Goal: Task Accomplishment & Management: Manage account settings

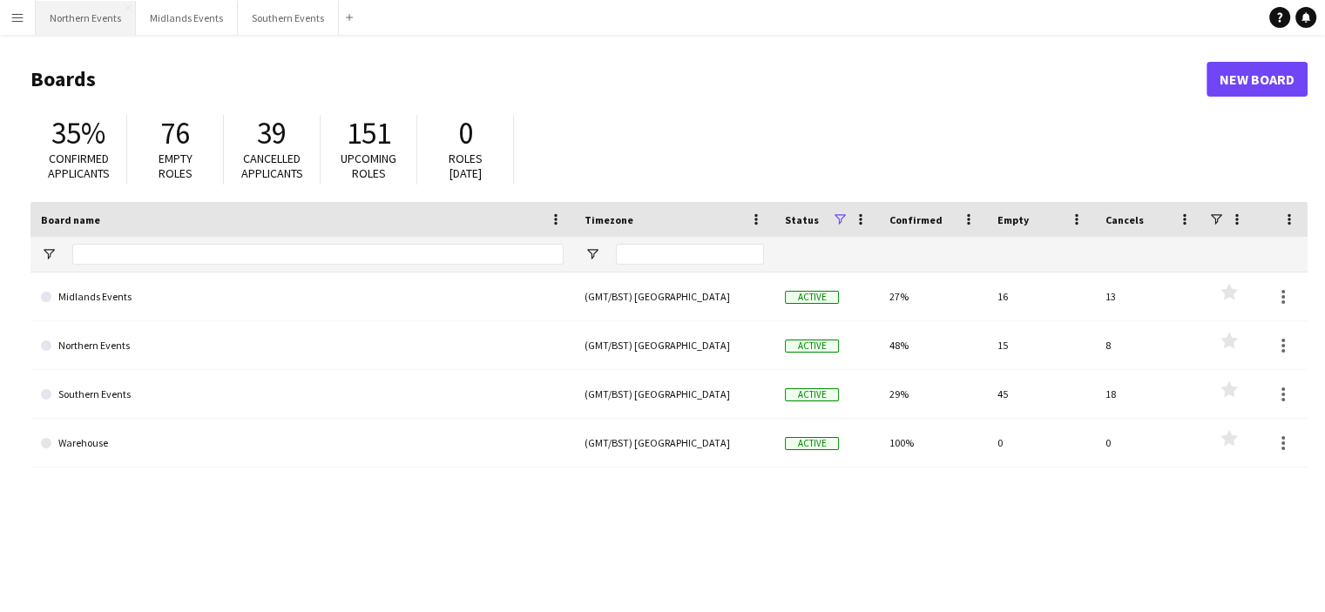
click at [98, 16] on button "Northern Events Close" at bounding box center [86, 18] width 100 height 34
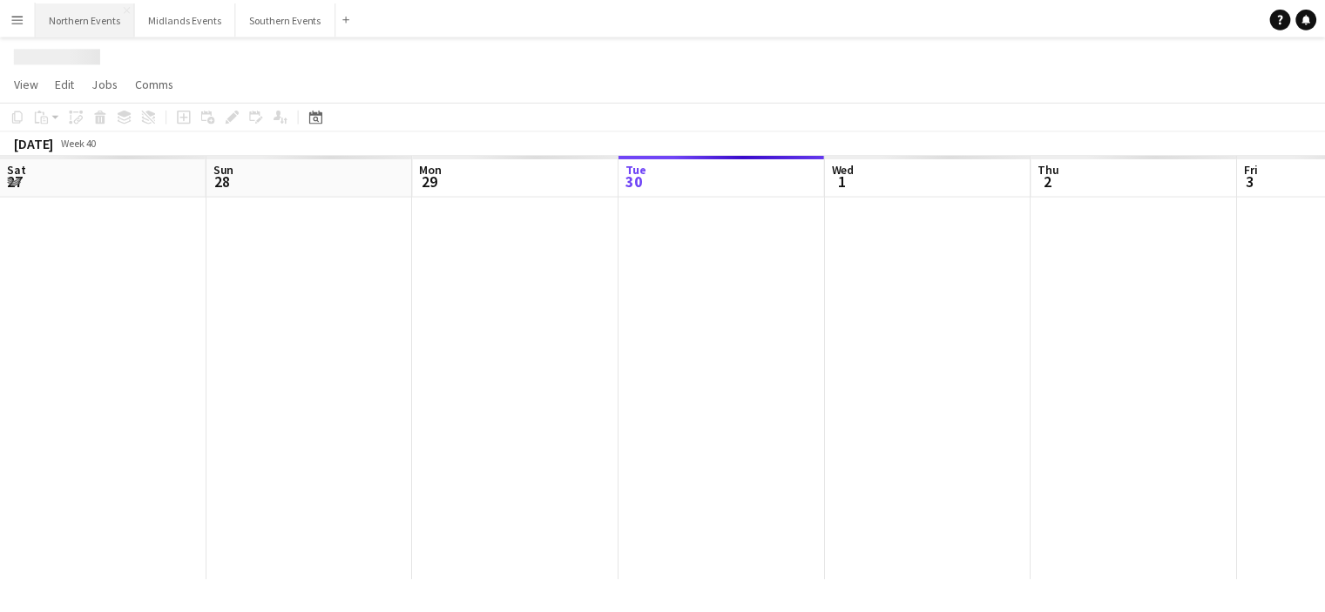
scroll to position [0, 416]
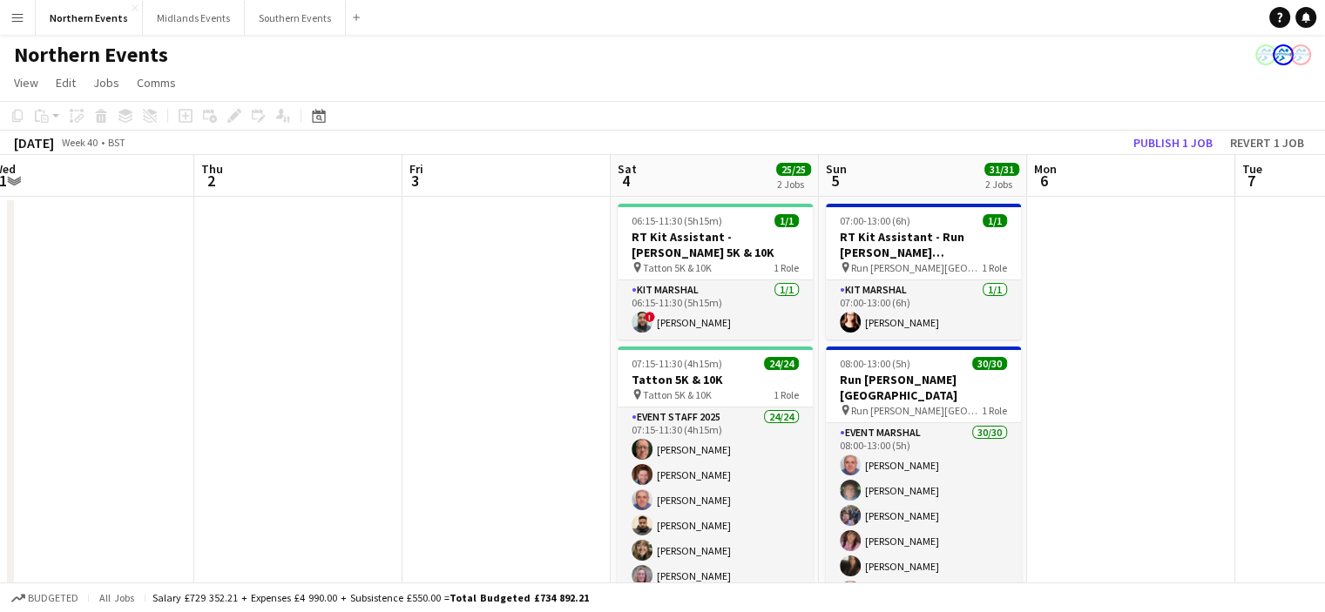
drag, startPoint x: 1019, startPoint y: 404, endPoint x: 575, endPoint y: 456, distance: 447.2
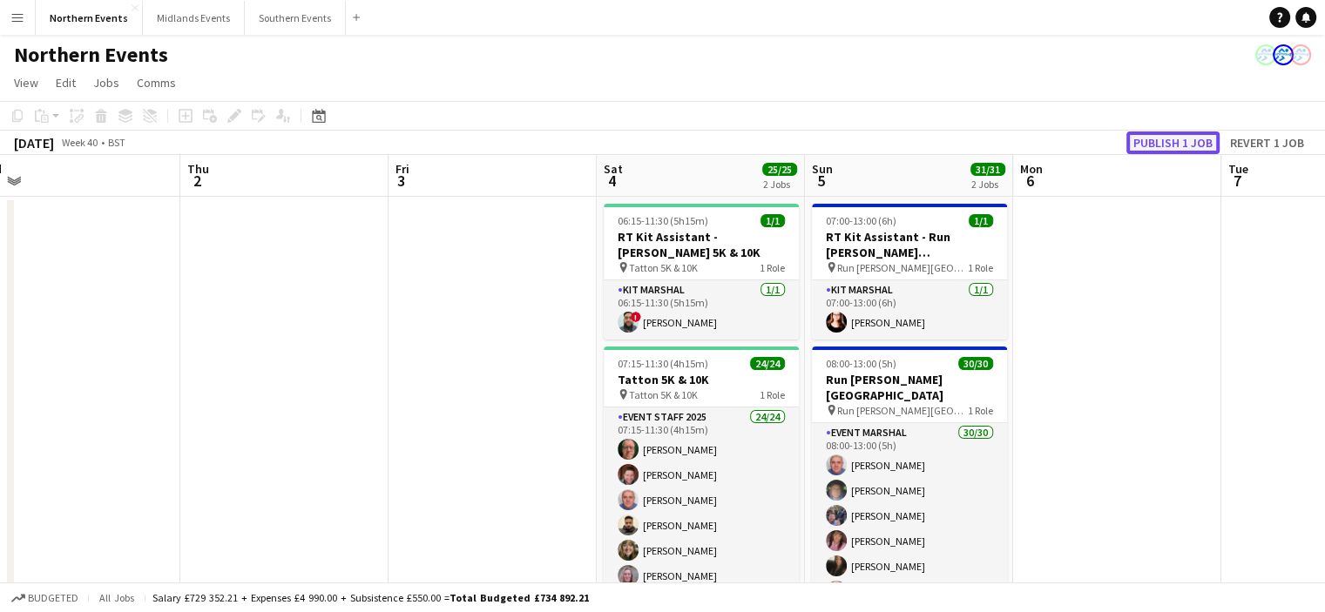
click at [1166, 142] on button "Publish 1 job" at bounding box center [1172, 143] width 93 height 23
drag, startPoint x: 893, startPoint y: 382, endPoint x: 1003, endPoint y: 384, distance: 110.7
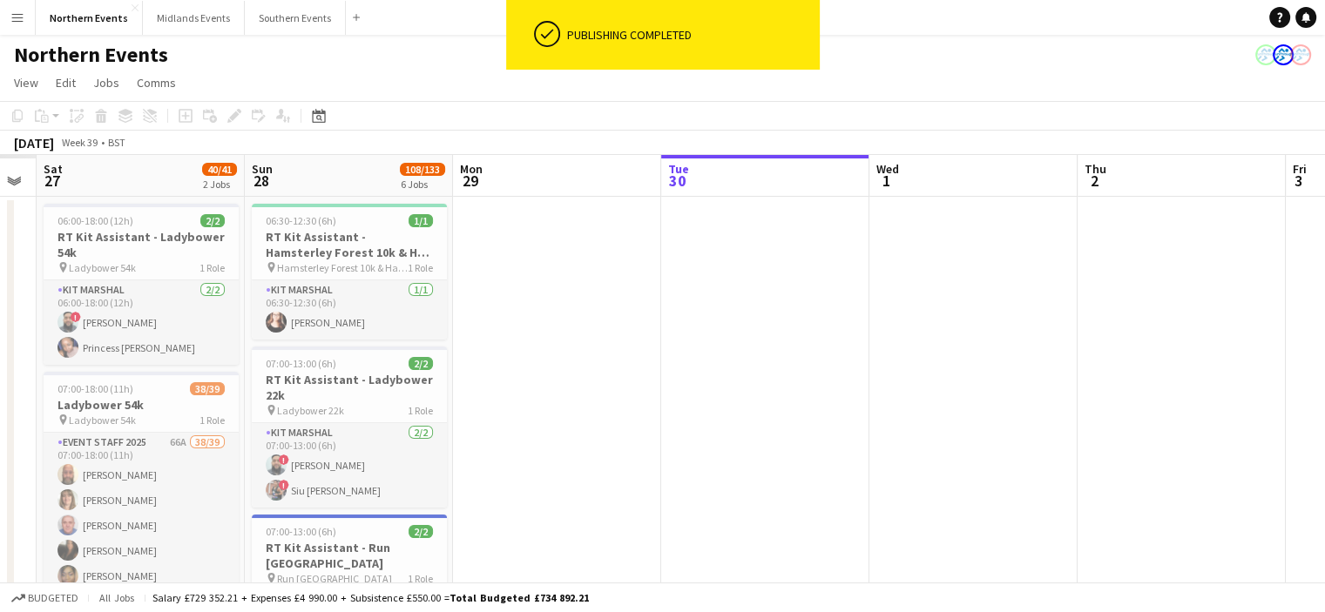
drag, startPoint x: 779, startPoint y: 392, endPoint x: 853, endPoint y: 388, distance: 74.1
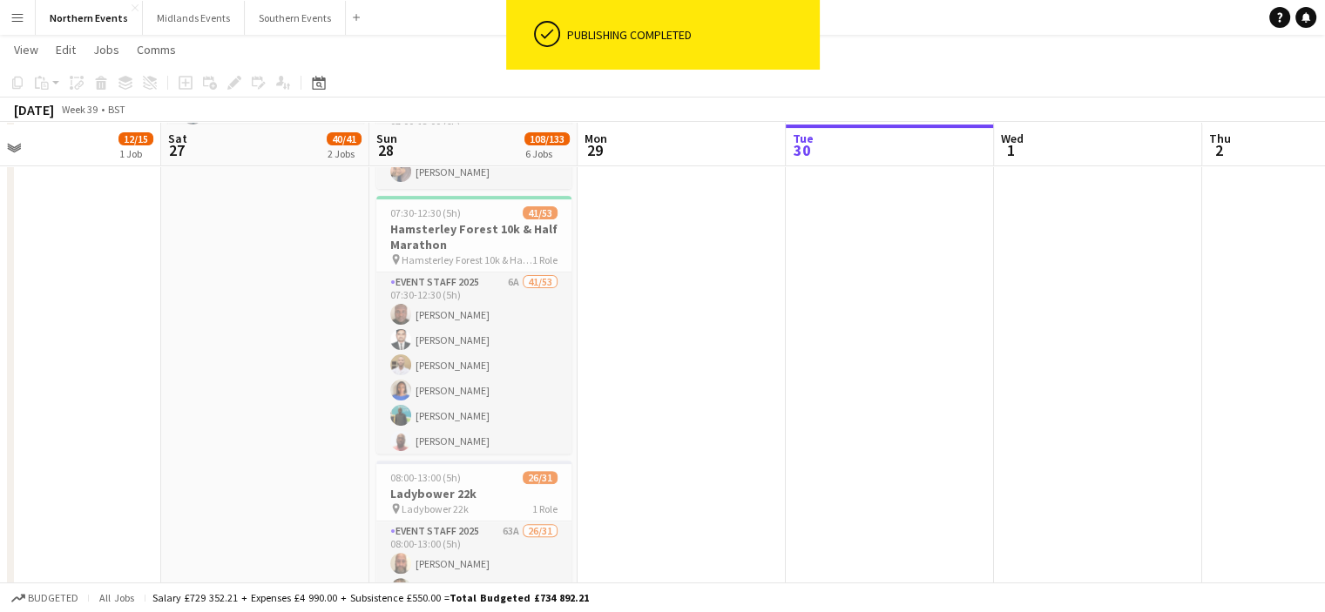
scroll to position [488, 0]
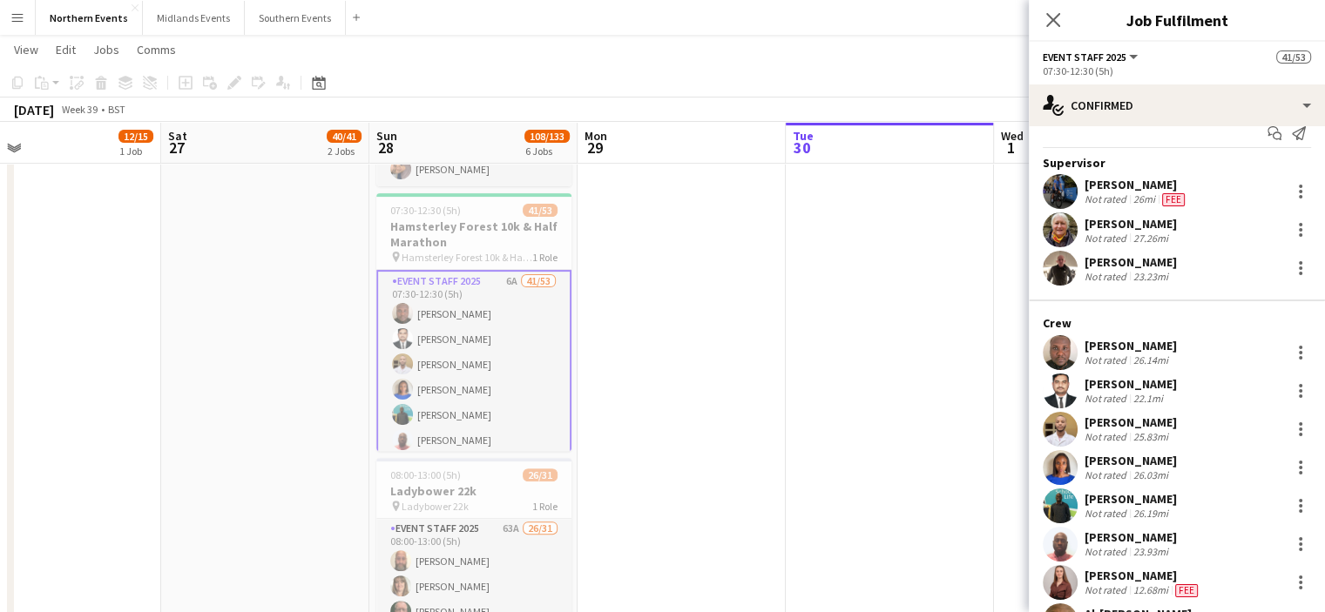
scroll to position [14, 0]
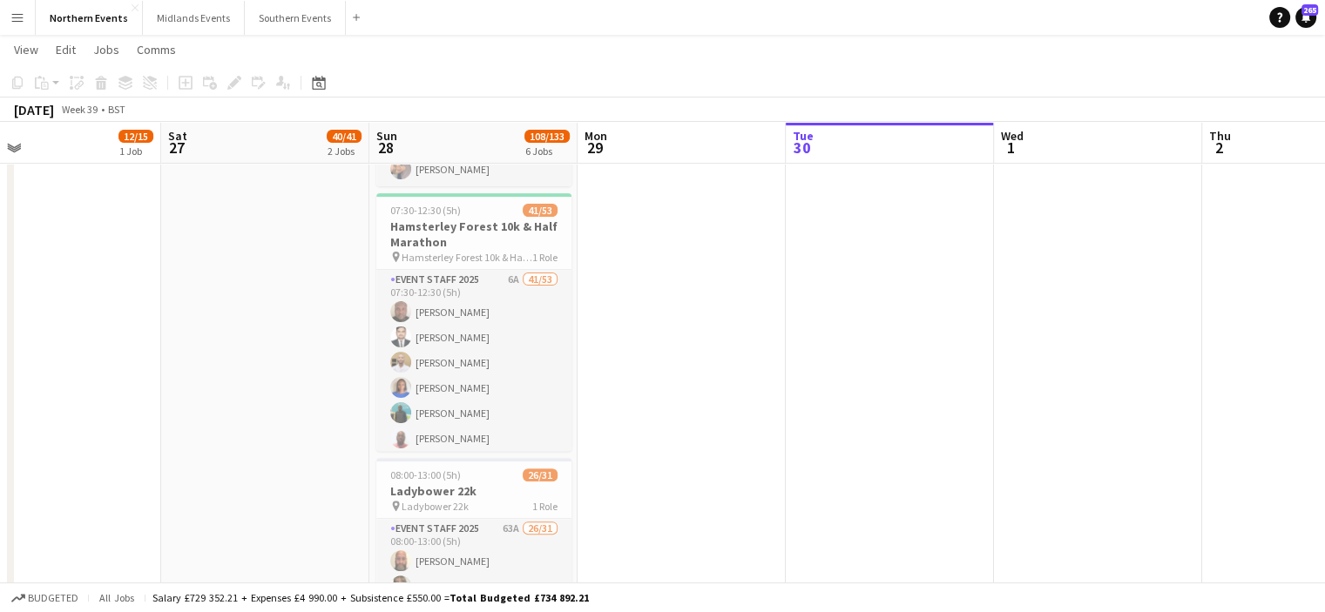
click at [13, 16] on app-icon "Menu" at bounding box center [17, 17] width 14 height 14
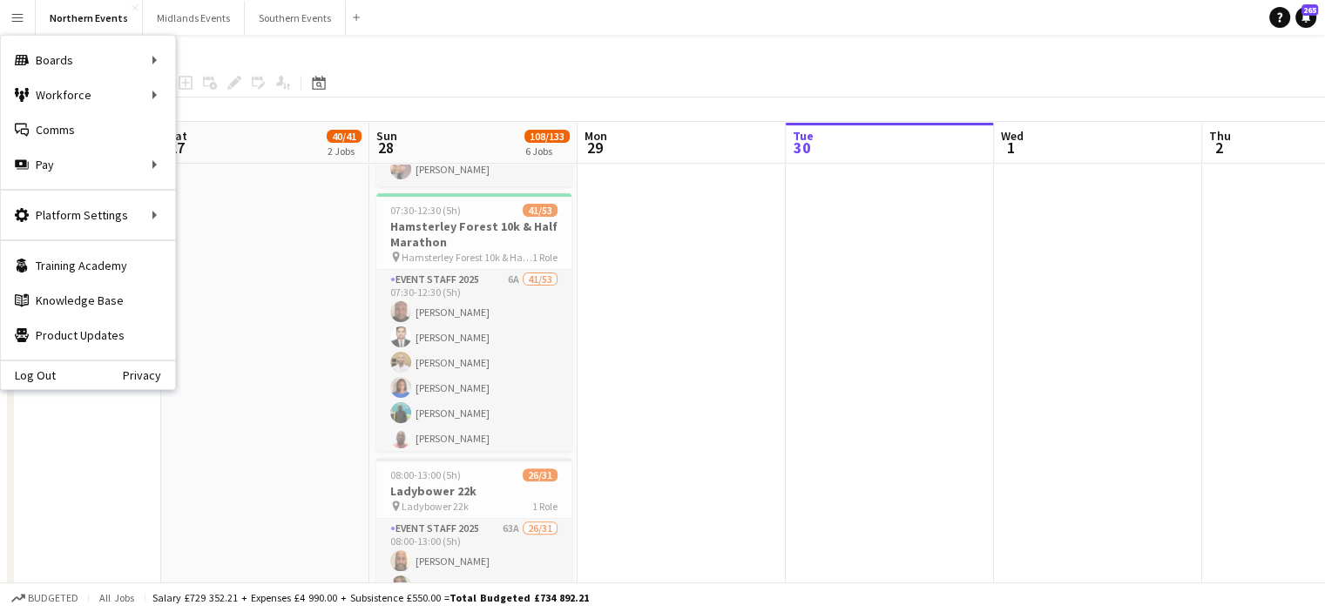
click at [9, 18] on button "Menu" at bounding box center [17, 17] width 35 height 35
click at [201, 200] on link "Payments" at bounding box center [263, 199] width 174 height 35
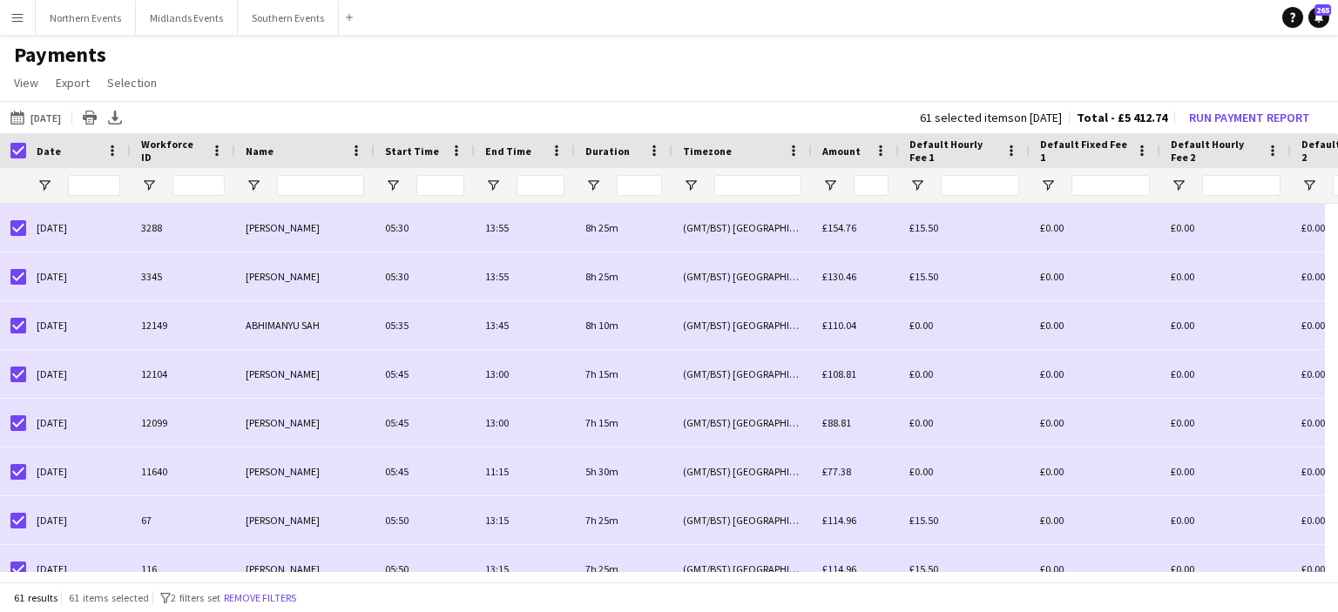
click at [21, 22] on app-icon "Menu" at bounding box center [17, 17] width 14 height 14
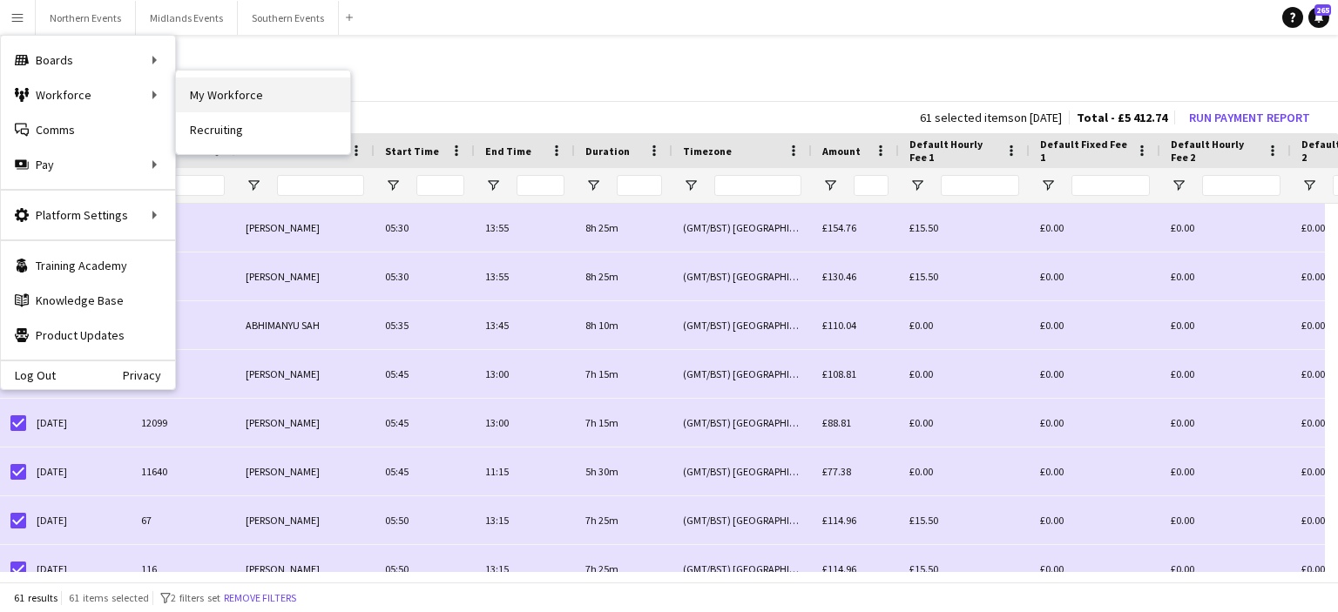
click at [219, 105] on link "My Workforce" at bounding box center [263, 95] width 174 height 35
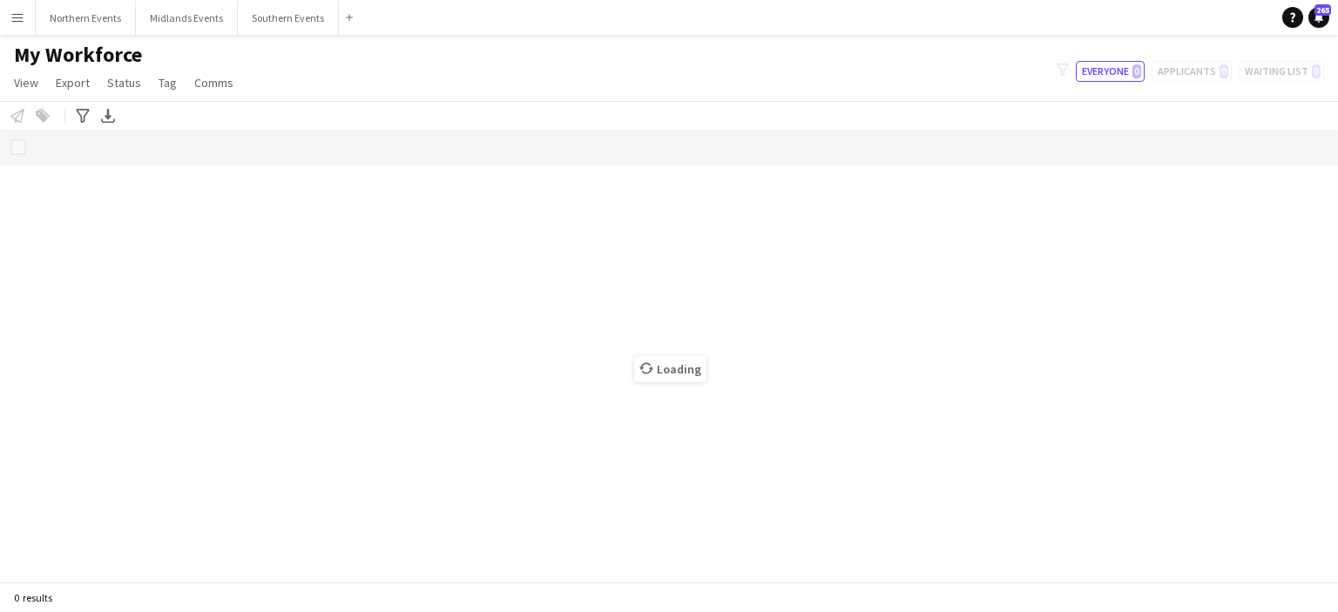
click at [28, 26] on button "Menu" at bounding box center [17, 17] width 35 height 35
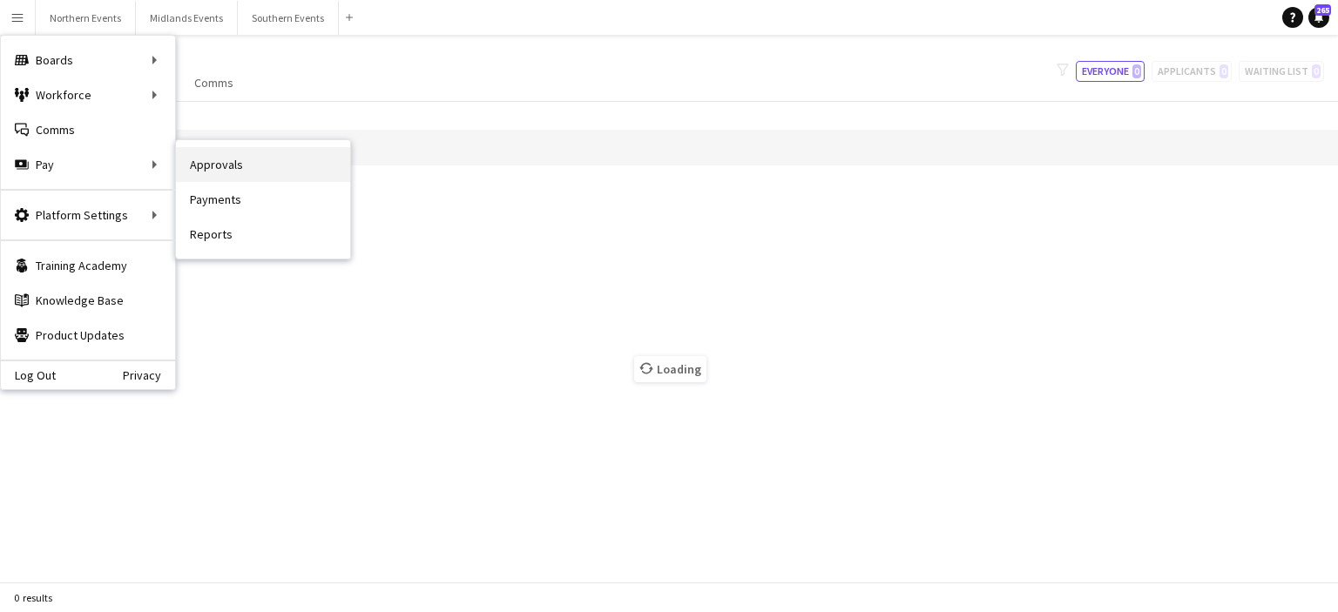
click at [222, 169] on link "Approvals" at bounding box center [263, 164] width 174 height 35
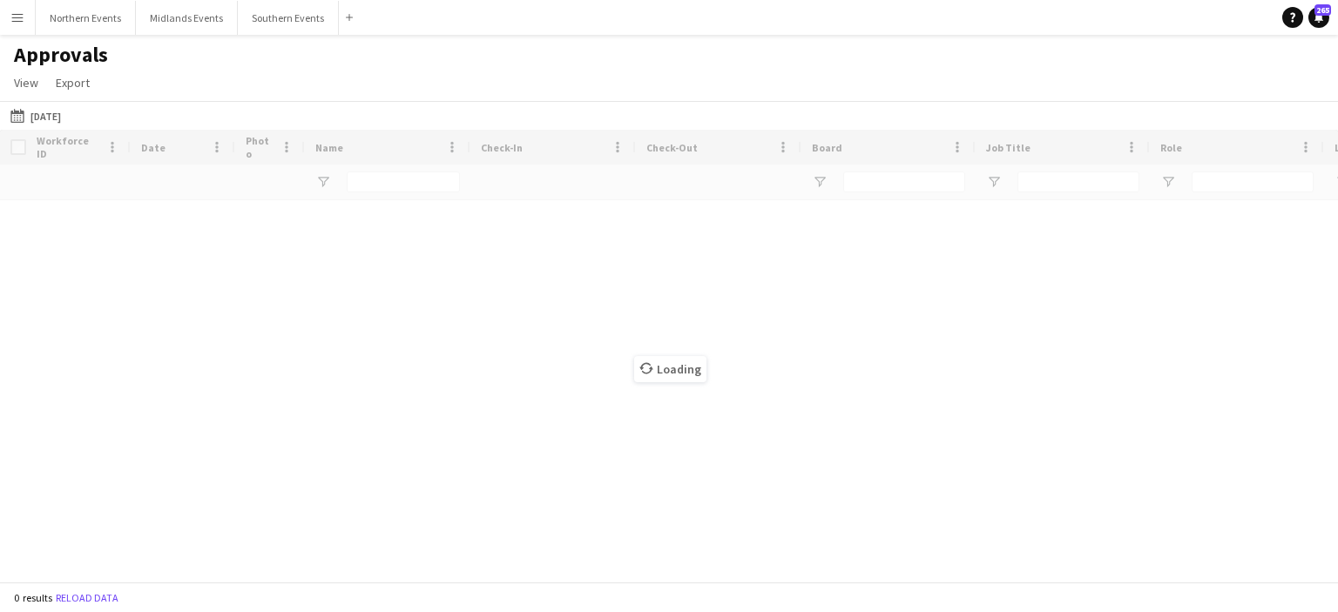
type input "**"
type input "***"
type input "**"
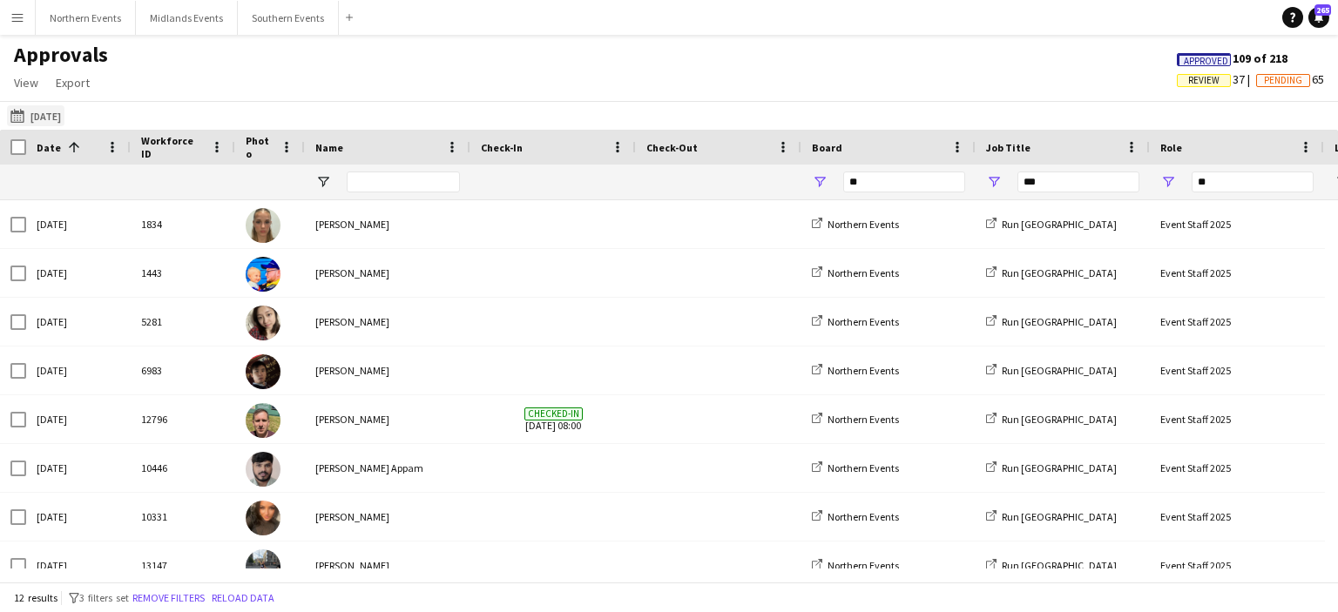
click at [50, 107] on button "[DATE] [DATE]" at bounding box center [35, 115] width 57 height 21
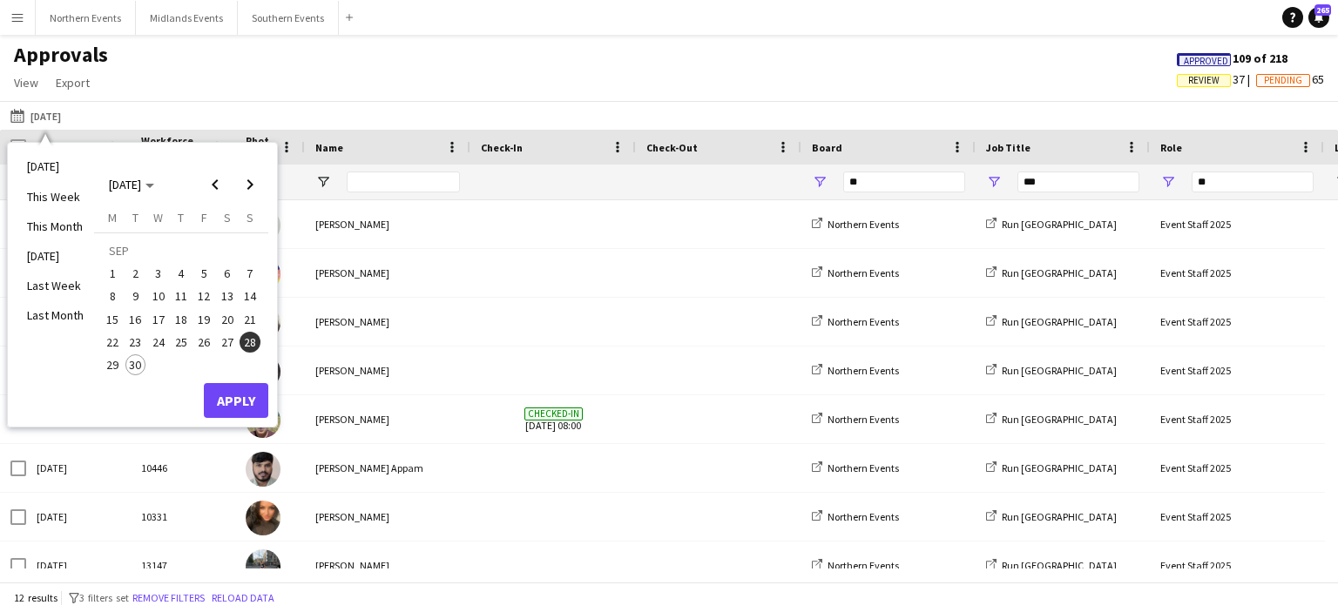
click at [258, 322] on span "21" at bounding box center [250, 319] width 21 height 21
click at [259, 394] on button "Apply" at bounding box center [236, 400] width 64 height 35
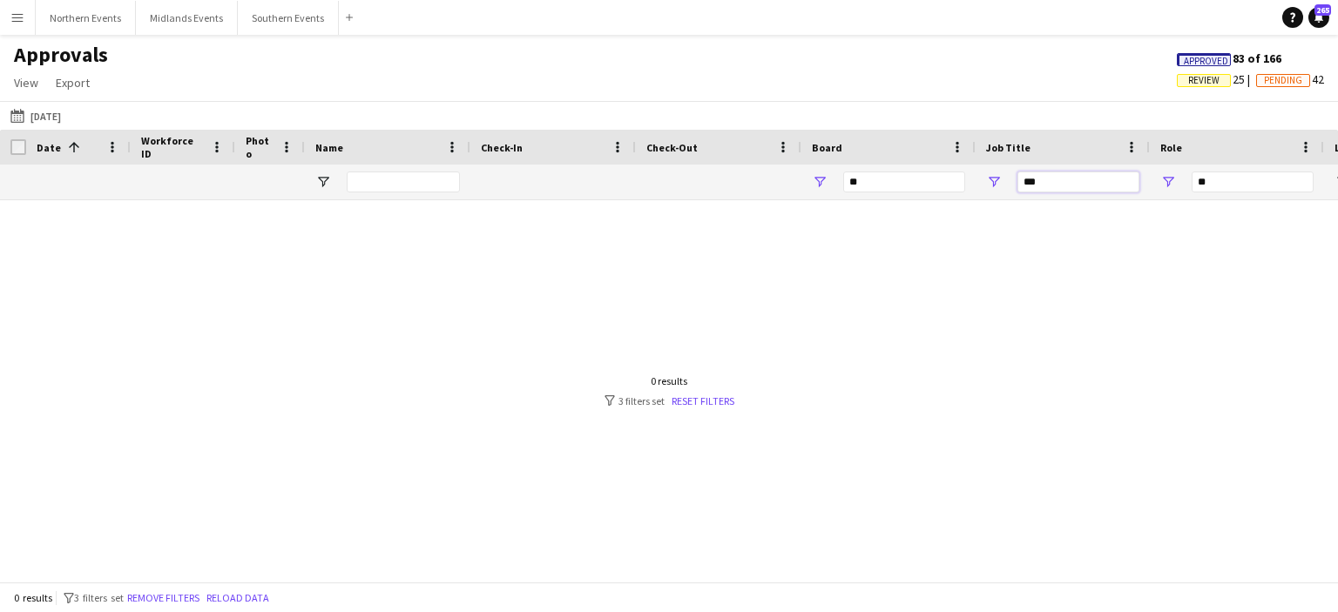
click at [1073, 183] on input "***" at bounding box center [1078, 182] width 122 height 21
type input "*"
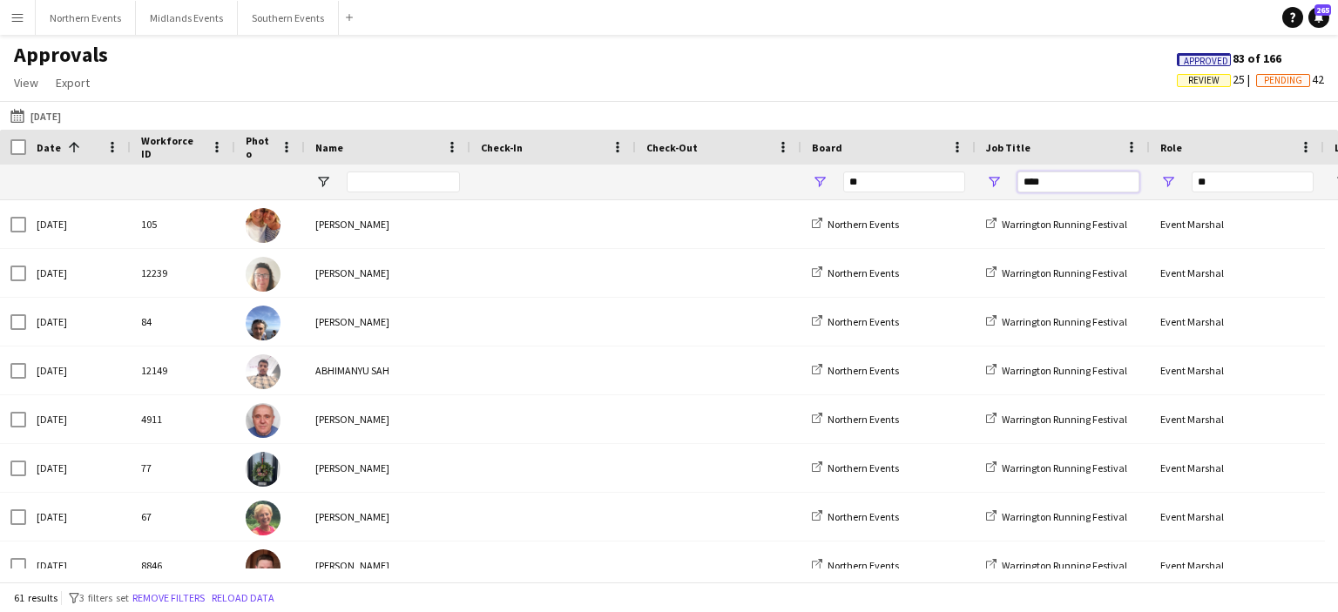
type input "****"
click at [340, 152] on span "Name" at bounding box center [329, 147] width 28 height 13
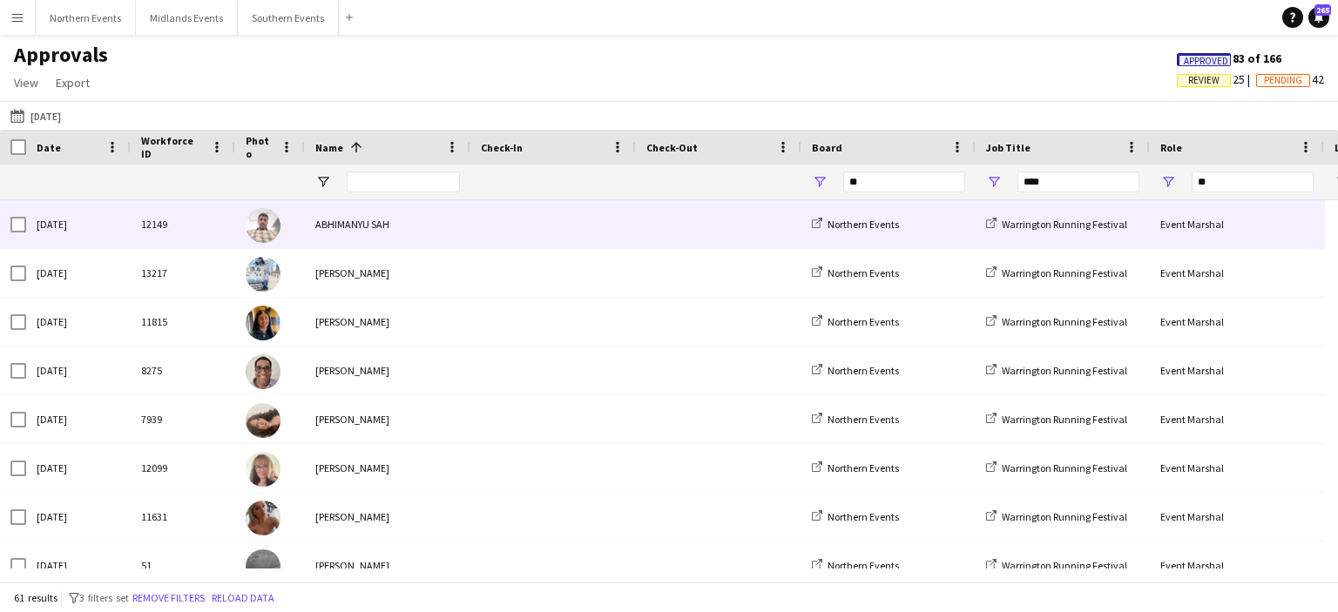
click at [362, 219] on div "ABHIMANYU SAH" at bounding box center [387, 224] width 165 height 48
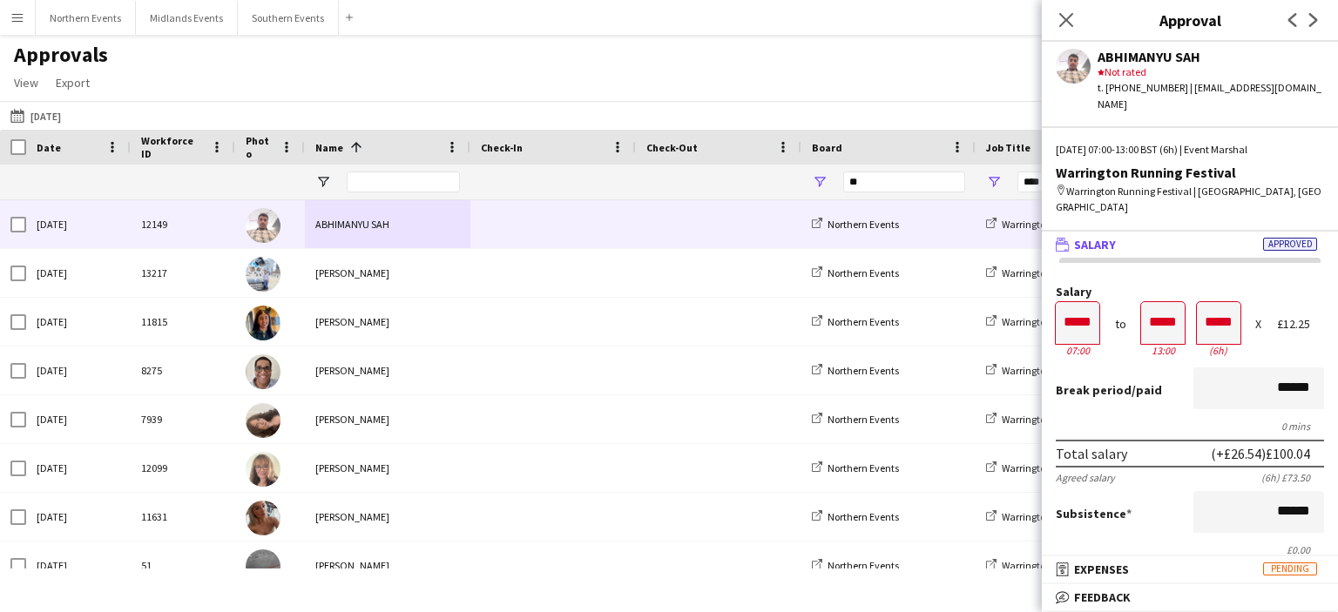
click at [1226, 190] on div "[DATE] 07:00-13:00 BST (6h) | Event [PERSON_NAME] Running Festival map-marker W…" at bounding box center [1190, 186] width 296 height 88
click at [1307, 27] on icon "Next" at bounding box center [1314, 20] width 14 height 14
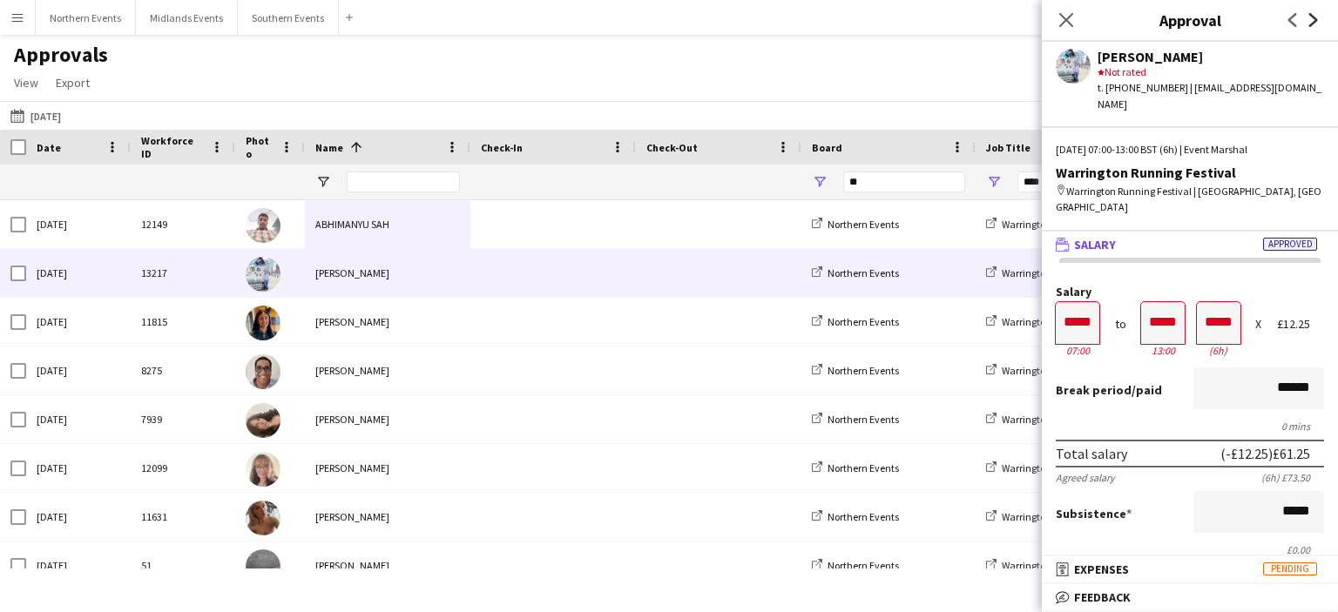
click at [1313, 20] on icon "Next" at bounding box center [1314, 20] width 14 height 14
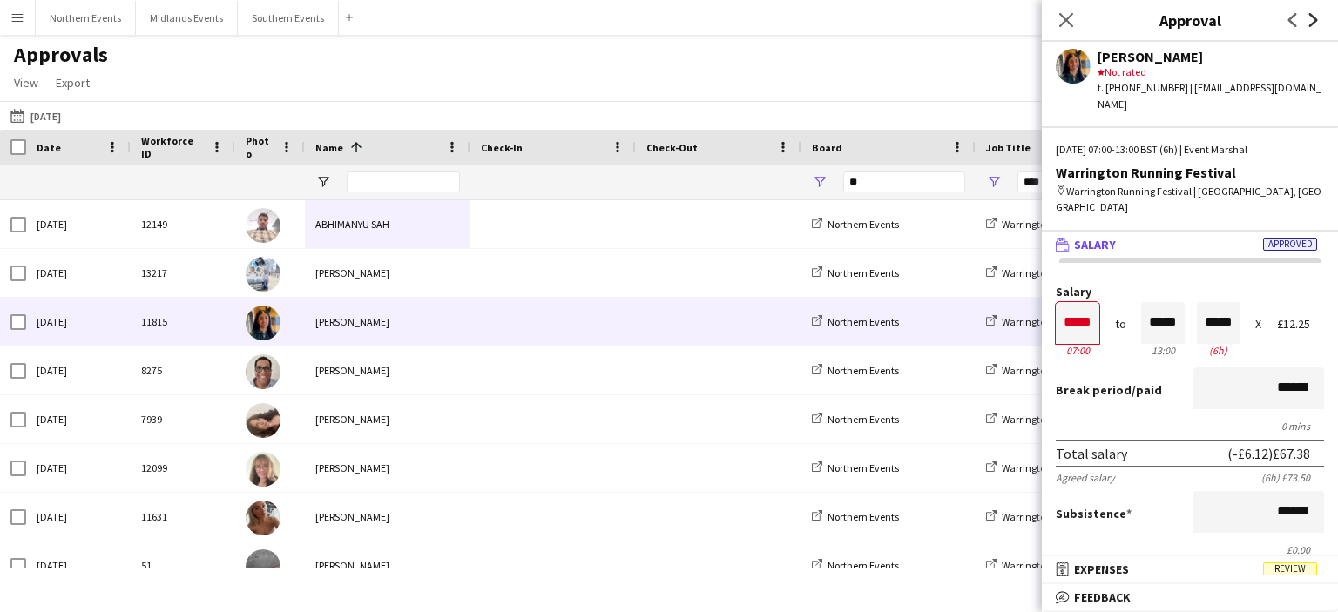
click at [1313, 20] on icon "Next" at bounding box center [1314, 20] width 14 height 14
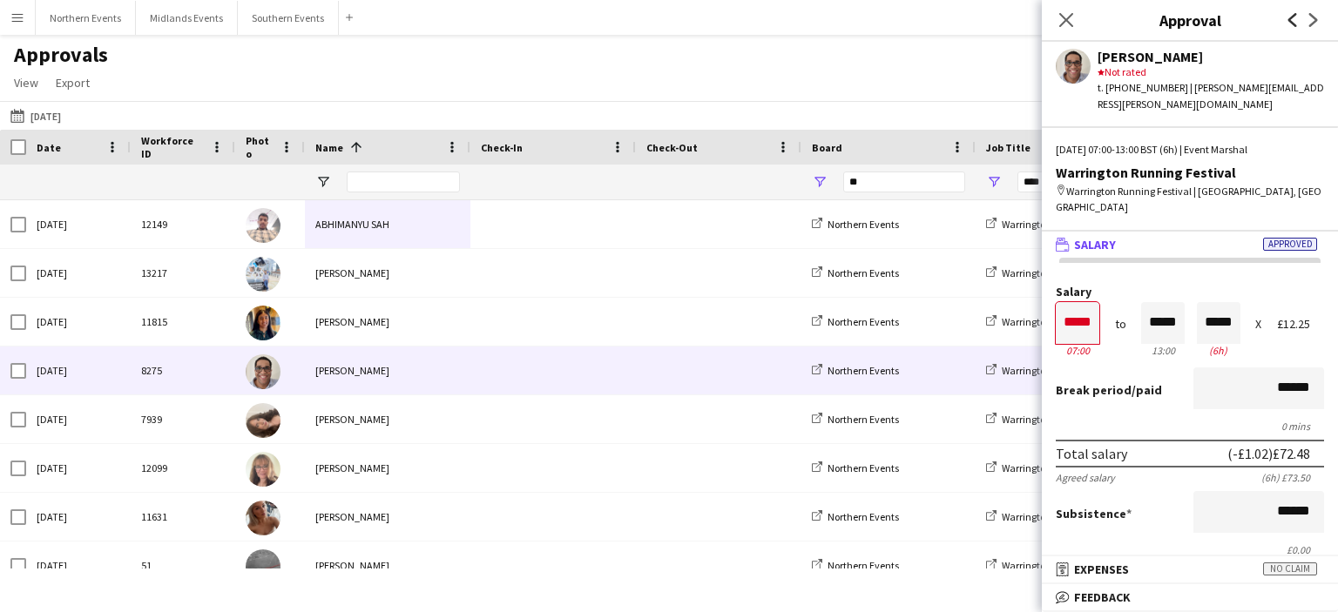
click at [1289, 20] on icon "Previous" at bounding box center [1293, 20] width 14 height 14
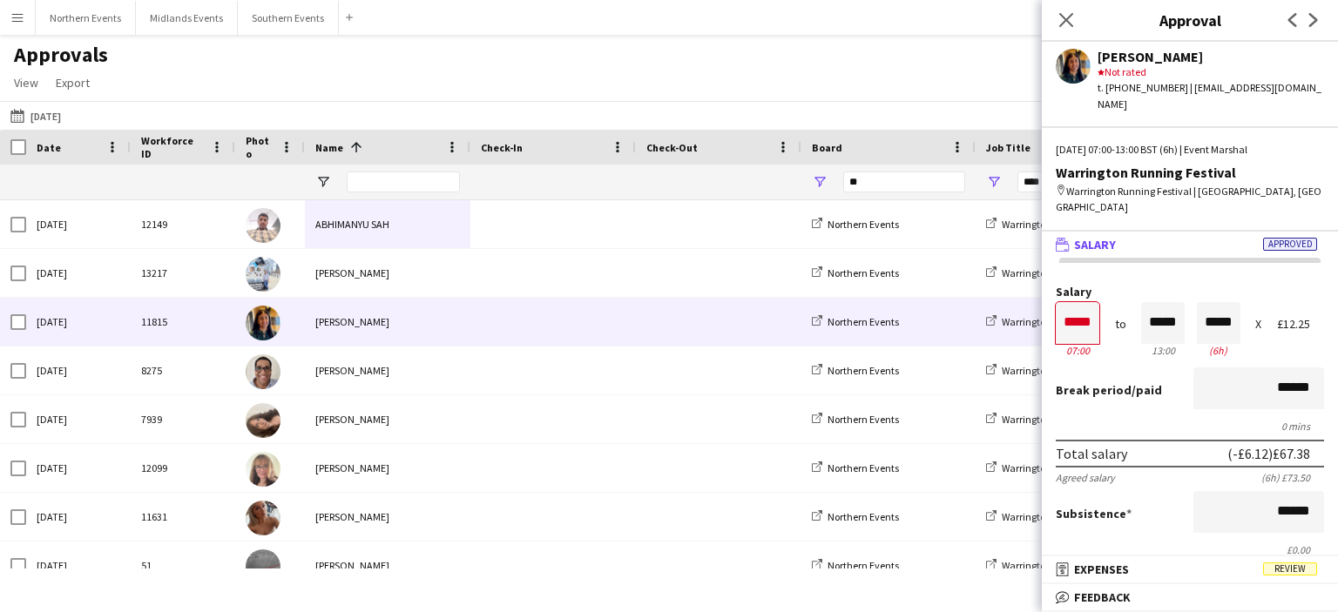
click at [1300, 20] on app-icon "Previous" at bounding box center [1292, 20] width 21 height 21
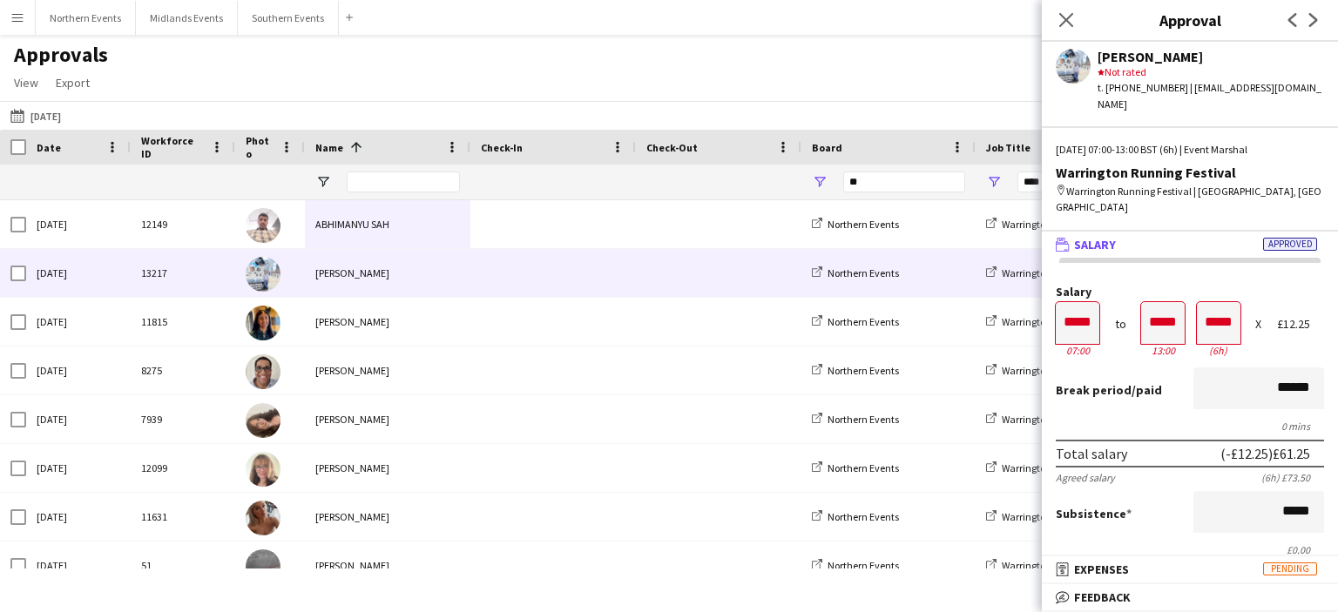
click at [1322, 19] on app-icon "Next" at bounding box center [1313, 20] width 21 height 21
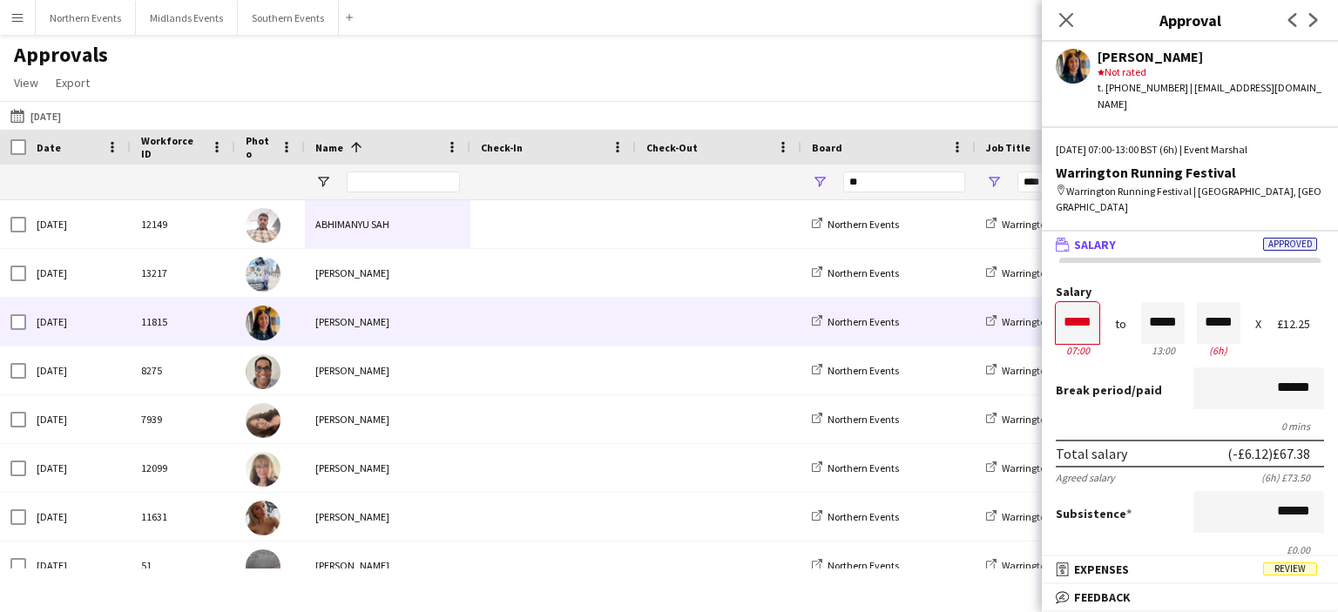
click at [1322, 19] on app-icon "Next" at bounding box center [1313, 20] width 21 height 21
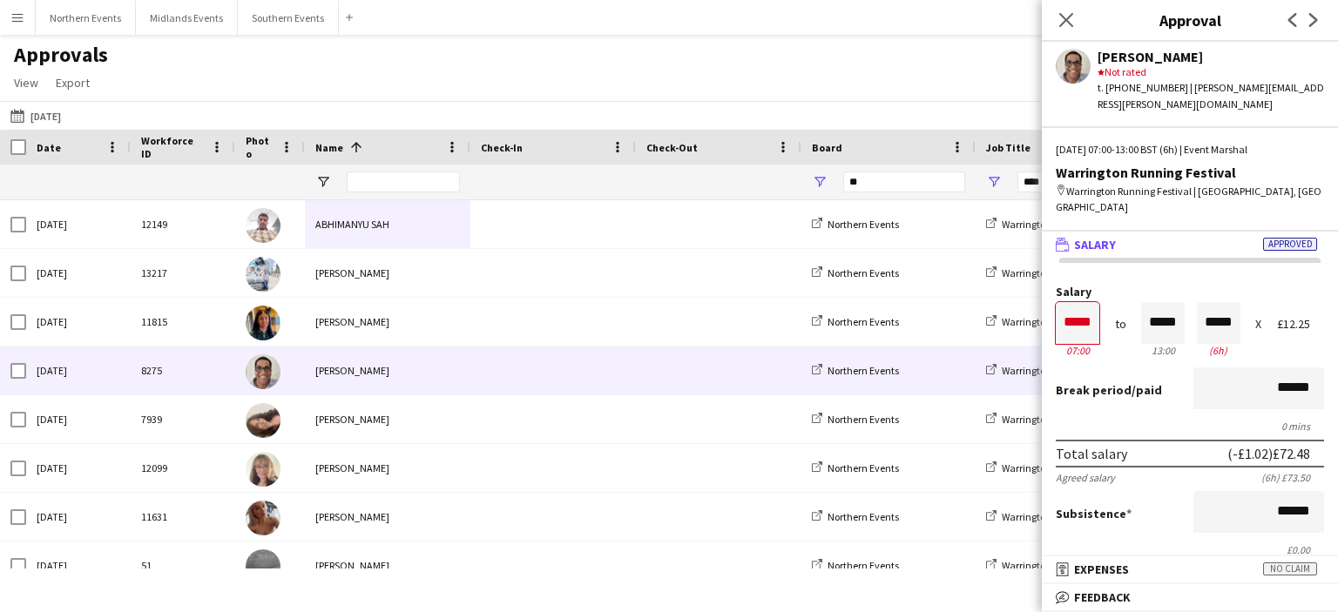
click at [1322, 19] on app-icon "Next" at bounding box center [1313, 20] width 21 height 21
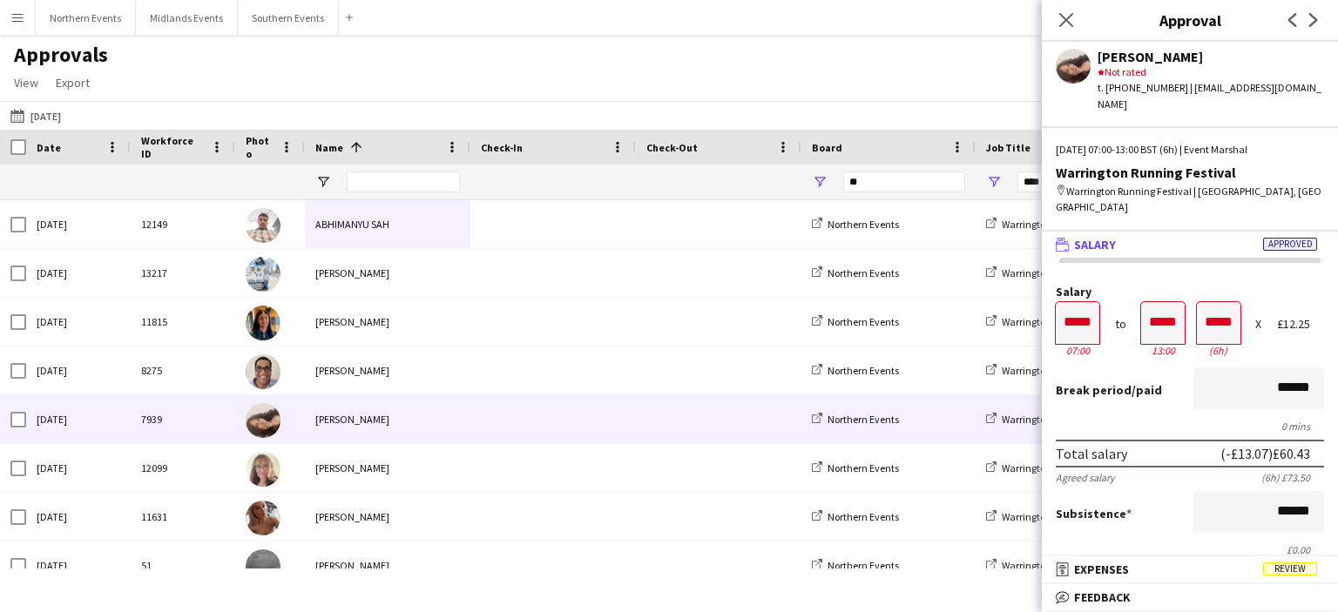
click at [1322, 19] on app-icon "Next" at bounding box center [1313, 20] width 21 height 21
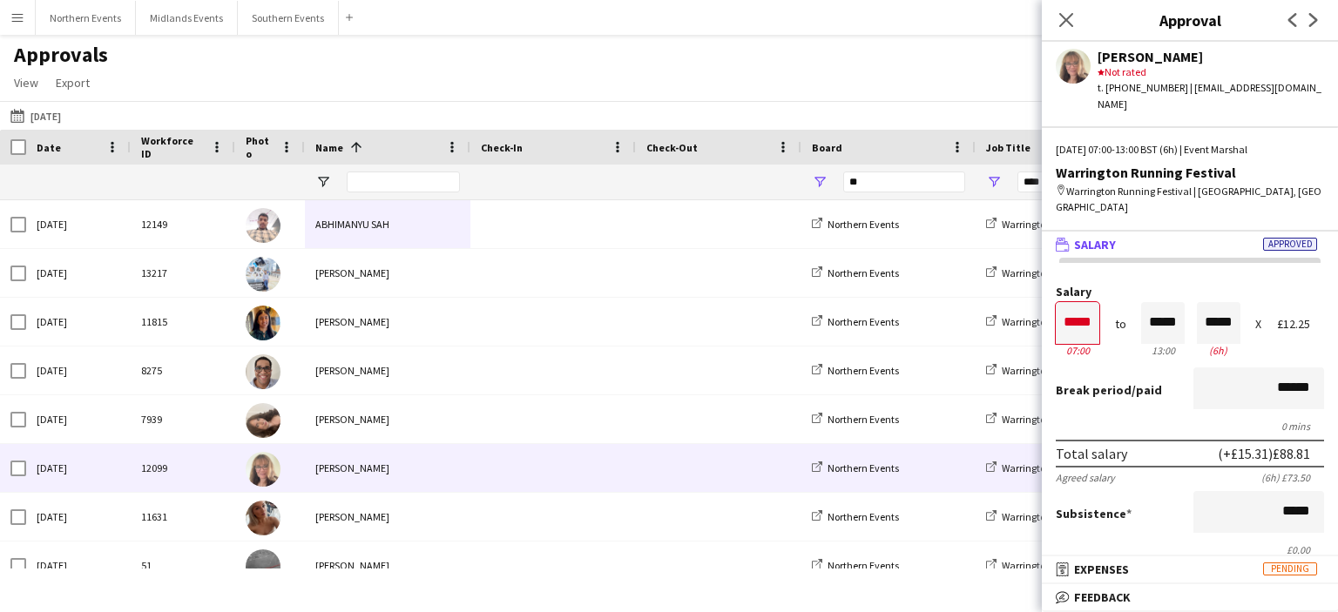
click at [1322, 19] on app-icon "Next" at bounding box center [1313, 20] width 21 height 21
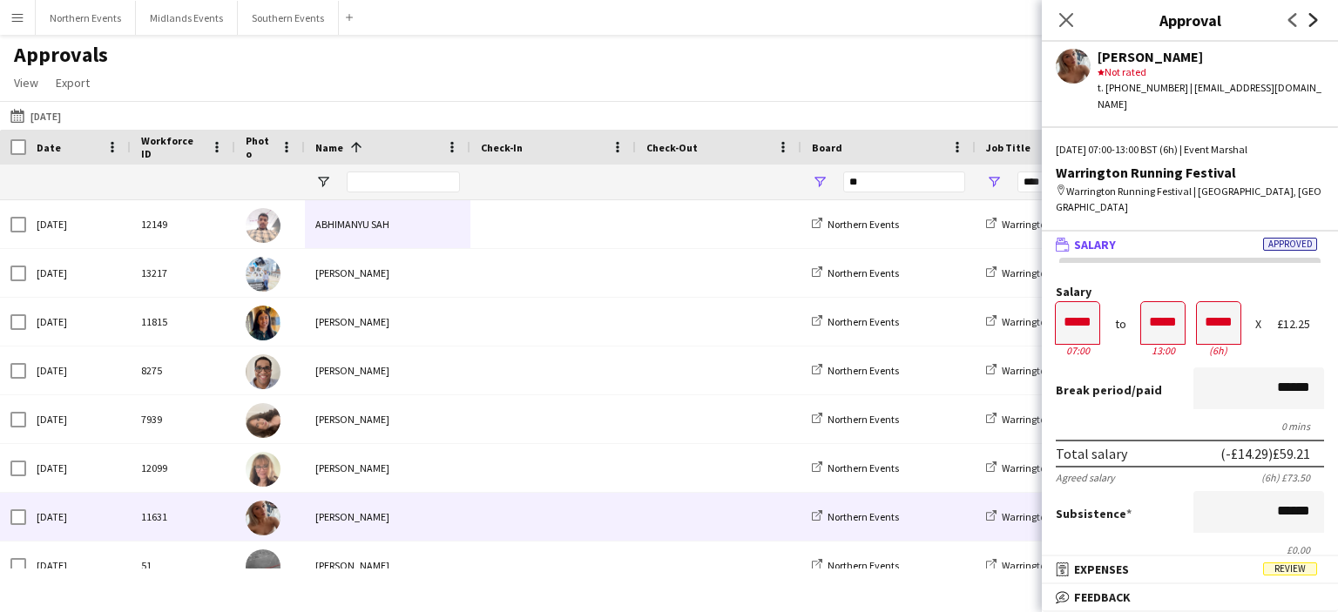
drag, startPoint x: 1322, startPoint y: 19, endPoint x: 1310, endPoint y: 19, distance: 12.2
click at [1312, 19] on icon "Next" at bounding box center [1314, 20] width 14 height 14
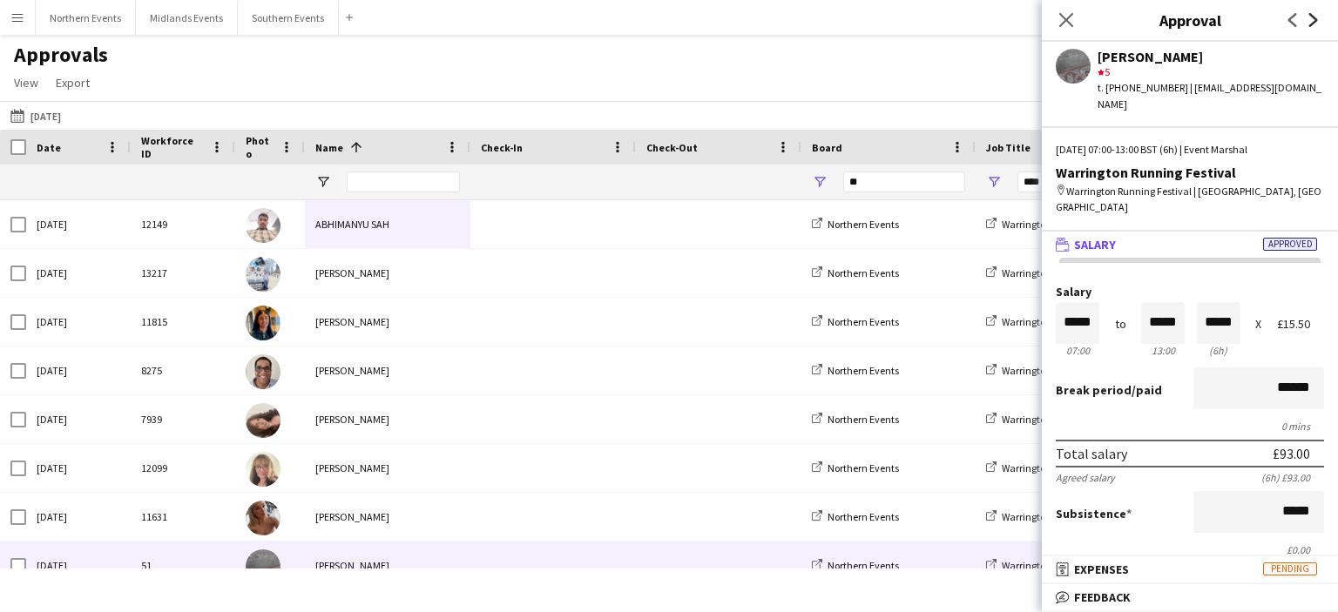
click at [1312, 19] on icon "Next" at bounding box center [1314, 20] width 14 height 14
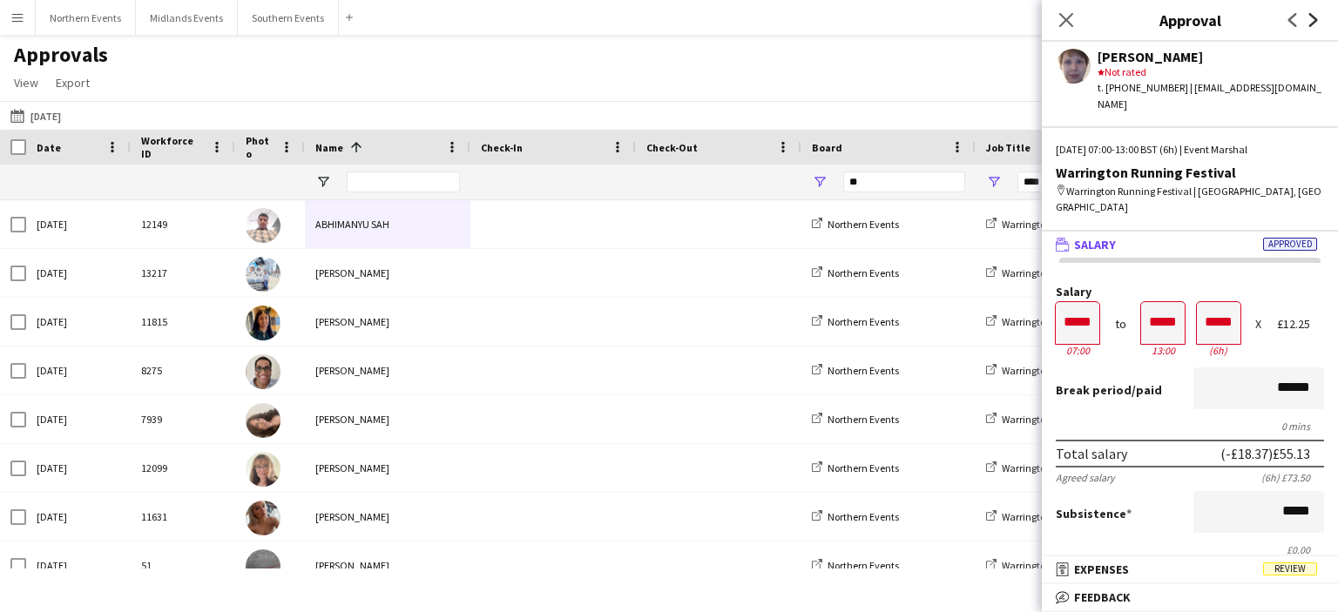
click at [1312, 19] on icon "Next" at bounding box center [1314, 20] width 14 height 14
click at [1315, 20] on icon at bounding box center [1313, 20] width 9 height 14
click at [1312, 24] on icon at bounding box center [1313, 20] width 9 height 14
click at [1314, 24] on icon "Next" at bounding box center [1314, 20] width 14 height 14
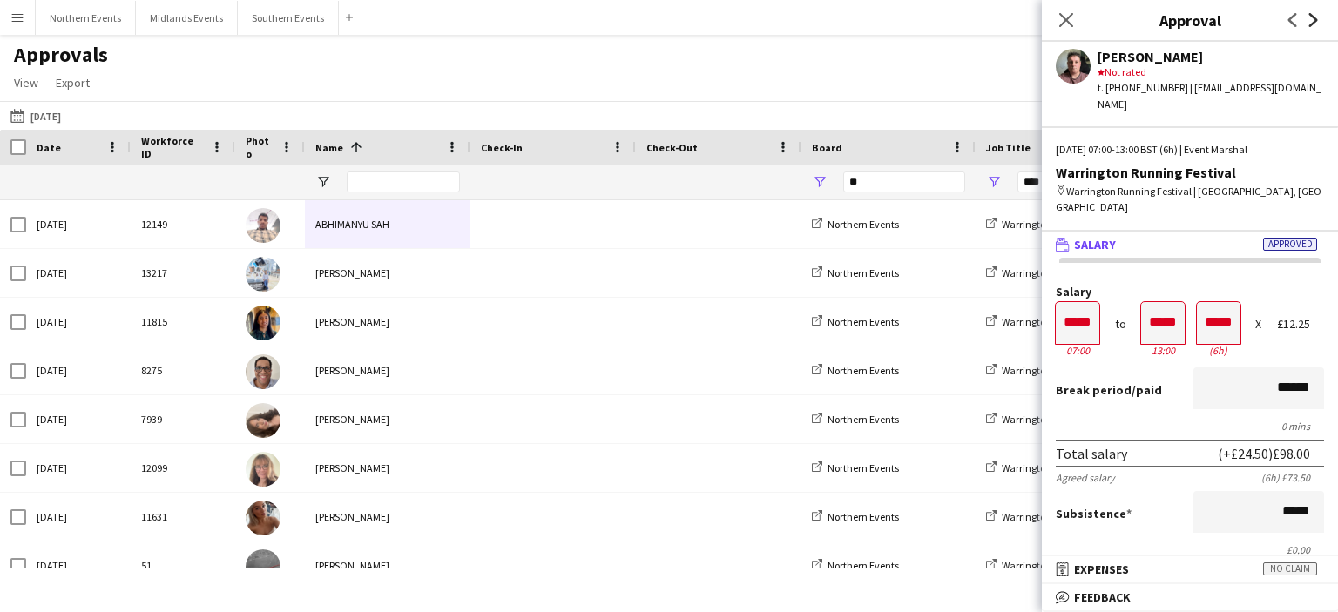
click at [1314, 24] on icon "Next" at bounding box center [1314, 20] width 14 height 14
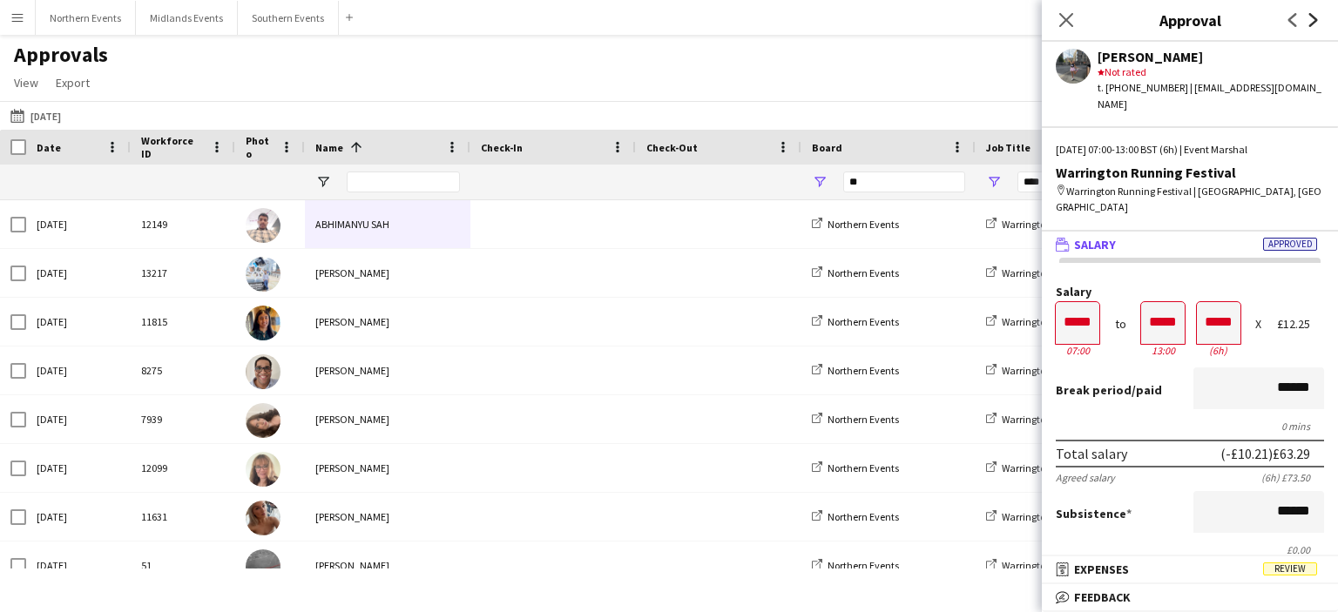
click at [1314, 24] on icon "Next" at bounding box center [1314, 20] width 14 height 14
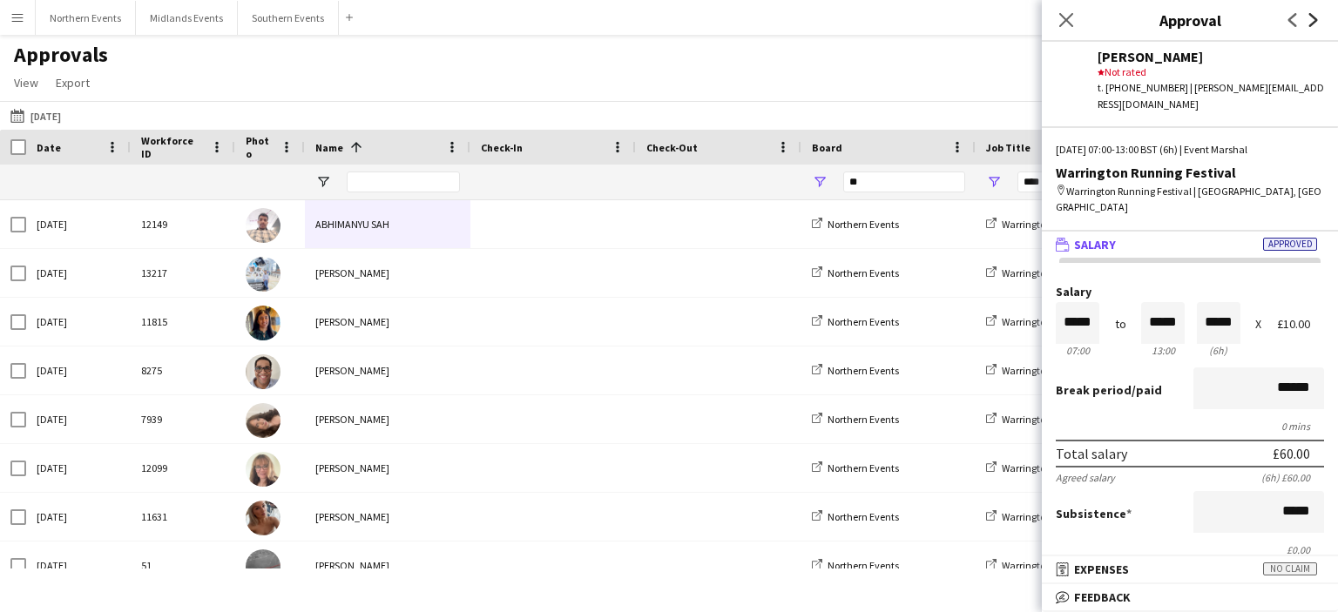
click at [1314, 24] on icon "Next" at bounding box center [1314, 20] width 14 height 14
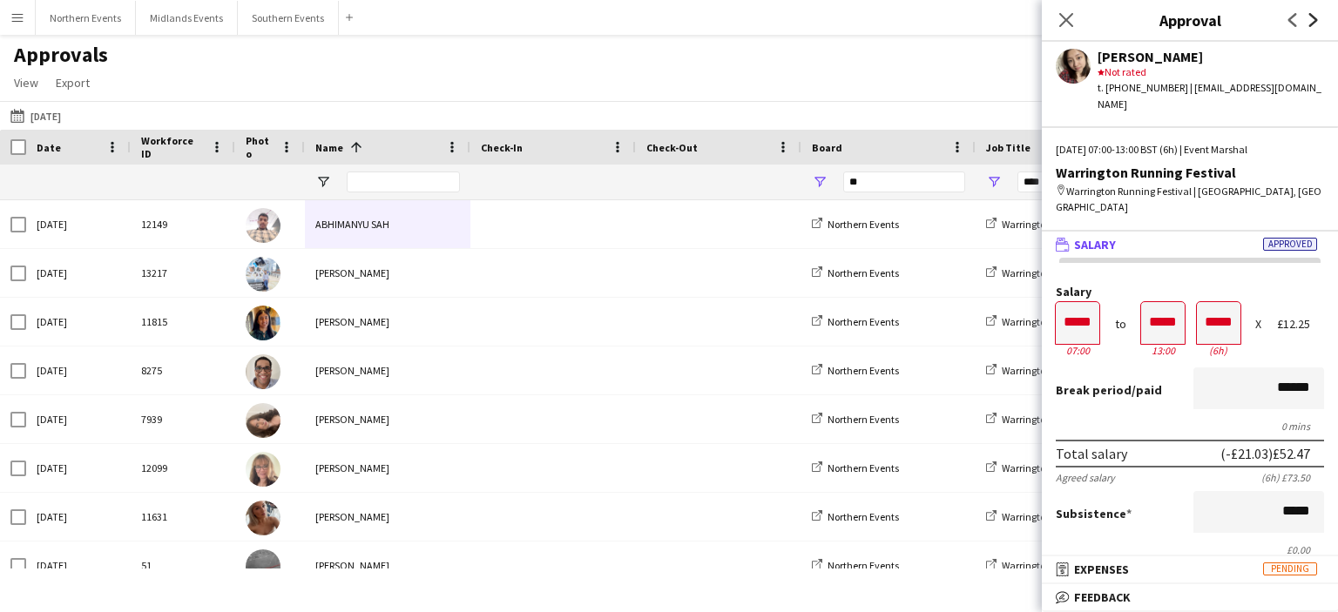
click at [1314, 24] on icon "Next" at bounding box center [1314, 20] width 14 height 14
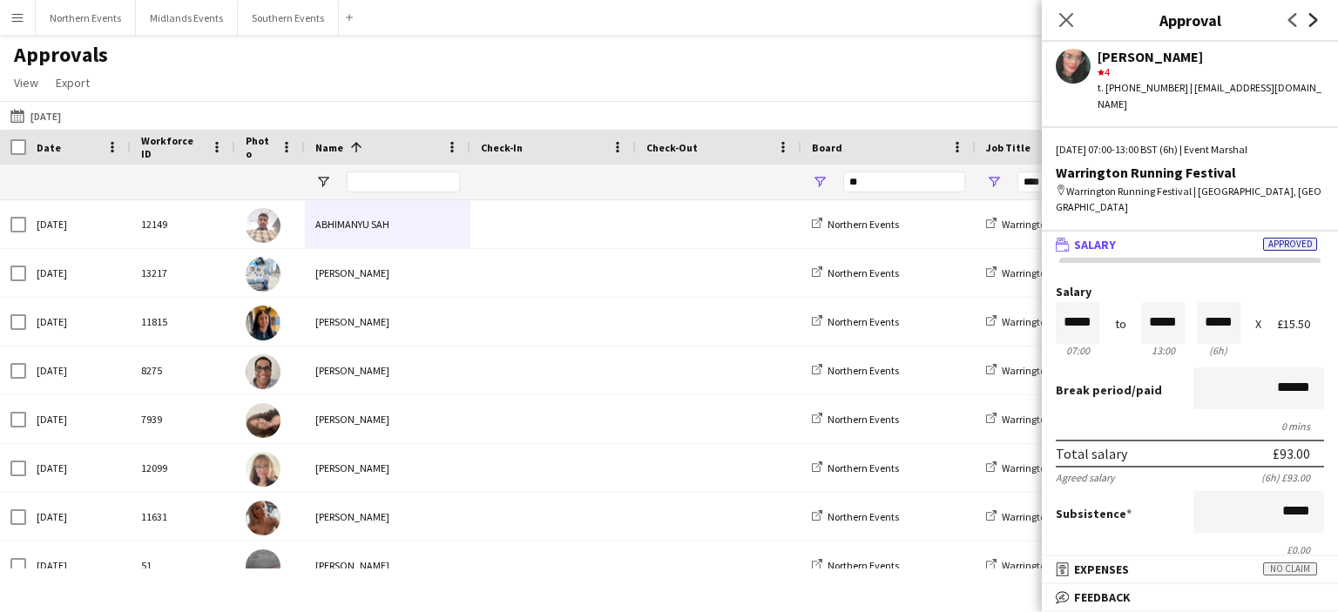
click at [1314, 24] on icon "Next" at bounding box center [1314, 20] width 14 height 14
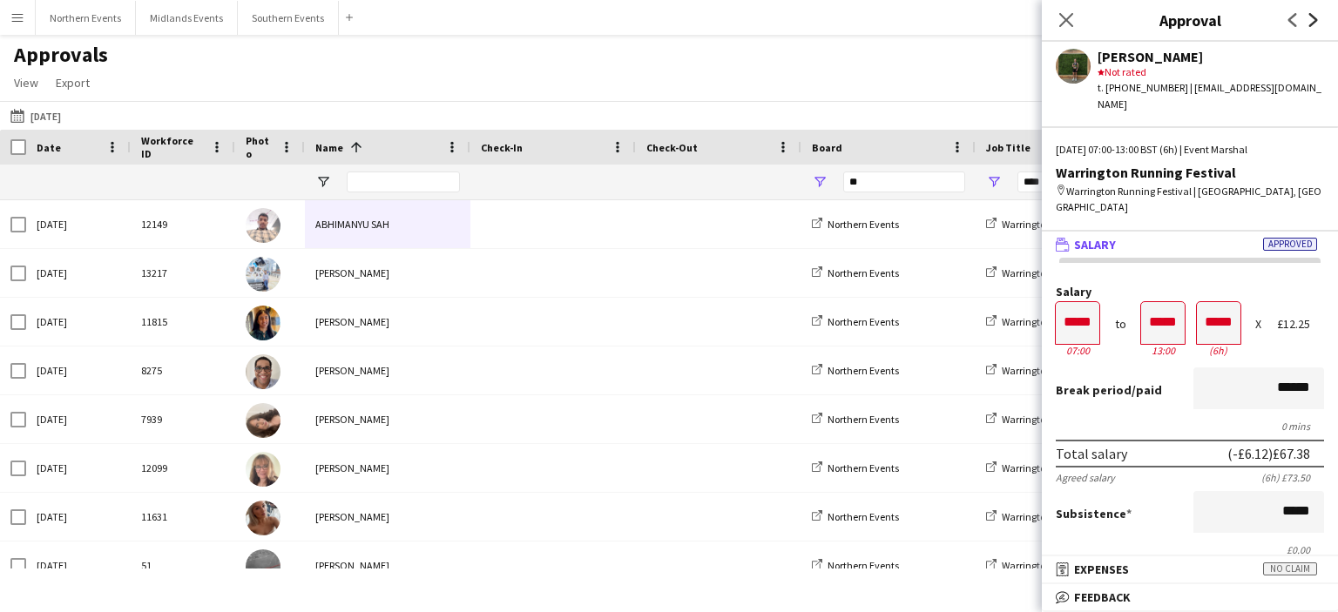
click at [1314, 24] on icon "Next" at bounding box center [1314, 20] width 14 height 14
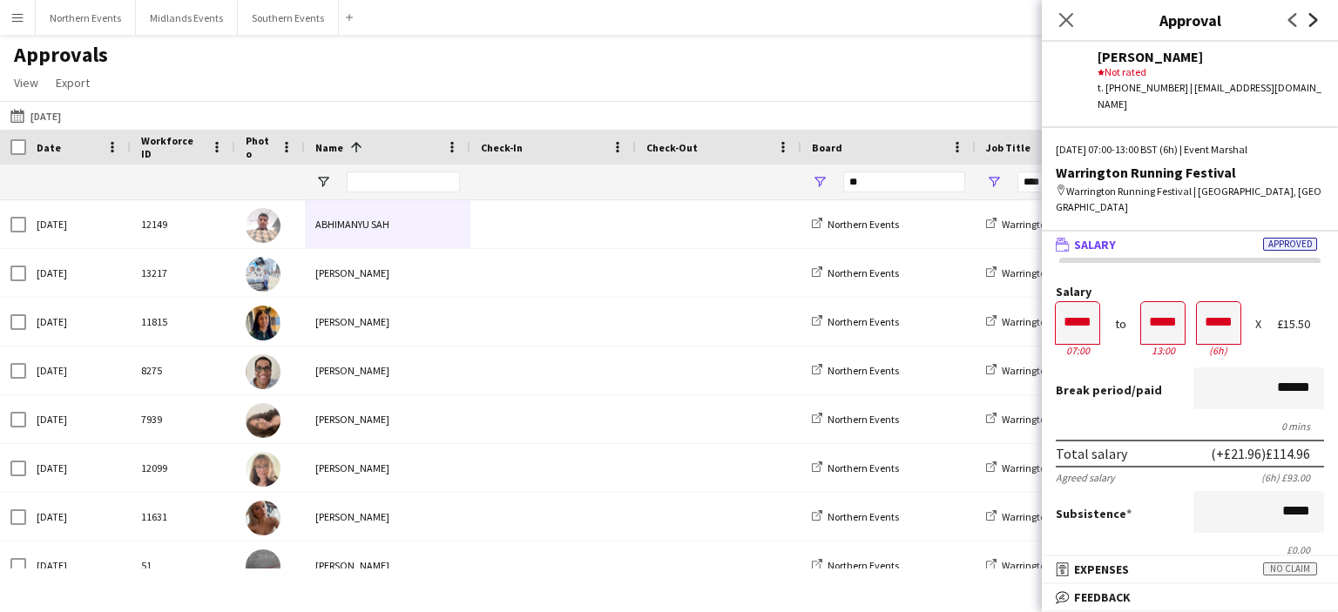
click at [1314, 24] on icon "Next" at bounding box center [1314, 20] width 14 height 14
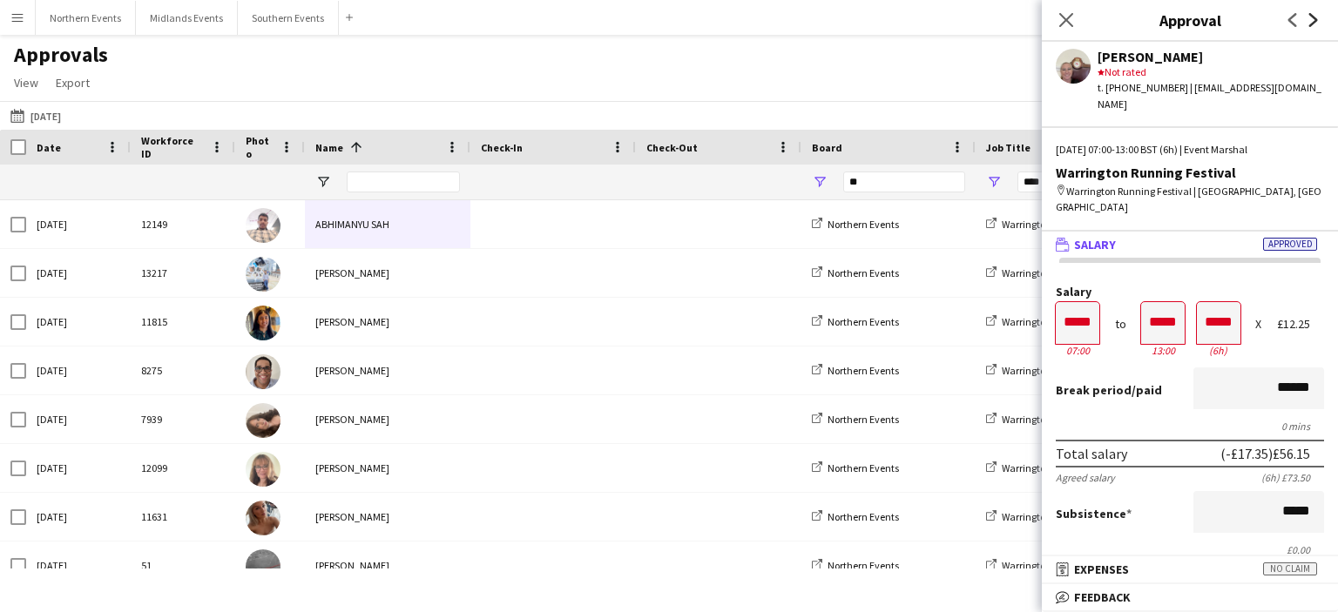
click at [1314, 24] on icon "Next" at bounding box center [1314, 20] width 14 height 14
drag, startPoint x: 1314, startPoint y: 24, endPoint x: 1293, endPoint y: 20, distance: 22.1
click at [1293, 20] on icon "Previous" at bounding box center [1293, 20] width 14 height 14
click at [1307, 18] on icon "Next" at bounding box center [1314, 20] width 14 height 14
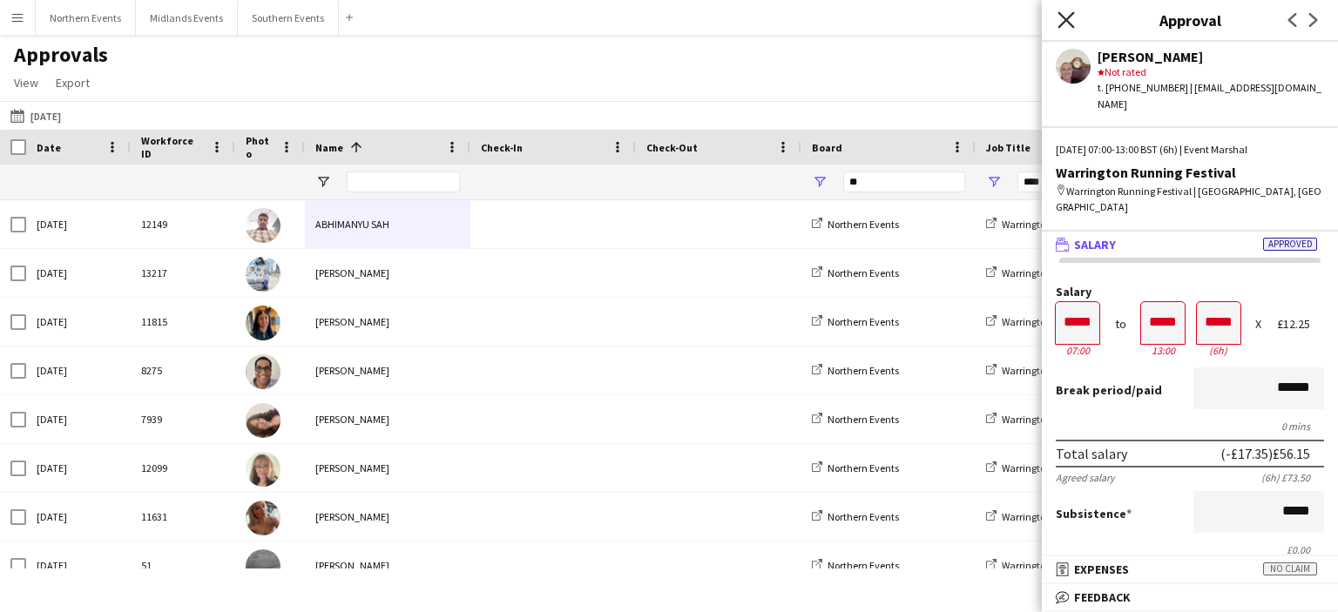
click at [1067, 26] on icon "Close pop-in" at bounding box center [1065, 19] width 17 height 17
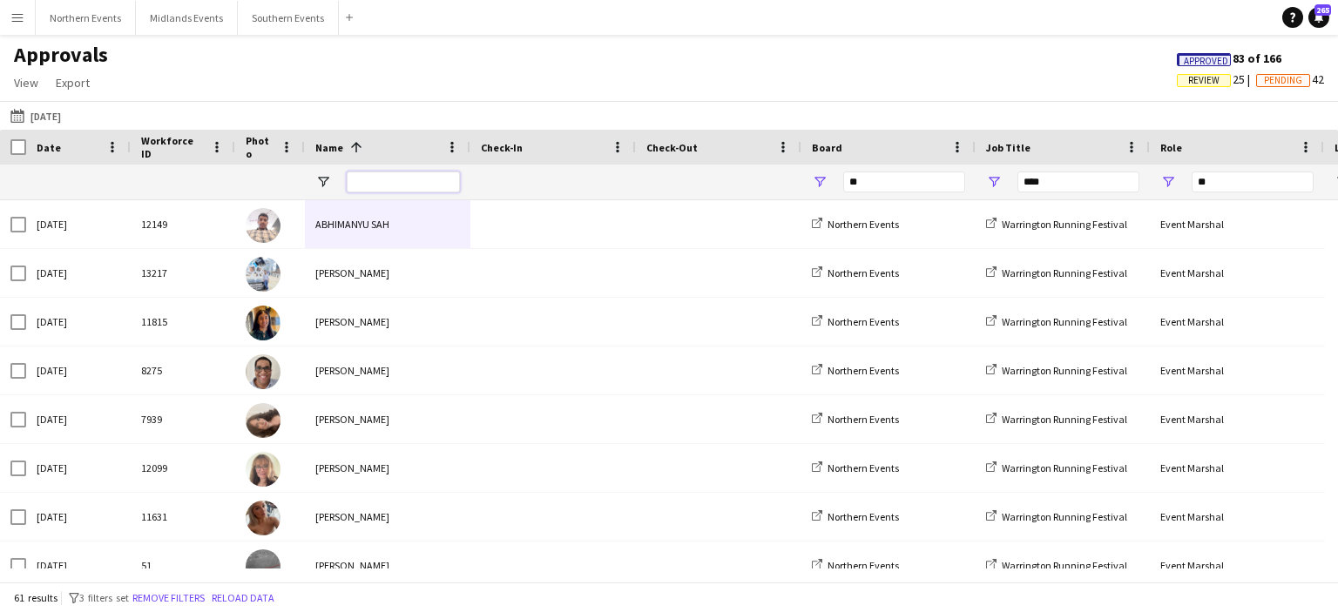
click at [397, 177] on input "Name Filter Input" at bounding box center [403, 182] width 113 height 21
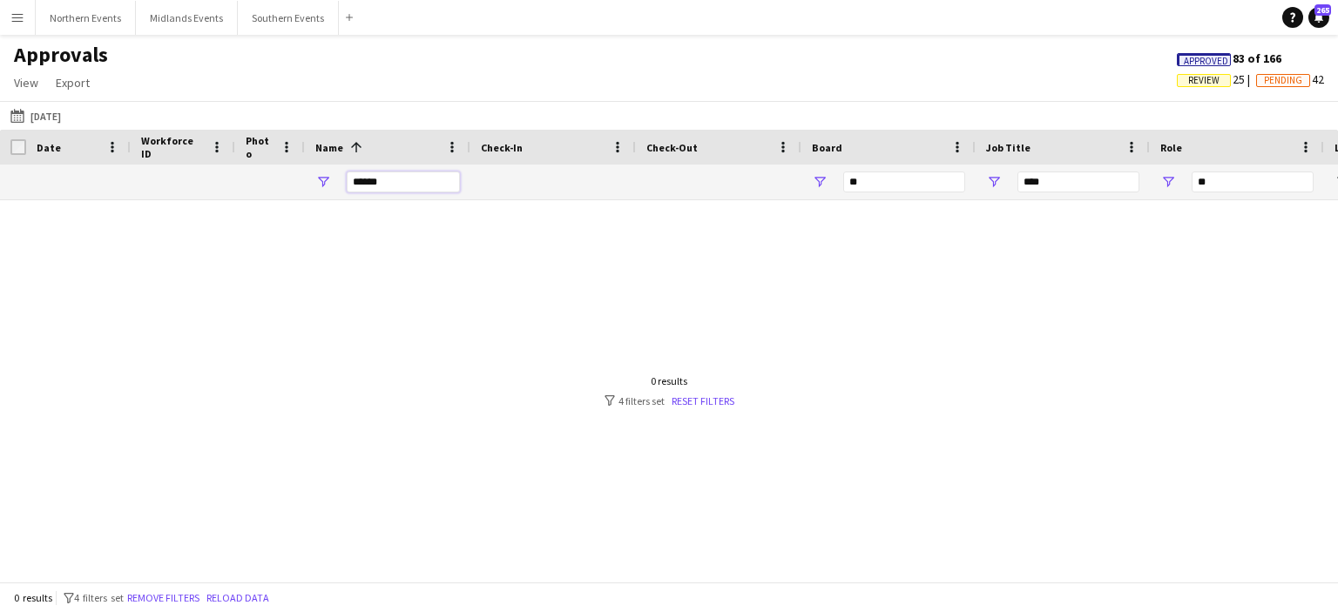
type input "******"
click at [10, 22] on button "Menu" at bounding box center [17, 17] width 35 height 35
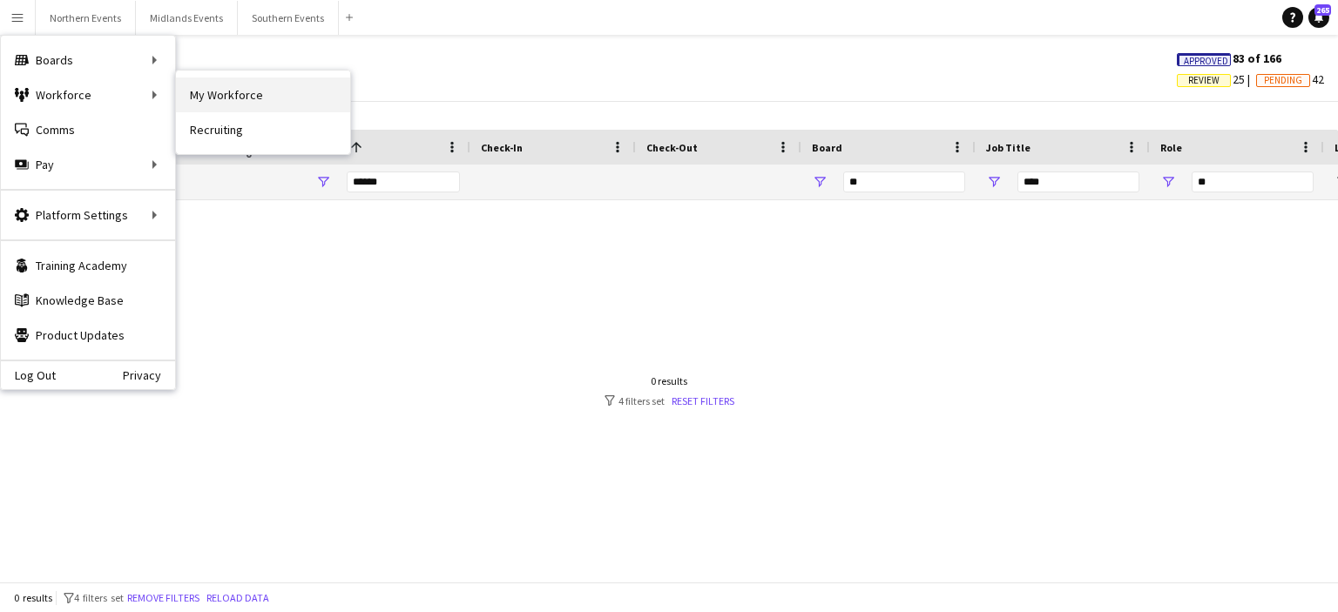
click at [226, 98] on link "My Workforce" at bounding box center [263, 95] width 174 height 35
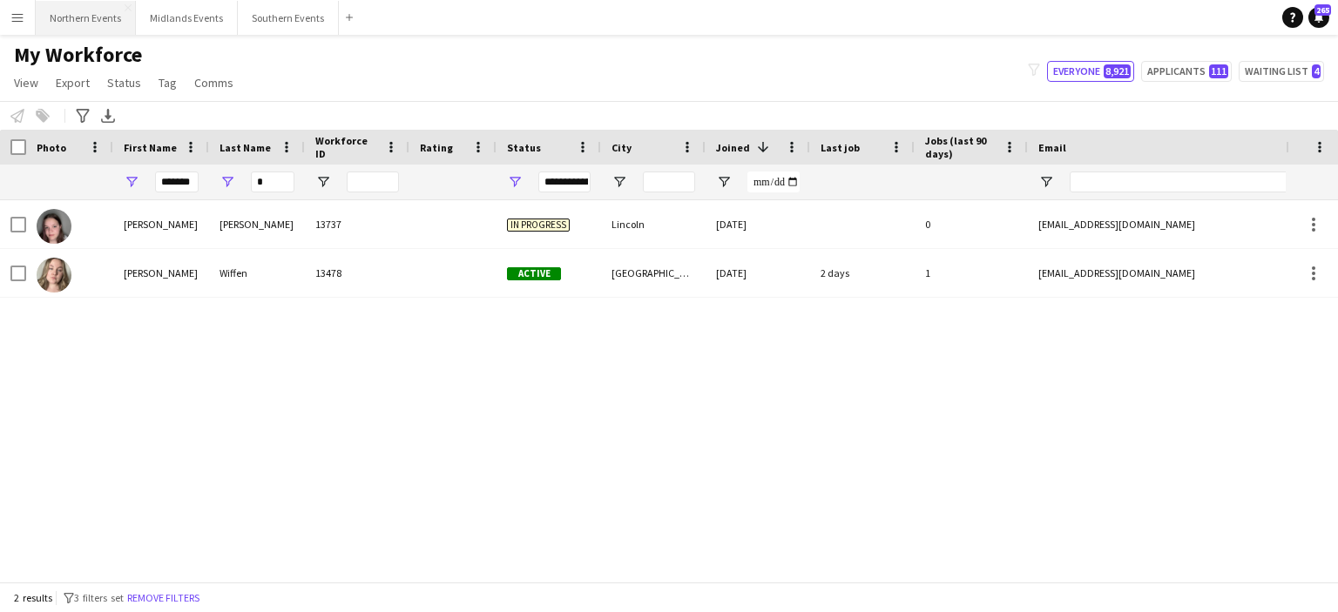
click at [95, 18] on button "Northern Events Close" at bounding box center [86, 18] width 100 height 34
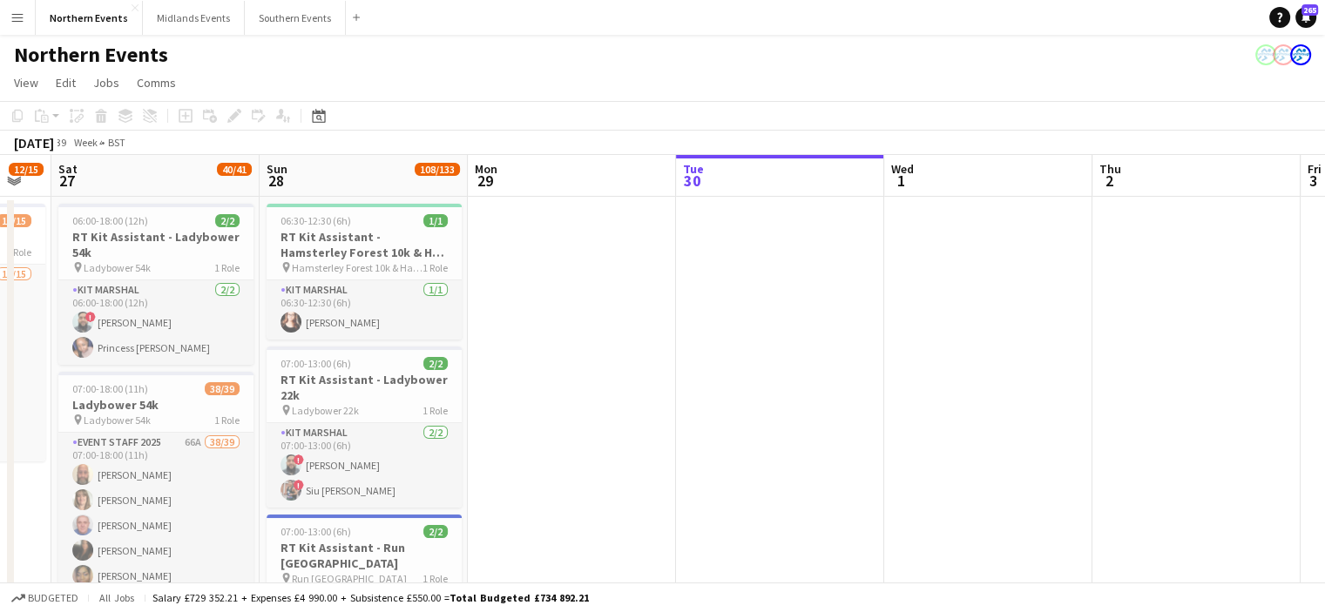
scroll to position [0, 490]
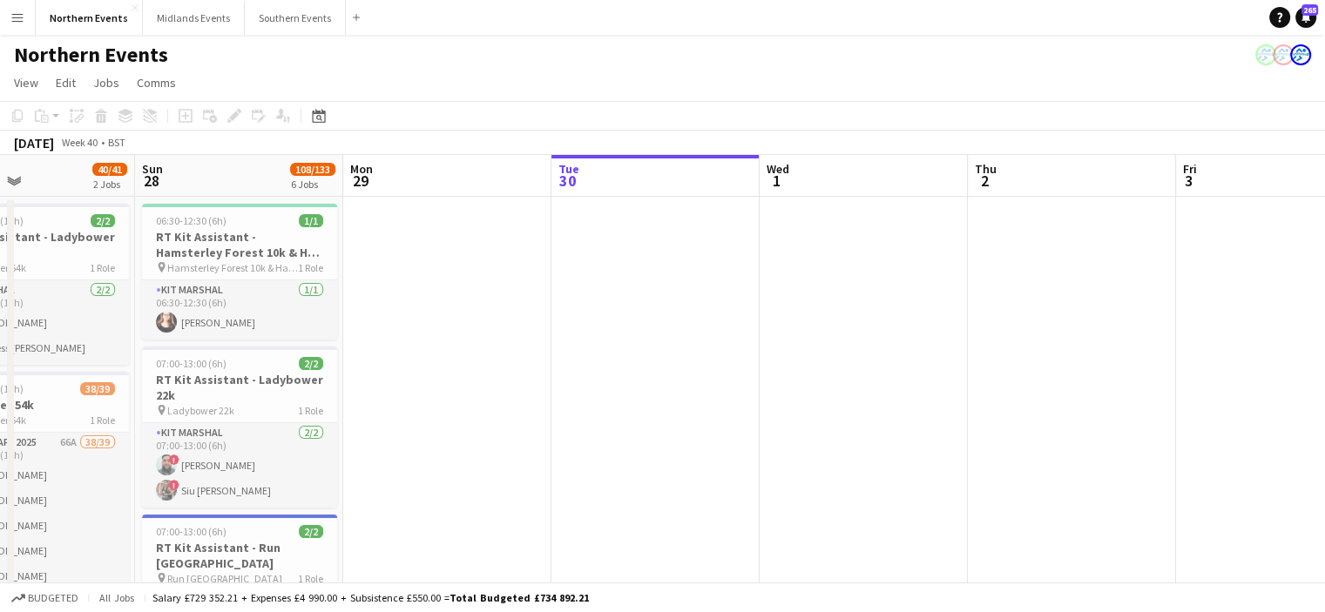
drag, startPoint x: 434, startPoint y: 392, endPoint x: 777, endPoint y: 409, distance: 343.6
click at [13, 22] on app-icon "Menu" at bounding box center [17, 17] width 14 height 14
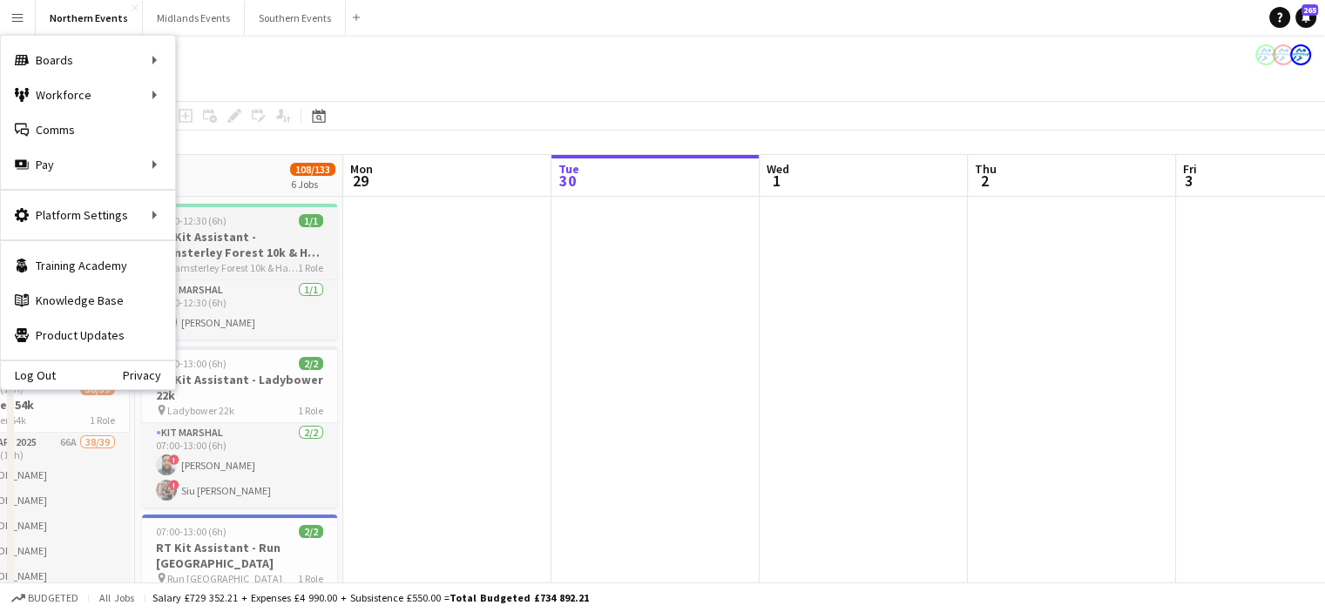
click at [334, 276] on app-job-card "06:30-12:30 (6h) 1/1 RT Kit Assistant - Hamsterley Forest 10k & Half Marathon p…" at bounding box center [239, 272] width 195 height 136
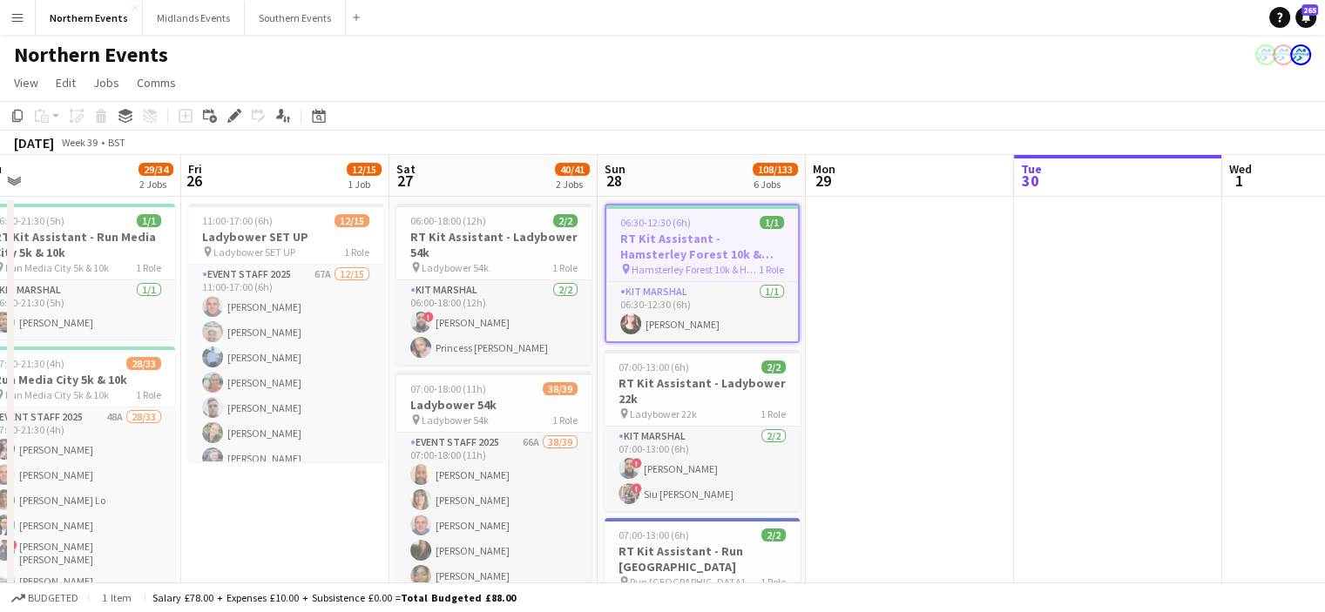
drag, startPoint x: 287, startPoint y: 398, endPoint x: 750, endPoint y: 421, distance: 463.9
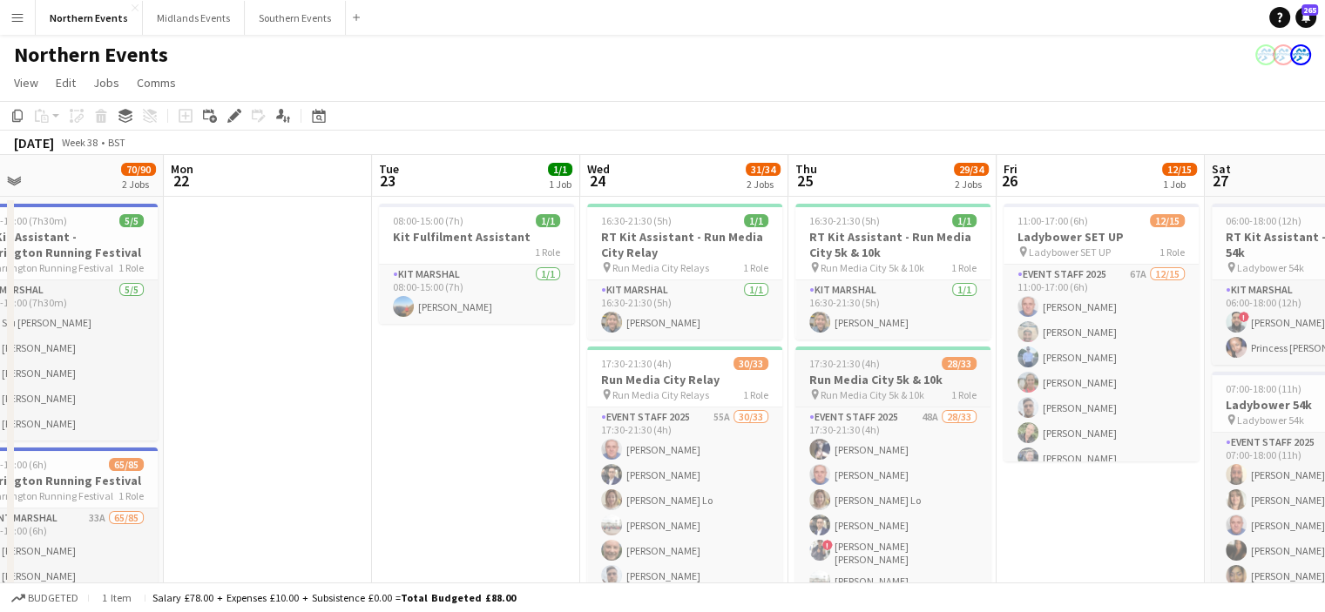
drag, startPoint x: 253, startPoint y: 388, endPoint x: 852, endPoint y: 379, distance: 598.5
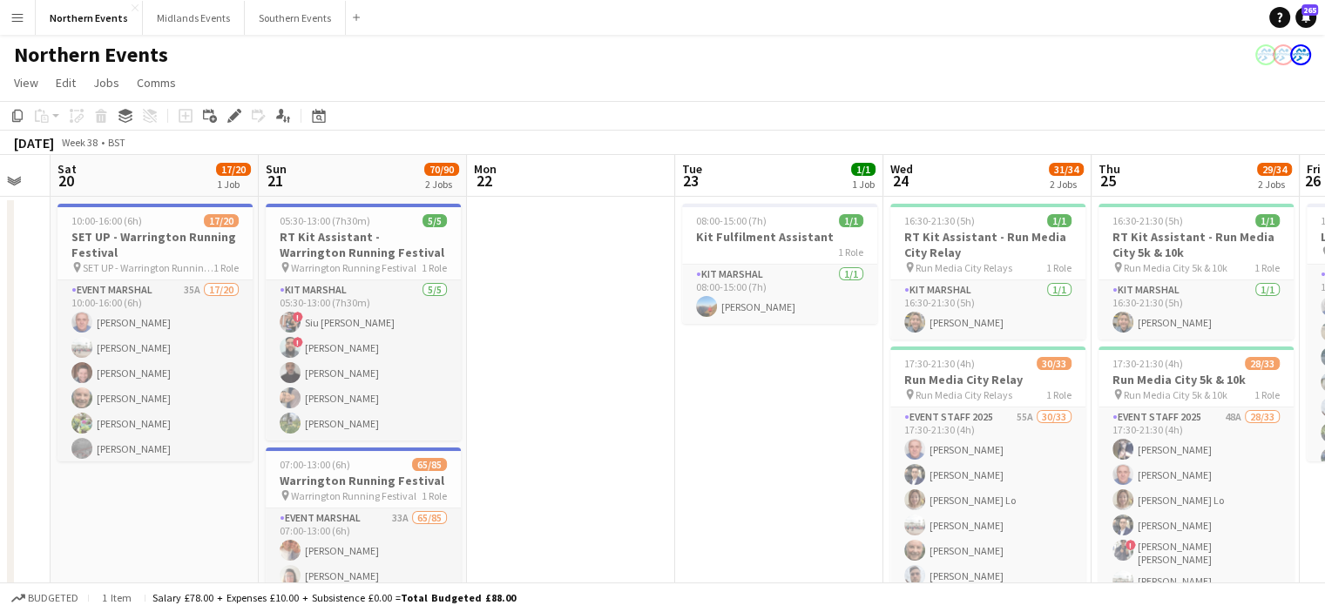
scroll to position [0, 364]
drag, startPoint x: 267, startPoint y: 389, endPoint x: 571, endPoint y: 415, distance: 306.0
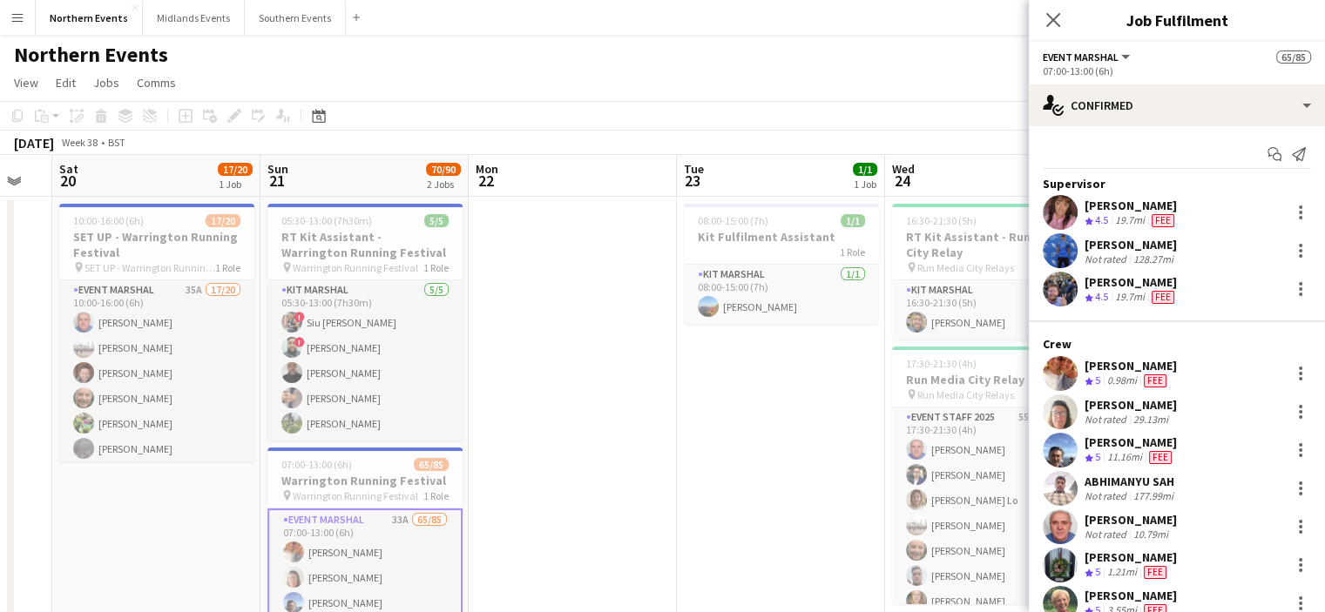
click at [11, 19] on app-icon "Menu" at bounding box center [17, 17] width 14 height 14
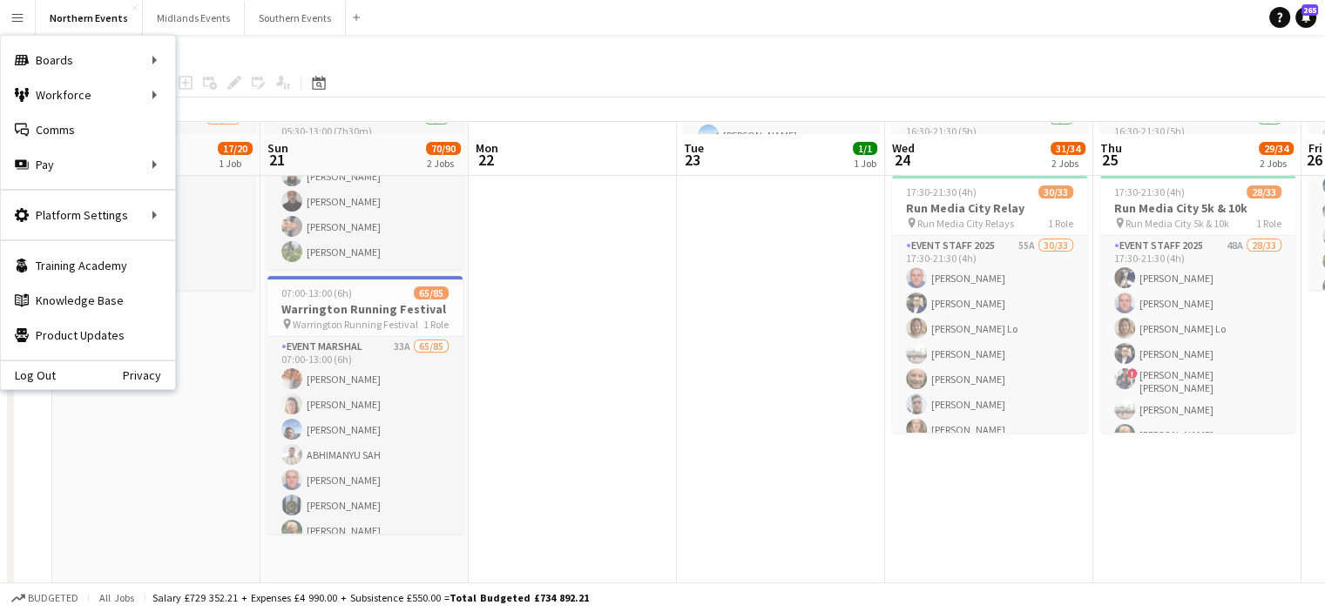
scroll to position [151, 0]
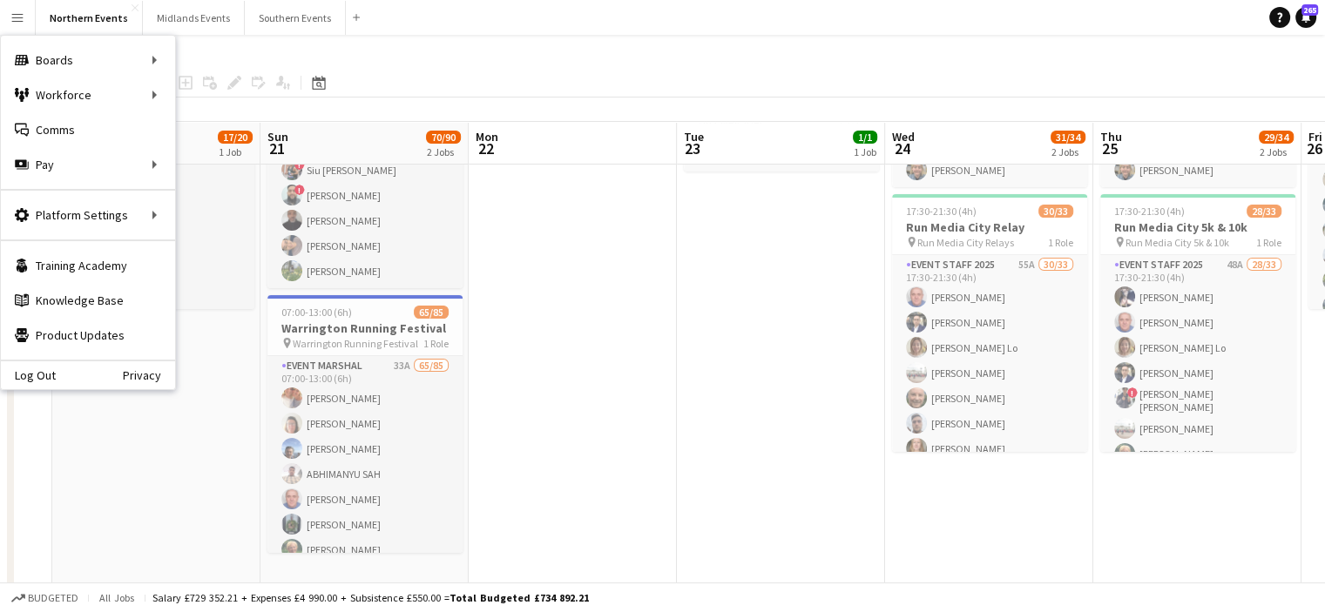
click at [17, 17] on app-icon "Menu" at bounding box center [17, 17] width 14 height 14
click at [229, 200] on link "Payments" at bounding box center [263, 199] width 174 height 35
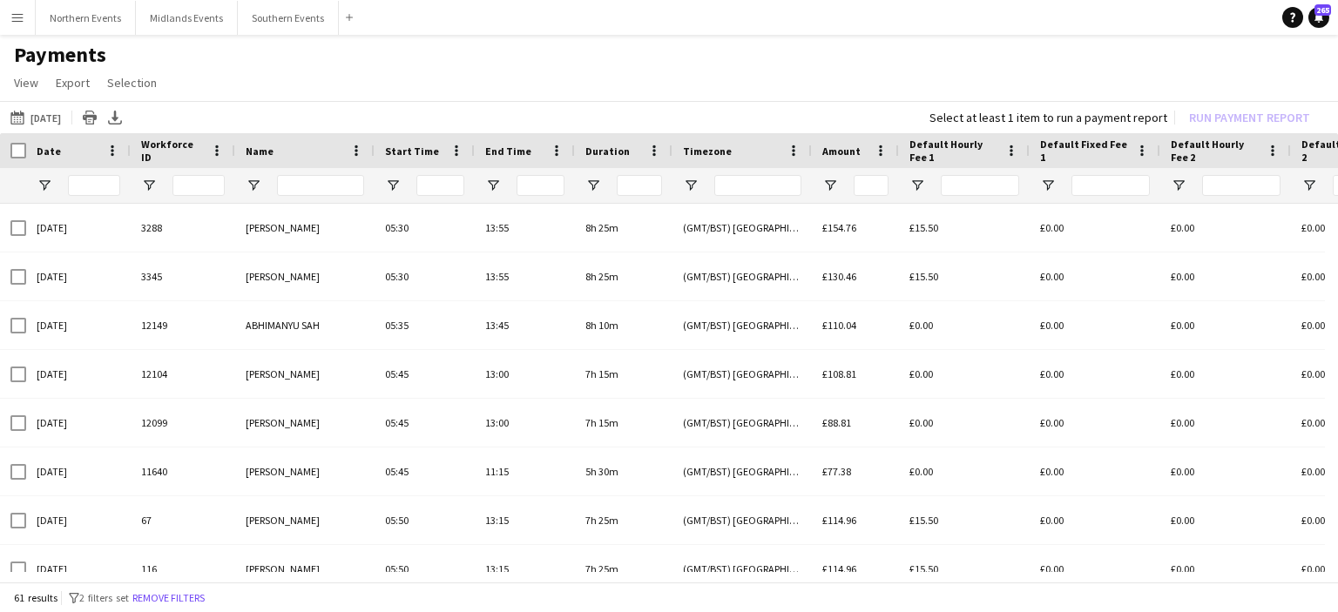
click at [16, 24] on app-icon "Menu" at bounding box center [17, 17] width 14 height 14
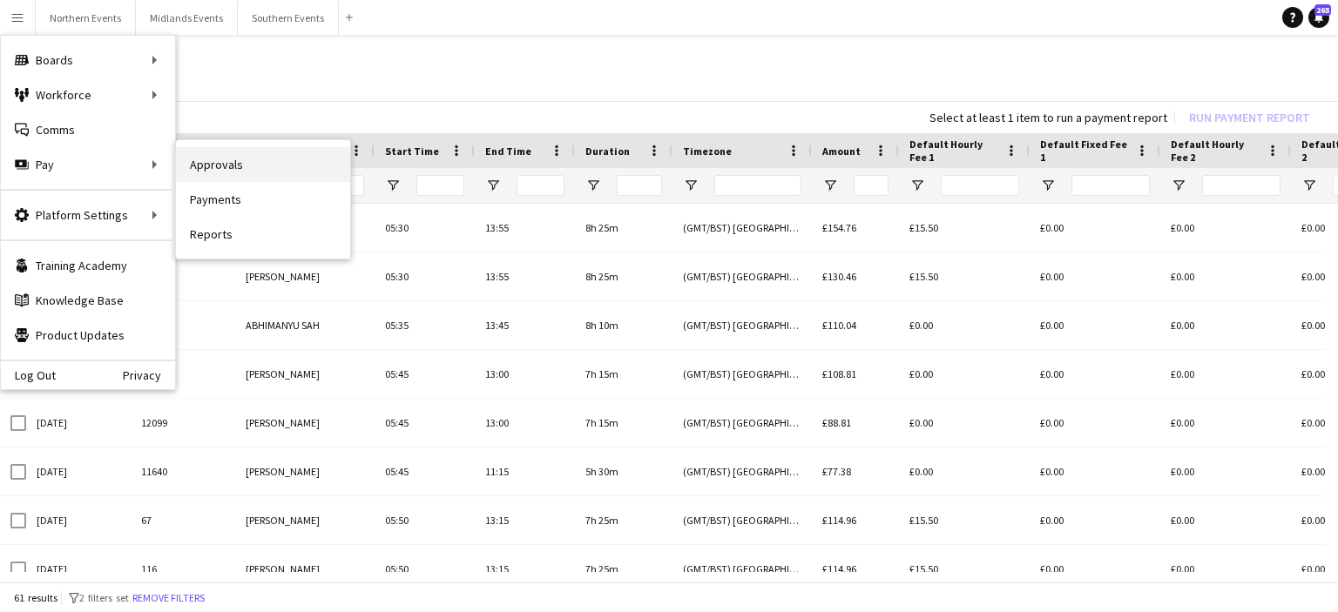
click at [224, 170] on link "Approvals" at bounding box center [263, 164] width 174 height 35
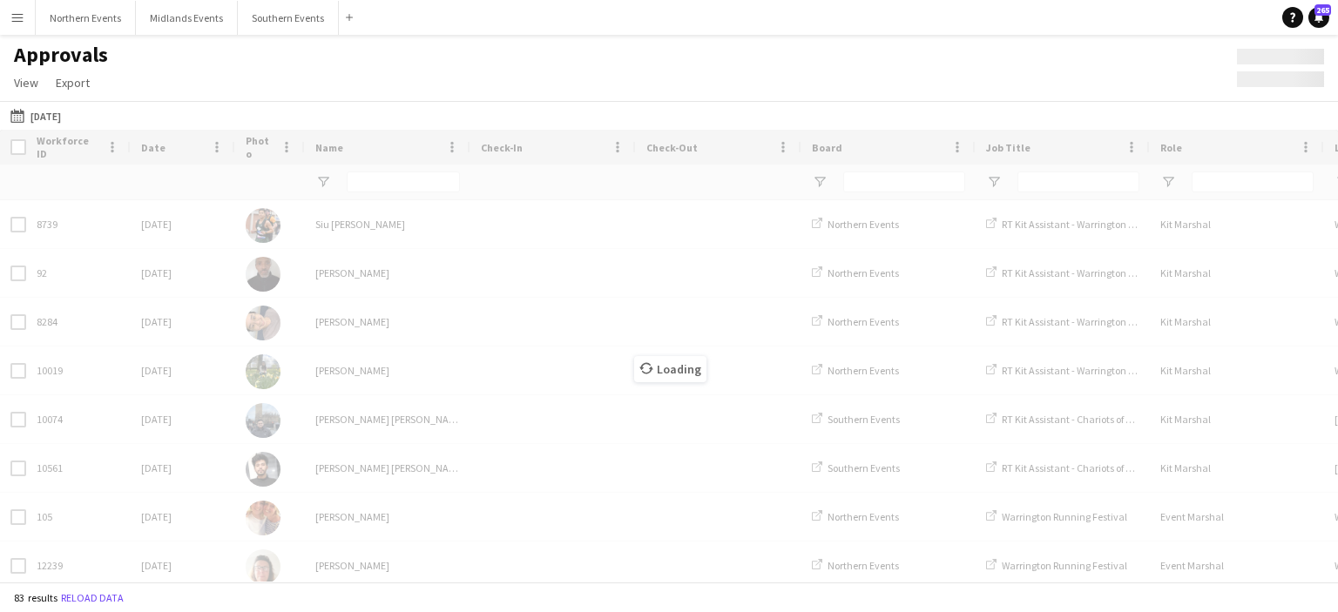
type input "******"
type input "**"
type input "****"
type input "**"
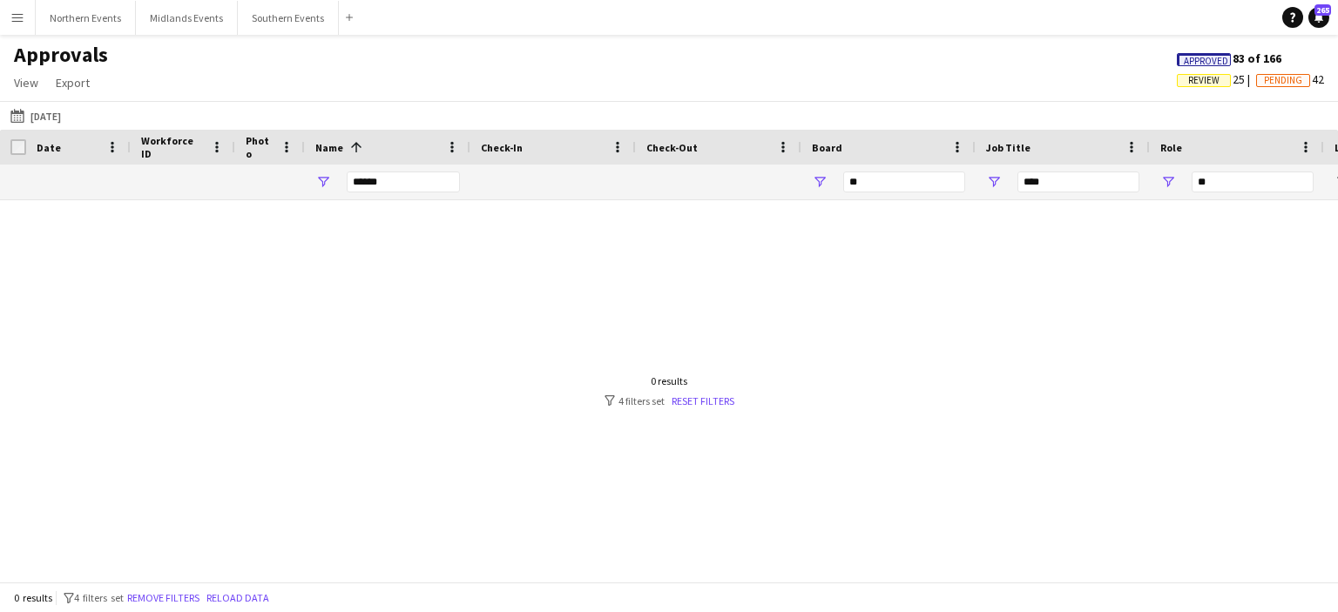
click at [404, 195] on div "******" at bounding box center [403, 182] width 113 height 35
click at [397, 180] on input "******" at bounding box center [403, 182] width 113 height 21
click at [1071, 184] on input "****" at bounding box center [1078, 182] width 122 height 21
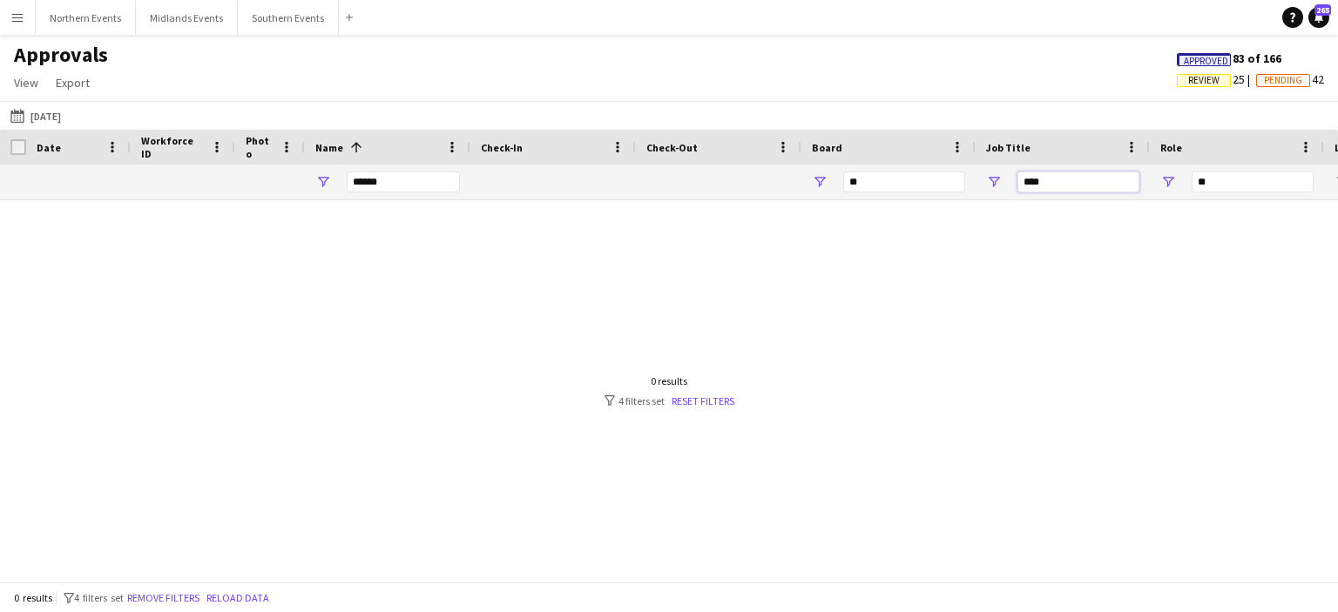
click at [1071, 184] on input "****" at bounding box center [1078, 182] width 122 height 21
click at [376, 181] on input "******" at bounding box center [403, 182] width 113 height 21
click at [1283, 77] on span "Pending" at bounding box center [1283, 80] width 38 height 11
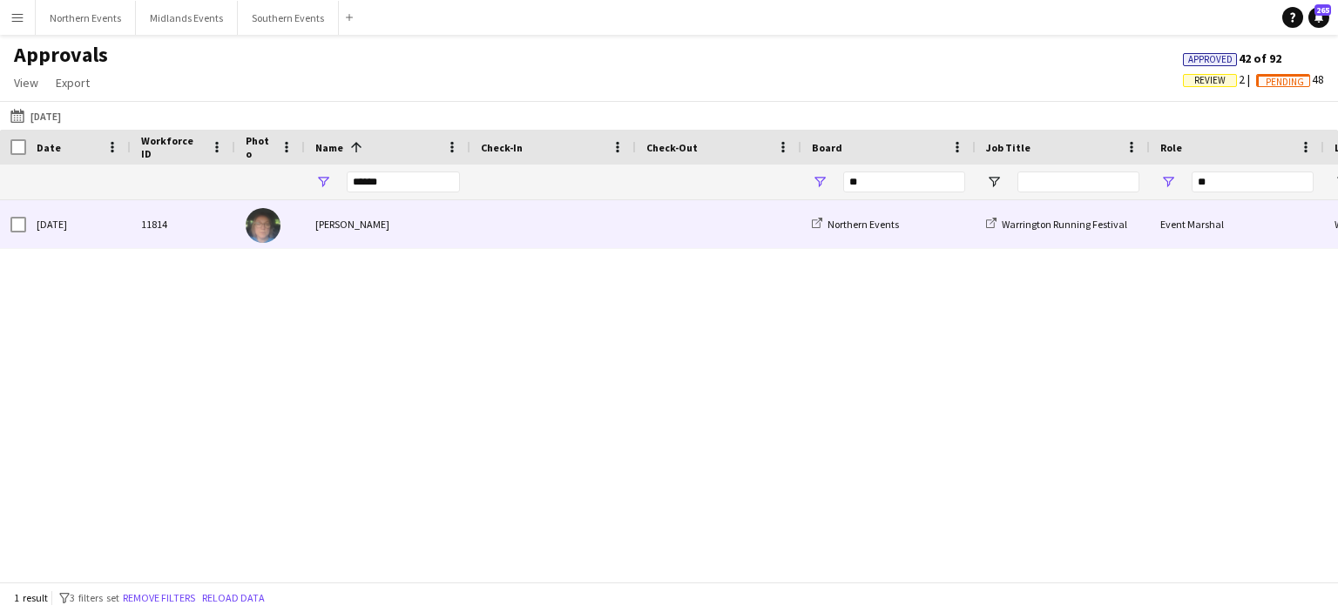
click at [352, 225] on div "[PERSON_NAME]" at bounding box center [387, 224] width 165 height 48
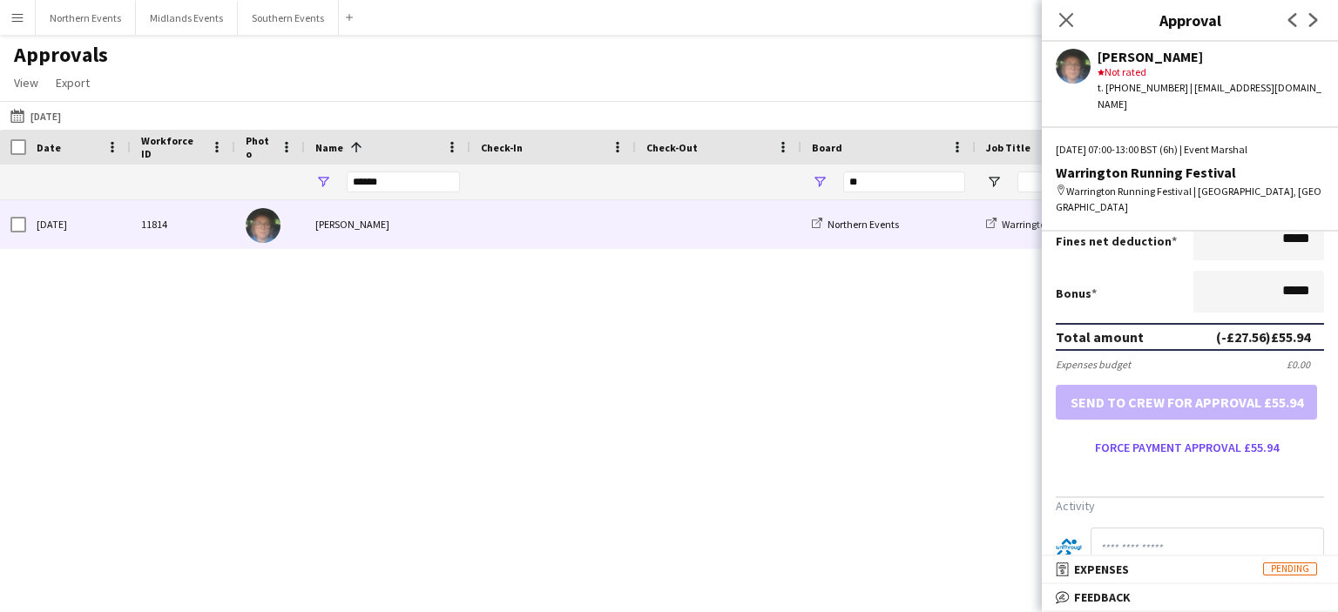
scroll to position [402, 0]
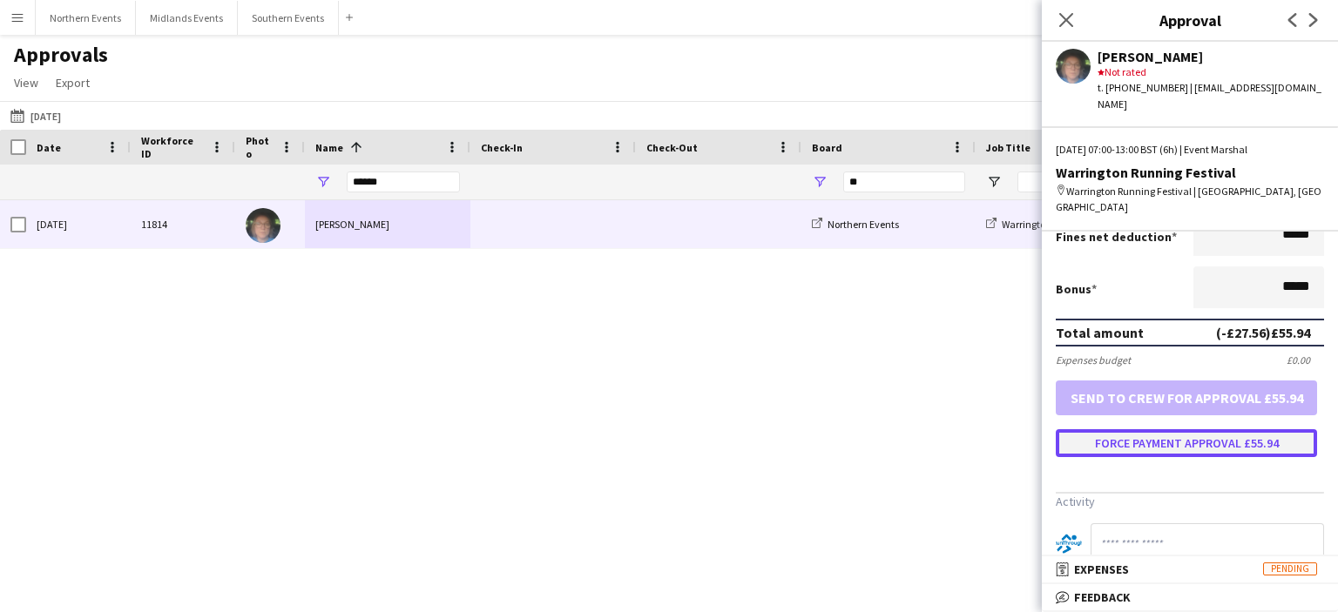
click at [1247, 429] on button "Force payment approval £55.94" at bounding box center [1186, 443] width 261 height 28
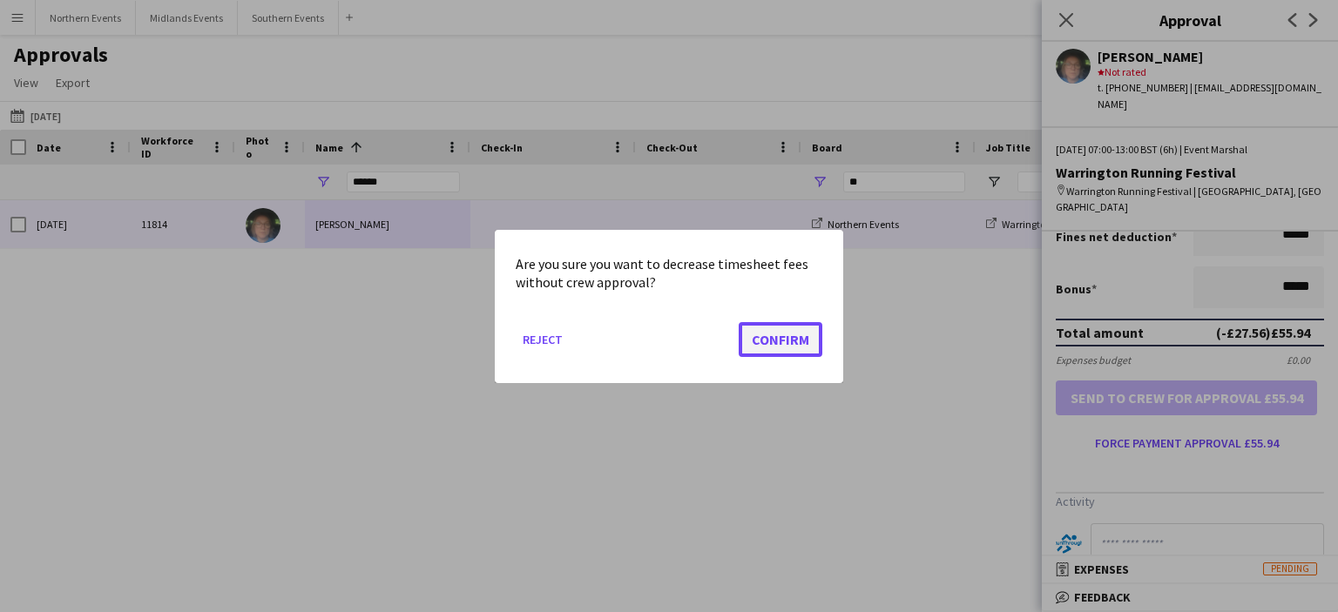
click at [783, 354] on button "Confirm" at bounding box center [781, 338] width 84 height 35
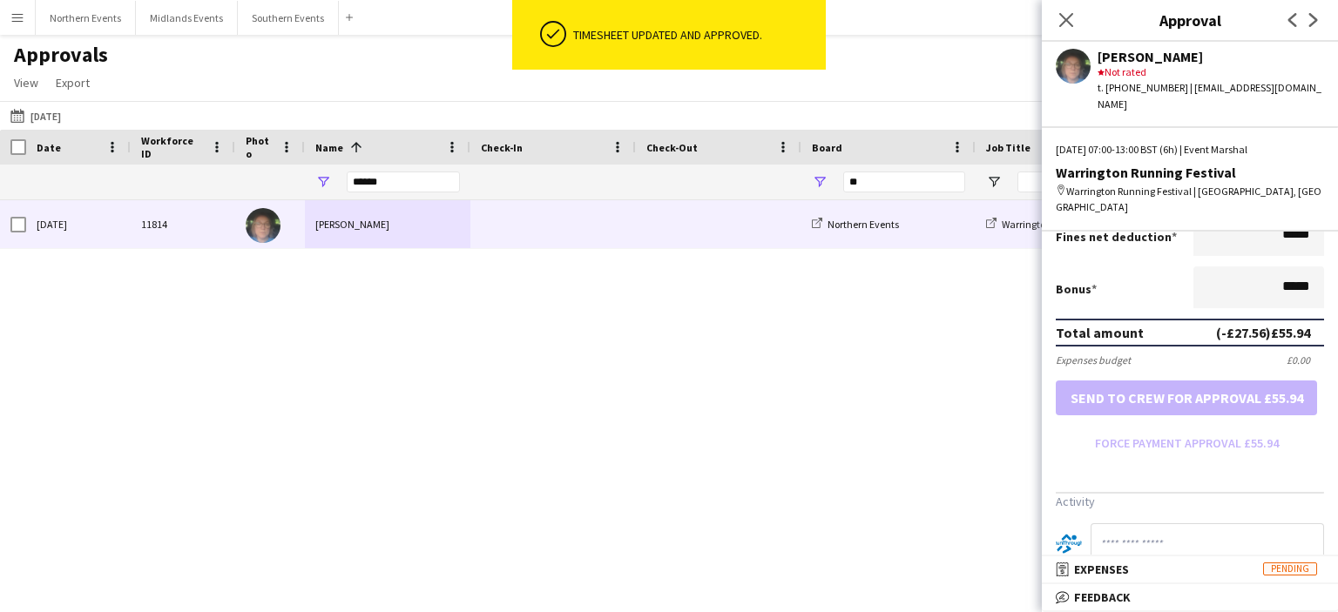
click at [14, 32] on button "Menu" at bounding box center [17, 17] width 35 height 35
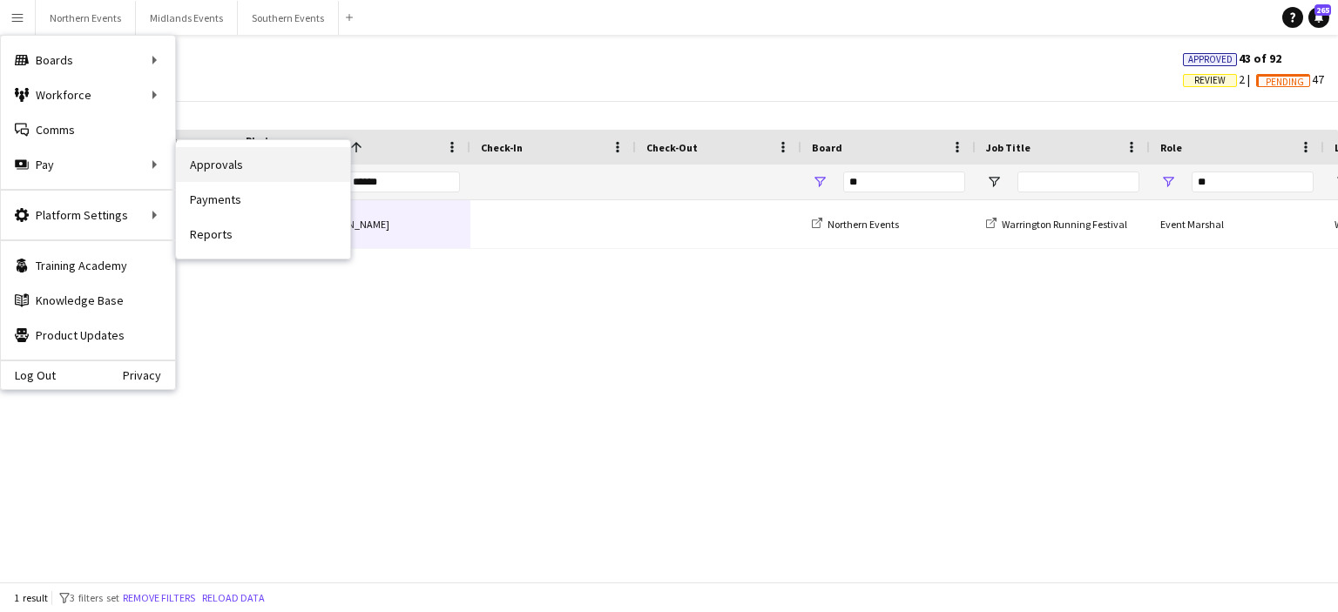
click at [224, 166] on link "Approvals" at bounding box center [263, 164] width 174 height 35
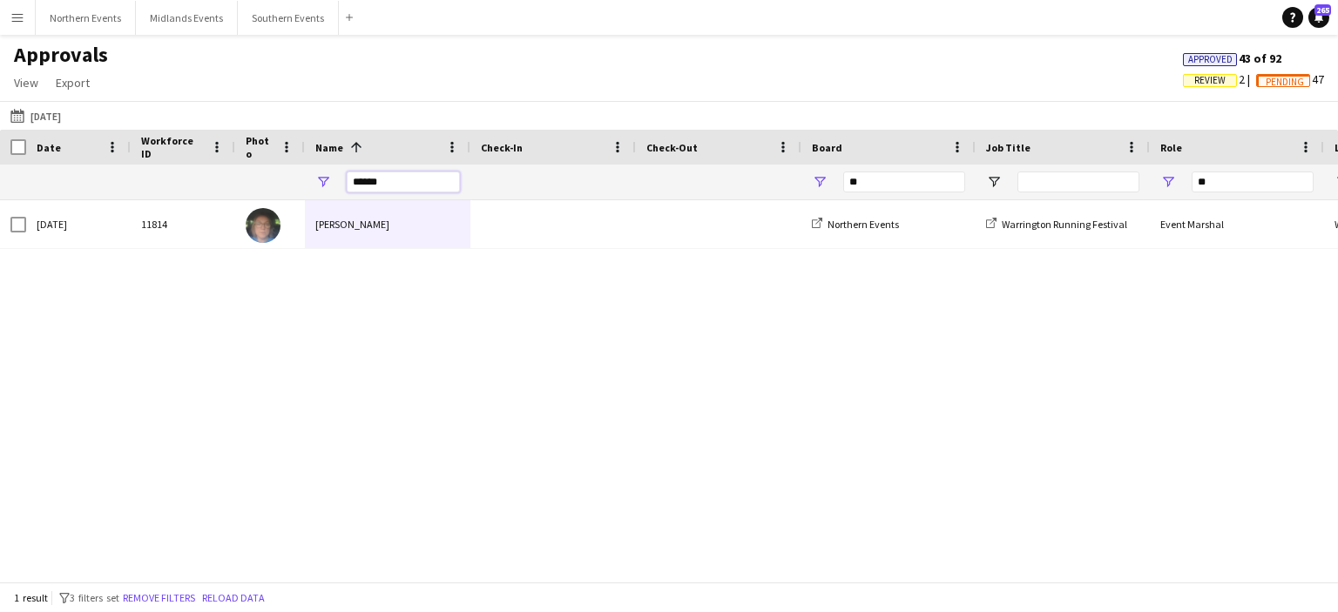
click at [409, 184] on input "******" at bounding box center [403, 182] width 113 height 21
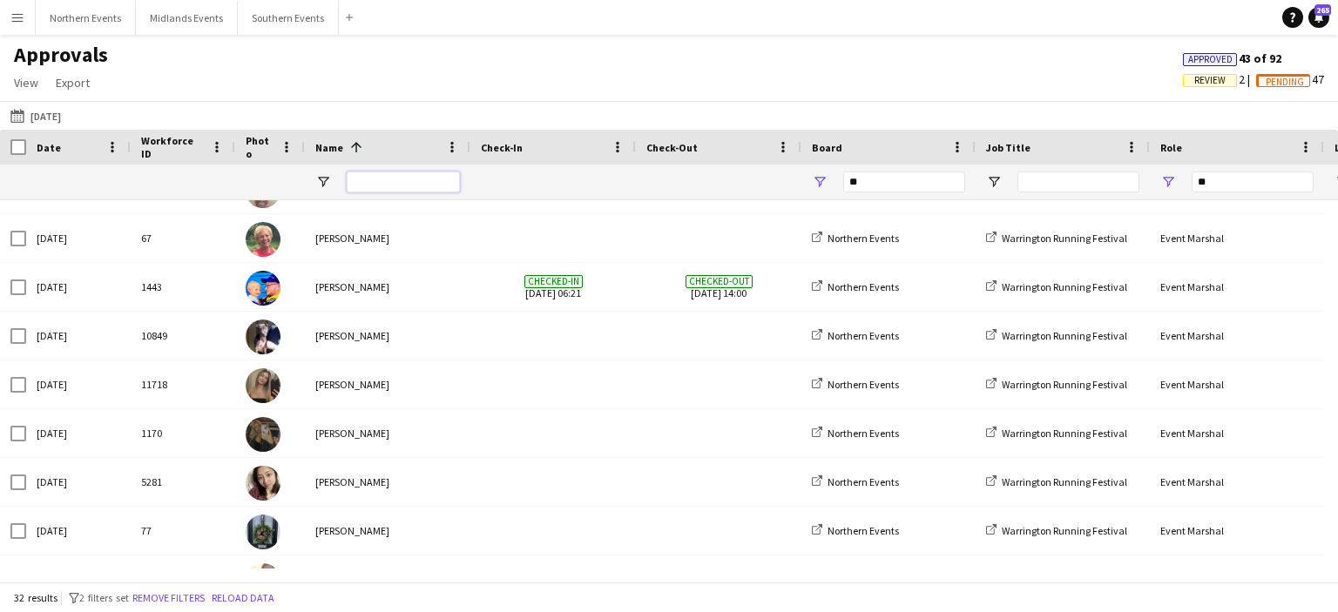
scroll to position [233, 0]
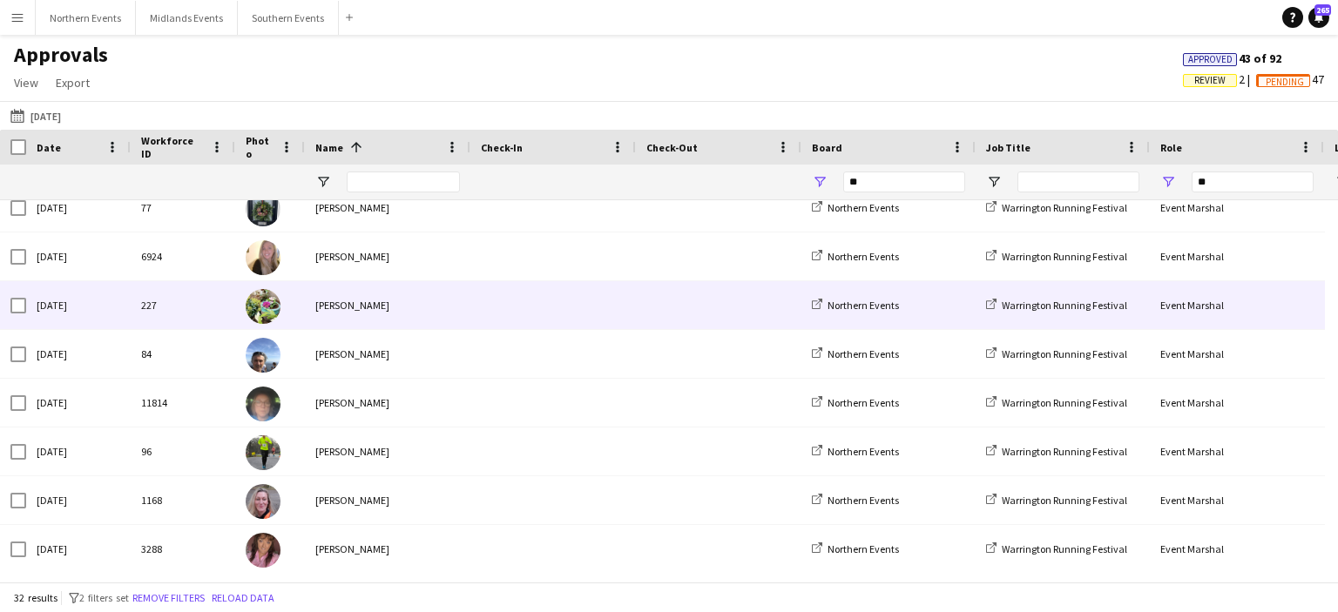
click at [358, 312] on div "[PERSON_NAME]" at bounding box center [387, 305] width 165 height 48
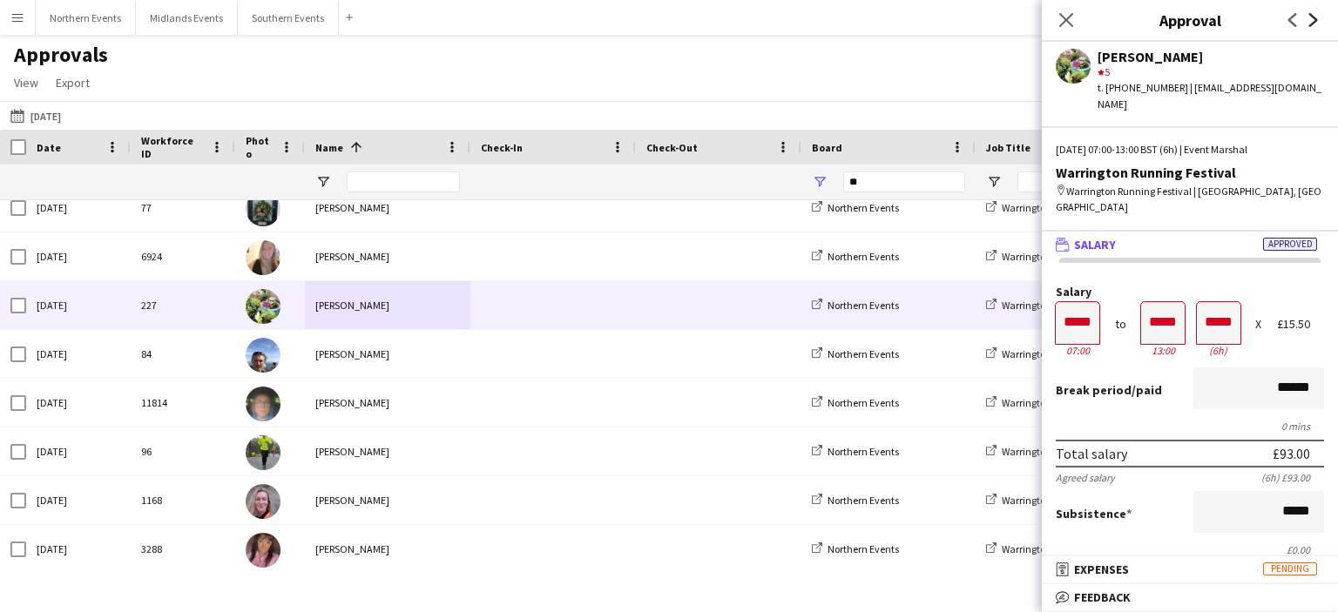
click at [1313, 16] on icon "Next" at bounding box center [1314, 20] width 14 height 14
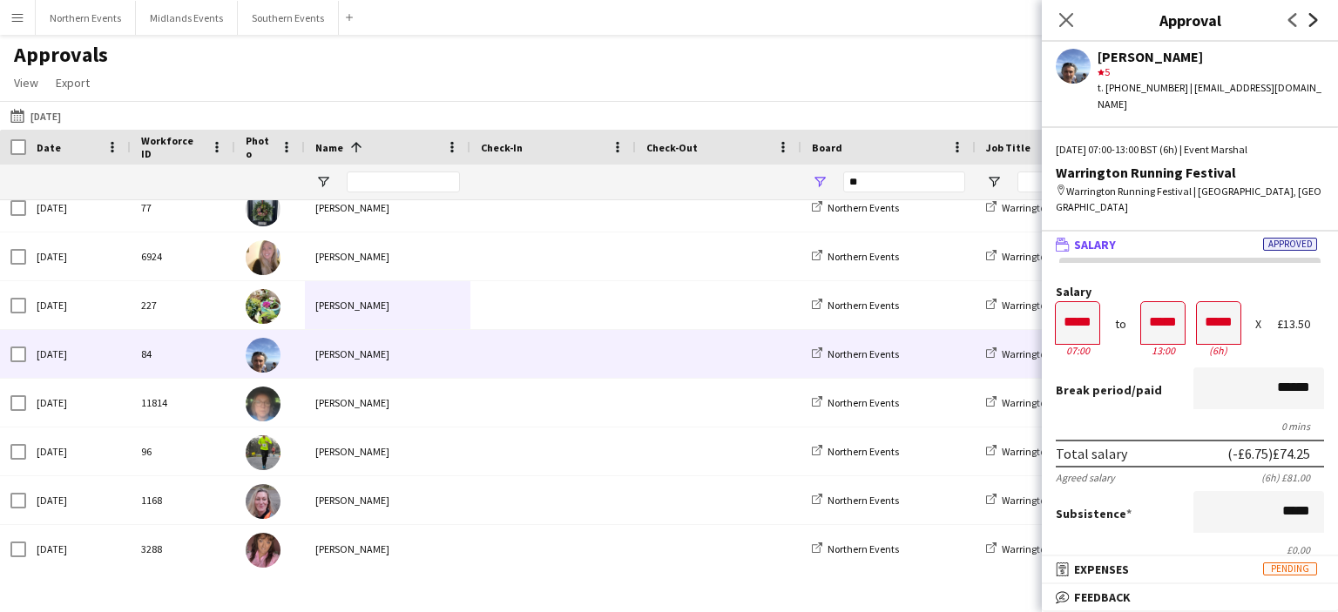
click at [1313, 16] on icon "Next" at bounding box center [1314, 20] width 14 height 14
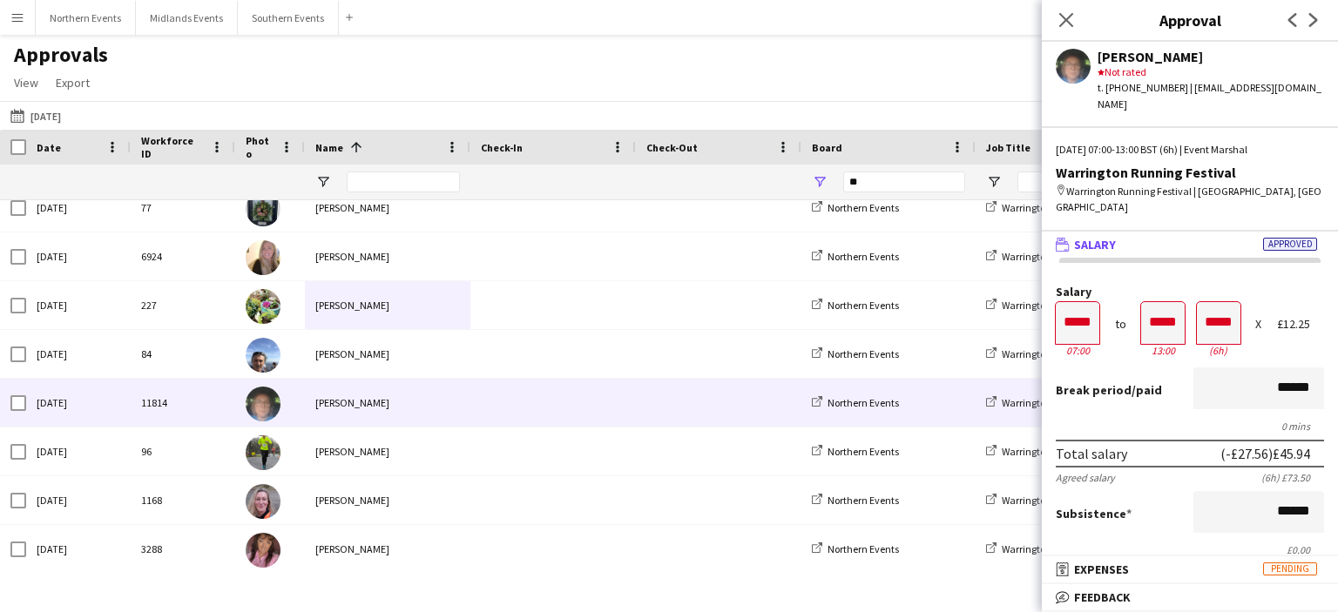
click at [1280, 19] on div "Previous Next" at bounding box center [1303, 20] width 70 height 40
click at [1287, 20] on icon "Previous" at bounding box center [1293, 20] width 14 height 14
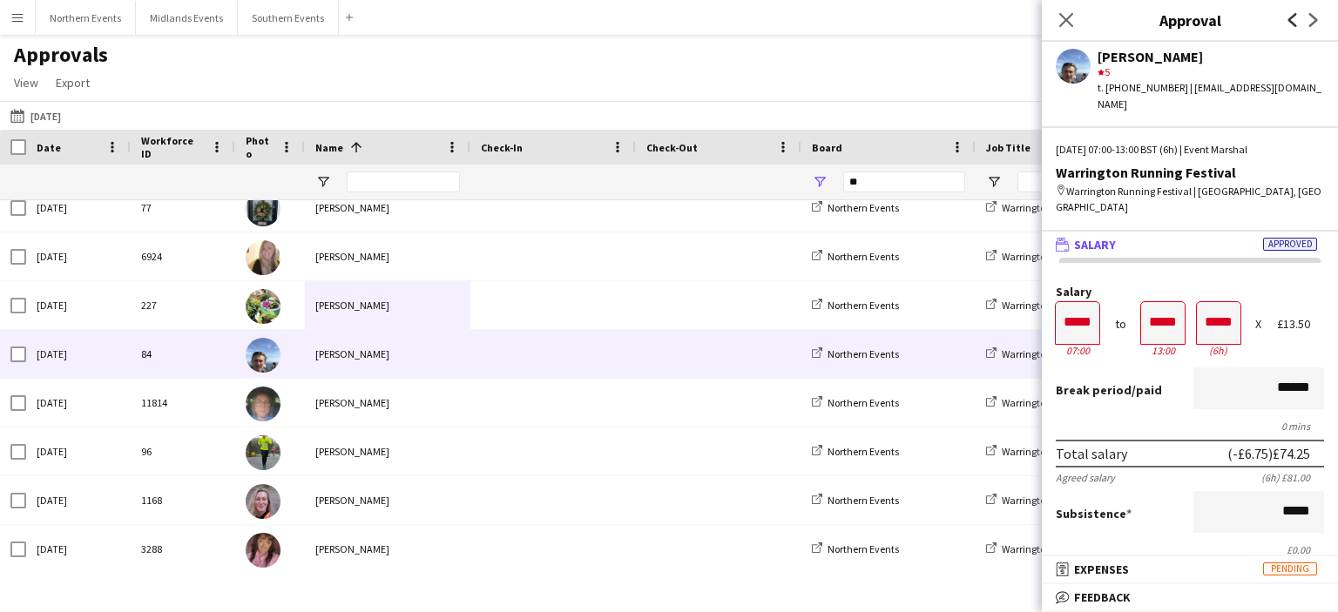
click at [1287, 20] on icon "Previous" at bounding box center [1293, 20] width 14 height 14
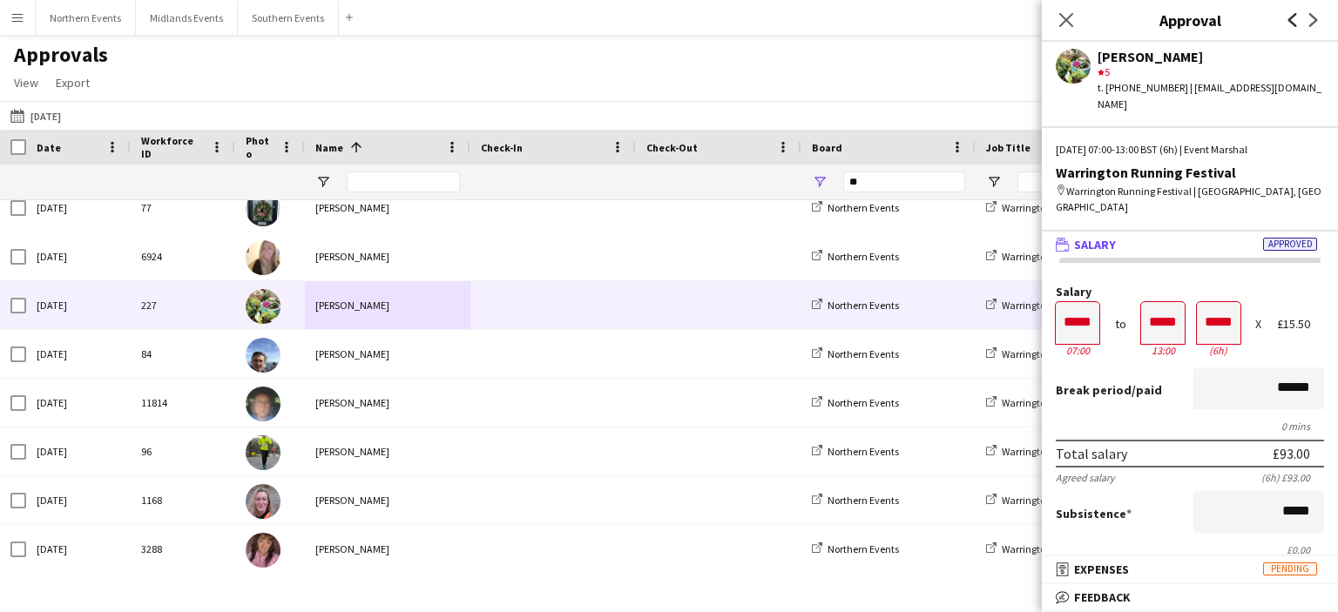
click at [1287, 20] on icon "Previous" at bounding box center [1293, 20] width 14 height 14
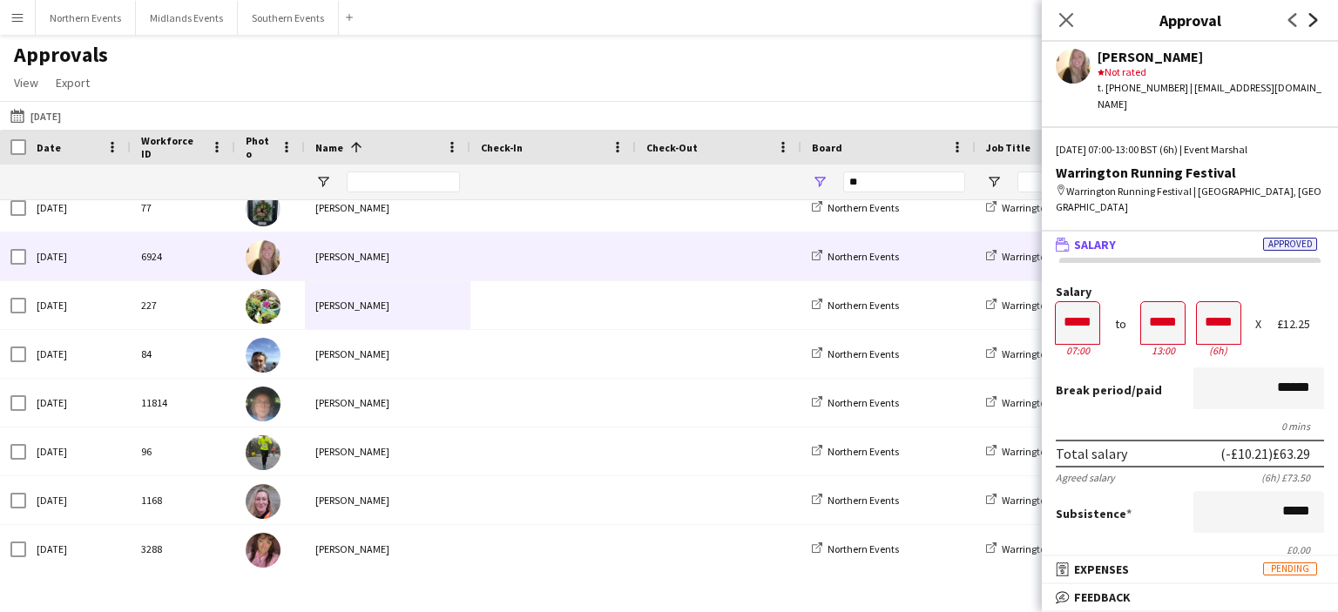
click at [1307, 13] on icon "Next" at bounding box center [1314, 20] width 14 height 14
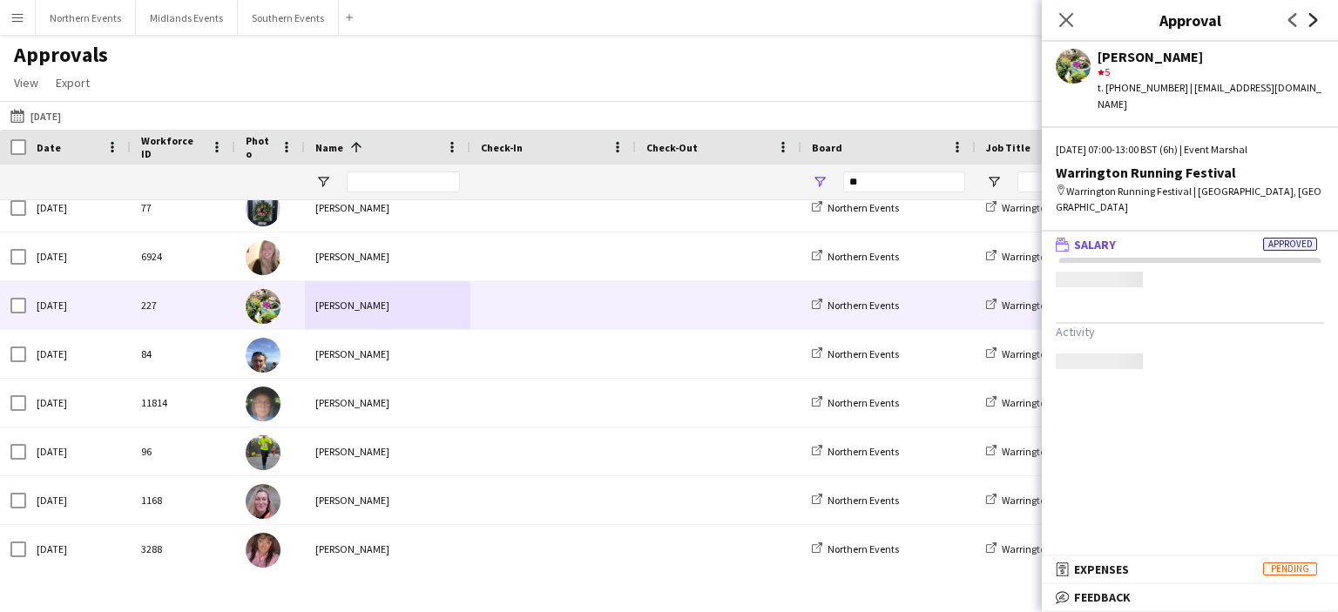
click at [1307, 13] on icon "Next" at bounding box center [1314, 20] width 14 height 14
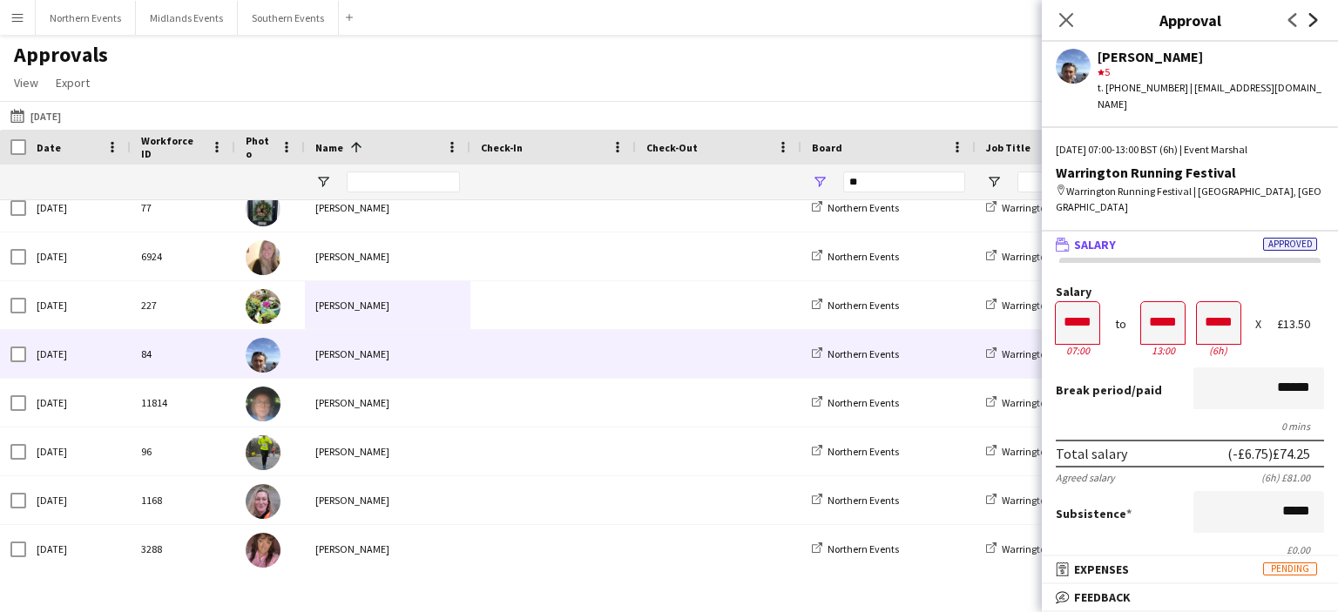
click at [1307, 13] on icon "Next" at bounding box center [1314, 20] width 14 height 14
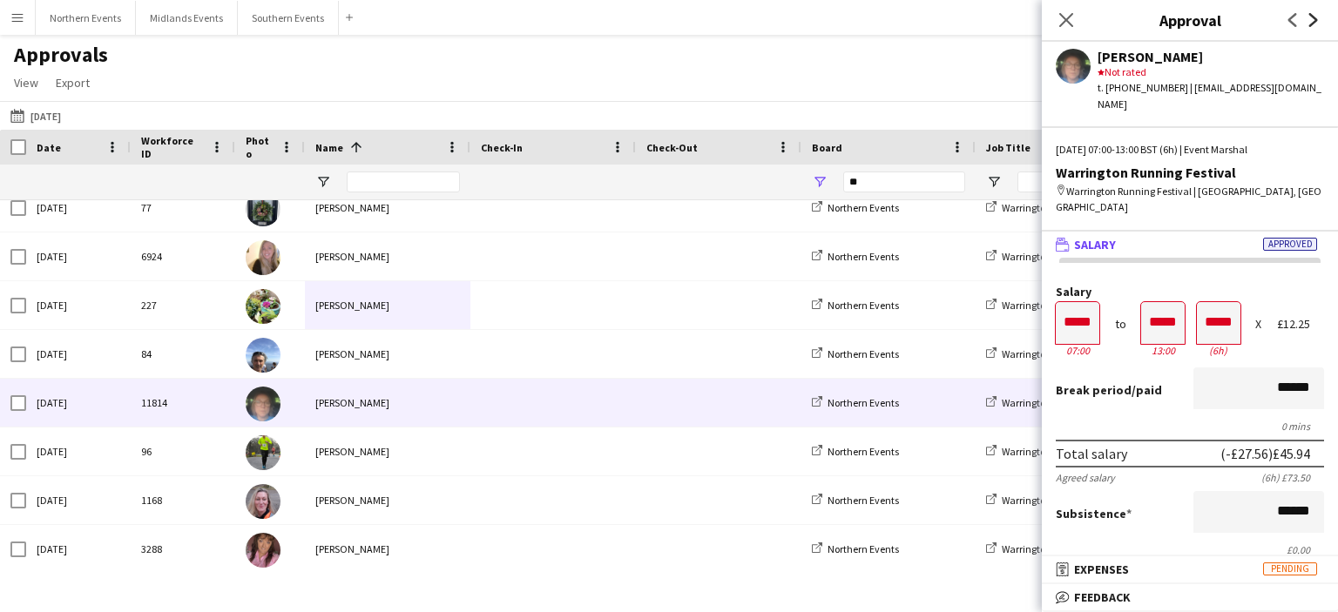
click at [1307, 13] on icon "Next" at bounding box center [1314, 20] width 14 height 14
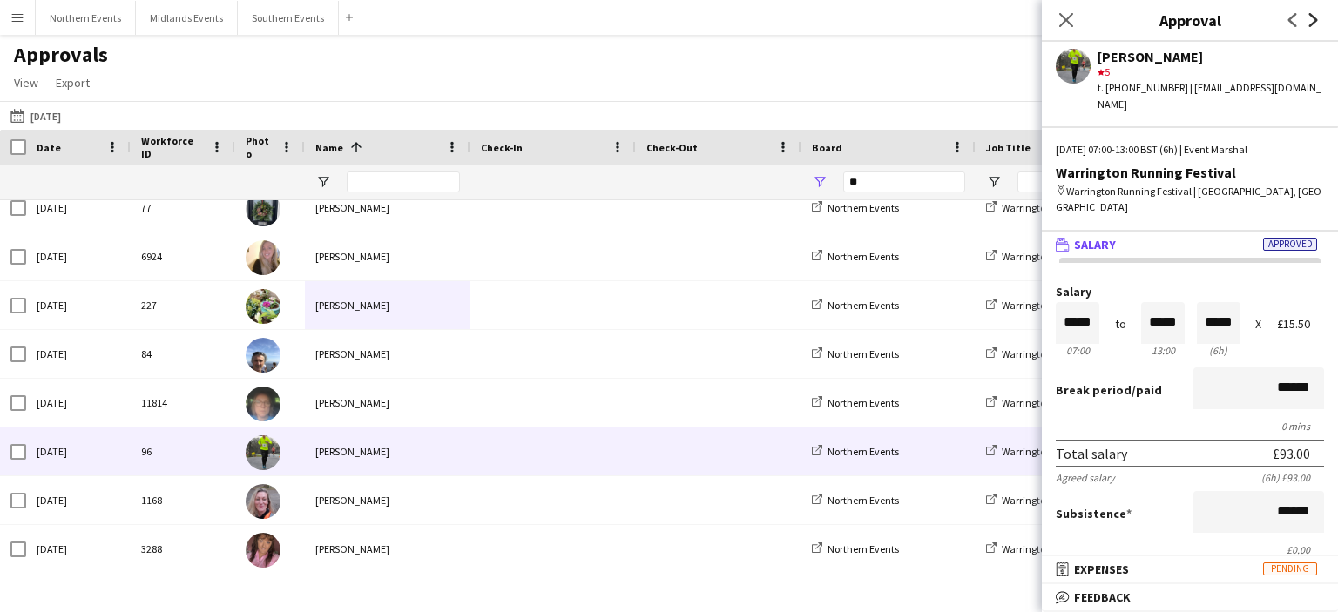
click at [1307, 13] on icon "Next" at bounding box center [1314, 20] width 14 height 14
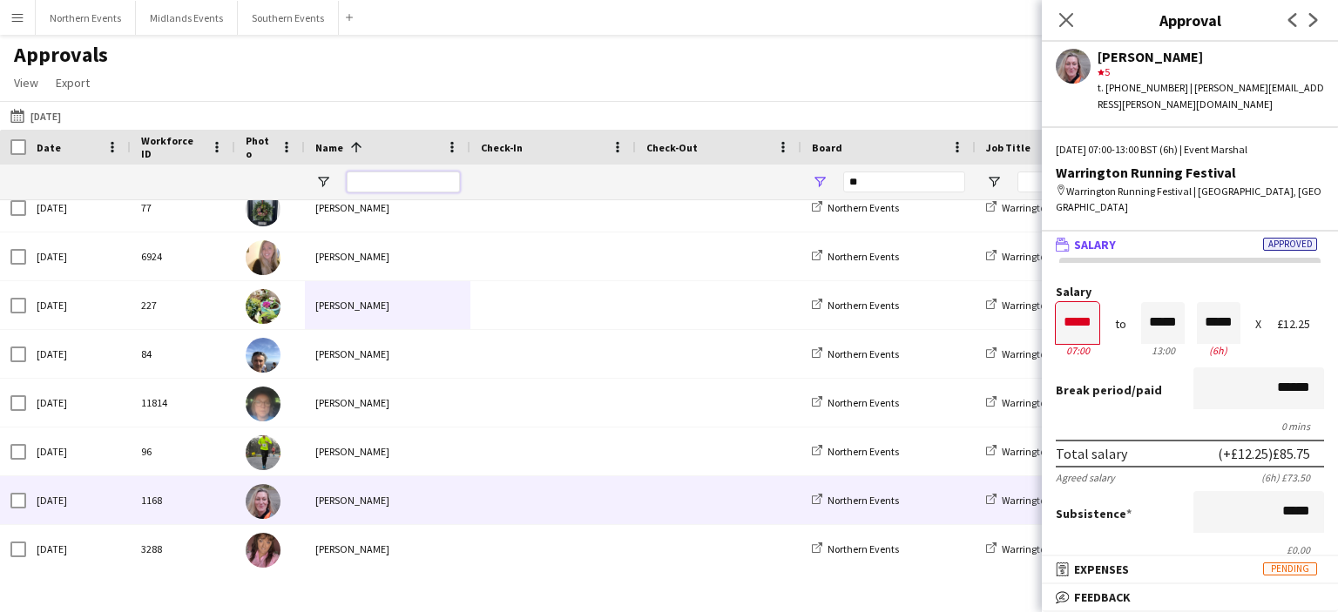
click at [385, 184] on input "Name Filter Input" at bounding box center [403, 182] width 113 height 21
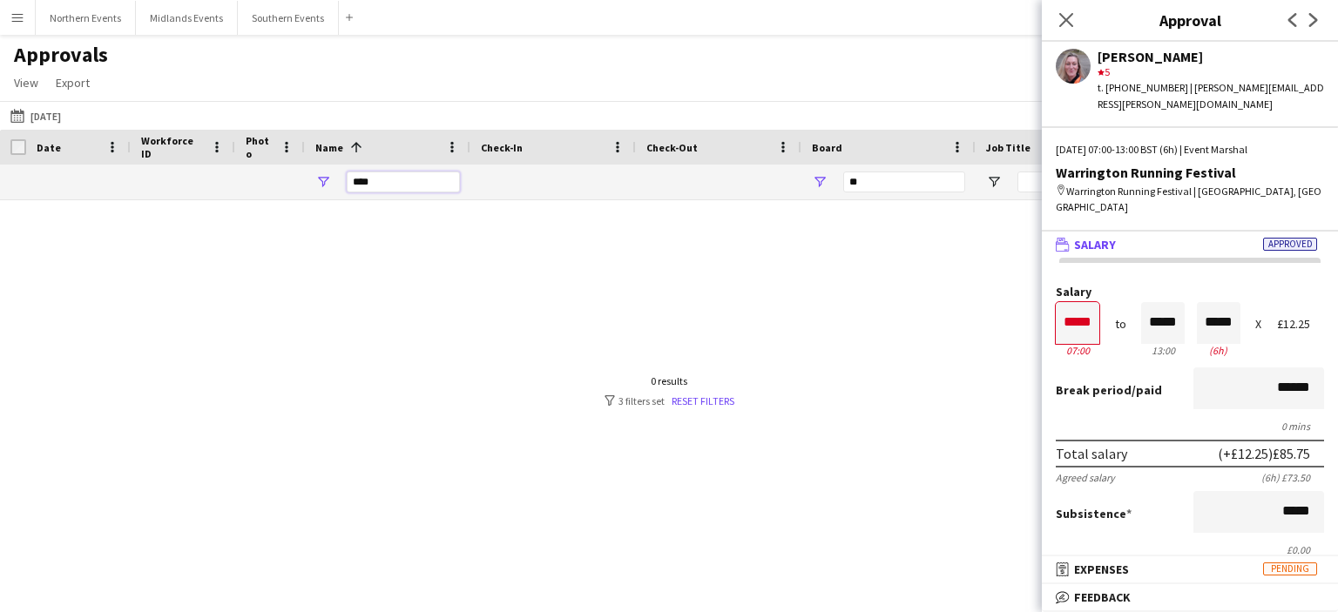
type input "****"
click at [10, 17] on app-icon "Menu" at bounding box center [17, 17] width 14 height 14
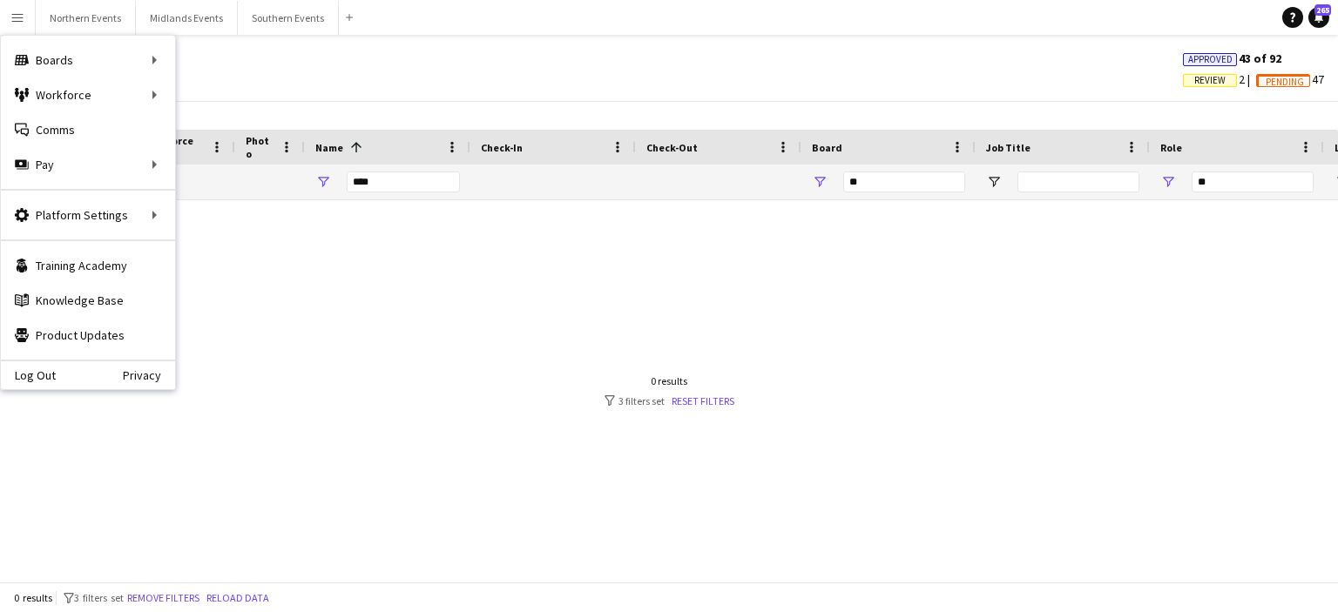
click at [233, 100] on div "Approvals View Customise view Customise filters Reset Filters Reset View Reset …" at bounding box center [669, 71] width 1338 height 59
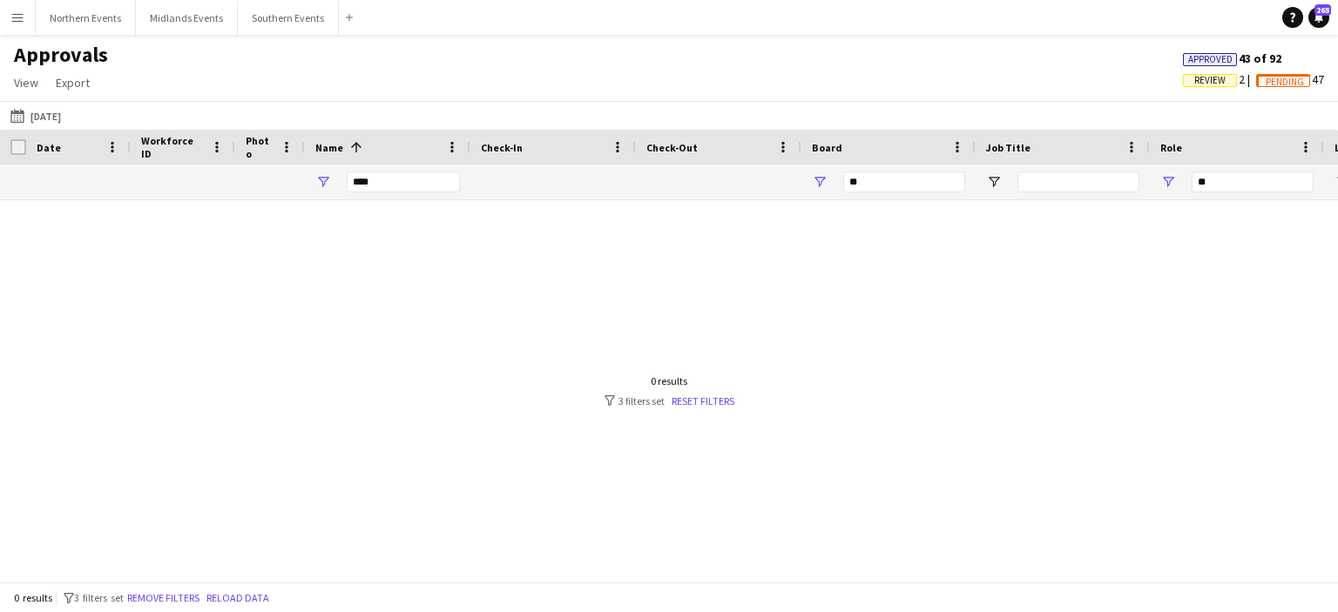
click at [1289, 83] on span "Pending" at bounding box center [1285, 82] width 38 height 11
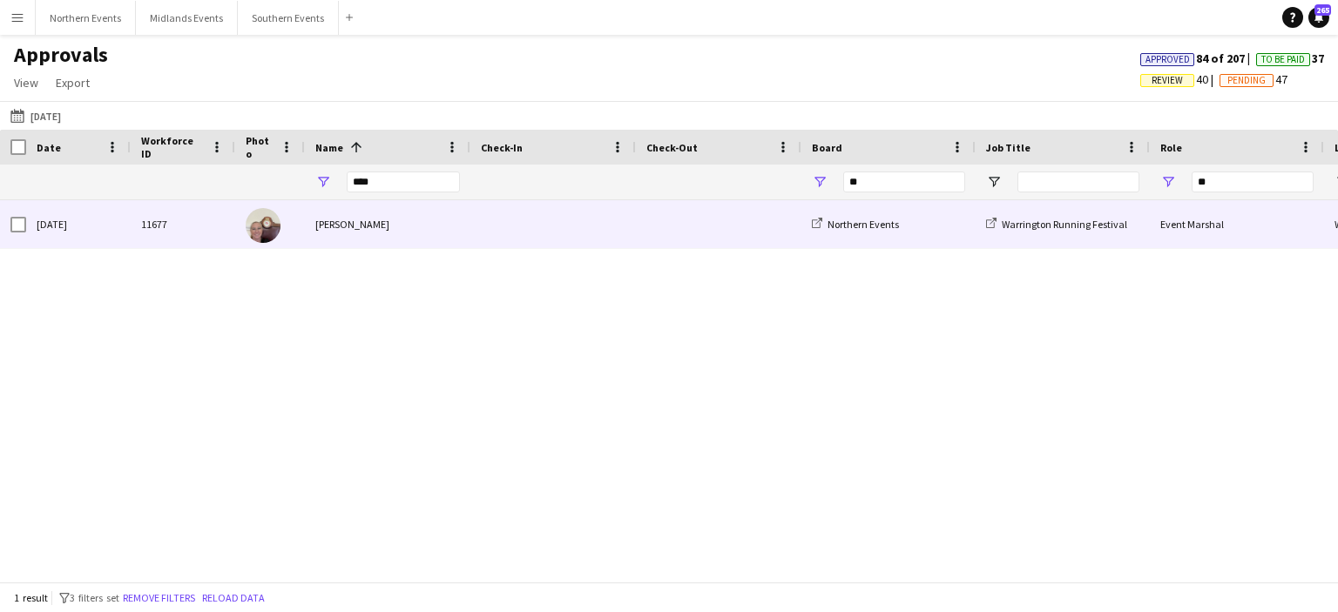
click at [368, 223] on div "[PERSON_NAME]" at bounding box center [387, 224] width 165 height 48
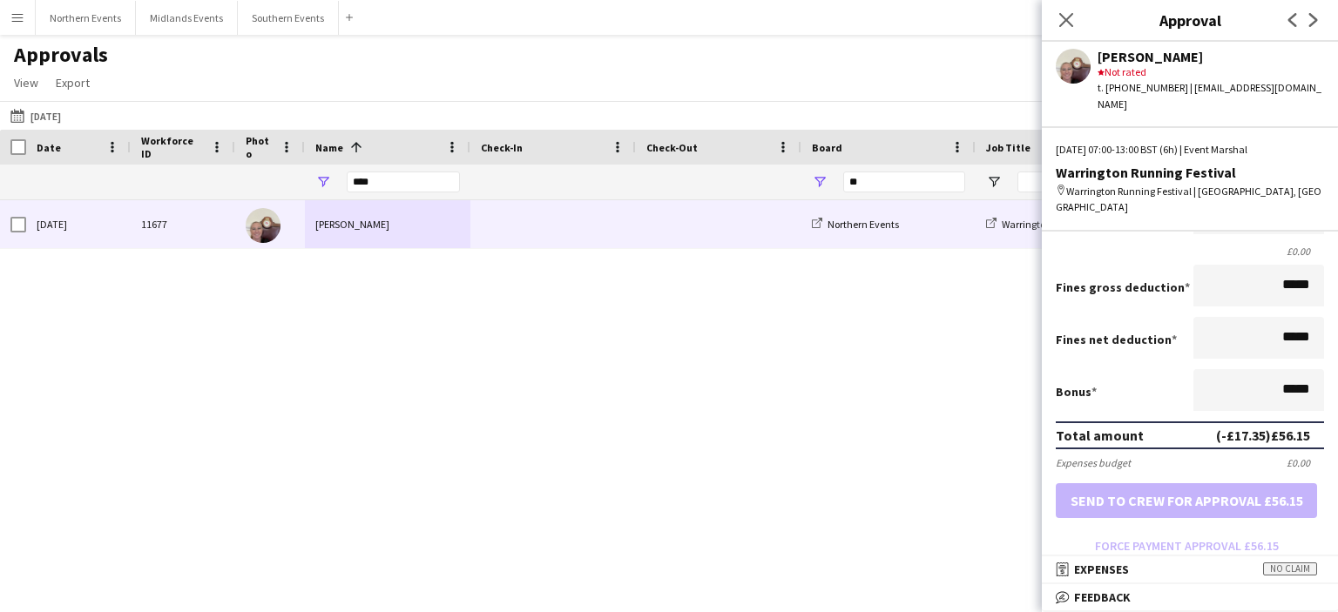
click at [1201, 519] on form "Salary ***** 07:00 to ***** 13:00 ***** (6h) X £12.25 Break period /paid ******…" at bounding box center [1190, 273] width 296 height 573
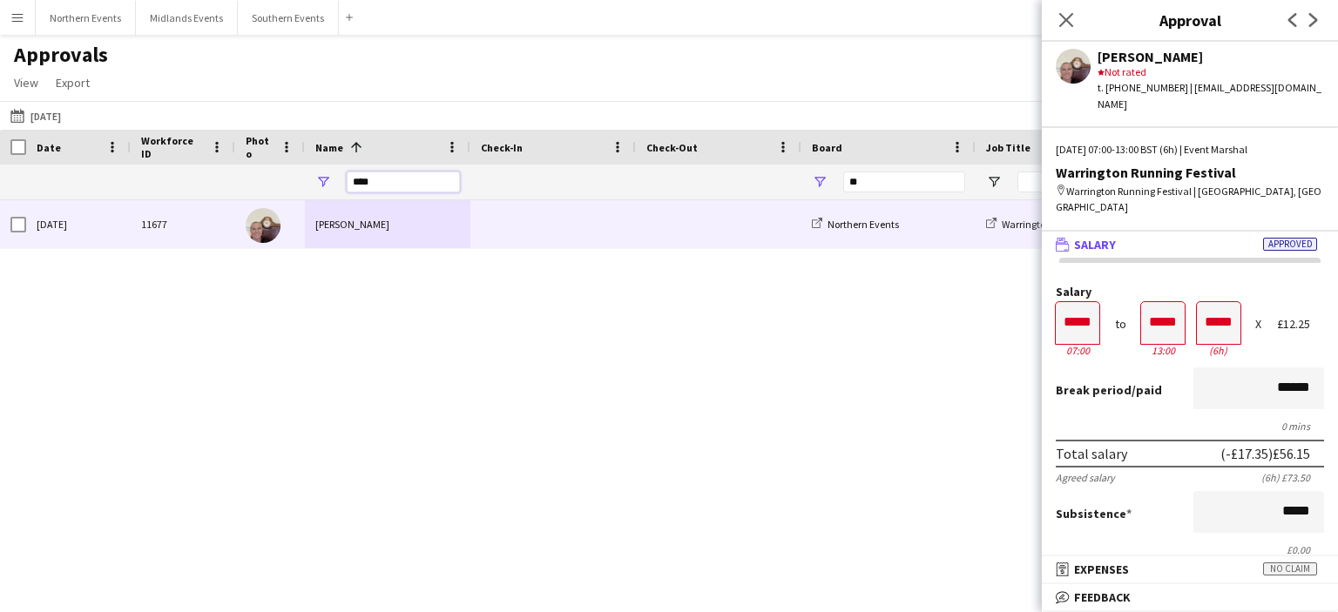
click at [415, 181] on input "****" at bounding box center [403, 182] width 113 height 21
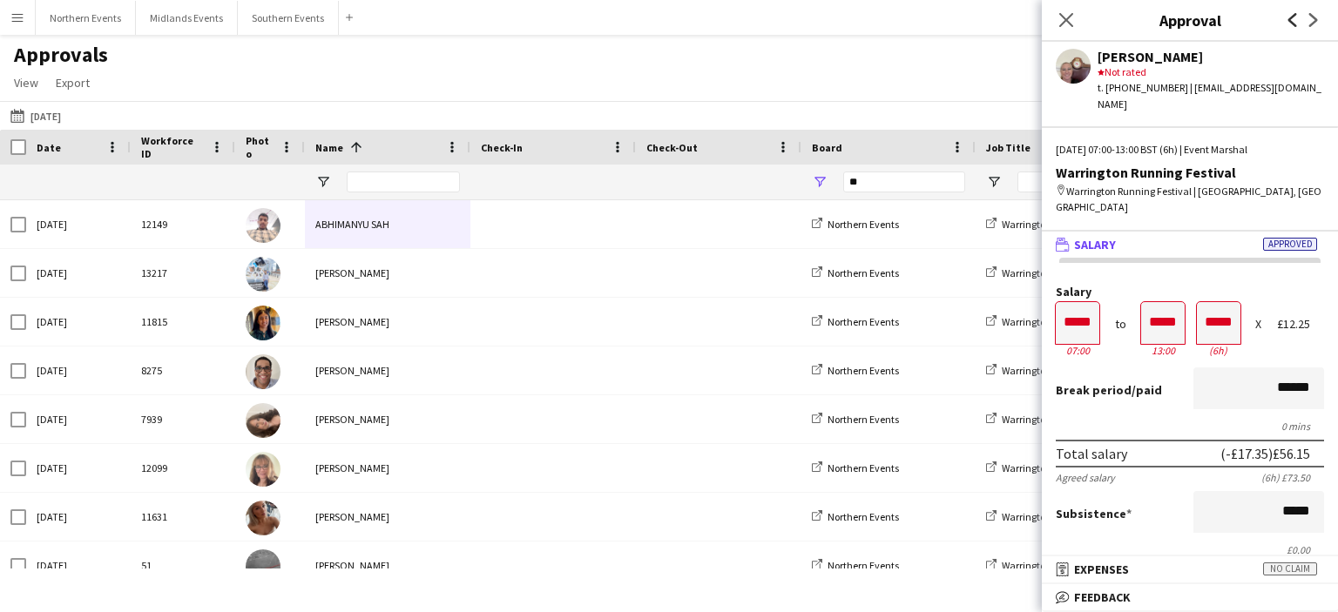
click at [1286, 23] on icon "Previous" at bounding box center [1293, 20] width 14 height 14
click at [1317, 23] on icon "Next" at bounding box center [1314, 20] width 14 height 14
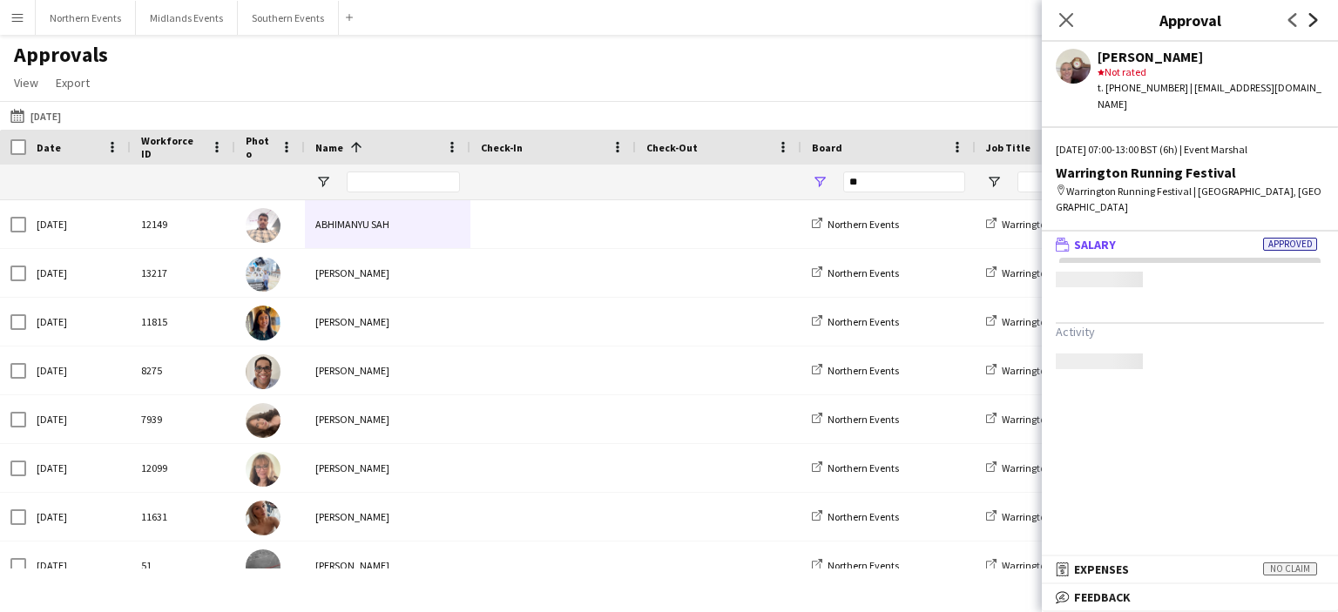
click at [1317, 23] on icon "Next" at bounding box center [1314, 20] width 14 height 14
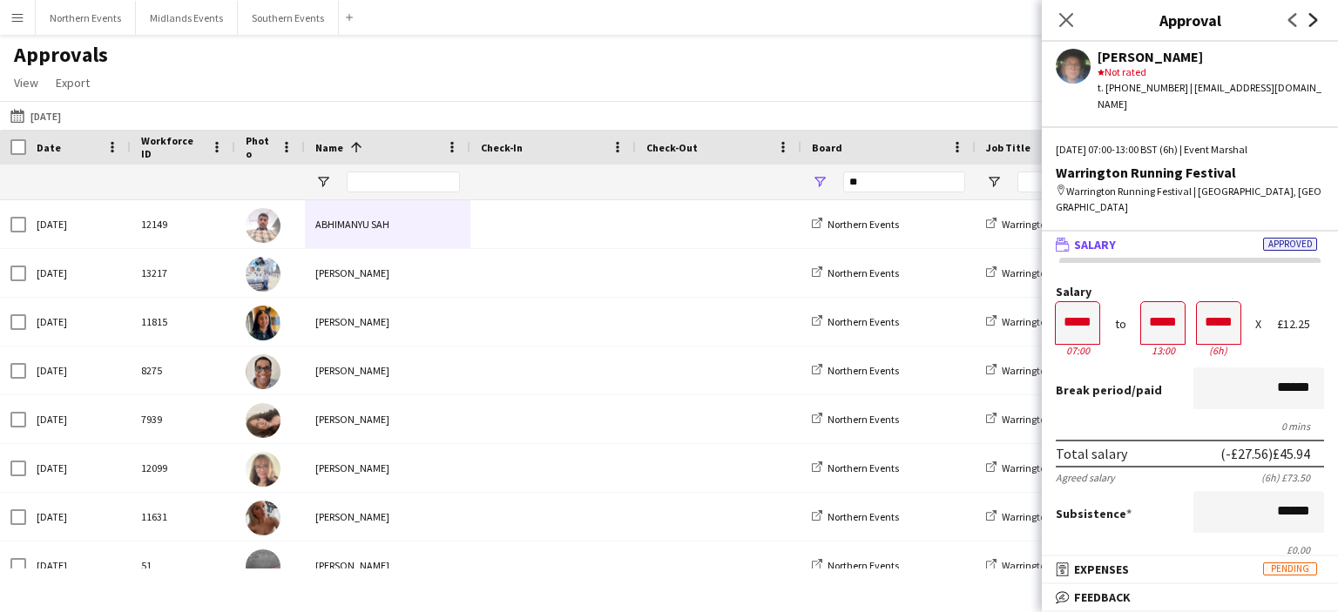
click at [1317, 23] on icon "Next" at bounding box center [1314, 20] width 14 height 14
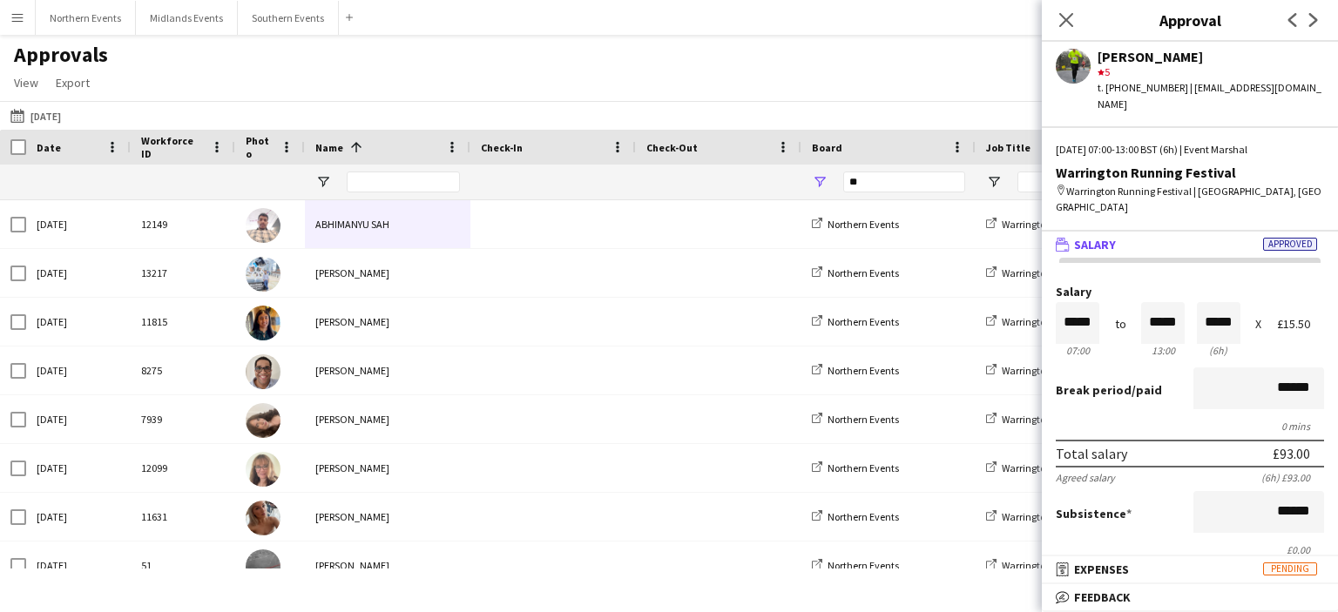
drag, startPoint x: 1316, startPoint y: 17, endPoint x: 1321, endPoint y: 25, distance: 10.2
drag, startPoint x: 1321, startPoint y: 25, endPoint x: 1313, endPoint y: 20, distance: 10.2
drag, startPoint x: 1313, startPoint y: 20, endPoint x: 972, endPoint y: 40, distance: 341.2
click at [972, 40] on main "Approvals View Customise view Customise filters Reset Filters Reset View Reset …" at bounding box center [669, 312] width 1338 height 554
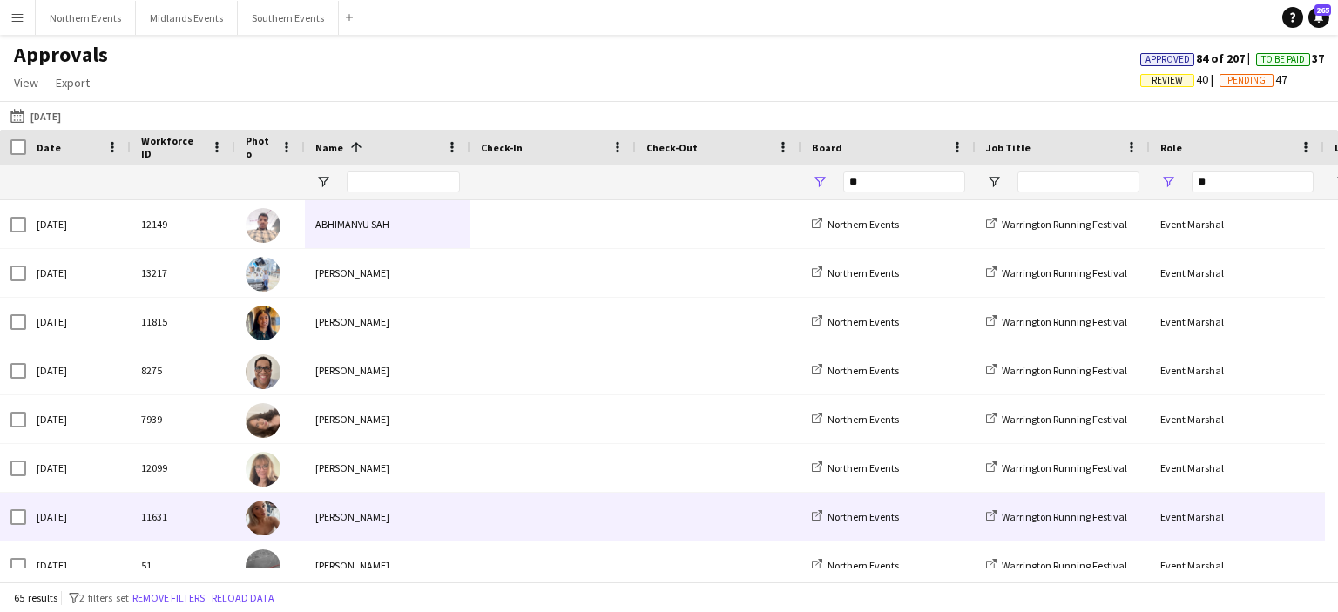
click at [340, 526] on div "[PERSON_NAME]" at bounding box center [387, 517] width 165 height 48
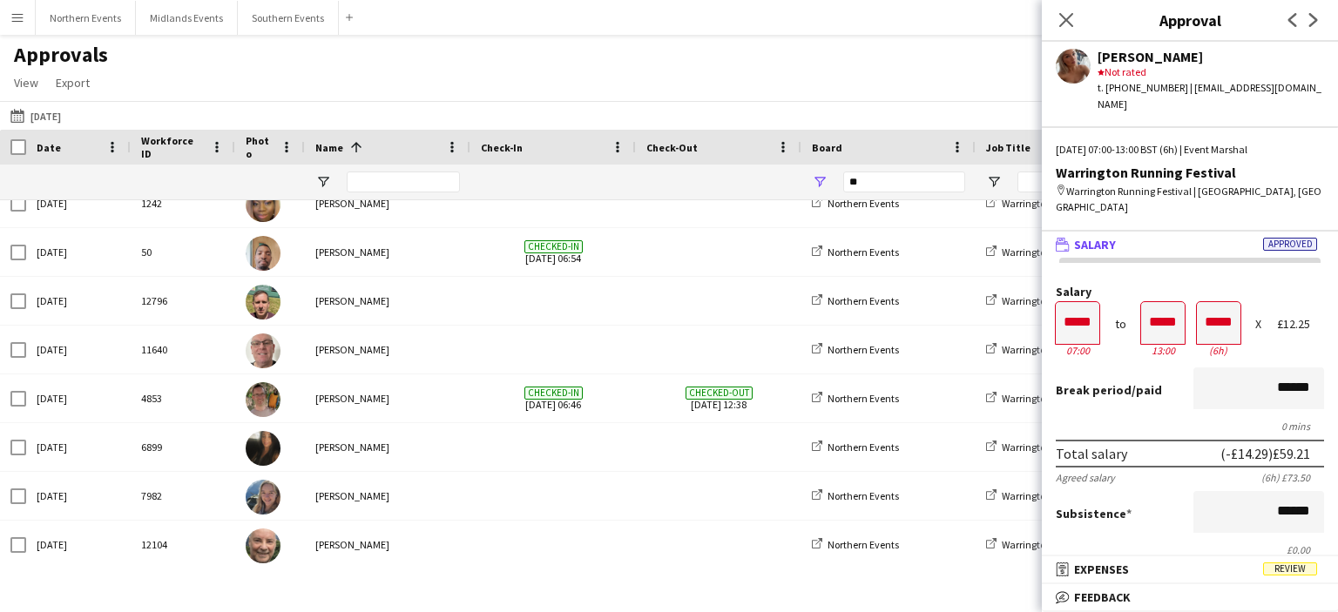
scroll to position [2070, 0]
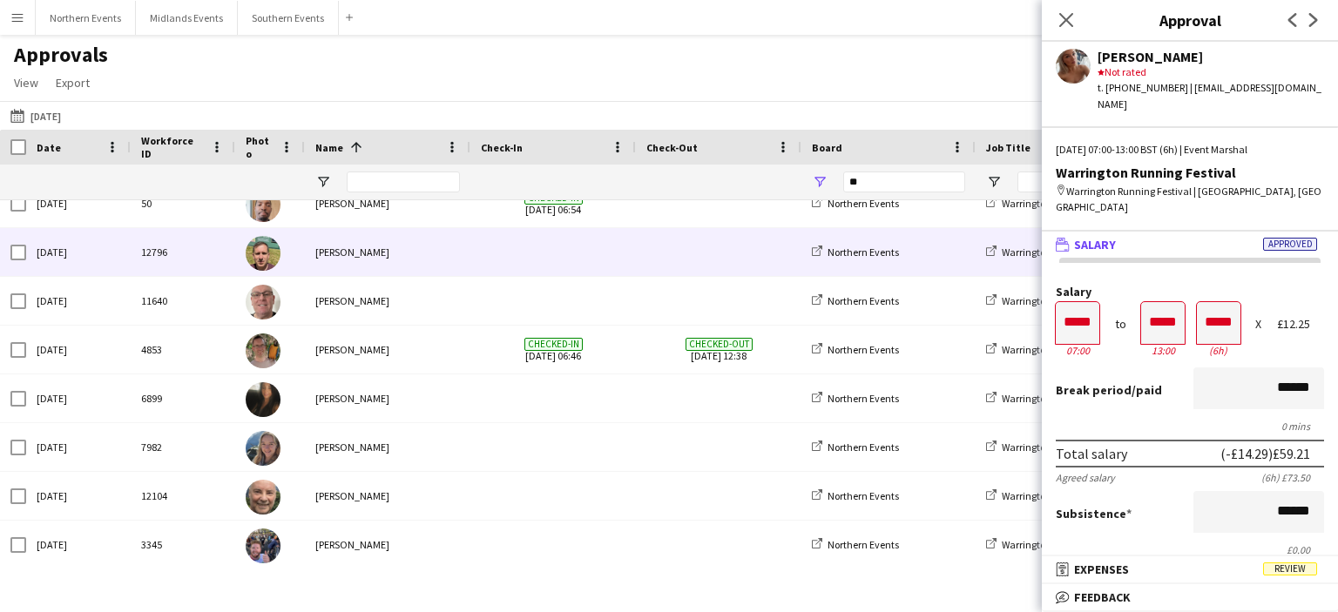
click at [352, 263] on div "[PERSON_NAME]" at bounding box center [387, 252] width 165 height 48
click at [1293, 18] on icon "Previous" at bounding box center [1293, 20] width 14 height 14
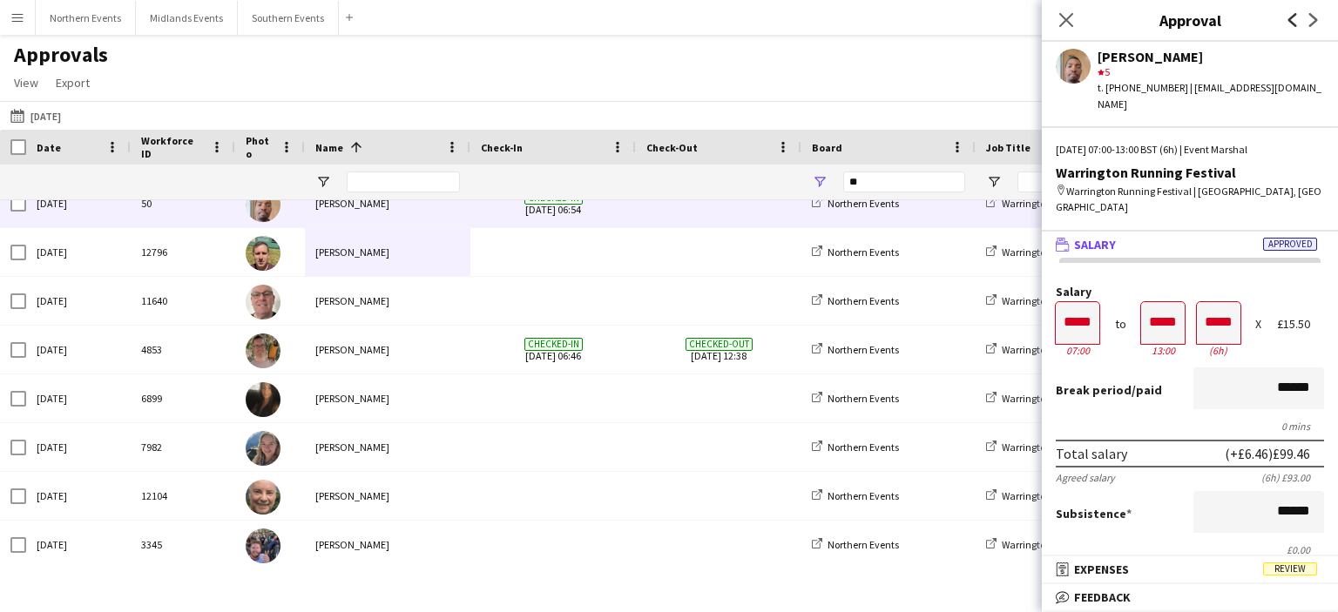
click at [1293, 18] on icon "Previous" at bounding box center [1293, 20] width 14 height 14
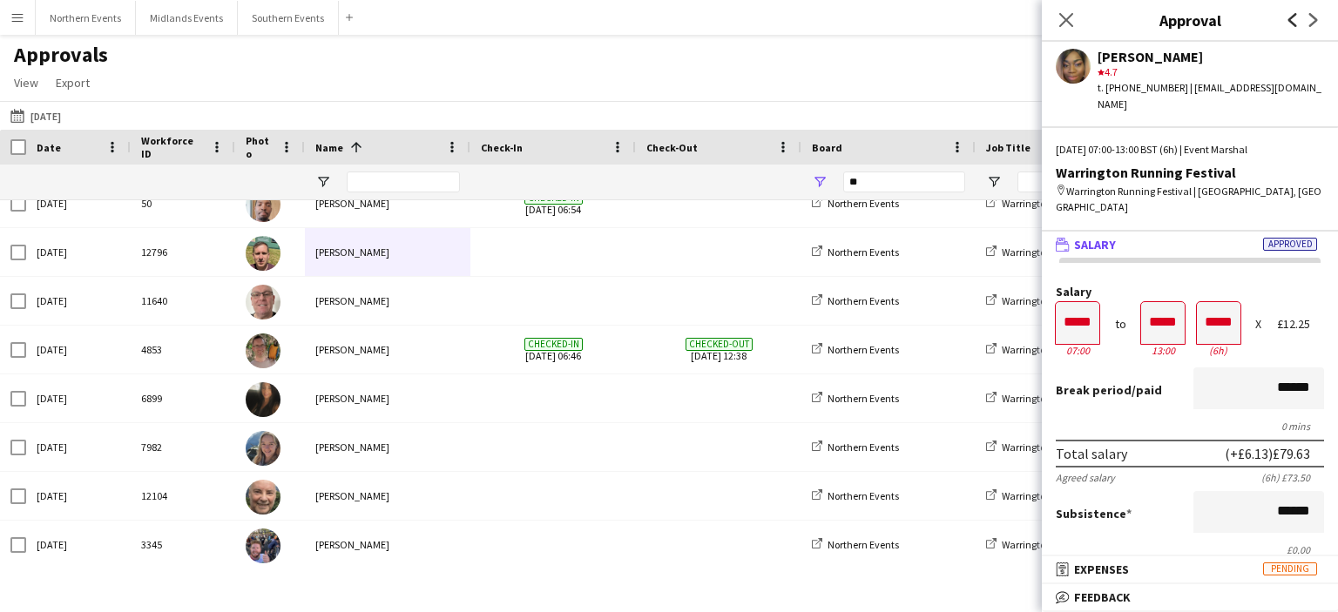
click at [1293, 18] on icon "Previous" at bounding box center [1293, 20] width 14 height 14
click at [1313, 18] on icon "Next" at bounding box center [1314, 20] width 14 height 14
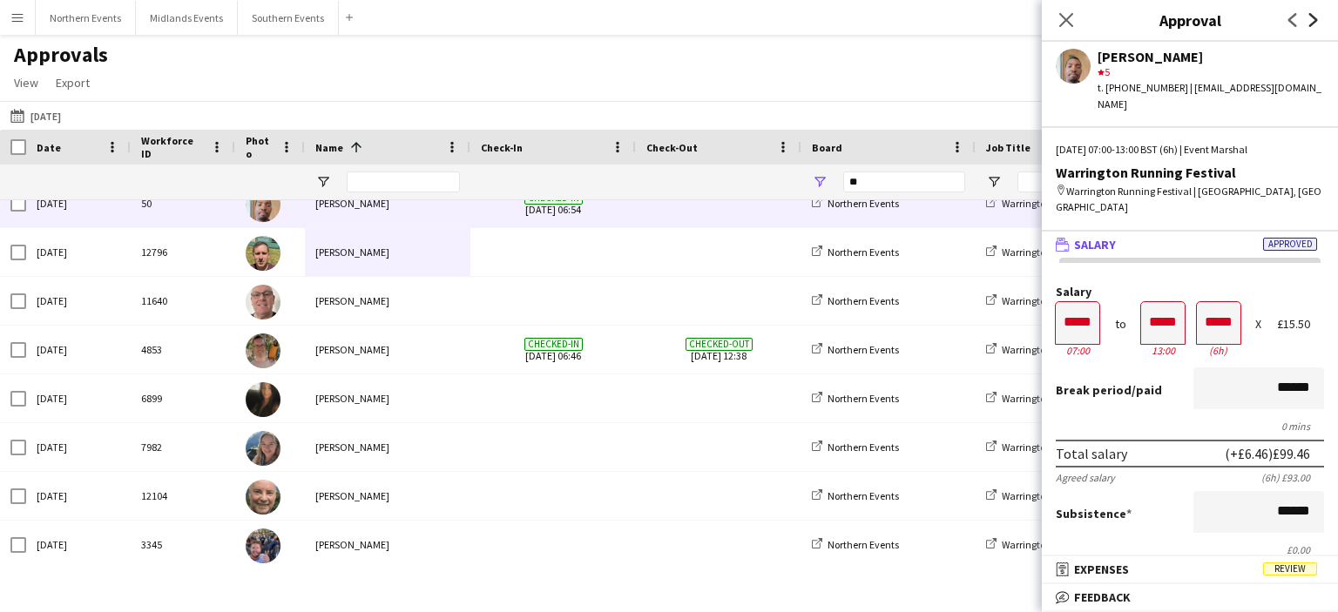
click at [1313, 18] on icon "Next" at bounding box center [1314, 20] width 14 height 14
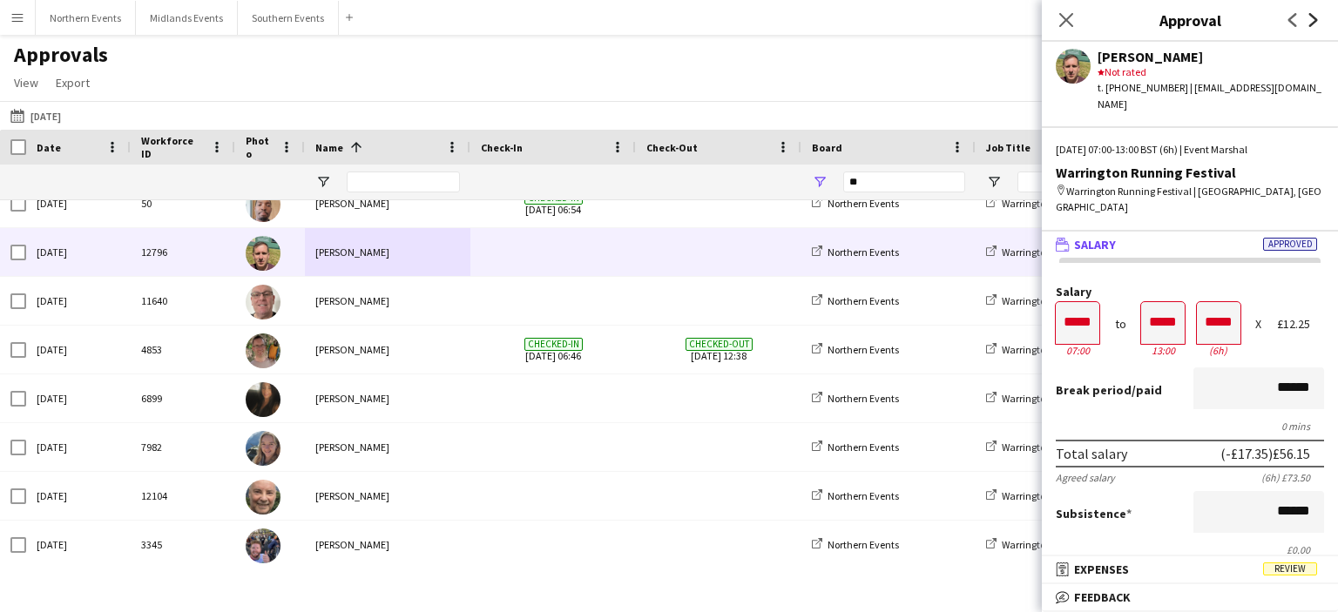
click at [1313, 17] on icon at bounding box center [1313, 20] width 9 height 14
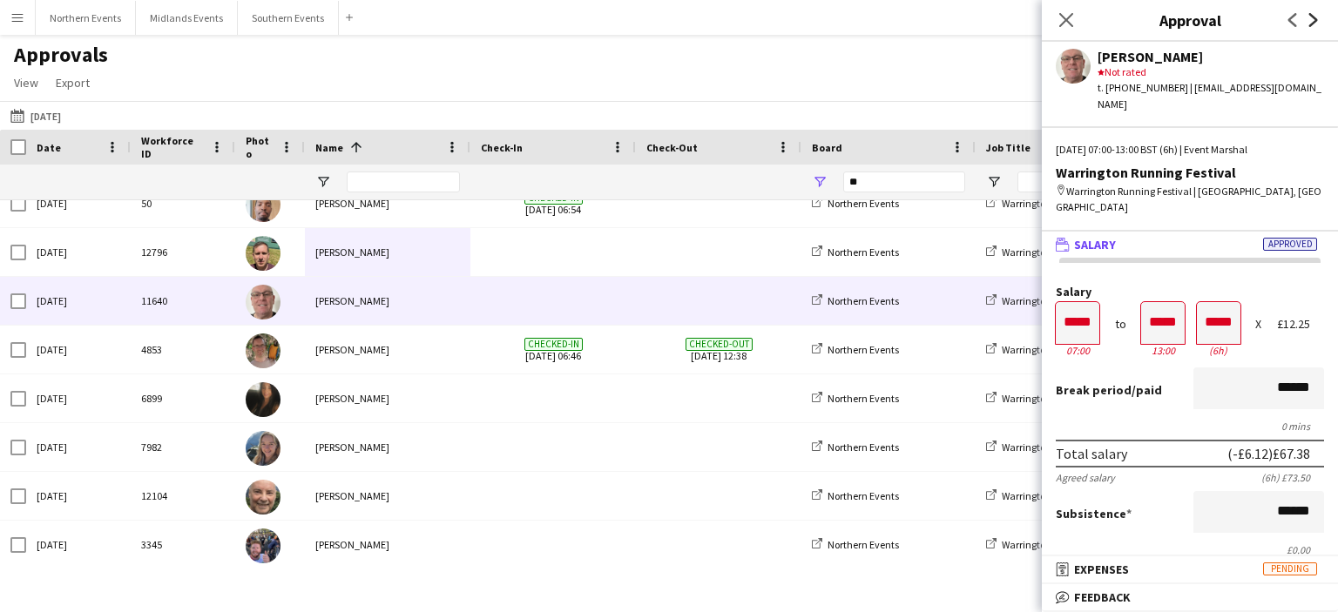
click at [1313, 17] on icon at bounding box center [1313, 20] width 9 height 14
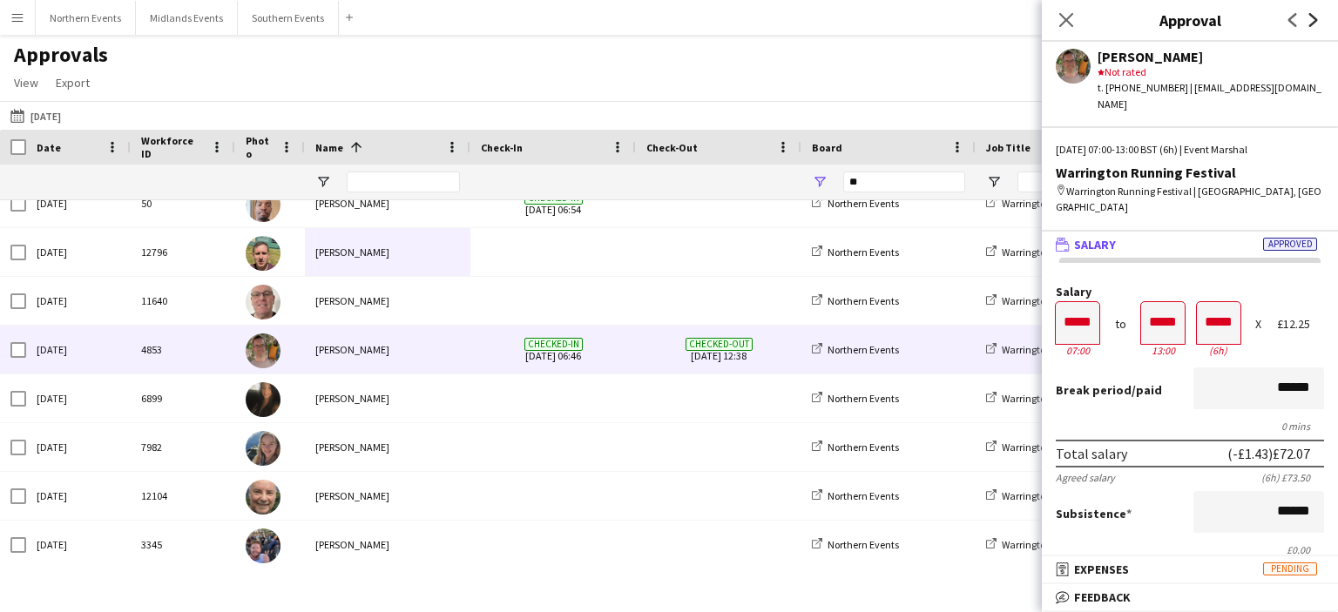
click at [1313, 16] on icon at bounding box center [1313, 20] width 9 height 14
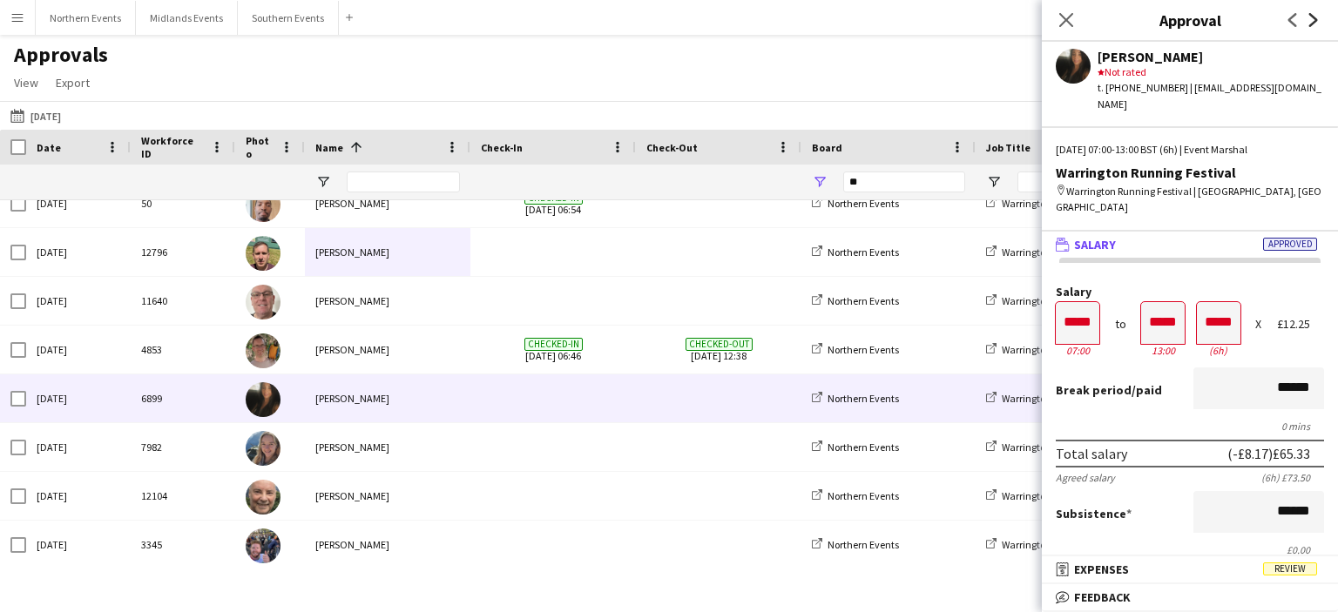
click at [1313, 16] on icon at bounding box center [1313, 20] width 9 height 14
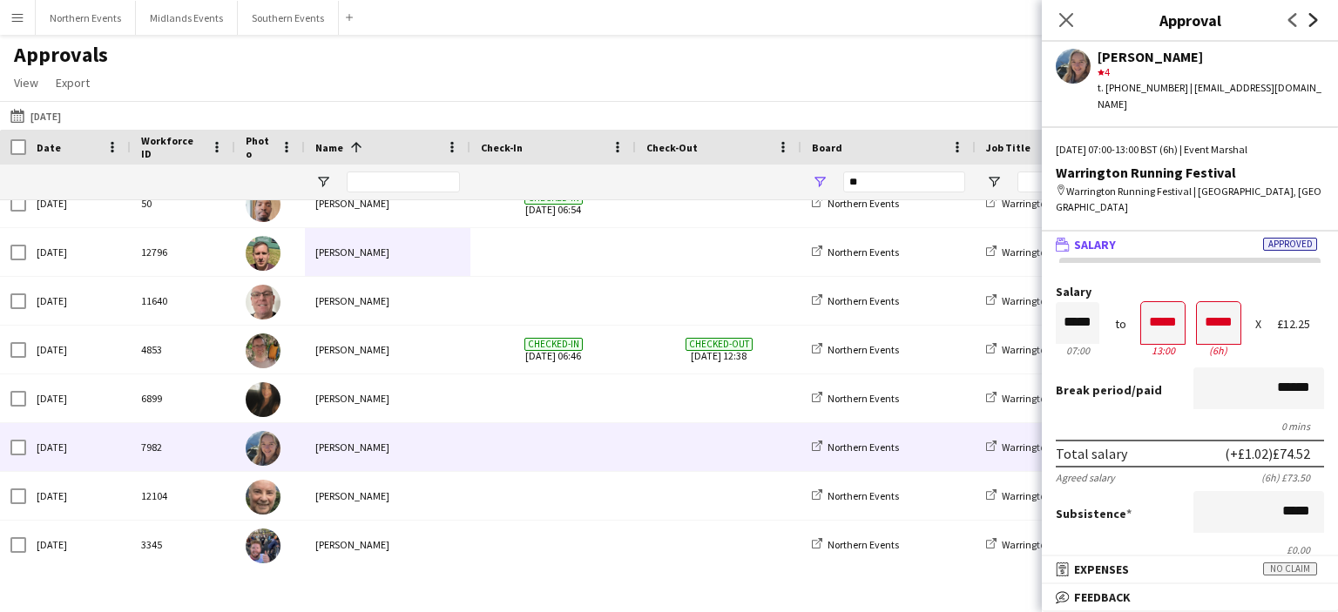
click at [1313, 16] on icon at bounding box center [1313, 20] width 9 height 14
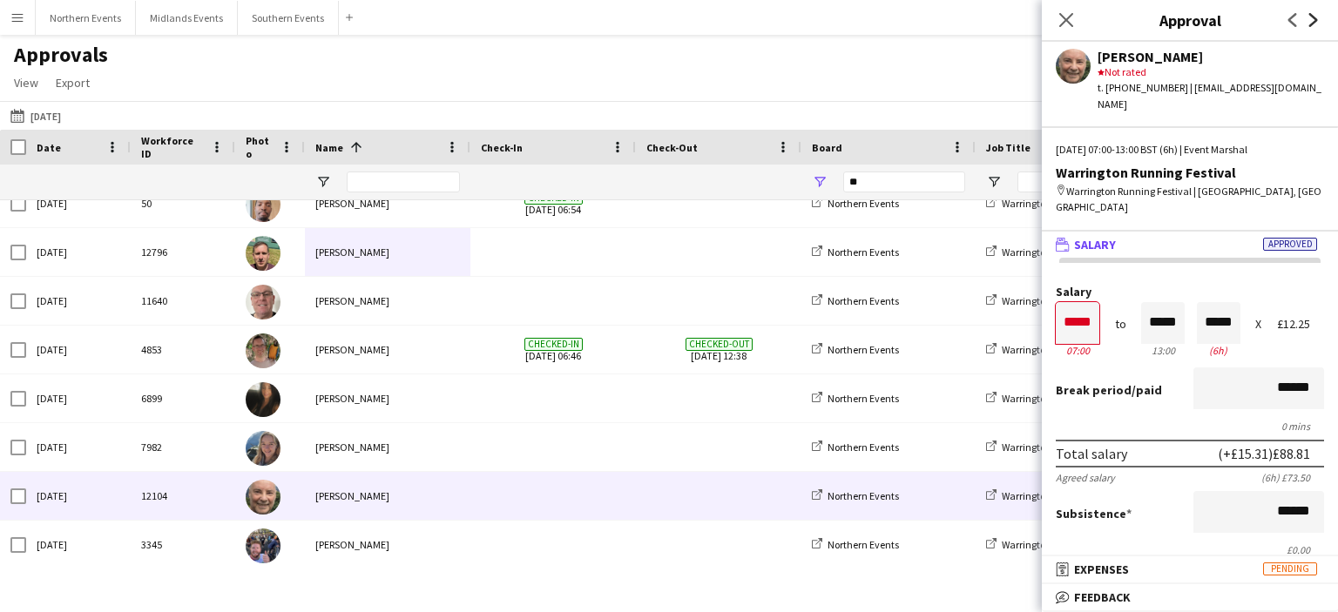
click at [1313, 16] on icon at bounding box center [1313, 20] width 9 height 14
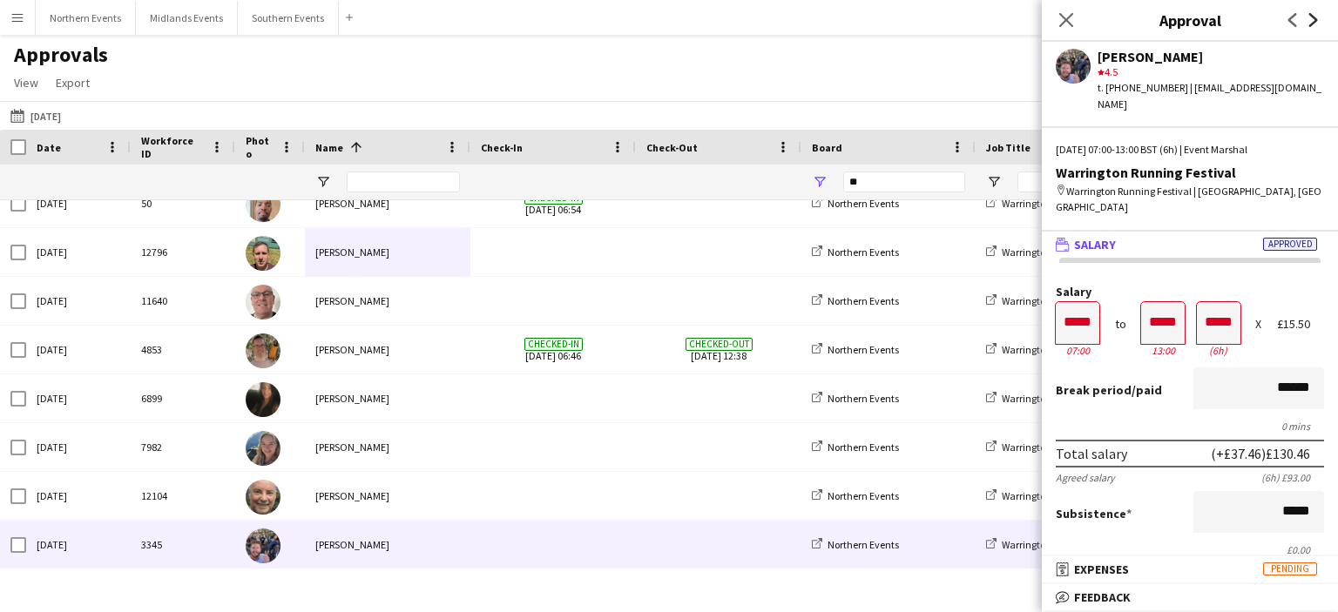
click at [1313, 16] on icon at bounding box center [1313, 20] width 9 height 14
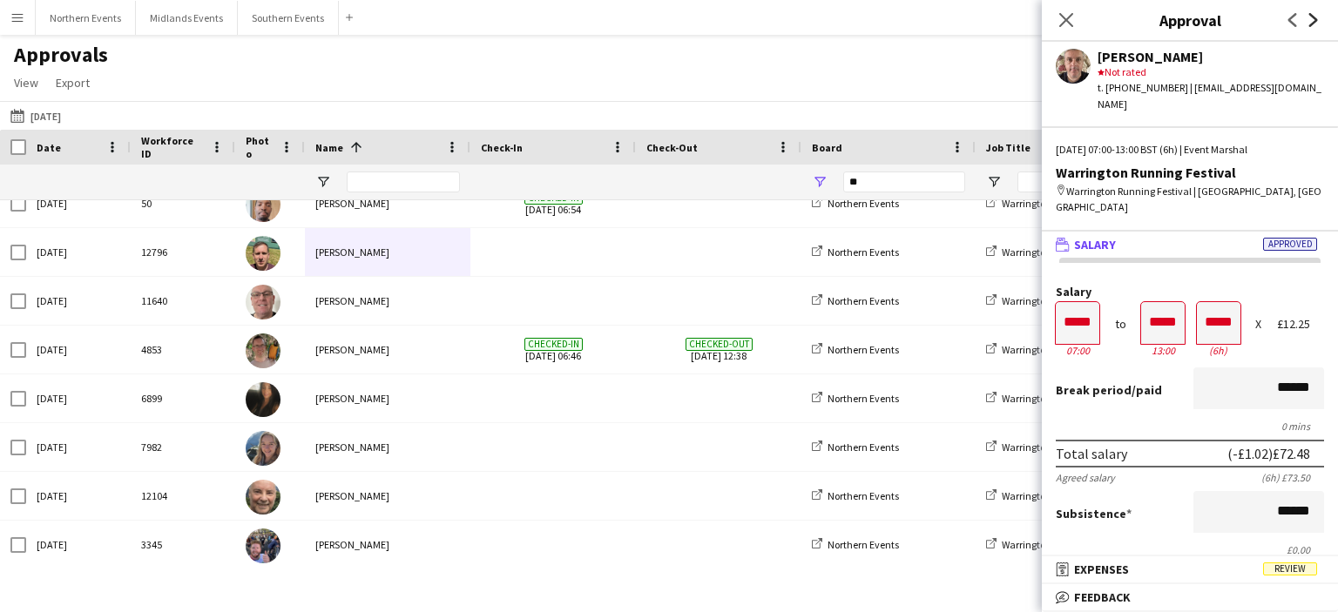
click at [1313, 16] on icon at bounding box center [1313, 20] width 9 height 14
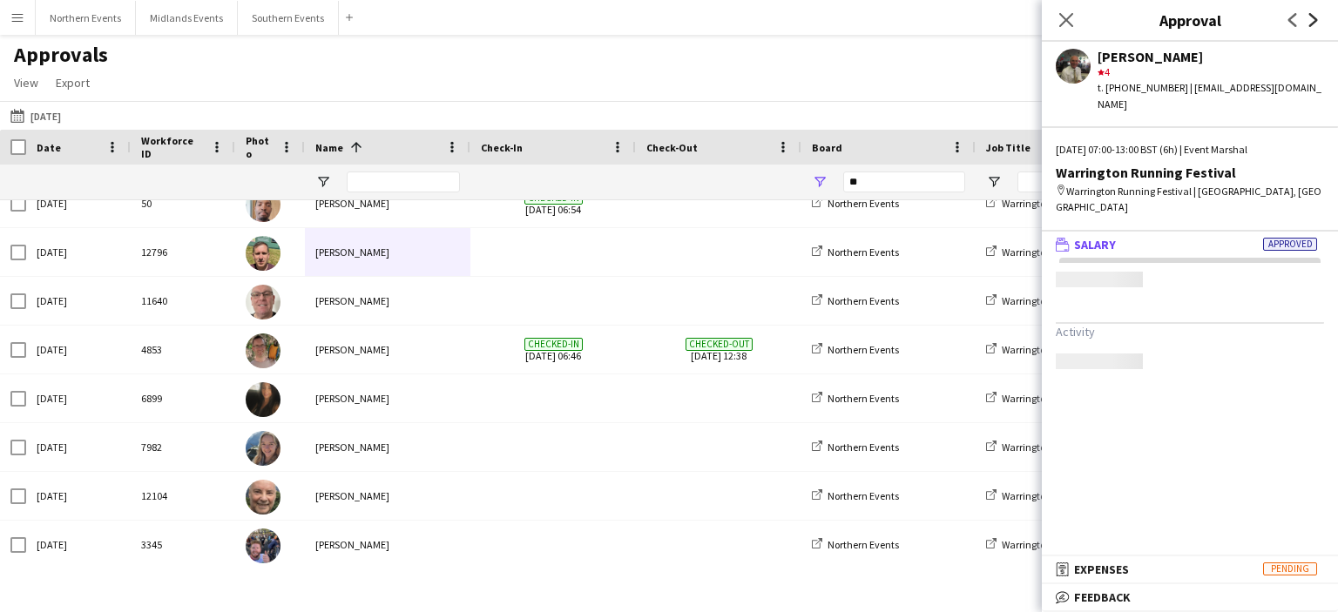
click at [1313, 16] on icon at bounding box center [1313, 20] width 9 height 14
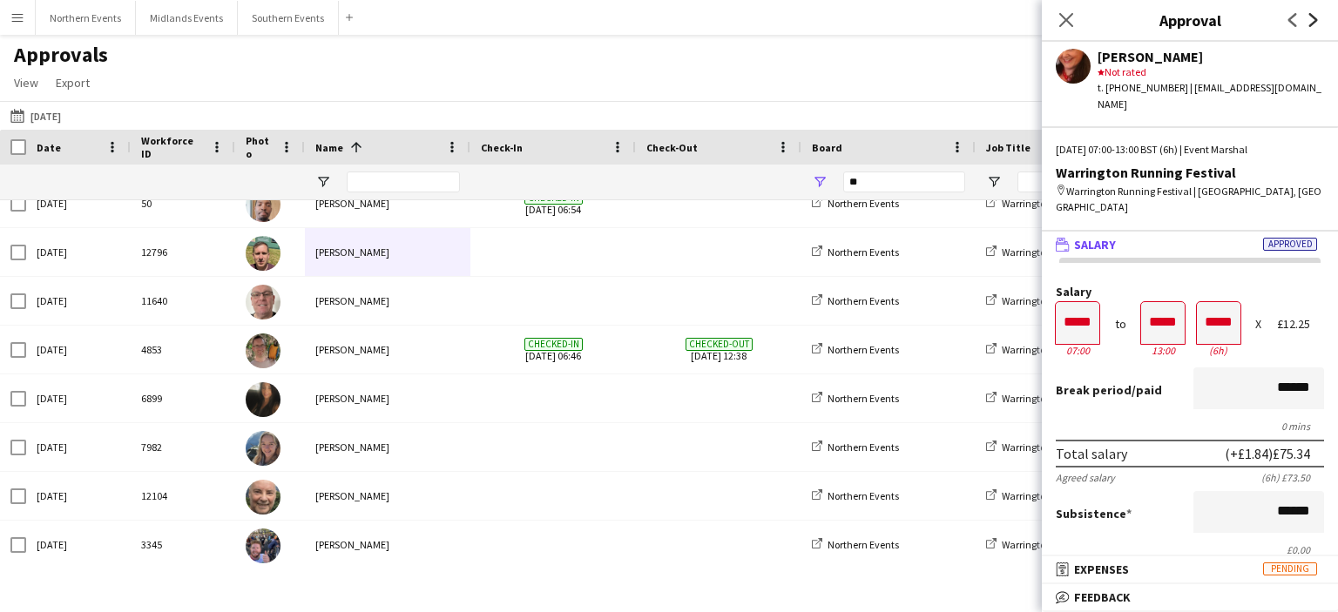
click at [1313, 16] on icon at bounding box center [1313, 20] width 9 height 14
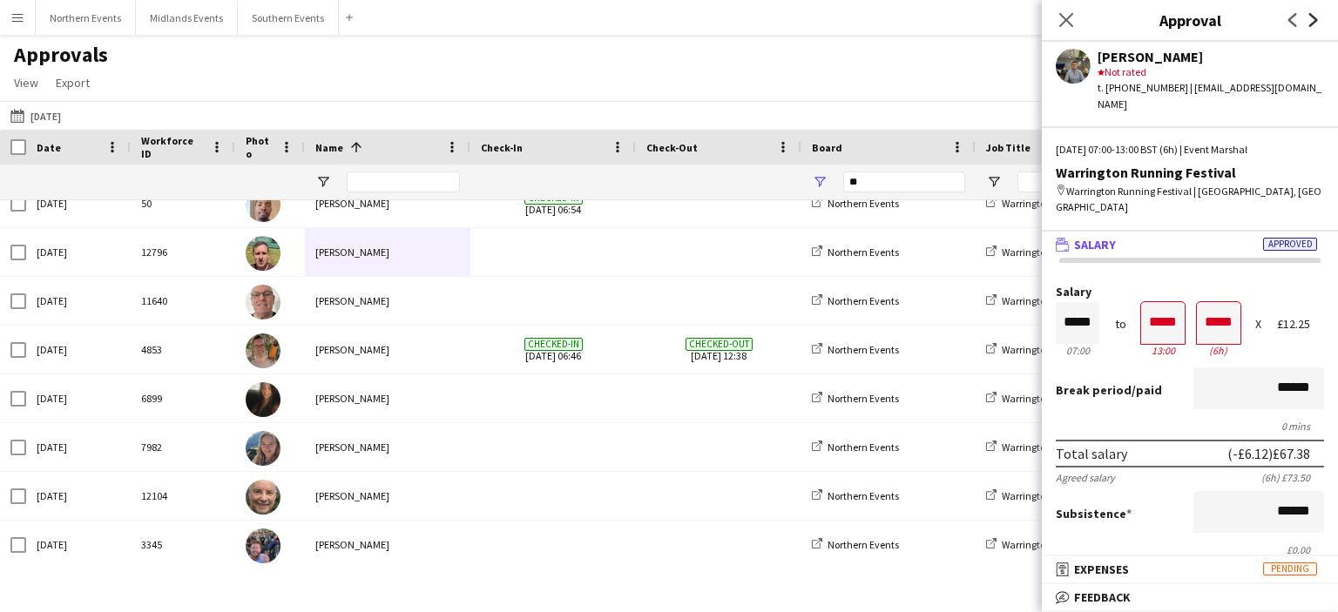
click at [1313, 16] on icon at bounding box center [1313, 20] width 9 height 14
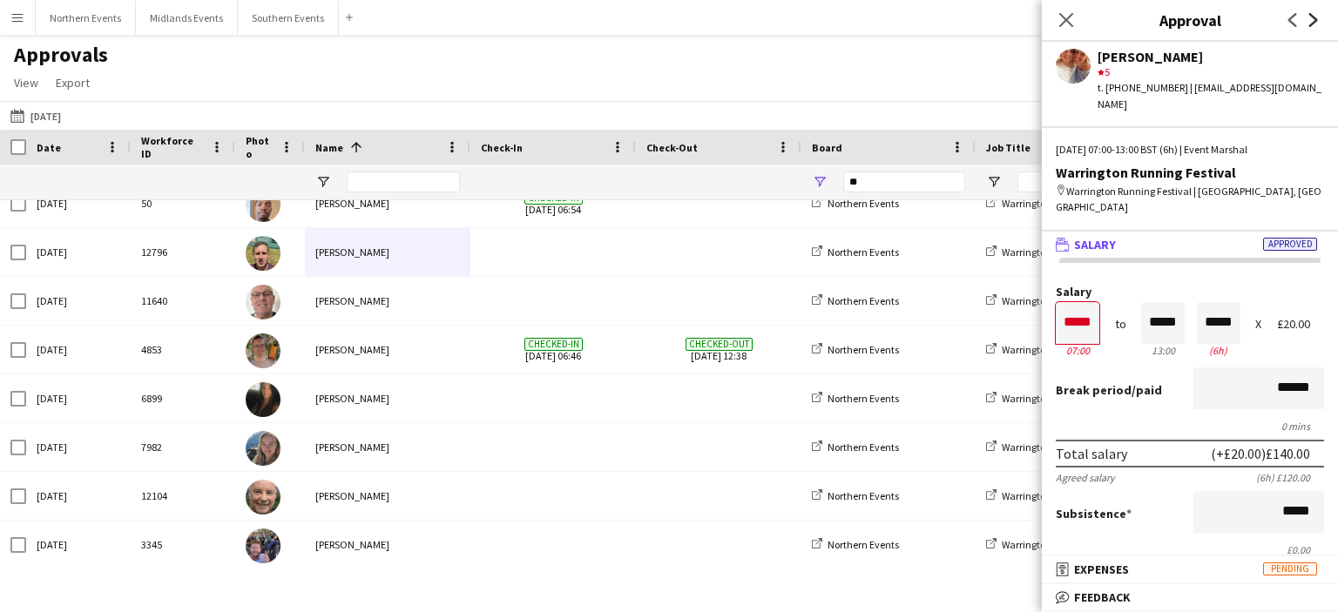
click at [1313, 16] on icon at bounding box center [1313, 20] width 9 height 14
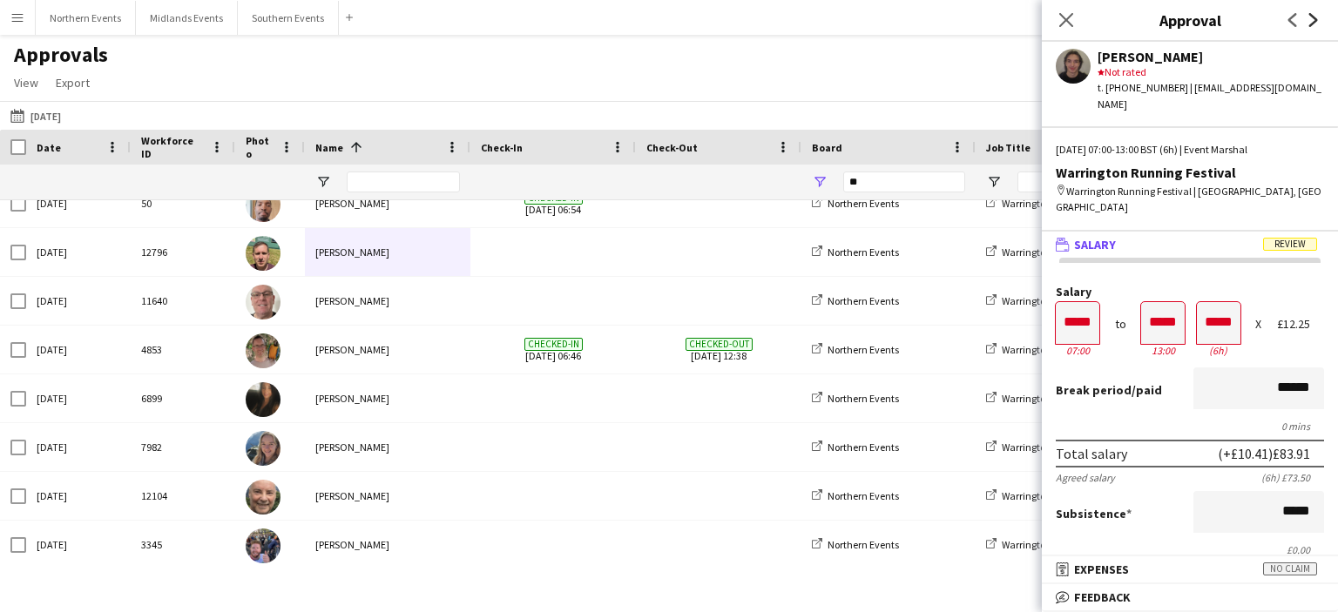
click at [1313, 16] on icon at bounding box center [1313, 20] width 9 height 14
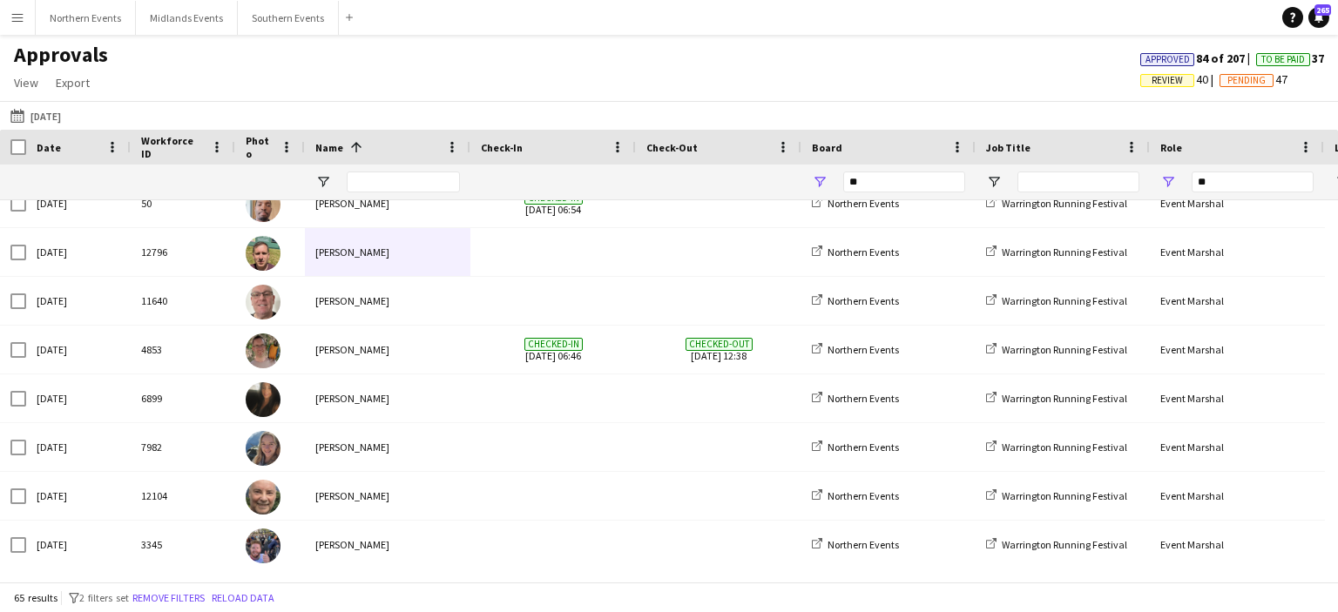
click at [17, 3] on button "Menu" at bounding box center [17, 17] width 35 height 35
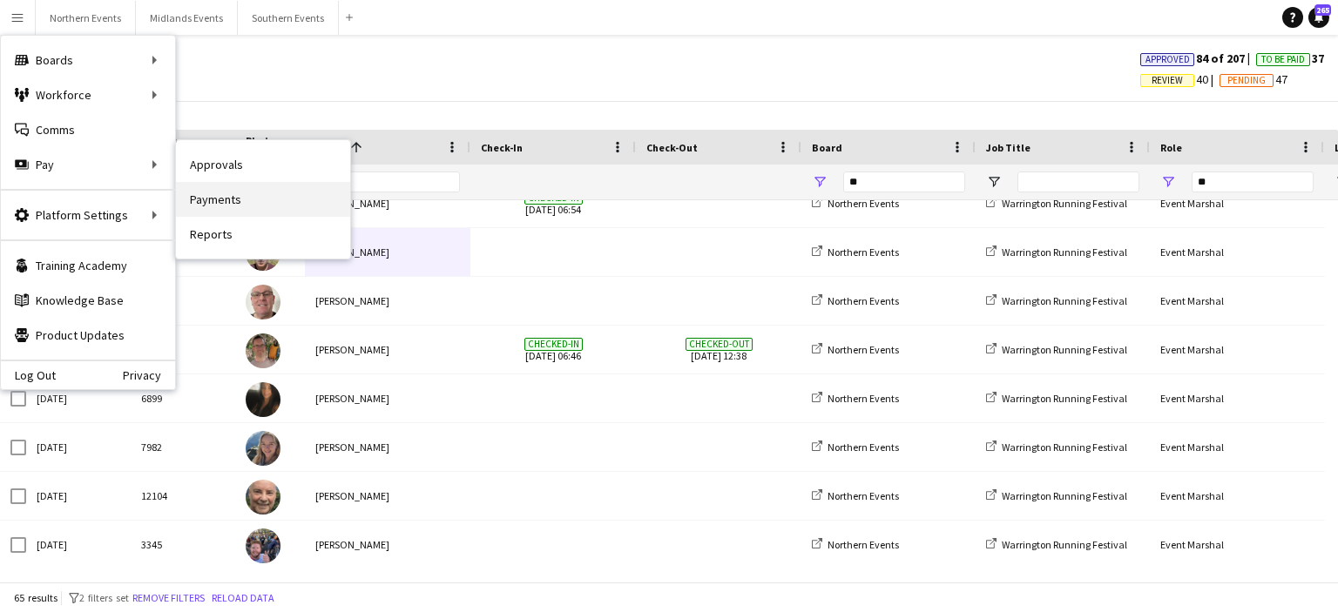
click at [230, 199] on link "Payments" at bounding box center [263, 199] width 174 height 35
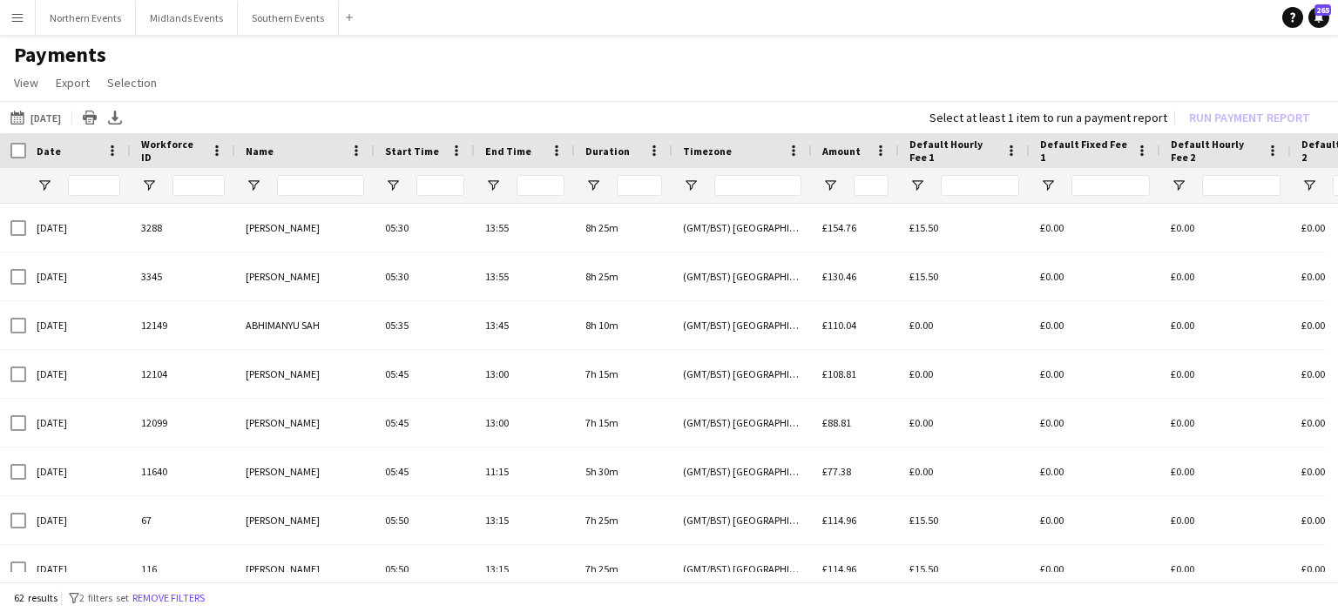
click at [7, 17] on button "Menu" at bounding box center [17, 17] width 35 height 35
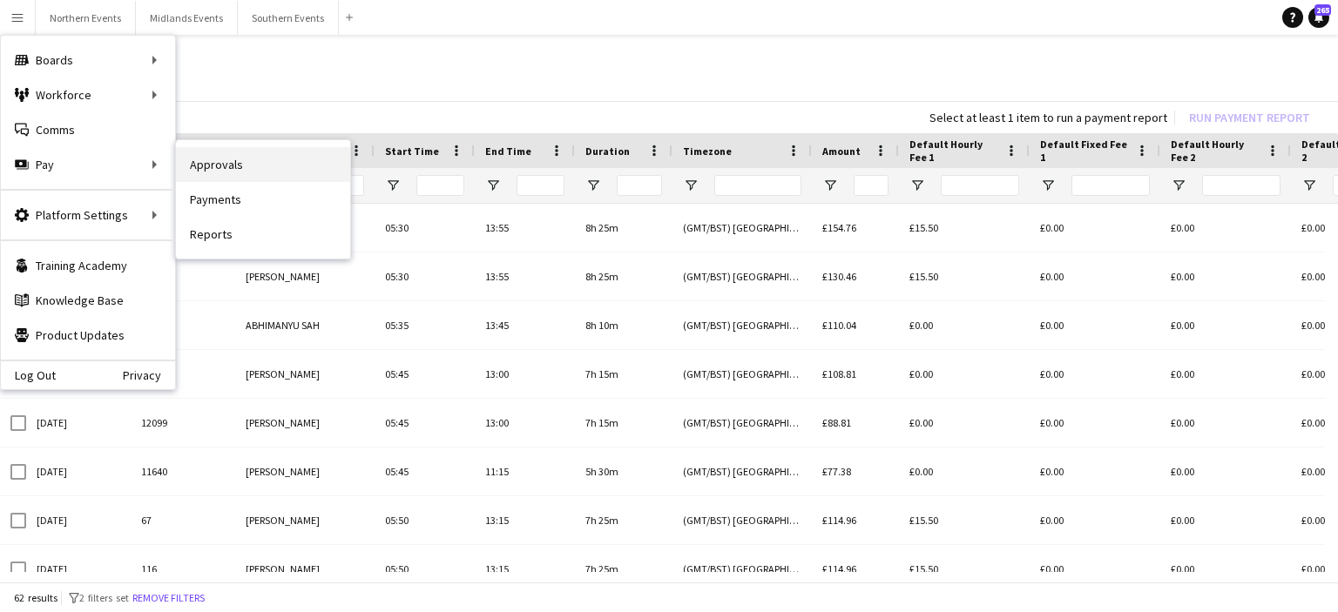
click at [237, 179] on link "Approvals" at bounding box center [263, 164] width 174 height 35
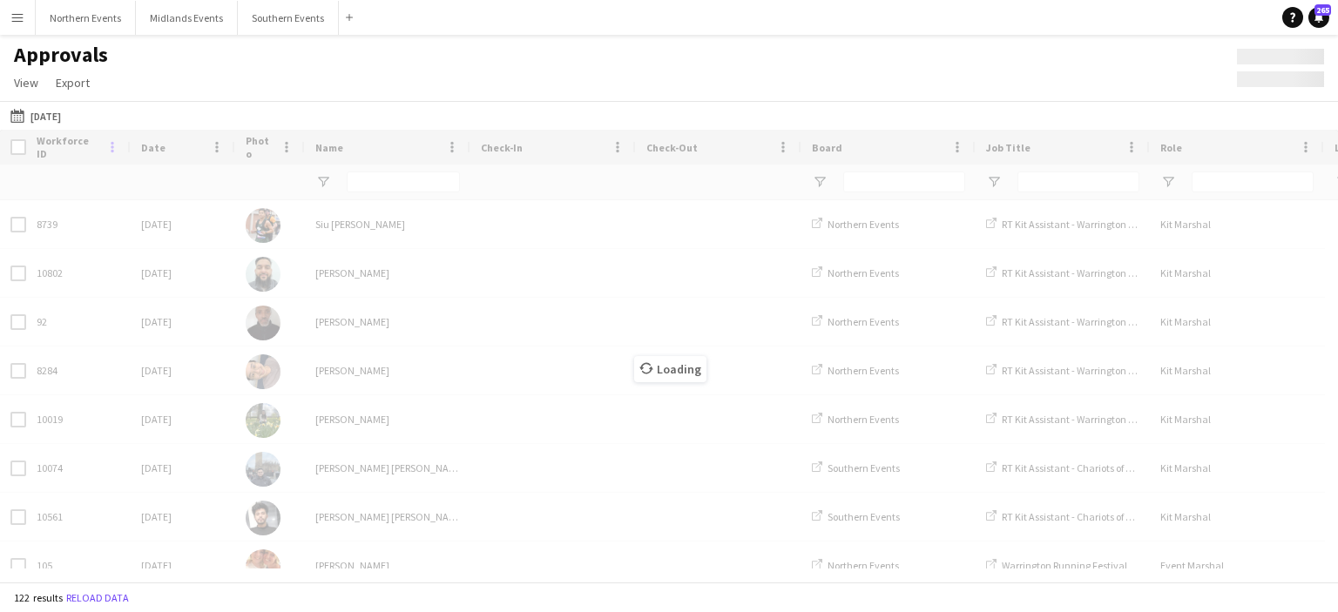
type input "**"
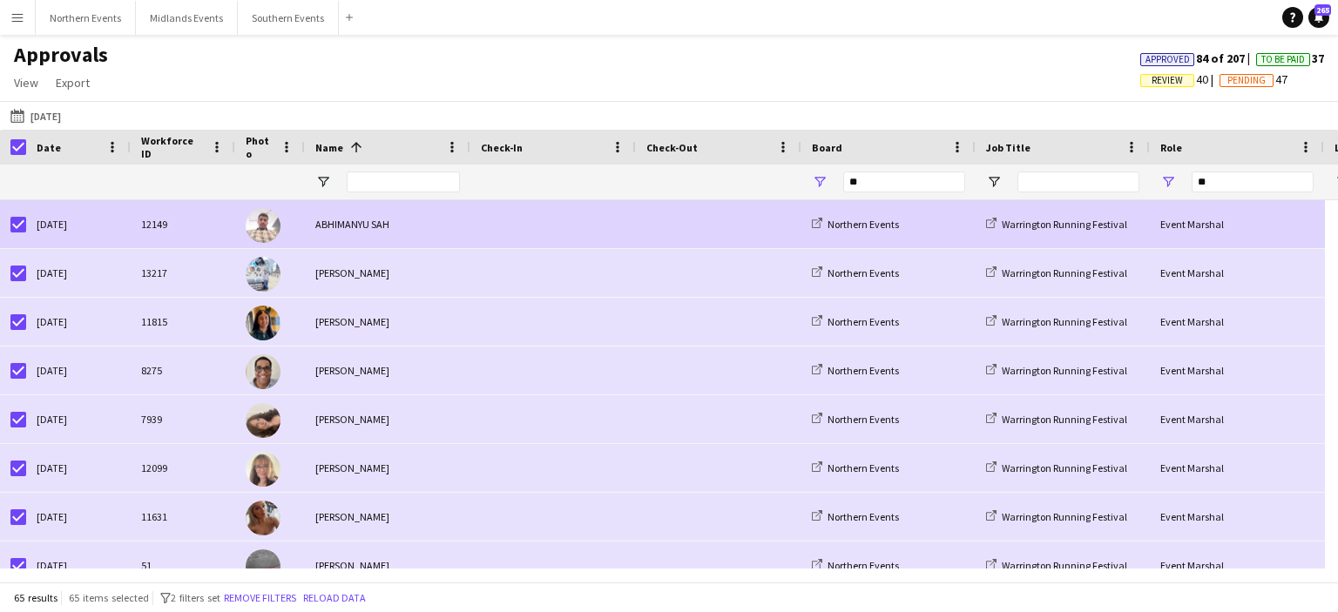
click at [355, 223] on div "ABHIMANYU SAH" at bounding box center [387, 224] width 165 height 48
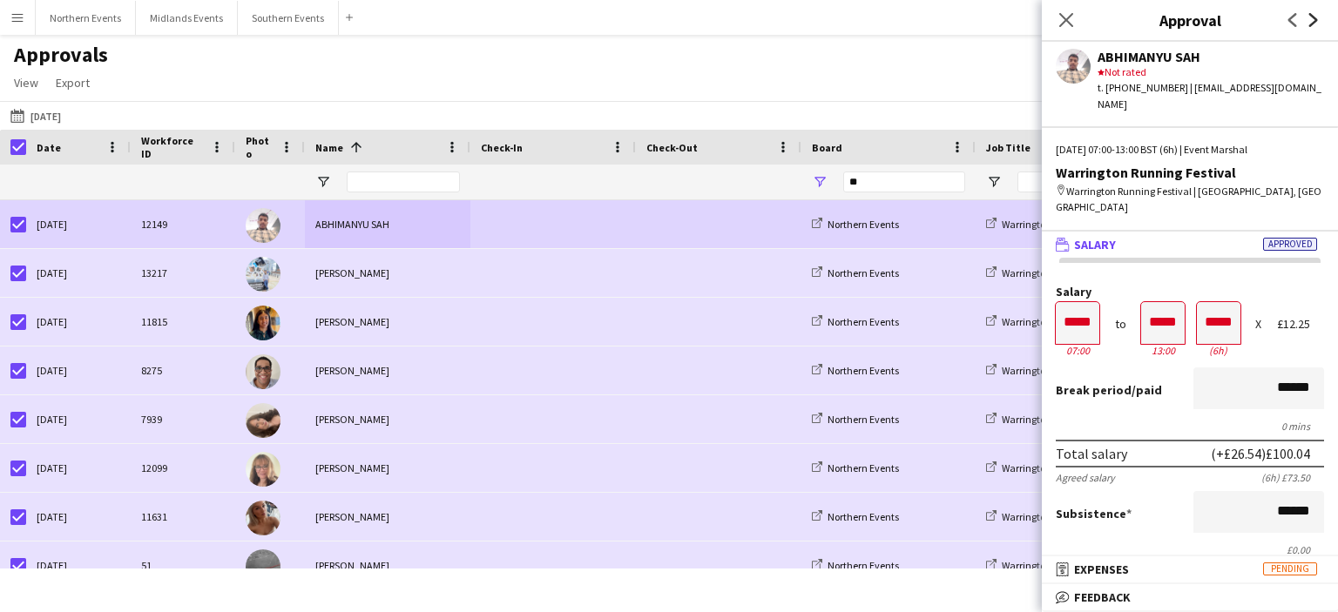
click at [1311, 17] on icon "Next" at bounding box center [1314, 20] width 14 height 14
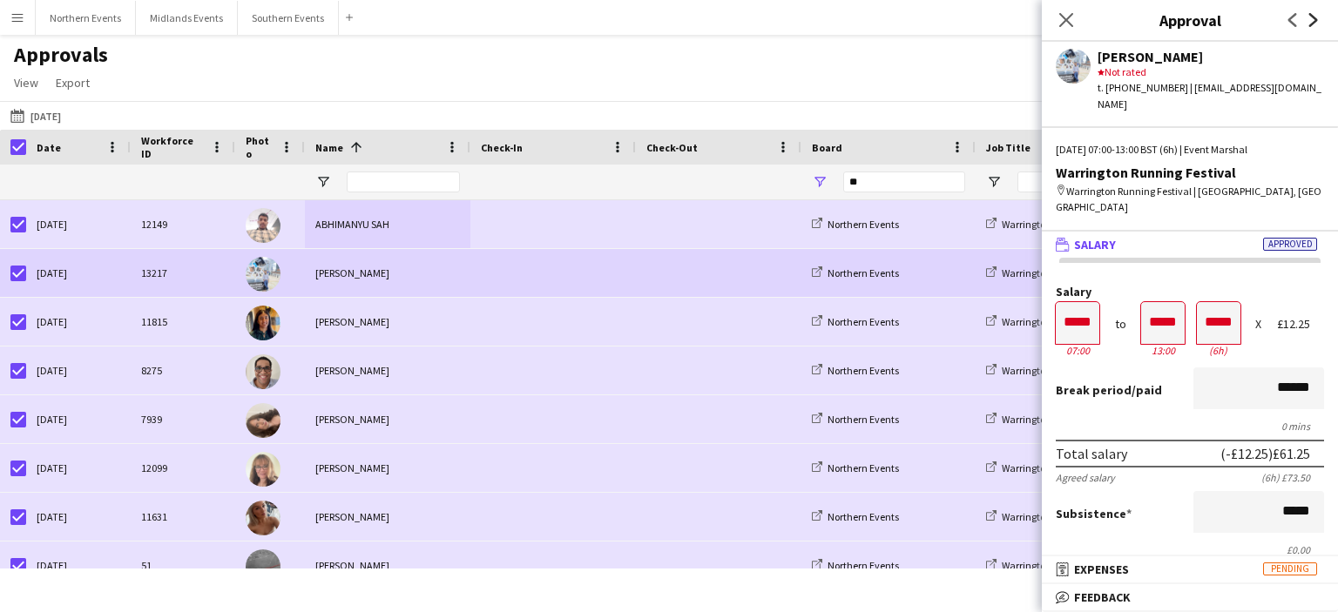
click at [1311, 17] on icon "Next" at bounding box center [1314, 20] width 14 height 14
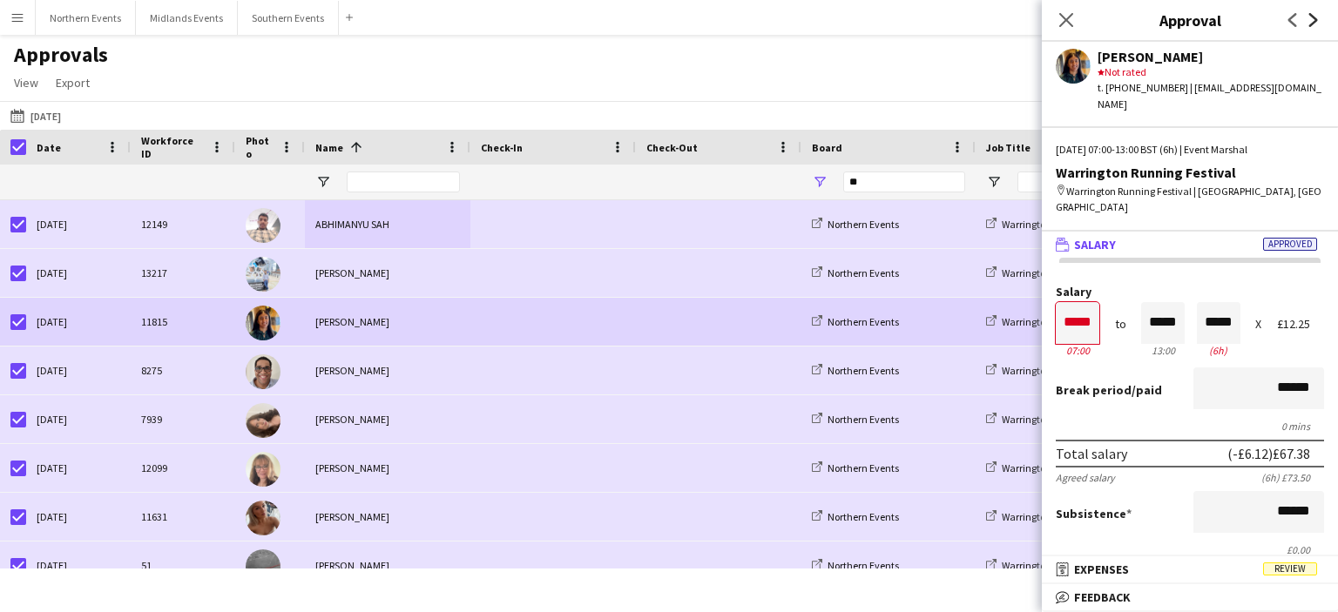
click at [1311, 17] on icon "Next" at bounding box center [1314, 20] width 14 height 14
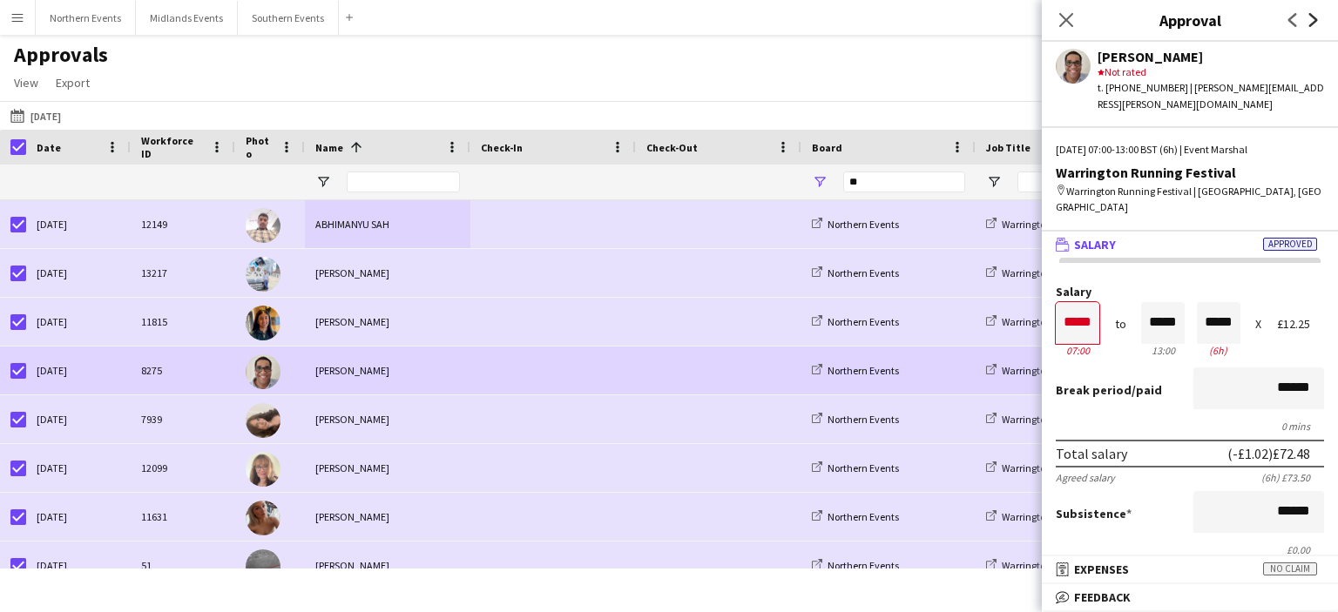
click at [1311, 17] on icon "Next" at bounding box center [1314, 20] width 14 height 14
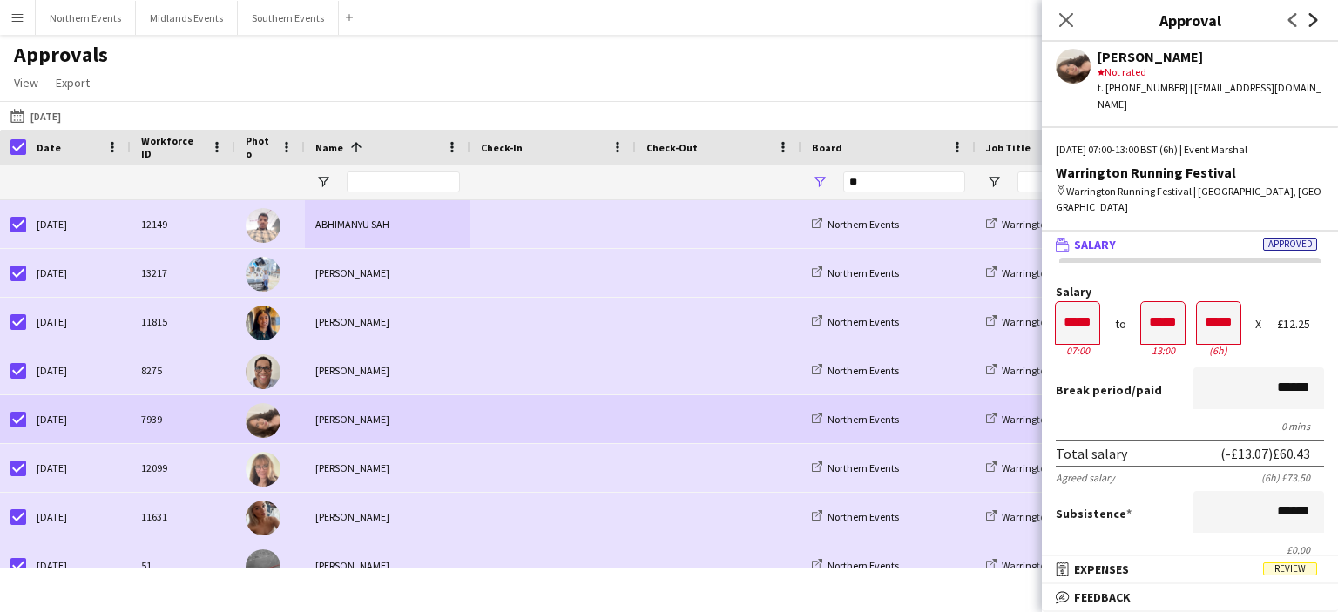
click at [1311, 17] on icon "Next" at bounding box center [1314, 20] width 14 height 14
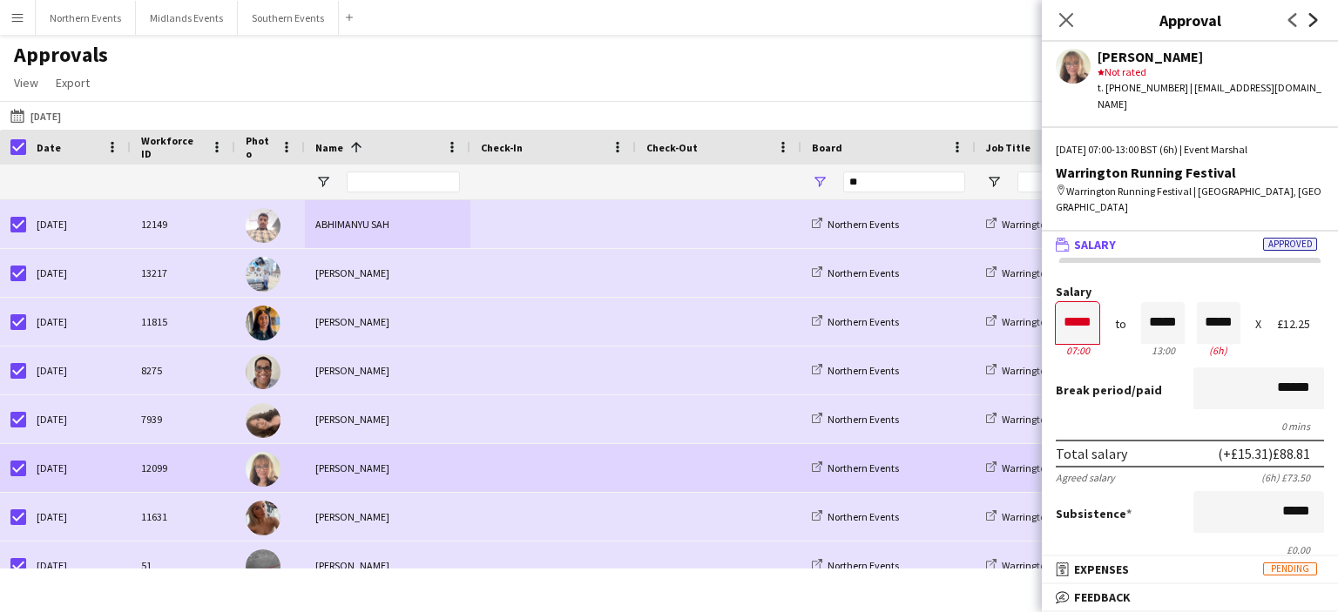
click at [1311, 17] on icon "Next" at bounding box center [1314, 20] width 14 height 14
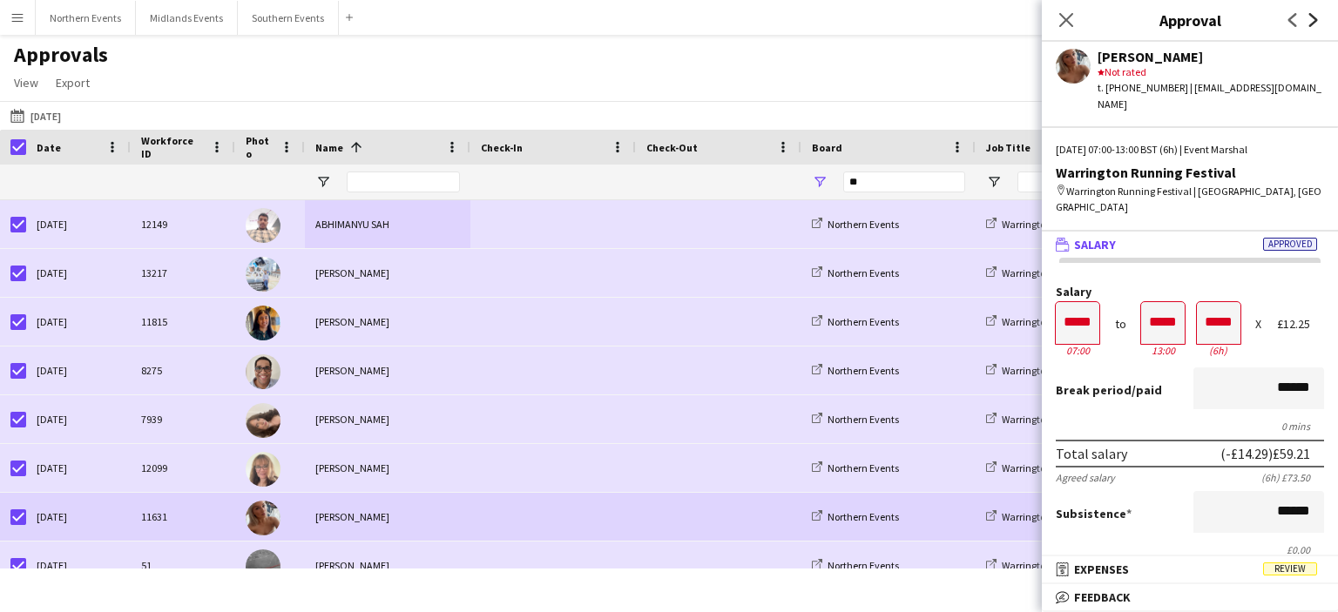
click at [1311, 17] on icon "Next" at bounding box center [1314, 20] width 14 height 14
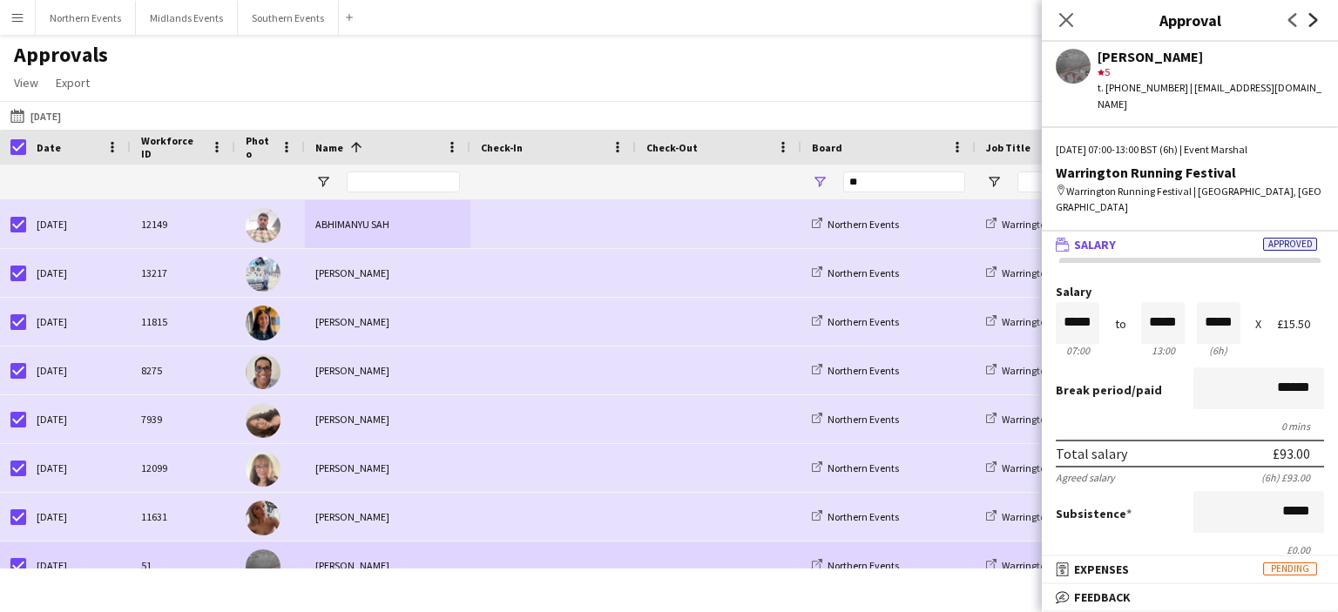
click at [1311, 17] on icon "Next" at bounding box center [1314, 20] width 14 height 14
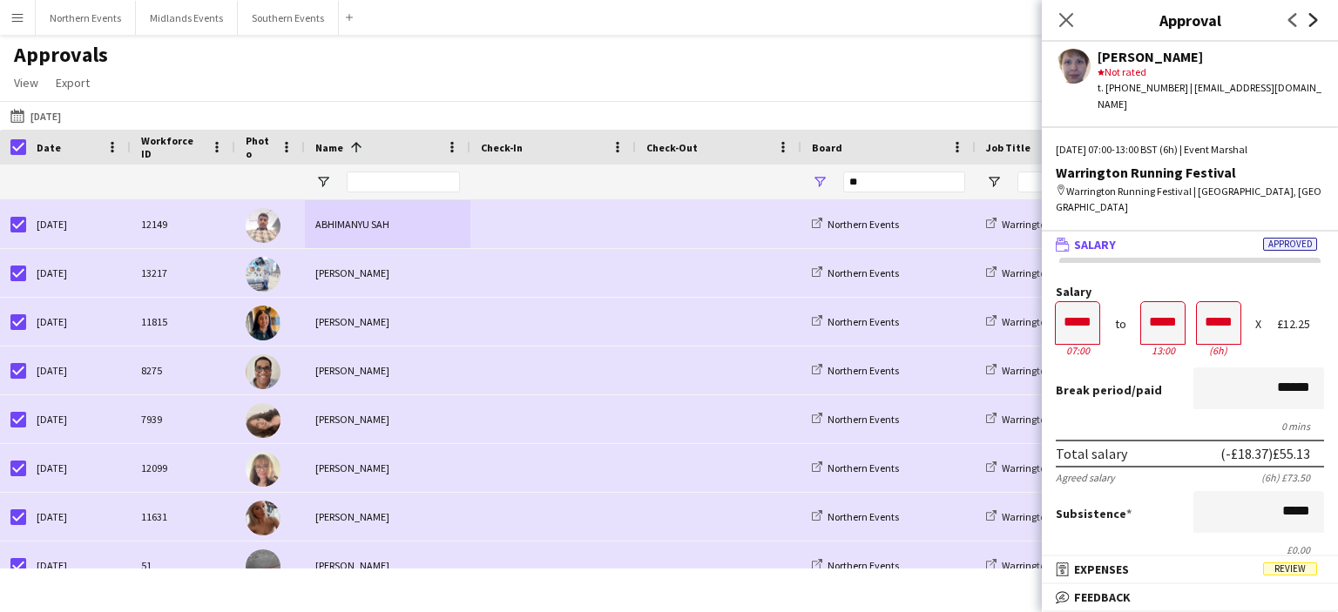
click at [1311, 17] on icon "Next" at bounding box center [1314, 20] width 14 height 14
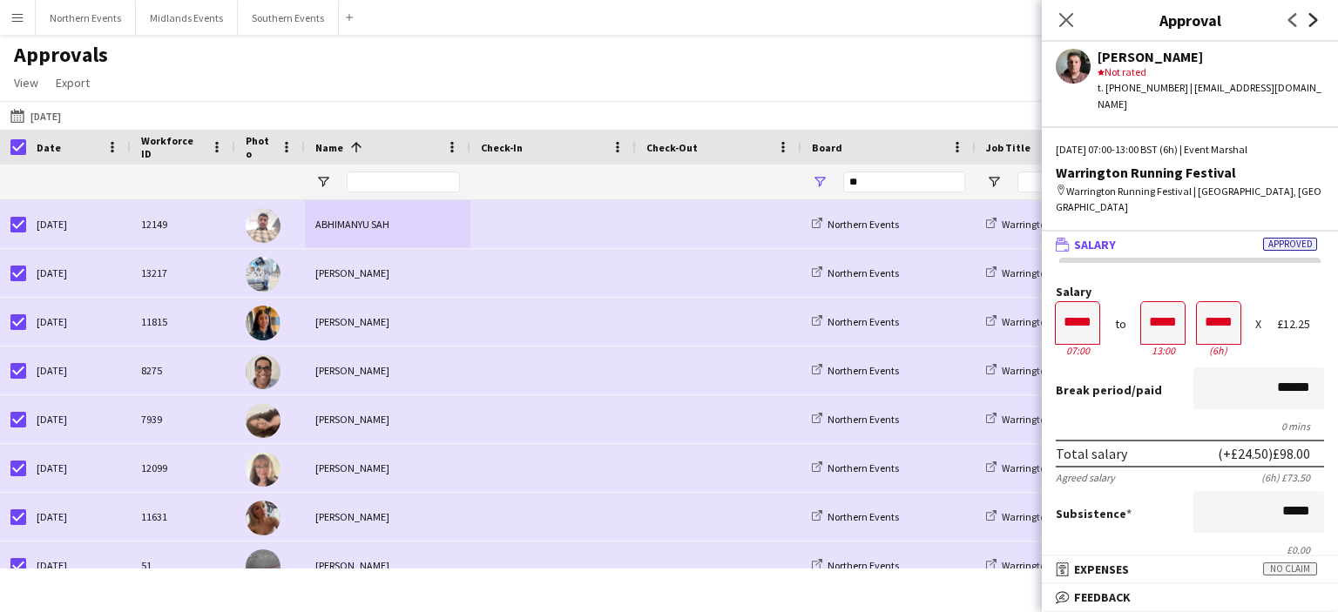
click at [1311, 17] on icon "Next" at bounding box center [1314, 20] width 14 height 14
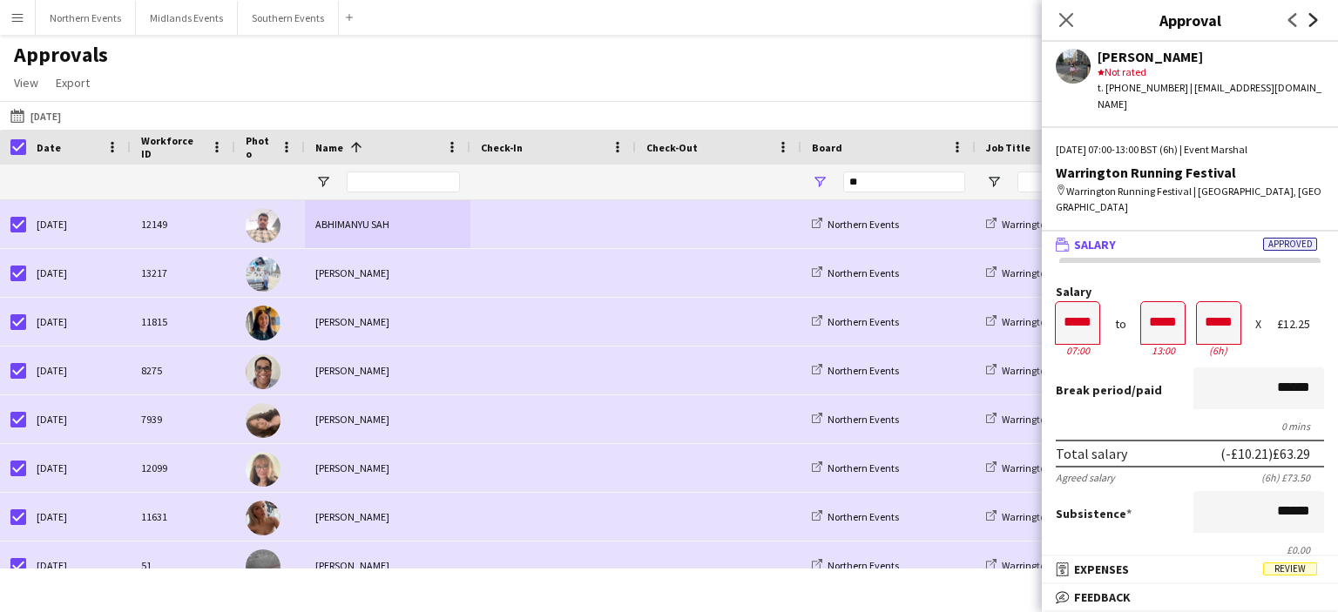
click at [1311, 17] on icon "Next" at bounding box center [1314, 20] width 14 height 14
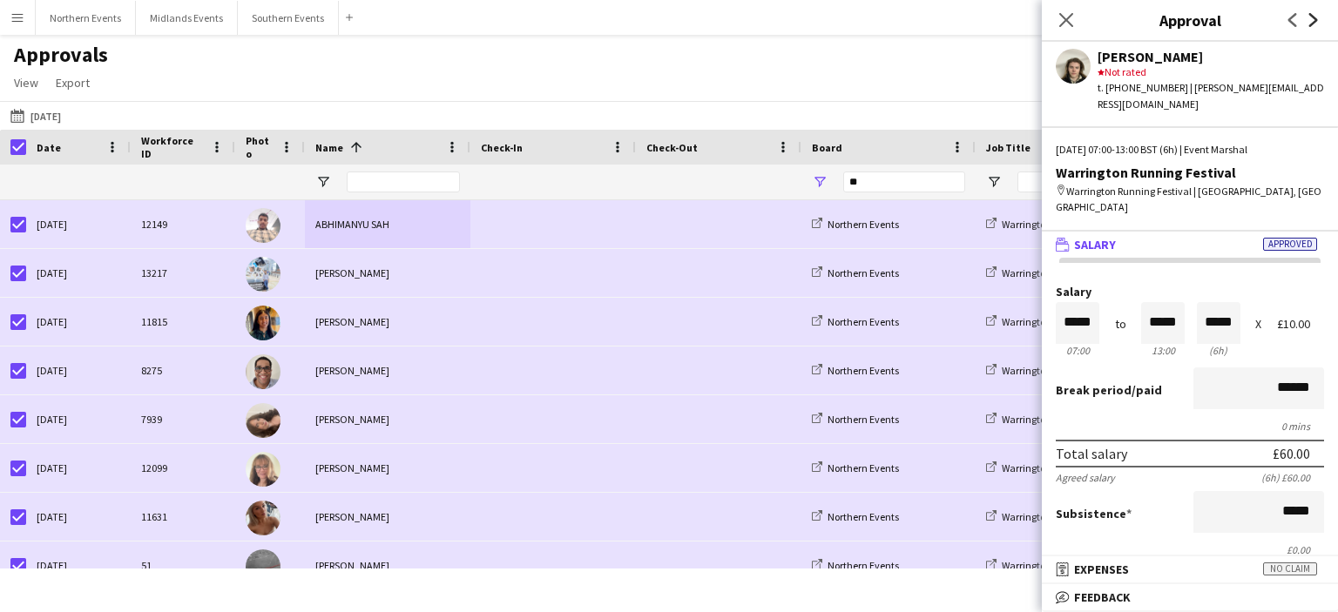
click at [1311, 17] on icon "Next" at bounding box center [1314, 20] width 14 height 14
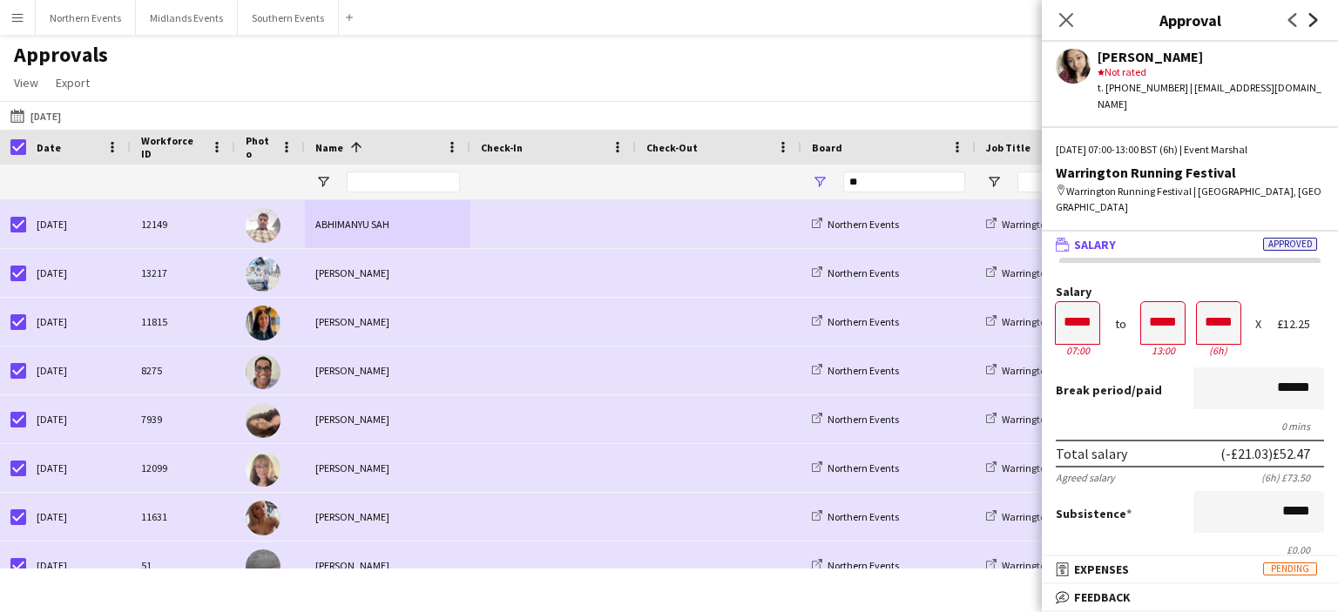
click at [1311, 17] on icon "Next" at bounding box center [1314, 20] width 14 height 14
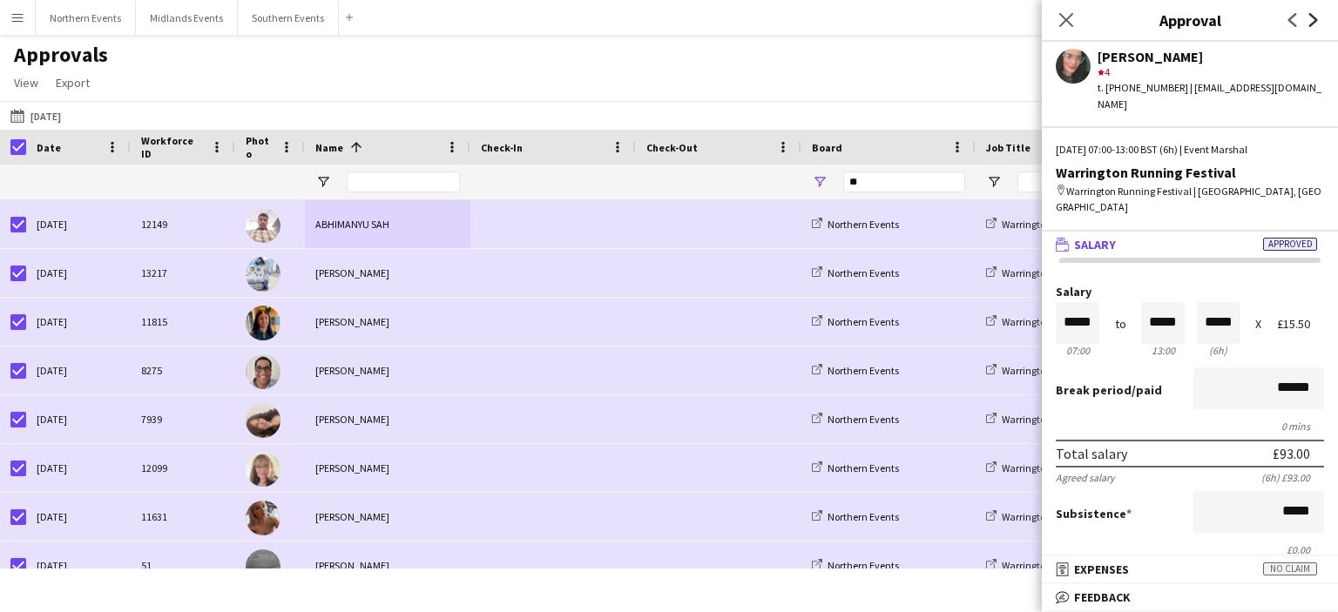
click at [1311, 17] on icon "Next" at bounding box center [1314, 20] width 14 height 14
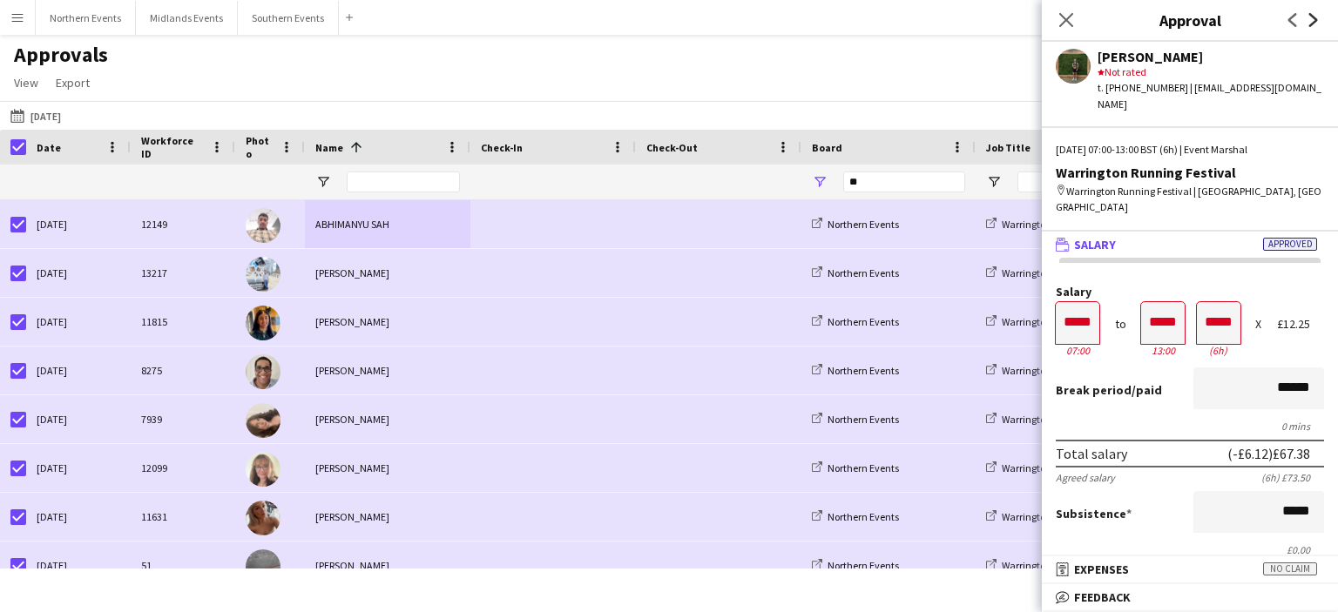
click at [1311, 17] on icon "Next" at bounding box center [1314, 20] width 14 height 14
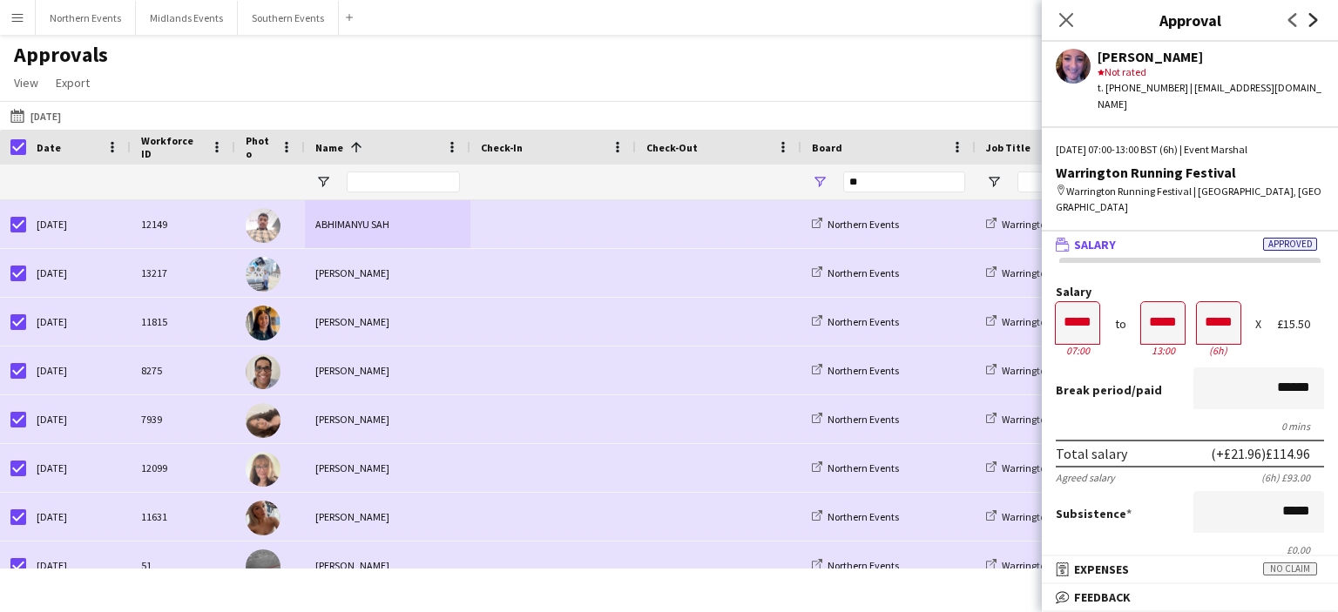
click at [1311, 17] on icon "Next" at bounding box center [1314, 20] width 14 height 14
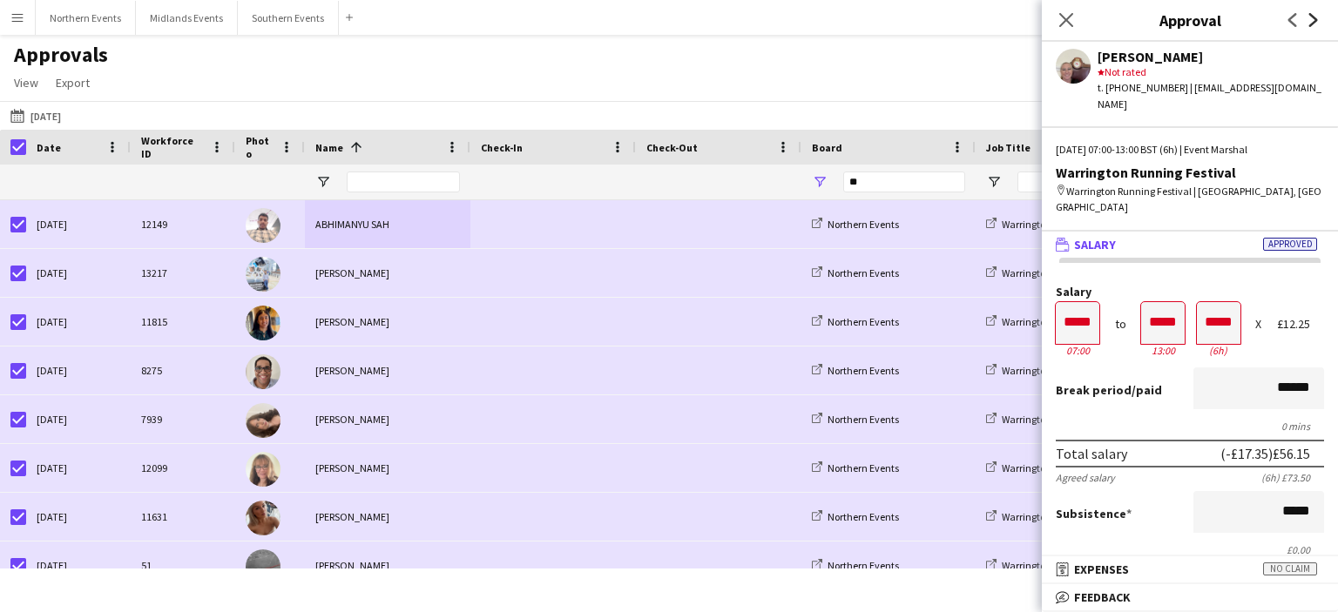
click at [1311, 17] on icon "Next" at bounding box center [1314, 20] width 14 height 14
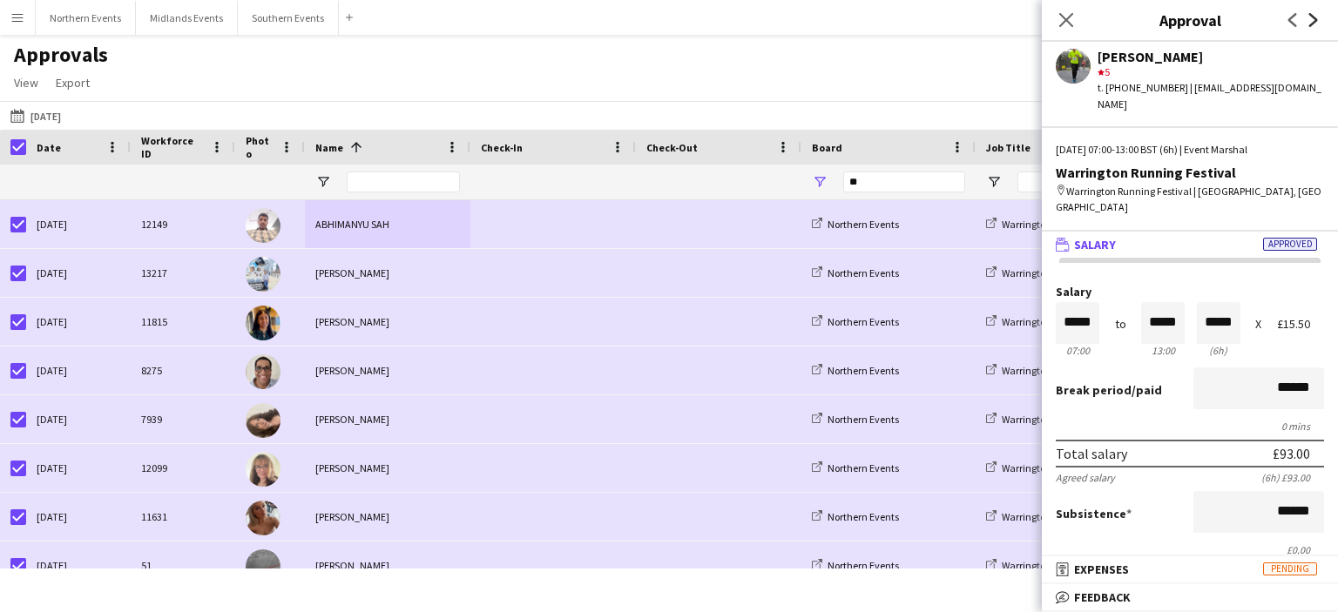
click at [1311, 17] on icon "Next" at bounding box center [1314, 20] width 14 height 14
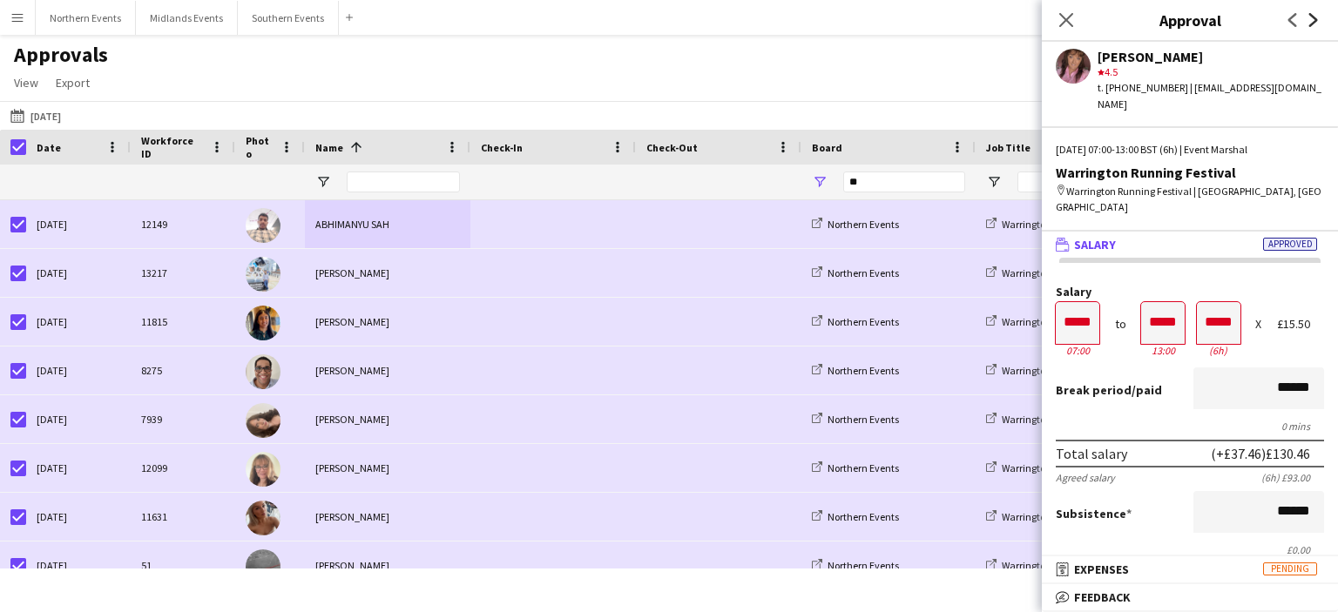
click at [1311, 17] on icon "Next" at bounding box center [1314, 20] width 14 height 14
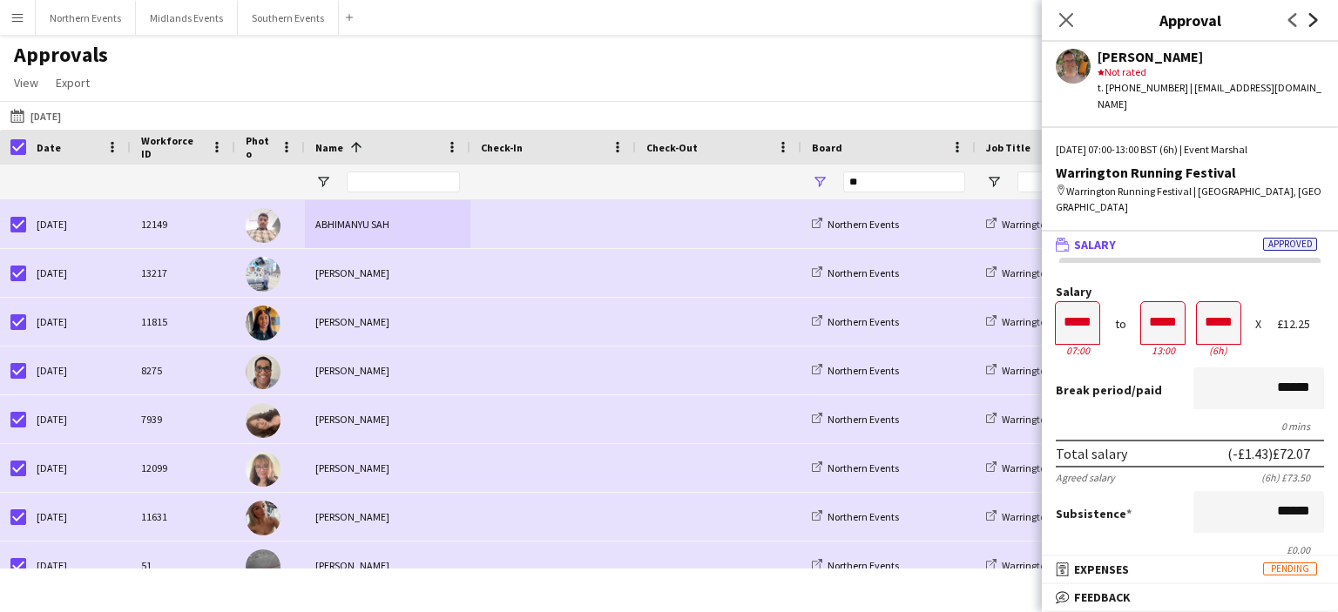
click at [1311, 17] on icon "Next" at bounding box center [1314, 20] width 14 height 14
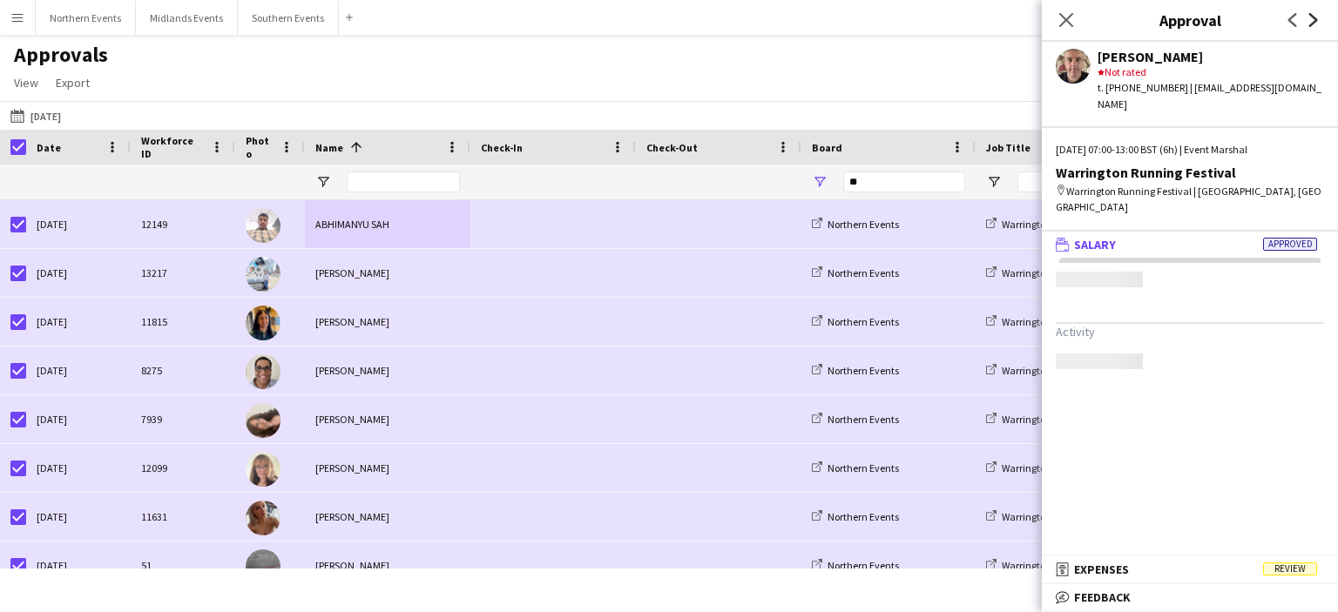
click at [1311, 17] on icon "Next" at bounding box center [1314, 20] width 14 height 14
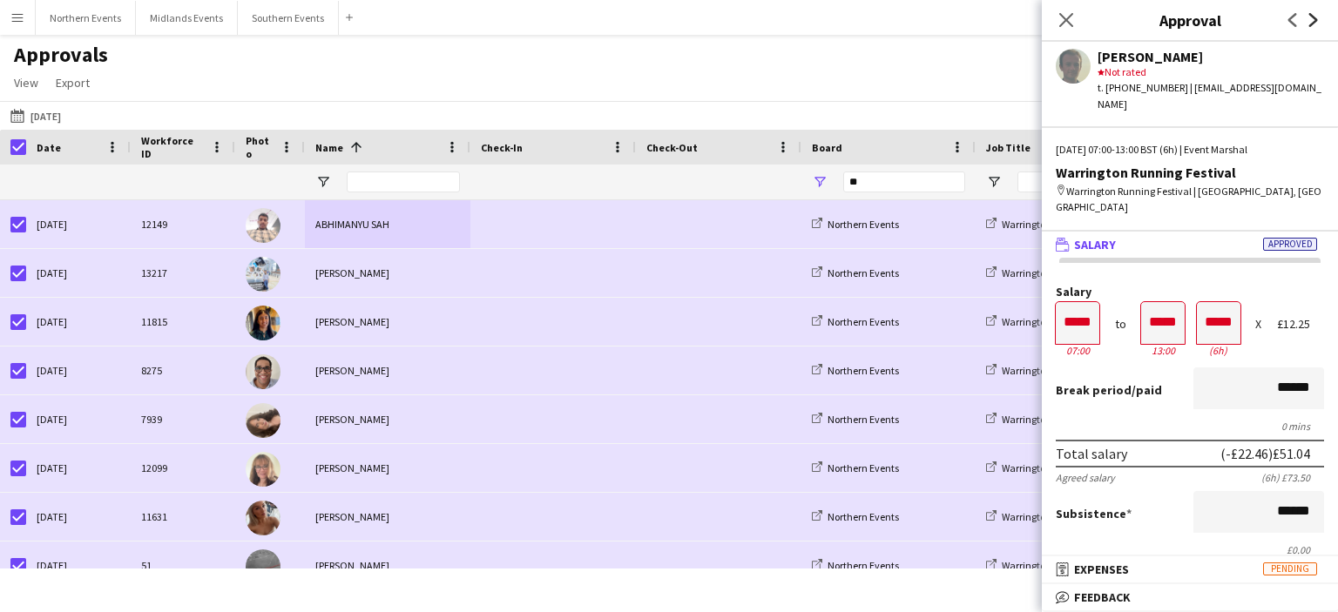
click at [1311, 17] on icon "Next" at bounding box center [1314, 20] width 14 height 14
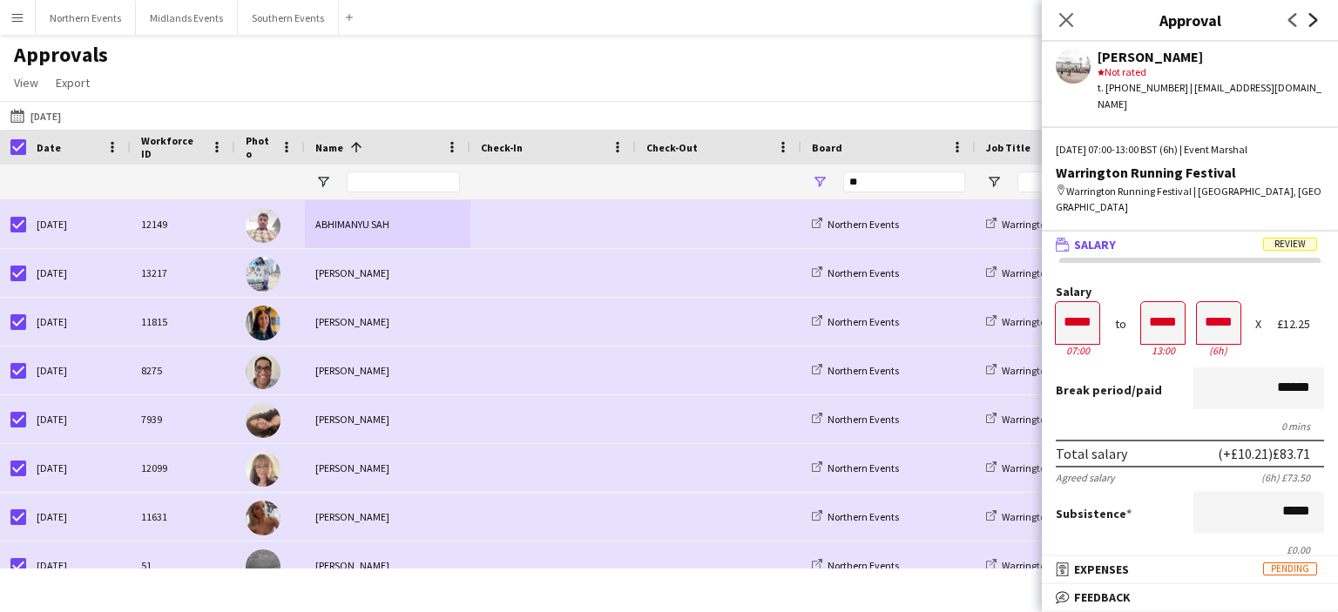
click at [1311, 17] on icon "Next" at bounding box center [1314, 20] width 14 height 14
click at [1289, 17] on icon at bounding box center [1292, 20] width 9 height 14
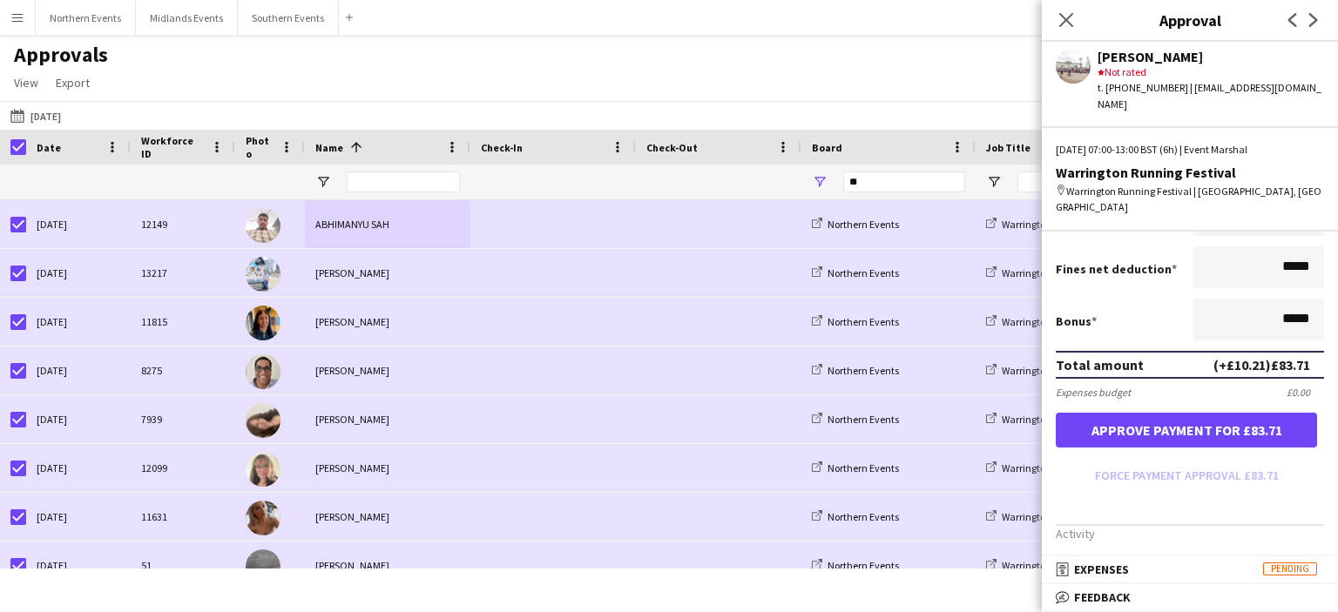
scroll to position [351, 0]
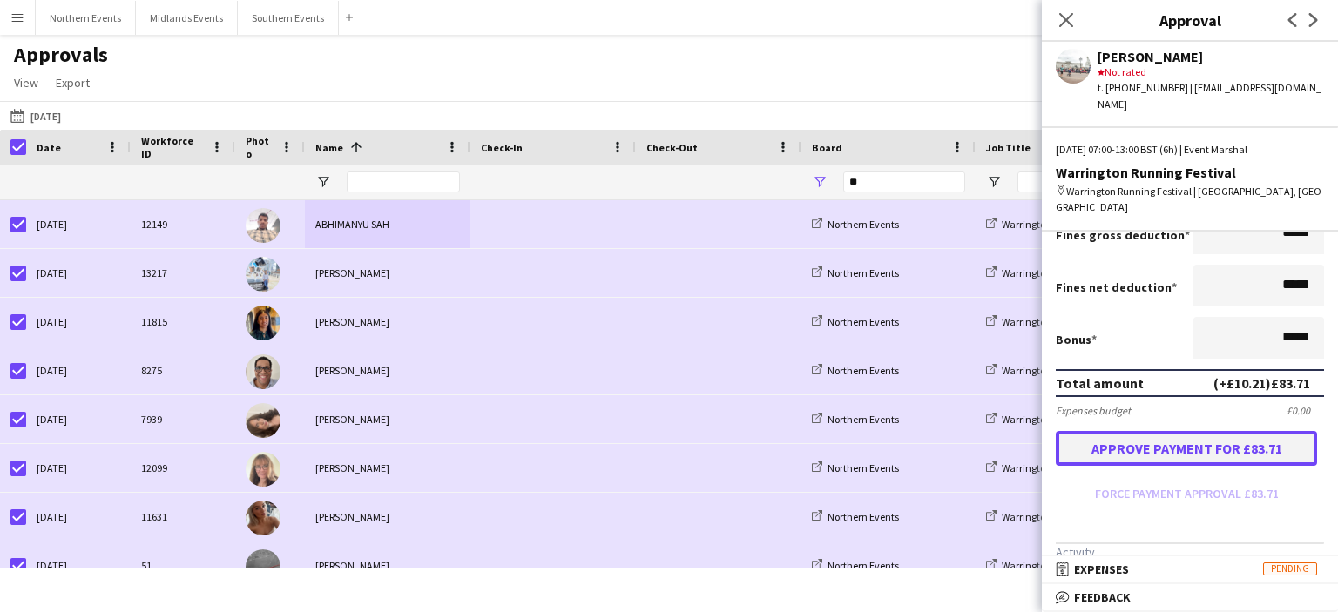
click at [1199, 431] on button "Approve payment for £83.71" at bounding box center [1186, 448] width 261 height 35
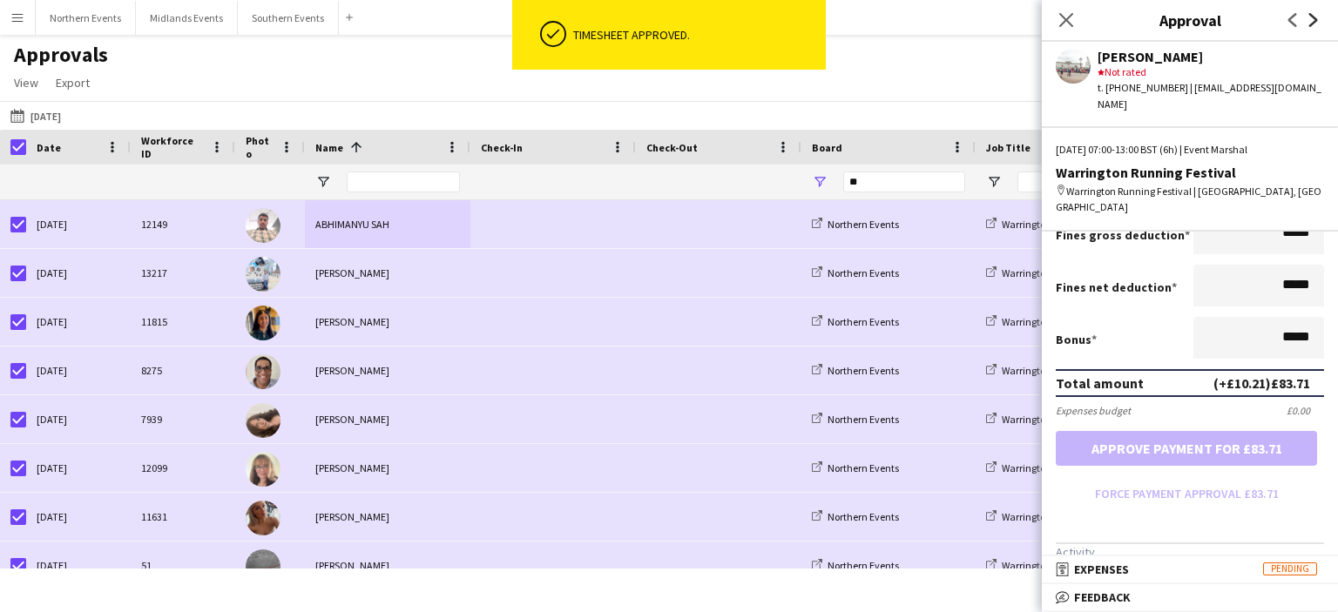
click at [1311, 24] on icon at bounding box center [1313, 20] width 9 height 14
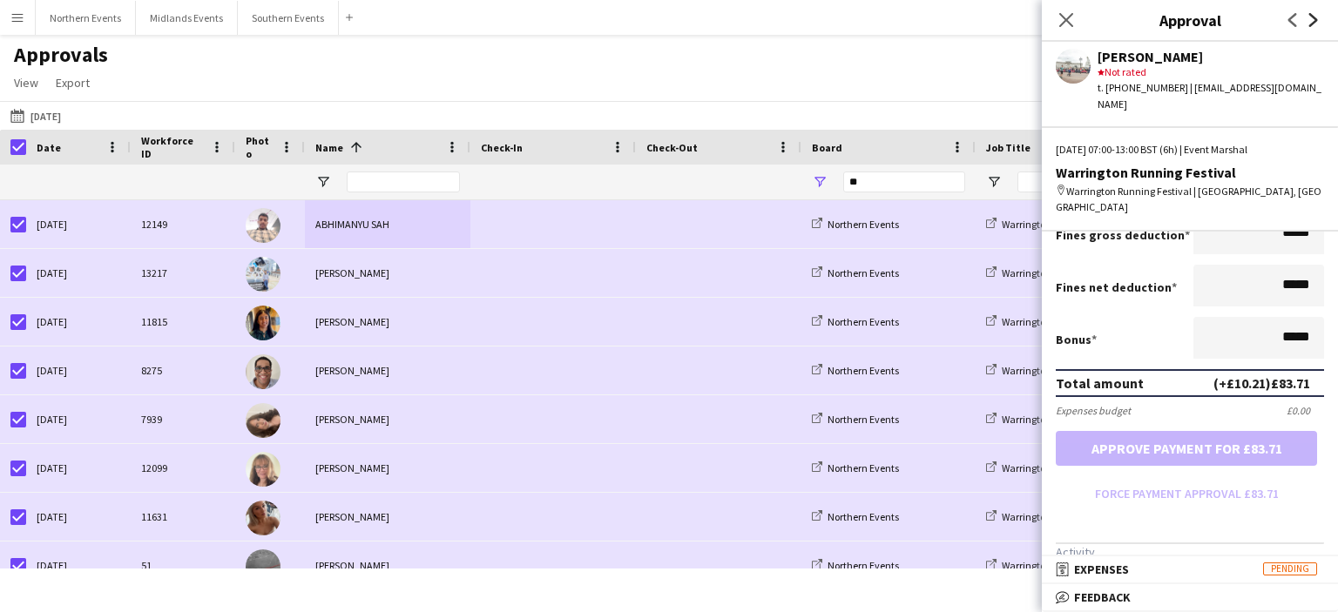
scroll to position [0, 0]
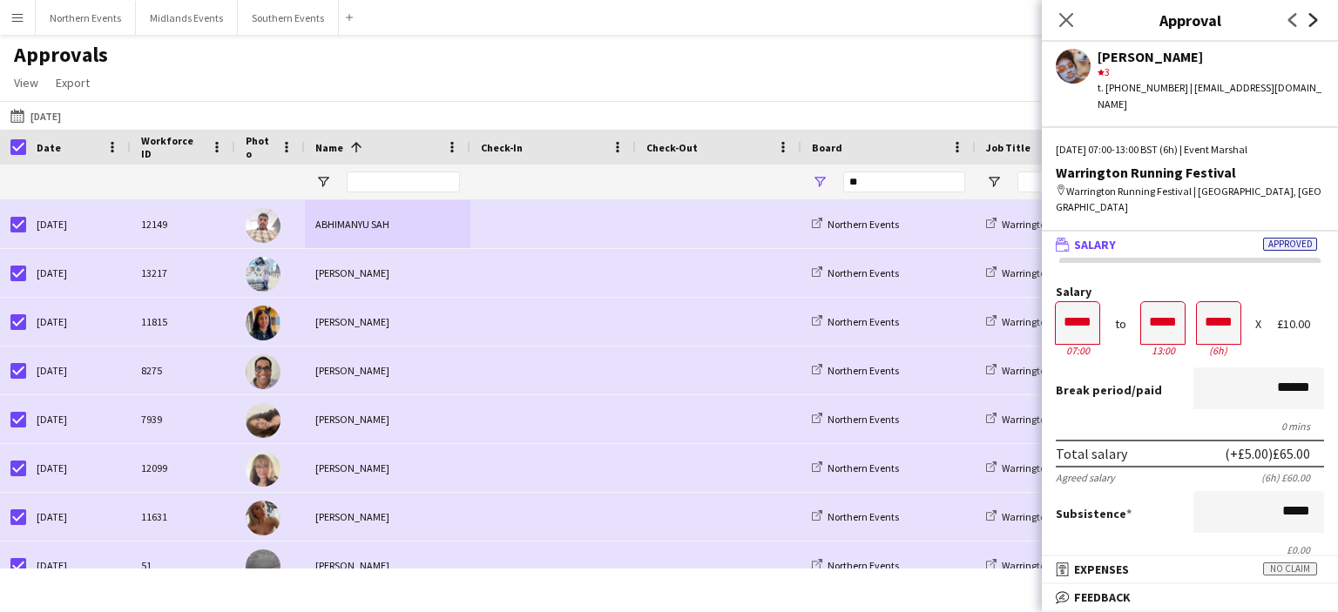
click at [1311, 24] on icon at bounding box center [1313, 20] width 9 height 14
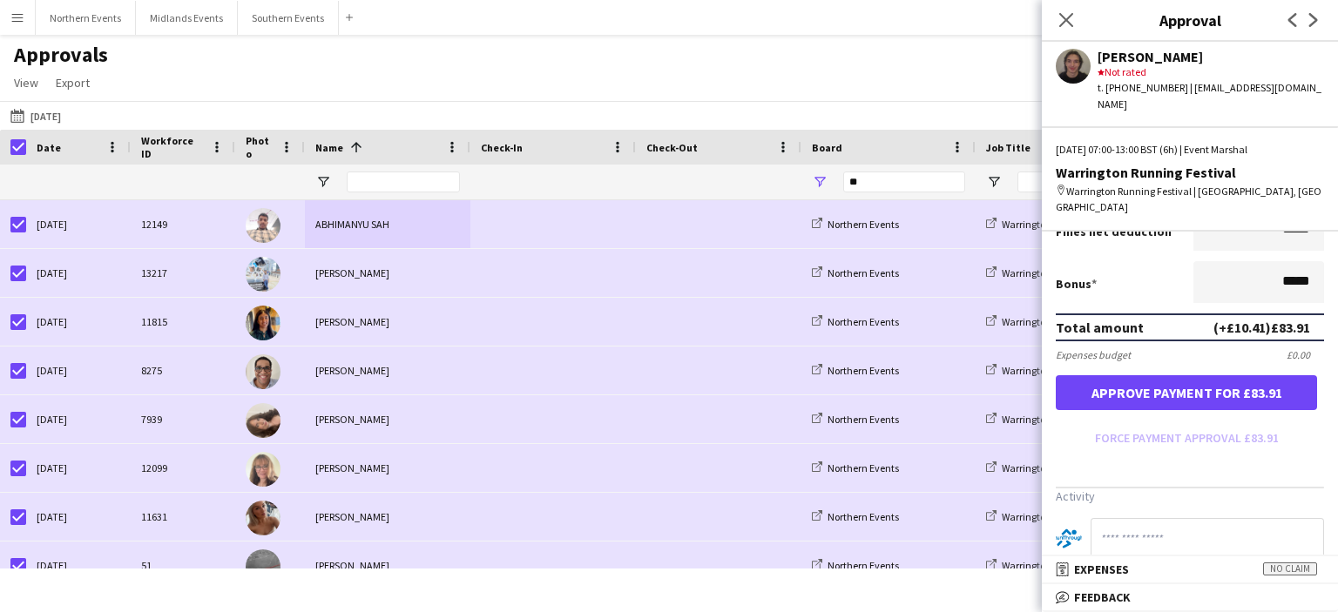
scroll to position [394, 0]
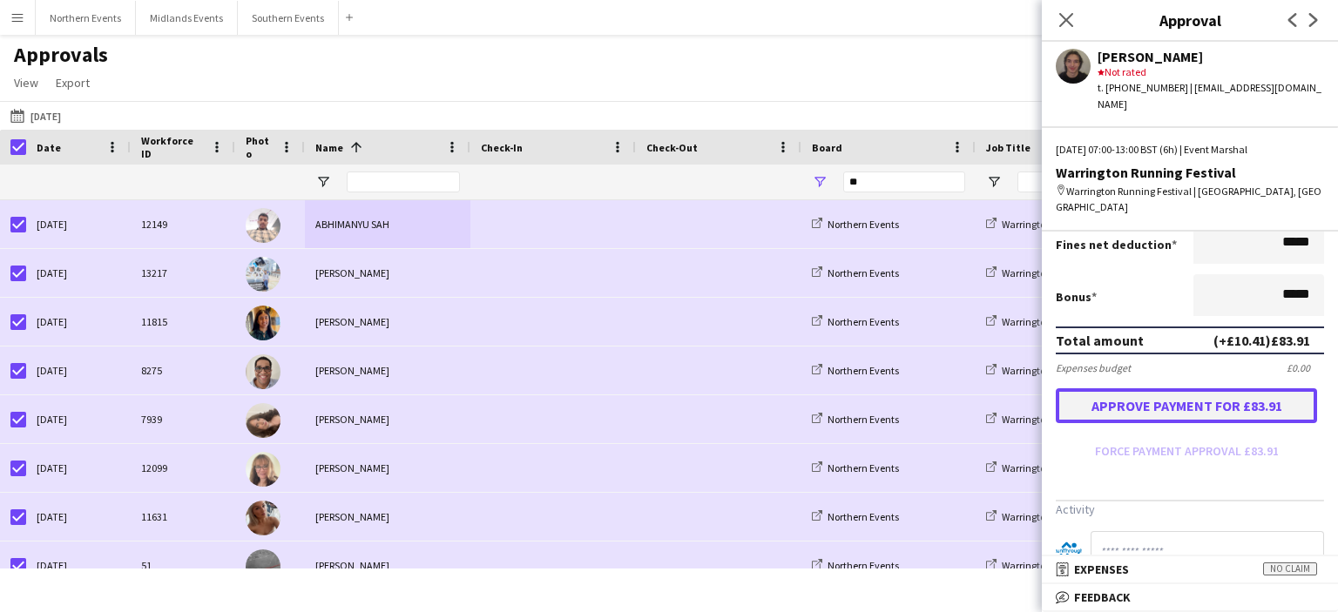
click at [1241, 388] on button "Approve payment for £83.91" at bounding box center [1186, 405] width 261 height 35
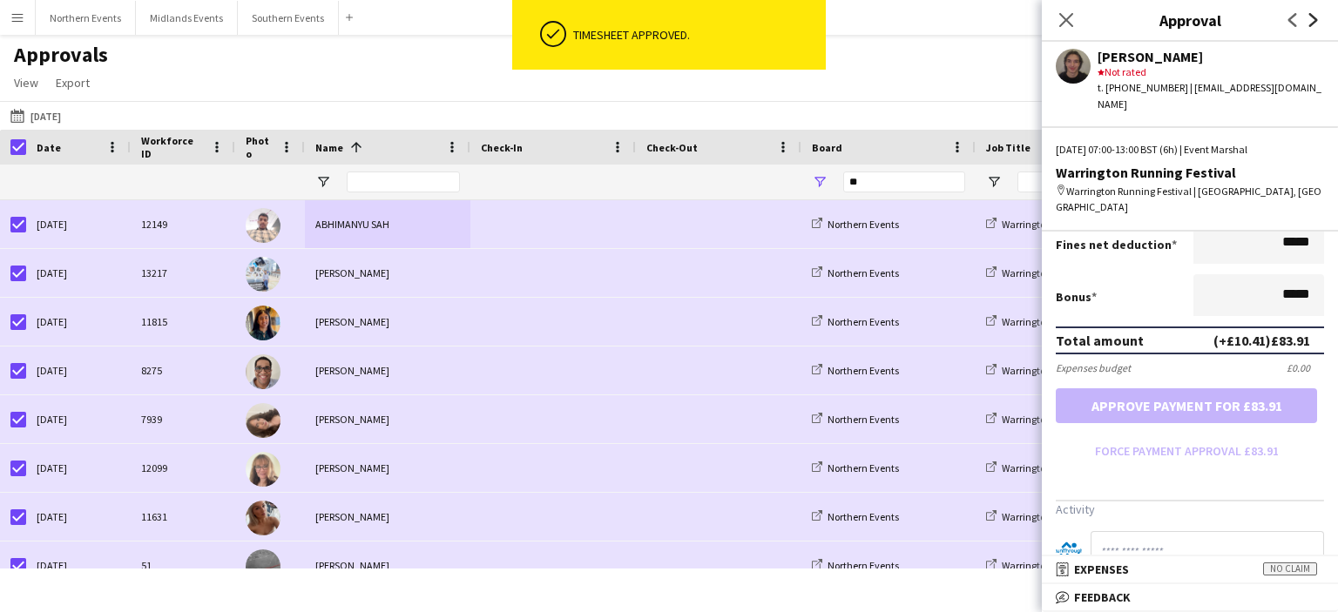
click at [1312, 24] on icon at bounding box center [1313, 20] width 9 height 14
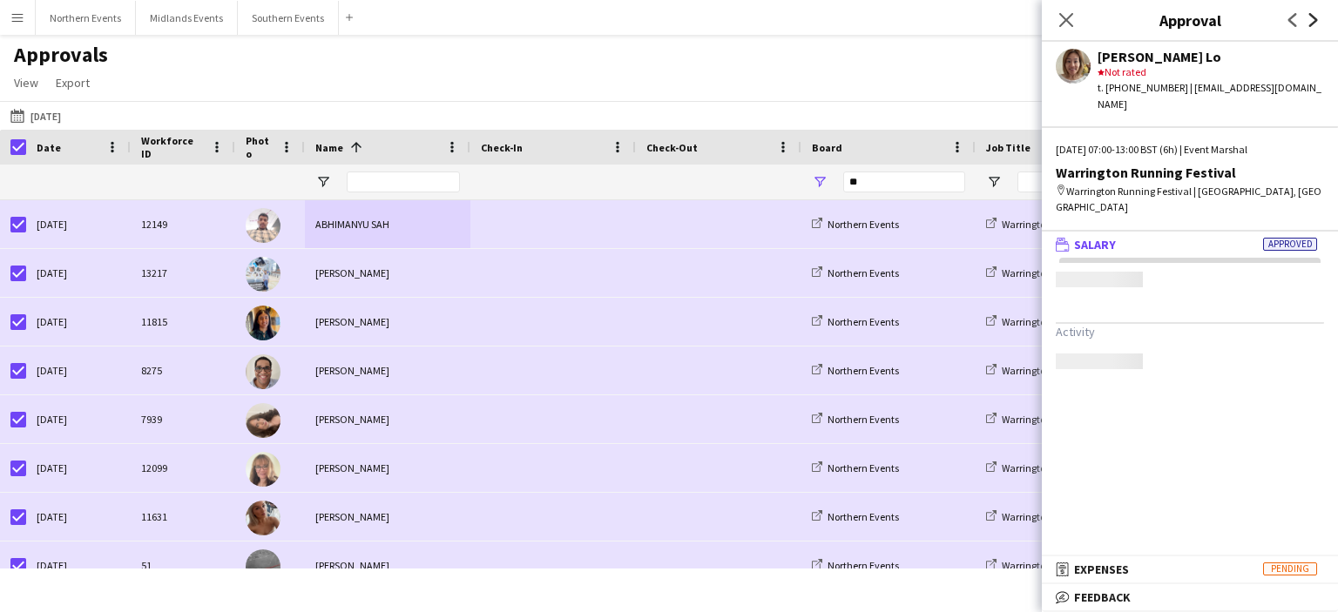
scroll to position [0, 0]
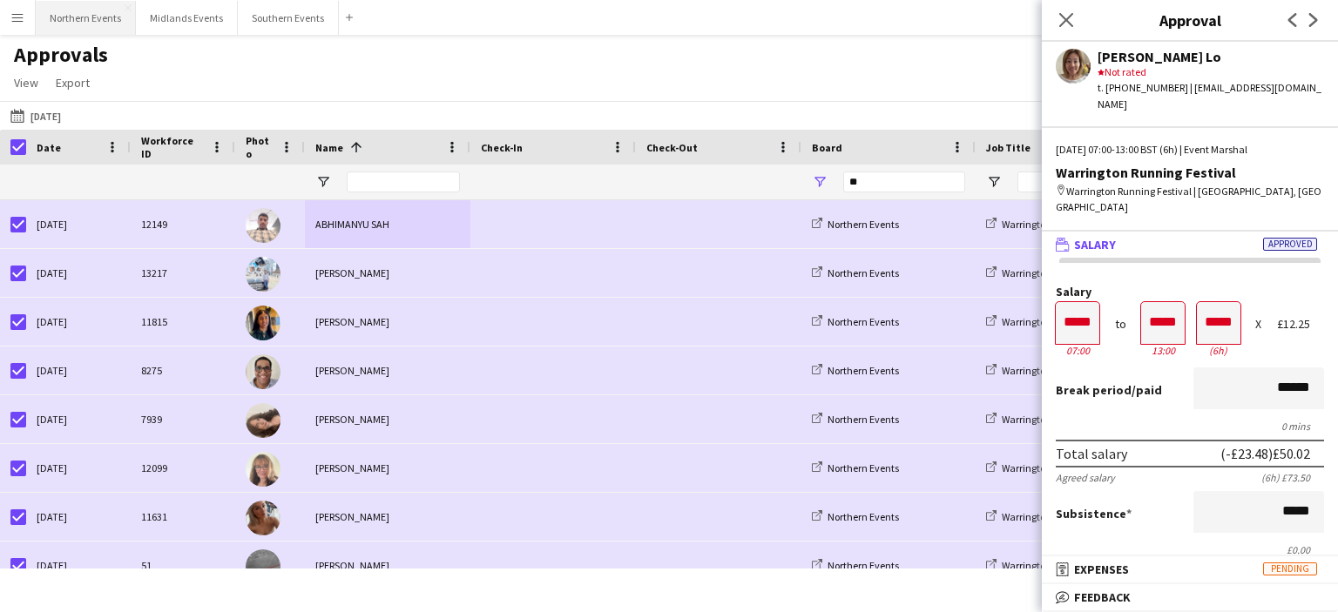
click at [94, 24] on button "Northern Events Close" at bounding box center [86, 18] width 100 height 34
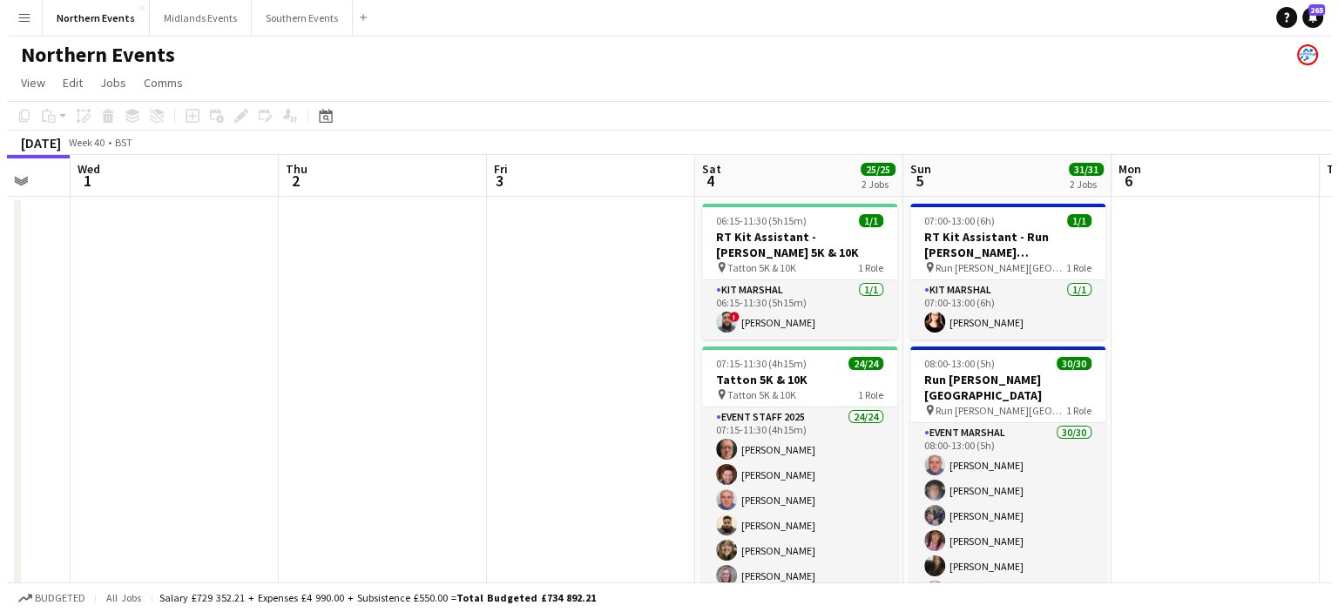
scroll to position [0, 788]
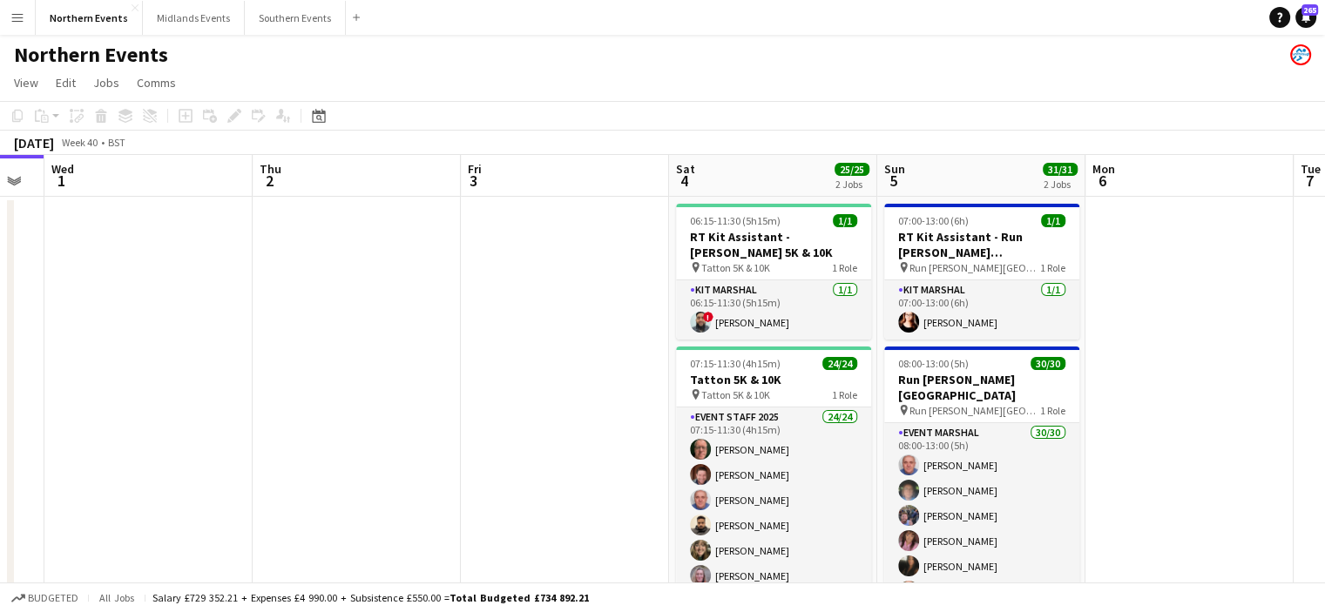
drag, startPoint x: 696, startPoint y: 272, endPoint x: 579, endPoint y: 275, distance: 116.8
click at [13, 17] on app-icon "Menu" at bounding box center [17, 17] width 14 height 14
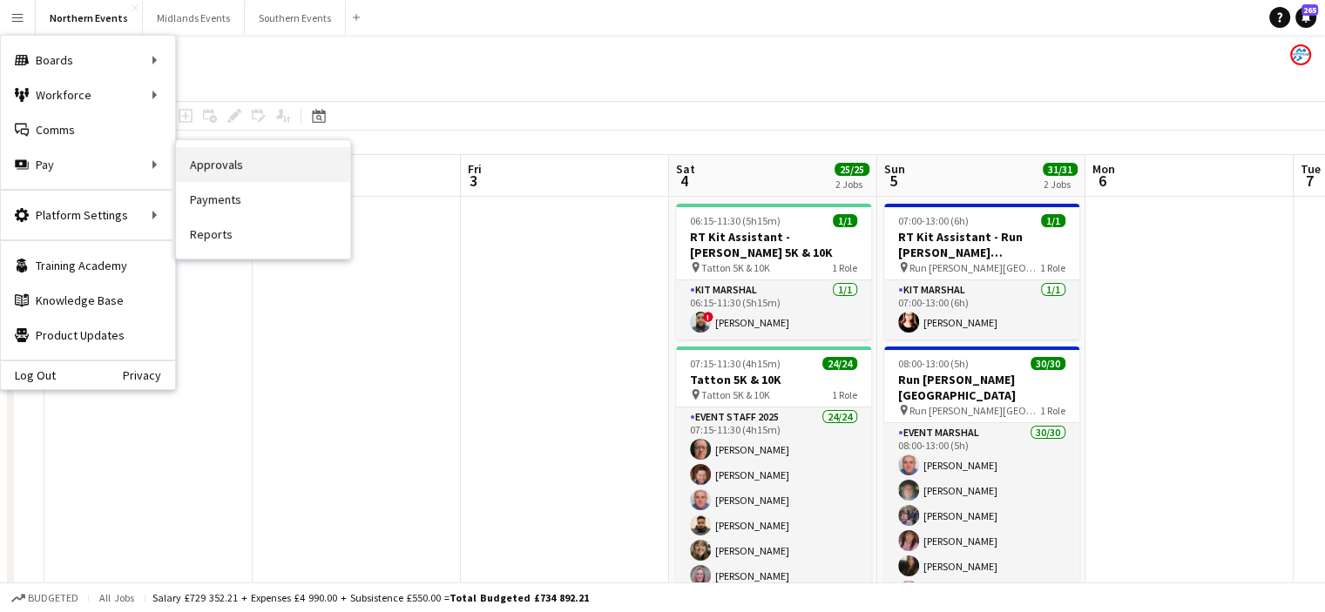
click at [206, 169] on link "Approvals" at bounding box center [263, 164] width 174 height 35
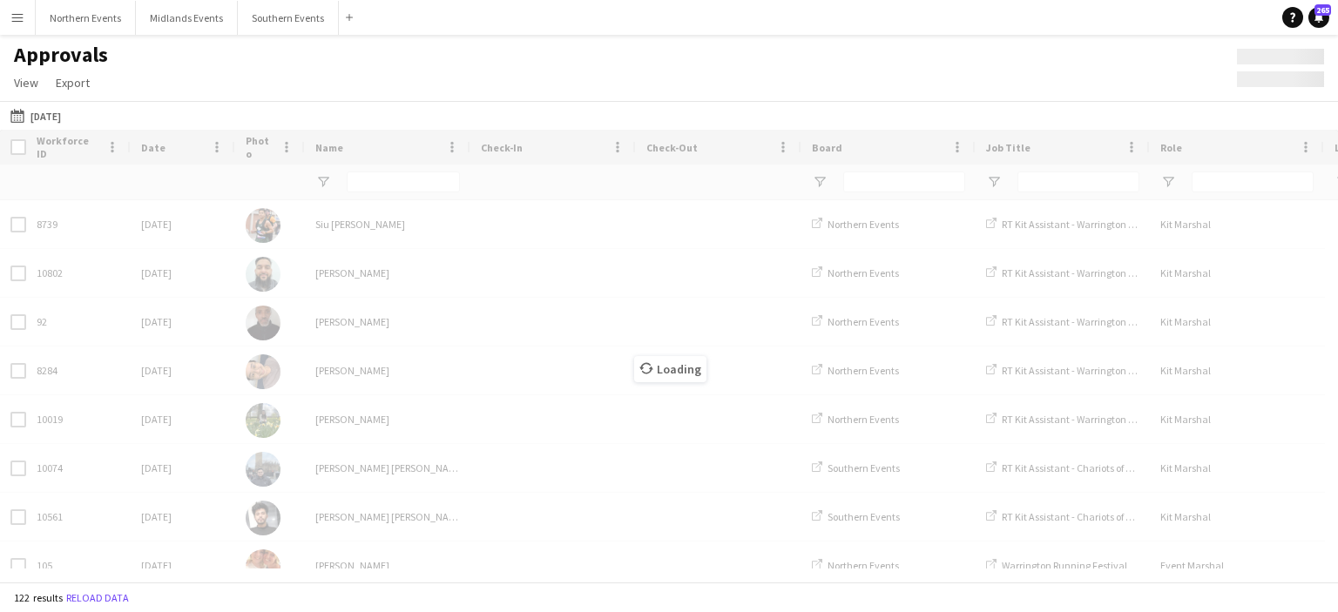
type input "****"
type input "**"
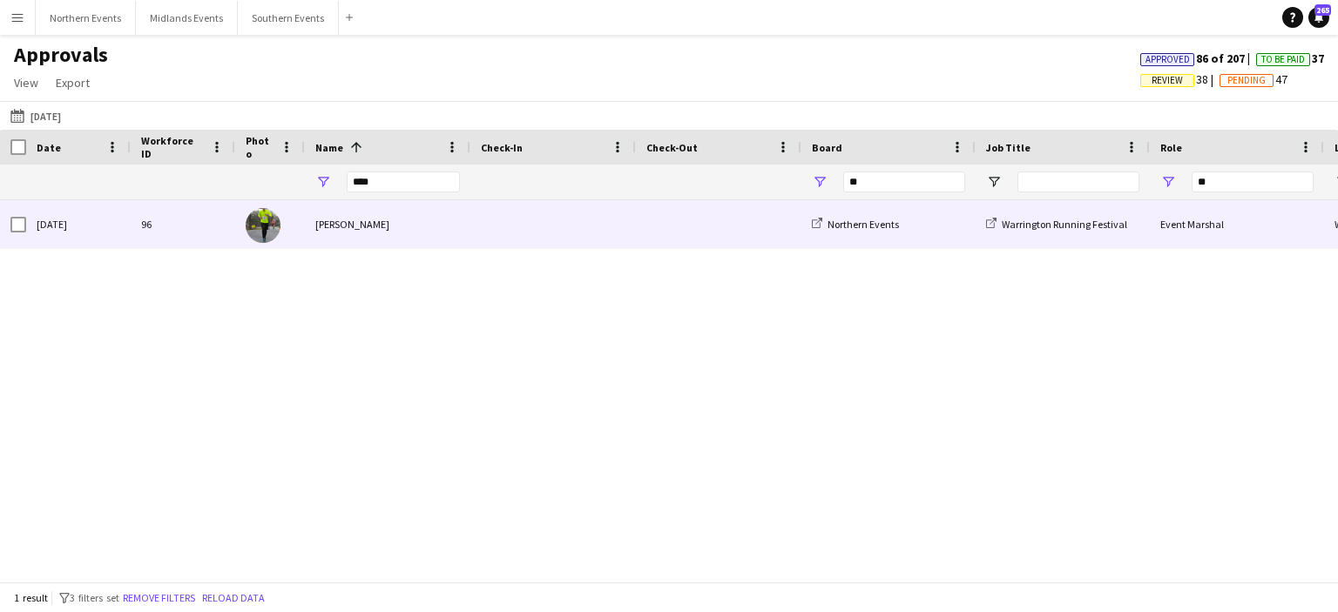
click at [344, 226] on div "[PERSON_NAME]" at bounding box center [387, 224] width 165 height 48
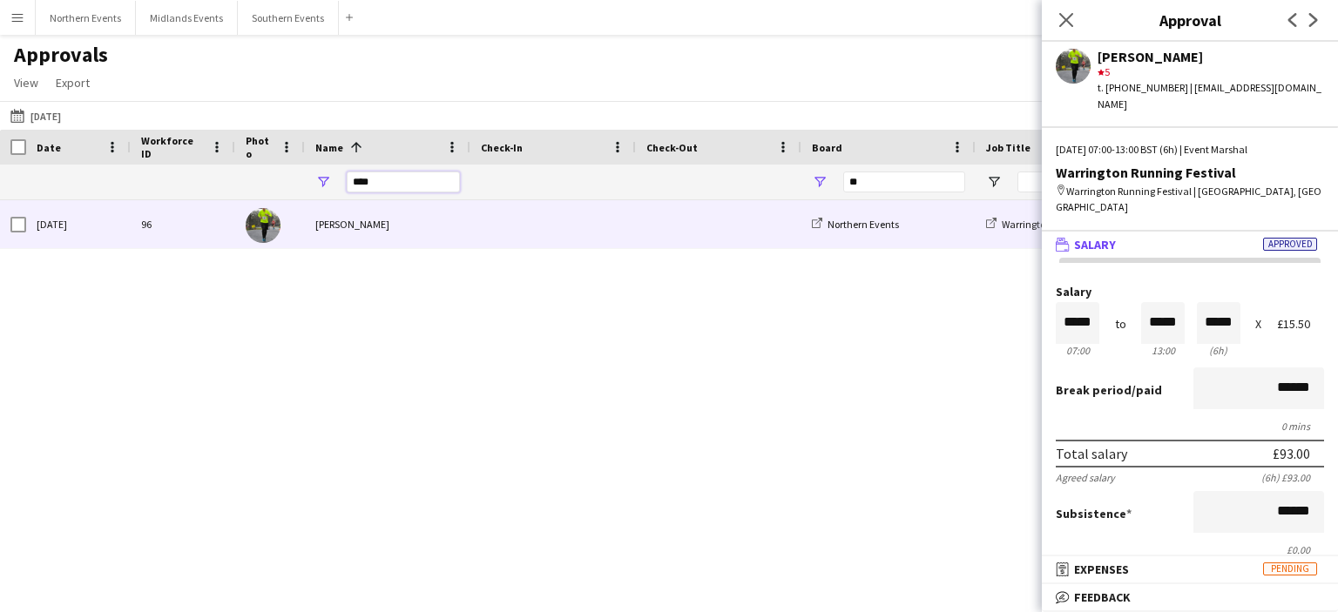
click at [387, 173] on input "****" at bounding box center [403, 182] width 113 height 21
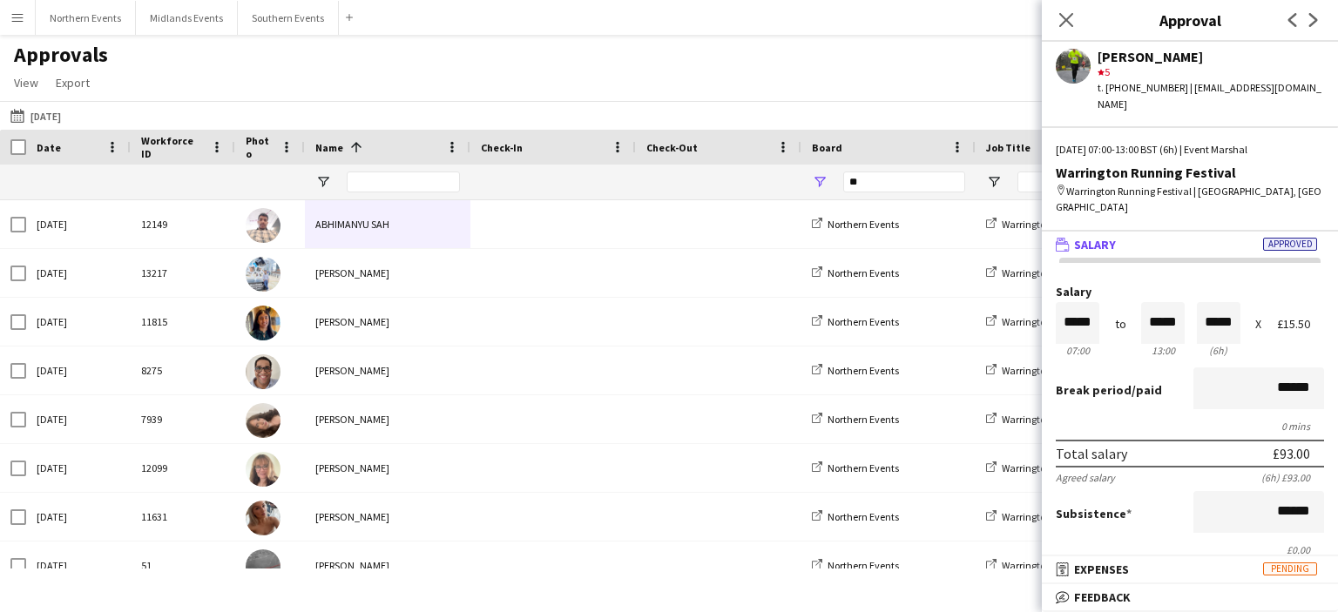
click at [13, 13] on app-icon "Menu" at bounding box center [17, 17] width 14 height 14
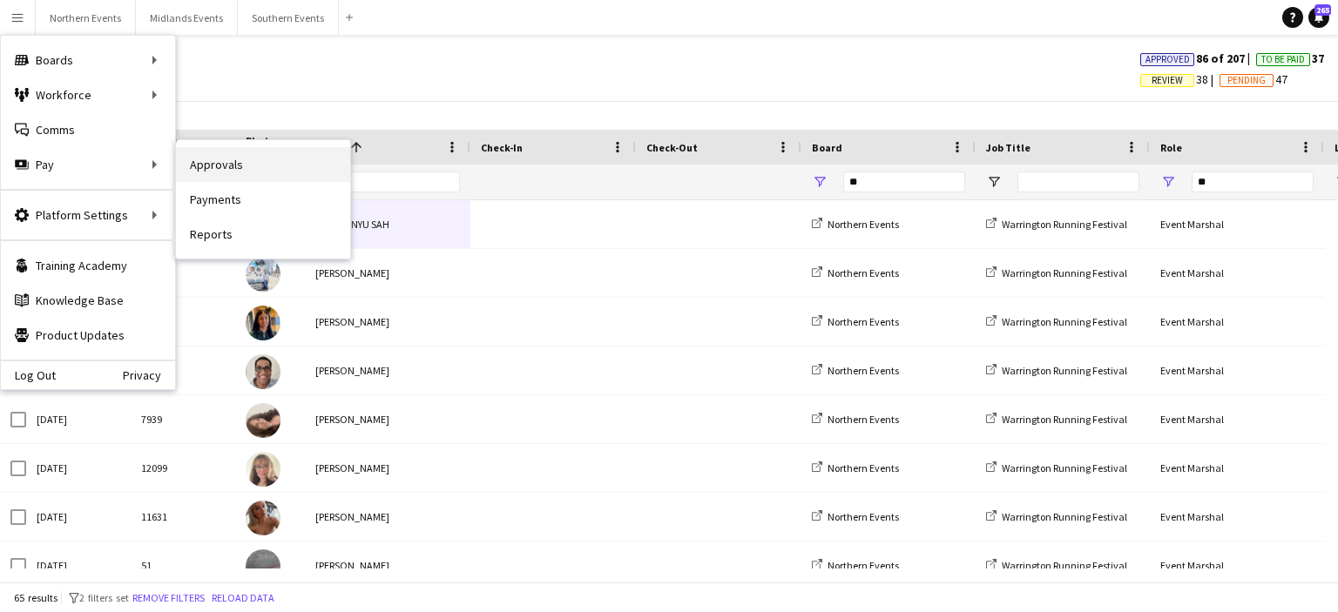
click at [260, 170] on link "Approvals" at bounding box center [263, 164] width 174 height 35
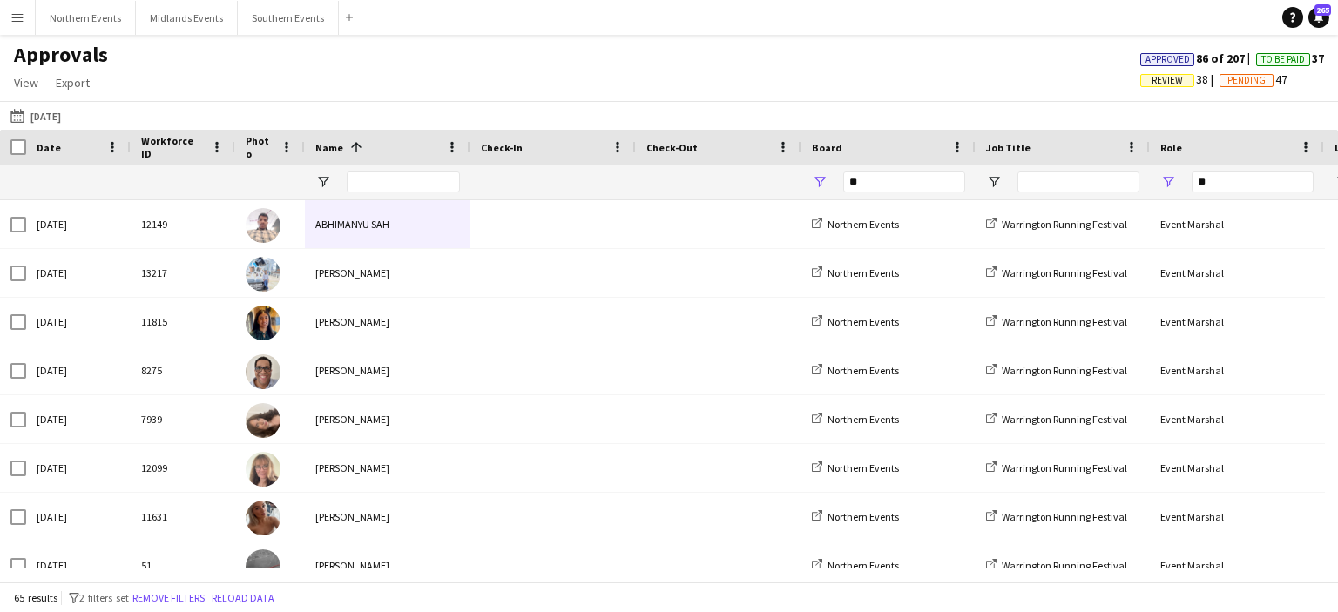
click at [11, 21] on app-icon "Menu" at bounding box center [17, 17] width 14 height 14
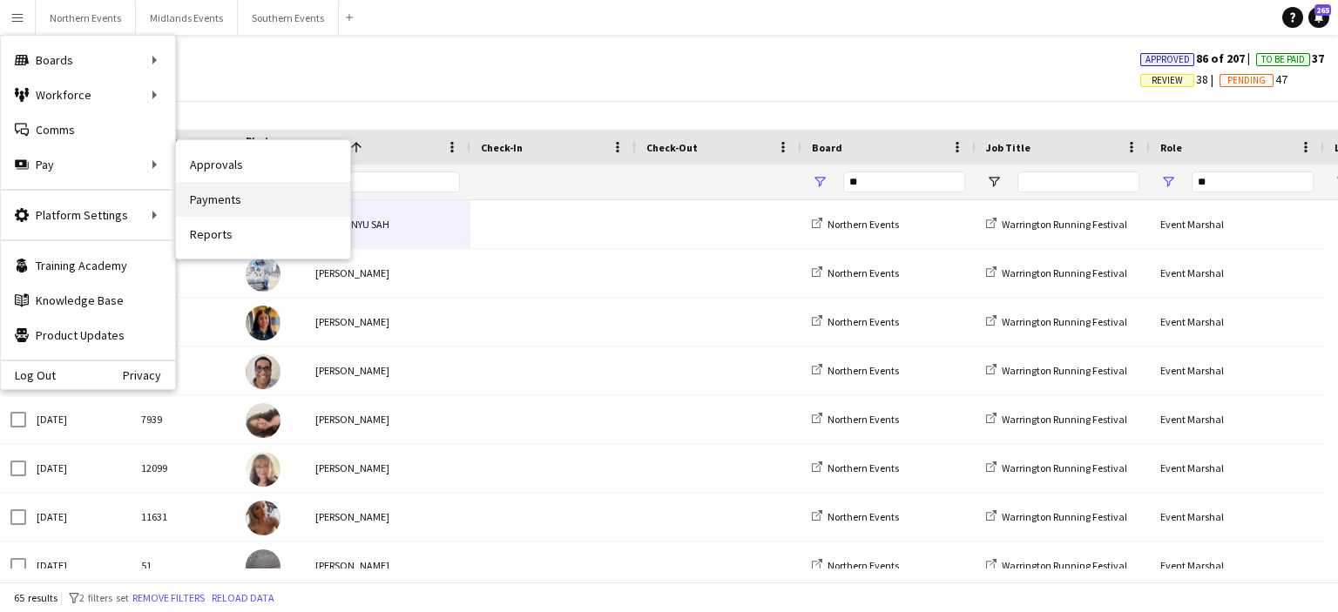
click at [237, 192] on link "Payments" at bounding box center [263, 199] width 174 height 35
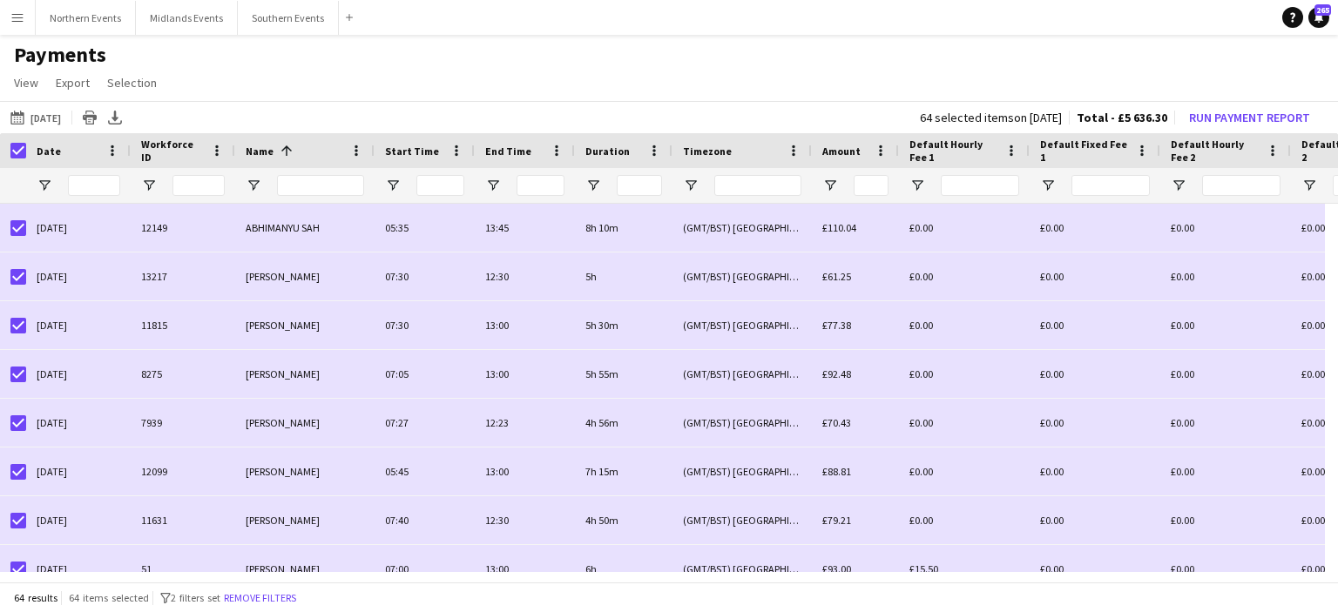
click at [22, 14] on app-icon "Menu" at bounding box center [17, 17] width 14 height 14
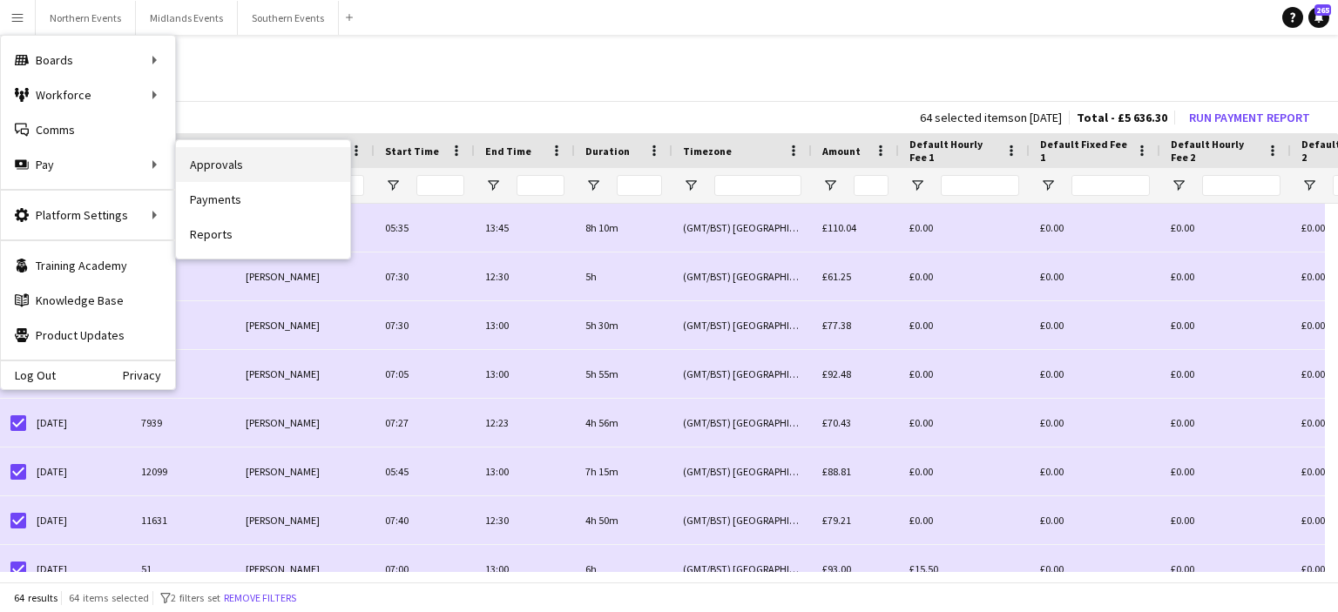
click at [205, 161] on link "Approvals" at bounding box center [263, 164] width 174 height 35
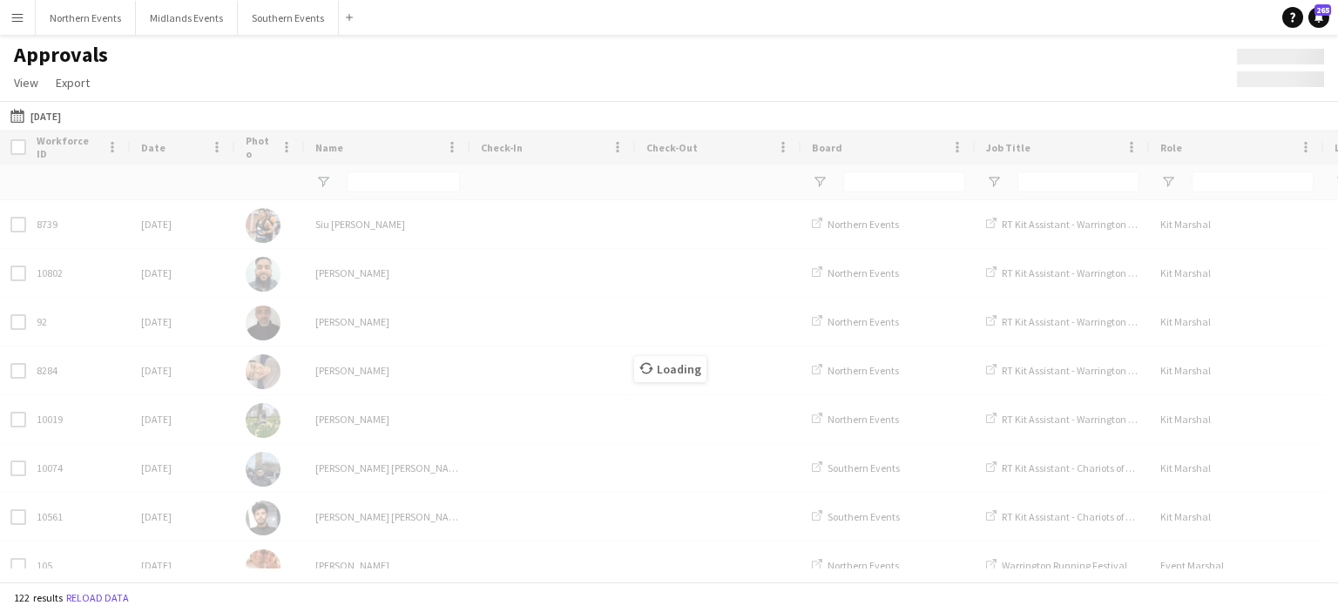
type input "**"
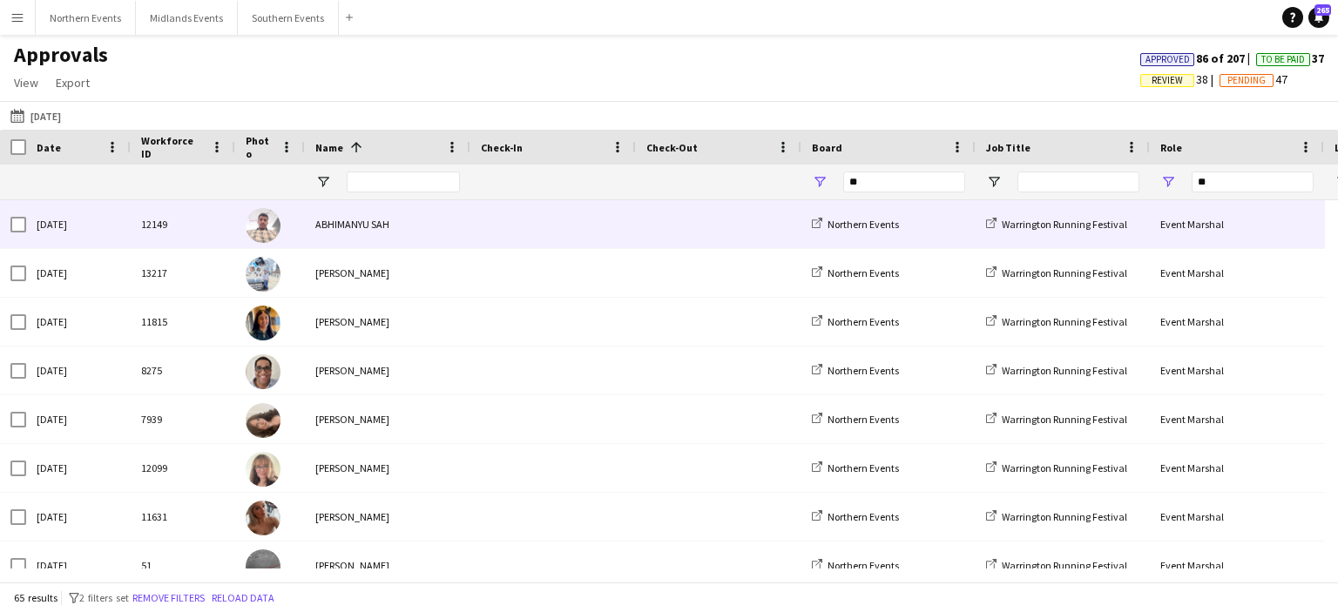
click at [357, 228] on div "ABHIMANYU SAH" at bounding box center [387, 224] width 165 height 48
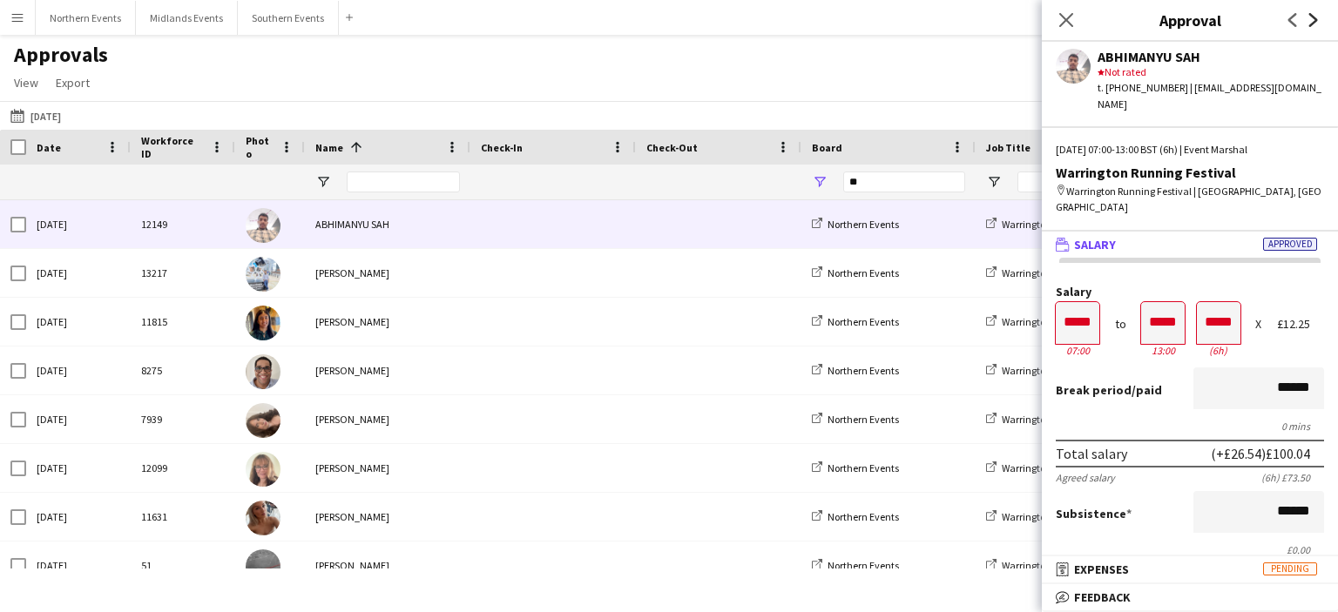
click at [1310, 24] on icon at bounding box center [1313, 20] width 9 height 14
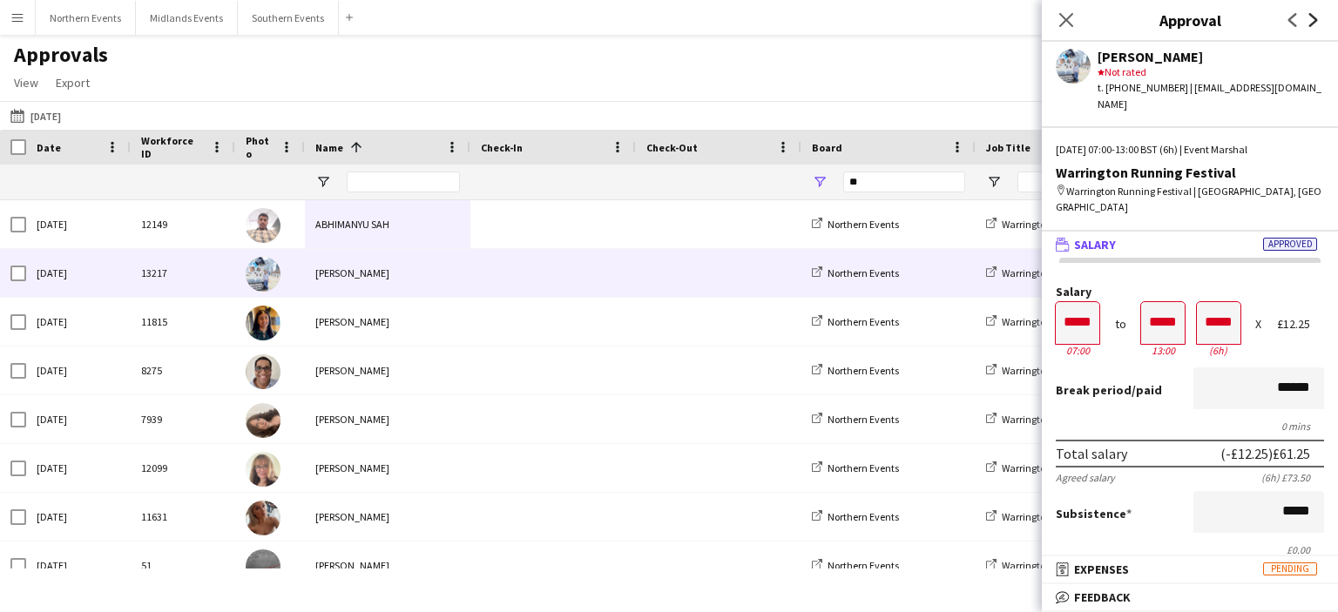
click at [1310, 24] on icon at bounding box center [1313, 20] width 9 height 14
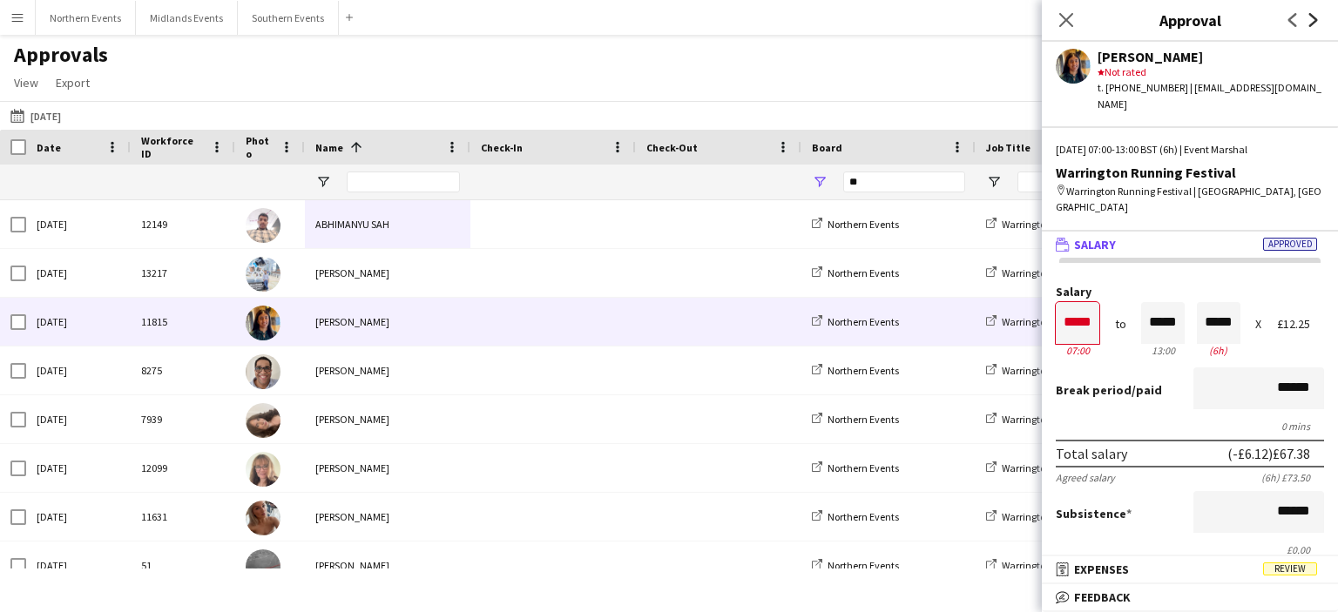
click at [1310, 24] on icon at bounding box center [1313, 20] width 9 height 14
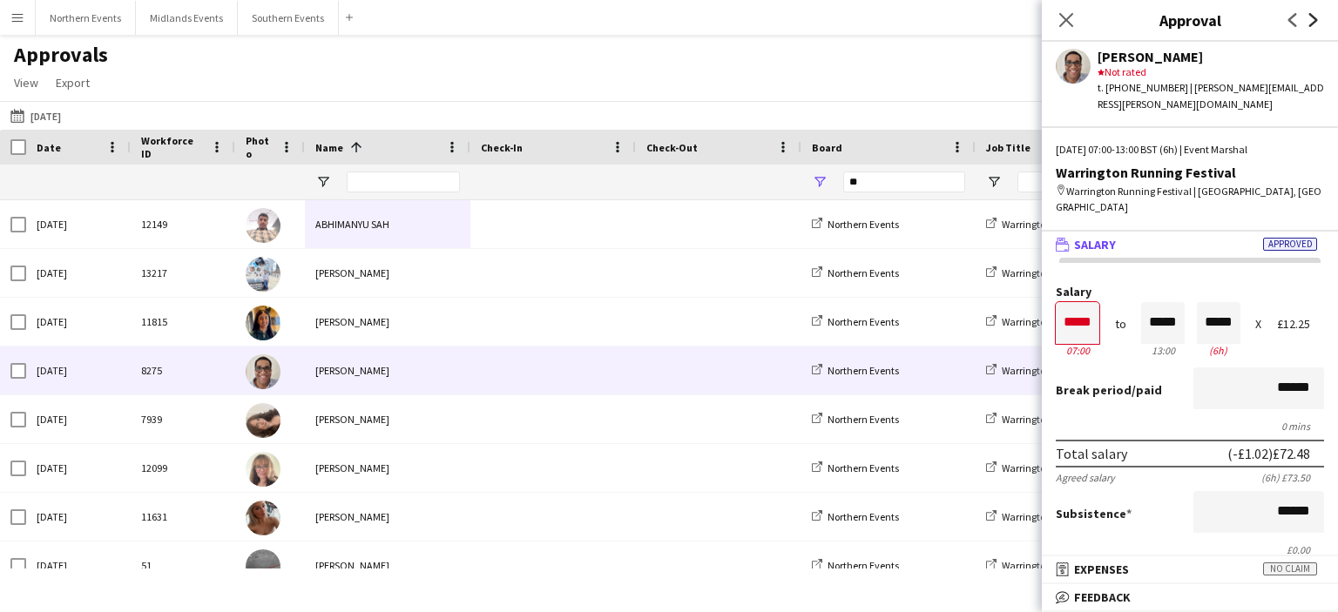
click at [1310, 24] on icon at bounding box center [1313, 20] width 9 height 14
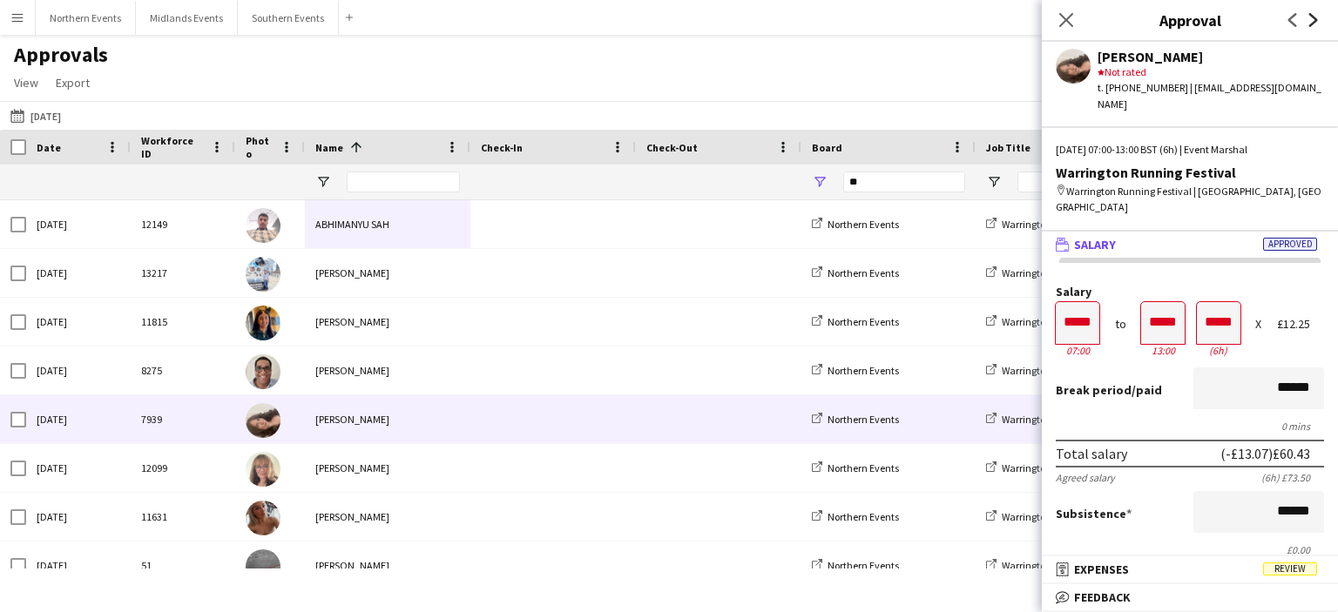
click at [1310, 24] on icon at bounding box center [1313, 20] width 9 height 14
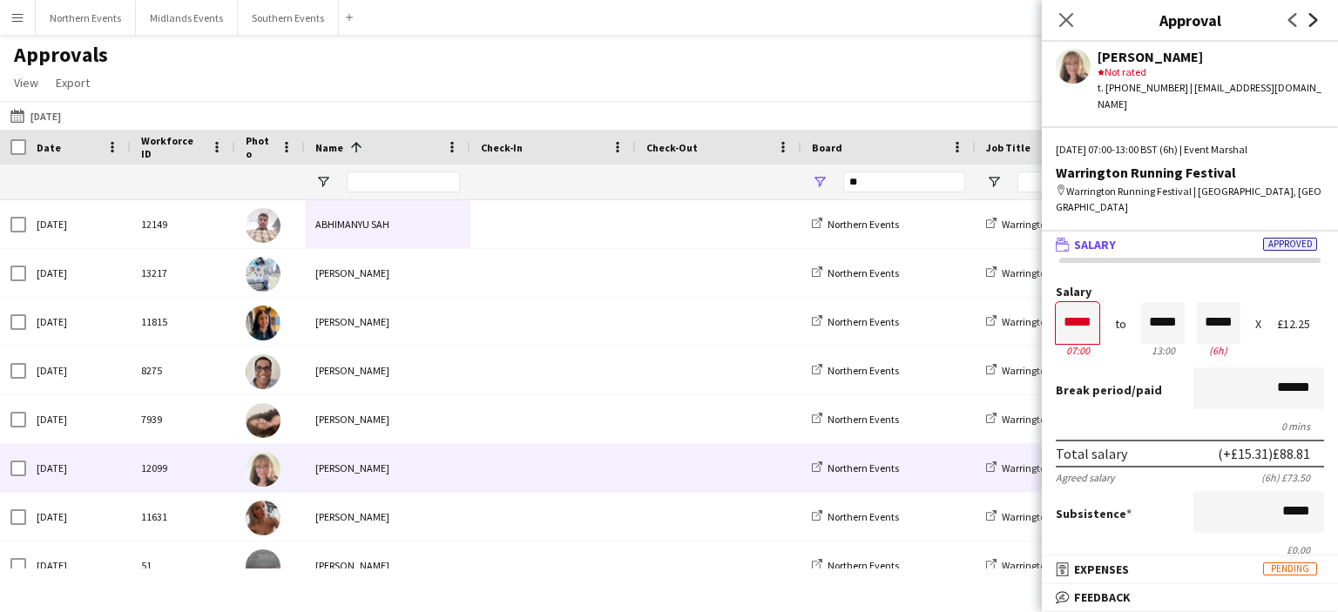
click at [1310, 24] on icon at bounding box center [1313, 20] width 9 height 14
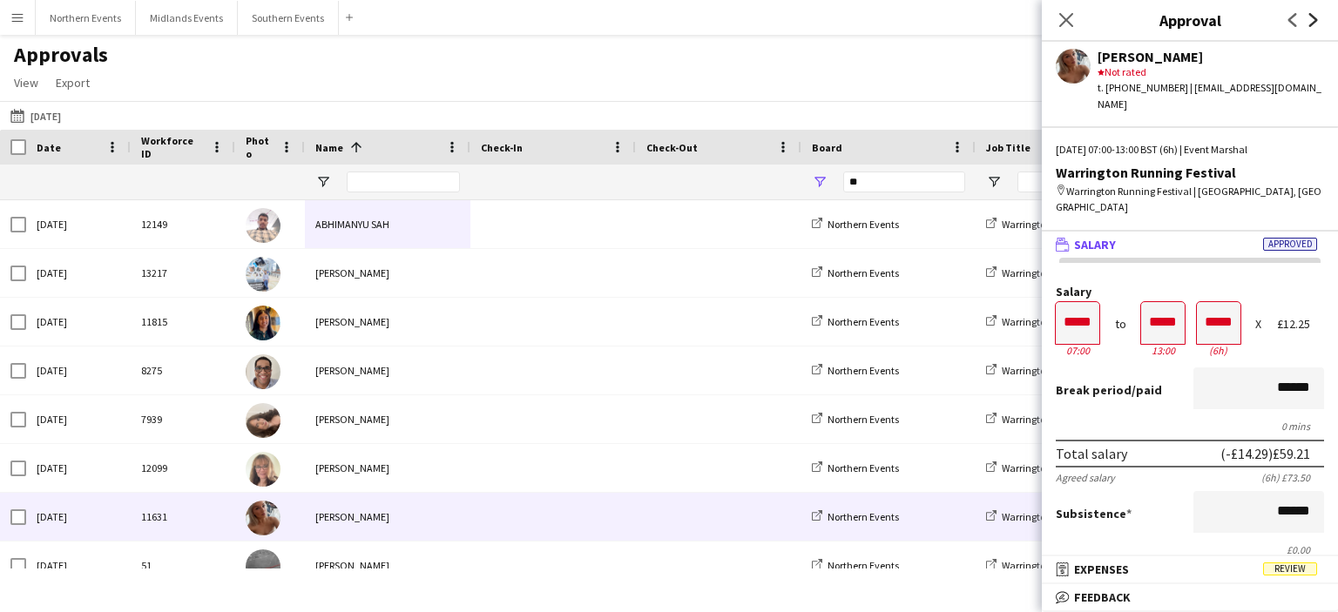
click at [1310, 24] on icon at bounding box center [1313, 20] width 9 height 14
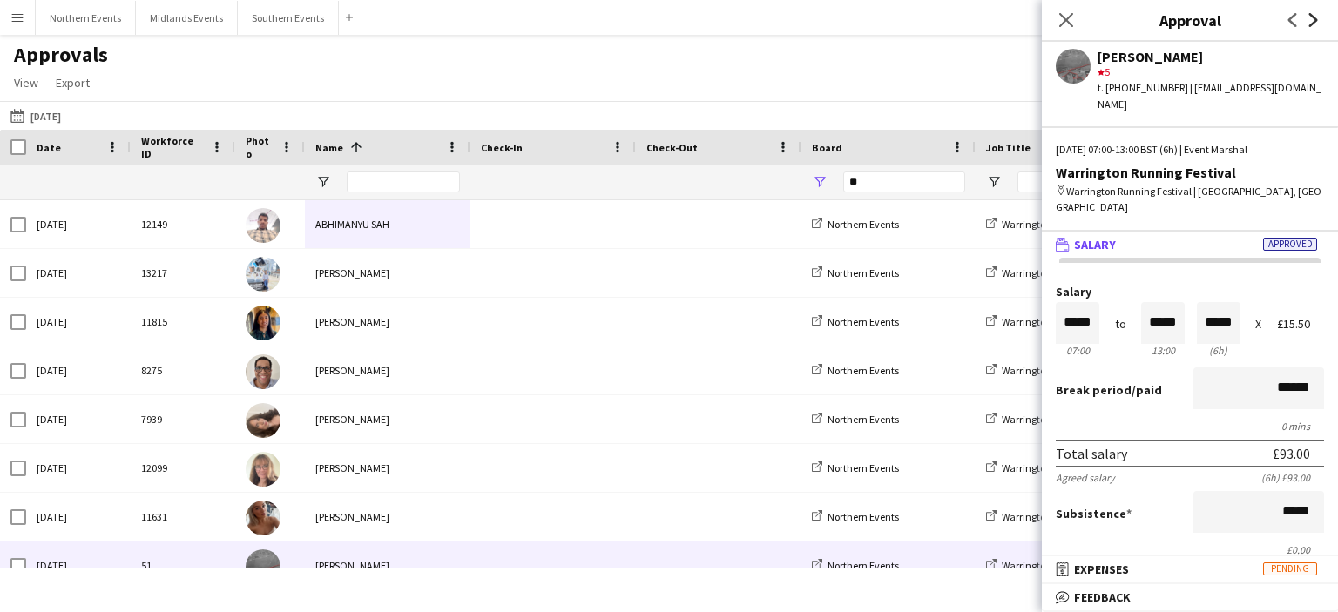
click at [1310, 24] on icon at bounding box center [1313, 20] width 9 height 14
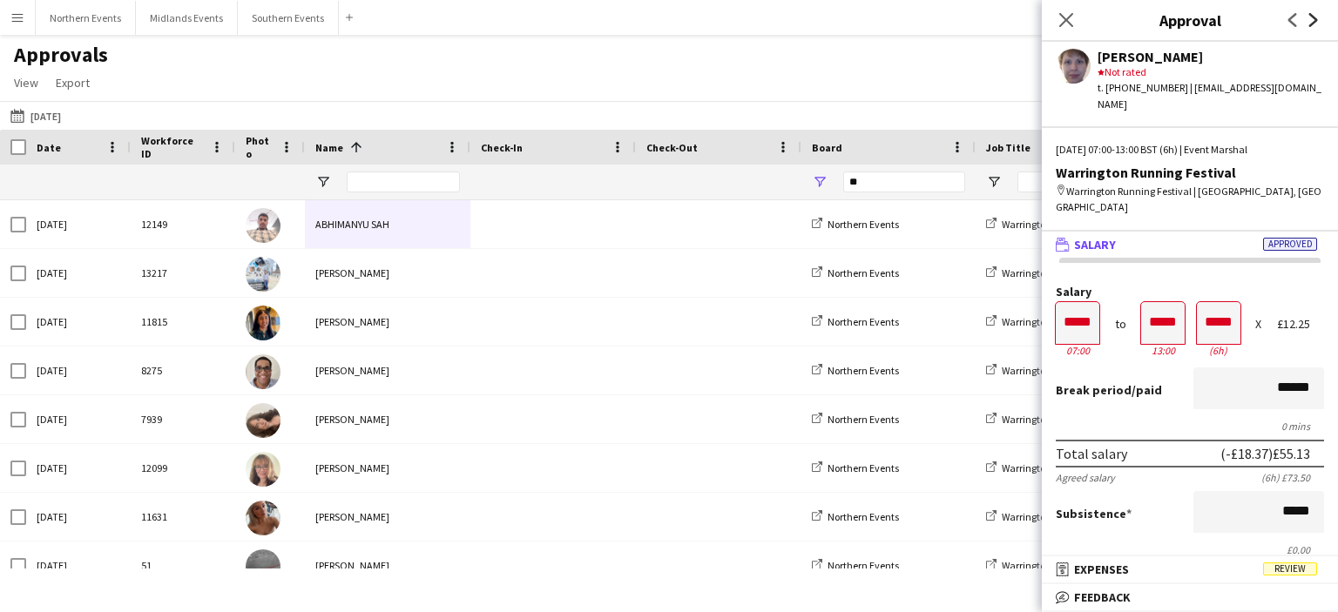
click at [1310, 24] on icon at bounding box center [1313, 20] width 9 height 14
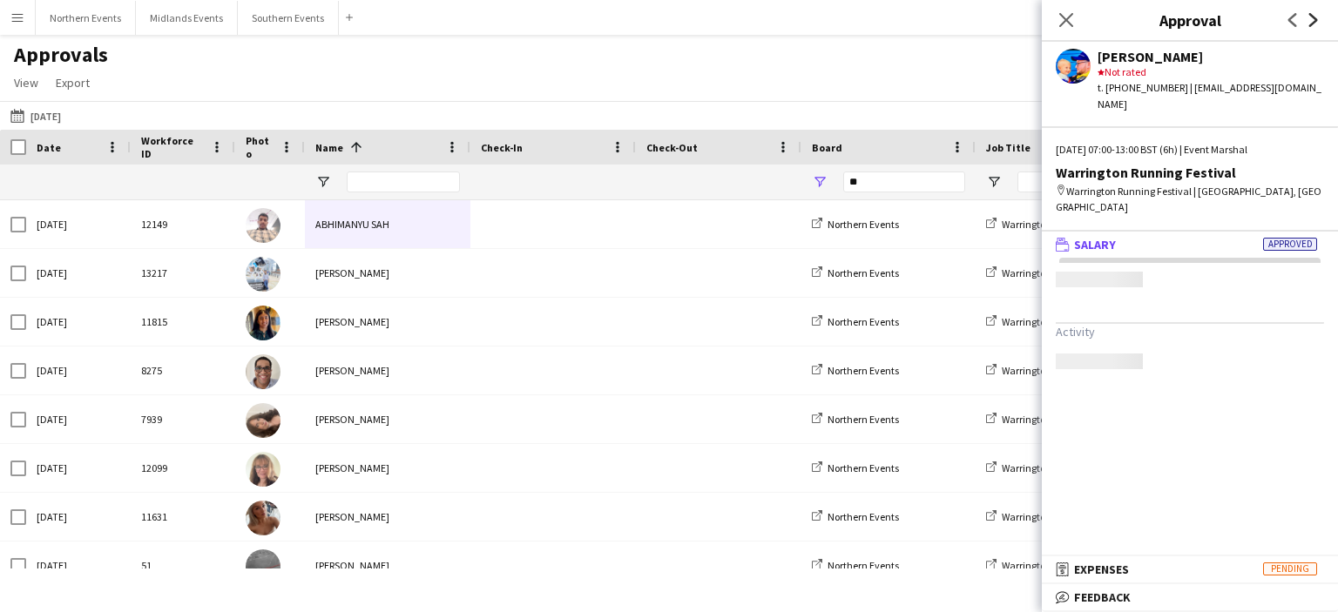
click at [1310, 24] on icon at bounding box center [1313, 20] width 9 height 14
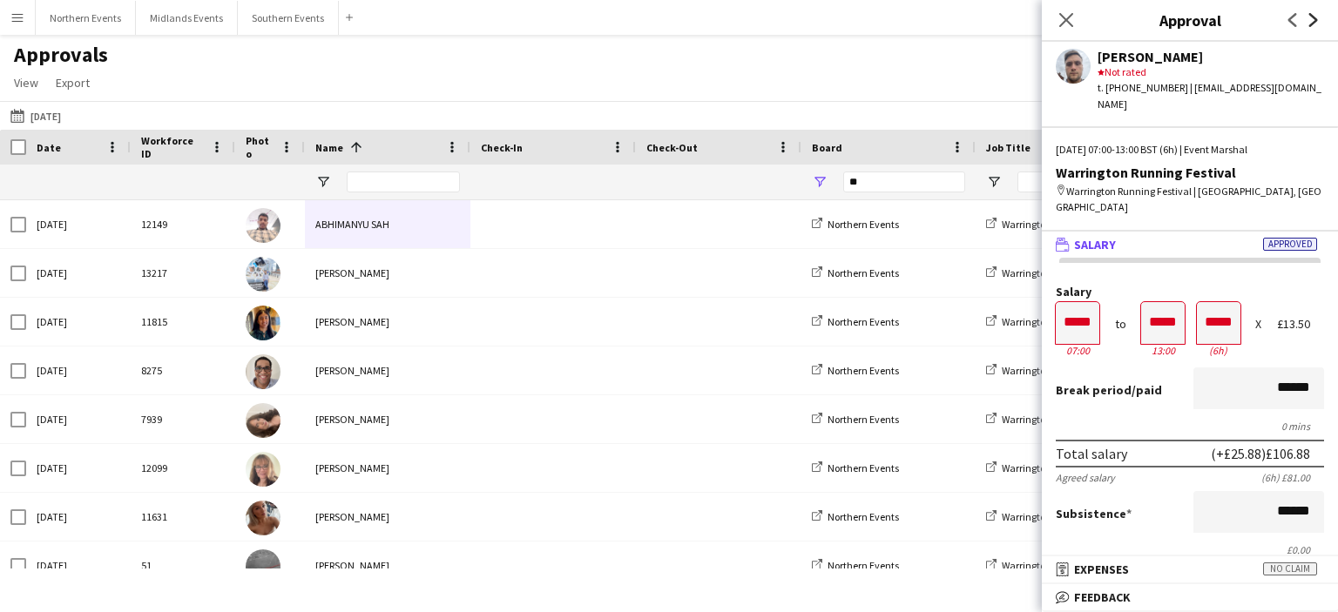
click at [1310, 24] on icon at bounding box center [1313, 20] width 9 height 14
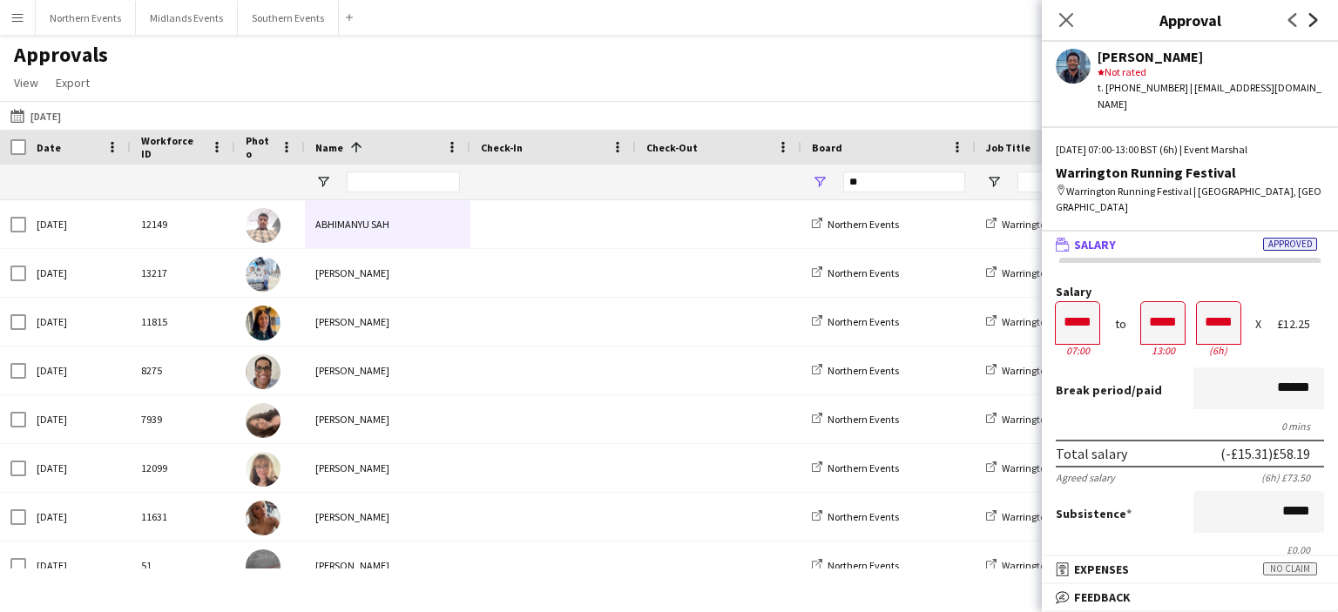
click at [1310, 24] on icon at bounding box center [1313, 20] width 9 height 14
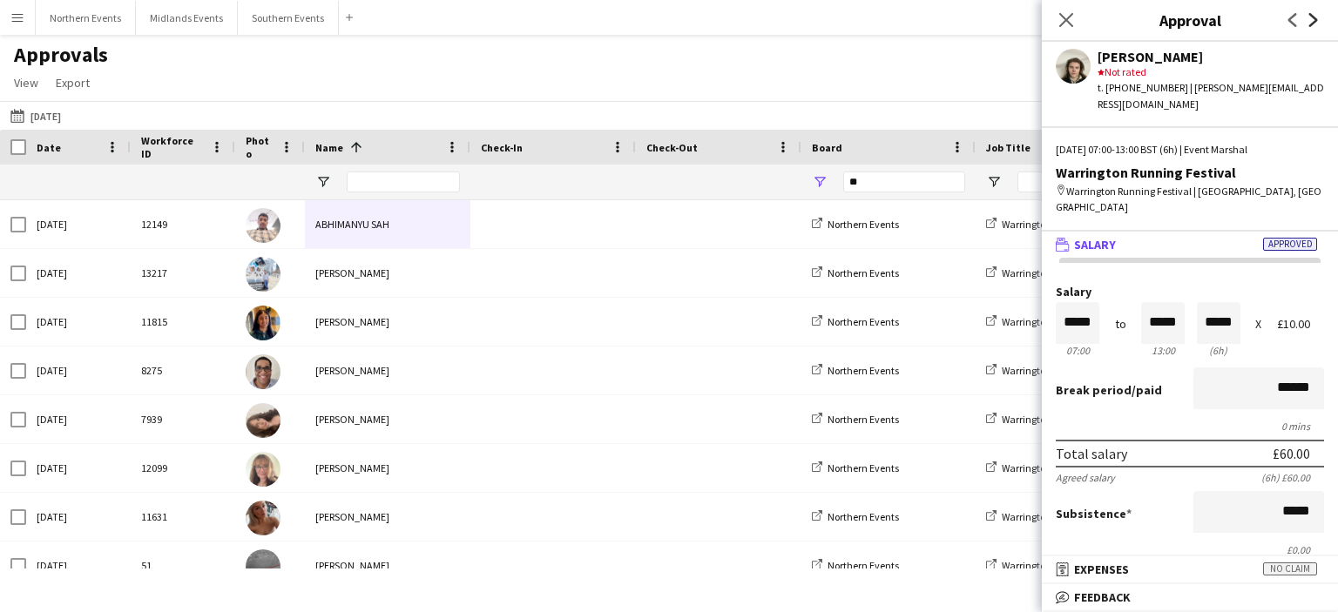
click at [1310, 24] on icon at bounding box center [1313, 20] width 9 height 14
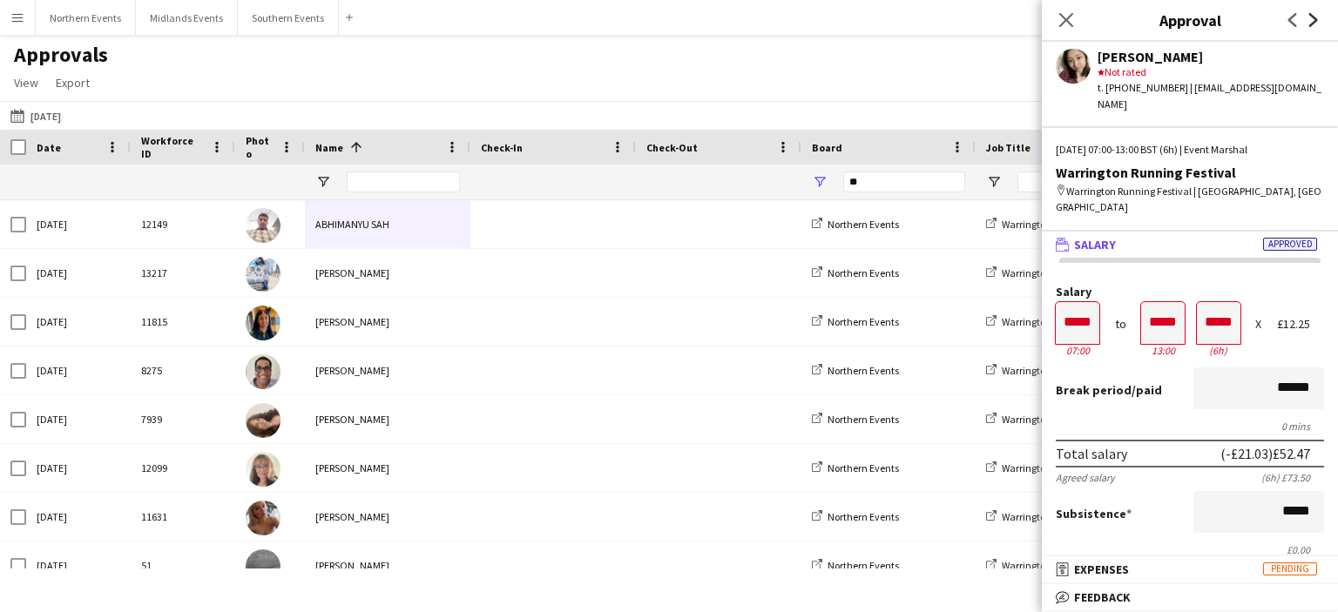
click at [1310, 24] on icon at bounding box center [1313, 20] width 9 height 14
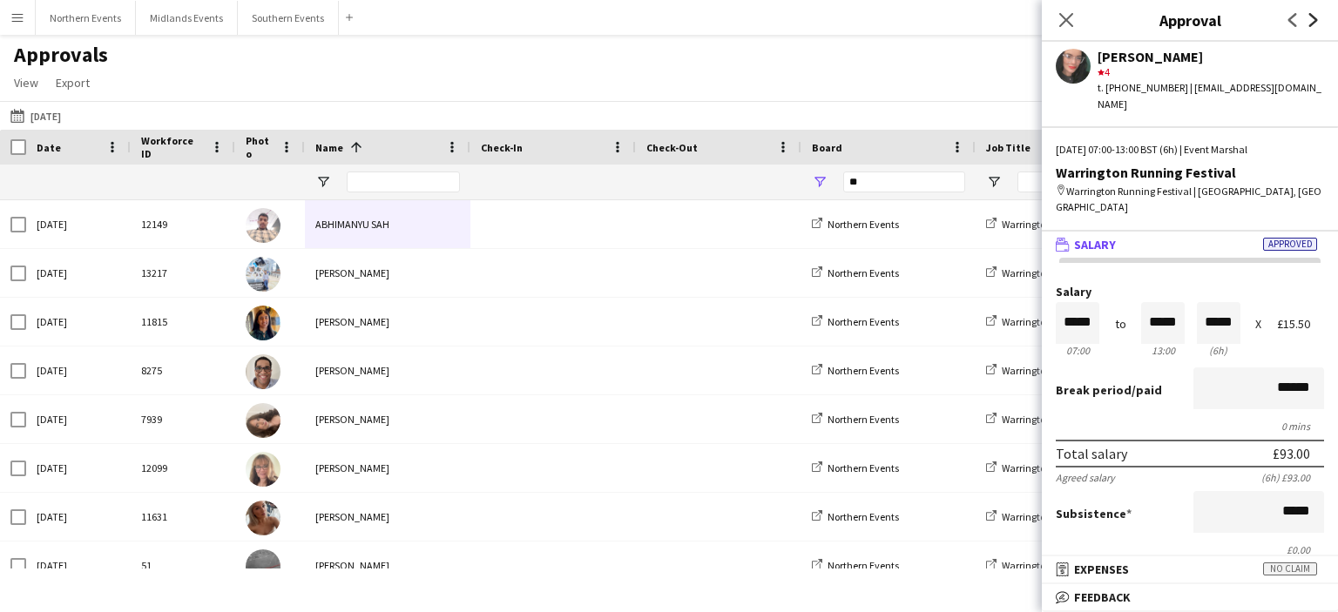
click at [1310, 24] on icon at bounding box center [1313, 20] width 9 height 14
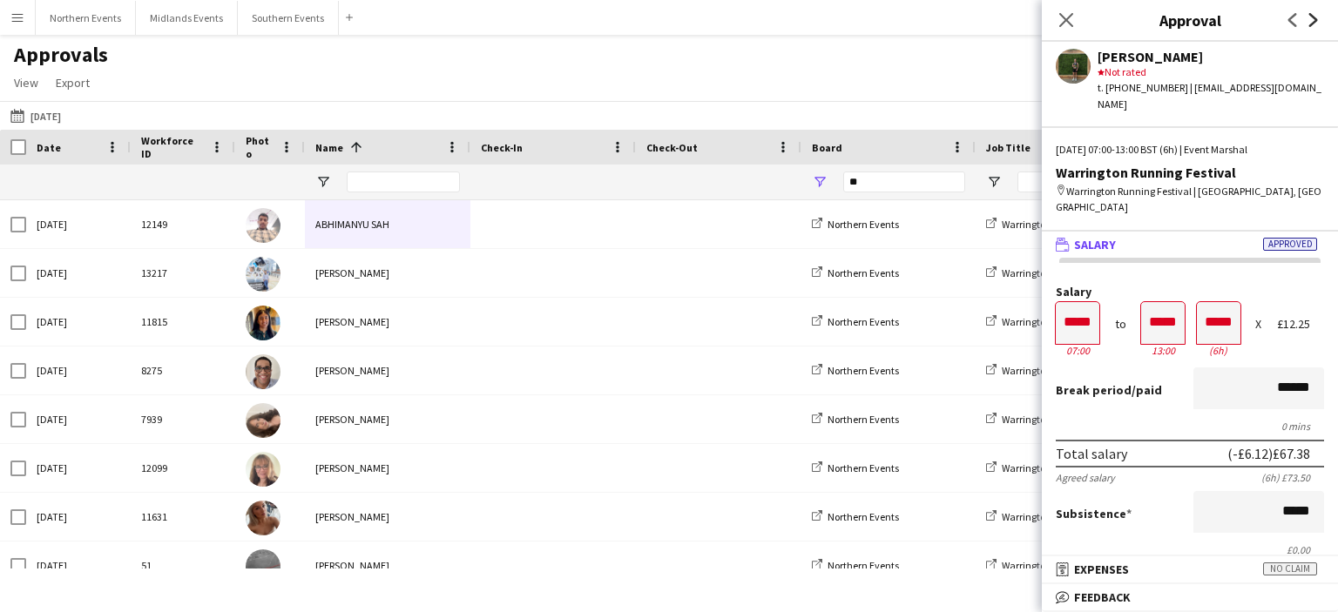
click at [1310, 24] on icon at bounding box center [1313, 20] width 9 height 14
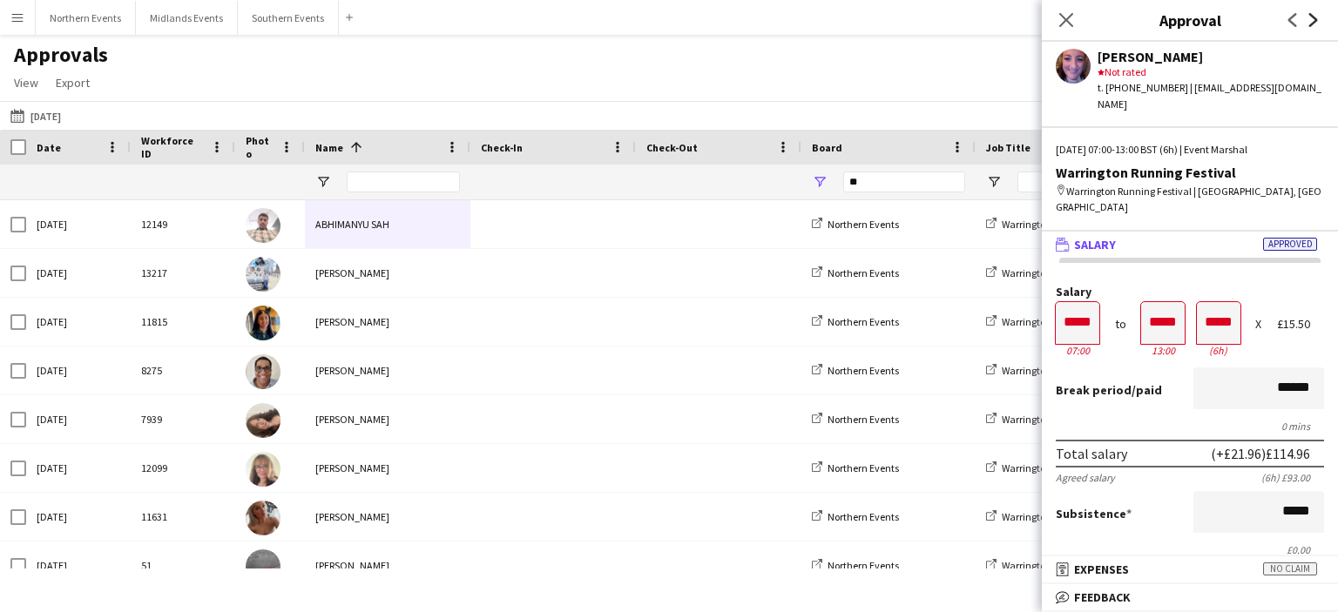
click at [1310, 24] on icon at bounding box center [1313, 20] width 9 height 14
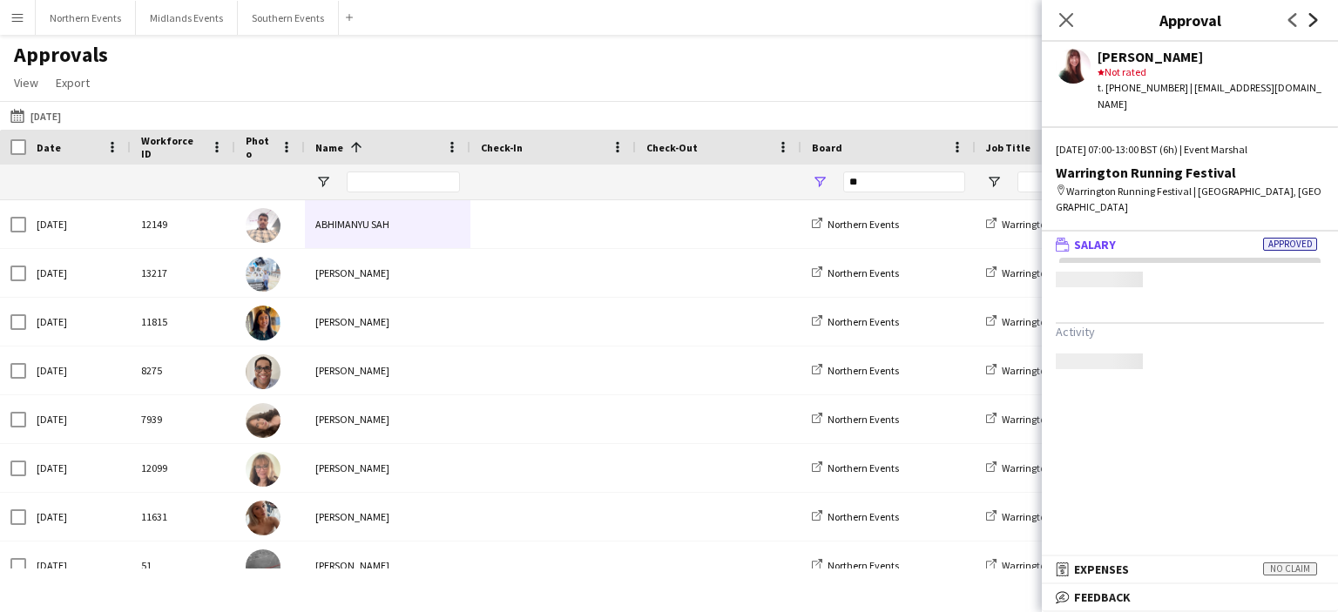
click at [1310, 24] on icon at bounding box center [1313, 20] width 9 height 14
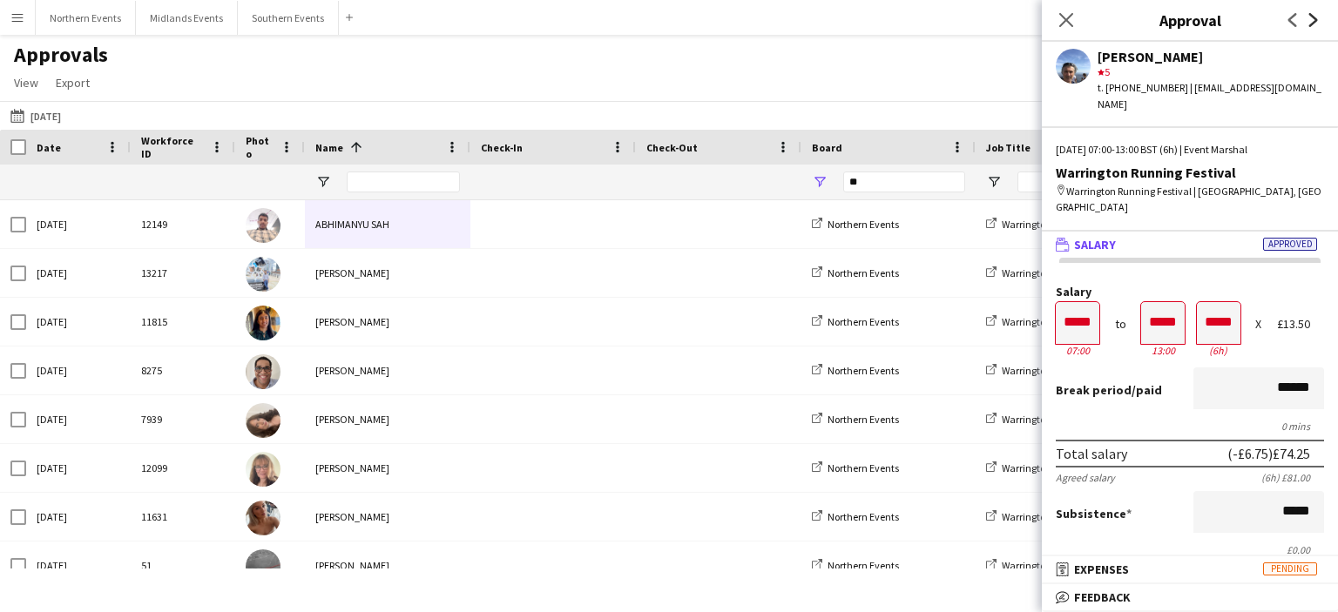
click at [1310, 24] on icon at bounding box center [1313, 20] width 9 height 14
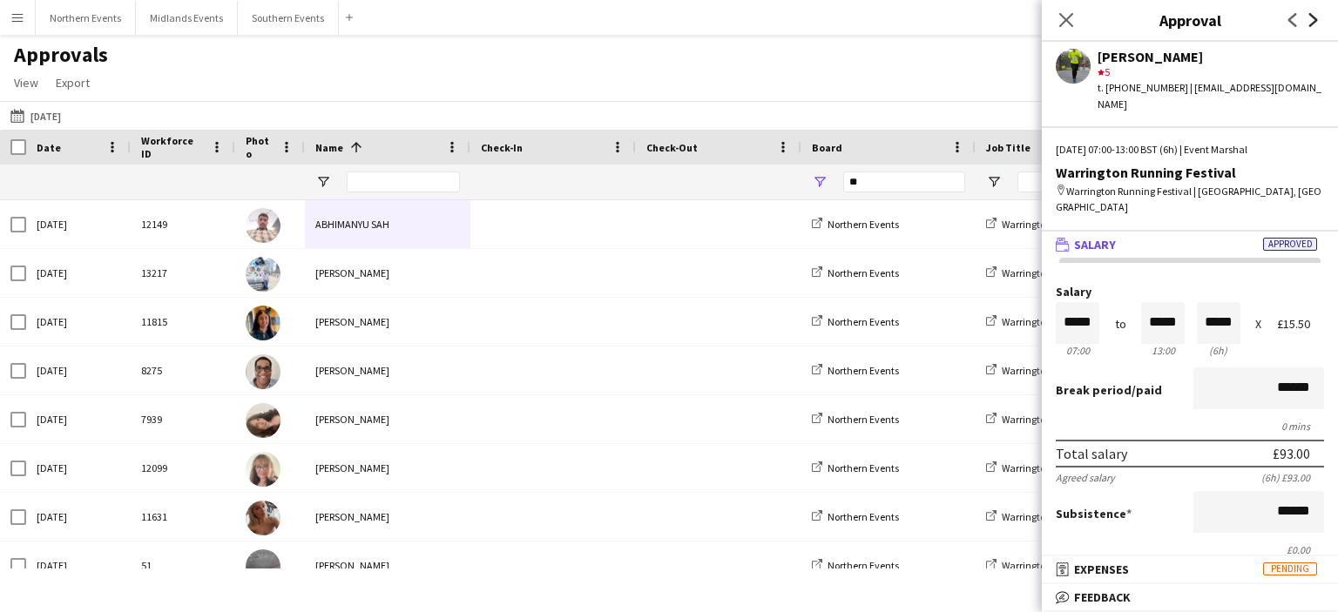
click at [1310, 24] on icon at bounding box center [1313, 20] width 9 height 14
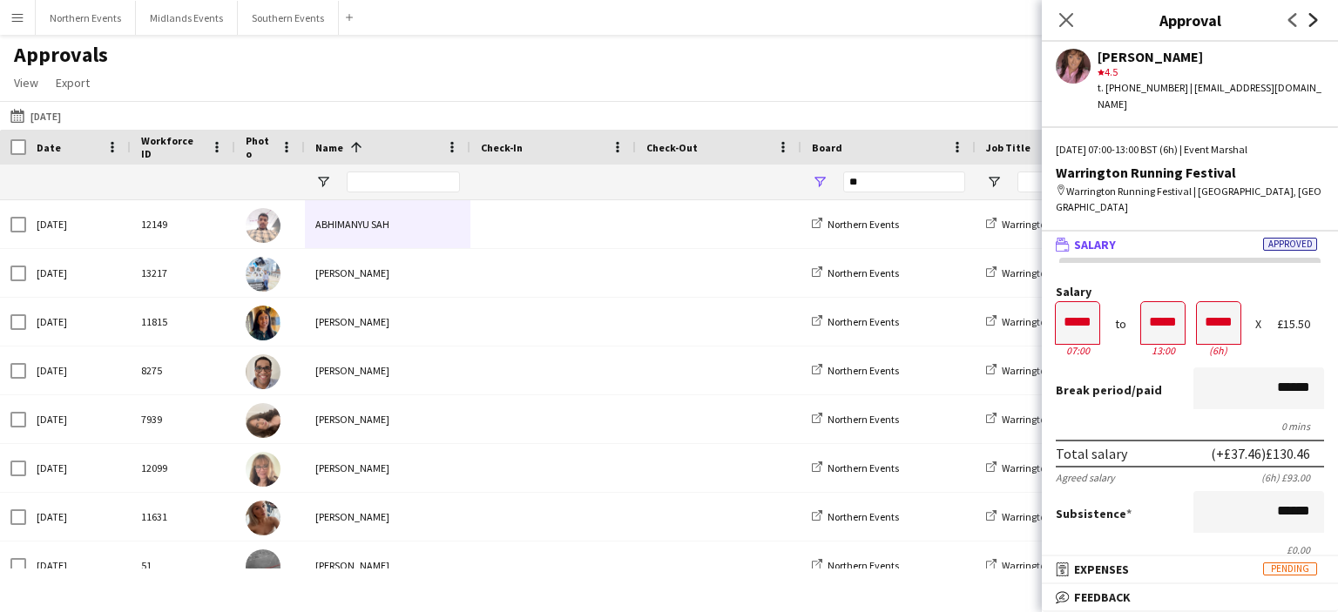
click at [1310, 24] on icon at bounding box center [1313, 20] width 9 height 14
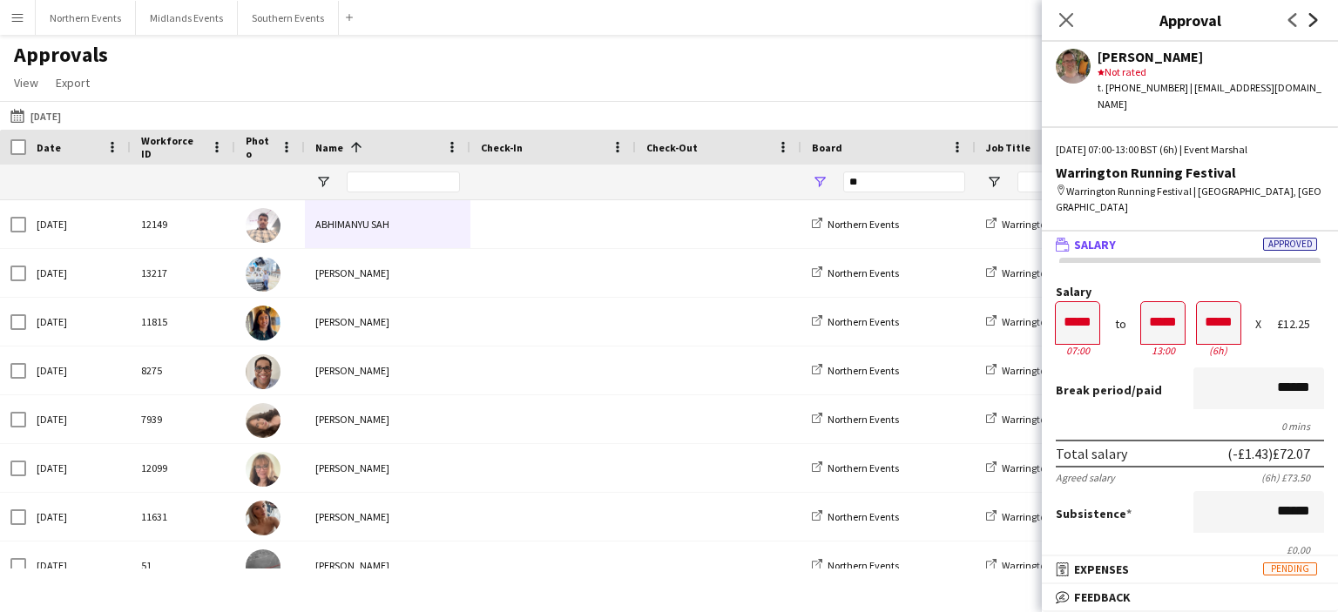
click at [1310, 24] on icon at bounding box center [1313, 20] width 9 height 14
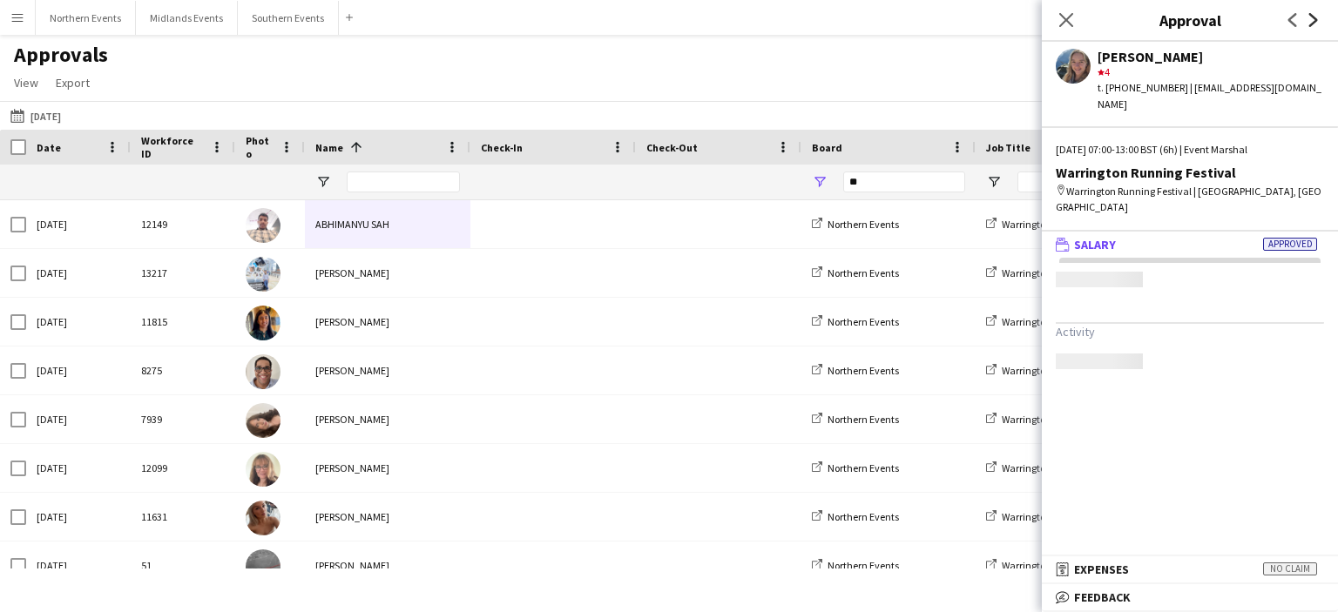
click at [1310, 24] on icon at bounding box center [1313, 20] width 9 height 14
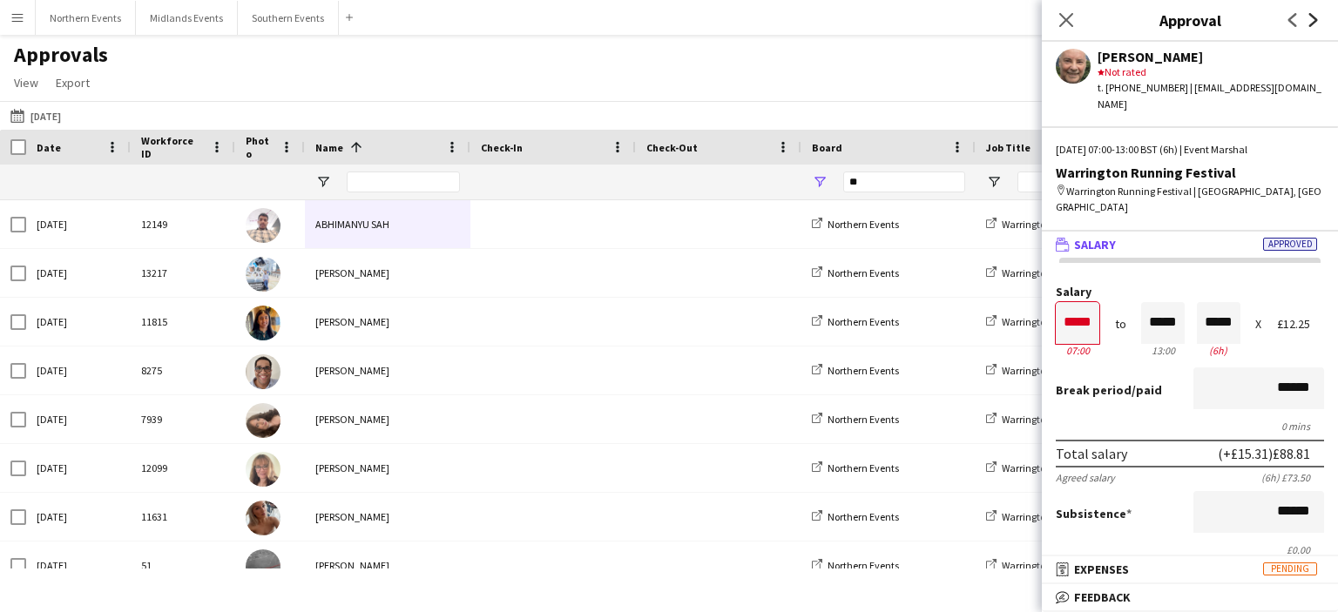
click at [1310, 24] on icon at bounding box center [1313, 20] width 9 height 14
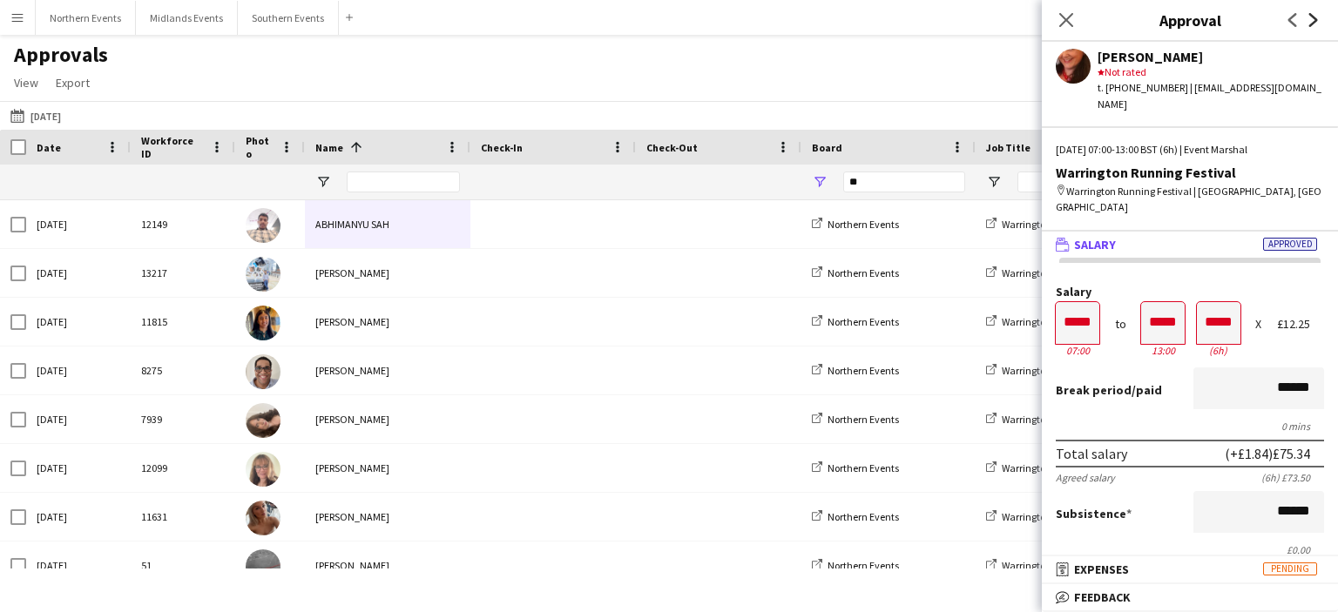
click at [1310, 24] on icon at bounding box center [1313, 20] width 9 height 14
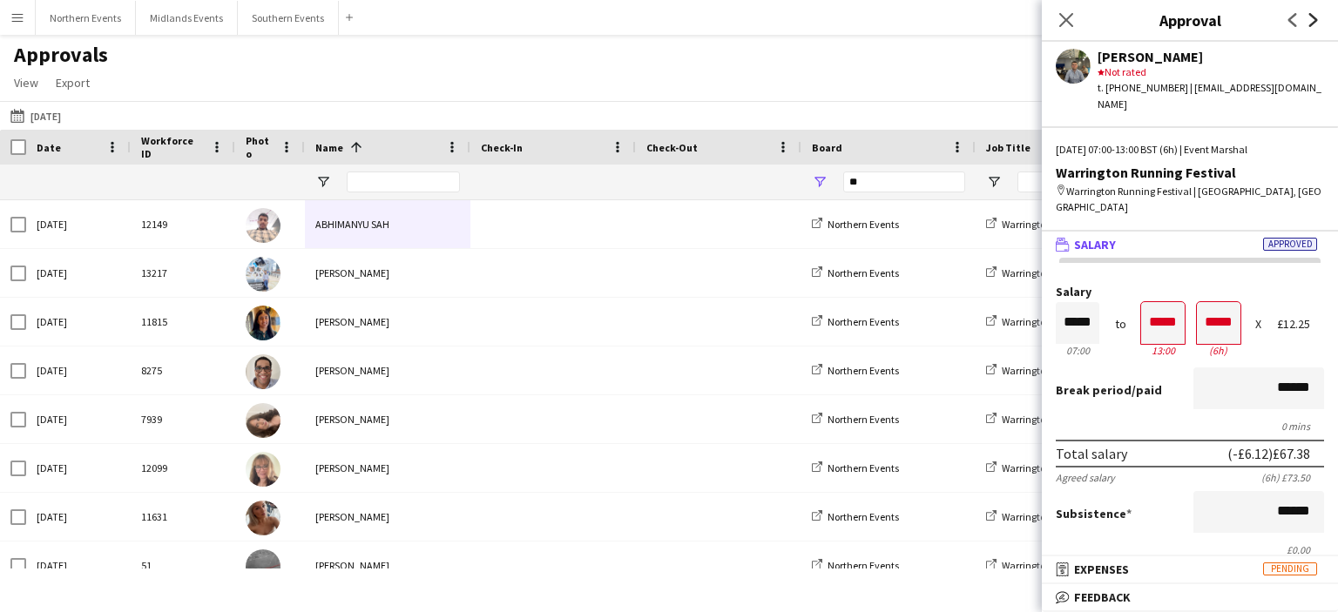
click at [1310, 24] on icon at bounding box center [1313, 20] width 9 height 14
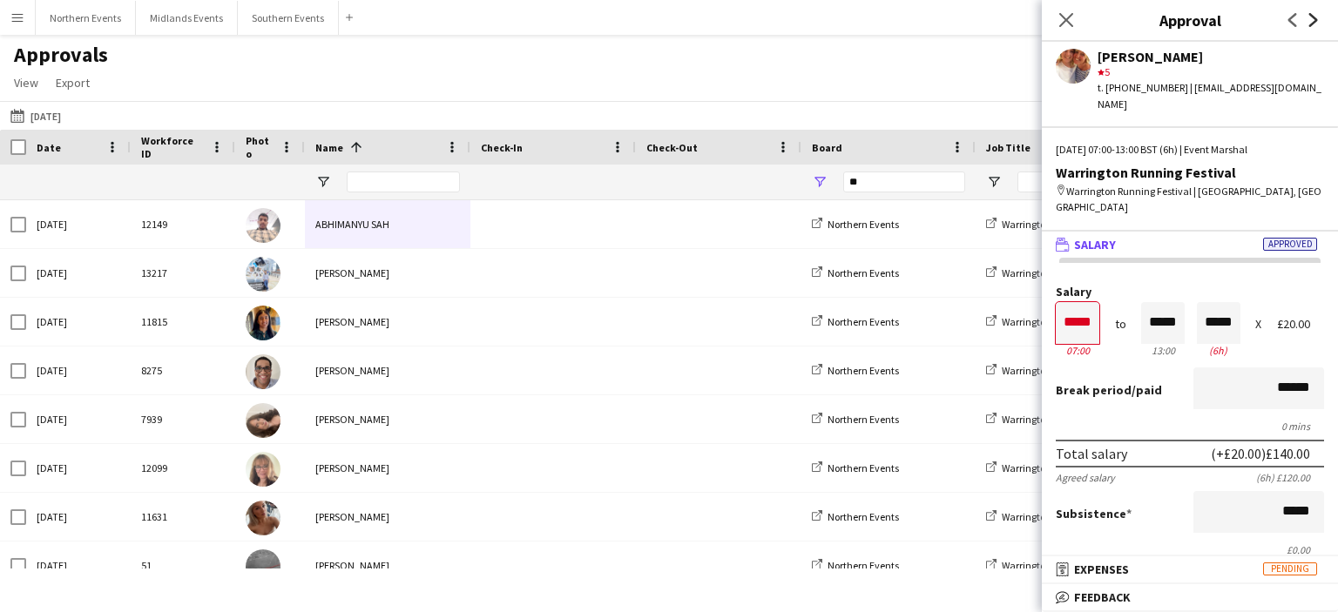
click at [1310, 24] on icon at bounding box center [1313, 20] width 9 height 14
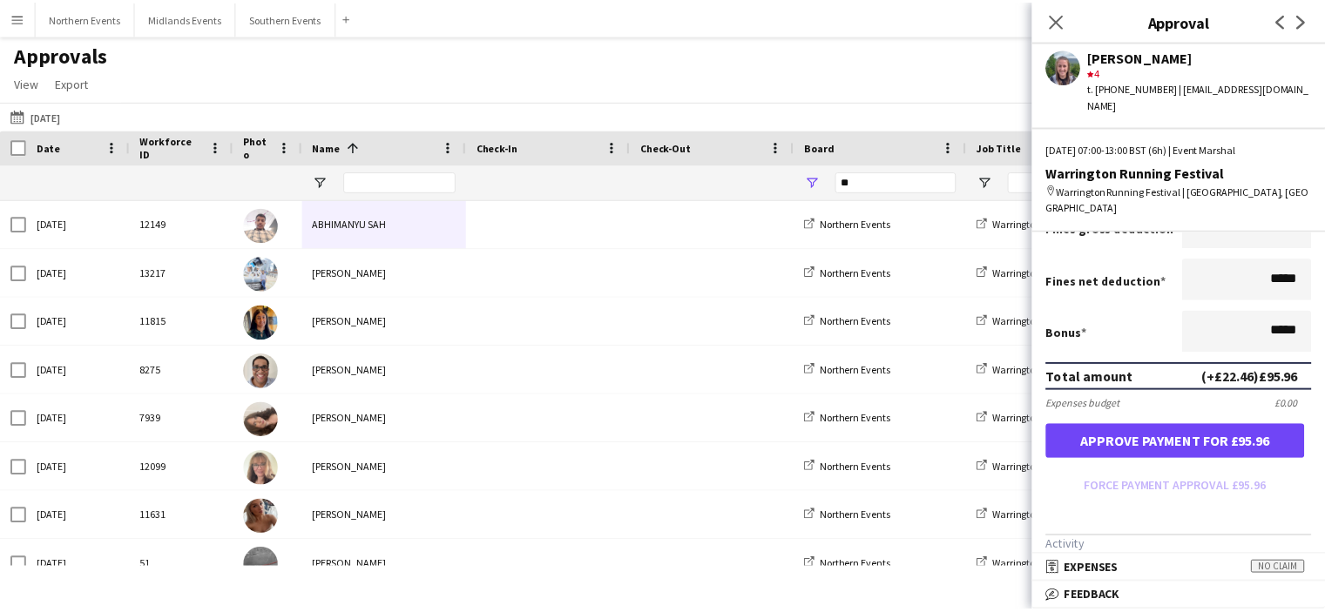
scroll to position [359, 0]
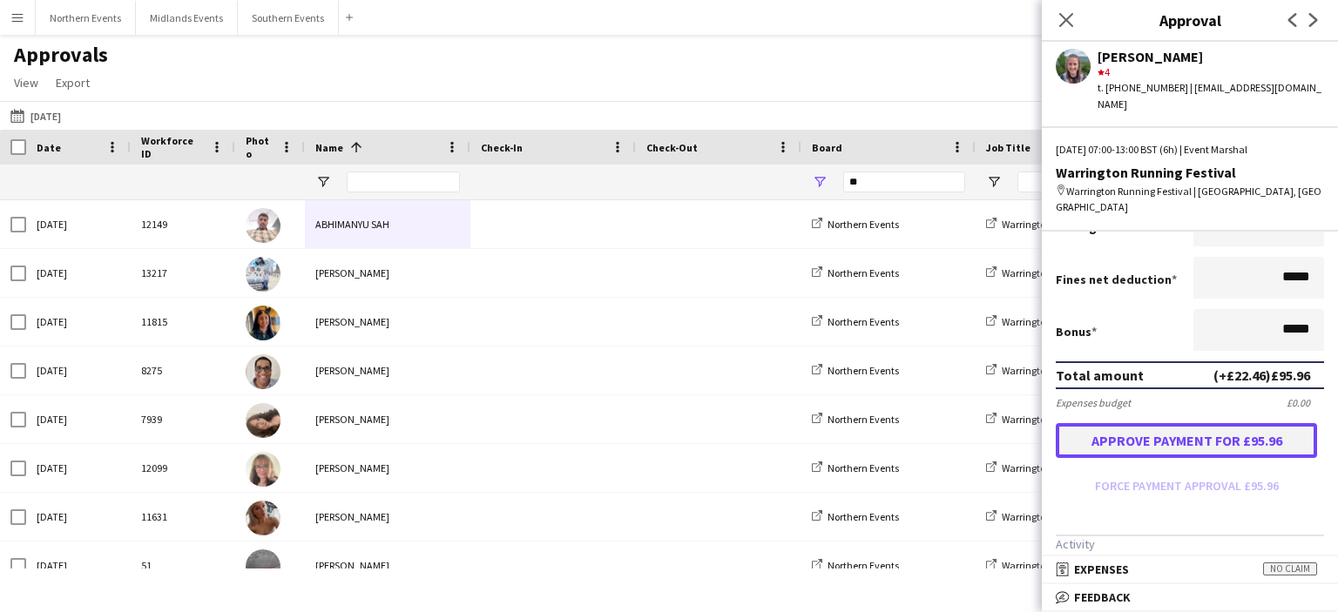
click at [1237, 423] on button "Approve payment for £95.96" at bounding box center [1186, 440] width 261 height 35
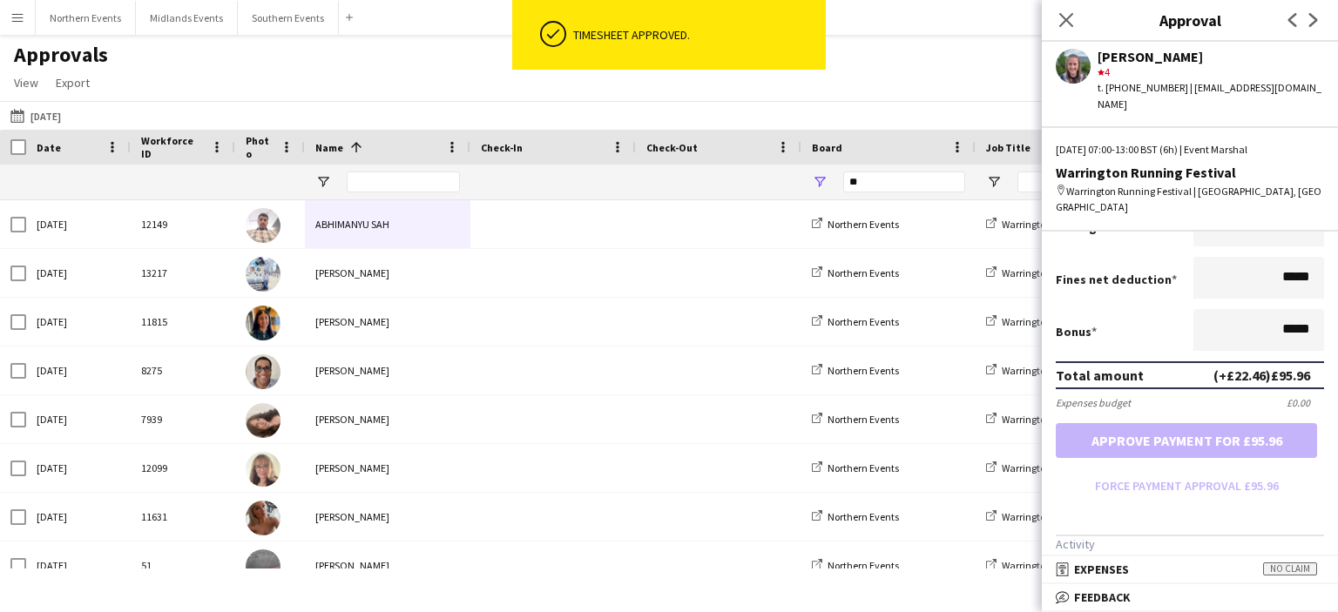
click at [1309, 28] on app-icon "Next" at bounding box center [1313, 20] width 21 height 21
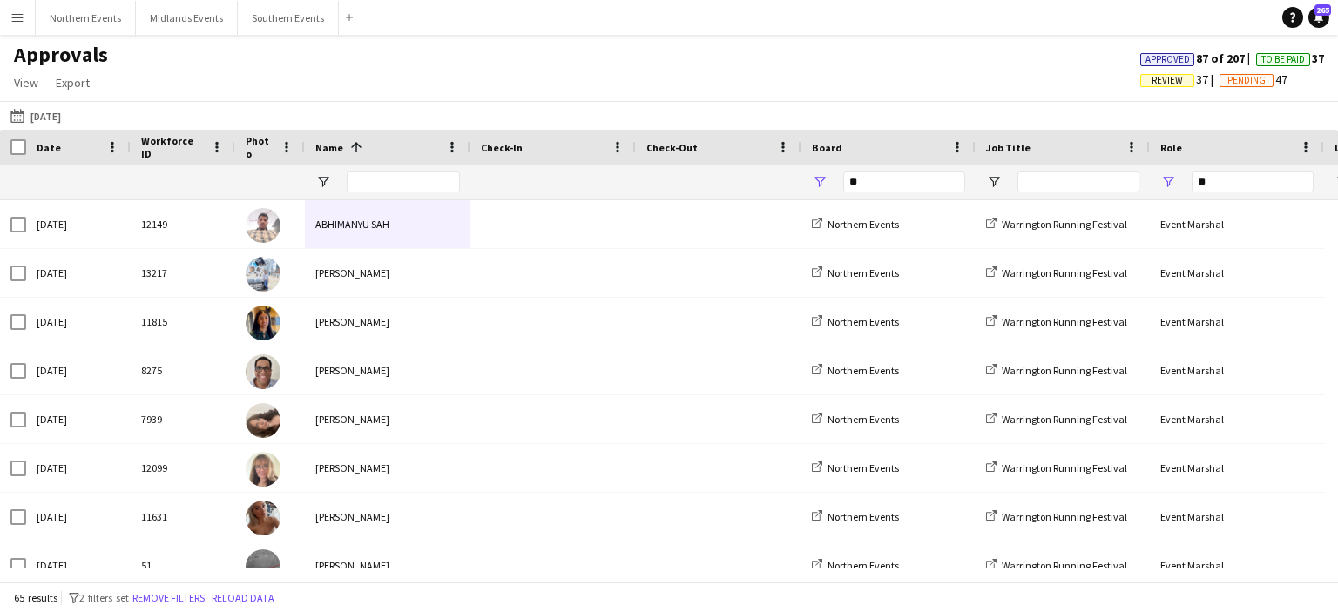
click at [19, 20] on app-icon "Menu" at bounding box center [17, 17] width 14 height 14
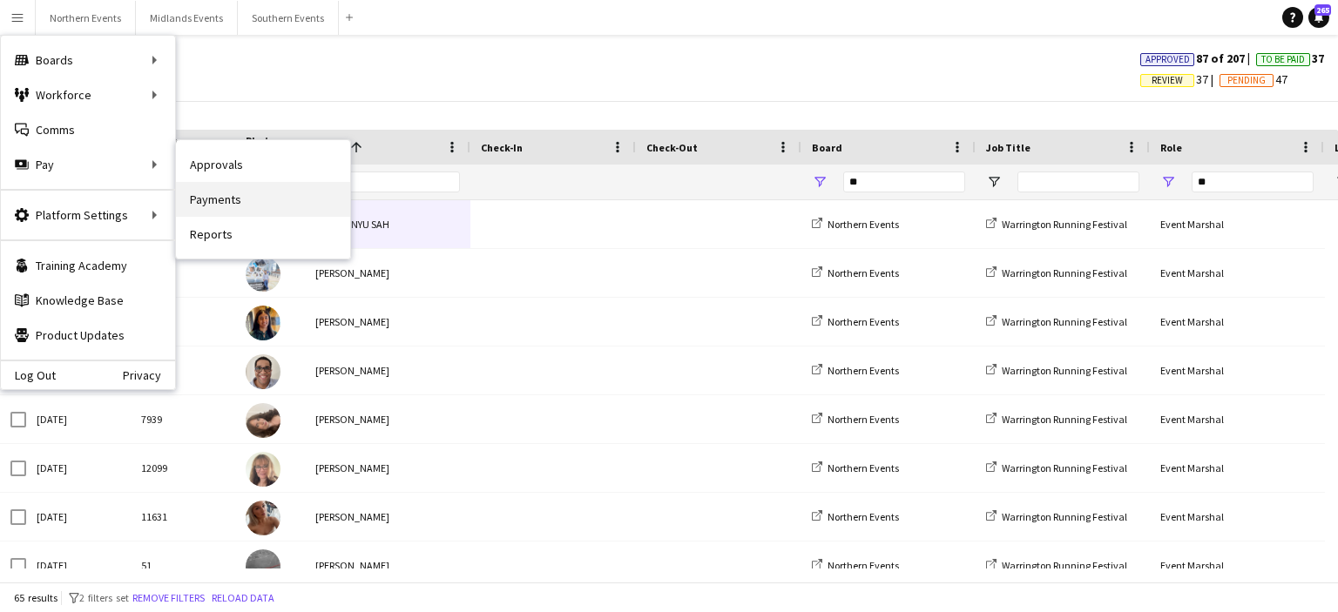
click at [220, 190] on link "Payments" at bounding box center [263, 199] width 174 height 35
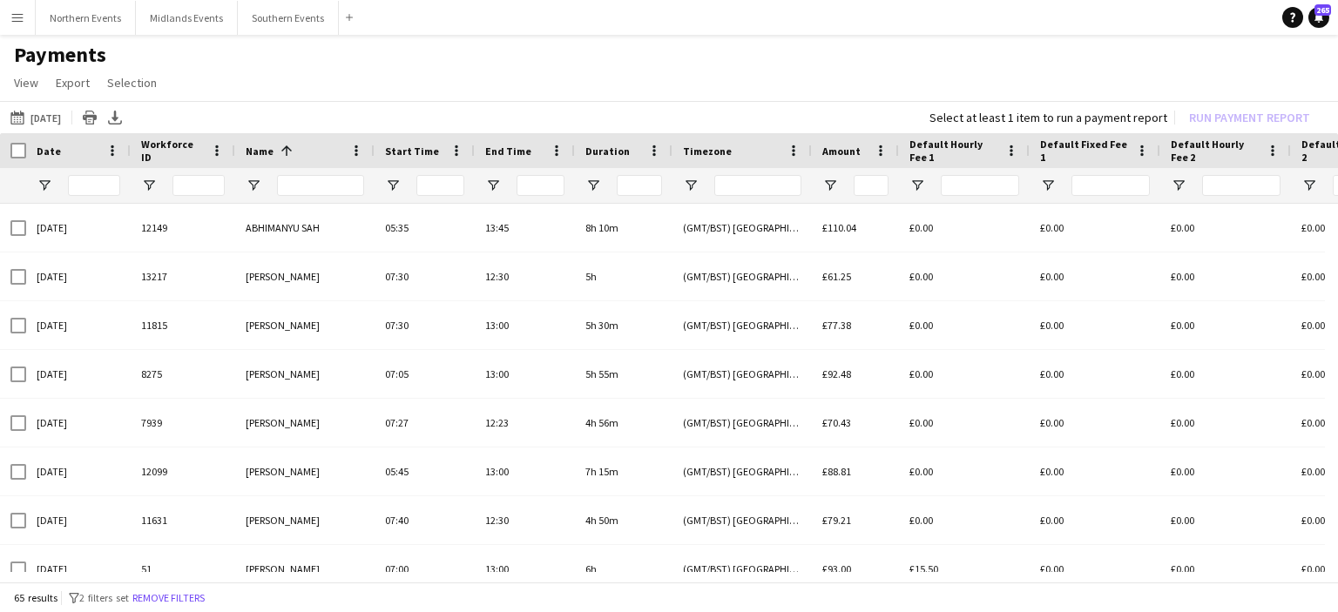
click at [112, 136] on div "Date" at bounding box center [79, 150] width 84 height 35
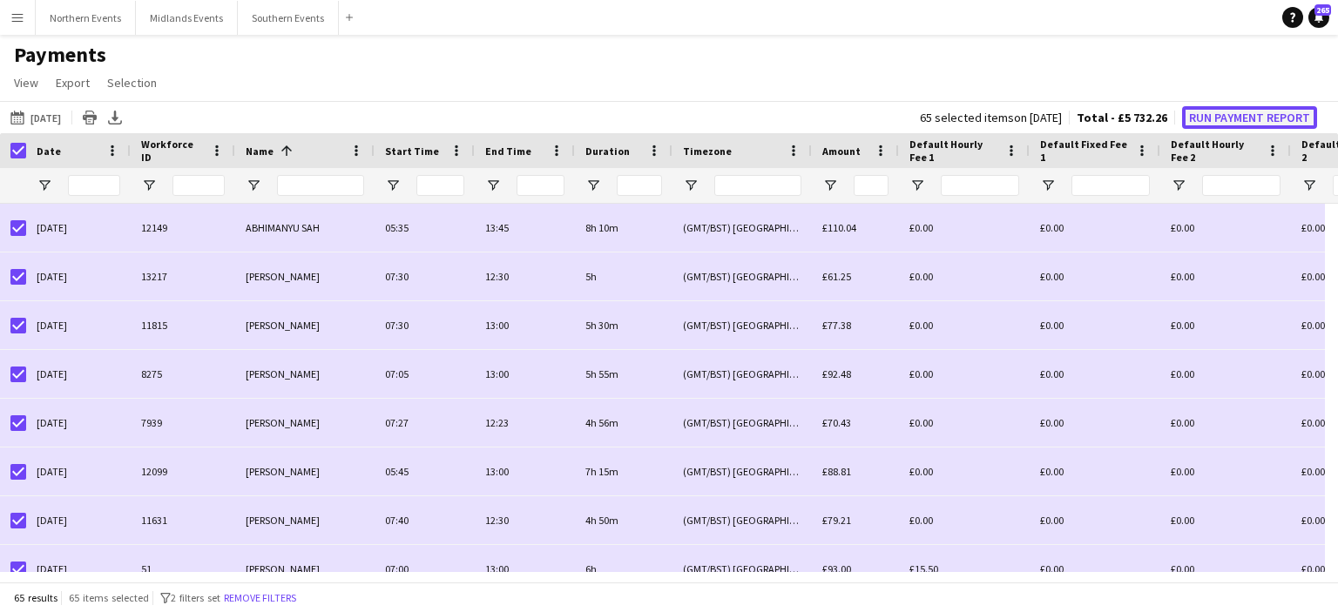
click at [1226, 117] on button "Run Payment Report" at bounding box center [1249, 117] width 135 height 23
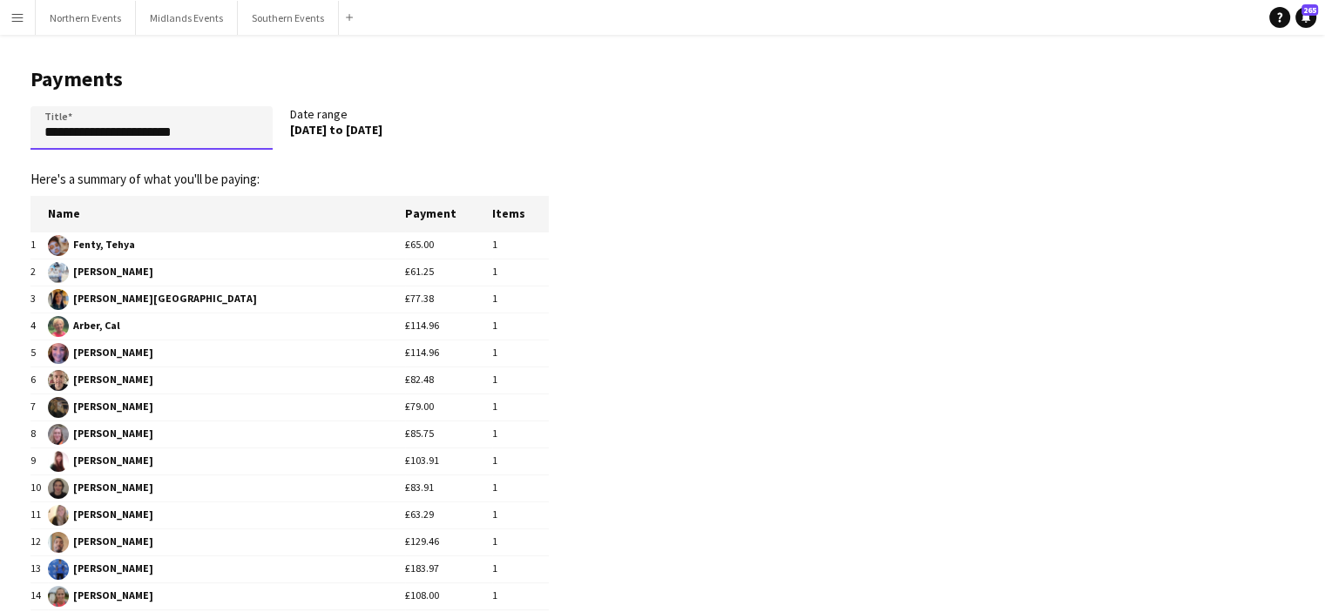
click at [212, 142] on input "**********" at bounding box center [151, 128] width 242 height 44
drag, startPoint x: 199, startPoint y: 144, endPoint x: 31, endPoint y: 114, distance: 169.8
click at [31, 114] on input "**********" at bounding box center [151, 128] width 242 height 44
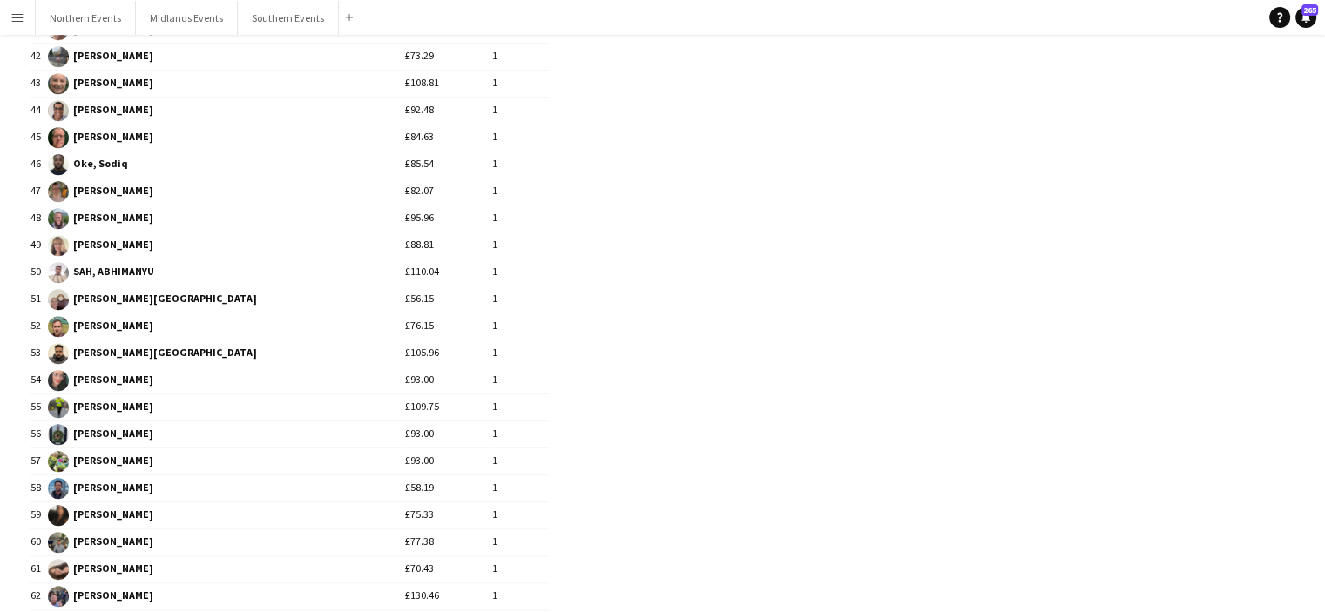
scroll to position [1493, 0]
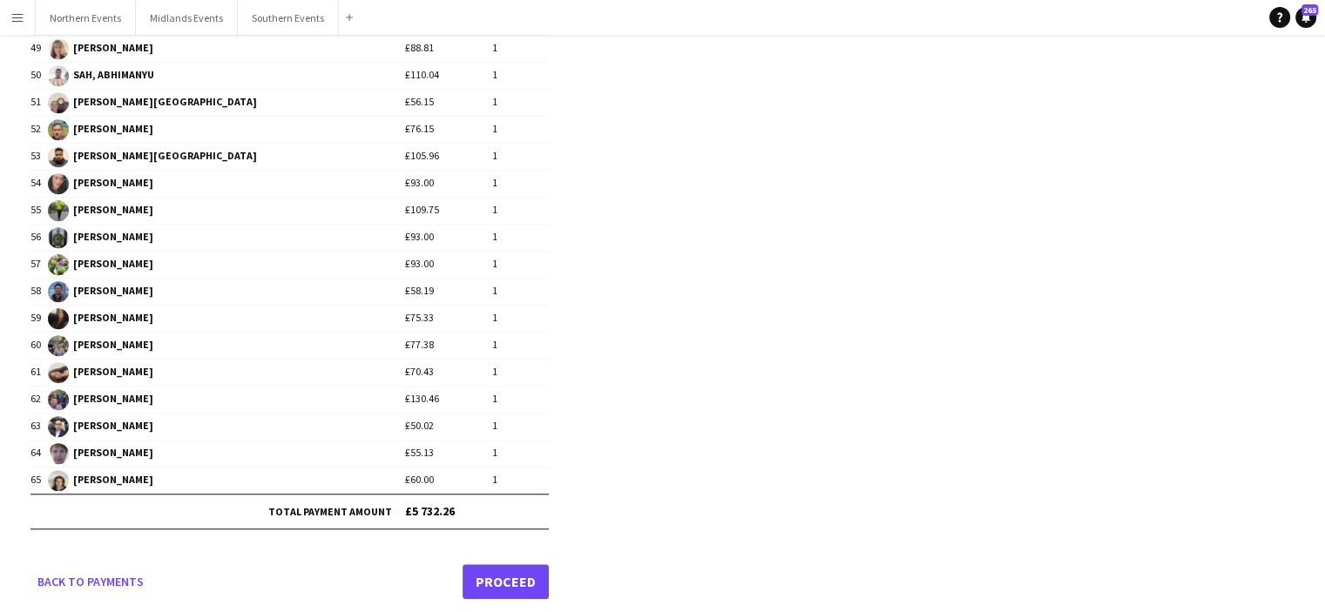
type input "**********"
click at [496, 567] on link "Proceed" at bounding box center [506, 581] width 86 height 35
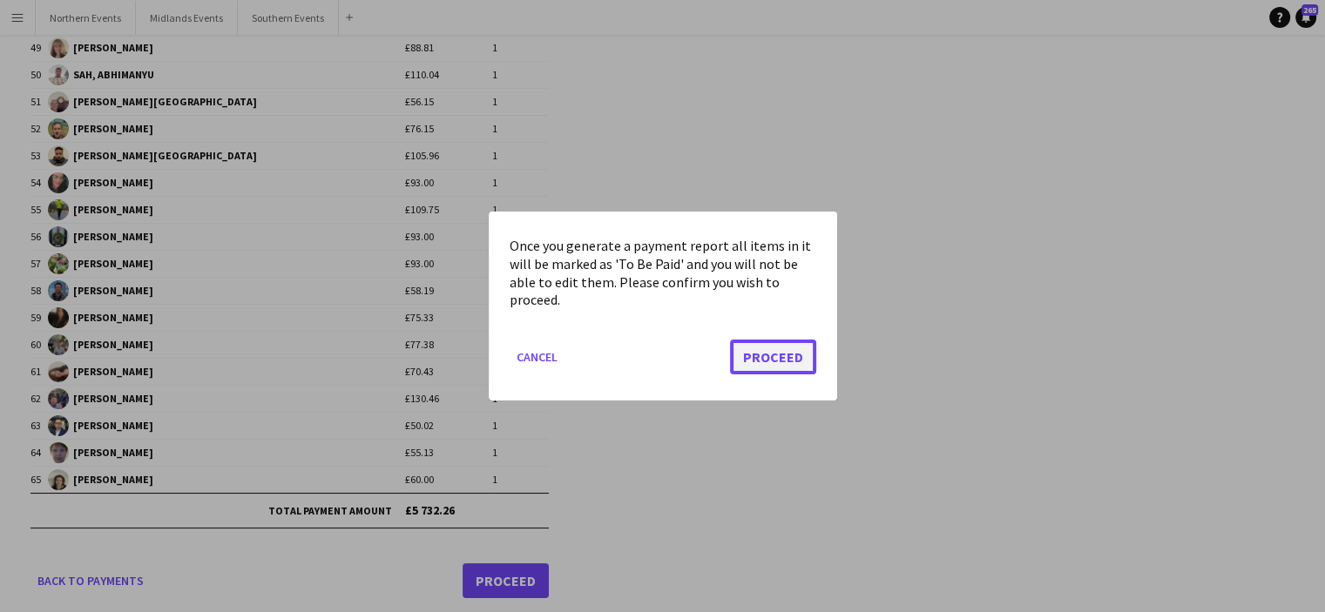
click at [767, 358] on button "Proceed" at bounding box center [773, 357] width 86 height 35
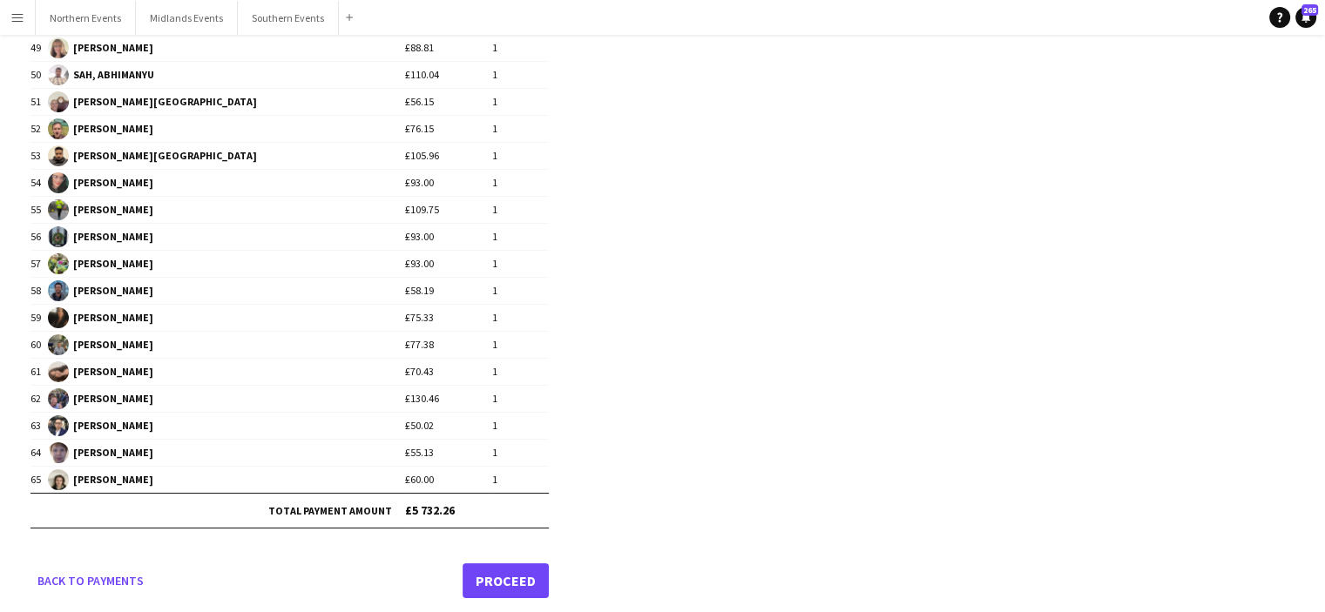
scroll to position [1493, 0]
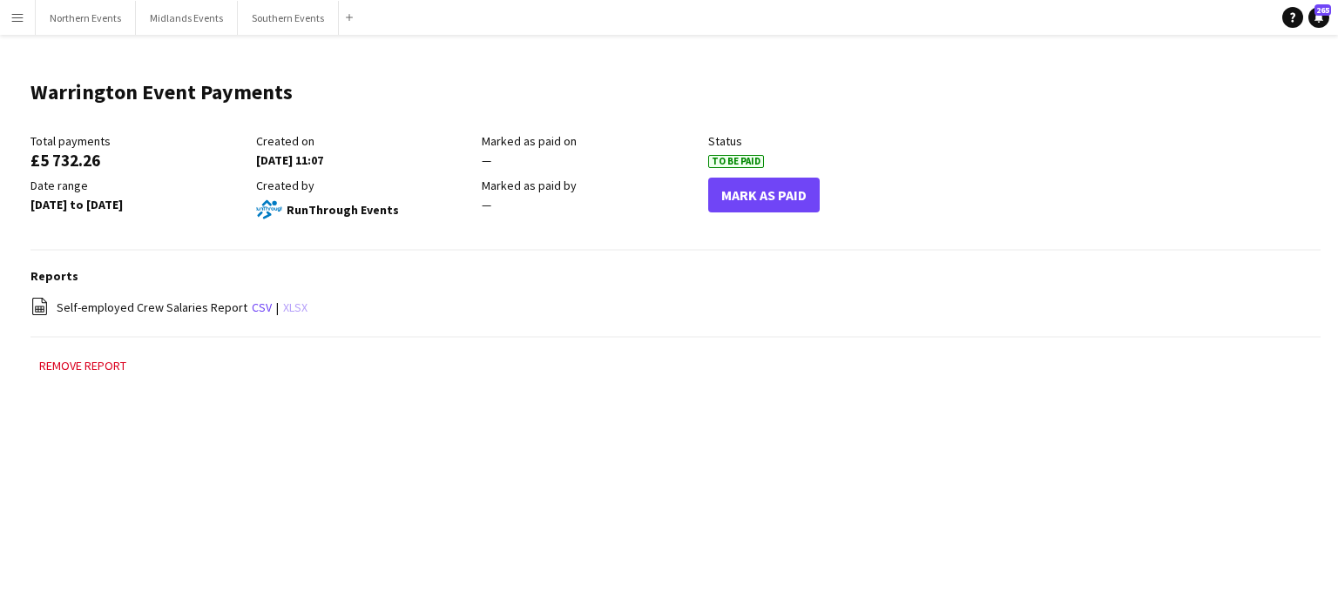
click at [284, 306] on link "xlsx" at bounding box center [295, 308] width 24 height 16
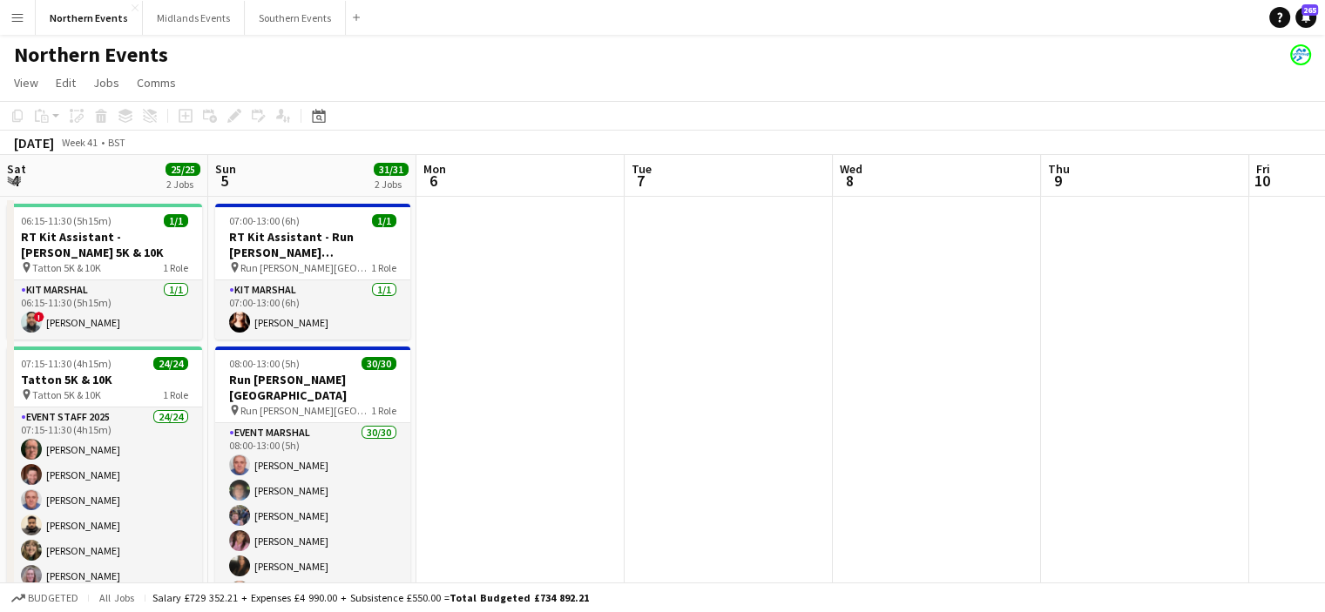
scroll to position [0, 711]
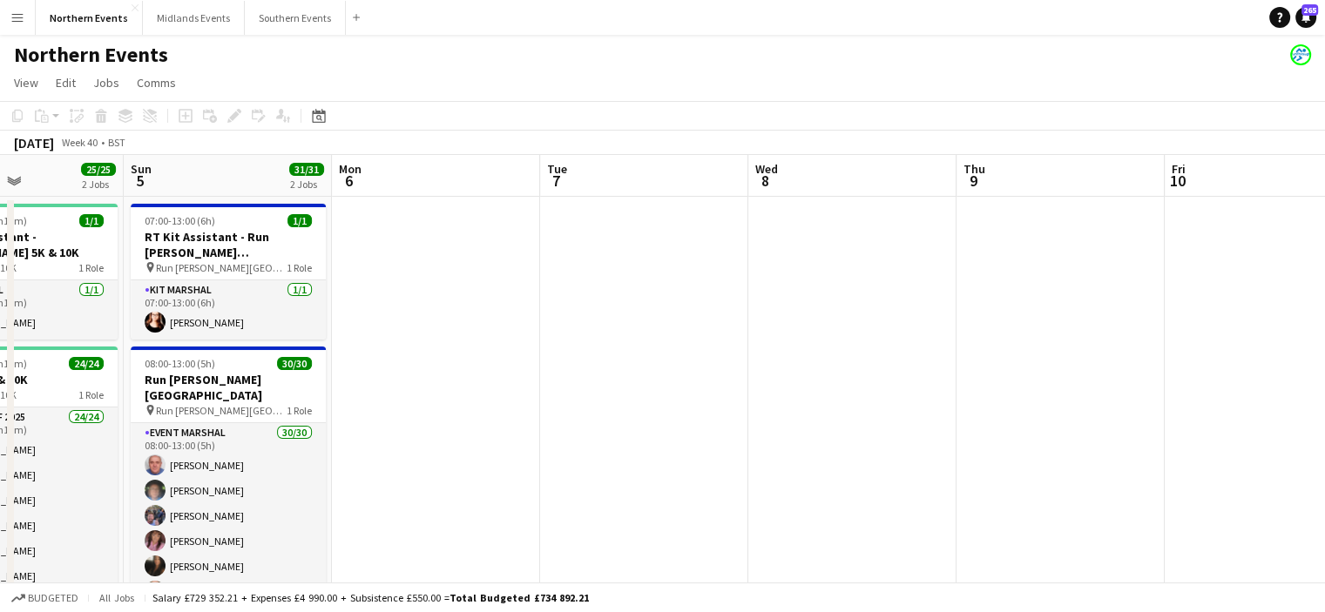
drag, startPoint x: 666, startPoint y: 363, endPoint x: 1294, endPoint y: 445, distance: 633.3
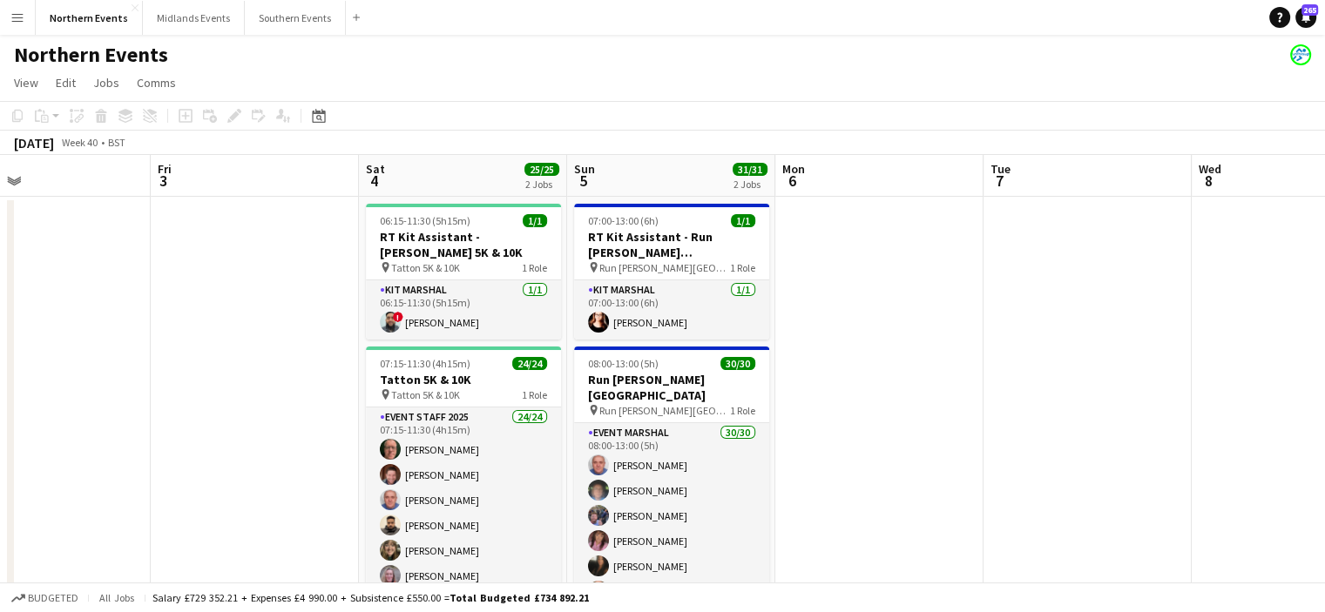
scroll to position [0, 457]
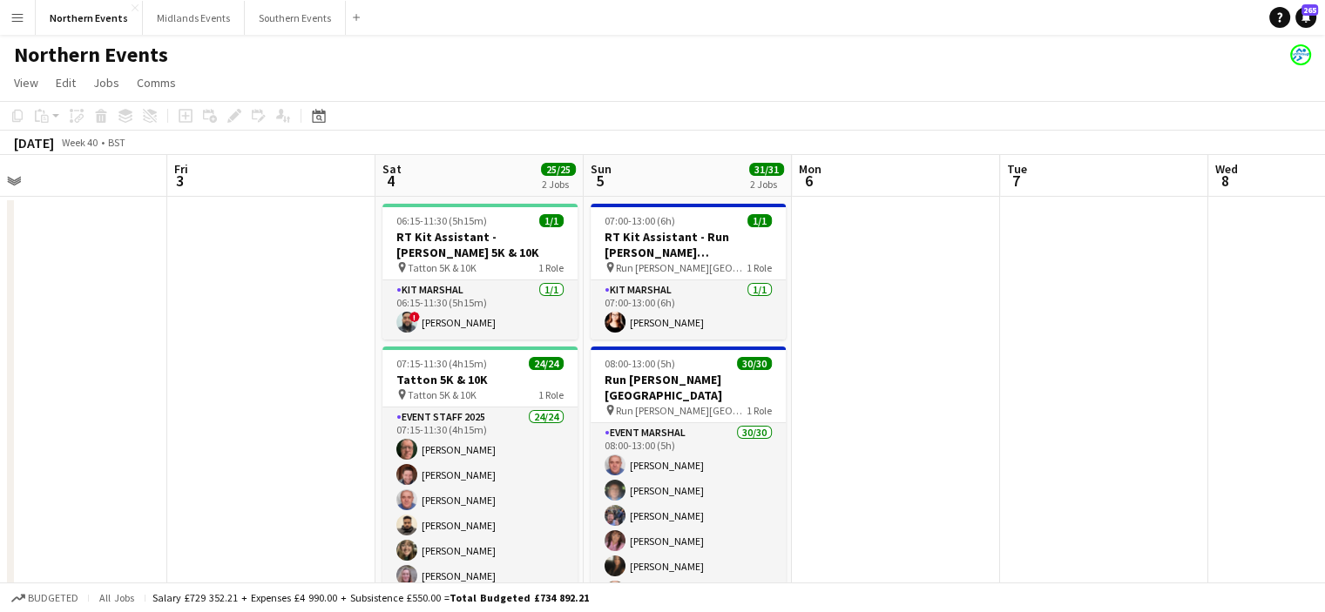
drag, startPoint x: 854, startPoint y: 506, endPoint x: 1287, endPoint y: 483, distance: 433.5
click at [1324, 485] on html "Menu Boards Boards Boards All jobs Status Workforce Workforce My Workforce Recr…" at bounding box center [662, 586] width 1325 height 1172
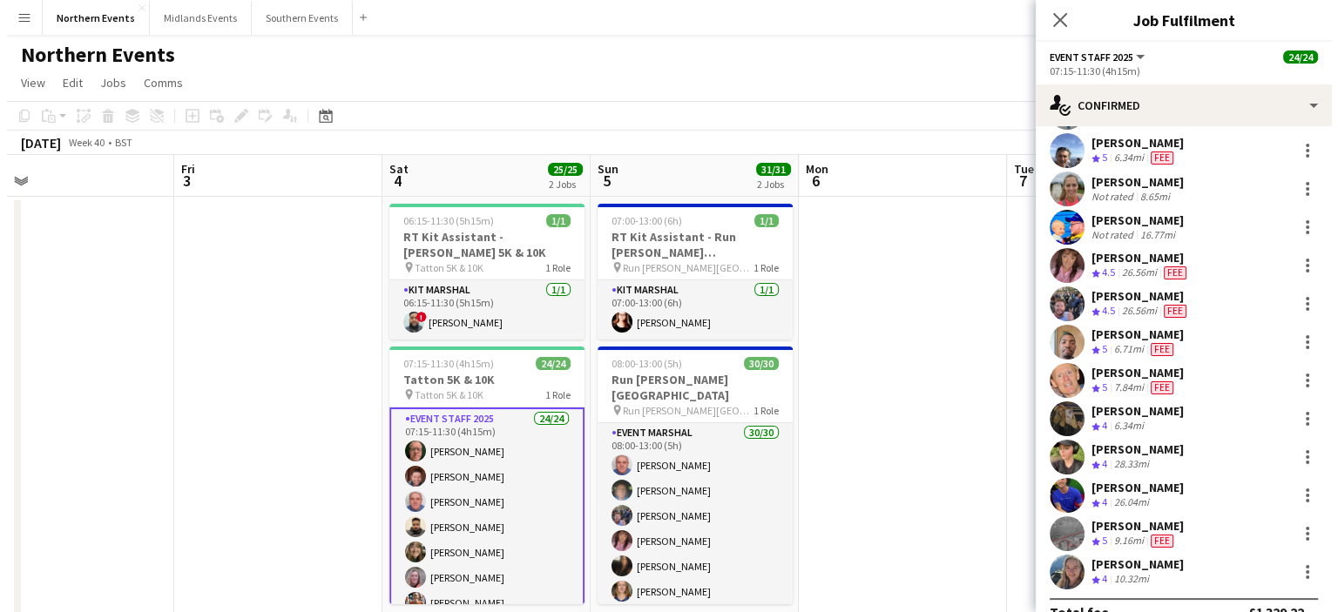
scroll to position [571, 0]
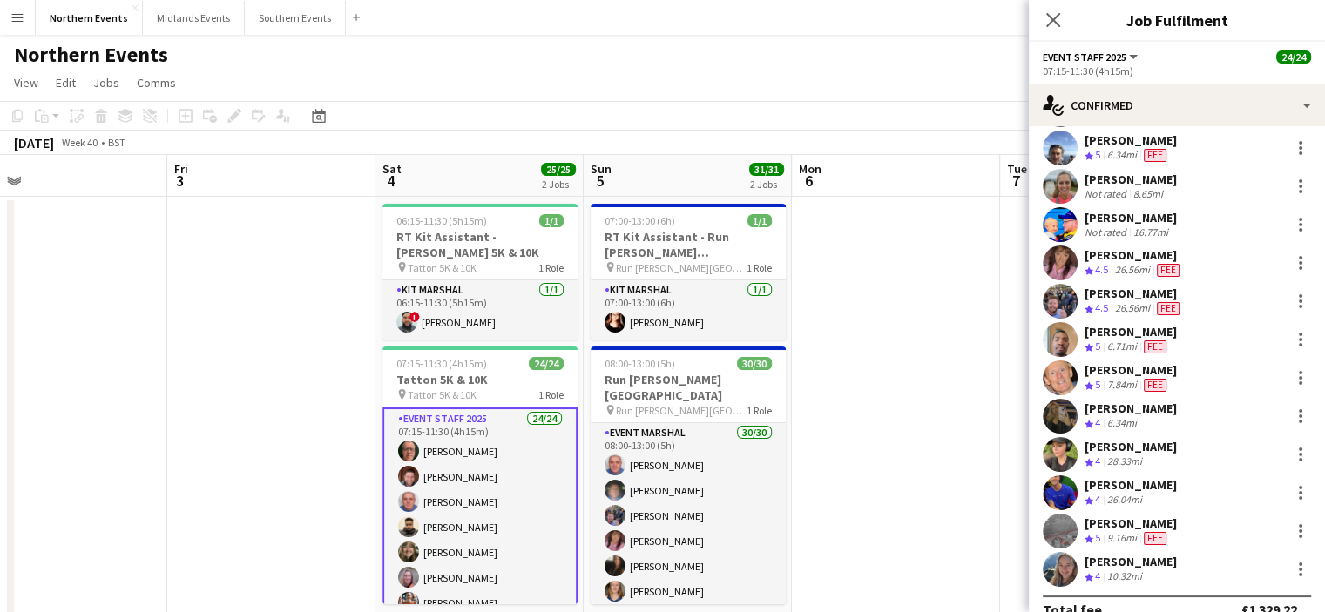
click at [1129, 480] on div "[PERSON_NAME]" at bounding box center [1130, 485] width 92 height 16
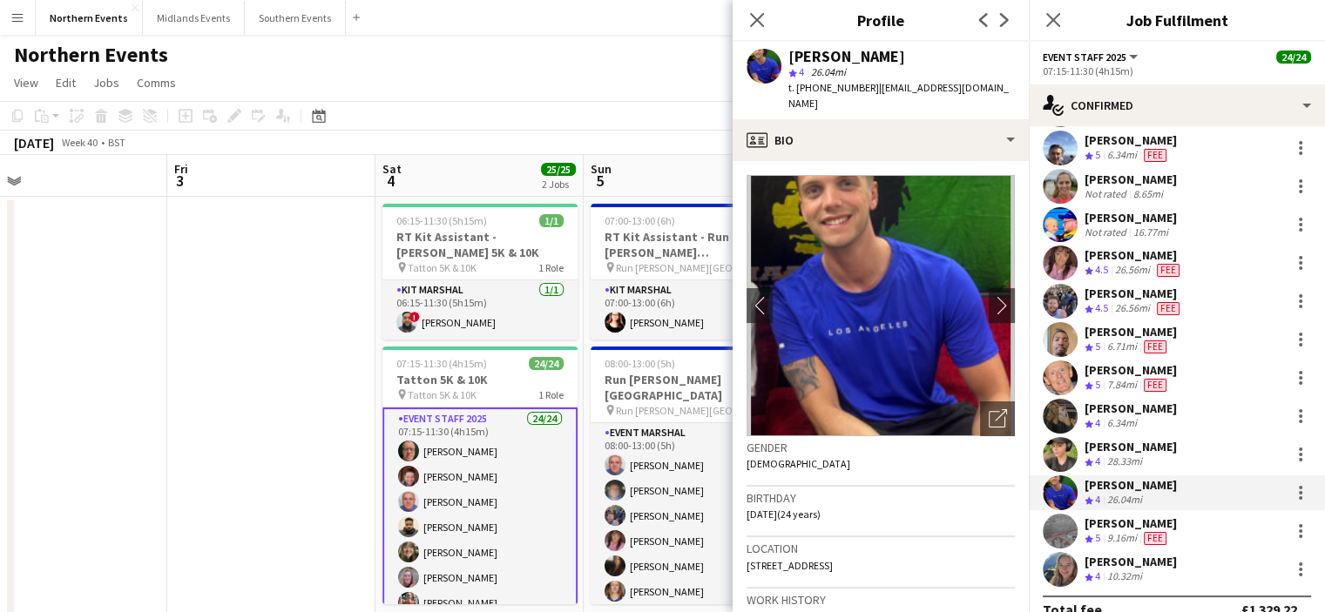
click at [753, 337] on img at bounding box center [880, 305] width 268 height 261
click at [888, 332] on img at bounding box center [880, 305] width 268 height 261
click at [18, 30] on button "Menu" at bounding box center [17, 17] width 35 height 35
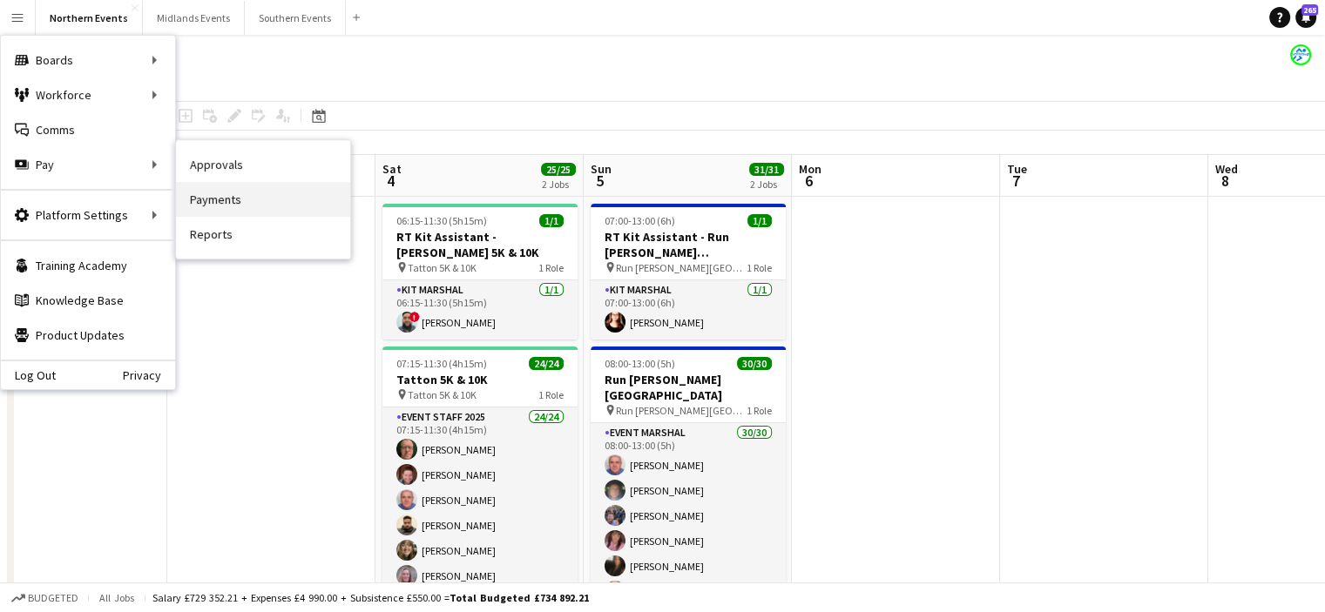
click at [211, 195] on link "Payments" at bounding box center [263, 199] width 174 height 35
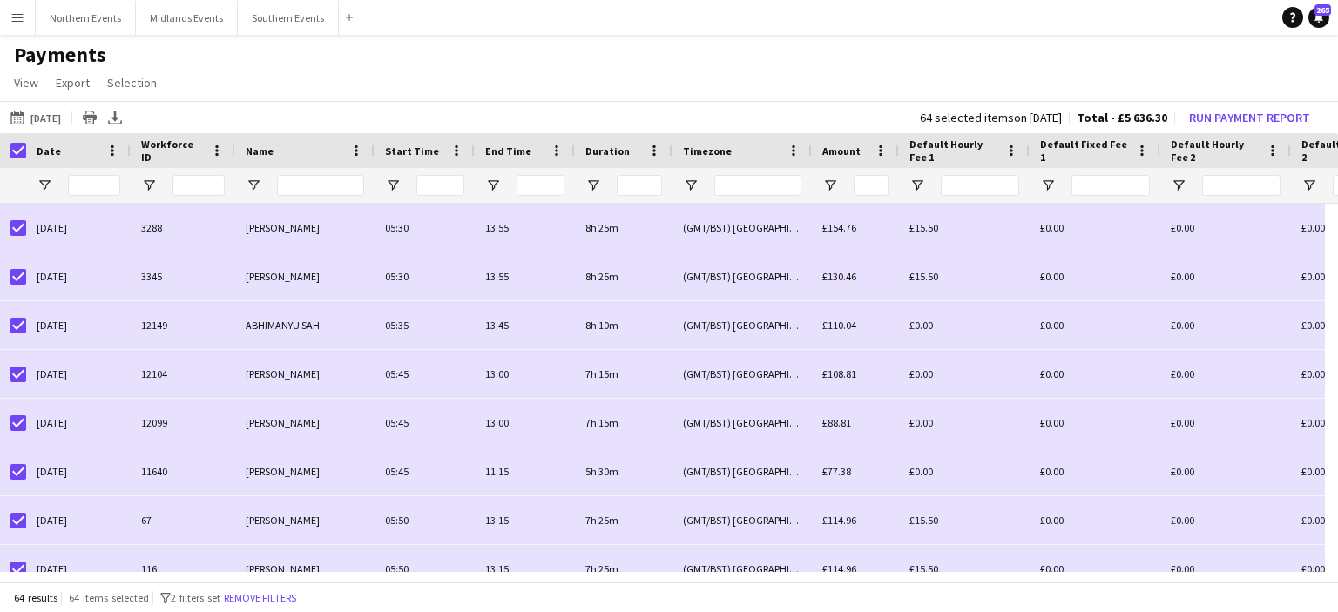
click at [263, 152] on span "Name" at bounding box center [260, 151] width 28 height 13
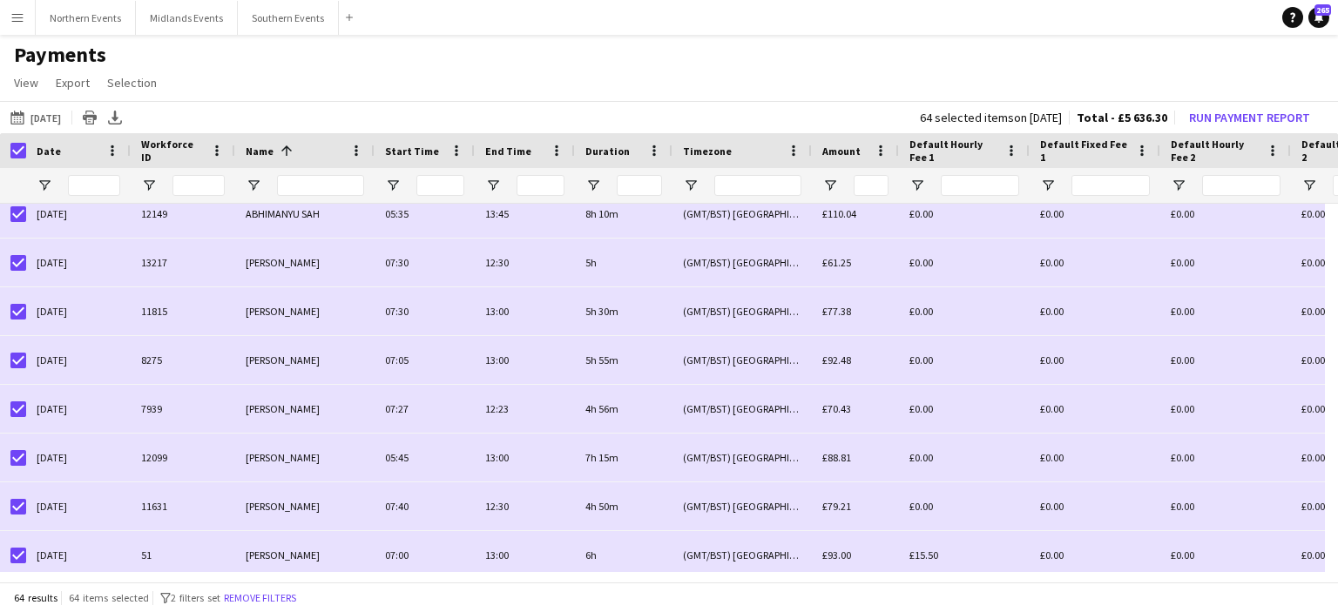
scroll to position [46, 0]
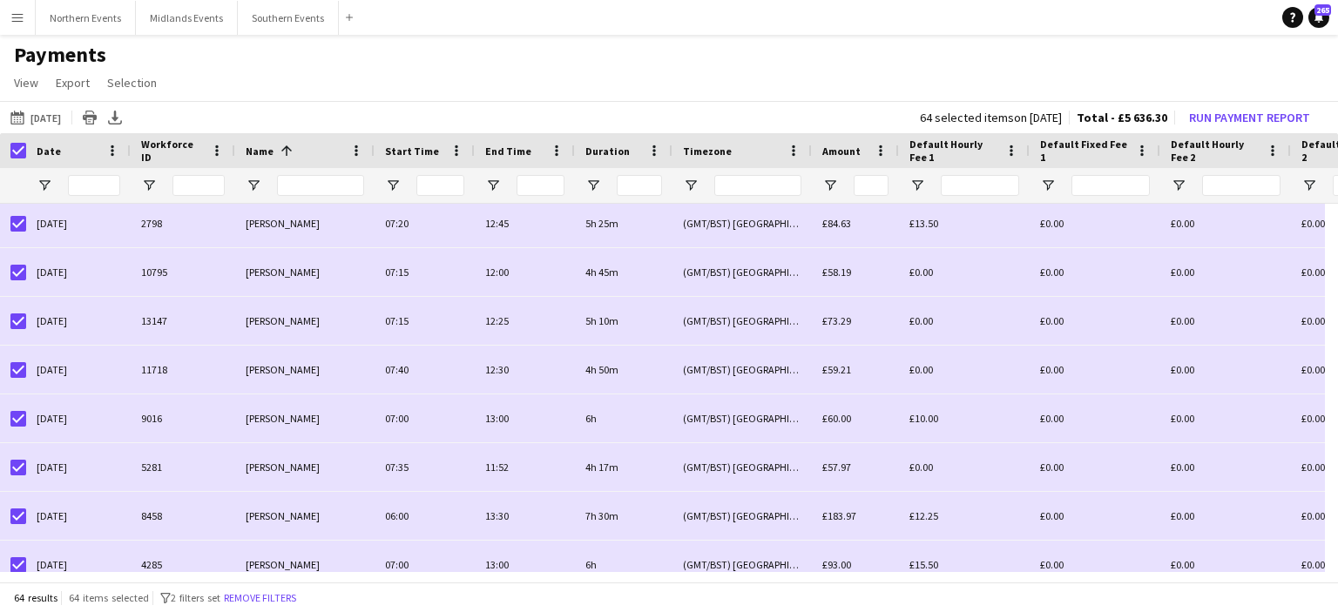
click at [17, 20] on app-icon "Menu" at bounding box center [17, 17] width 14 height 14
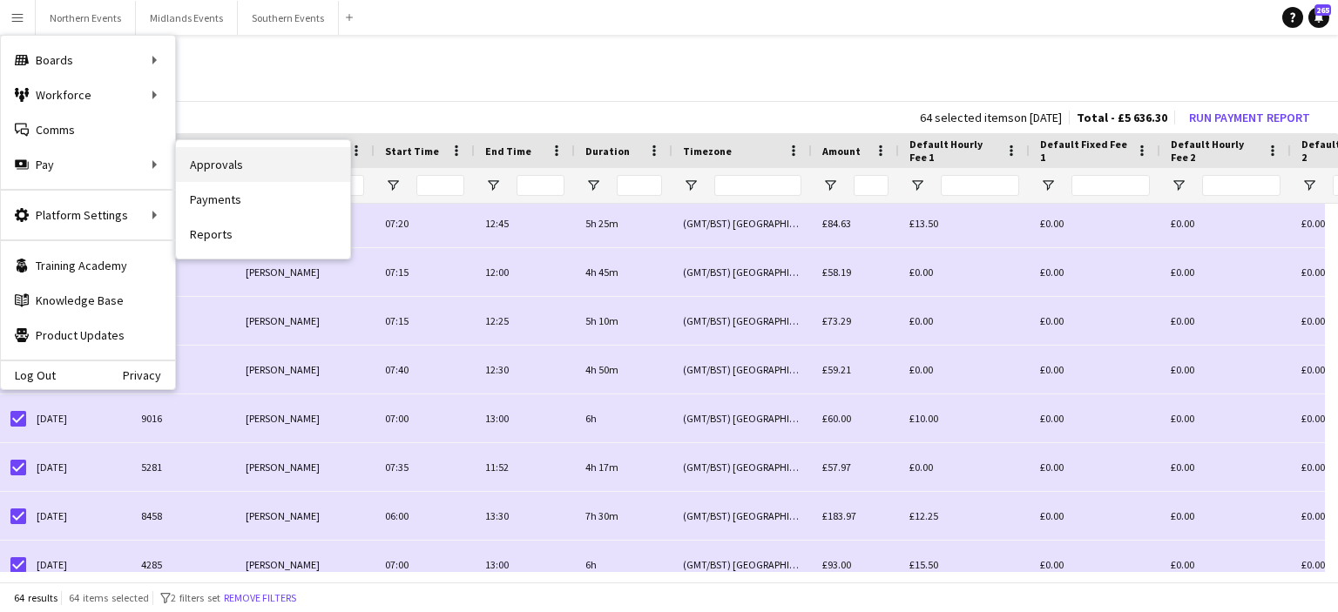
click at [234, 165] on link "Approvals" at bounding box center [263, 164] width 174 height 35
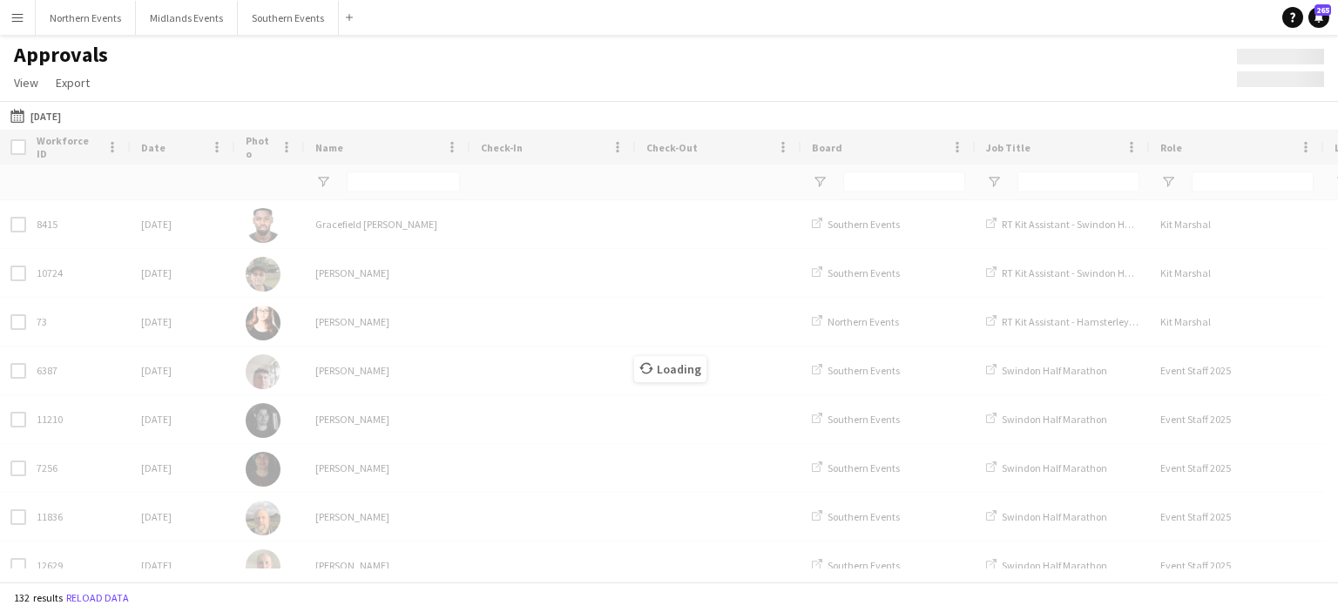
type input "**"
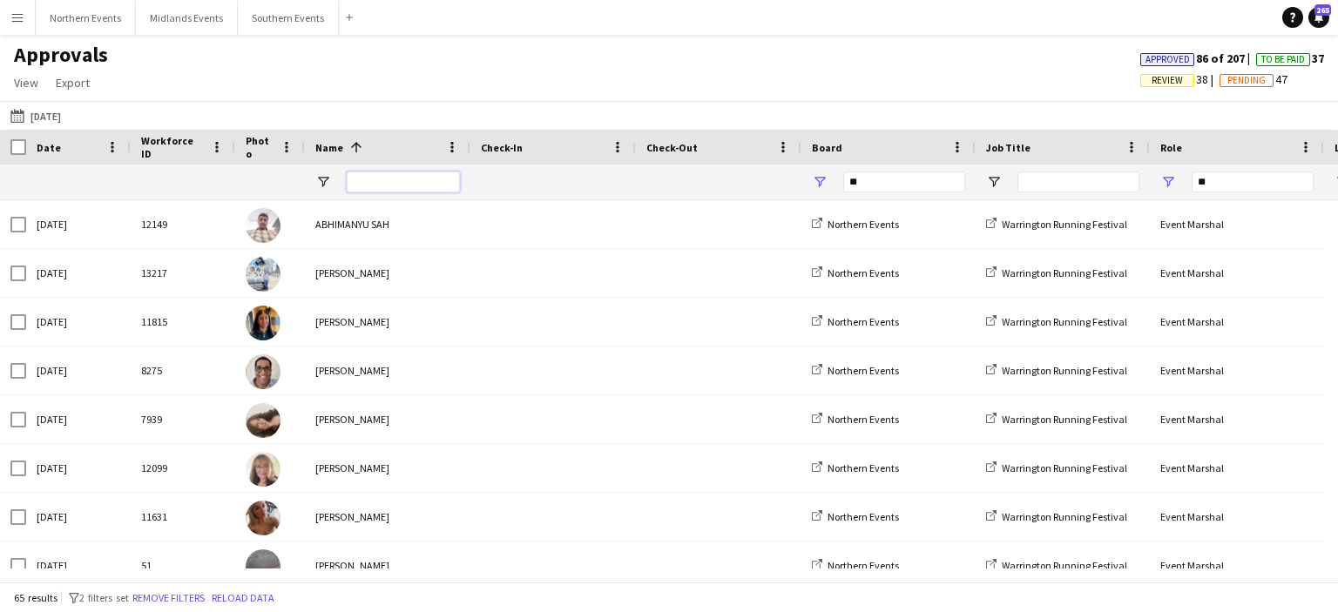
click at [376, 186] on input "Name Filter Input" at bounding box center [403, 182] width 113 height 21
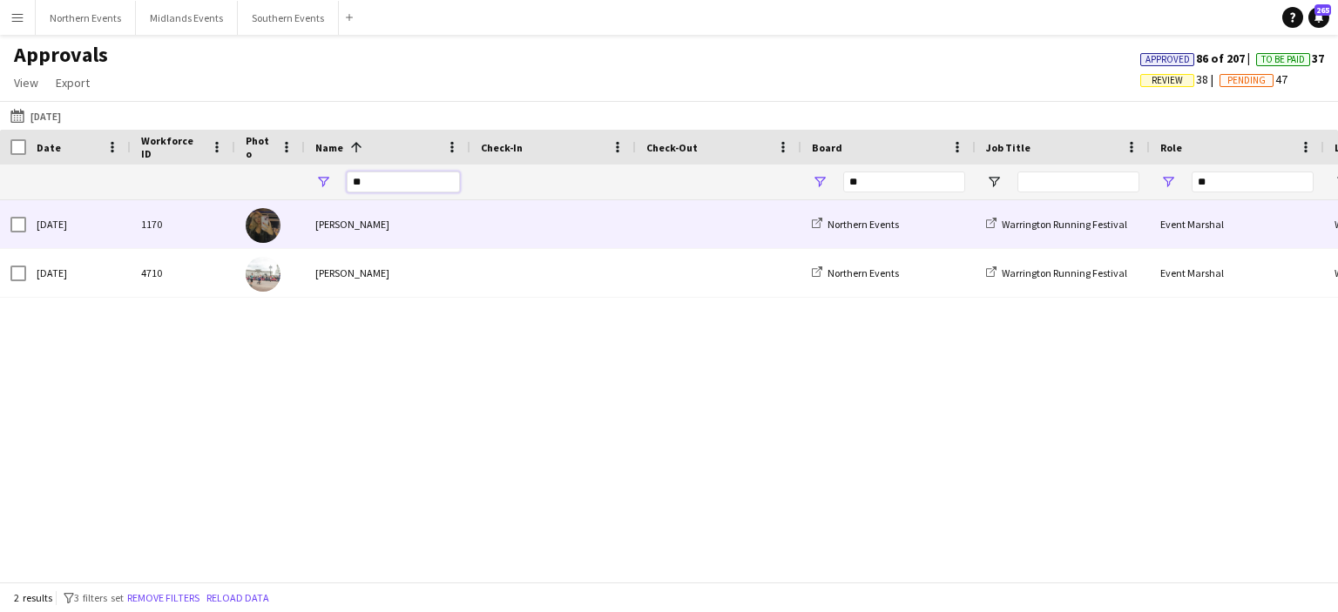
type input "**"
click at [351, 225] on div "[PERSON_NAME]" at bounding box center [387, 224] width 165 height 48
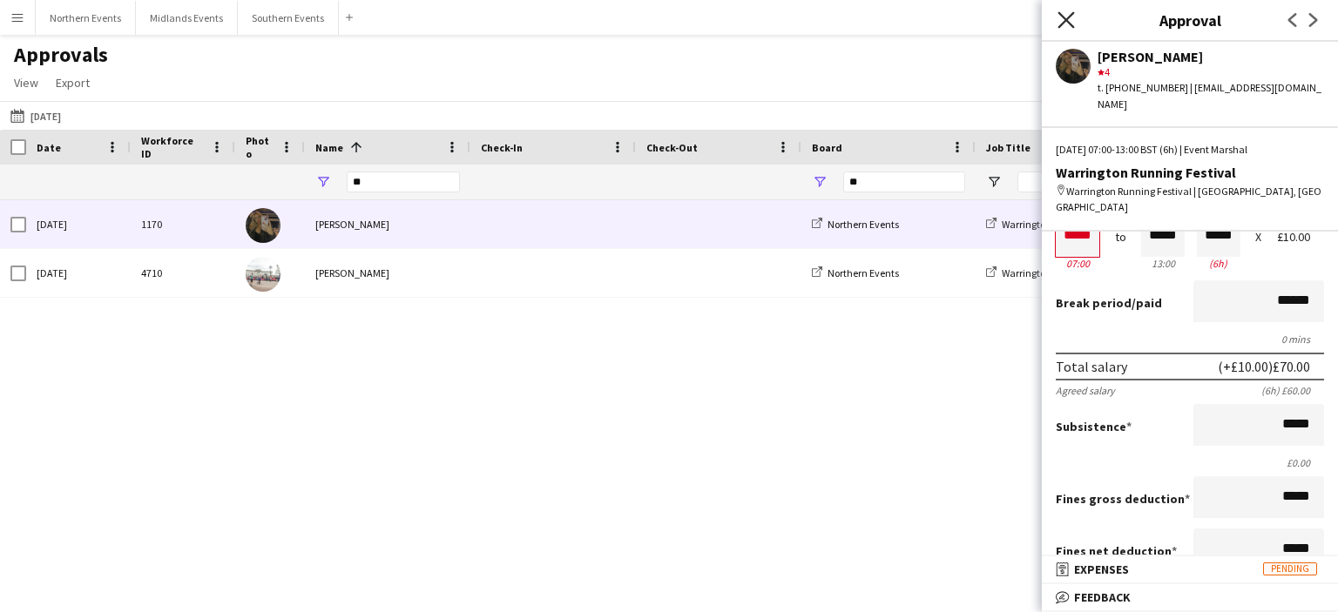
click at [1068, 26] on icon "Close pop-in" at bounding box center [1065, 19] width 17 height 17
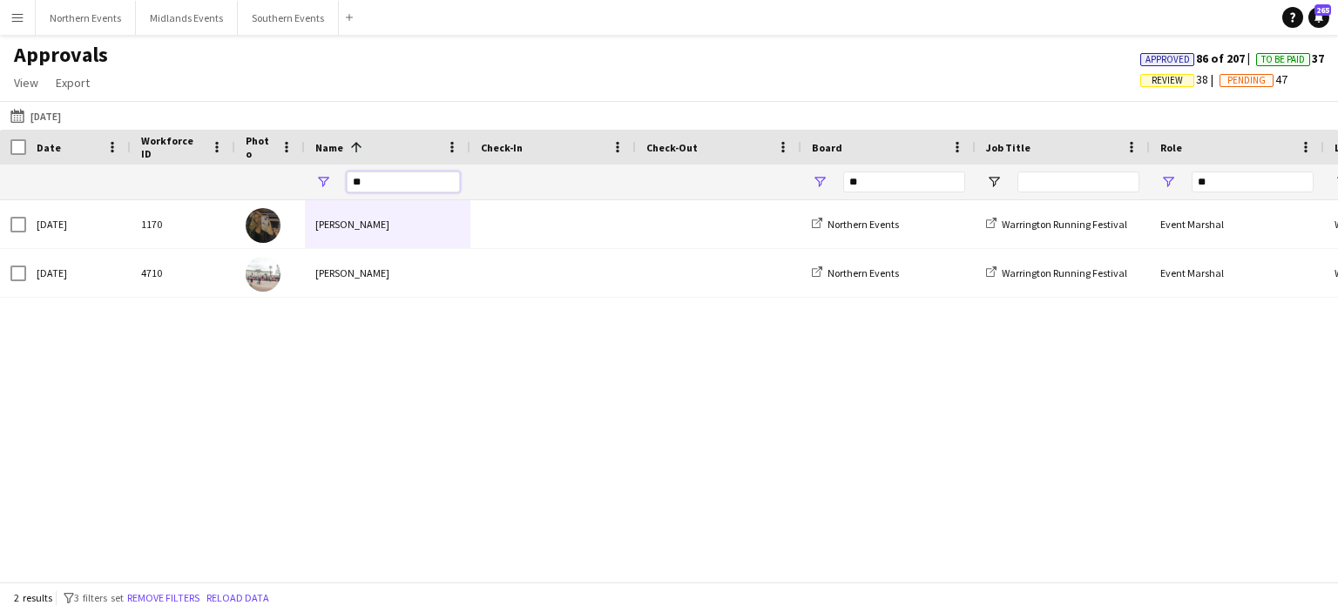
click at [395, 179] on input "**" at bounding box center [403, 182] width 113 height 21
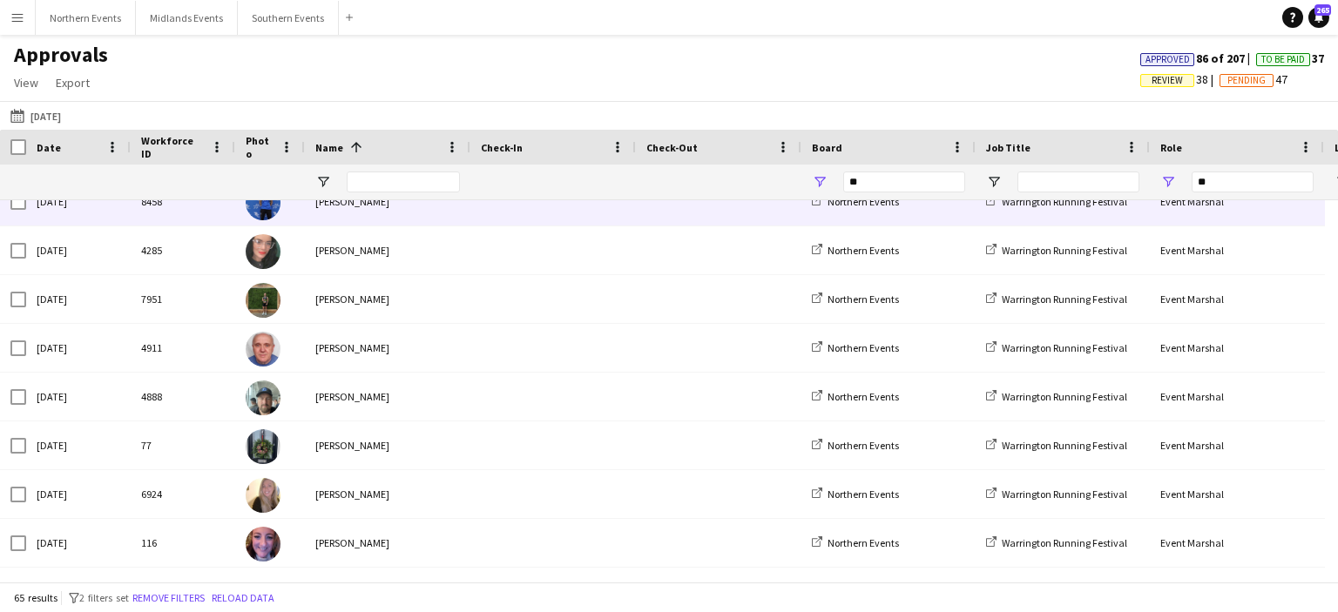
click at [359, 205] on div "[PERSON_NAME]" at bounding box center [387, 202] width 165 height 48
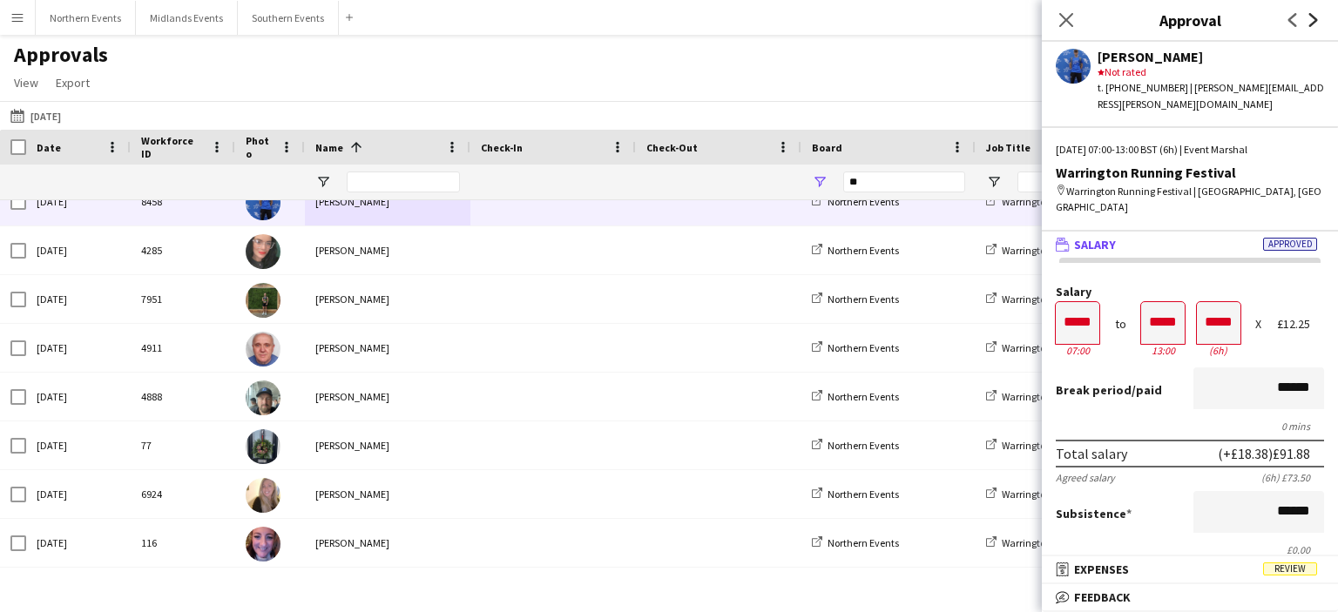
click at [1318, 20] on icon "Next" at bounding box center [1314, 20] width 14 height 14
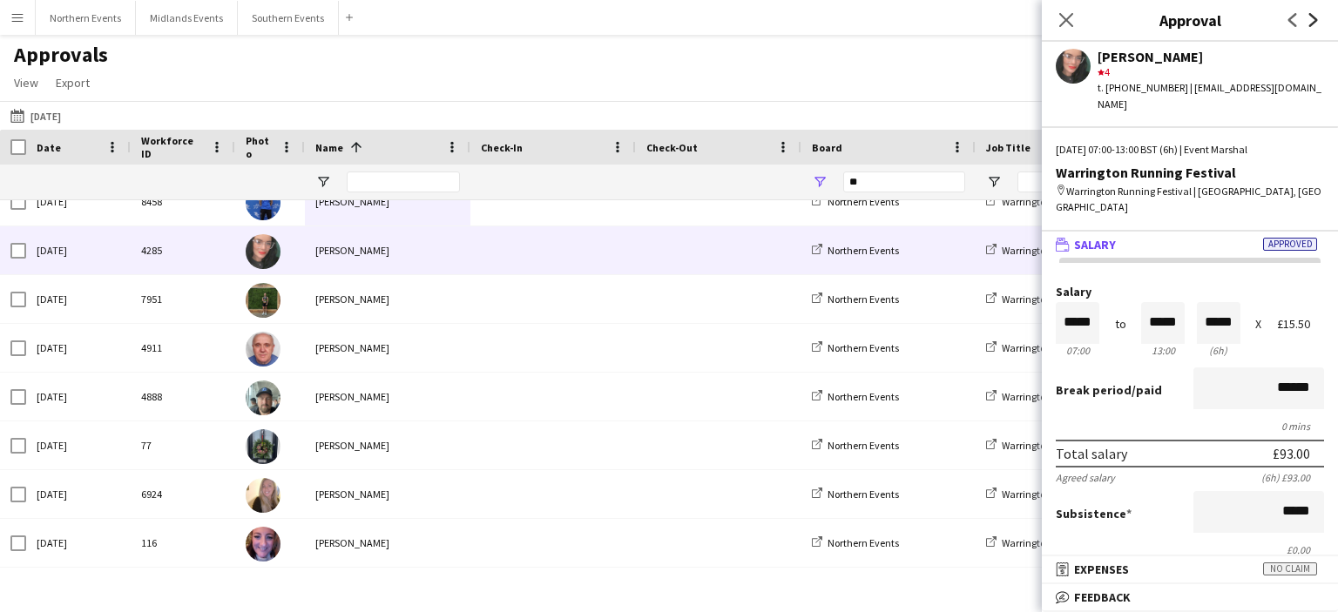
click at [1316, 19] on icon at bounding box center [1313, 20] width 9 height 14
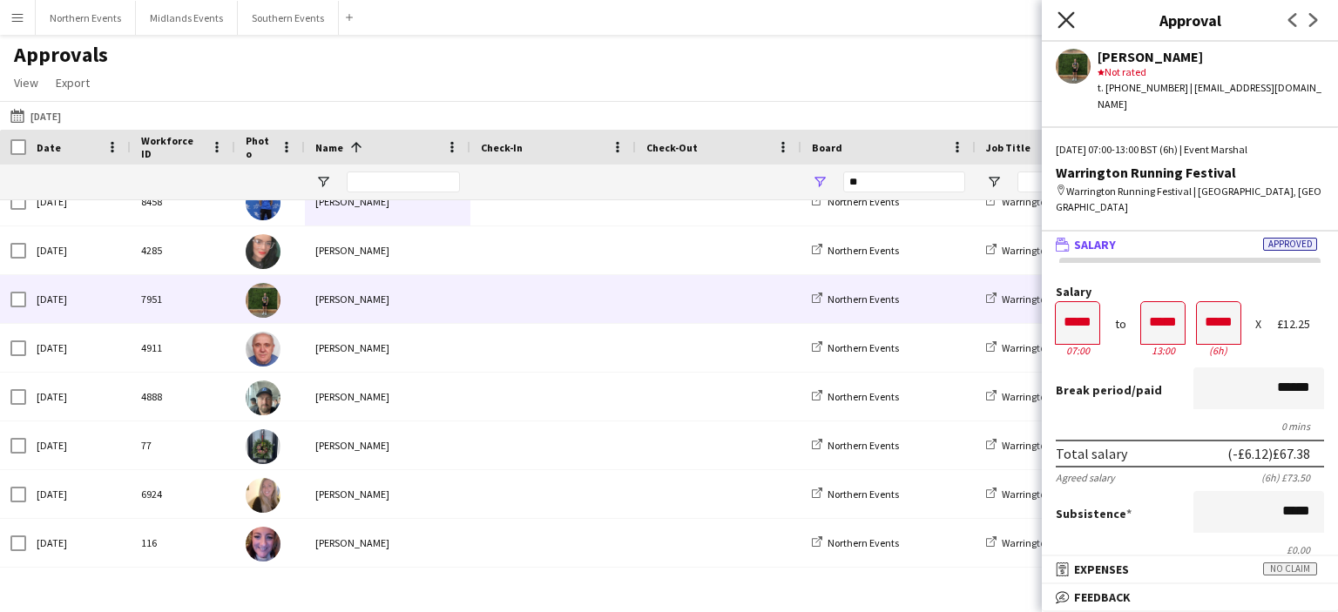
click at [1067, 19] on icon at bounding box center [1065, 19] width 17 height 17
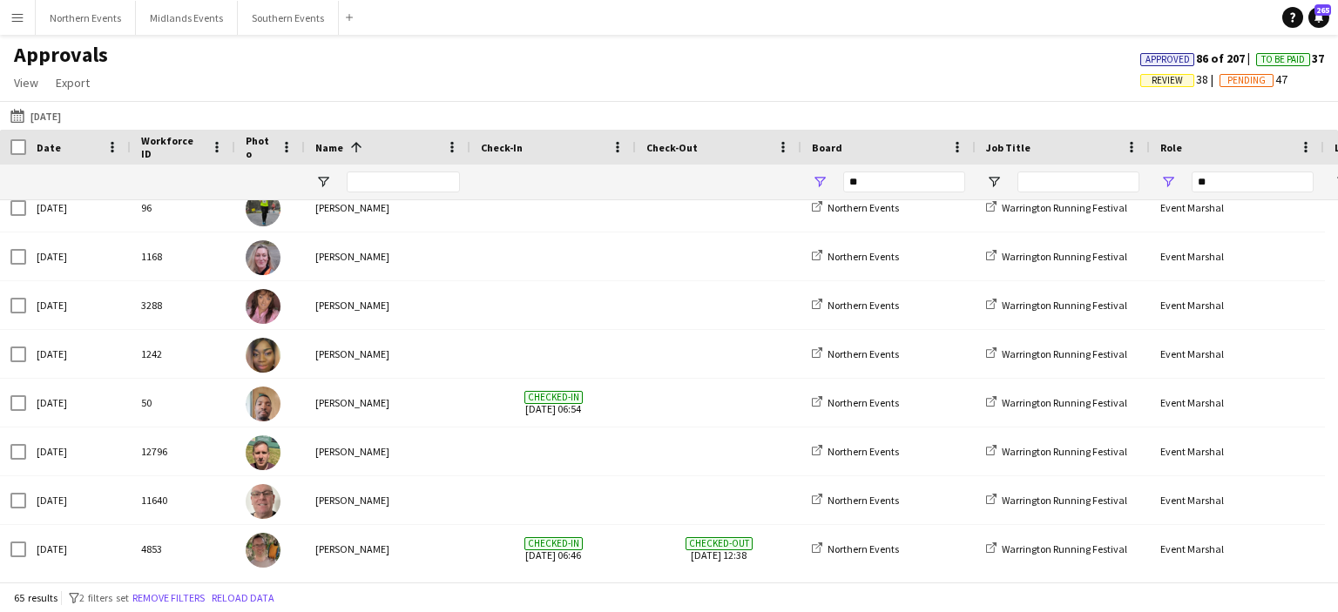
scroll to position [1895, 0]
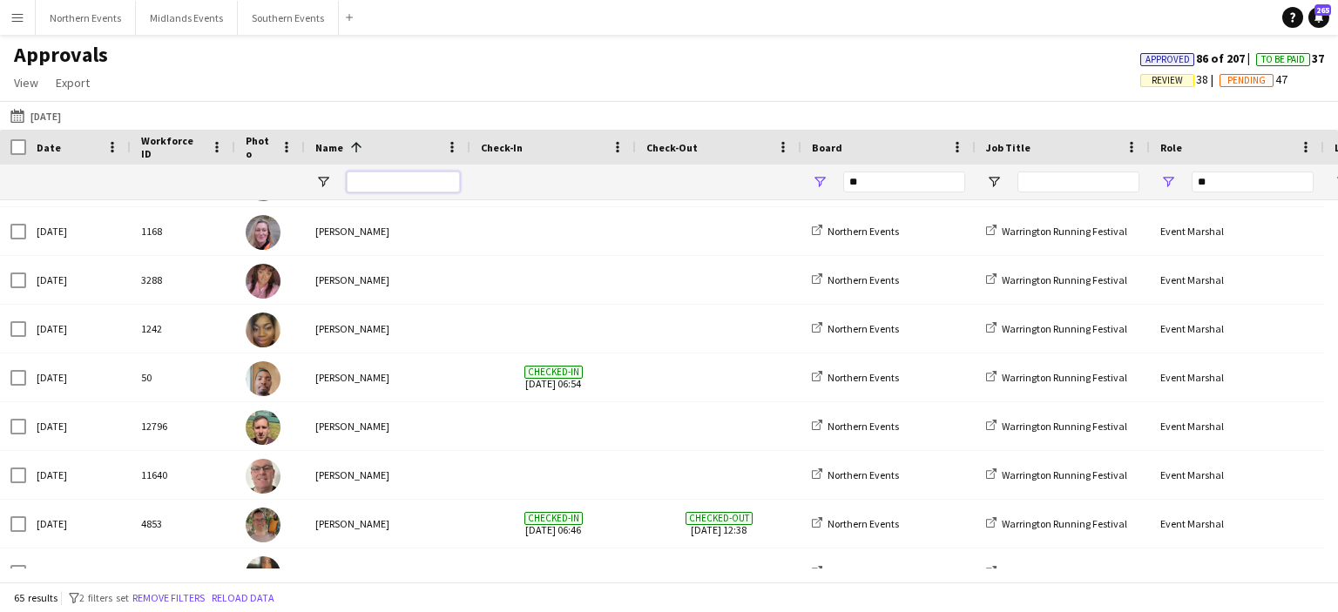
click at [428, 174] on input "Name Filter Input" at bounding box center [403, 182] width 113 height 21
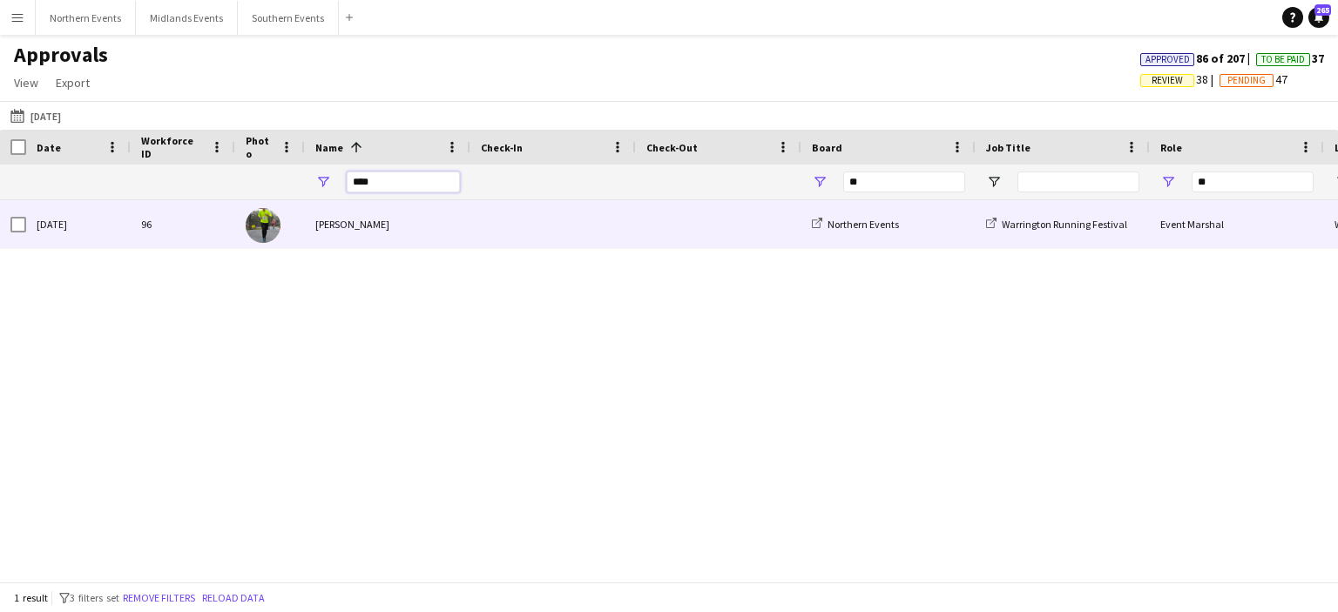
type input "****"
click at [353, 225] on div "[PERSON_NAME]" at bounding box center [387, 224] width 165 height 48
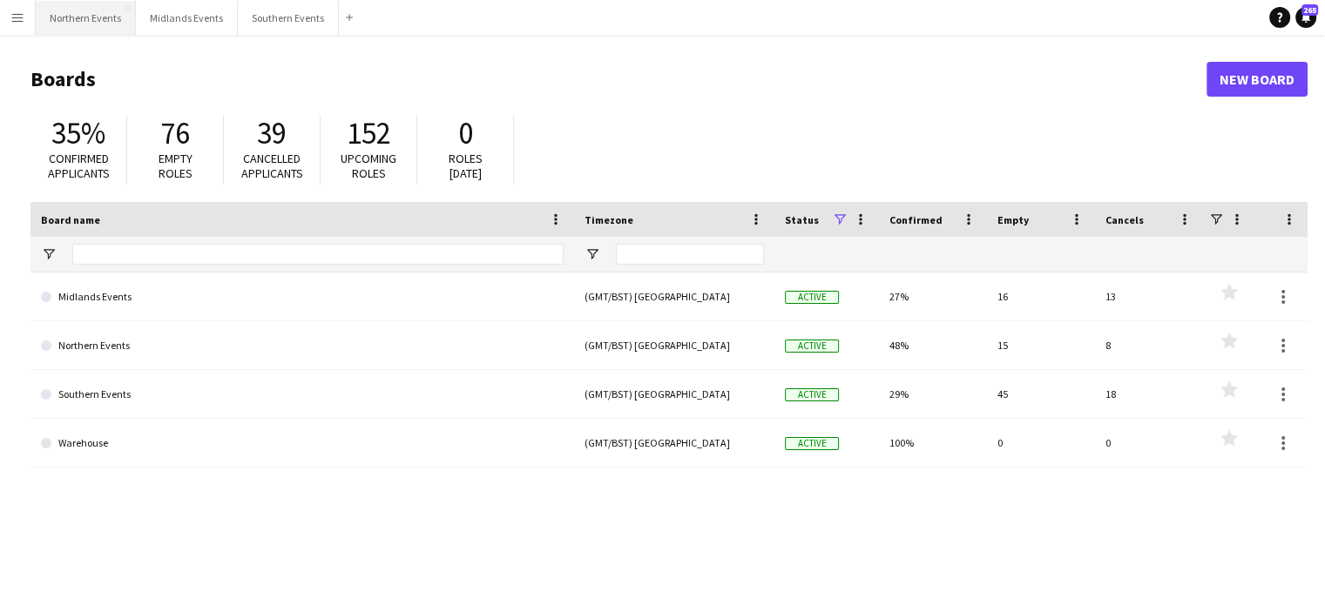
click at [105, 24] on button "Northern Events Close" at bounding box center [86, 18] width 100 height 34
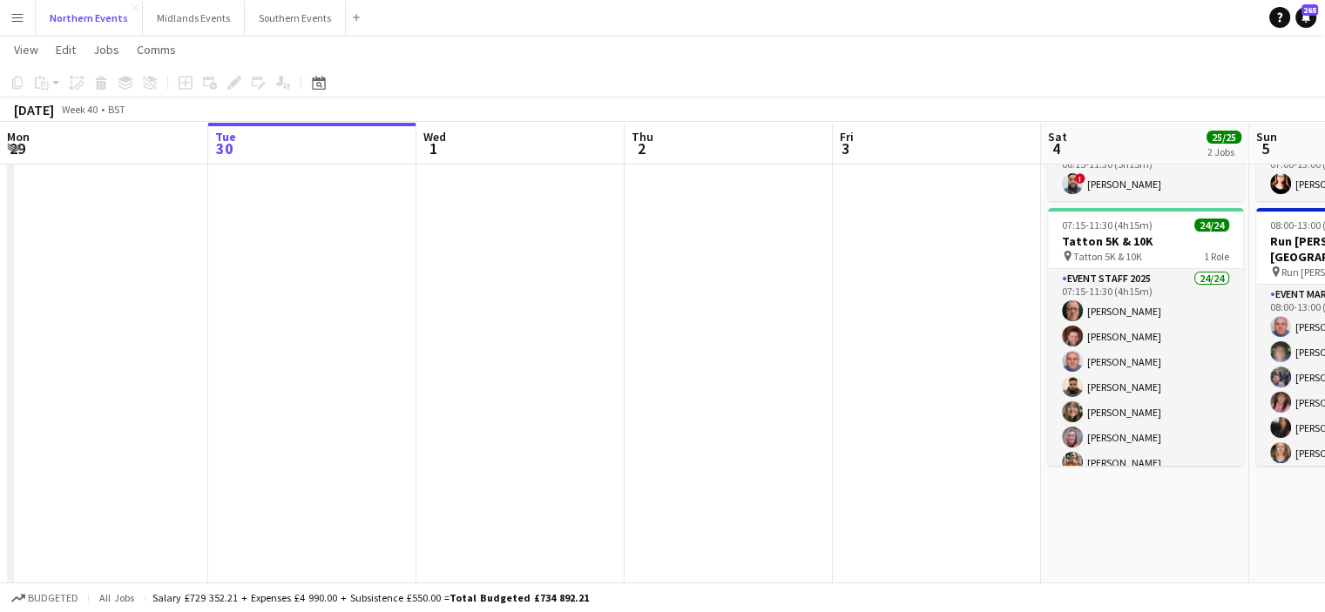
scroll to position [139, 0]
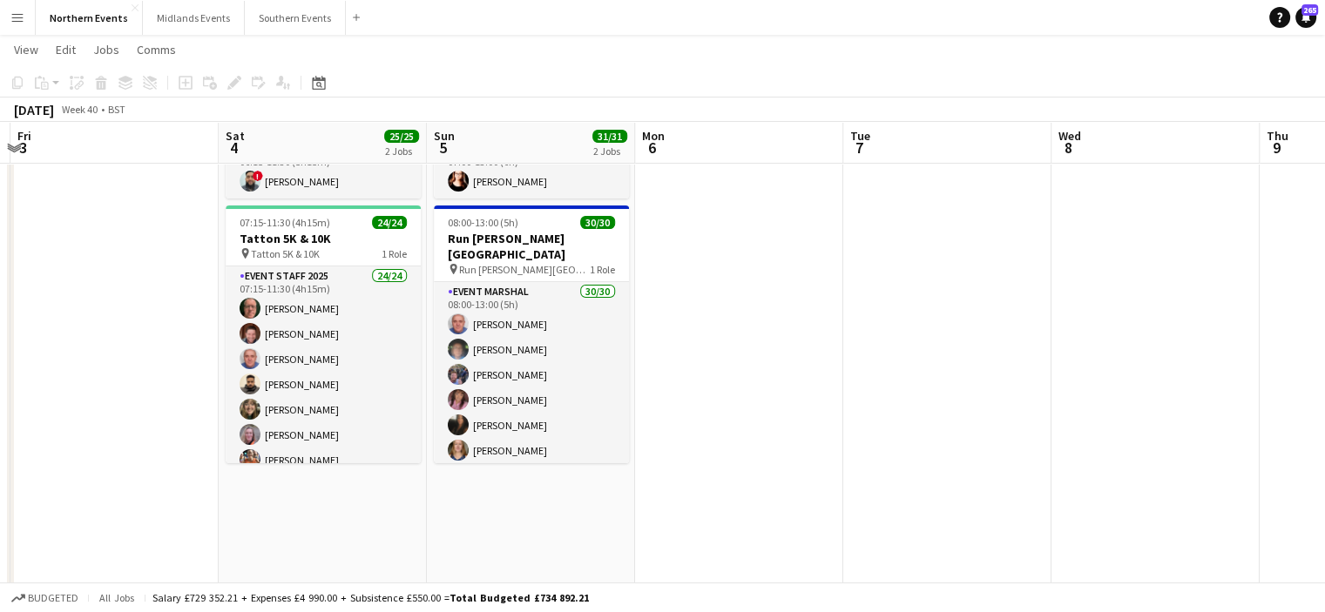
drag, startPoint x: 1293, startPoint y: 306, endPoint x: 470, endPoint y: 298, distance: 822.3
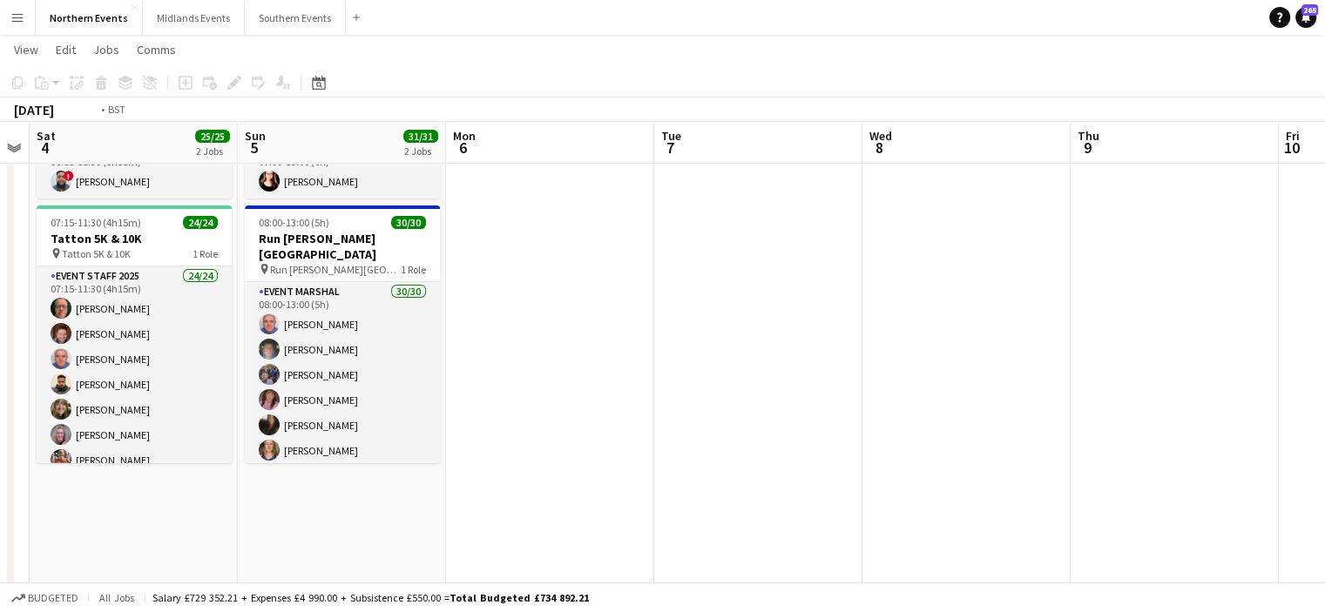
drag, startPoint x: 685, startPoint y: 355, endPoint x: 66, endPoint y: 328, distance: 619.0
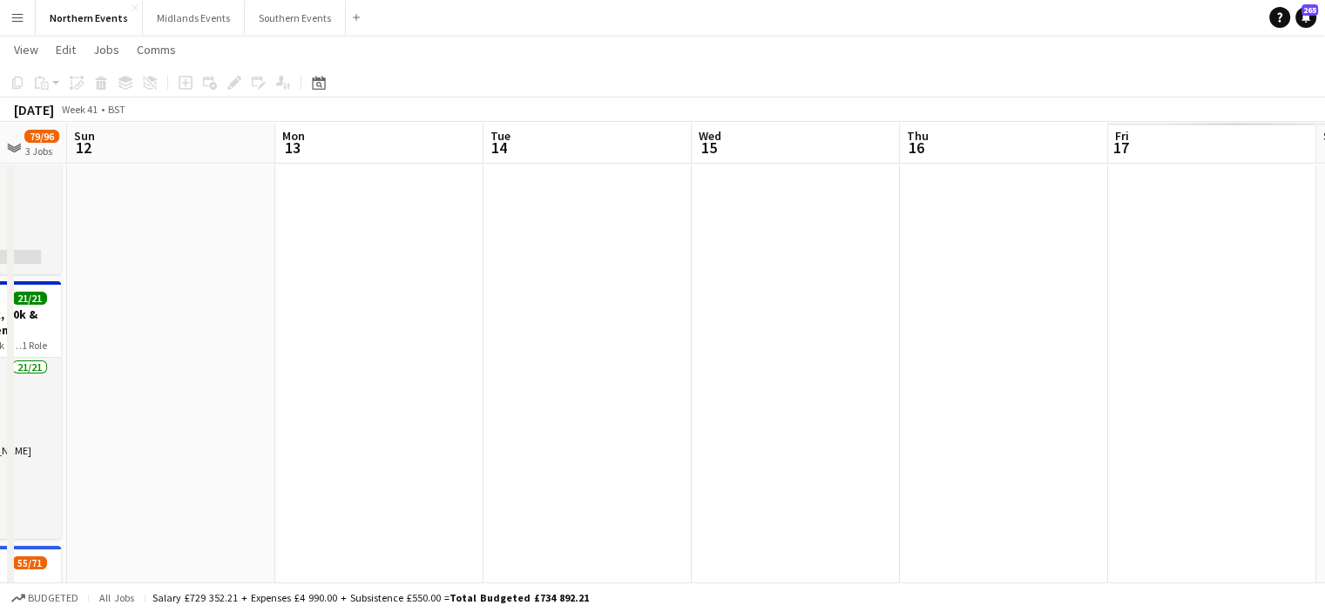
drag, startPoint x: 1107, startPoint y: 314, endPoint x: 247, endPoint y: 288, distance: 860.1
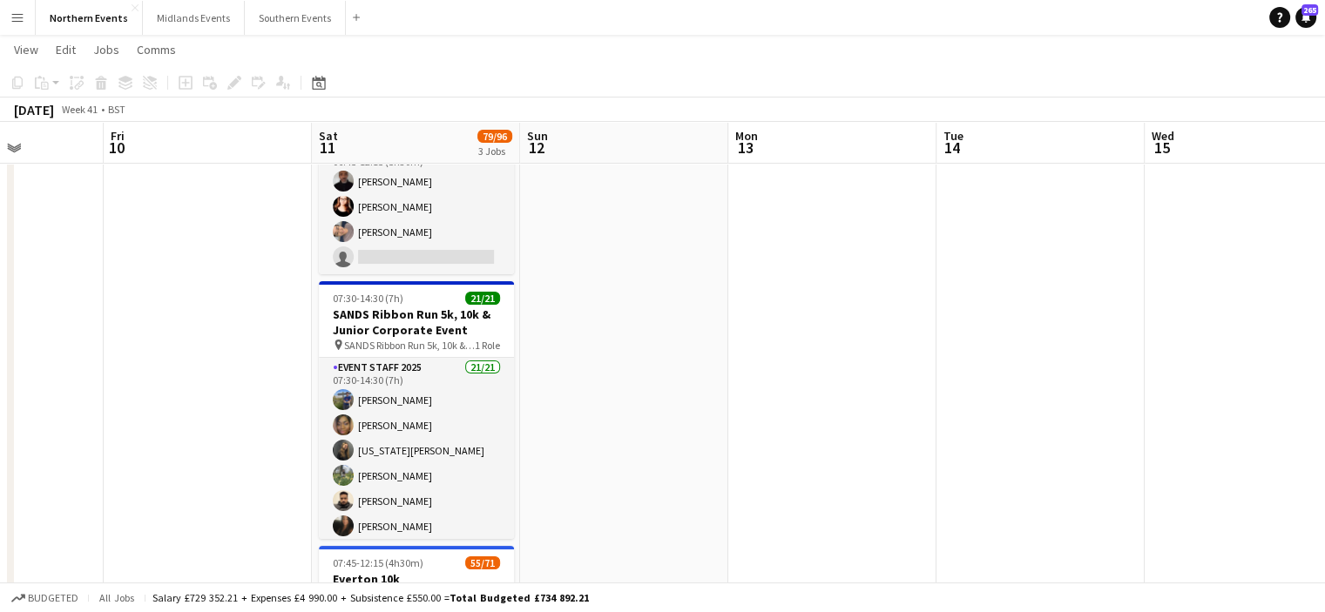
scroll to position [0, 518]
drag, startPoint x: 420, startPoint y: 375, endPoint x: 884, endPoint y: 436, distance: 468.2
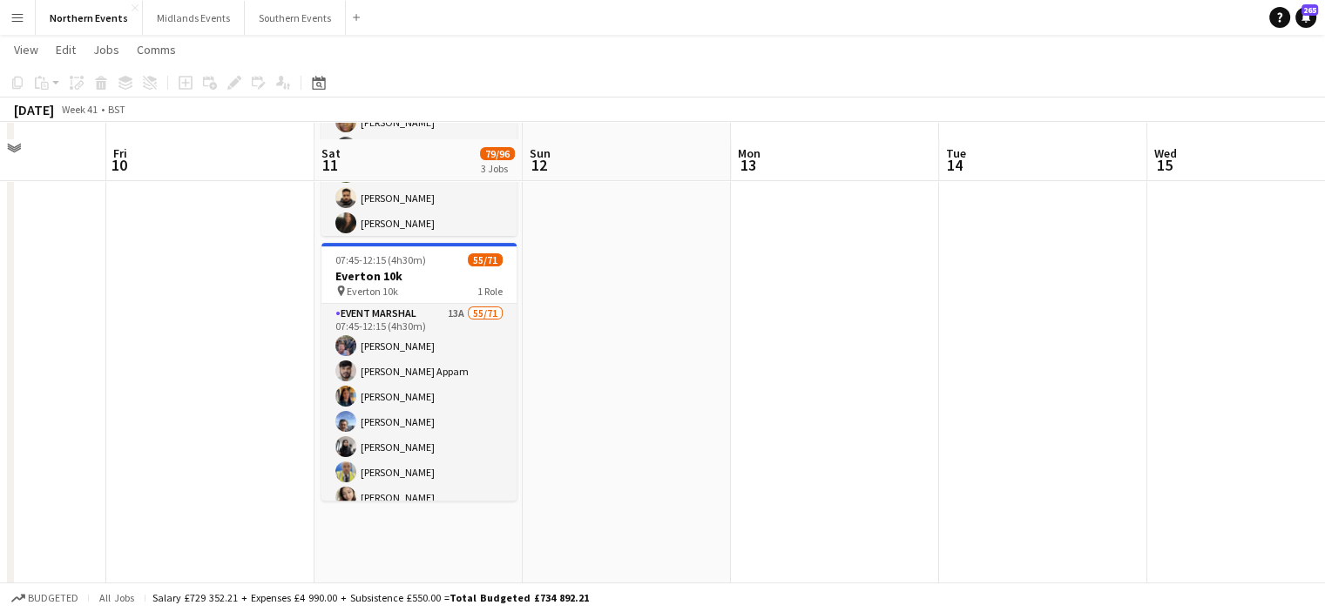
scroll to position [463, 0]
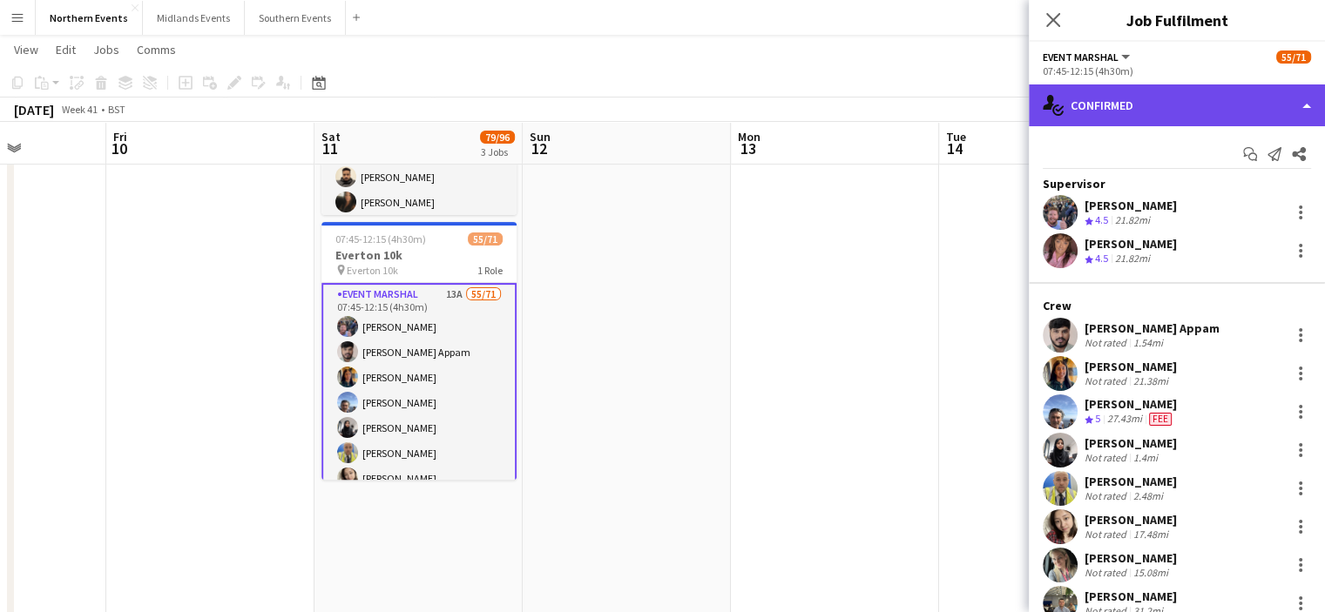
click at [1240, 113] on div "single-neutral-actions-check-2 Confirmed" at bounding box center [1177, 105] width 296 height 42
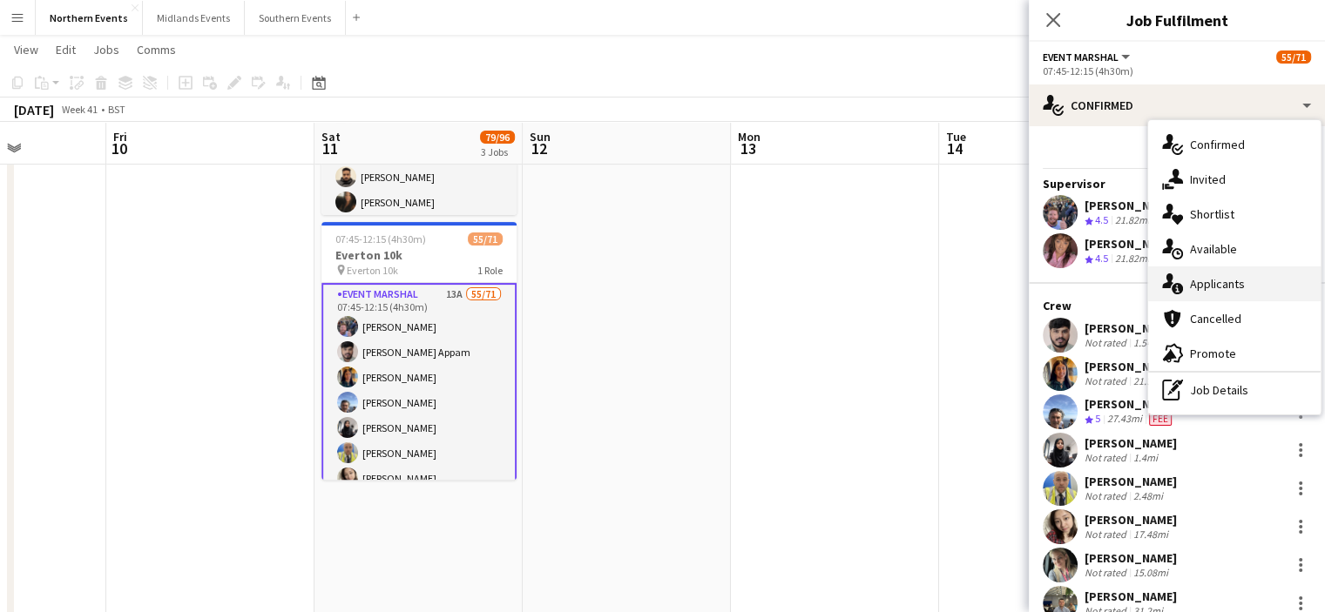
click at [1256, 292] on div "single-neutral-actions-information Applicants" at bounding box center [1234, 284] width 172 height 35
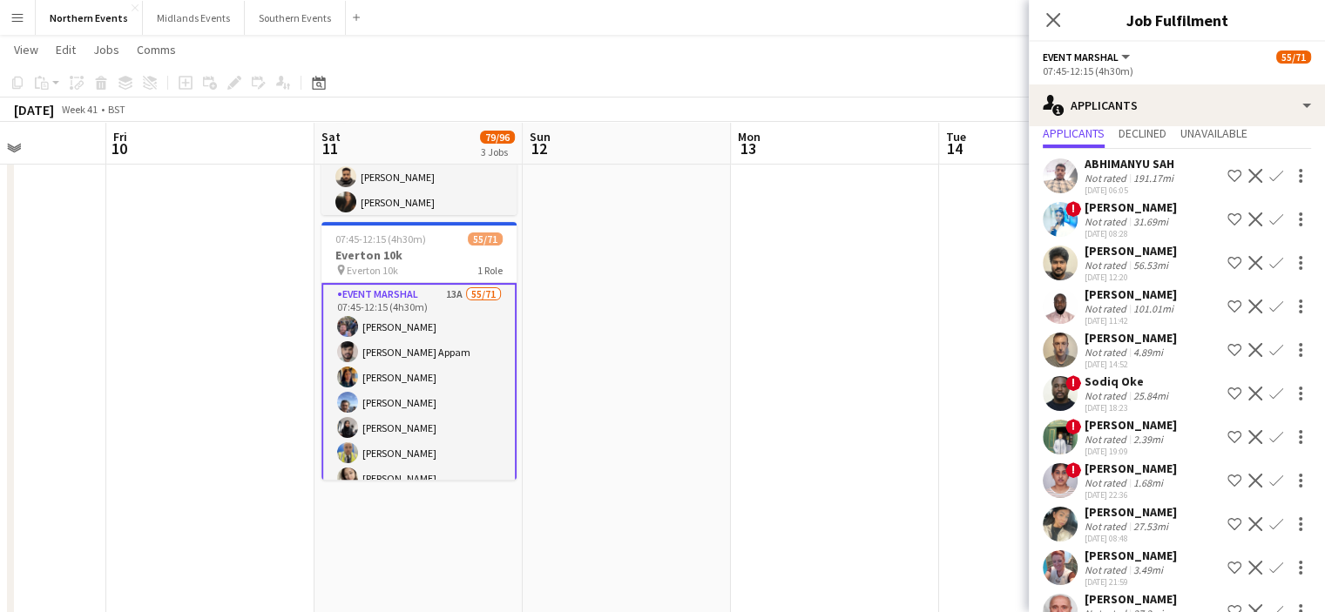
scroll to position [165, 0]
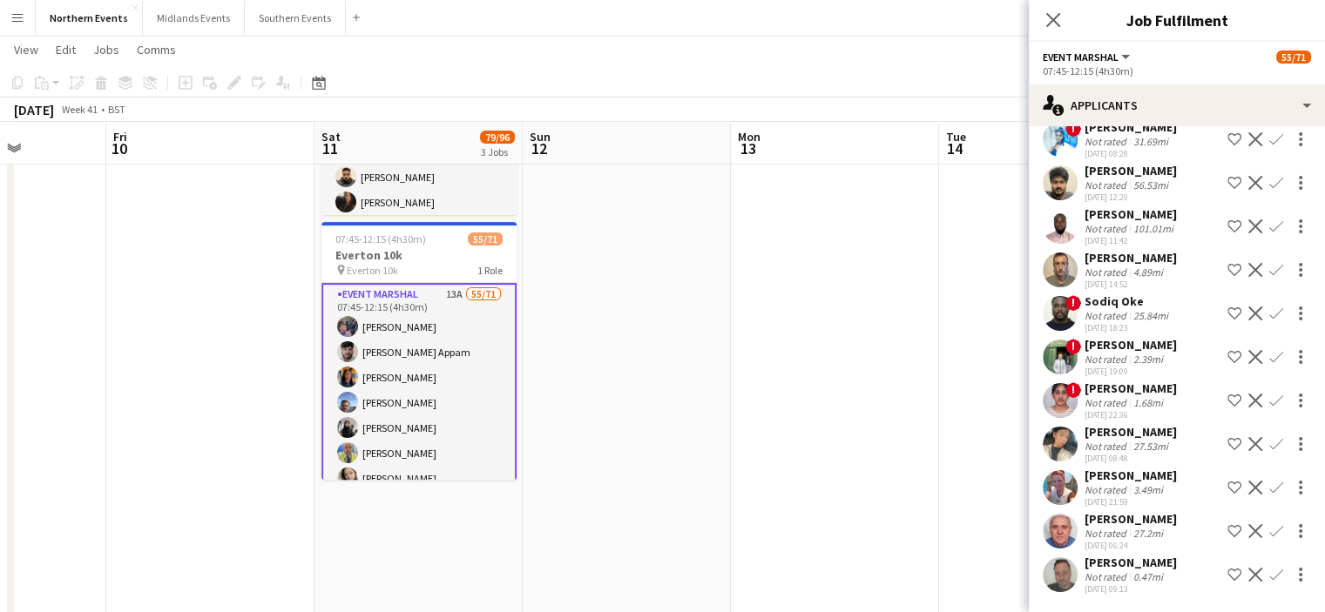
click at [1269, 484] on app-icon "Confirm" at bounding box center [1276, 488] width 14 height 14
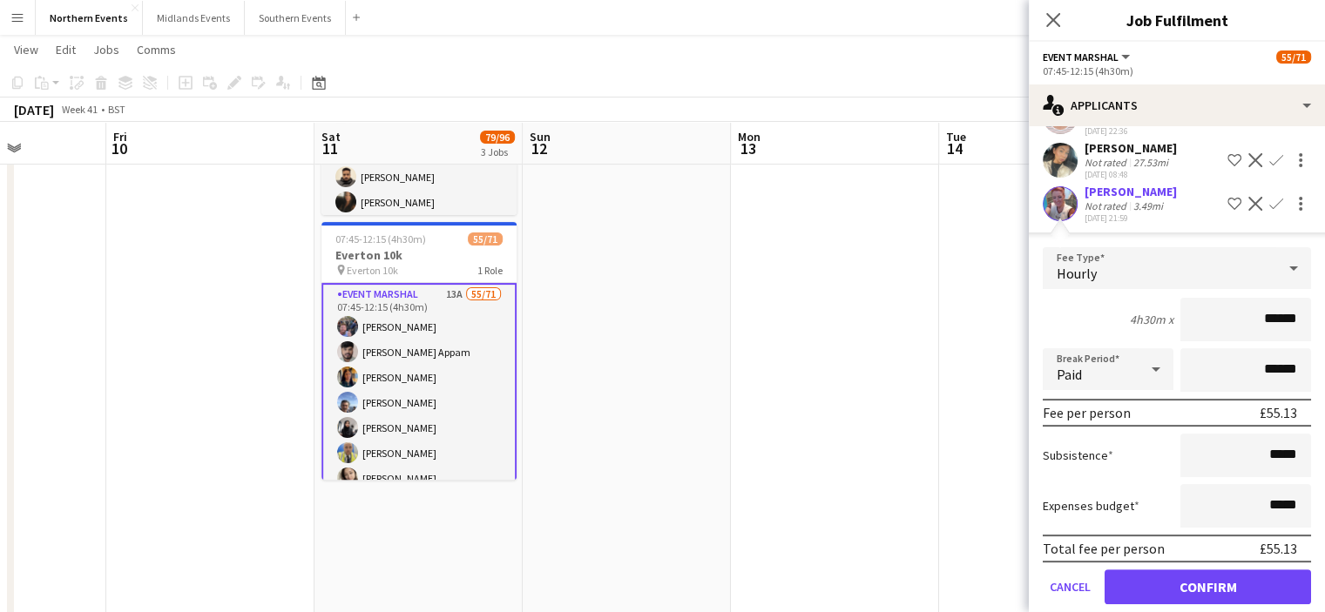
scroll to position [557, 0]
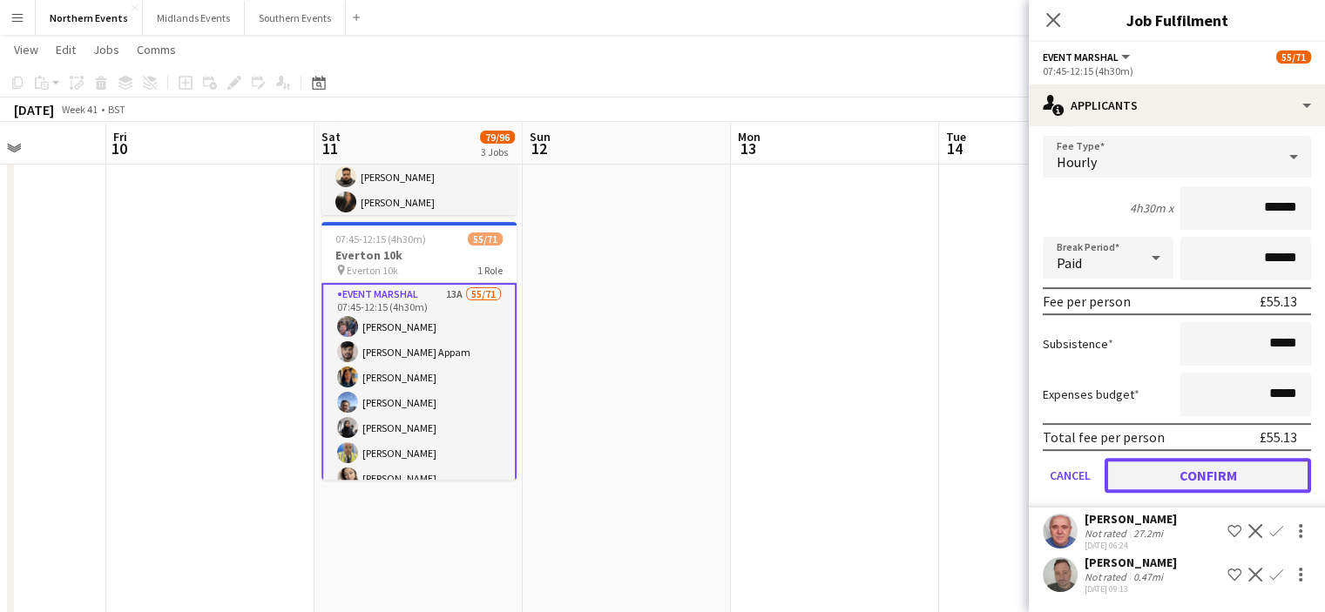
click at [1264, 470] on button "Confirm" at bounding box center [1207, 475] width 206 height 35
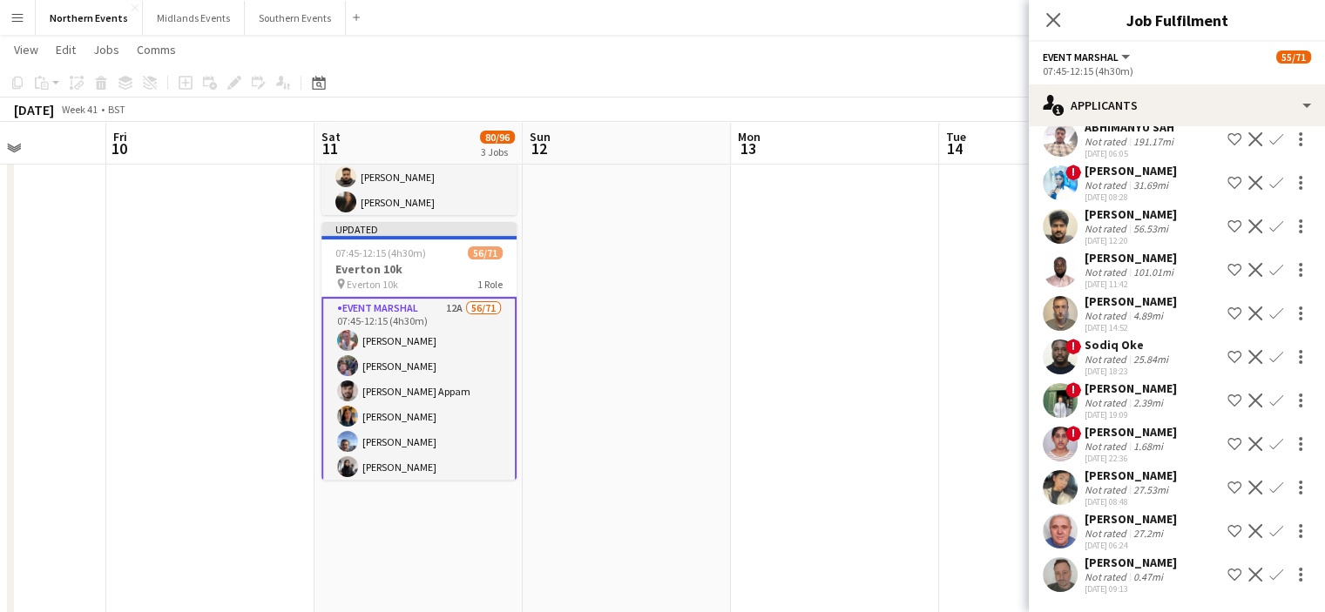
click at [1269, 581] on button "Confirm" at bounding box center [1276, 574] width 21 height 21
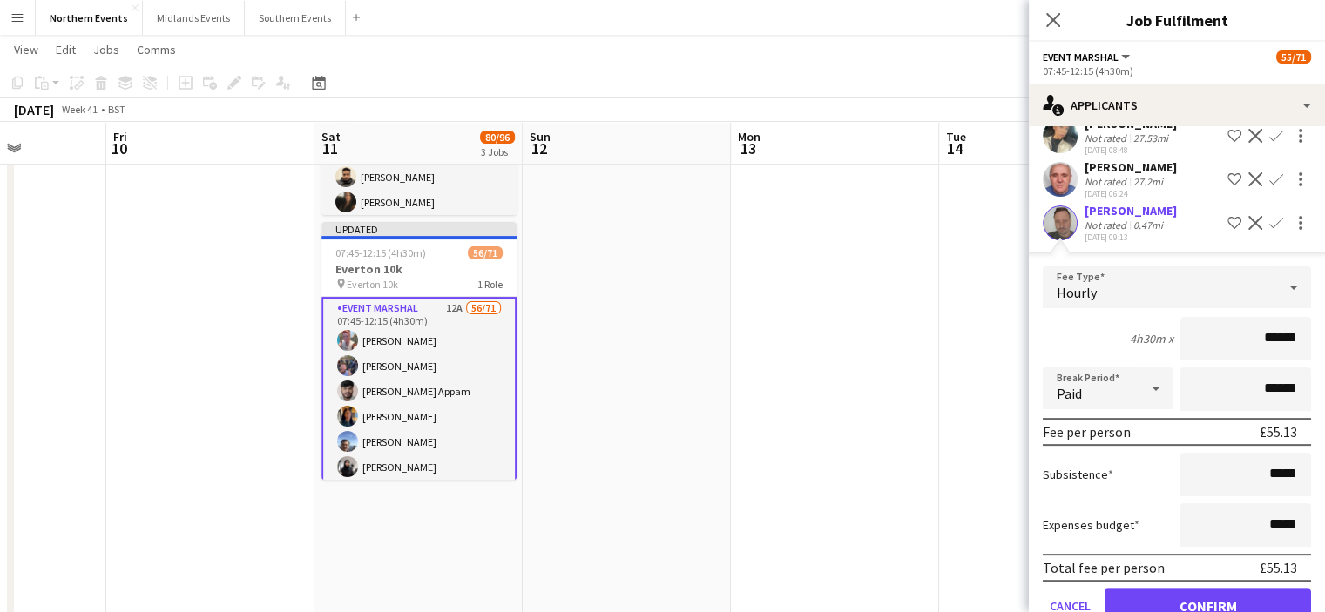
scroll to position [515, 0]
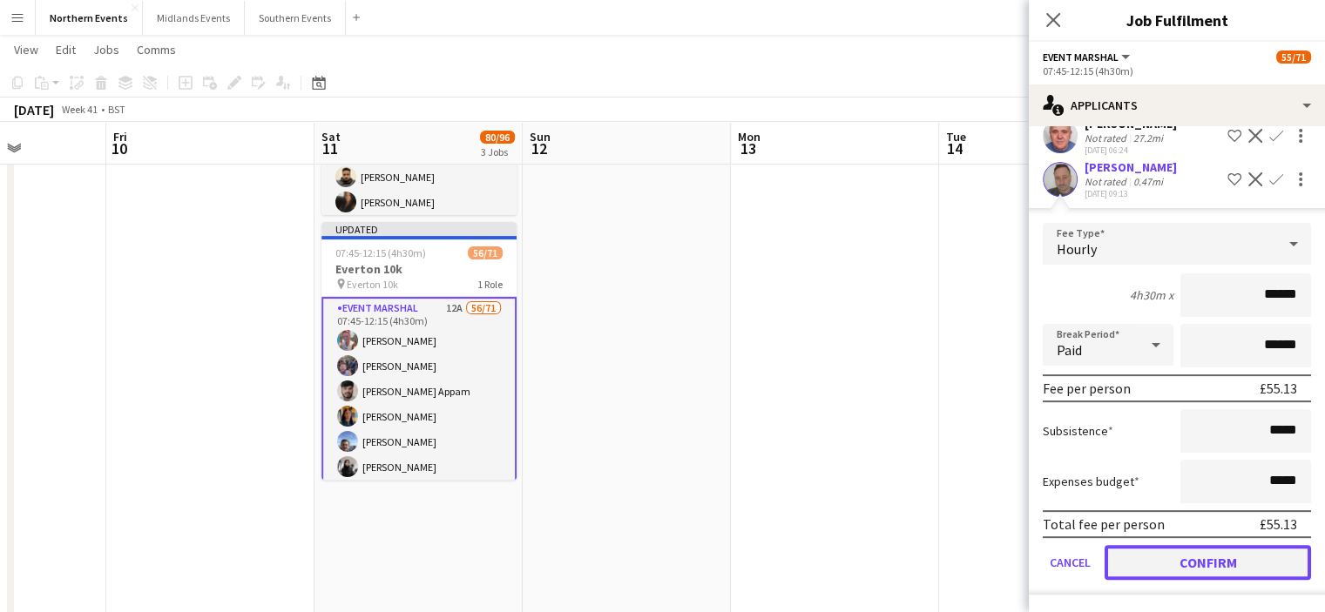
click at [1278, 574] on button "Confirm" at bounding box center [1207, 562] width 206 height 35
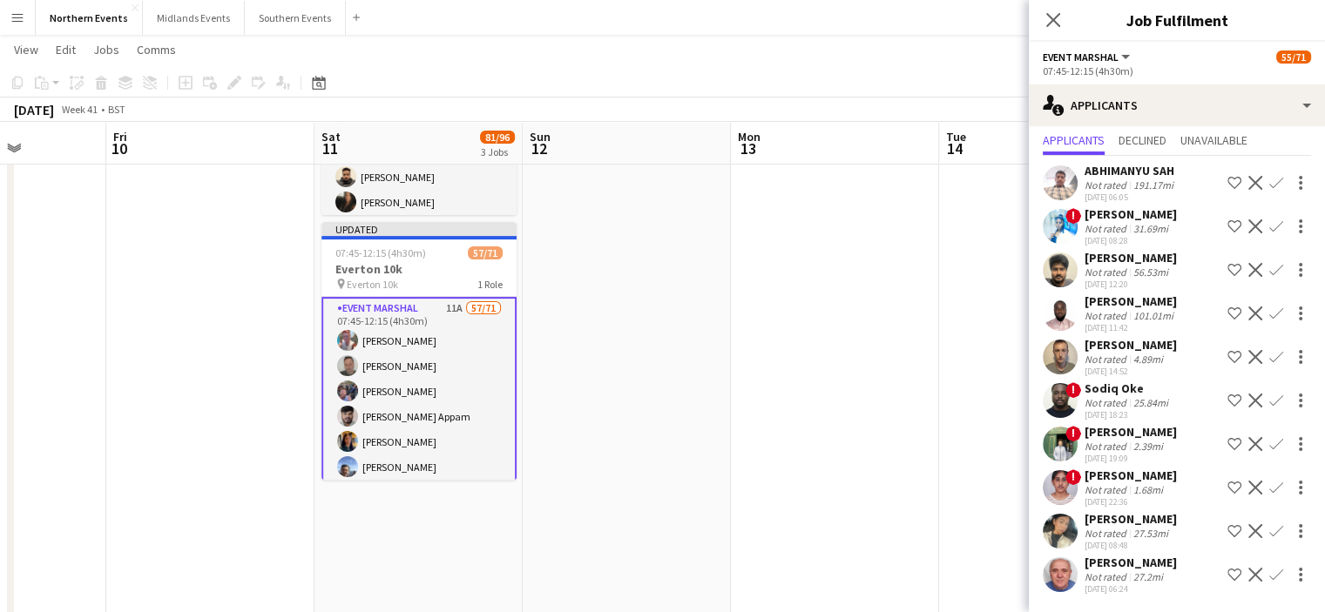
scroll to position [78, 0]
drag, startPoint x: 1103, startPoint y: 423, endPoint x: 1125, endPoint y: 420, distance: 22.9
drag, startPoint x: 1125, startPoint y: 420, endPoint x: 1151, endPoint y: 422, distance: 25.4
click at [1151, 424] on div "Catherine McGee" at bounding box center [1130, 432] width 92 height 16
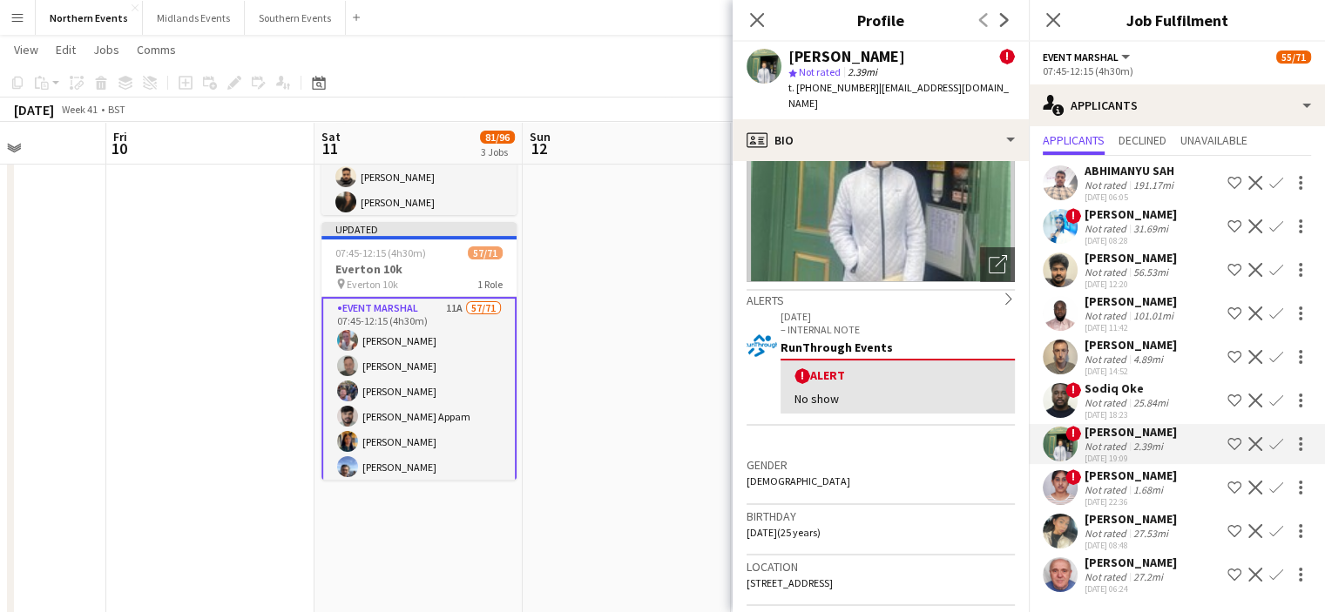
scroll to position [133, 0]
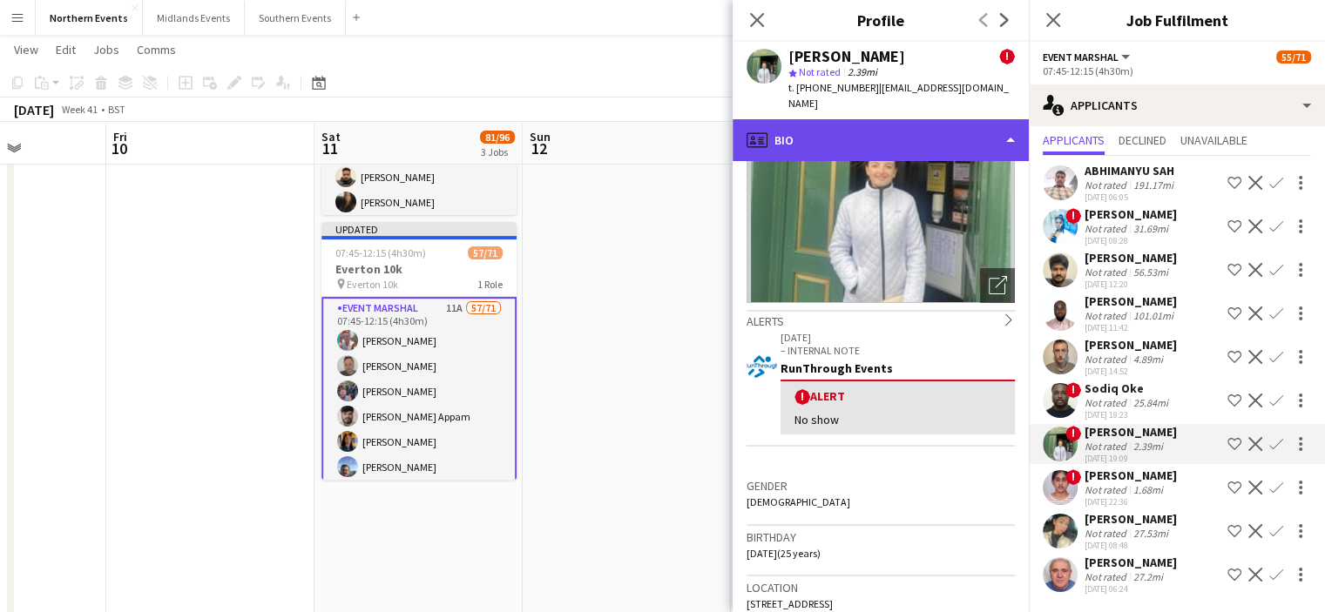
click at [1000, 128] on div "profile Bio" at bounding box center [881, 140] width 296 height 42
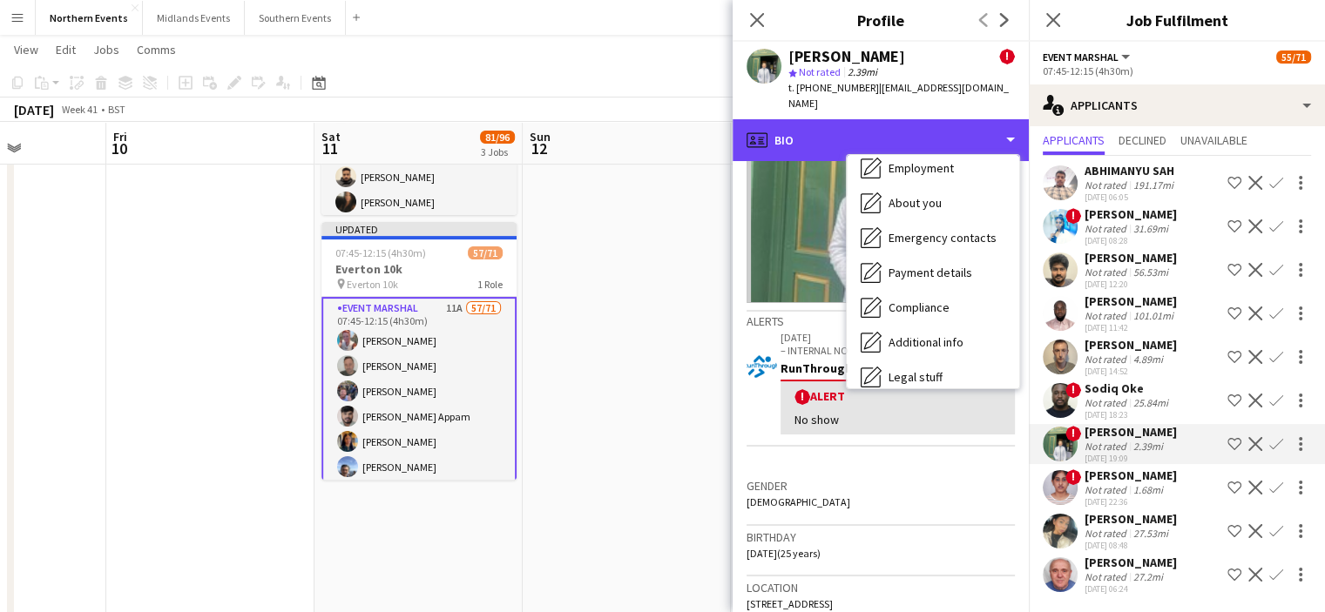
scroll to position [164, 0]
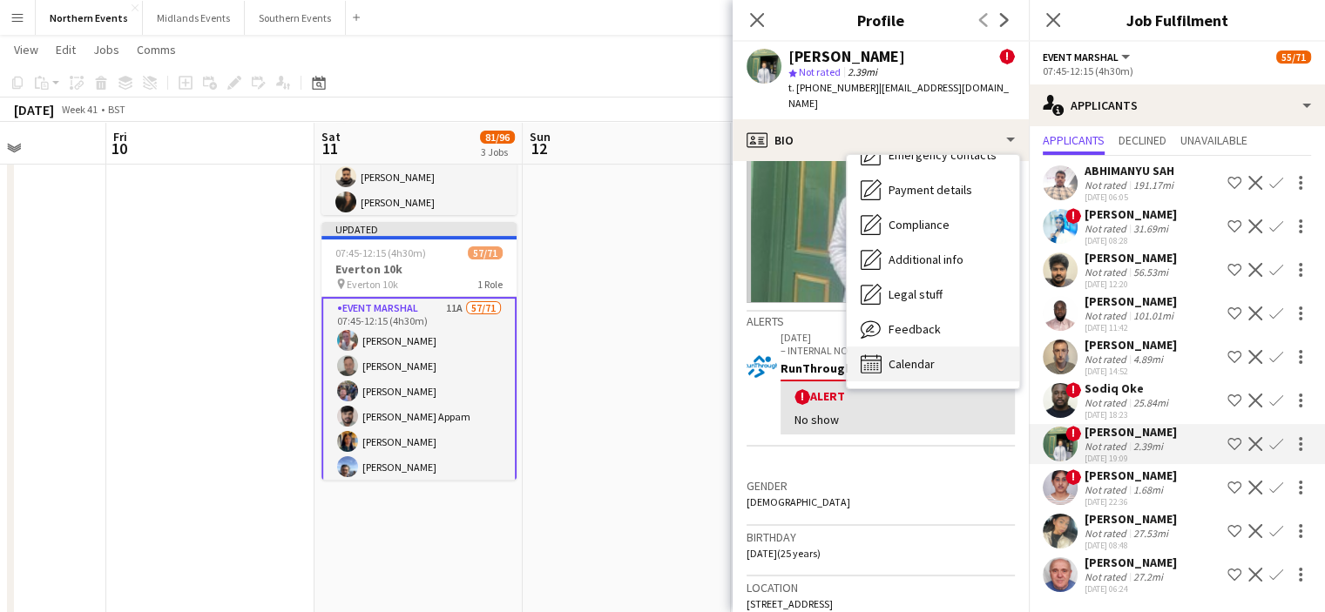
click at [944, 354] on div "Calendar Calendar" at bounding box center [933, 364] width 172 height 35
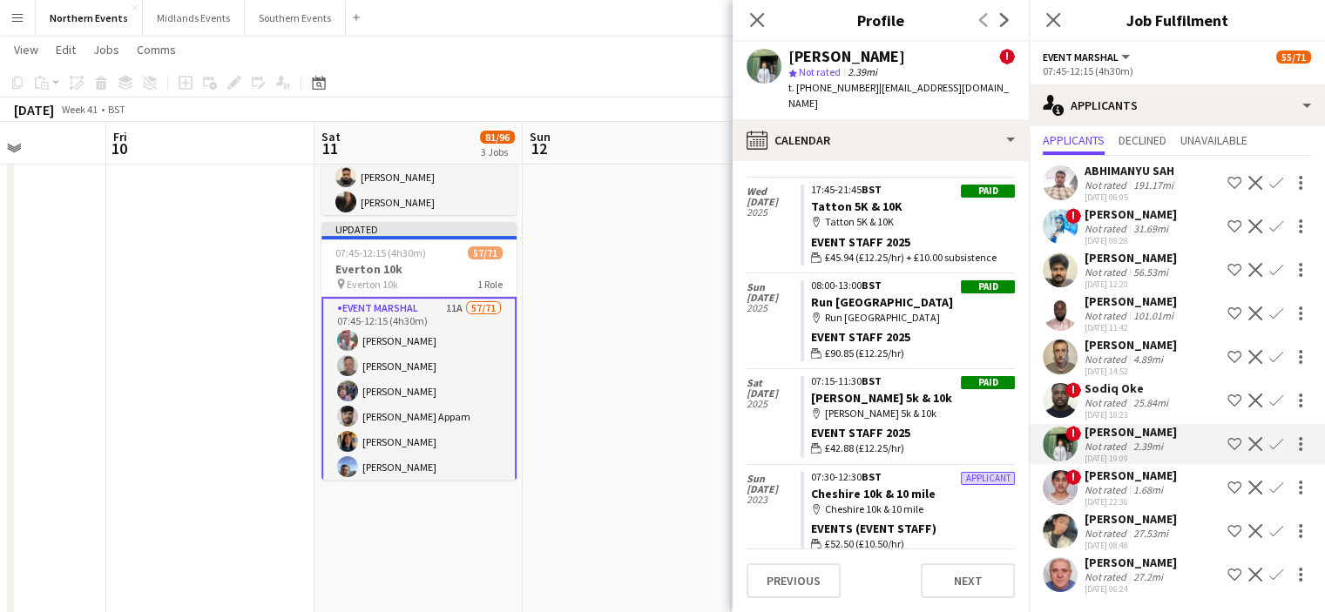
scroll to position [0, 0]
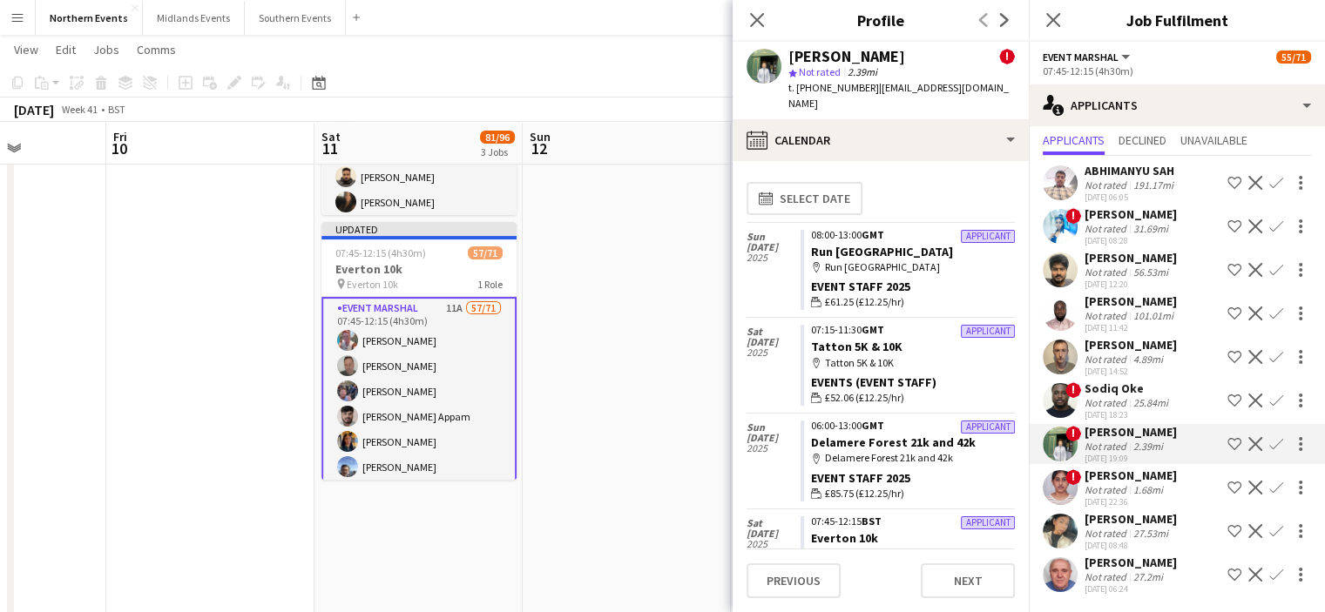
click at [1269, 437] on app-icon "Confirm" at bounding box center [1276, 444] width 14 height 14
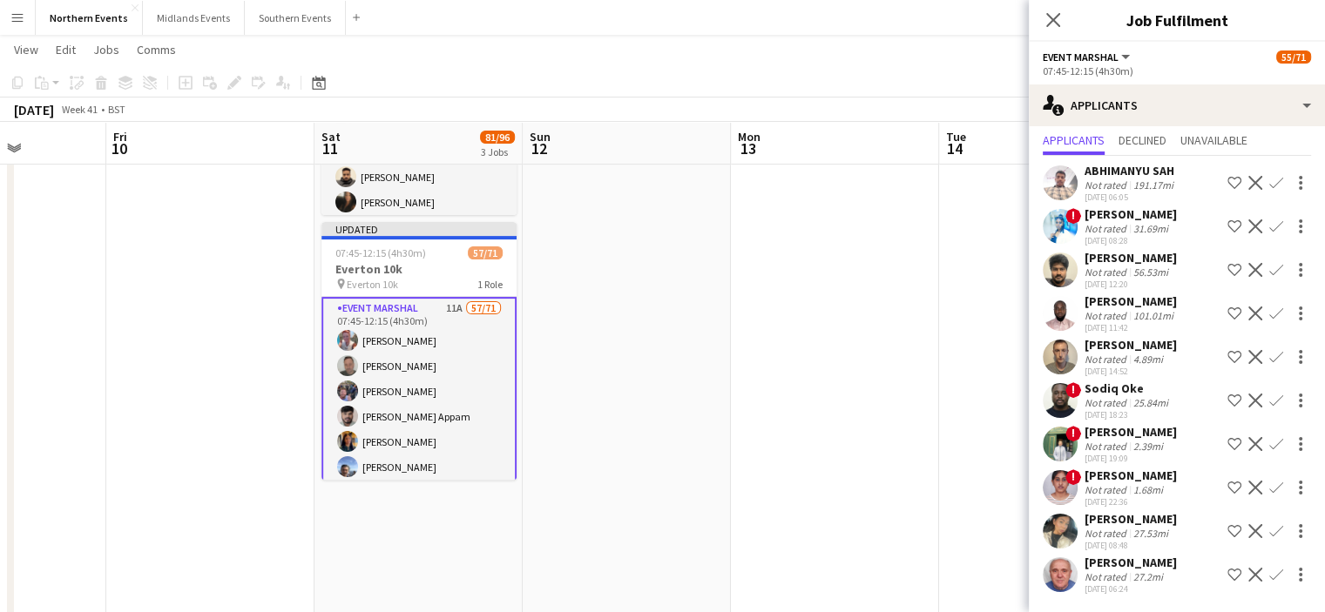
click at [1269, 437] on app-icon "Confirm" at bounding box center [1276, 444] width 14 height 14
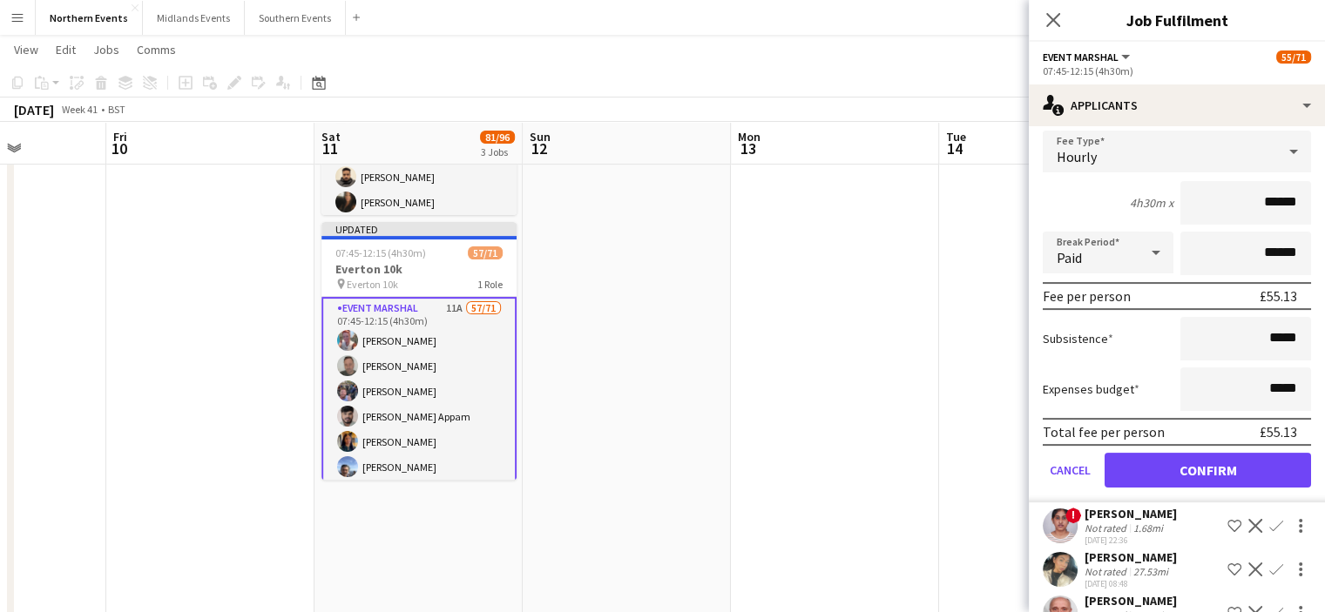
scroll to position [405, 0]
click at [1273, 487] on button "Confirm" at bounding box center [1207, 469] width 206 height 35
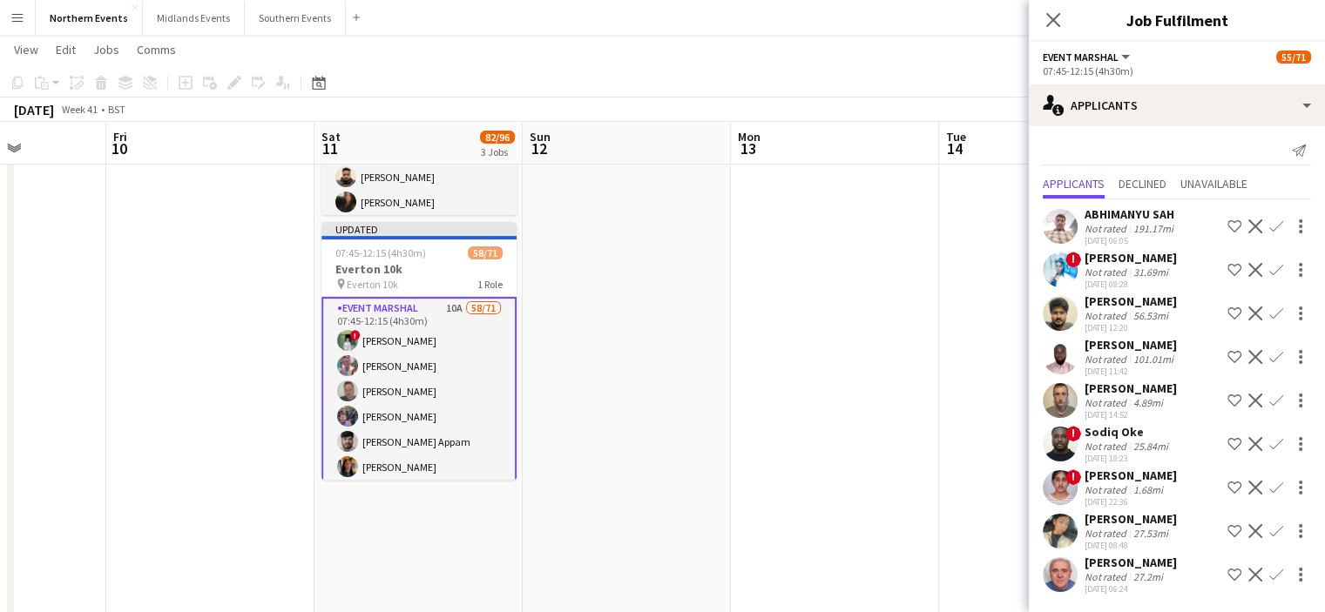
scroll to position [0, 0]
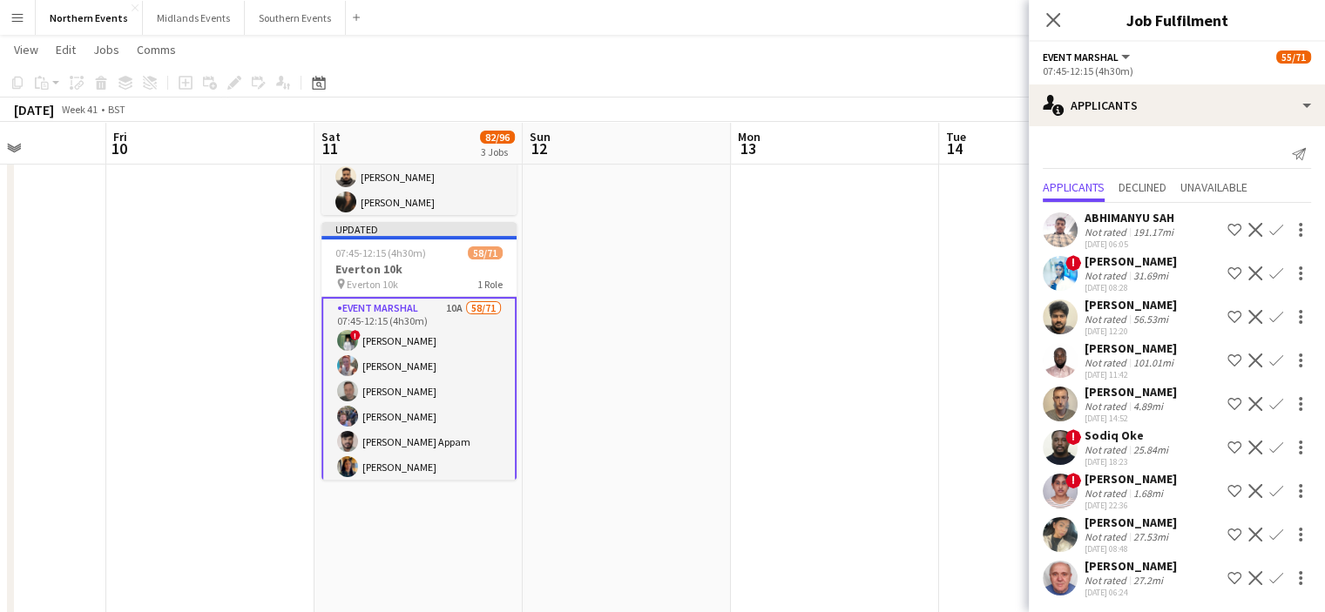
click at [1033, 19] on div "Close pop-in" at bounding box center [1053, 20] width 49 height 40
click at [1057, 16] on icon at bounding box center [1052, 19] width 17 height 17
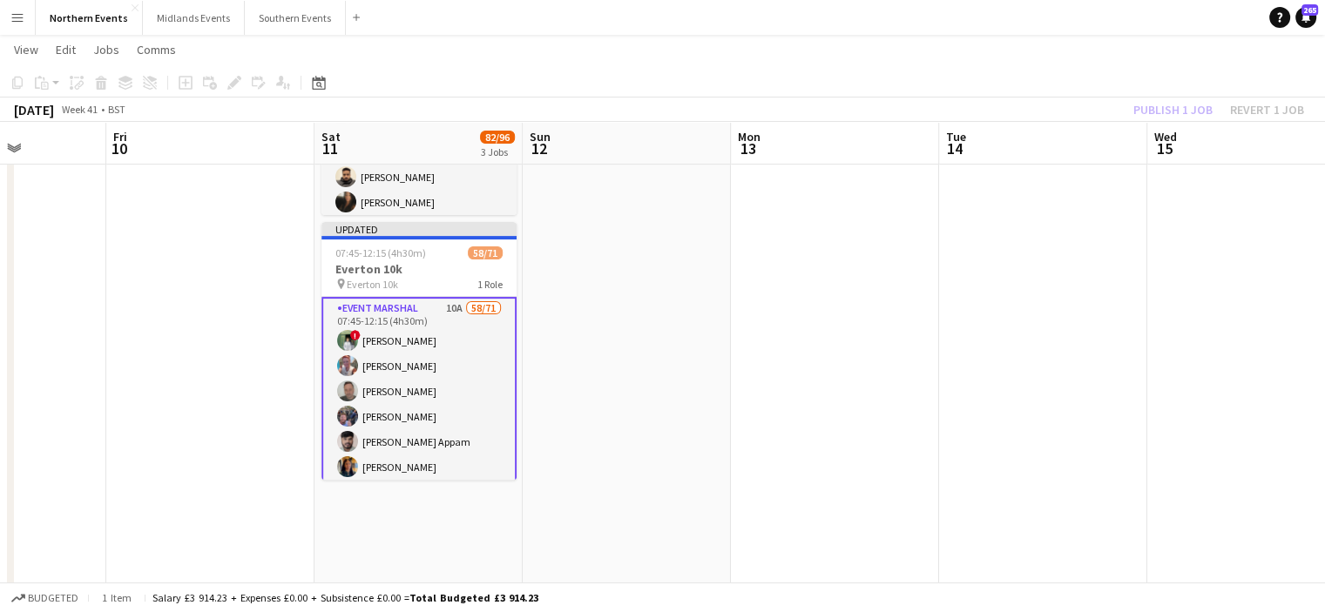
click at [1189, 113] on div "Publish 1 job Revert 1 job" at bounding box center [1218, 109] width 213 height 23
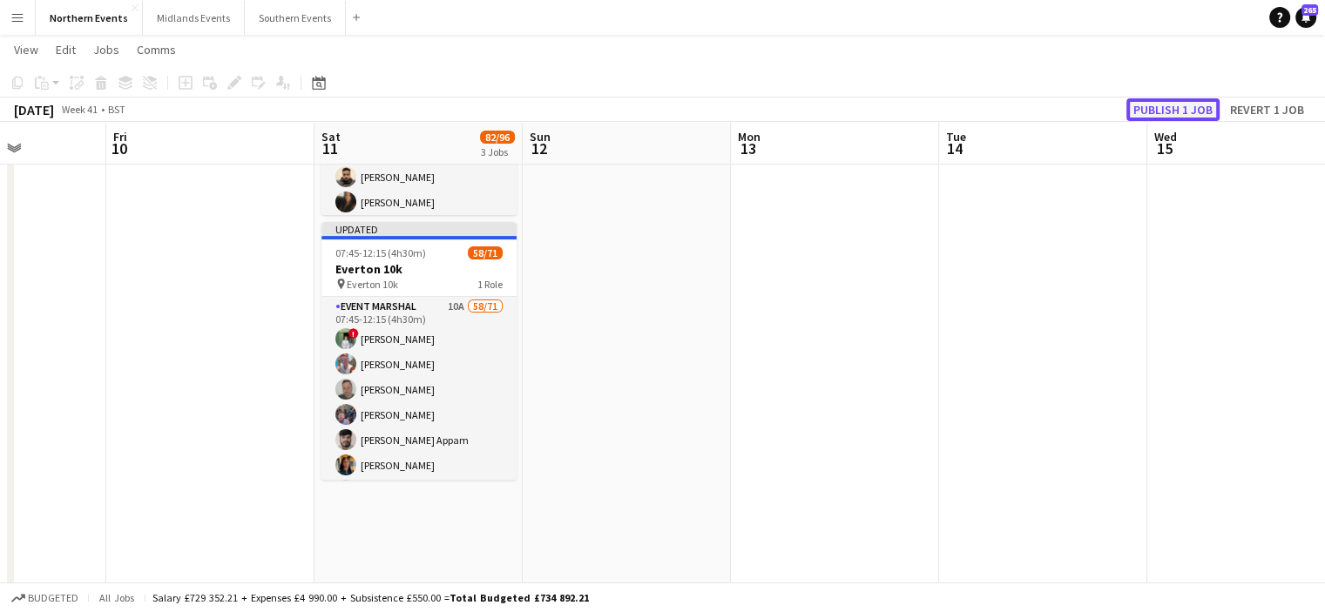
click at [1189, 113] on button "Publish 1 job" at bounding box center [1172, 109] width 93 height 23
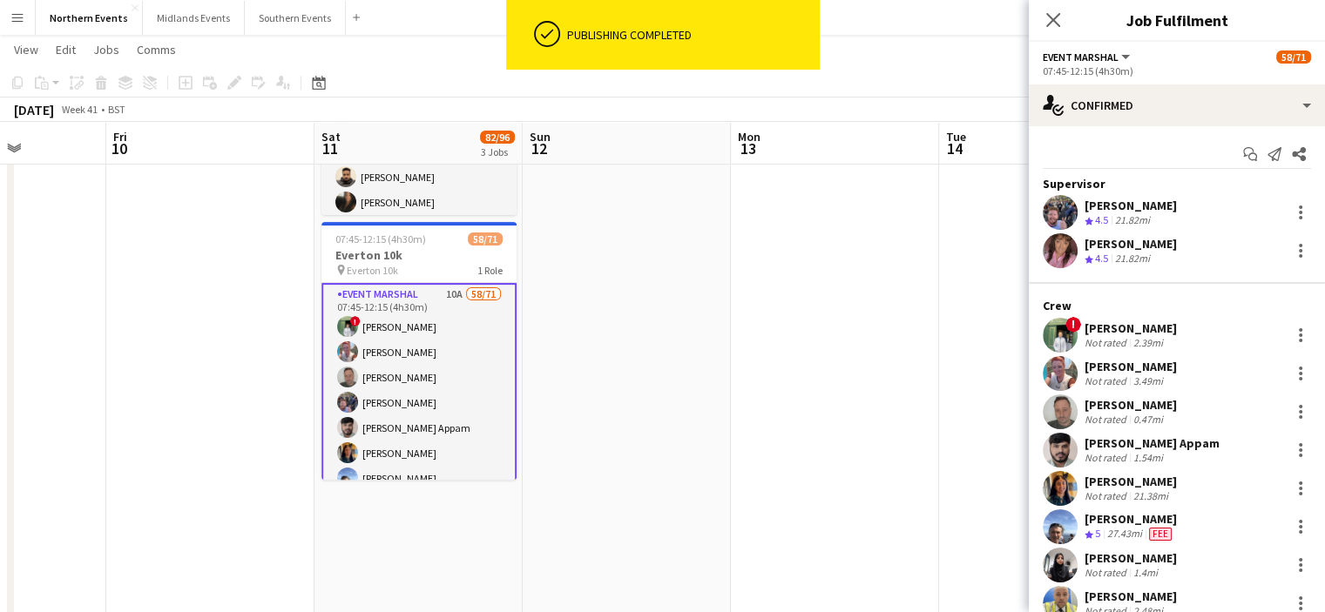
drag, startPoint x: 1166, startPoint y: 401, endPoint x: 1073, endPoint y: 407, distance: 93.4
click at [1073, 407] on div "Andrew Glover Not rated 0.47mi" at bounding box center [1177, 412] width 296 height 35
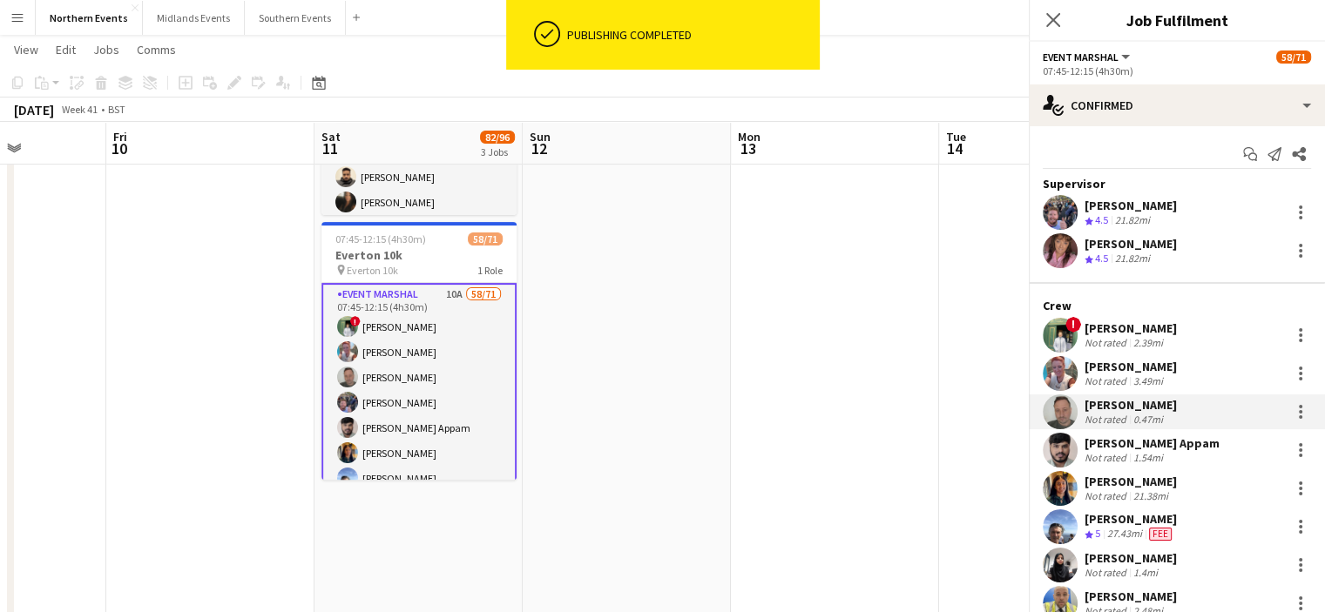
copy div "[PERSON_NAME]"
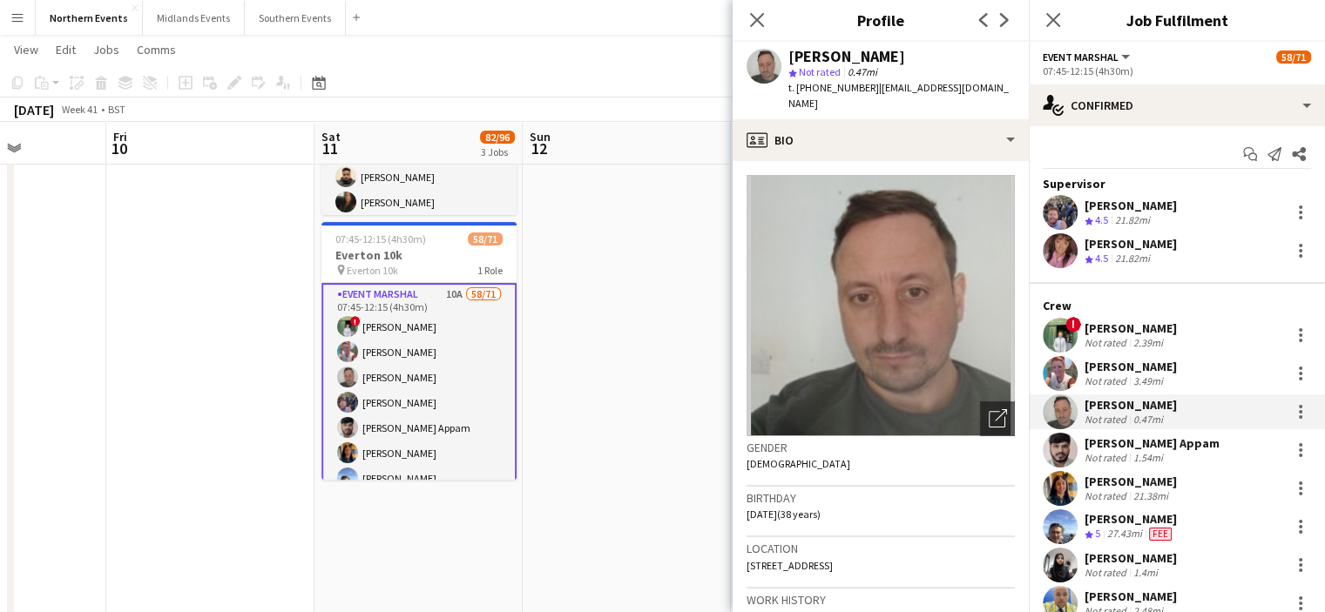
drag, startPoint x: 1164, startPoint y: 368, endPoint x: 1086, endPoint y: 372, distance: 77.6
click at [1086, 372] on div "Corrina Flynn" at bounding box center [1130, 367] width 92 height 16
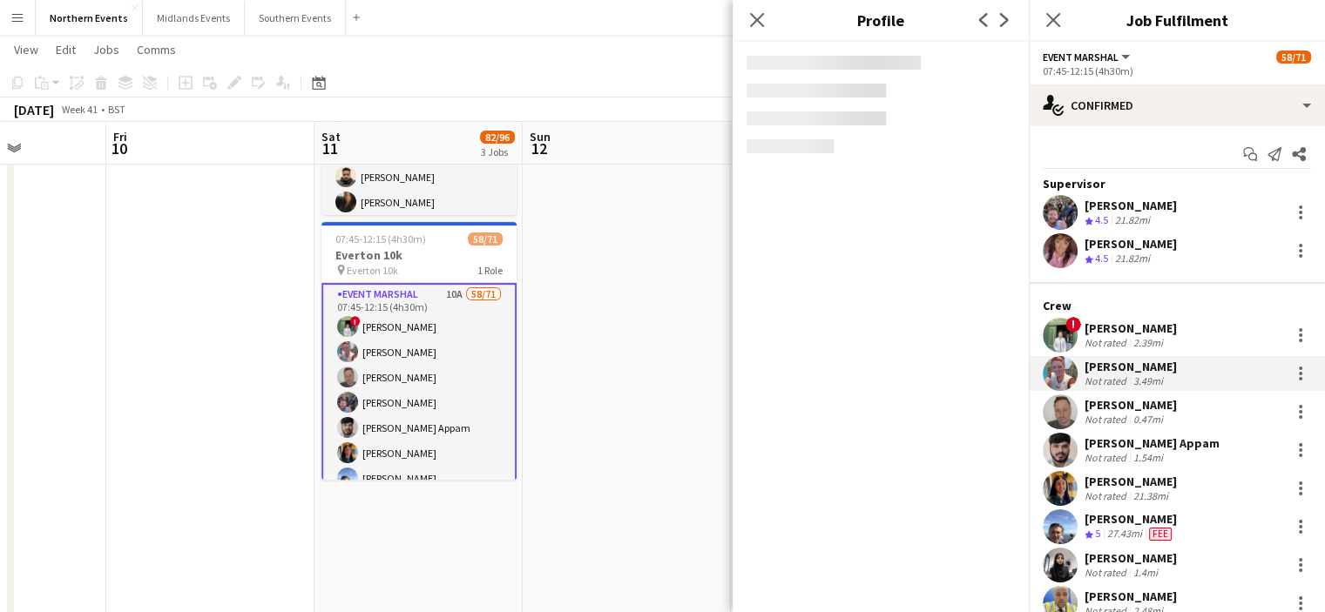
copy div "Corrina Flynn"
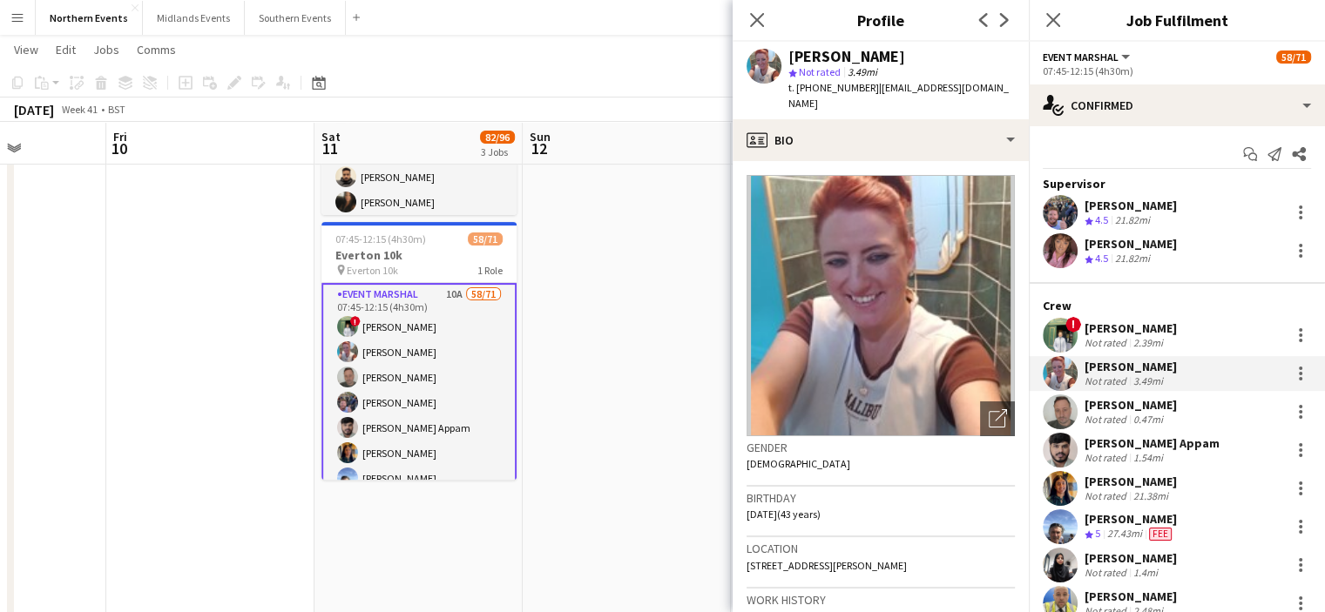
drag, startPoint x: 1179, startPoint y: 323, endPoint x: 1077, endPoint y: 324, distance: 102.8
click at [1077, 324] on div "! Catherine McGee Not rated 2.39mi" at bounding box center [1177, 335] width 296 height 35
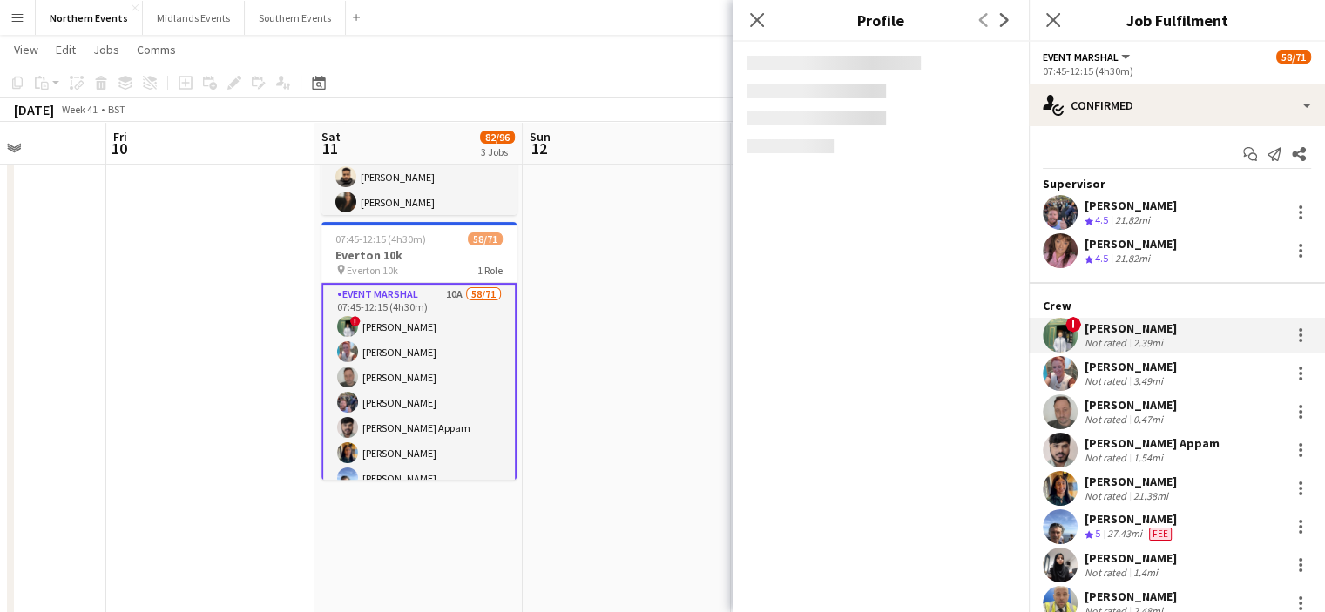
copy div "Catherine McGee"
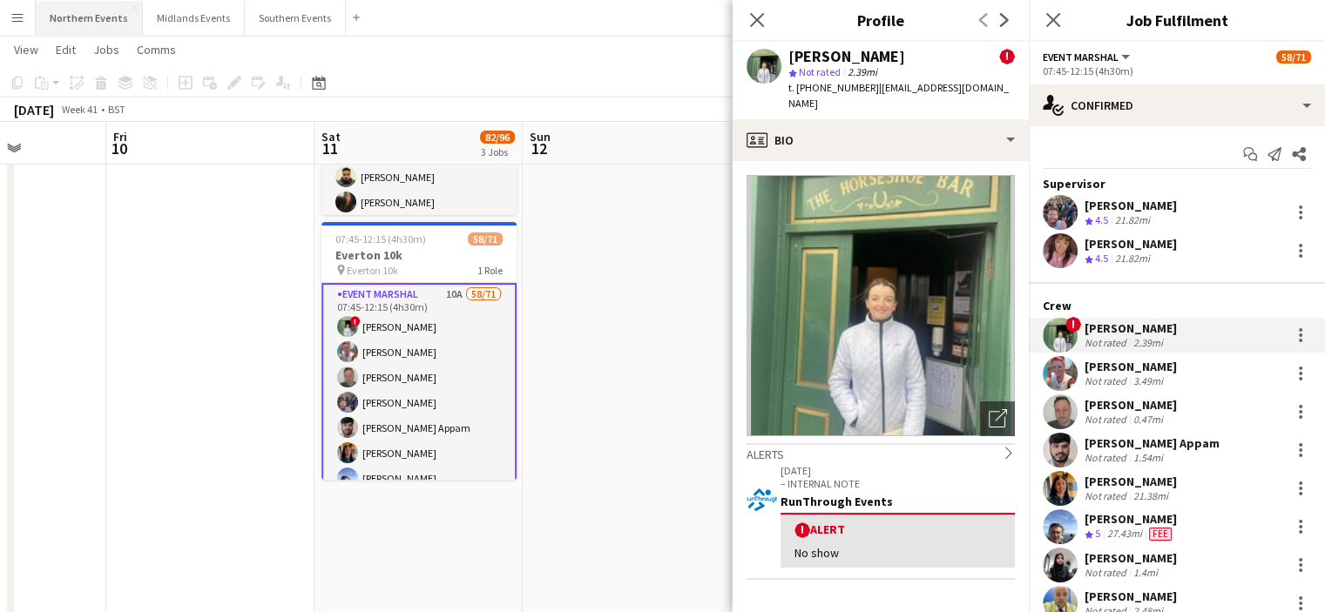
click at [80, 6] on button "Northern Events Close" at bounding box center [89, 18] width 107 height 34
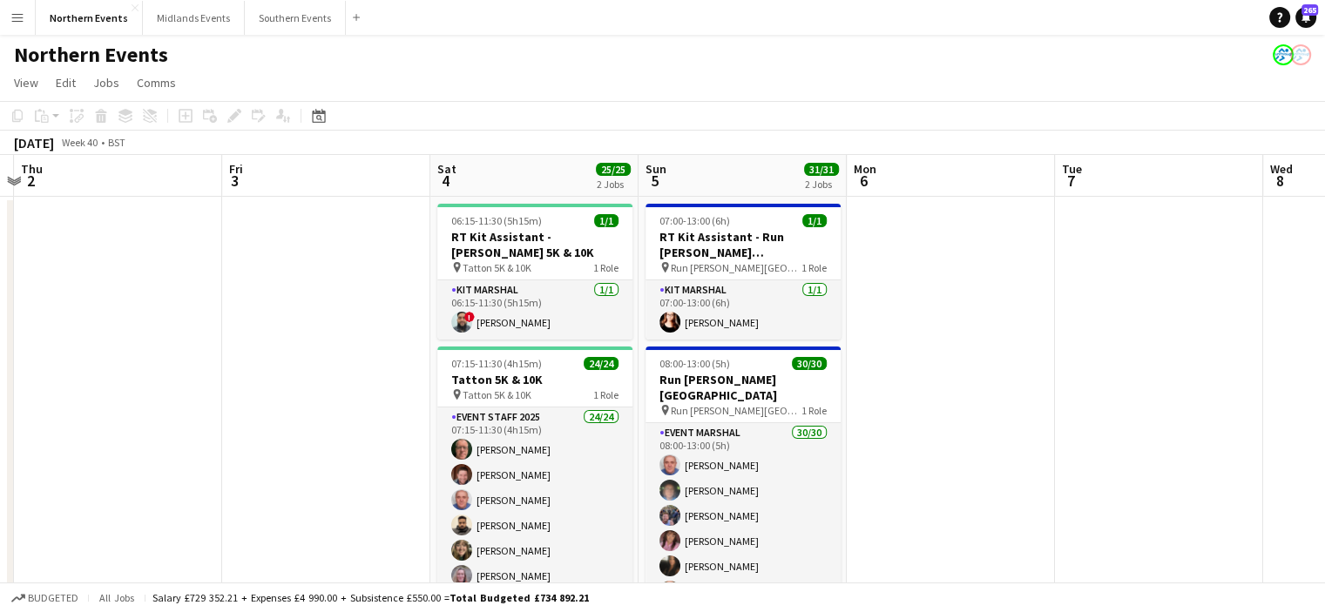
drag, startPoint x: 724, startPoint y: 260, endPoint x: 457, endPoint y: 281, distance: 267.3
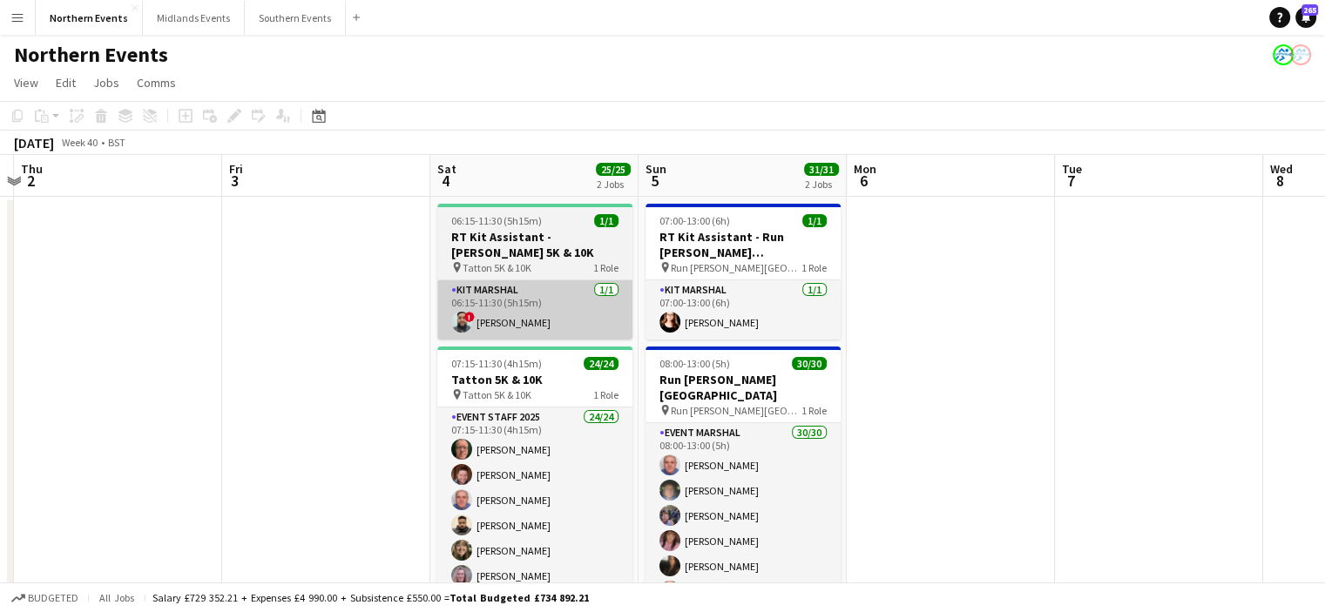
scroll to position [0, 617]
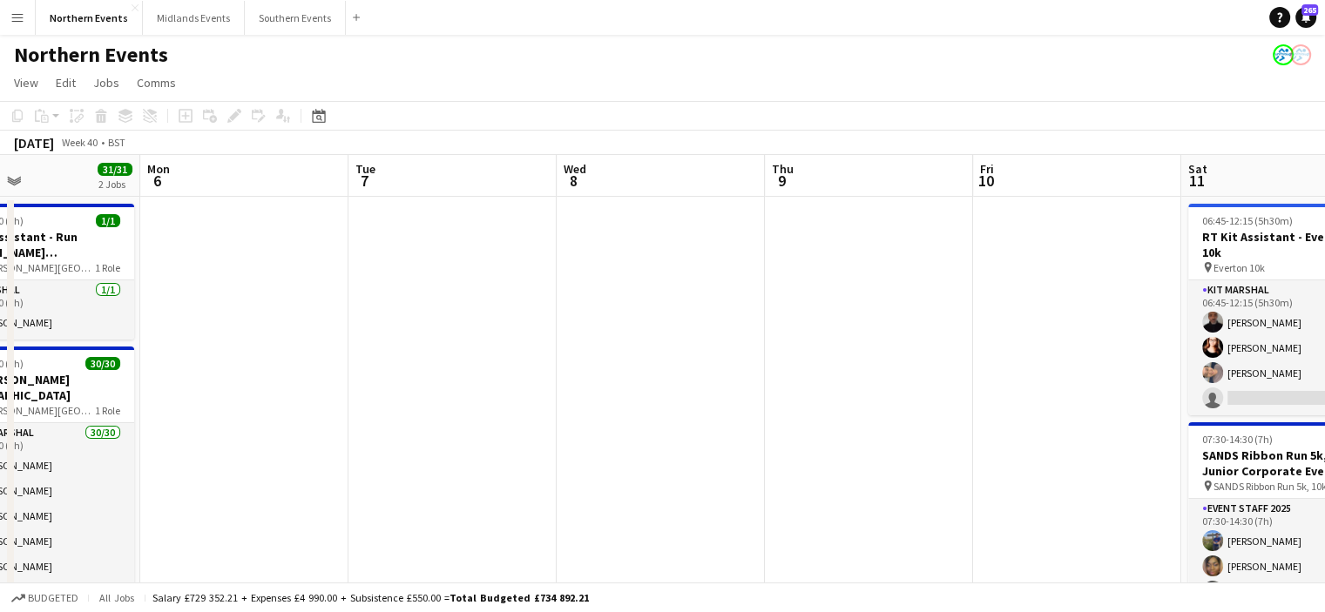
drag, startPoint x: 972, startPoint y: 358, endPoint x: 321, endPoint y: 415, distance: 654.0
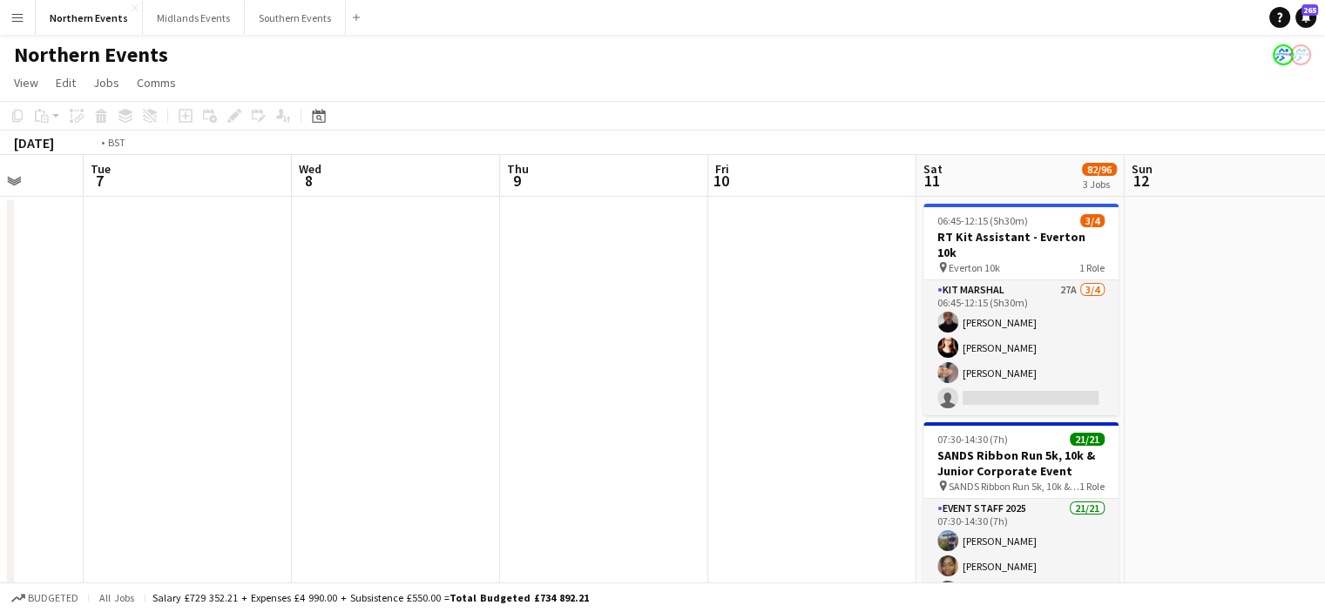
drag, startPoint x: 580, startPoint y: 435, endPoint x: 312, endPoint y: 463, distance: 269.7
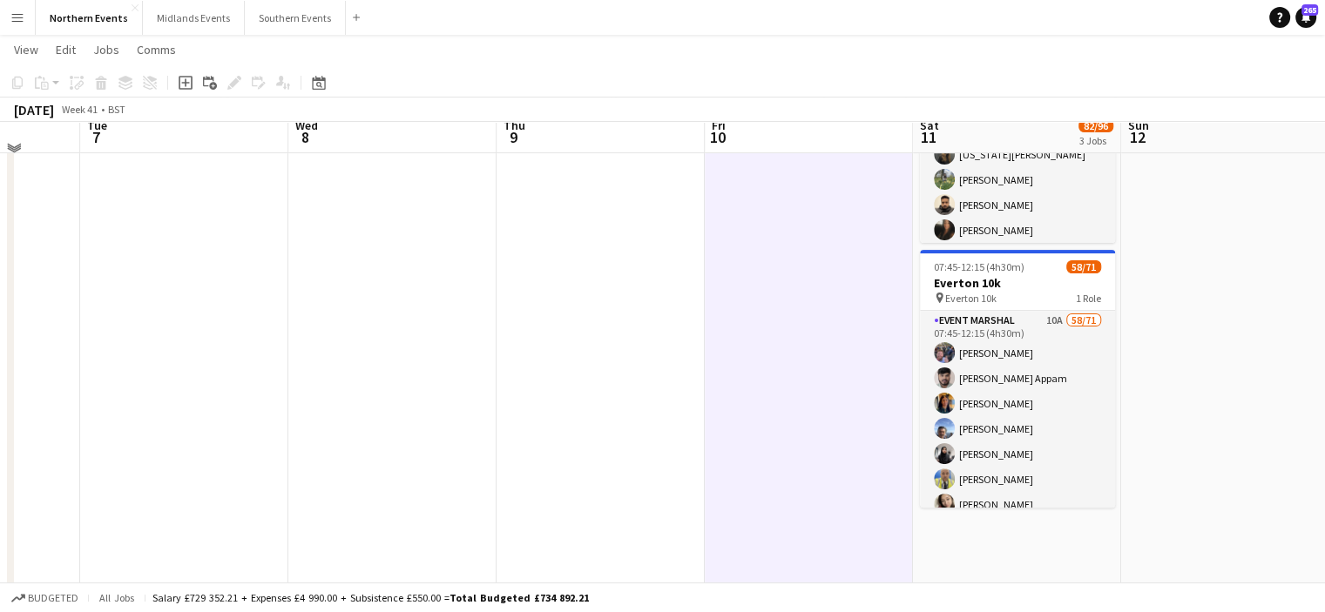
scroll to position [449, 0]
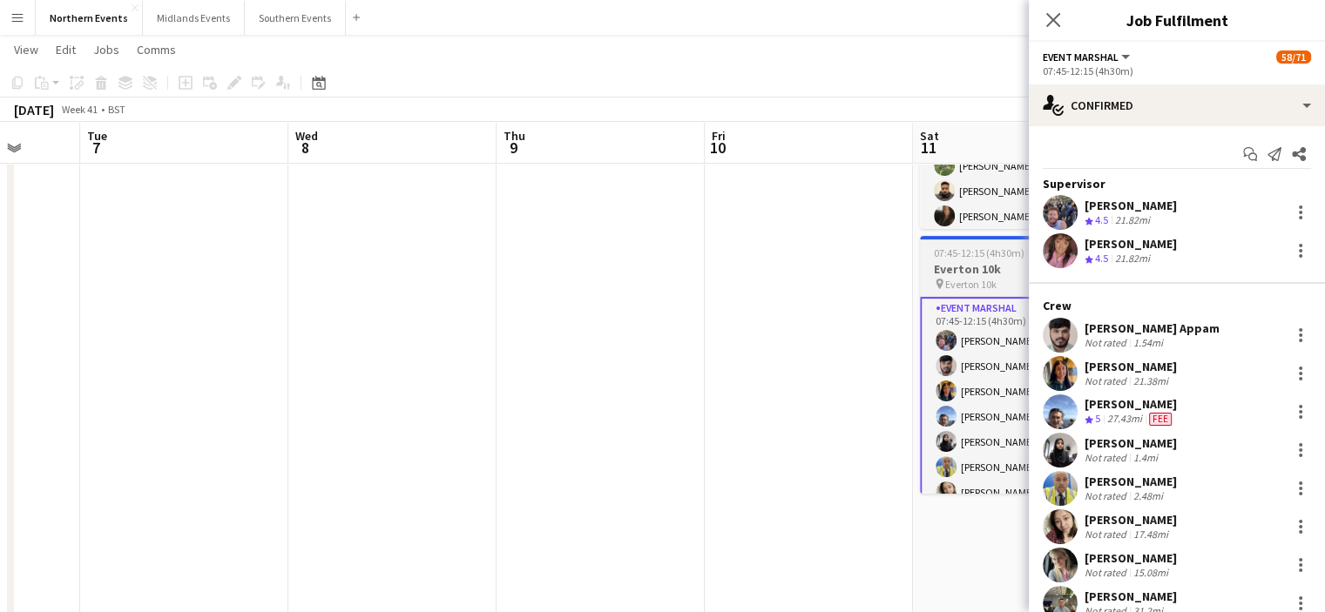
click at [965, 278] on span "Everton 10k" at bounding box center [970, 284] width 51 height 13
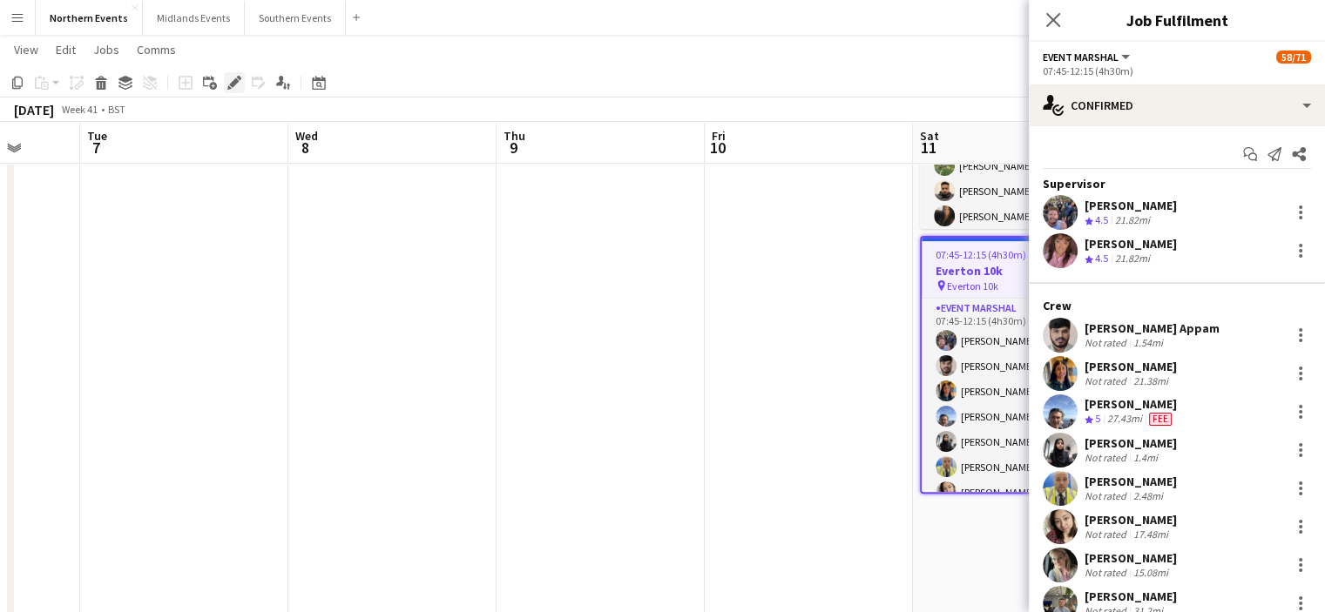
click at [235, 83] on icon at bounding box center [234, 83] width 10 height 10
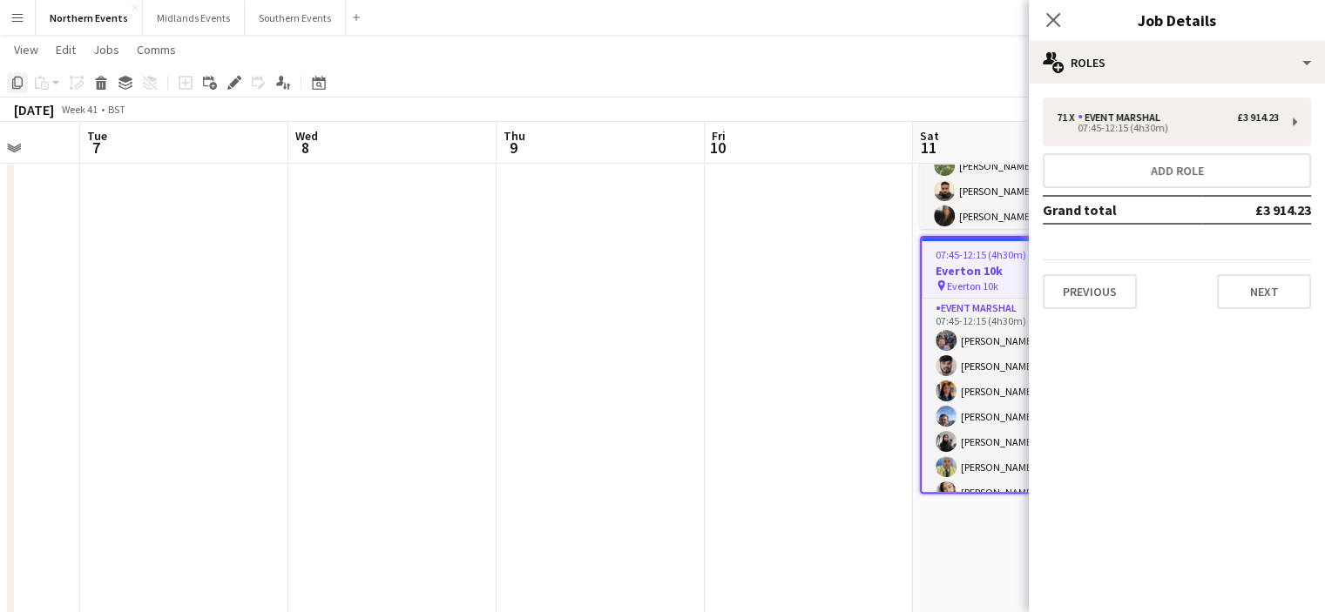
click at [14, 83] on icon at bounding box center [17, 83] width 10 height 12
click at [802, 254] on app-date-cell at bounding box center [809, 402] width 208 height 1313
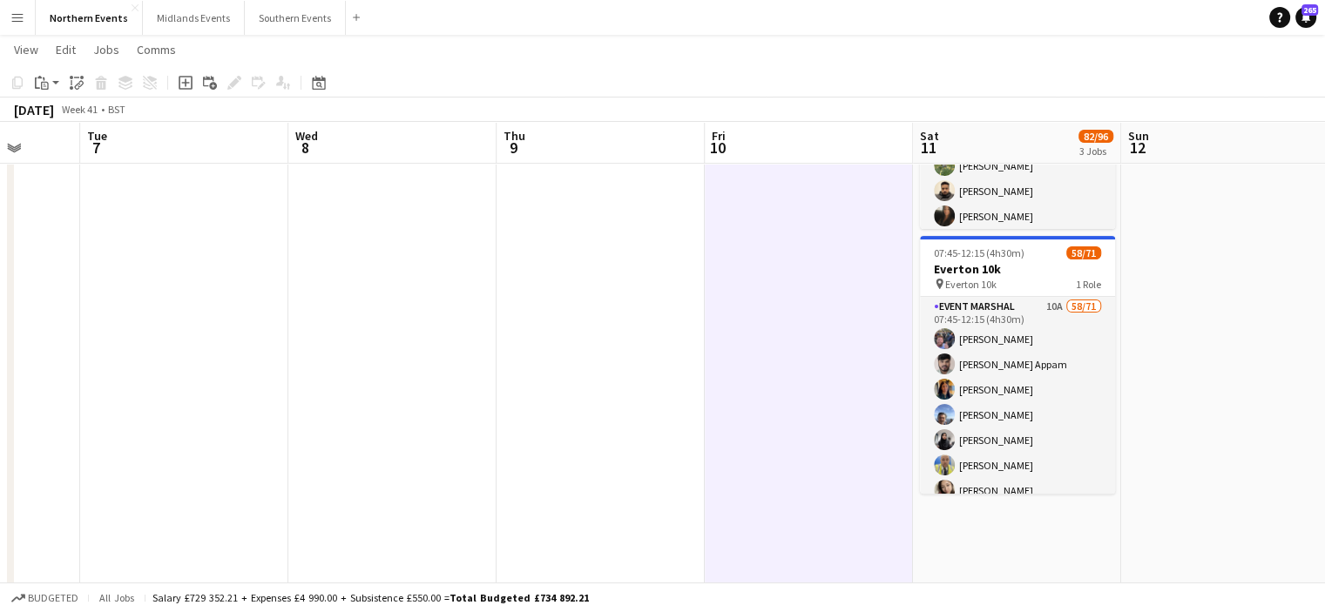
drag, startPoint x: 802, startPoint y: 254, endPoint x: 769, endPoint y: 386, distance: 135.6
click at [769, 386] on app-date-cell at bounding box center [809, 402] width 208 height 1313
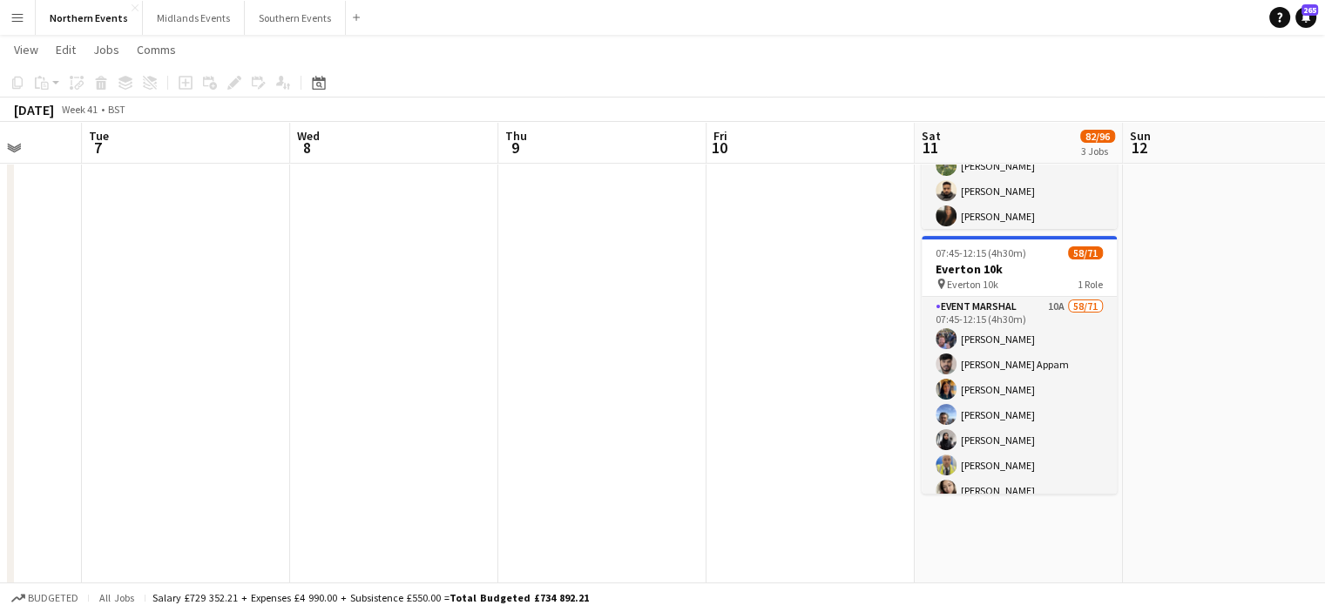
click at [773, 316] on app-date-cell at bounding box center [810, 402] width 208 height 1313
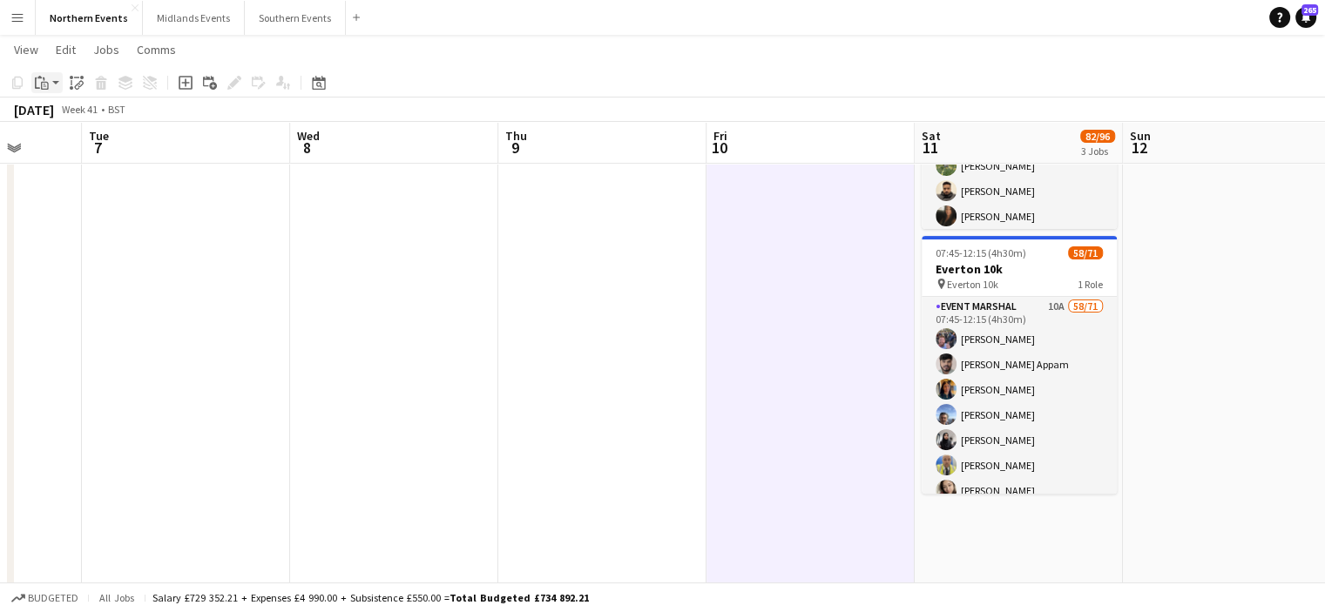
click at [42, 80] on icon "Paste" at bounding box center [42, 83] width 14 height 14
click at [64, 120] on link "Paste Ctrl+V" at bounding box center [128, 116] width 164 height 16
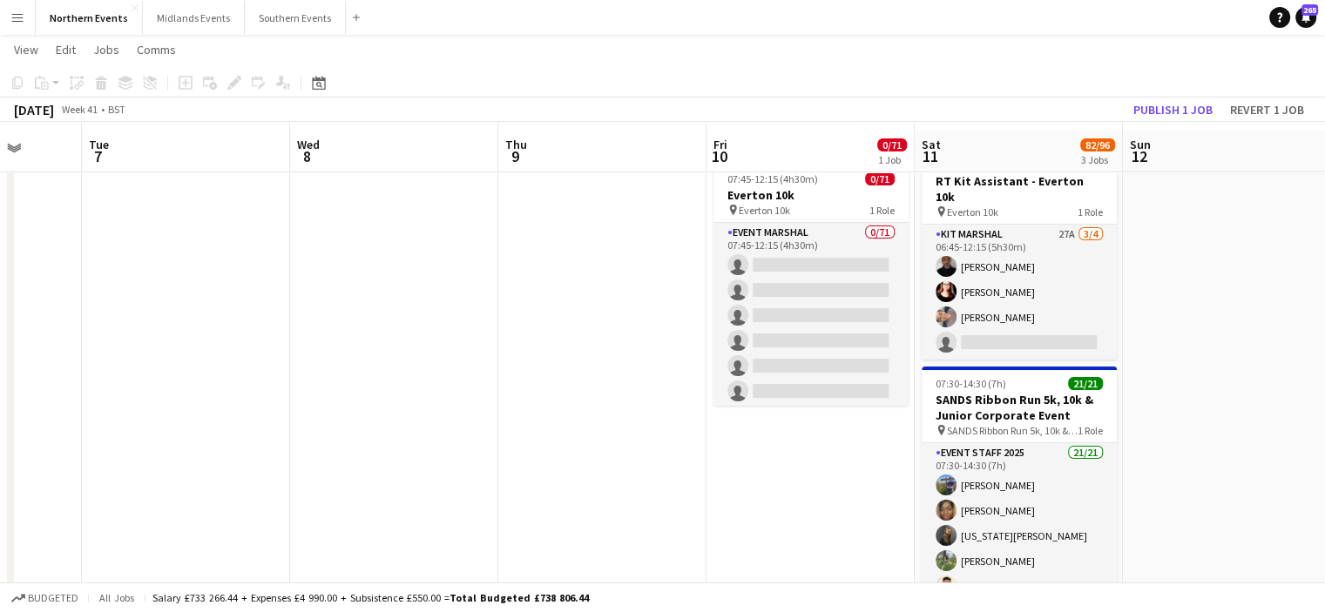
scroll to position [0, 0]
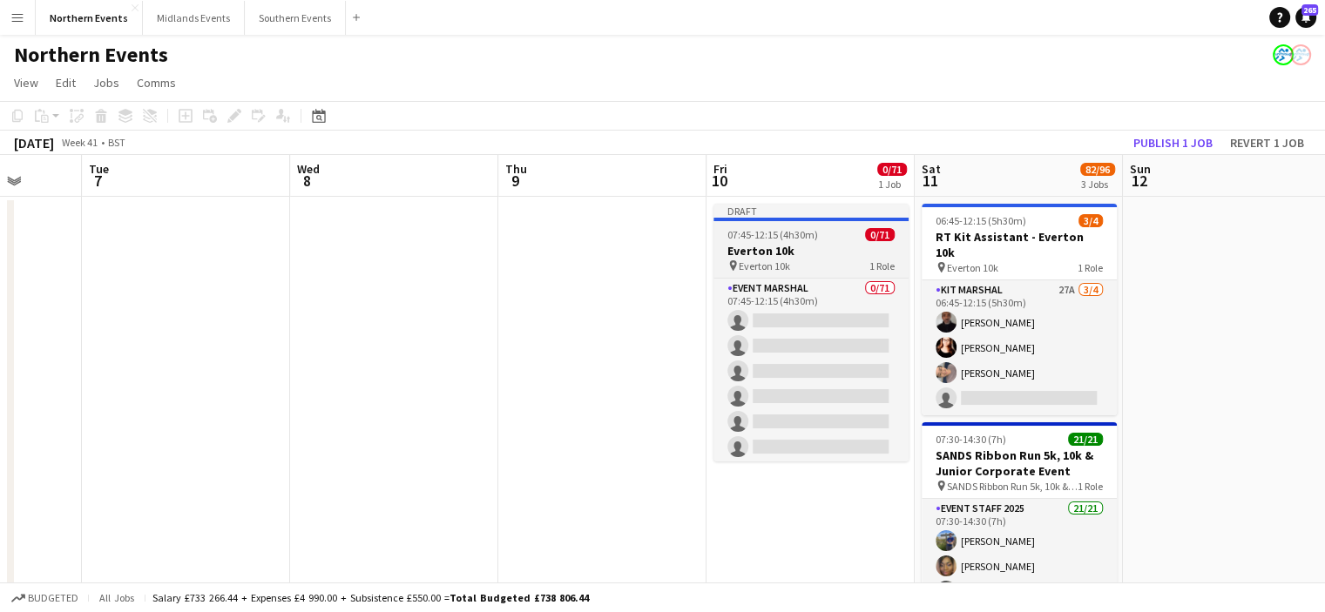
click at [872, 233] on span "0/71" at bounding box center [880, 234] width 30 height 13
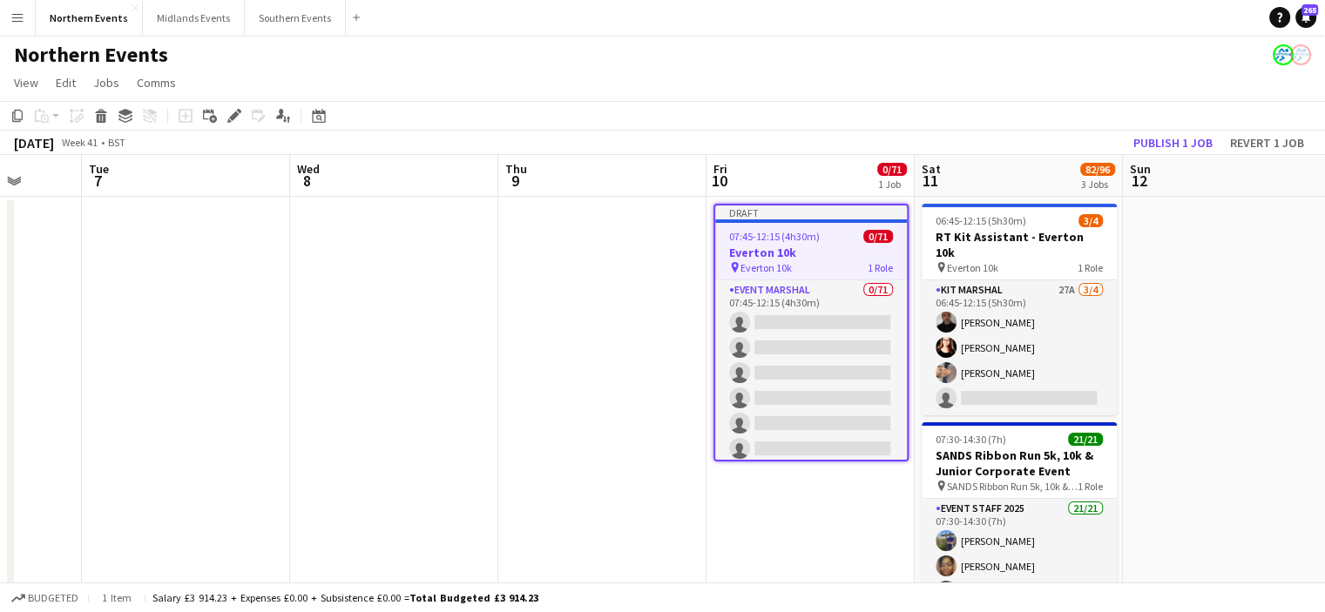
click at [793, 277] on app-job-card "Draft 07:45-12:15 (4h30m) 0/71 Everton 10k pin Everton 10k 1 Role Event Marshal…" at bounding box center [810, 333] width 195 height 258
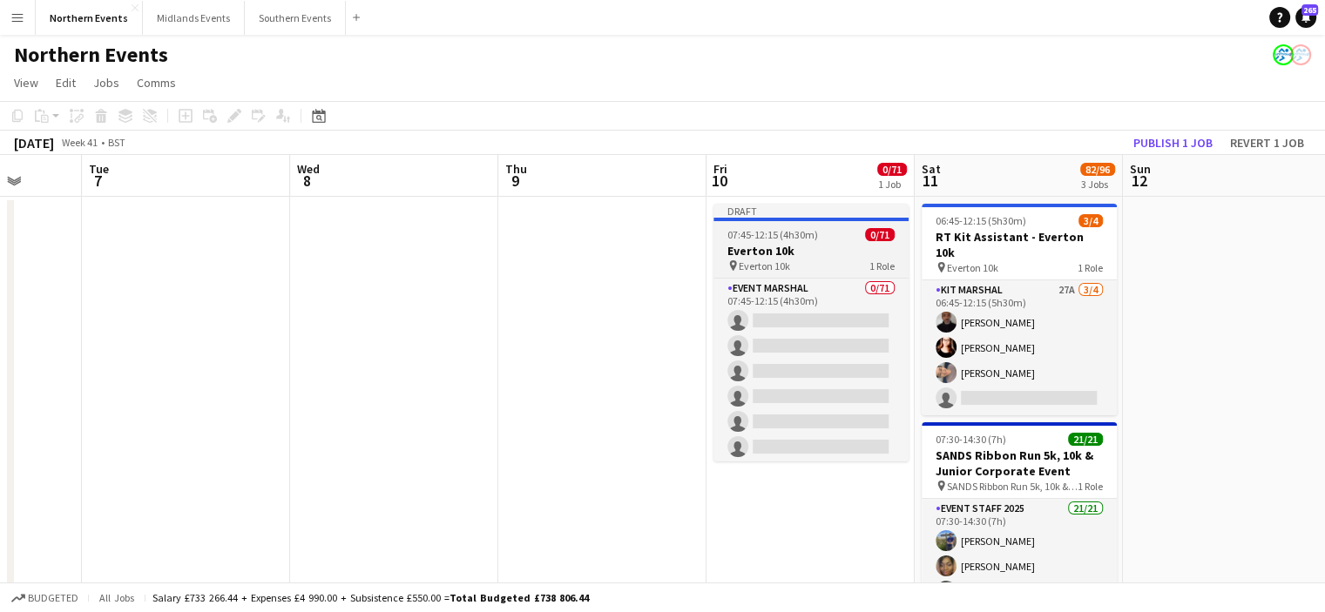
click at [768, 266] on span "Everton 10k" at bounding box center [764, 266] width 51 height 13
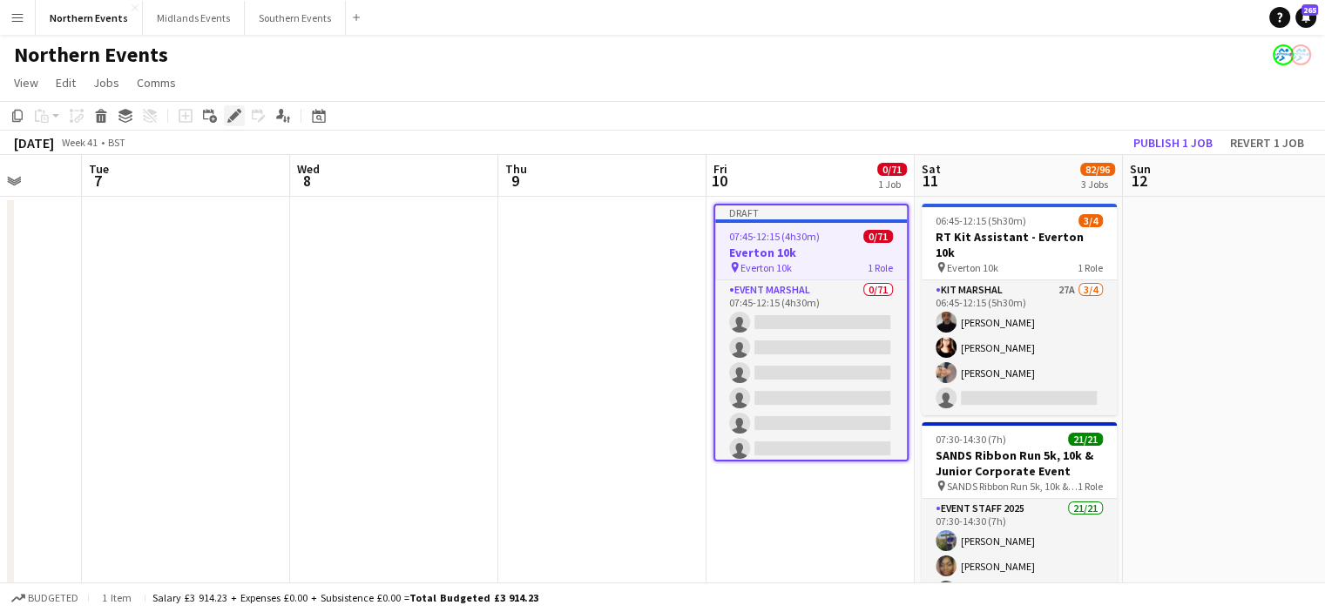
click at [231, 112] on icon "Edit" at bounding box center [234, 116] width 14 height 14
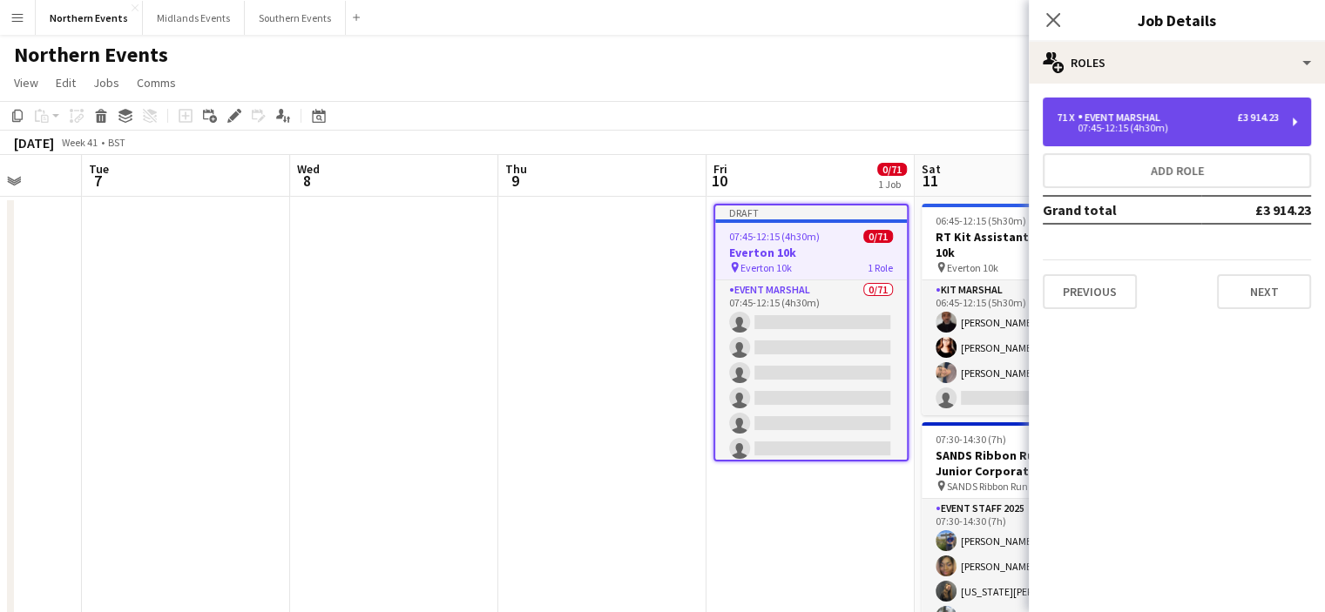
click at [1146, 110] on div "71 x Event Marshal £3 914.23 07:45-12:15 (4h30m)" at bounding box center [1177, 122] width 268 height 49
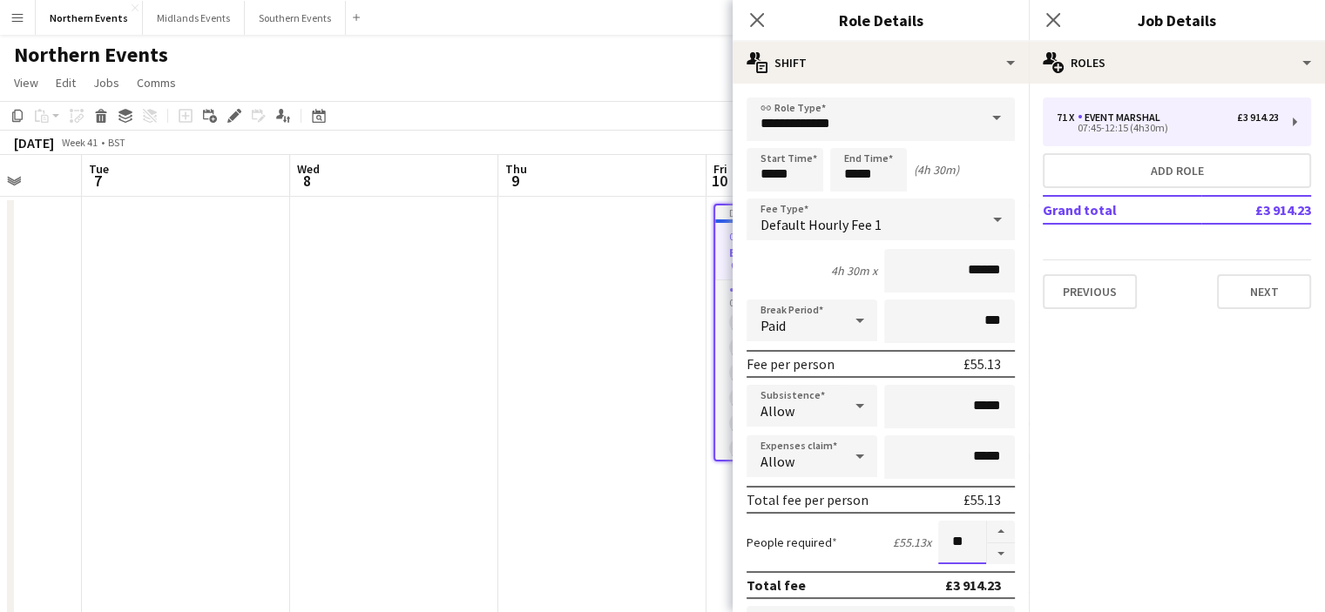
drag, startPoint x: 956, startPoint y: 539, endPoint x: 928, endPoint y: 546, distance: 29.6
click at [938, 546] on input "**" at bounding box center [962, 543] width 48 height 44
type input "*"
click at [1281, 299] on button "Next" at bounding box center [1264, 291] width 94 height 35
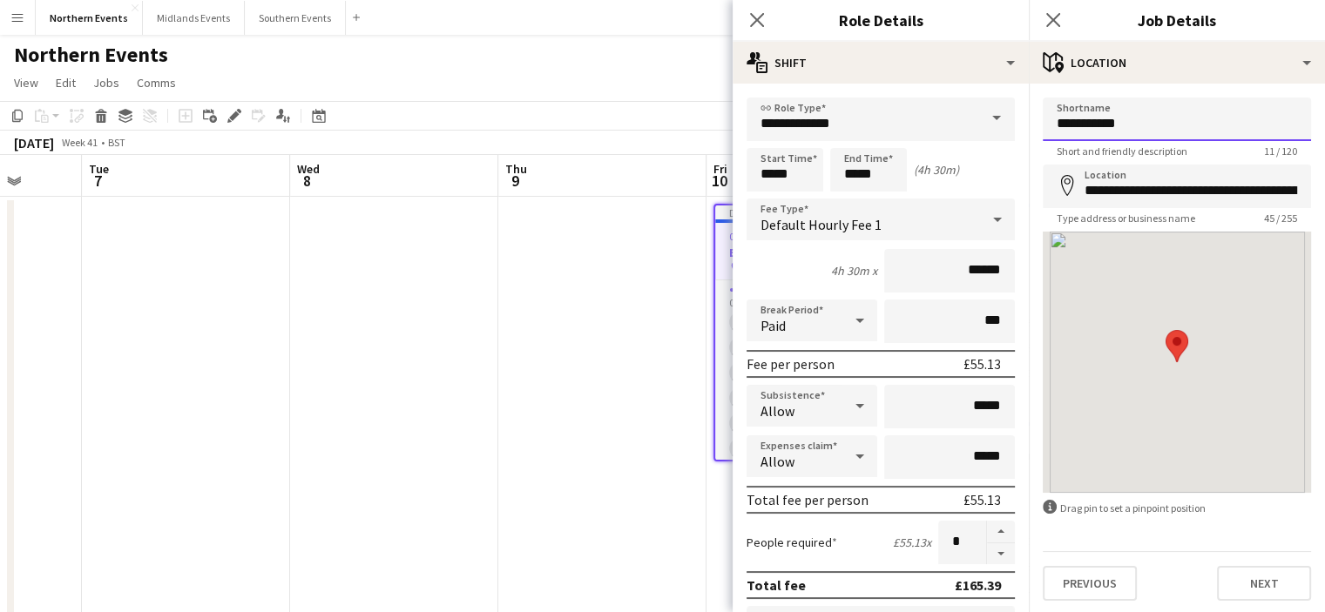
click at [1182, 124] on input "**********" at bounding box center [1177, 120] width 268 height 44
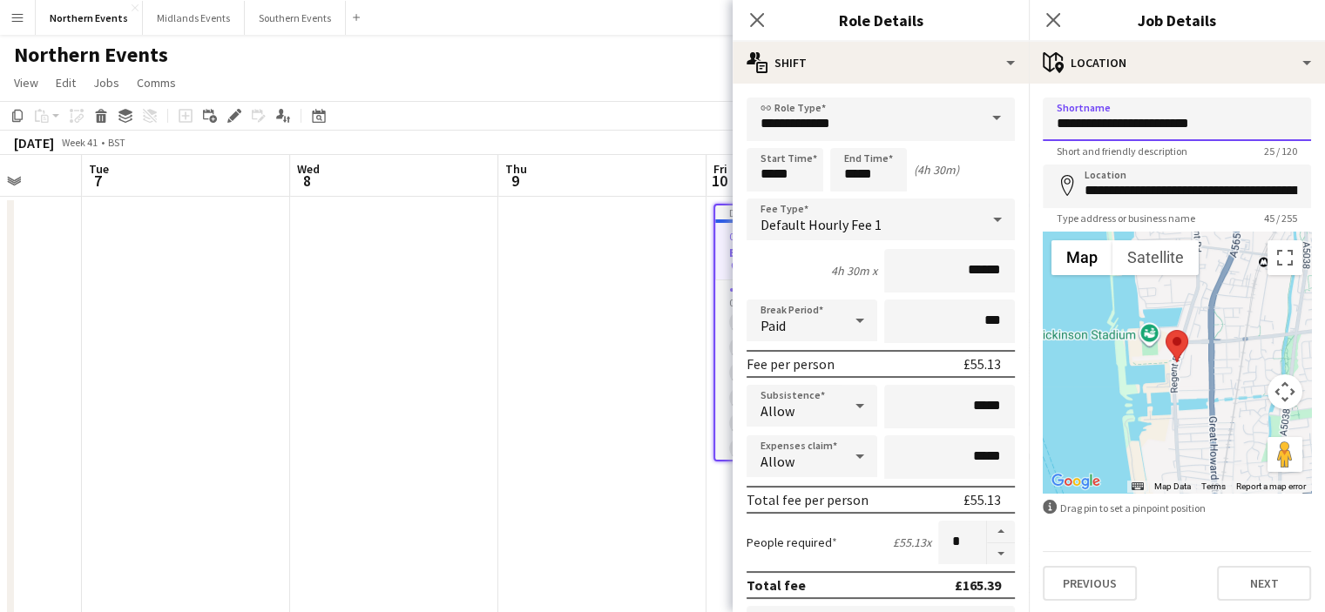
scroll to position [1, 0]
type input "**********"
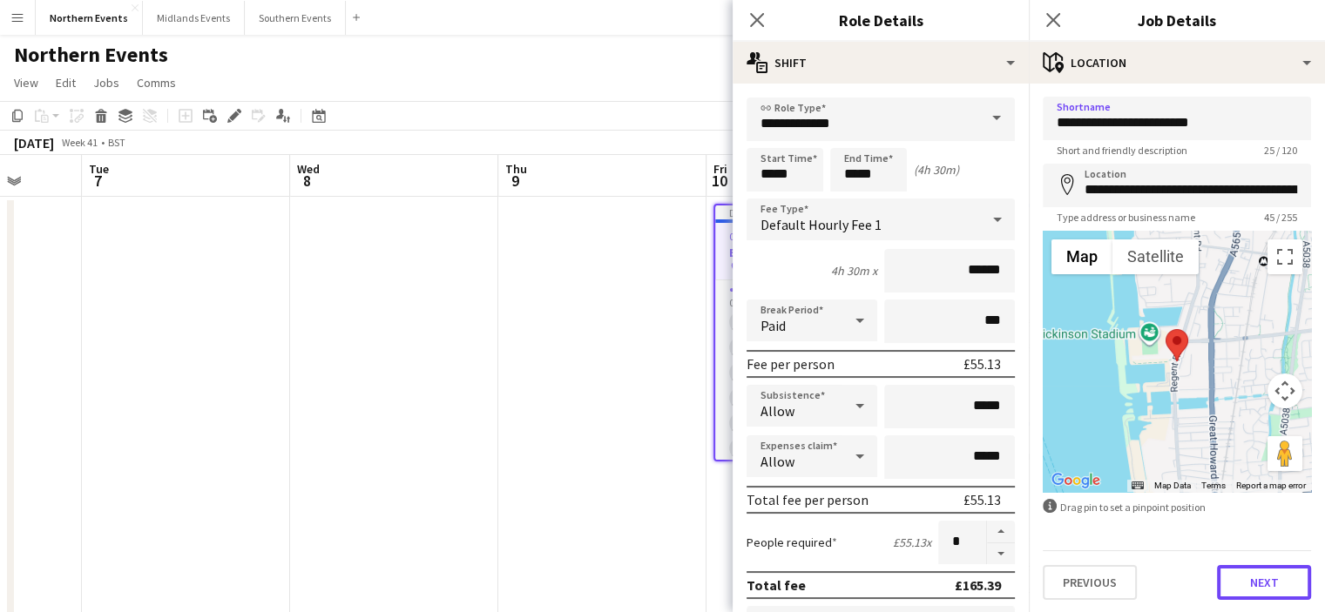
click at [1267, 579] on button "Next" at bounding box center [1264, 582] width 94 height 35
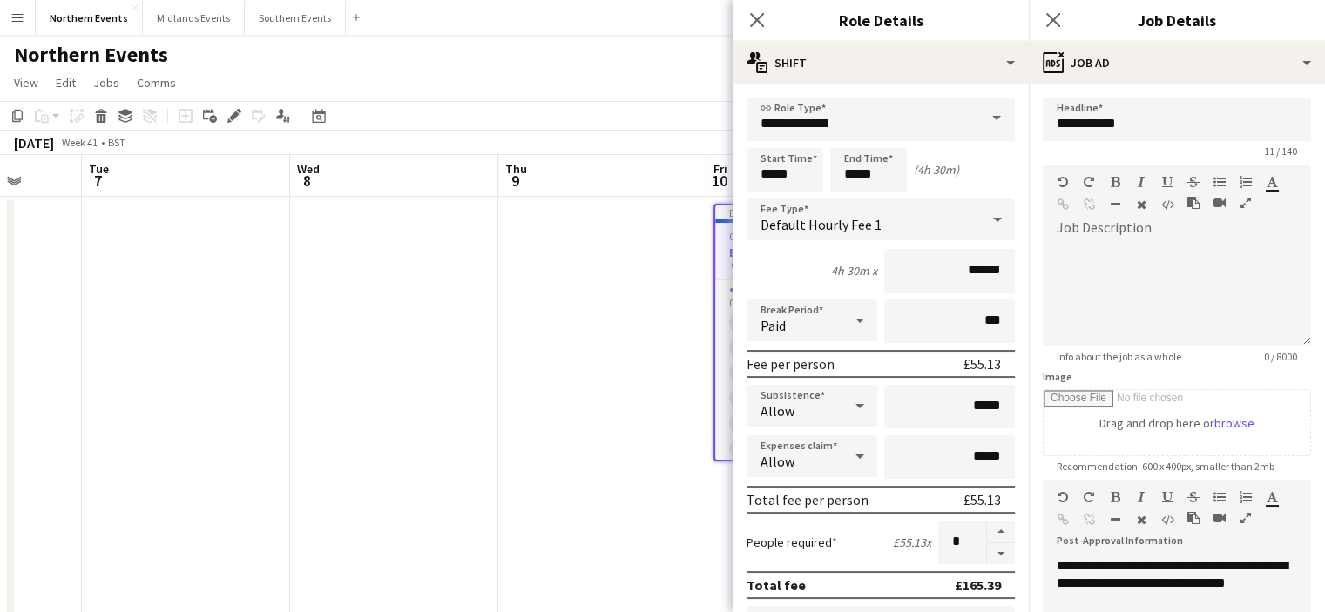
scroll to position [0, 0]
click at [1195, 132] on input "**********" at bounding box center [1177, 120] width 268 height 44
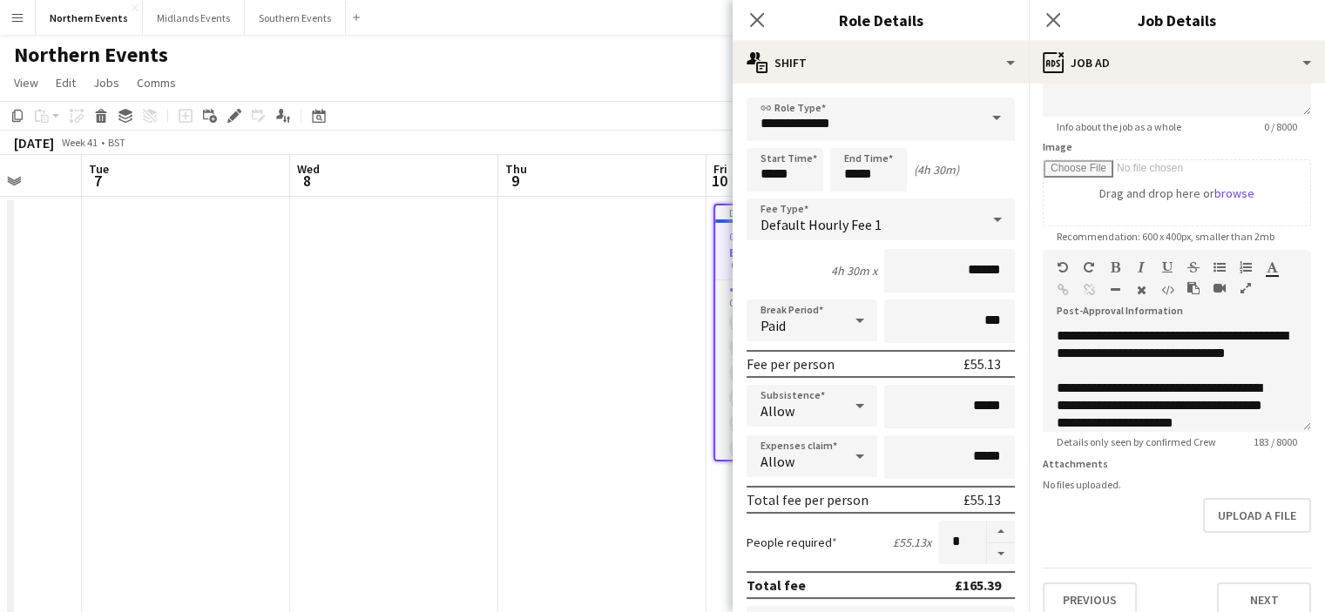
scroll to position [234, 0]
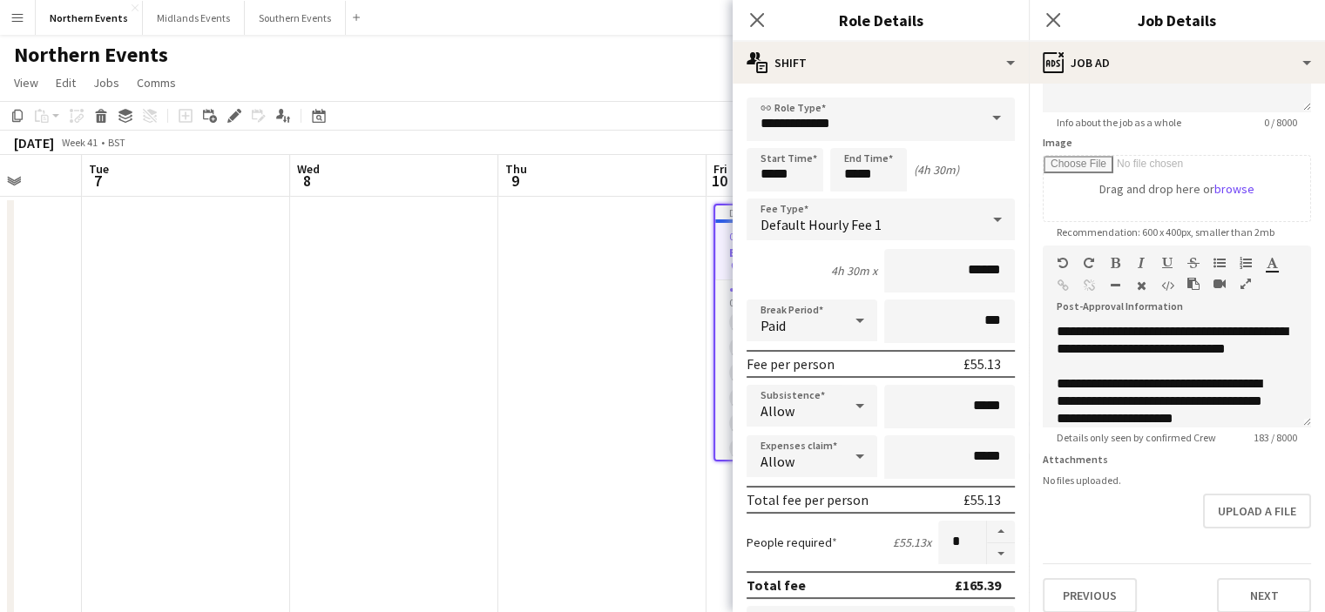
type input "**********"
click at [1076, 350] on span "**********" at bounding box center [1172, 340] width 231 height 30
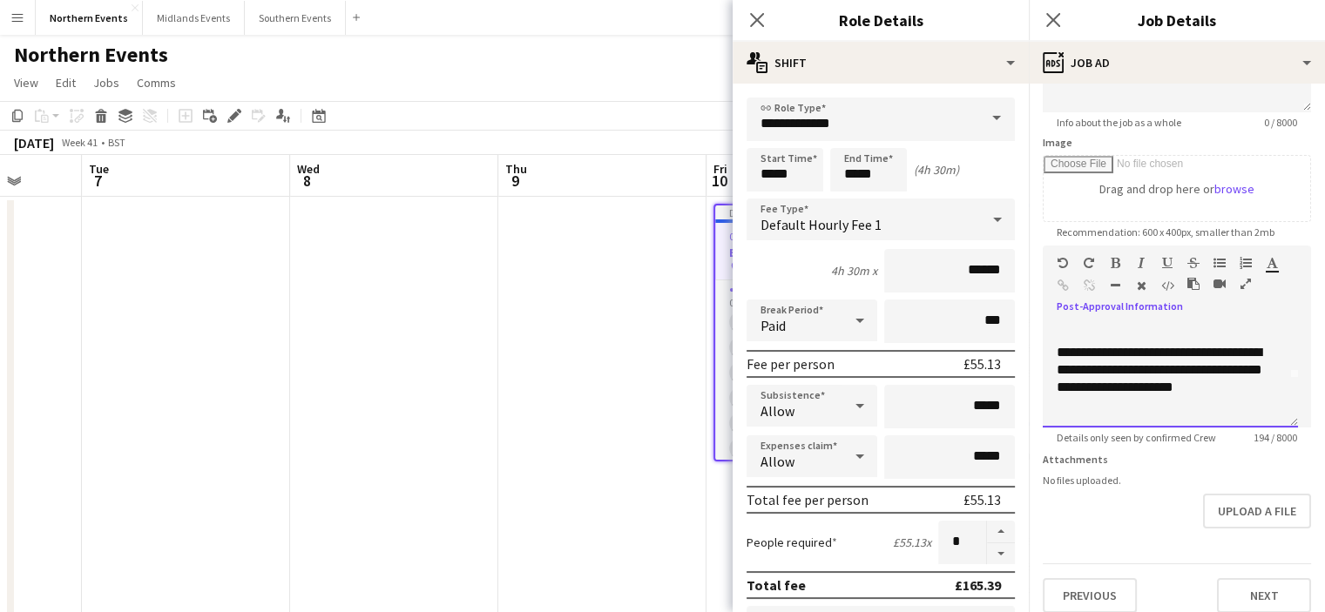
scroll to position [260, 0]
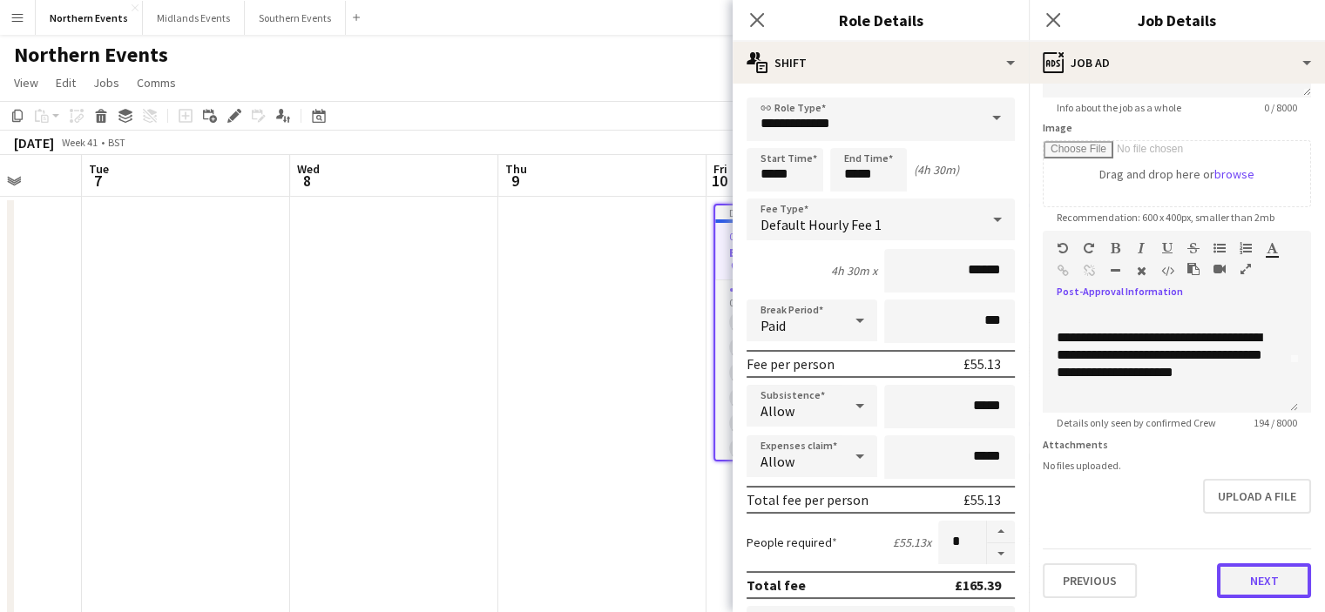
click at [1258, 577] on button "Next" at bounding box center [1264, 581] width 94 height 35
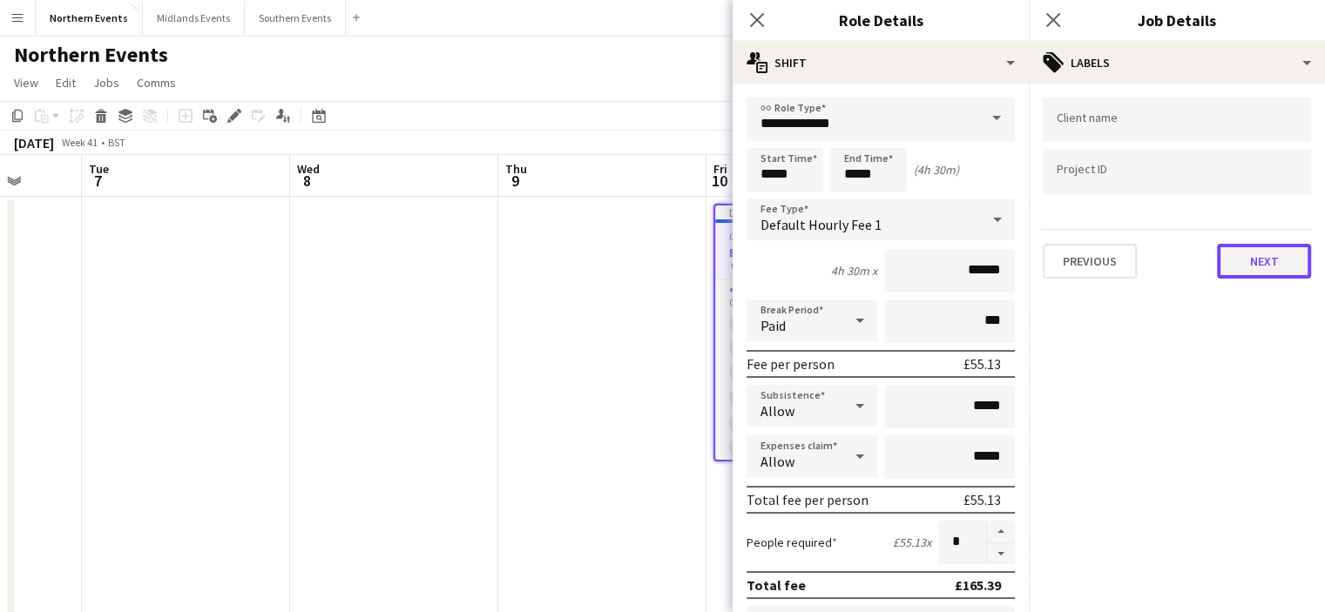
click at [1271, 266] on button "Next" at bounding box center [1264, 261] width 94 height 35
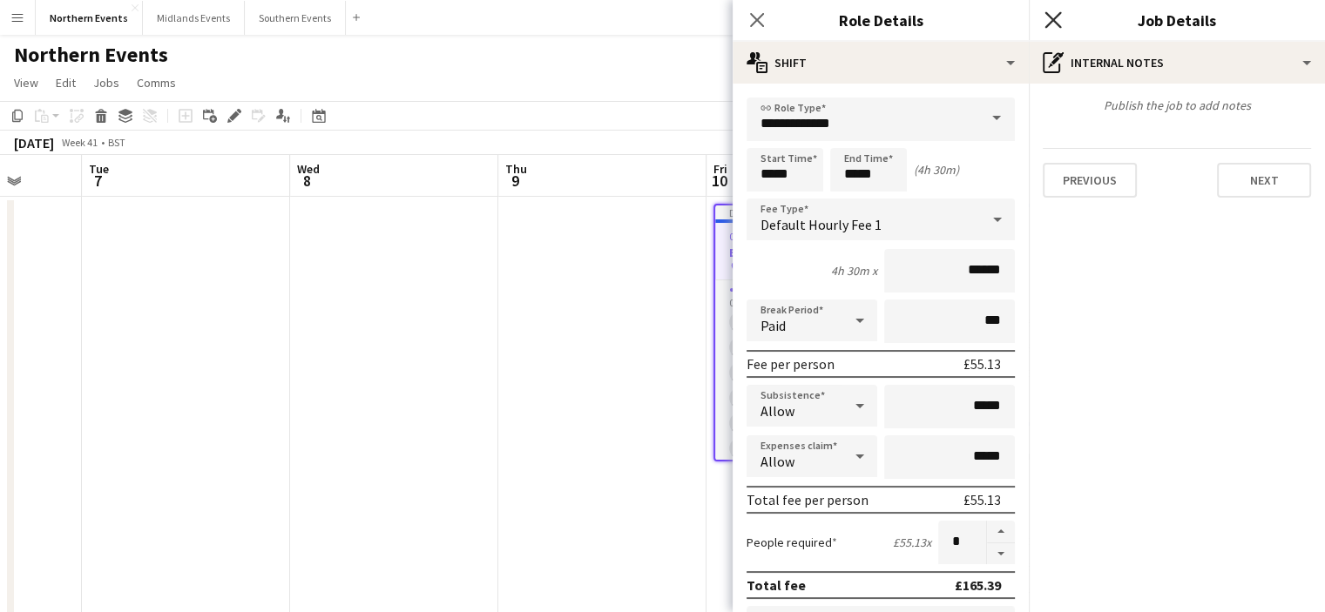
click at [1058, 23] on icon "Close pop-in" at bounding box center [1052, 19] width 17 height 17
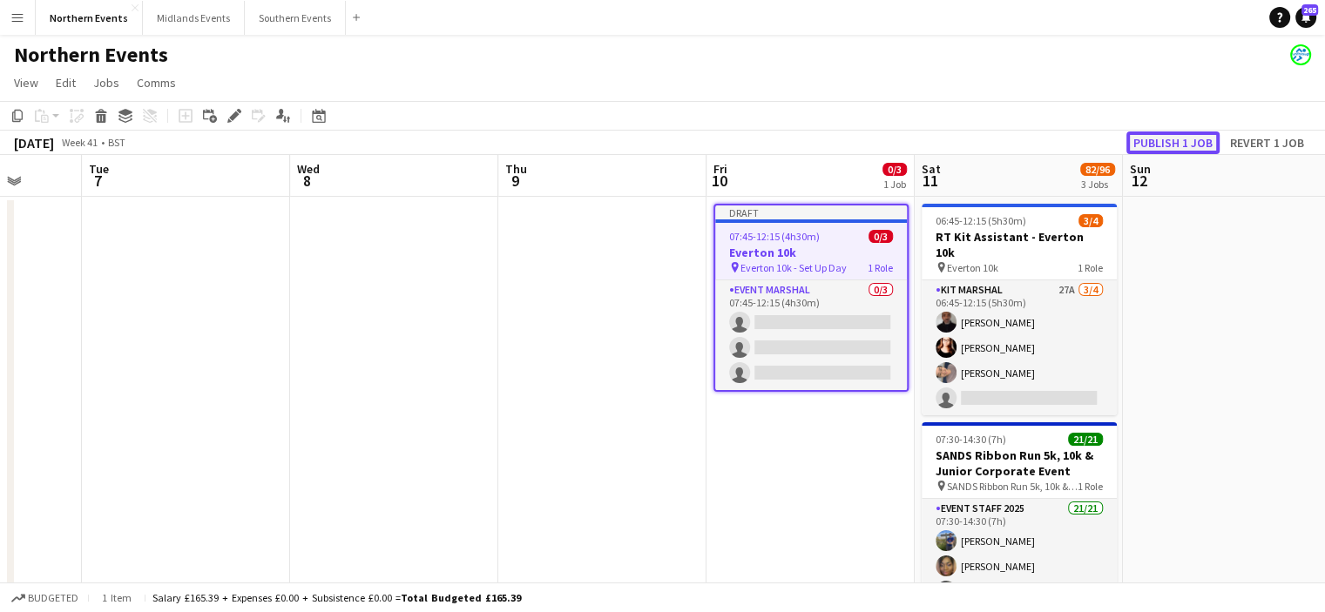
click at [1173, 138] on button "Publish 1 job" at bounding box center [1172, 143] width 93 height 23
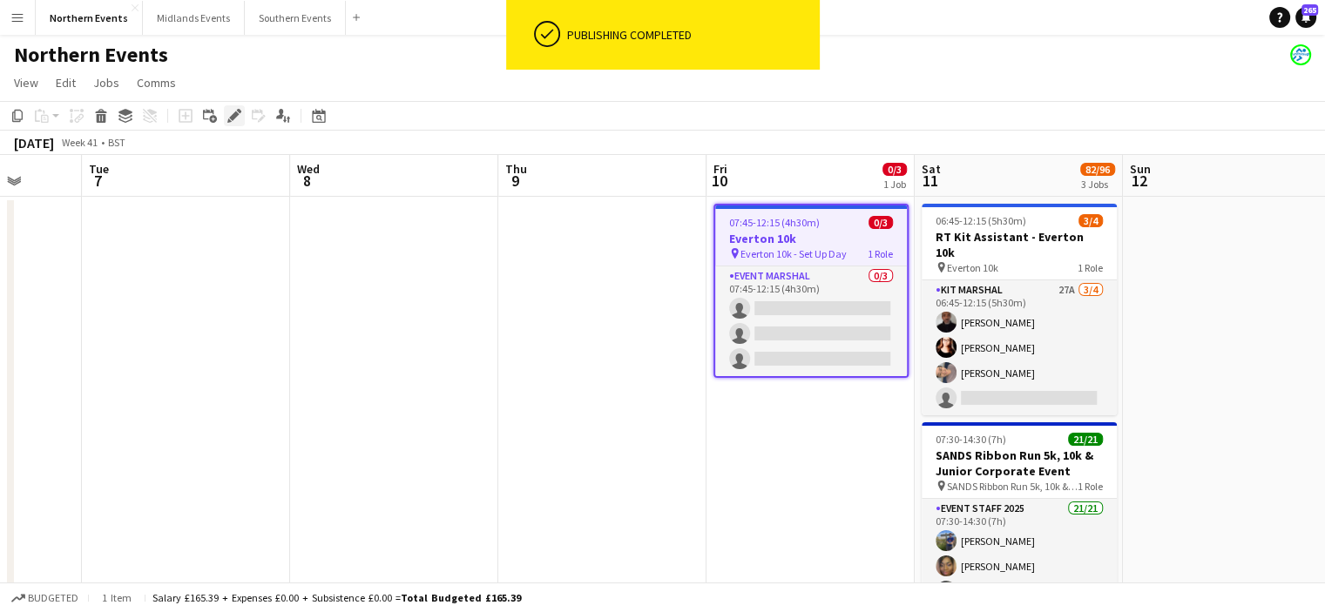
drag, startPoint x: 778, startPoint y: 246, endPoint x: 236, endPoint y: 115, distance: 557.3
click at [236, 115] on icon at bounding box center [234, 116] width 10 height 10
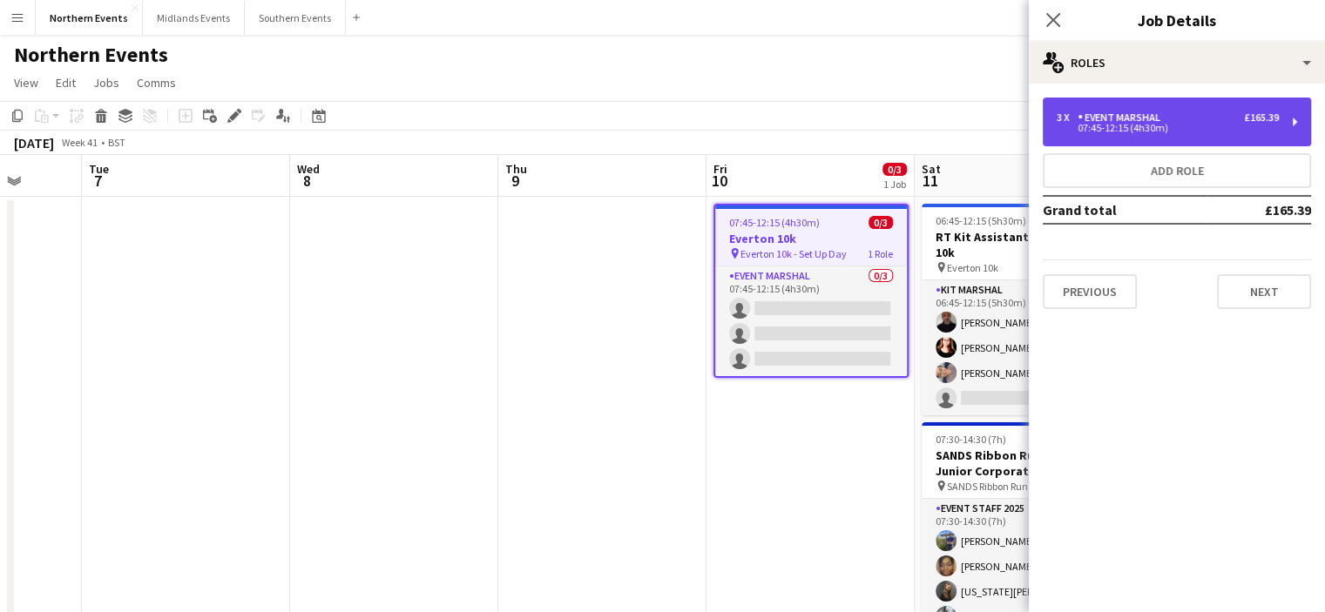
click at [1150, 120] on div "Event Marshal" at bounding box center [1122, 117] width 90 height 12
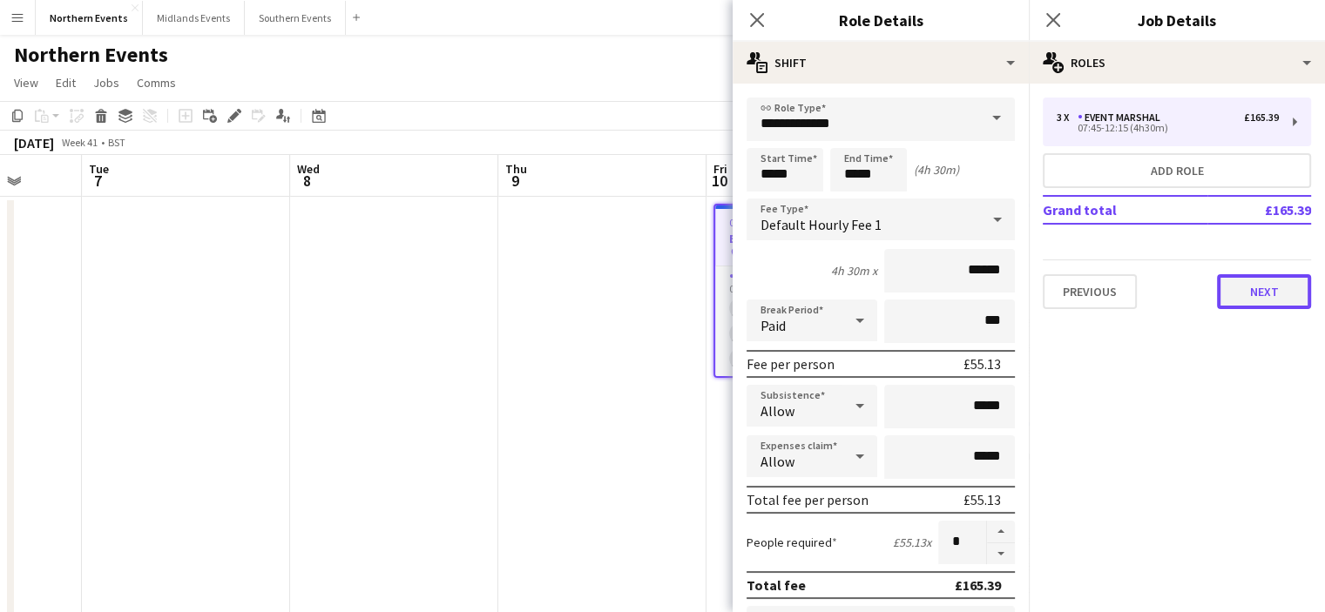
click at [1254, 300] on button "Next" at bounding box center [1264, 291] width 94 height 35
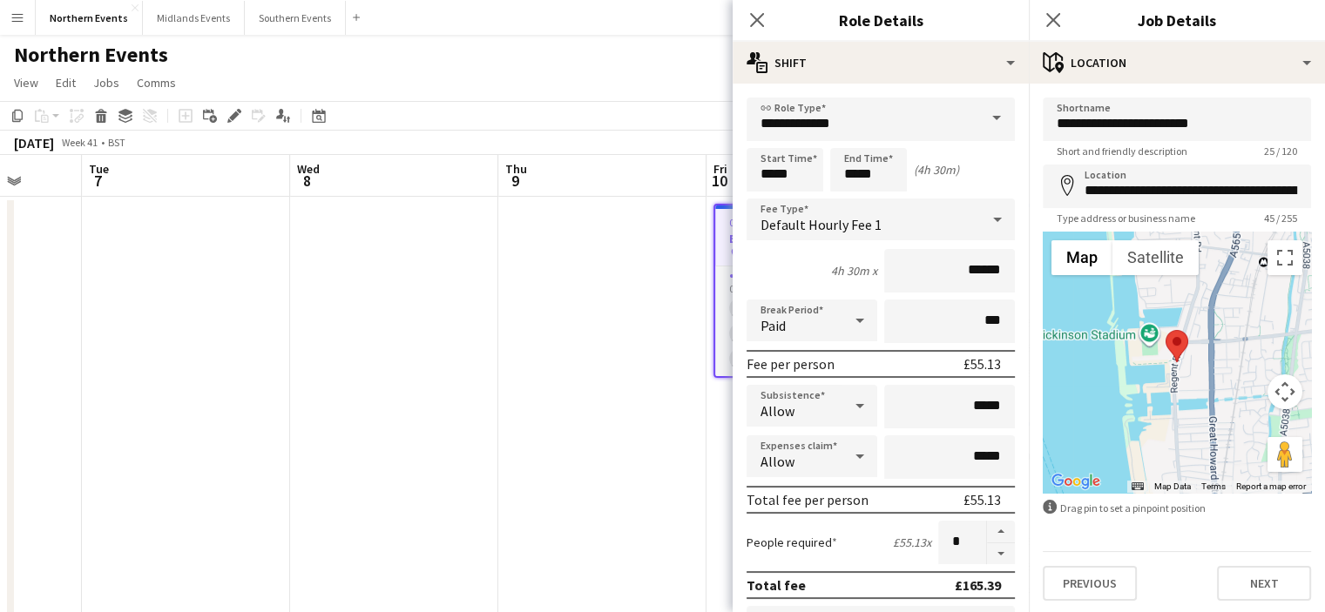
scroll to position [1, 0]
click at [1259, 588] on button "Next" at bounding box center [1264, 582] width 94 height 35
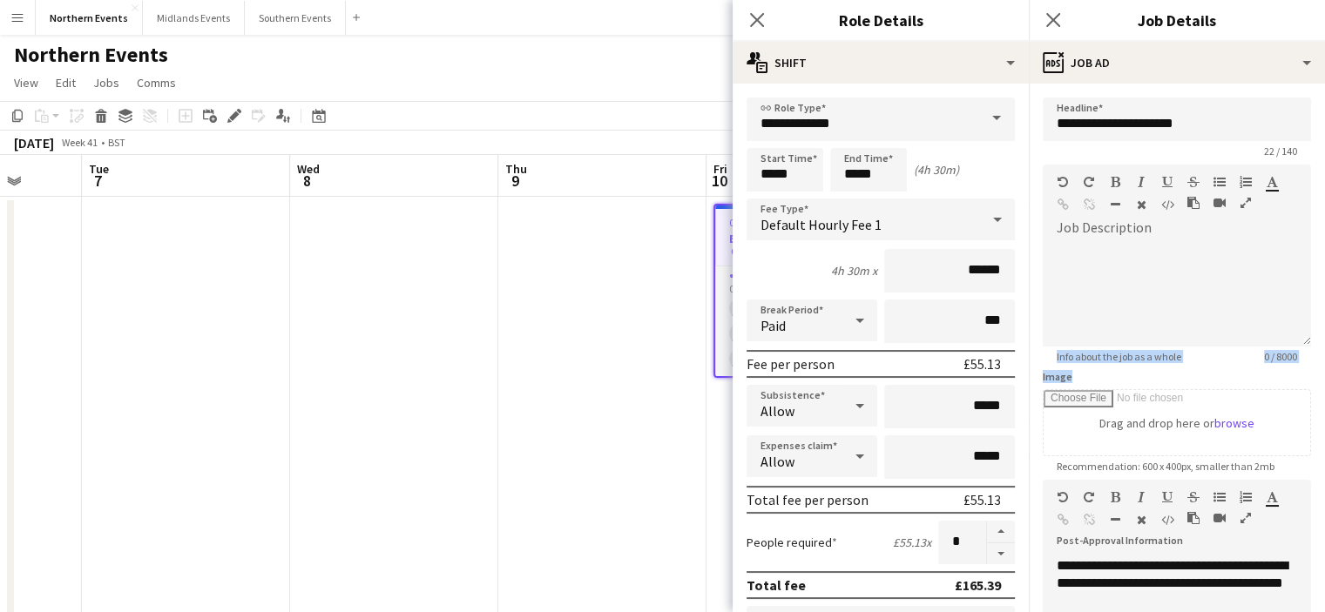
drag, startPoint x: 1310, startPoint y: 256, endPoint x: 1316, endPoint y: 459, distance: 203.0
click at [1316, 459] on mat-expansion-panel "**********" at bounding box center [1177, 348] width 296 height 529
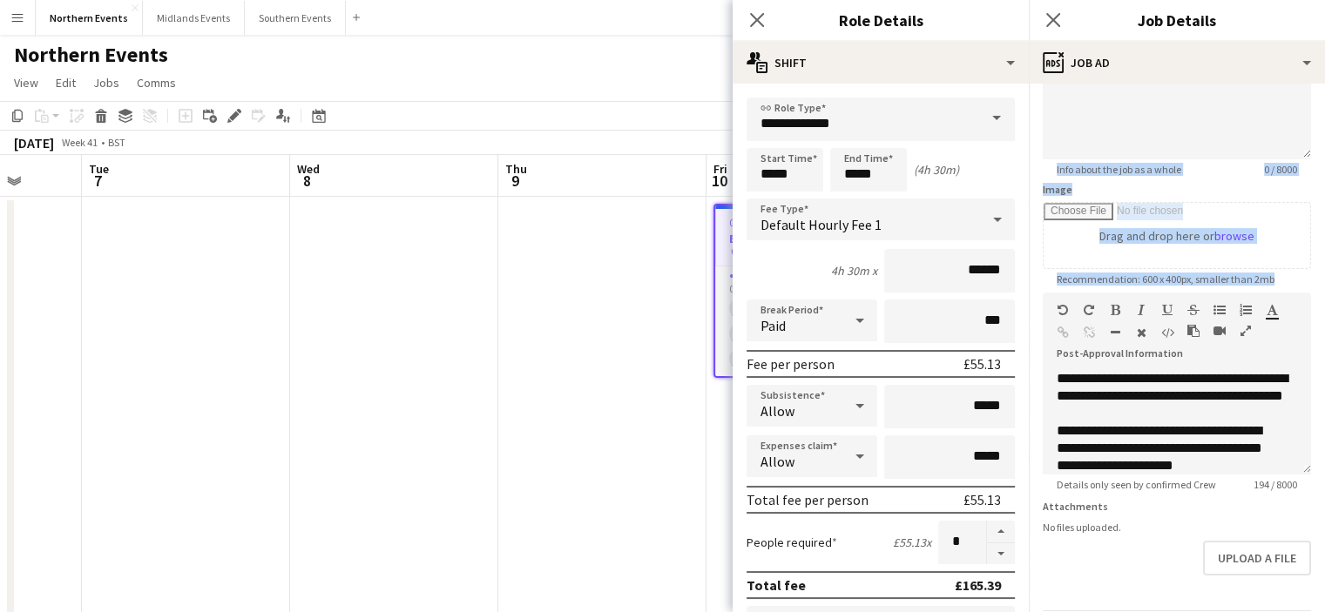
scroll to position [192, 0]
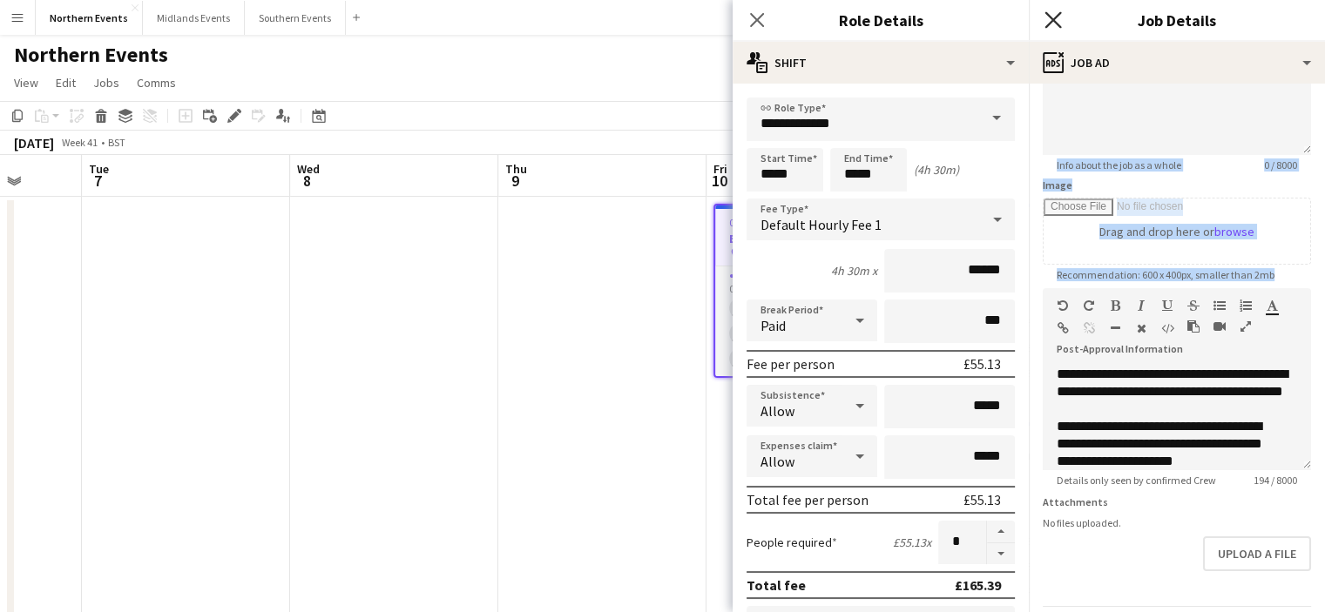
click at [1056, 20] on icon "Close pop-in" at bounding box center [1052, 19] width 17 height 17
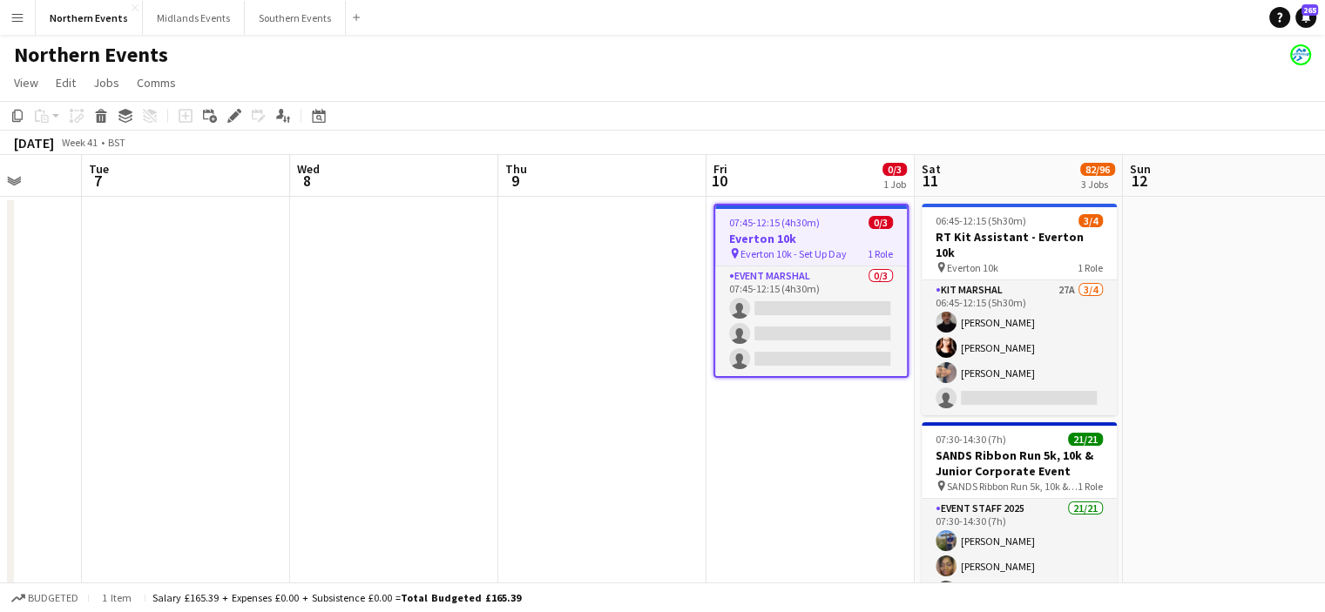
click at [780, 243] on h3 "Everton 10k" at bounding box center [811, 239] width 192 height 16
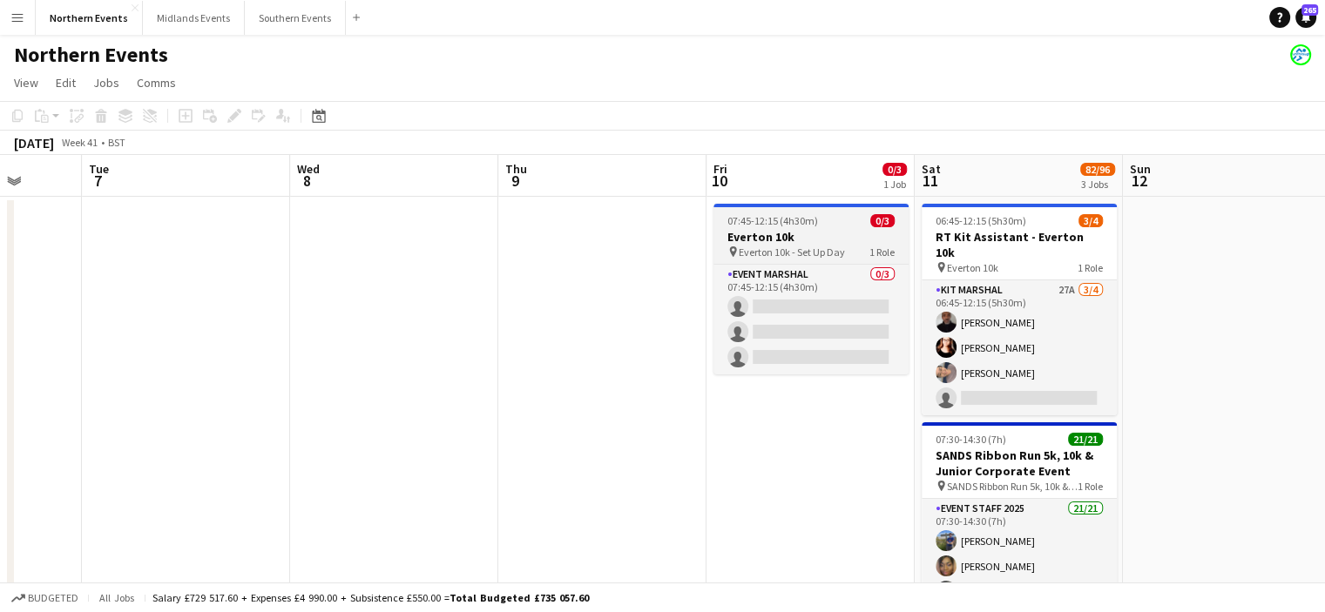
click at [780, 243] on h3 "Everton 10k" at bounding box center [810, 237] width 195 height 16
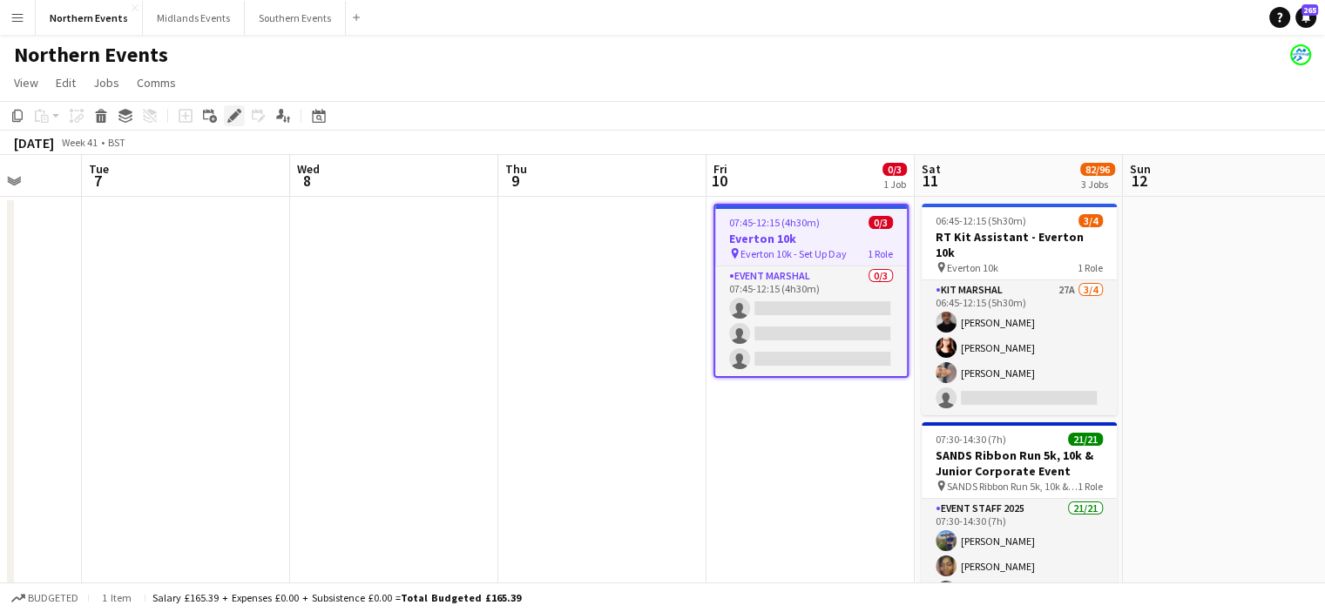
click at [234, 121] on icon "Edit" at bounding box center [234, 116] width 14 height 14
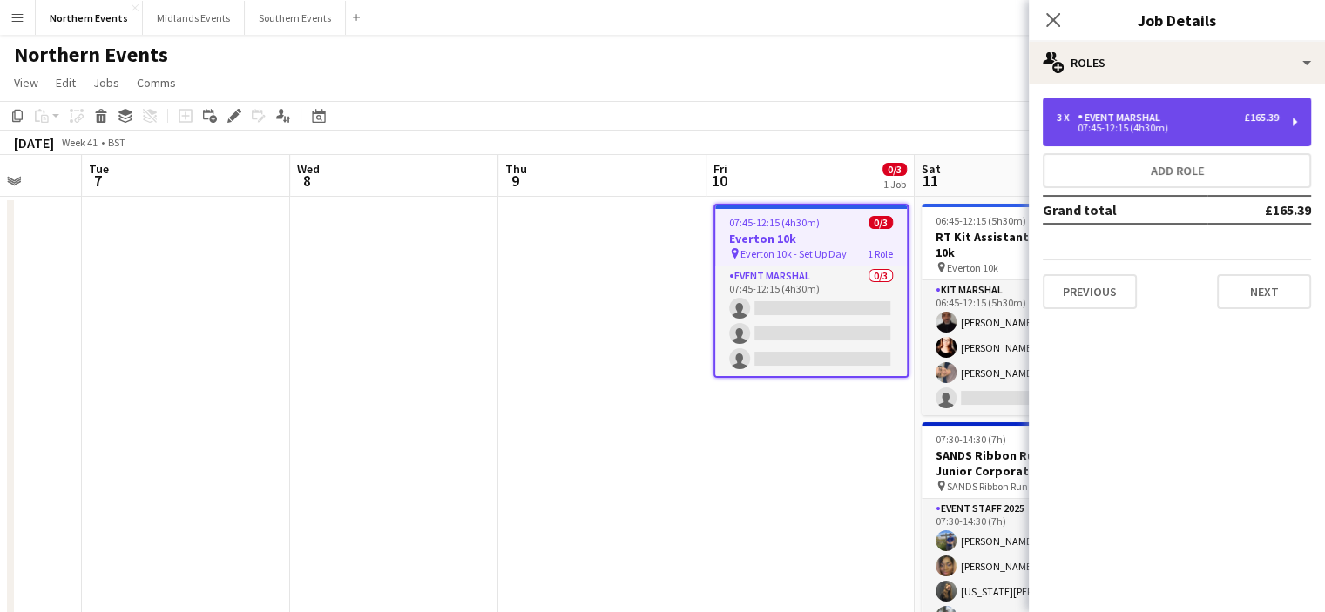
click at [1232, 113] on div "3 x Event Marshal £165.39" at bounding box center [1168, 117] width 222 height 12
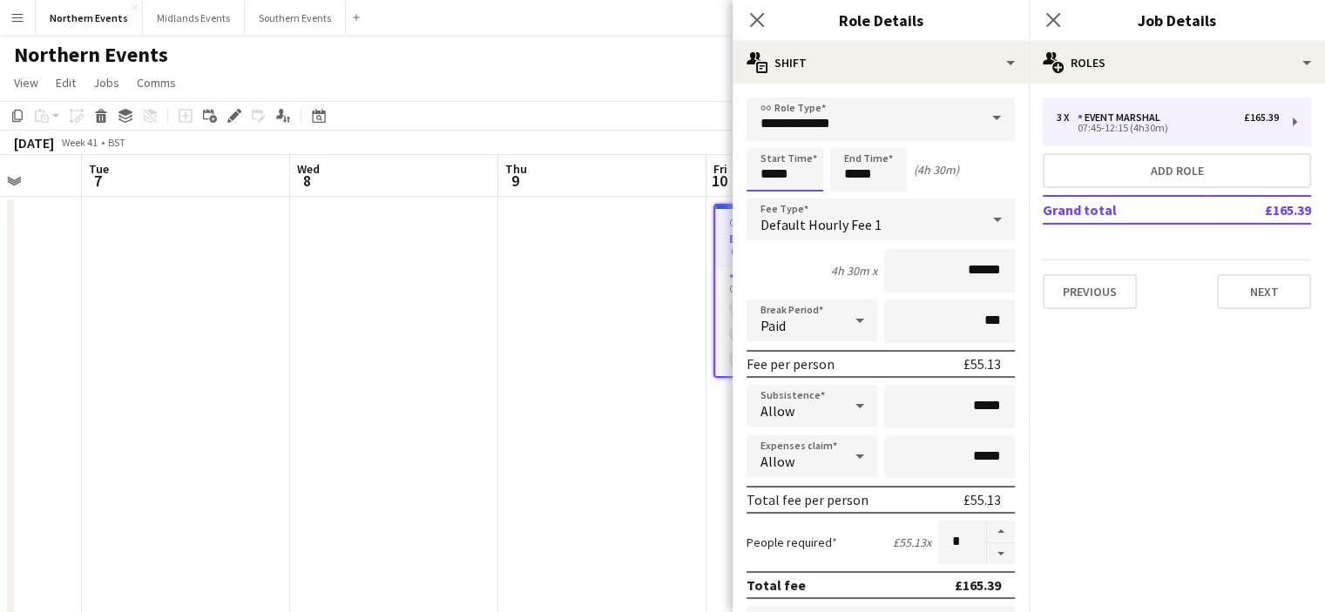
click at [773, 185] on input "*****" at bounding box center [784, 170] width 77 height 44
drag, startPoint x: 760, startPoint y: 176, endPoint x: 815, endPoint y: 181, distance: 55.1
click at [815, 181] on input "*****" at bounding box center [784, 170] width 77 height 44
type input "*****"
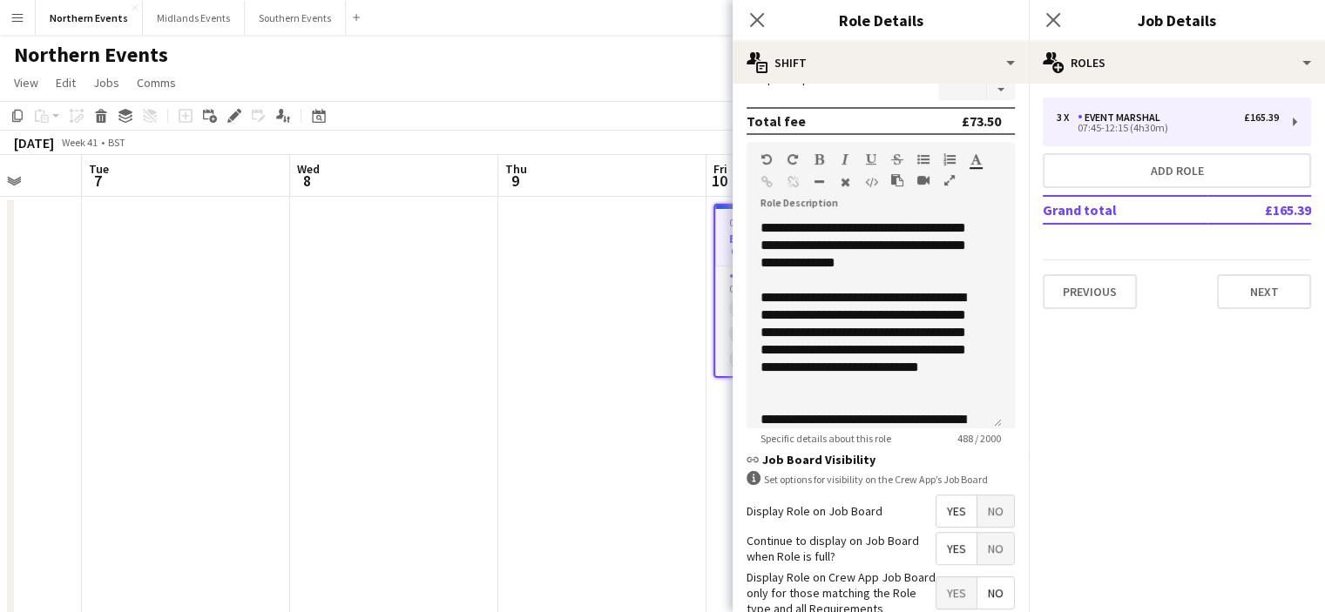
scroll to position [563, 0]
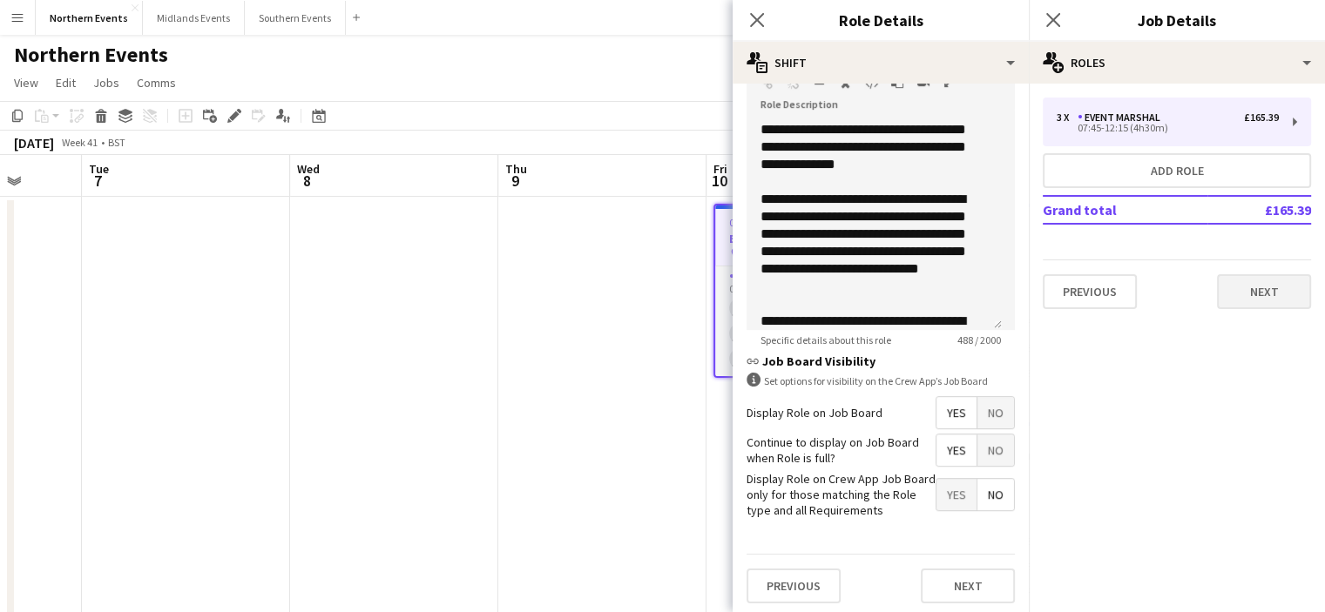
type input "*****"
click at [1262, 294] on button "Next" at bounding box center [1264, 291] width 94 height 35
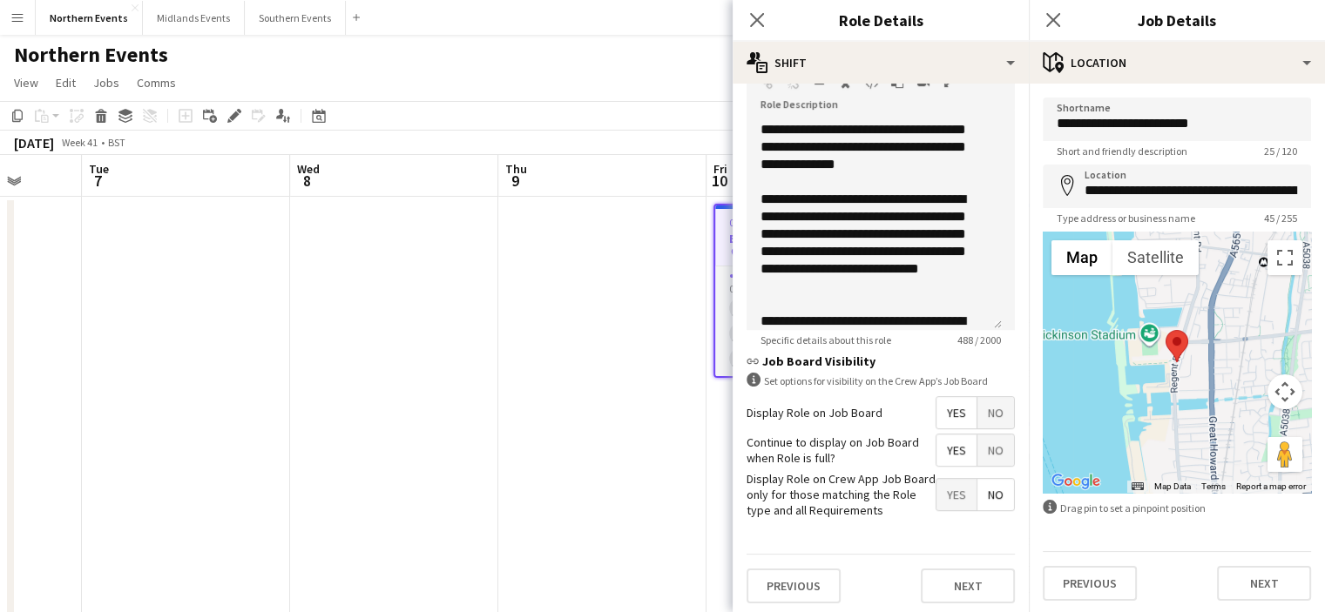
scroll to position [1, 0]
click at [1242, 567] on button "Next" at bounding box center [1264, 582] width 94 height 35
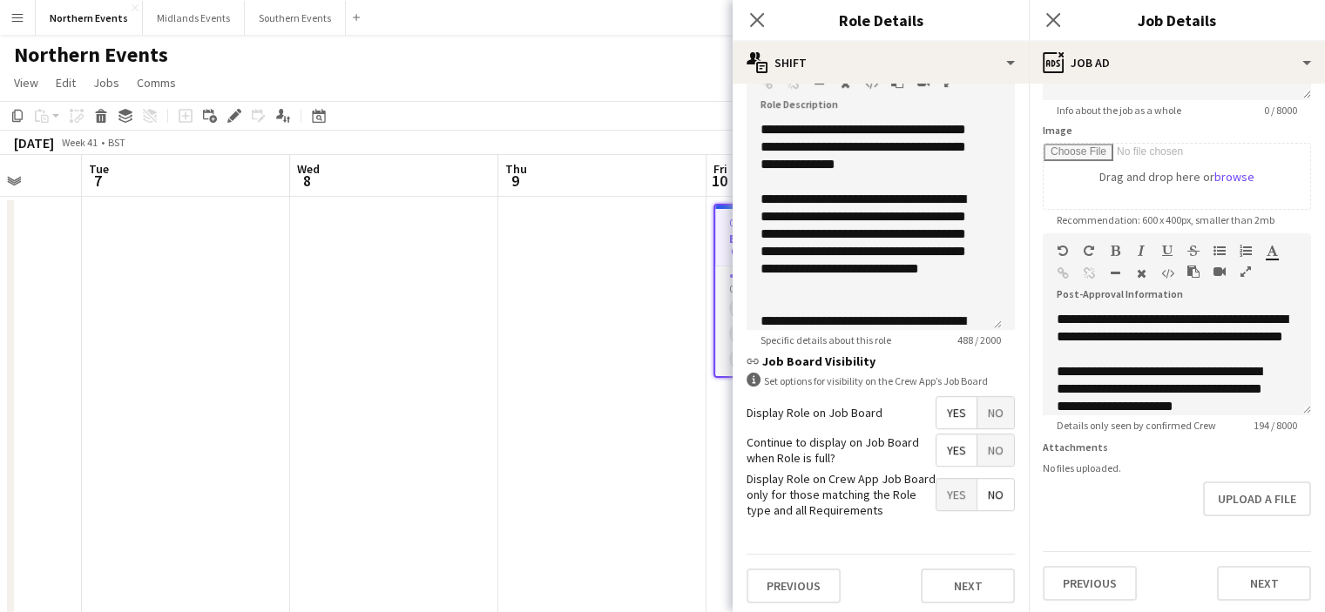
scroll to position [260, 0]
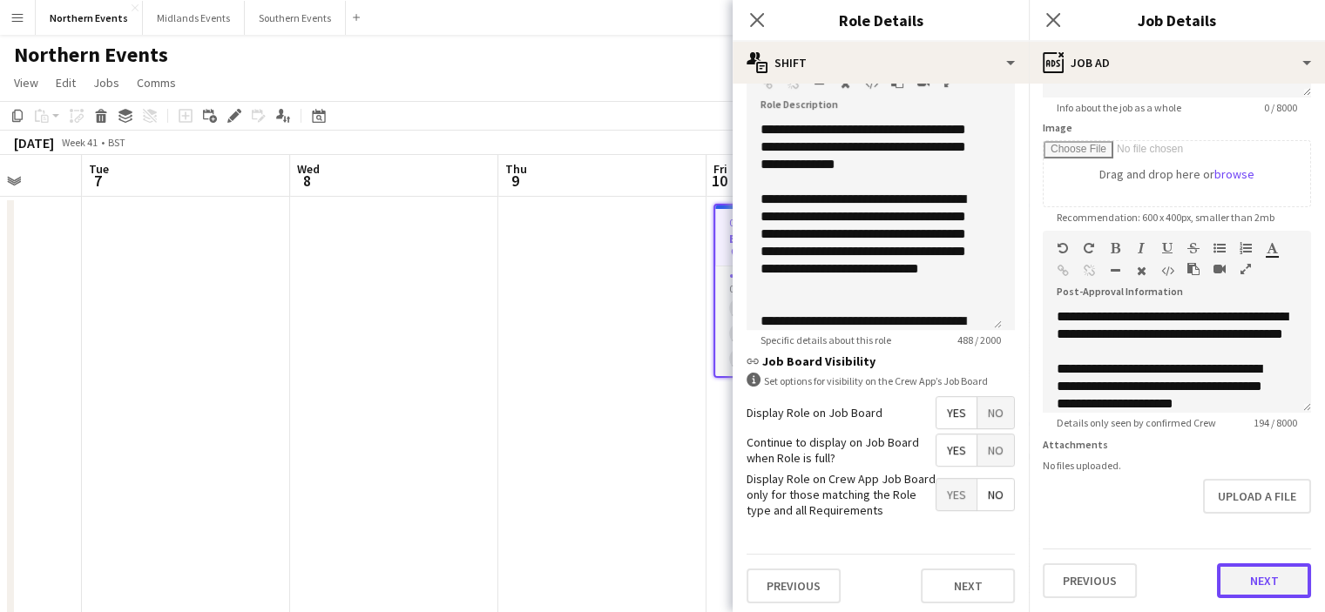
click at [1251, 580] on button "Next" at bounding box center [1264, 581] width 94 height 35
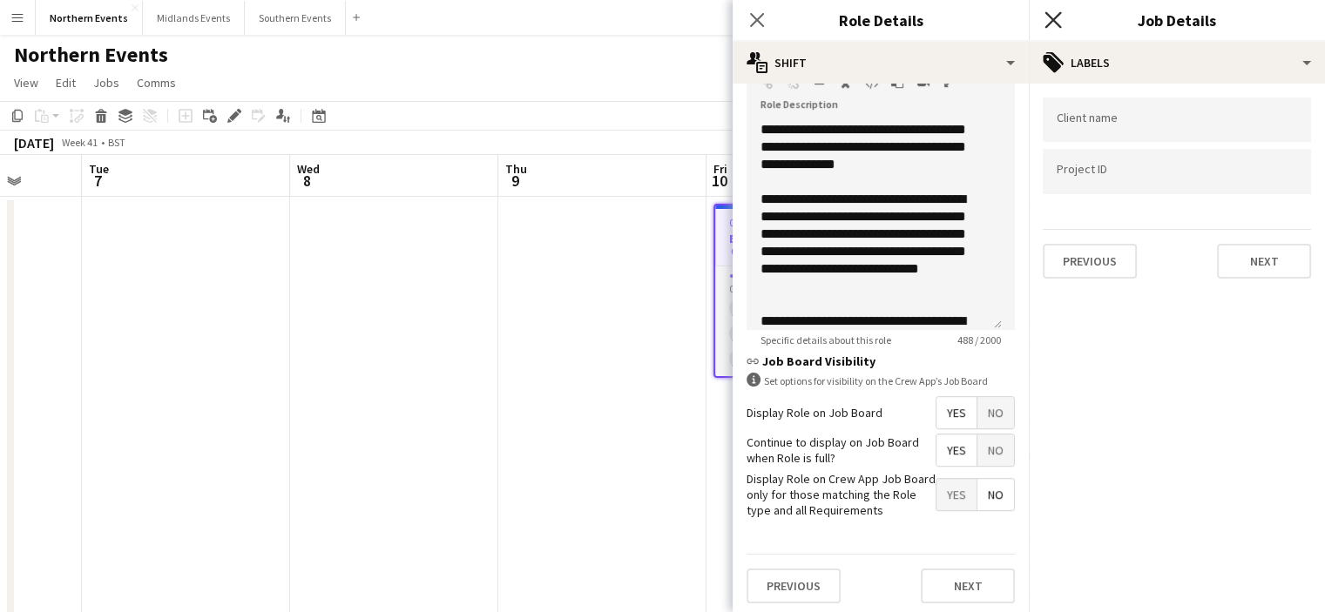
click at [1059, 27] on icon at bounding box center [1052, 19] width 17 height 17
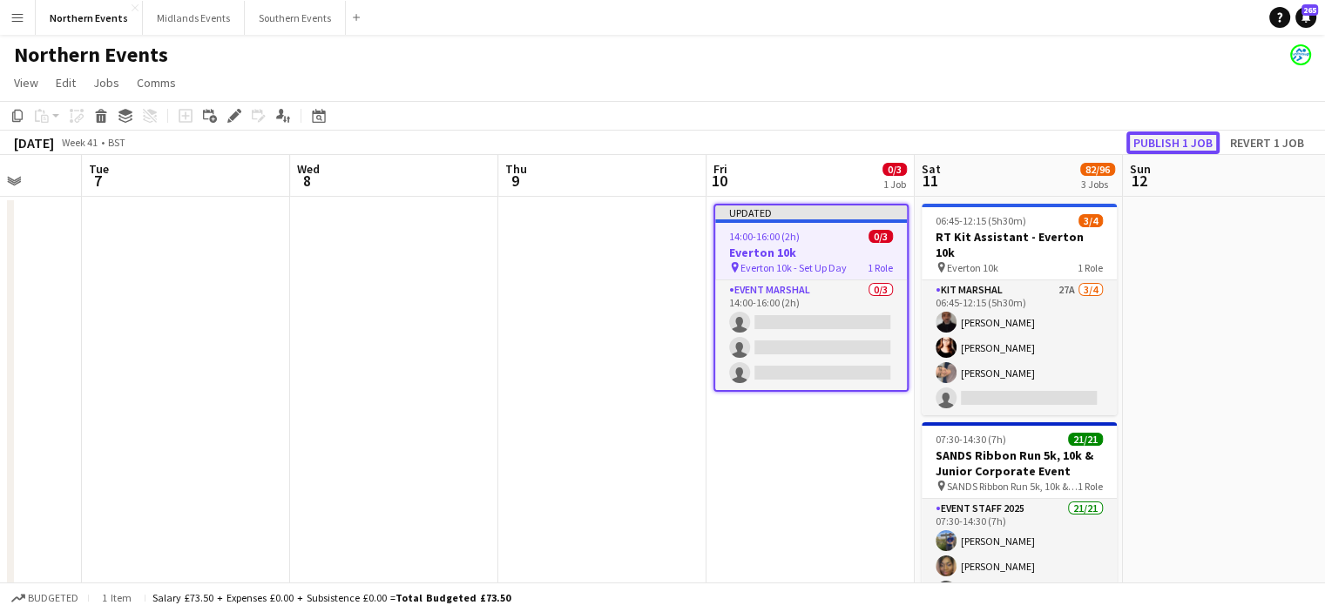
click at [1157, 145] on button "Publish 1 job" at bounding box center [1172, 143] width 93 height 23
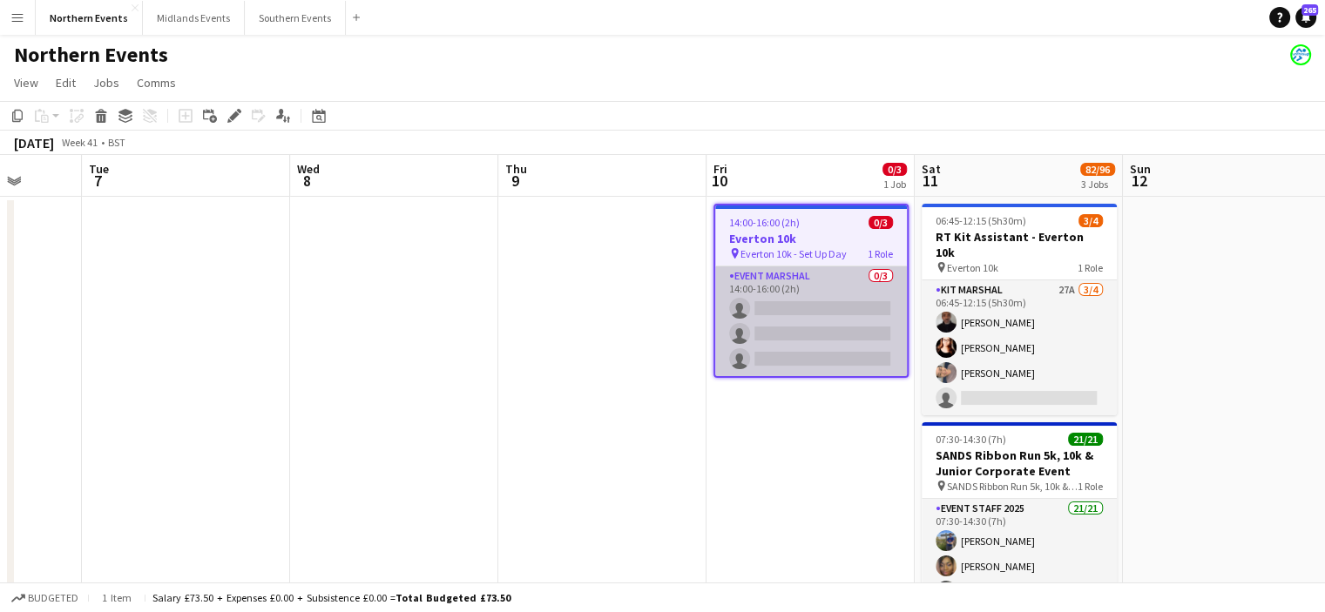
click at [783, 302] on app-card-role "Event Marshal 0/3 14:00-16:00 (2h) single-neutral-actions single-neutral-action…" at bounding box center [811, 322] width 192 height 110
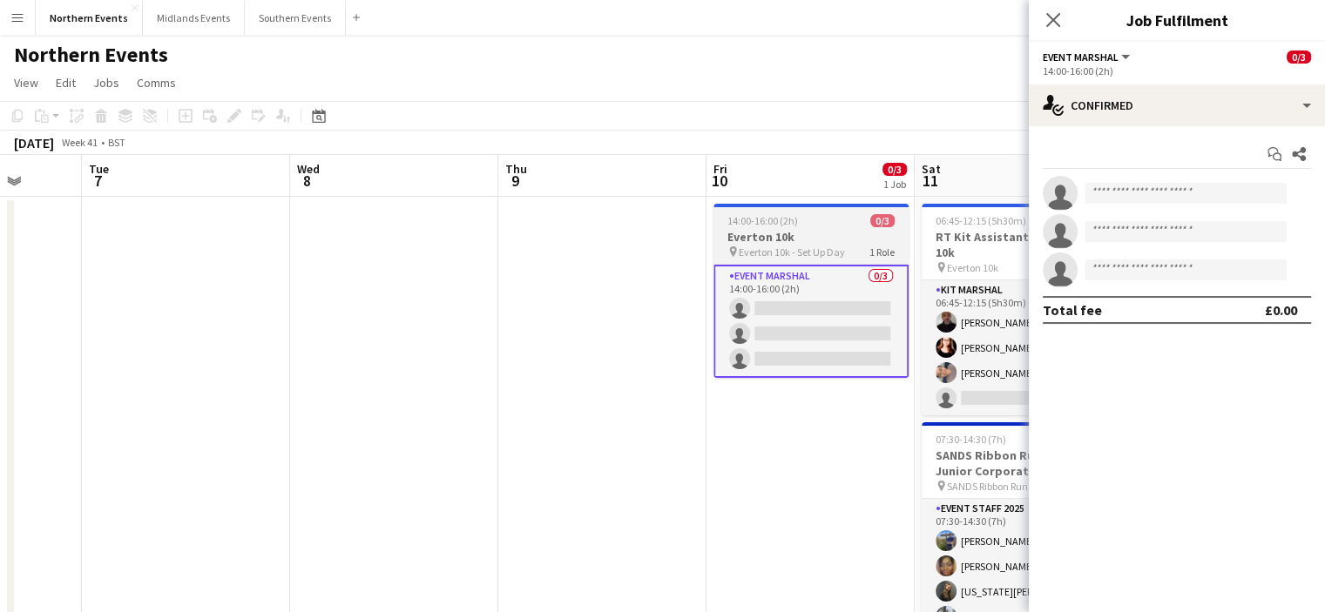
click at [756, 241] on h3 "Everton 10k" at bounding box center [810, 237] width 195 height 16
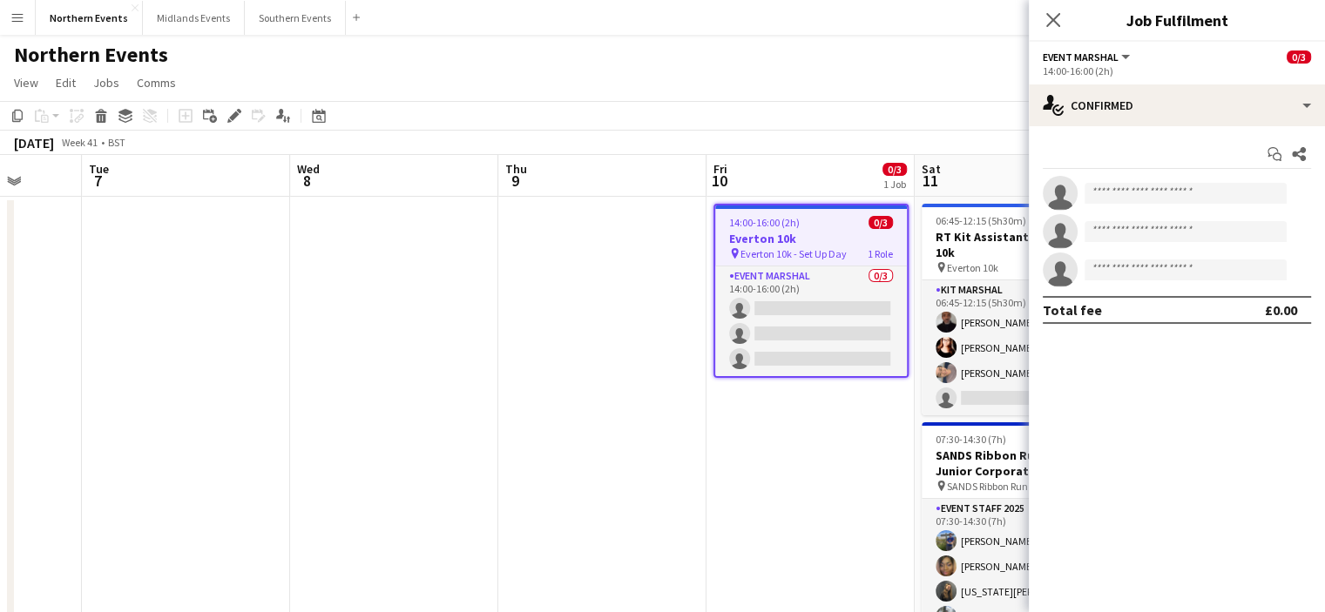
click at [1074, 64] on div "14:00-16:00 (2h)" at bounding box center [1177, 70] width 268 height 13
click at [1120, 52] on button "Event Marshal" at bounding box center [1088, 57] width 90 height 13
click at [979, 78] on app-page-menu "View Day view expanded Day view collapsed Month view Date picker Jump to today …" at bounding box center [662, 84] width 1325 height 33
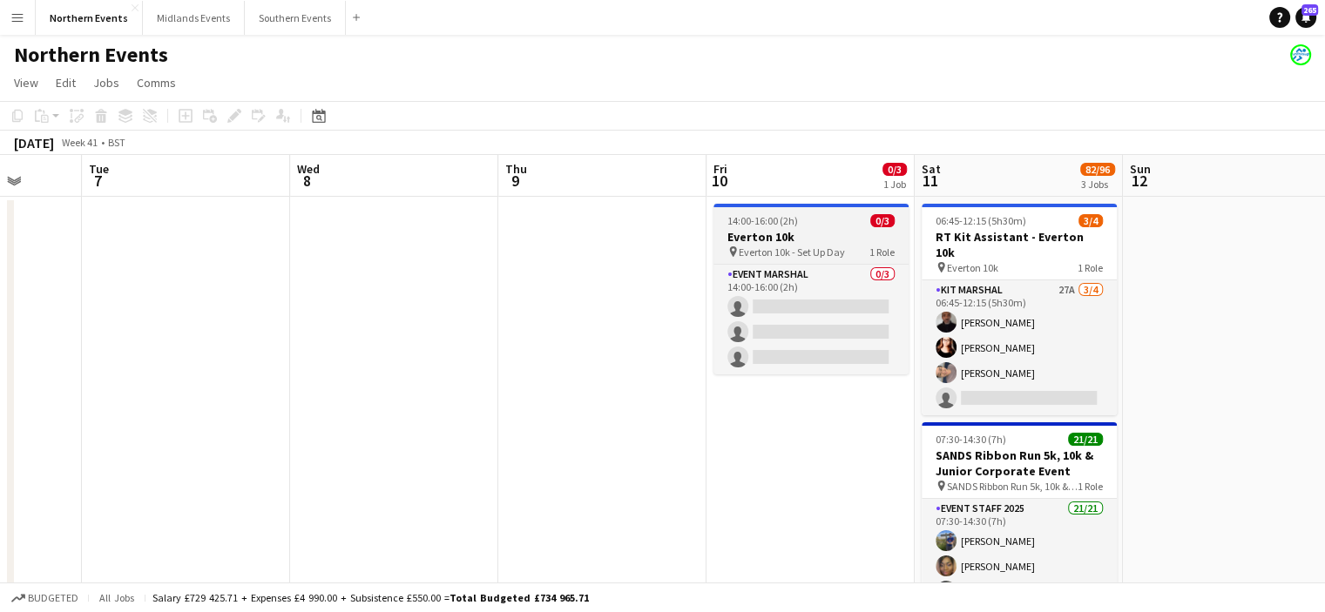
click at [773, 242] on h3 "Everton 10k" at bounding box center [810, 237] width 195 height 16
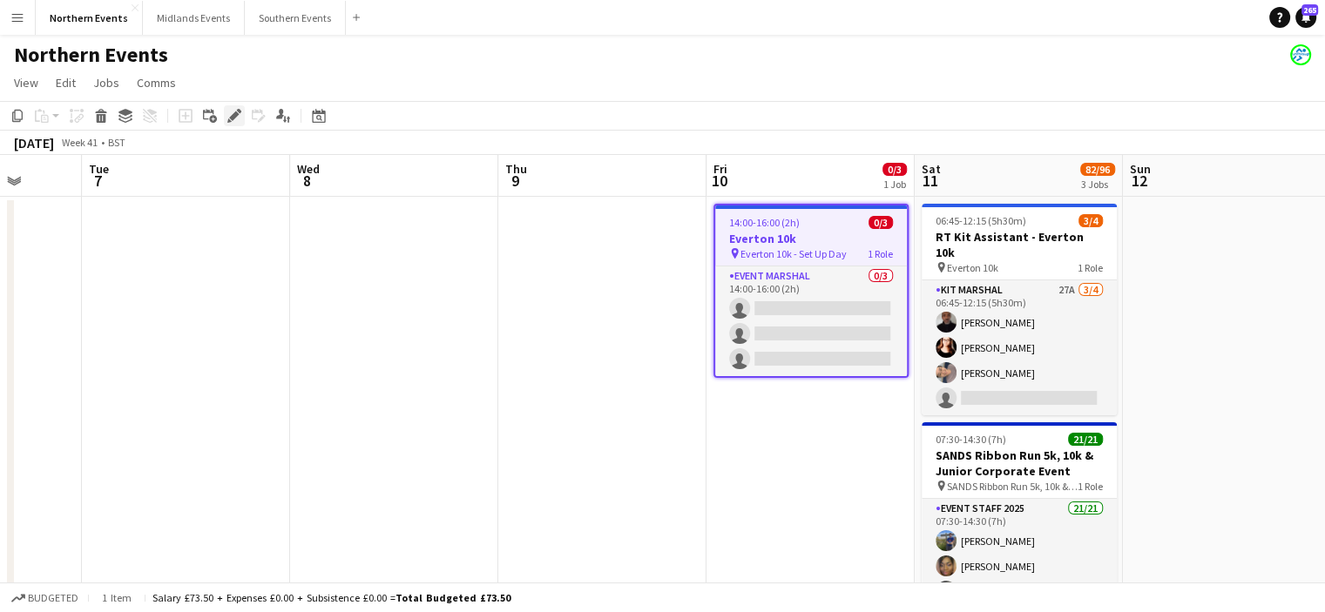
click at [236, 118] on icon "Edit" at bounding box center [234, 116] width 14 height 14
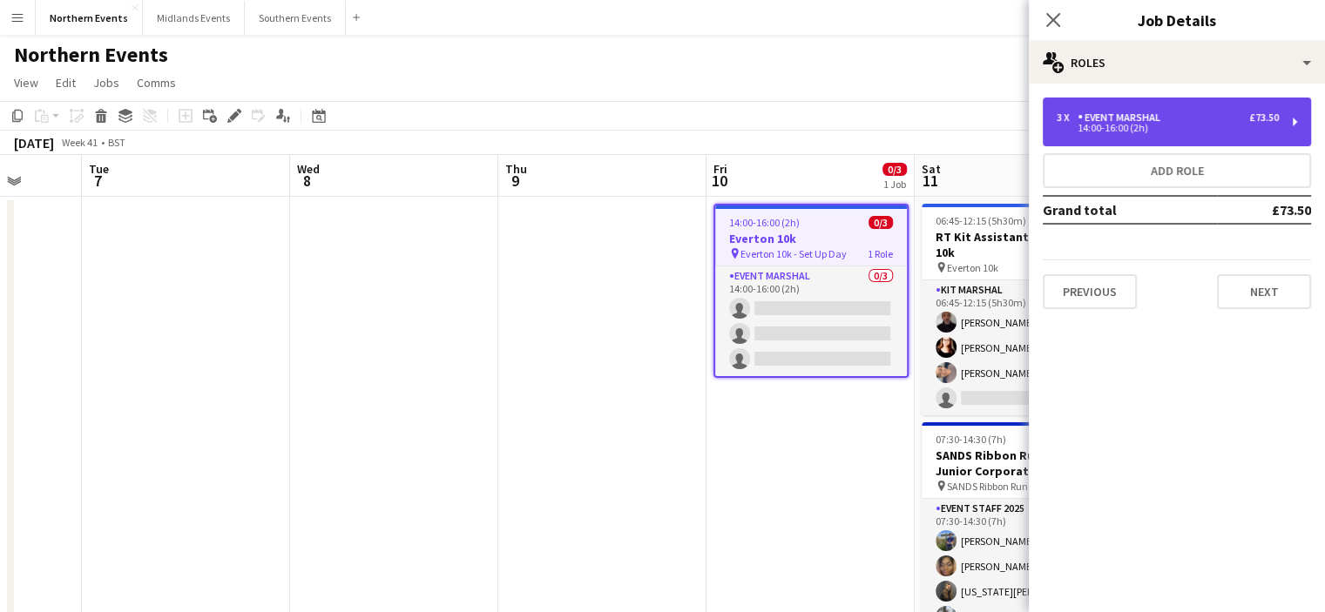
click at [1299, 125] on div "3 x Event Marshal £73.50 14:00-16:00 (2h)" at bounding box center [1177, 122] width 268 height 49
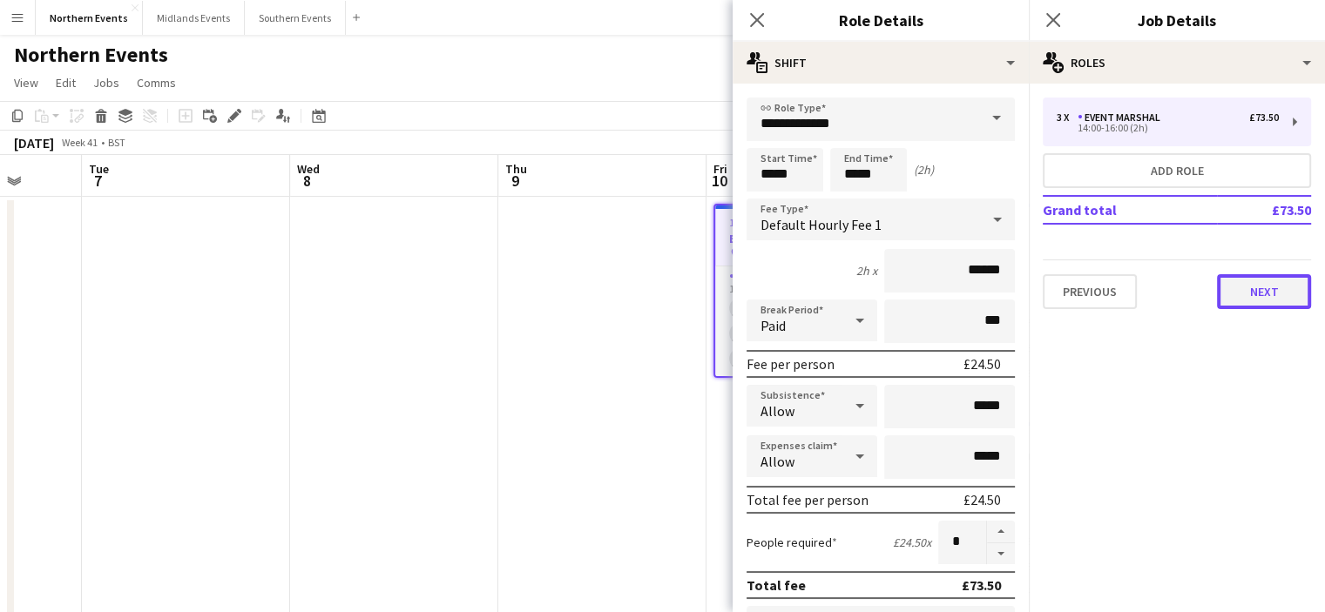
click at [1256, 301] on button "Next" at bounding box center [1264, 291] width 94 height 35
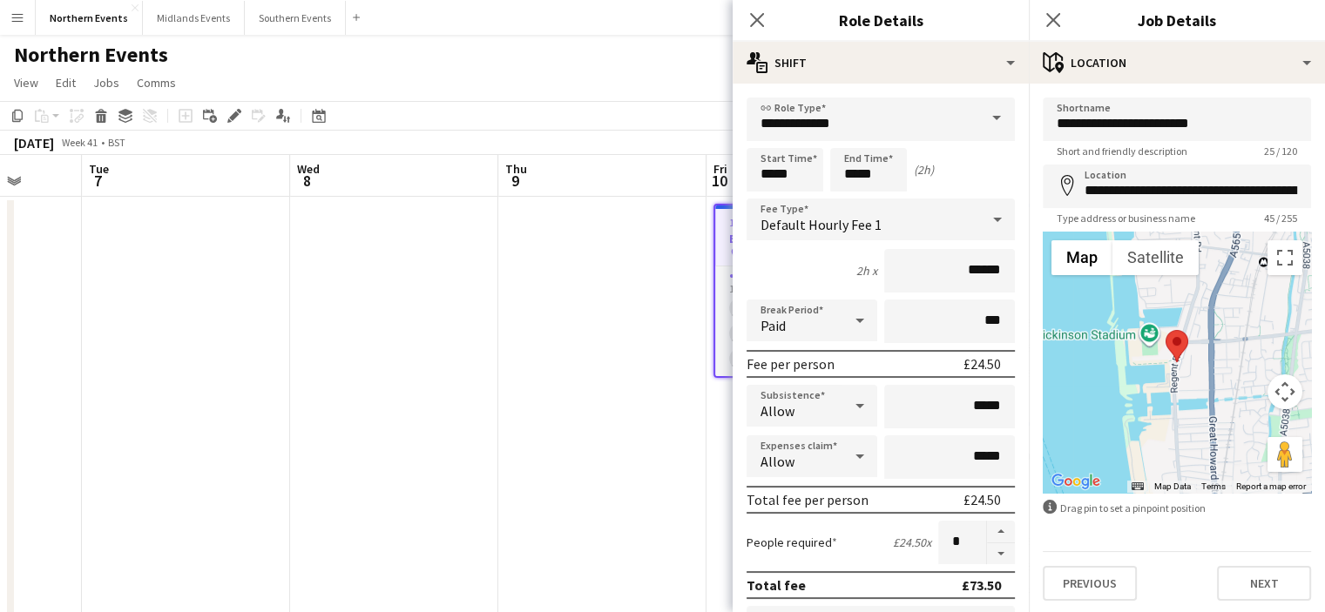
scroll to position [1, 0]
click at [1259, 581] on button "Next" at bounding box center [1264, 582] width 94 height 35
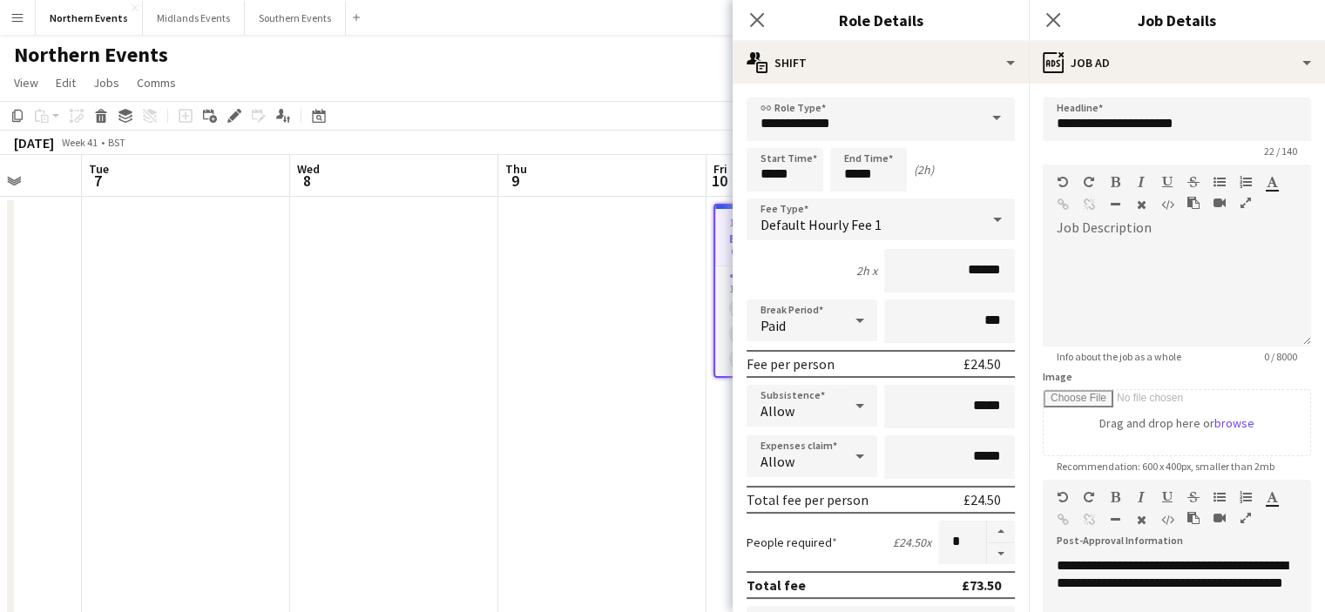
scroll to position [260, 0]
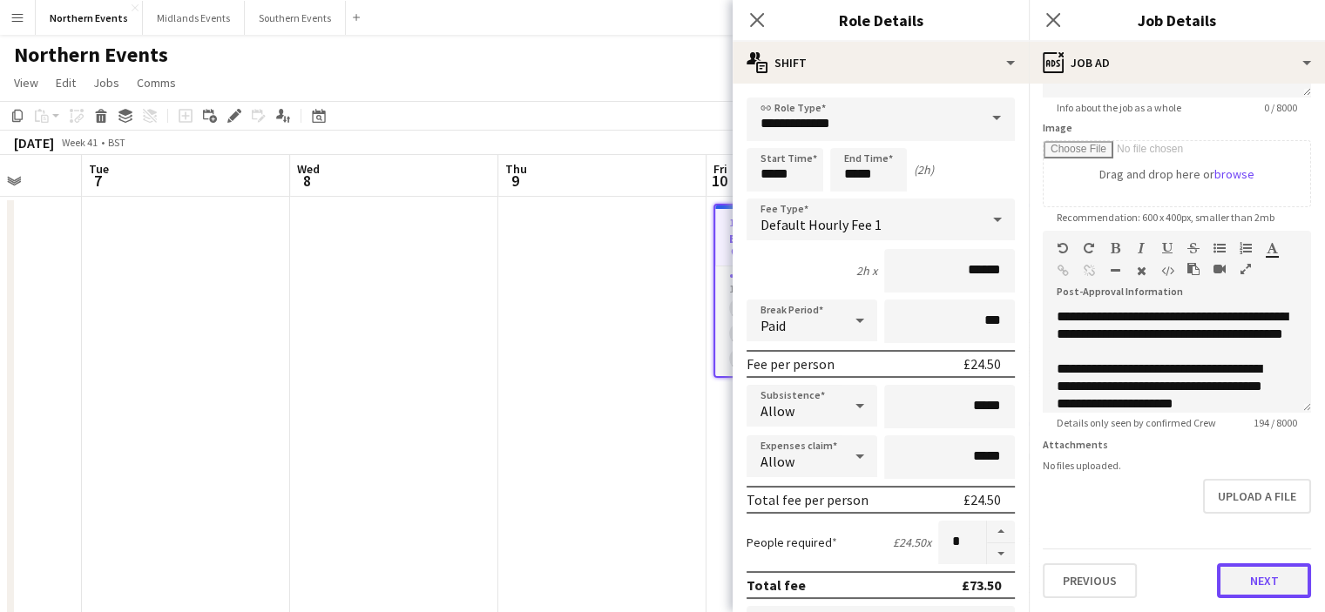
click at [1279, 586] on button "Next" at bounding box center [1264, 581] width 94 height 35
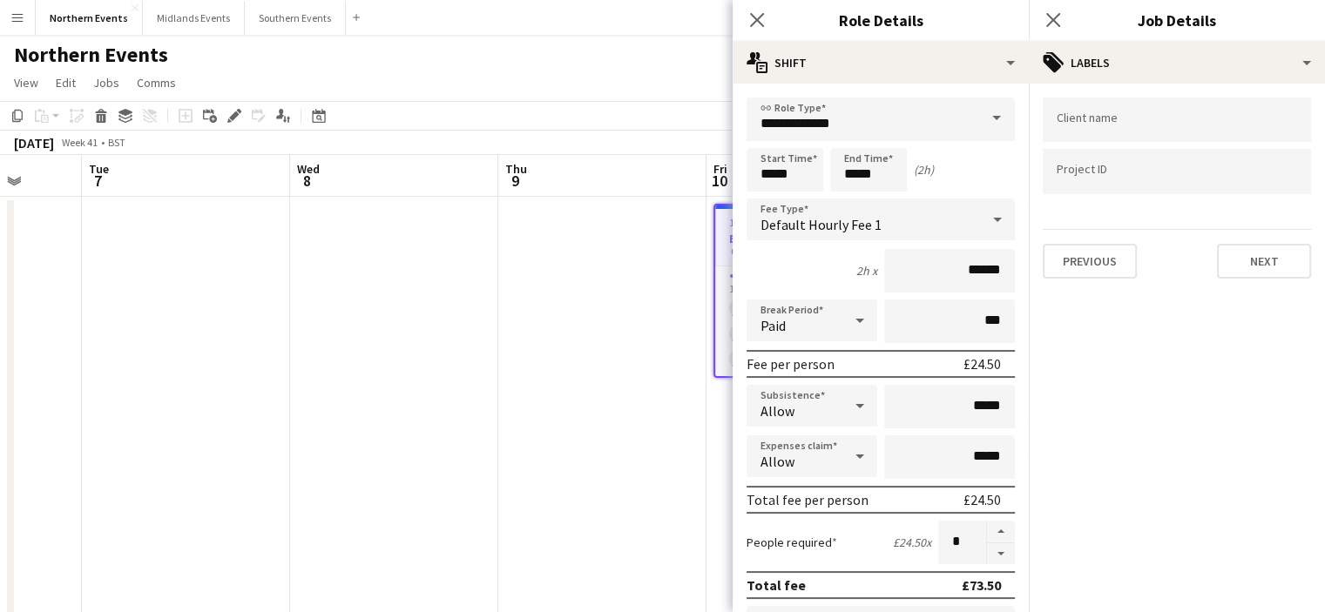
scroll to position [0, 0]
click at [1275, 267] on button "Next" at bounding box center [1264, 261] width 94 height 35
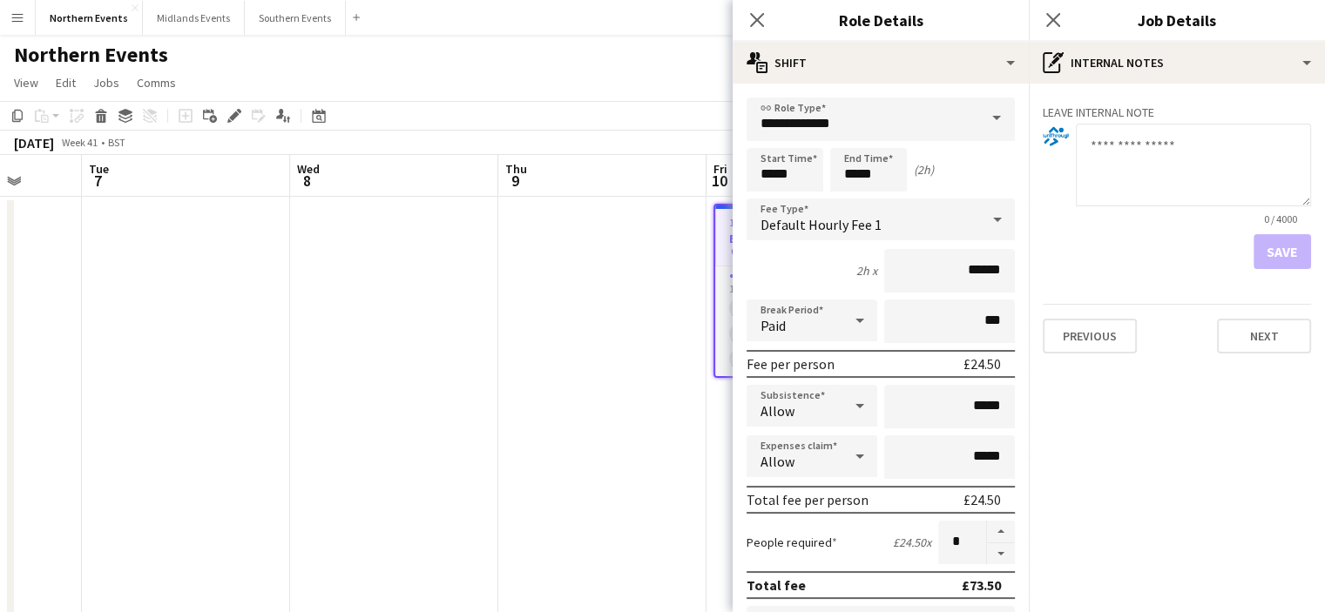
click at [1275, 256] on div "Save" at bounding box center [1177, 251] width 268 height 35
click at [1258, 335] on button "Next" at bounding box center [1264, 336] width 94 height 35
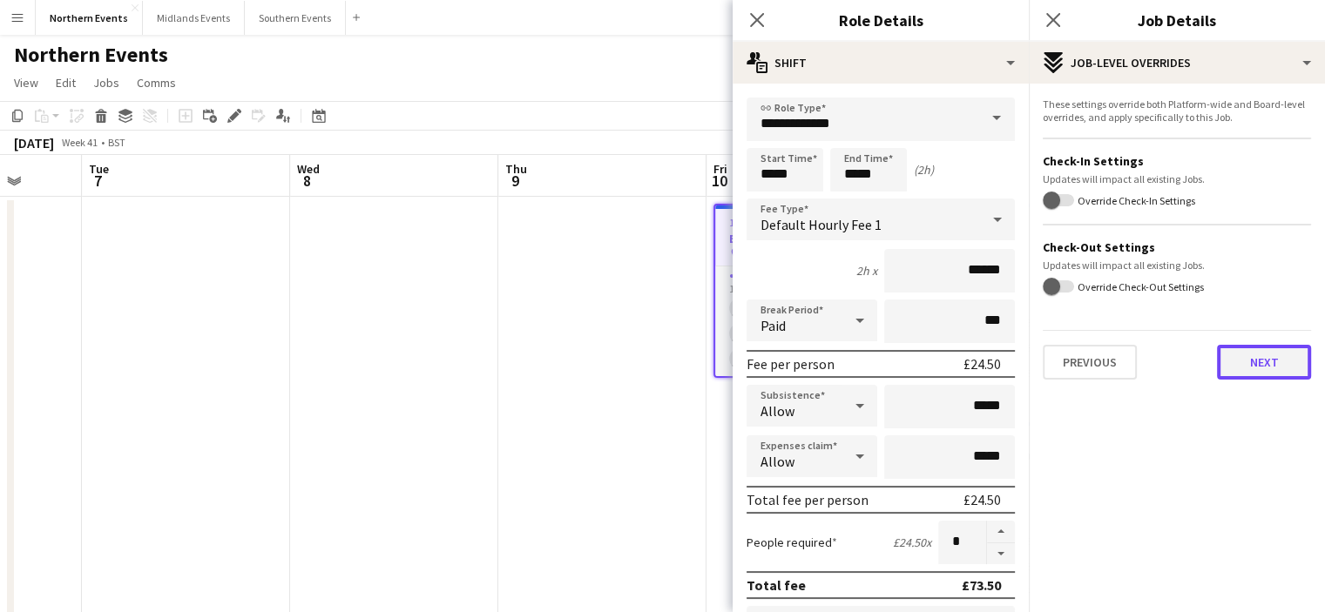
drag, startPoint x: 1258, startPoint y: 364, endPoint x: 1282, endPoint y: 367, distance: 24.5
click at [1282, 367] on button "Next" at bounding box center [1264, 362] width 94 height 35
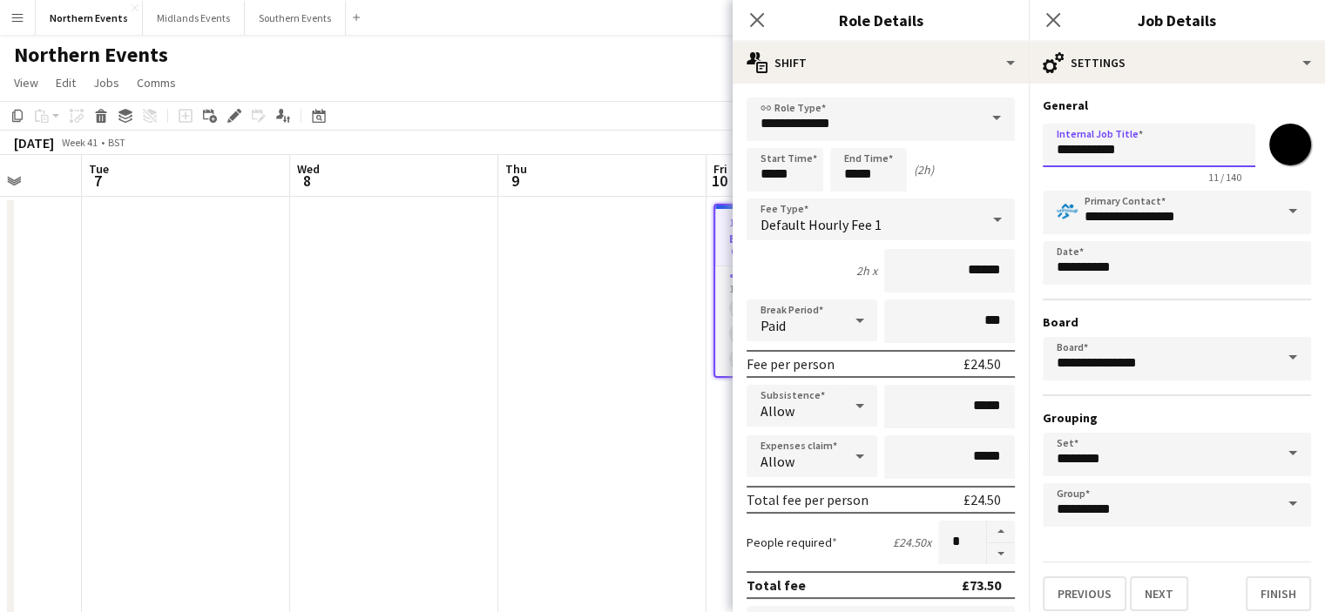
click at [1057, 149] on input "**********" at bounding box center [1149, 146] width 213 height 44
click at [1143, 144] on input "**********" at bounding box center [1149, 146] width 213 height 44
type input "**********"
drag, startPoint x: 1277, startPoint y: 583, endPoint x: 1266, endPoint y: 594, distance: 15.4
click at [1266, 594] on button "Finish" at bounding box center [1278, 594] width 65 height 35
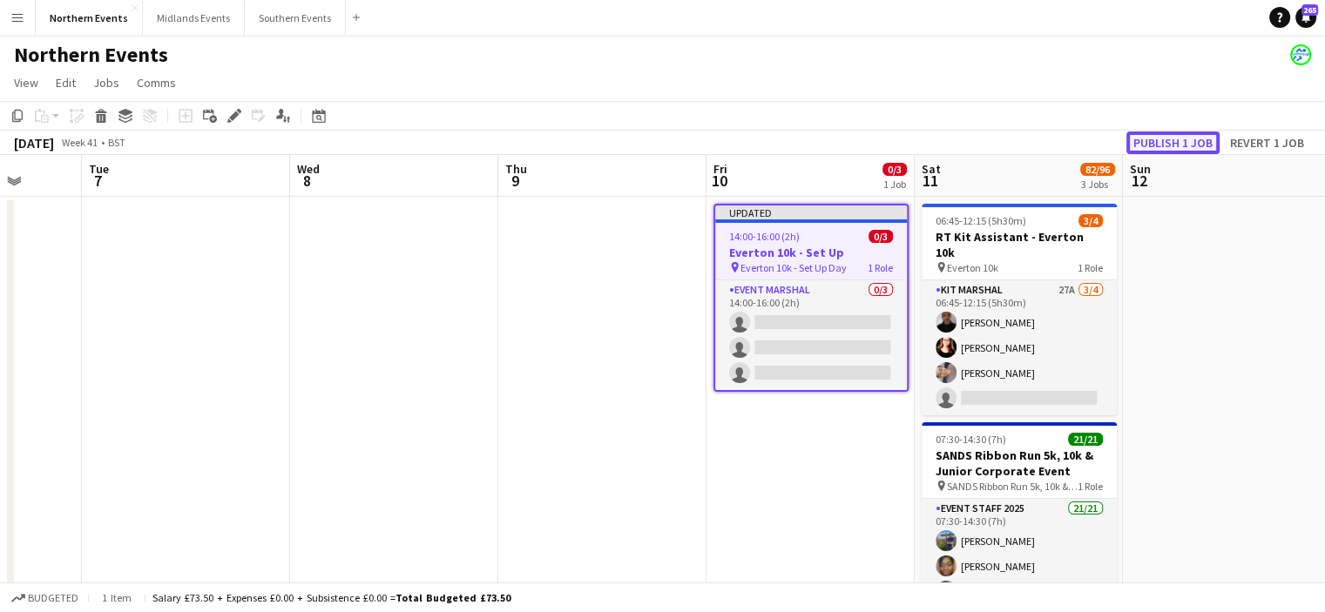
click at [1157, 145] on button "Publish 1 job" at bounding box center [1172, 143] width 93 height 23
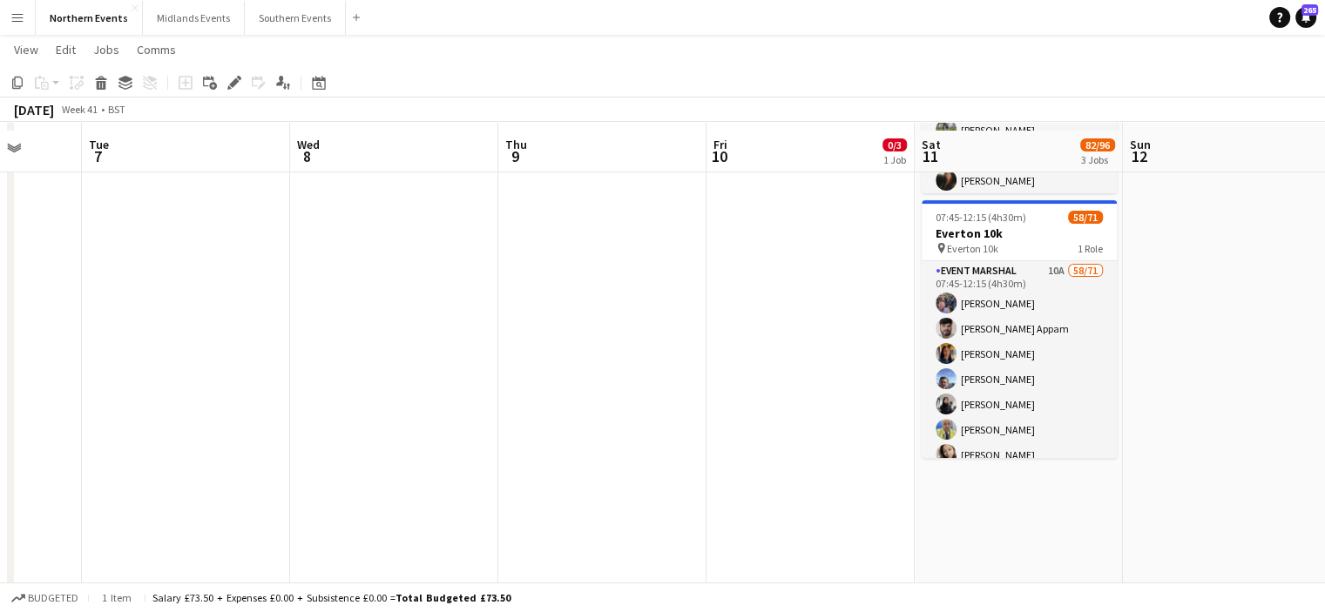
scroll to position [496, 0]
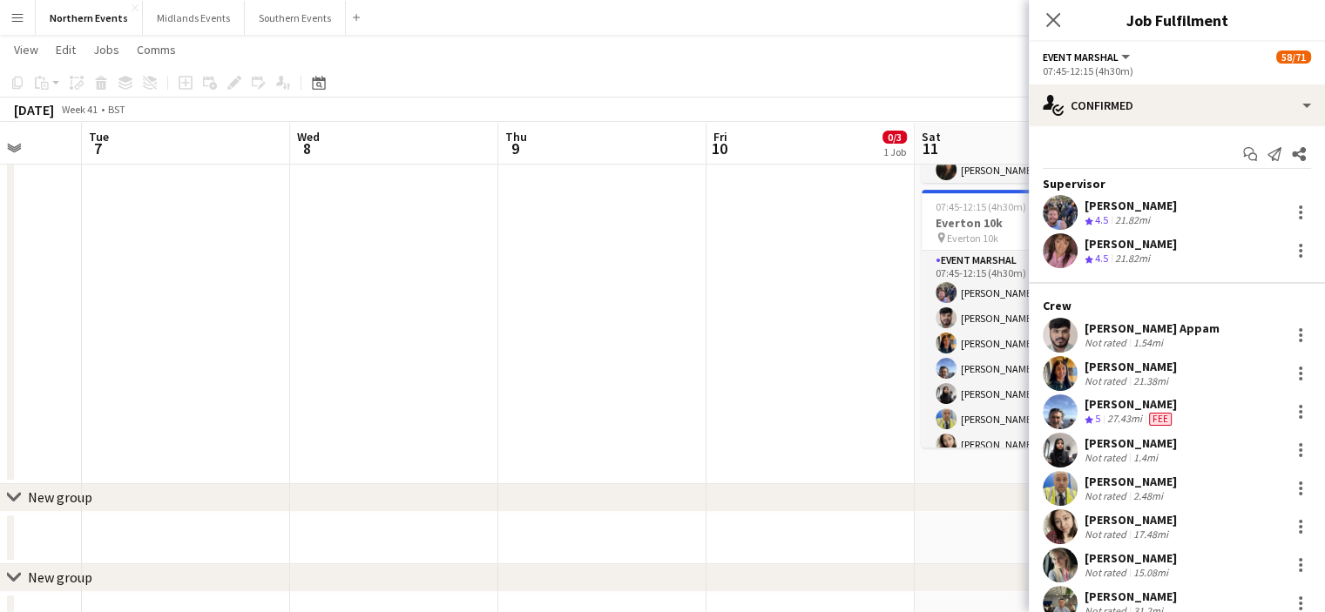
scroll to position [0, 0]
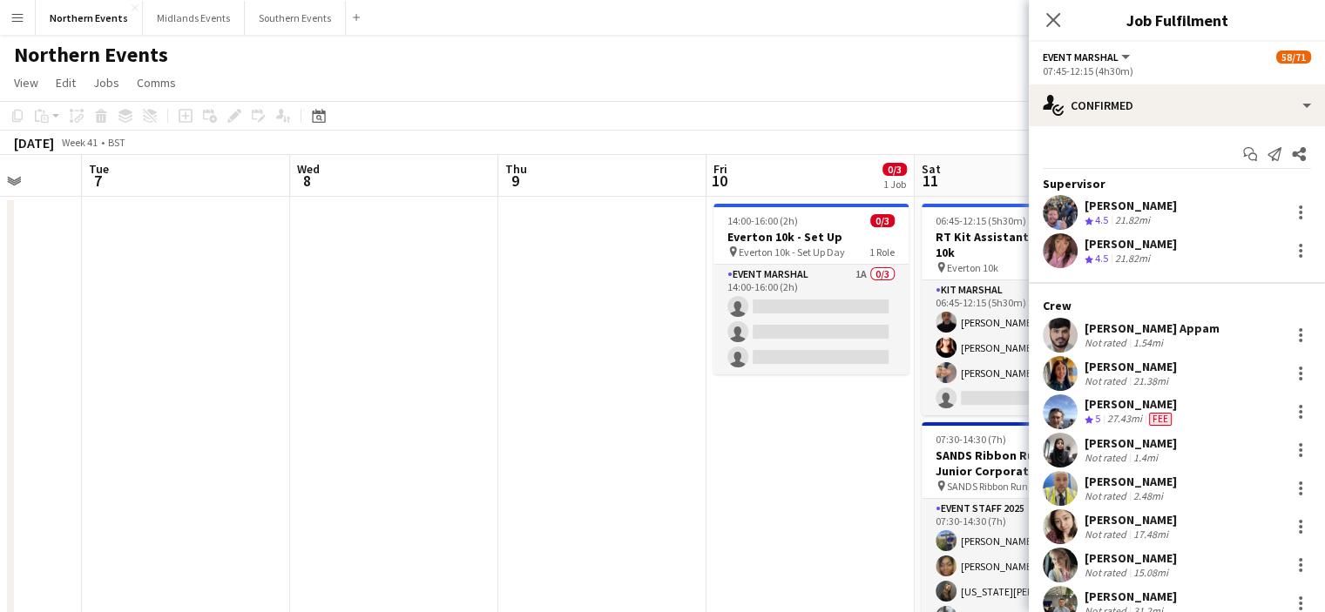
click at [760, 473] on app-date-cell "14:00-16:00 (2h) 0/3 Everton 10k - Set Up pin Everton 10k - Set Up Day 1 Role E…" at bounding box center [810, 589] width 208 height 785
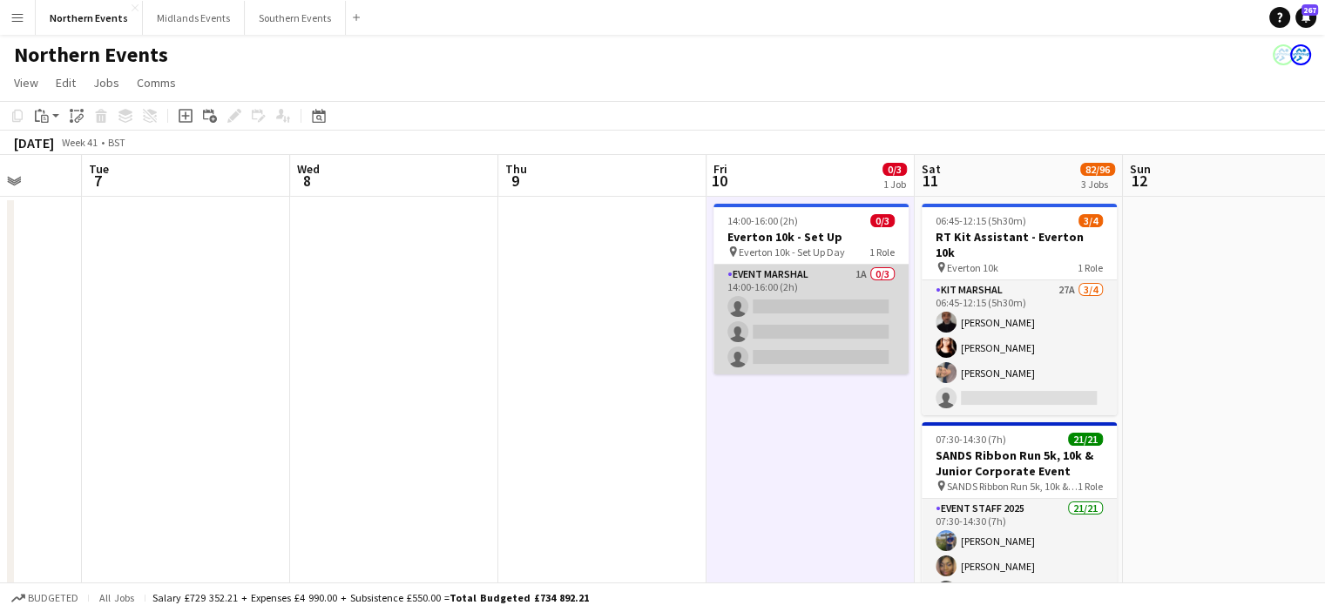
click at [755, 334] on app-card-role "Event Marshal 1A 0/3 14:00-16:00 (2h) single-neutral-actions single-neutral-act…" at bounding box center [810, 320] width 195 height 110
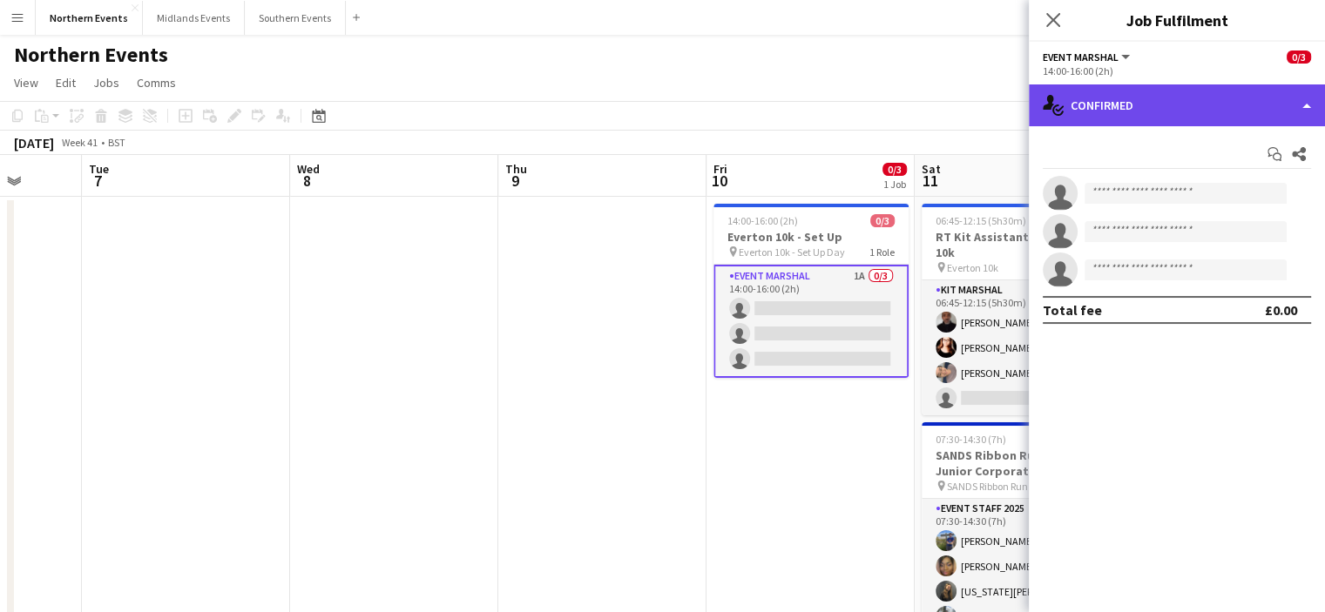
click at [1172, 101] on div "single-neutral-actions-check-2 Confirmed" at bounding box center [1177, 105] width 296 height 42
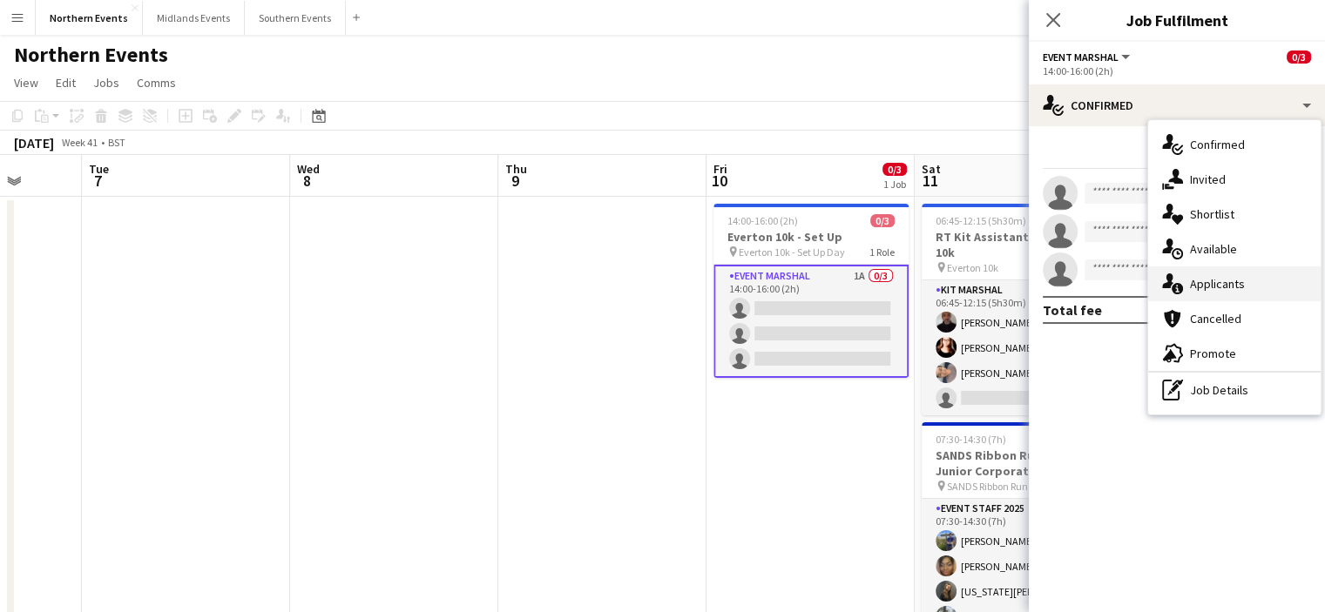
click at [1199, 294] on div "single-neutral-actions-information Applicants" at bounding box center [1234, 284] width 172 height 35
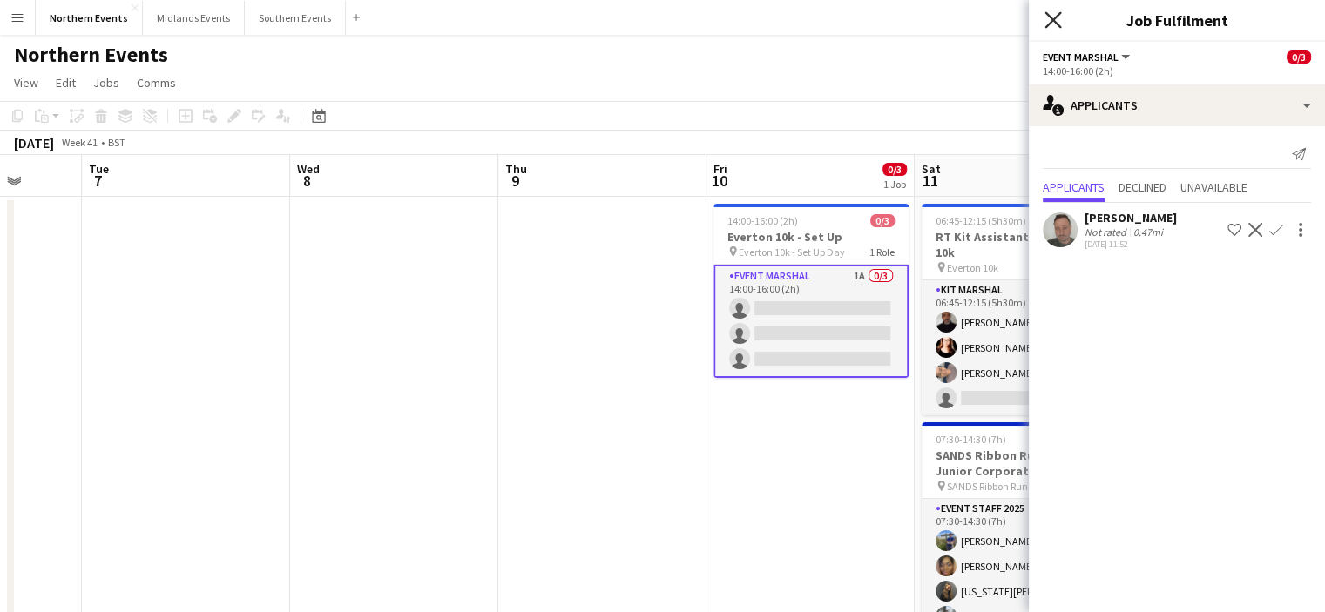
click at [1048, 24] on icon "Close pop-in" at bounding box center [1052, 19] width 17 height 17
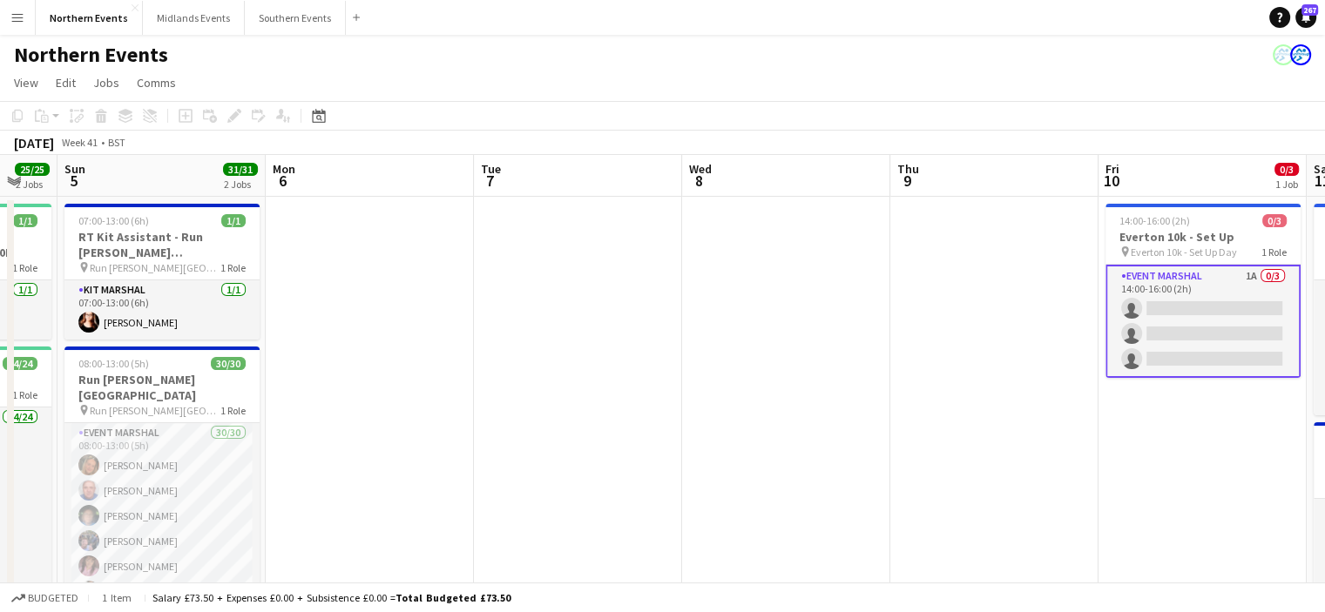
drag, startPoint x: 474, startPoint y: 302, endPoint x: 866, endPoint y: 338, distance: 393.6
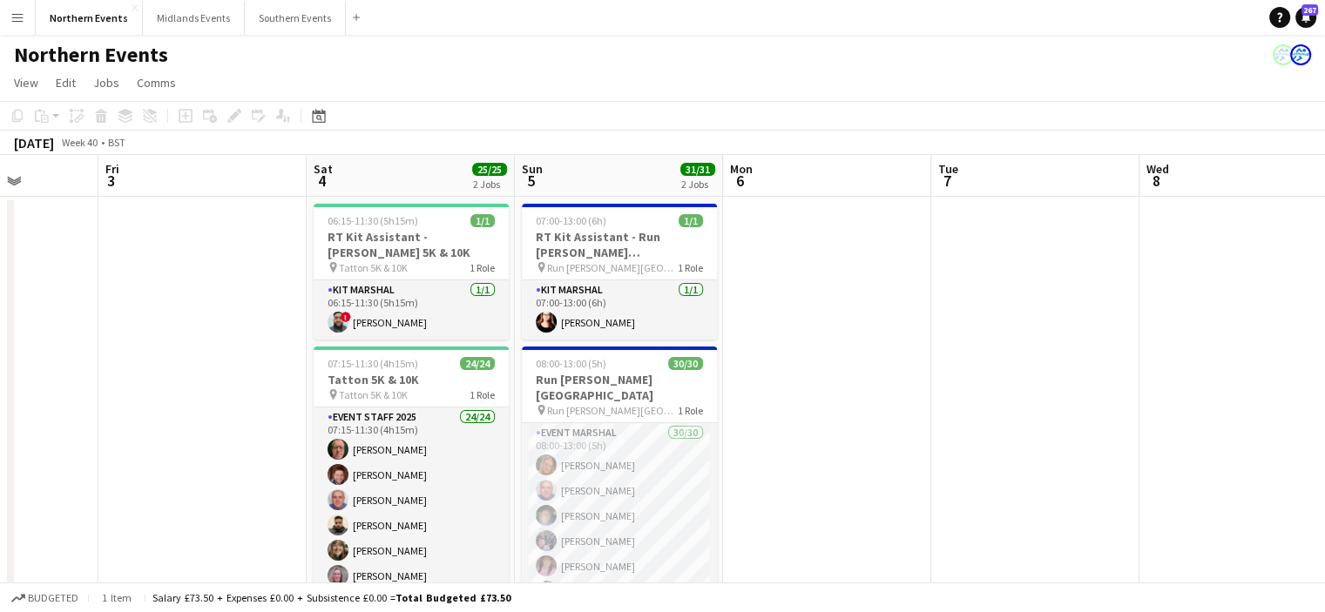
scroll to position [0, 523]
drag, startPoint x: 429, startPoint y: 435, endPoint x: 888, endPoint y: 390, distance: 462.0
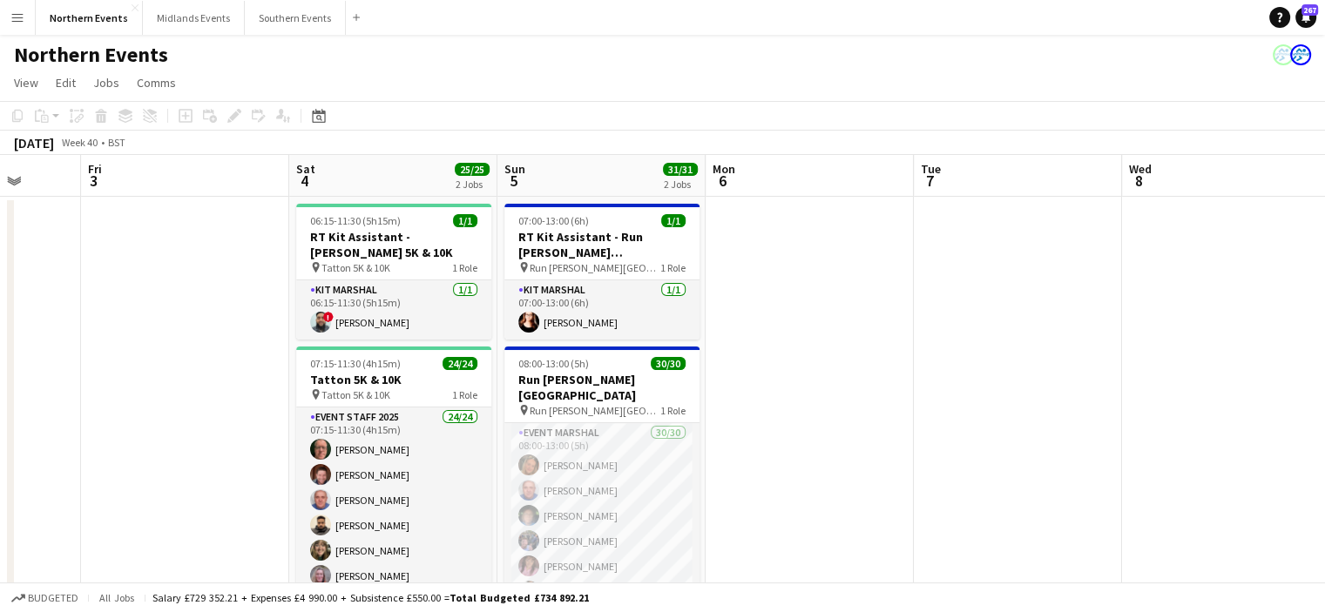
drag, startPoint x: 511, startPoint y: 431, endPoint x: 490, endPoint y: 439, distance: 22.3
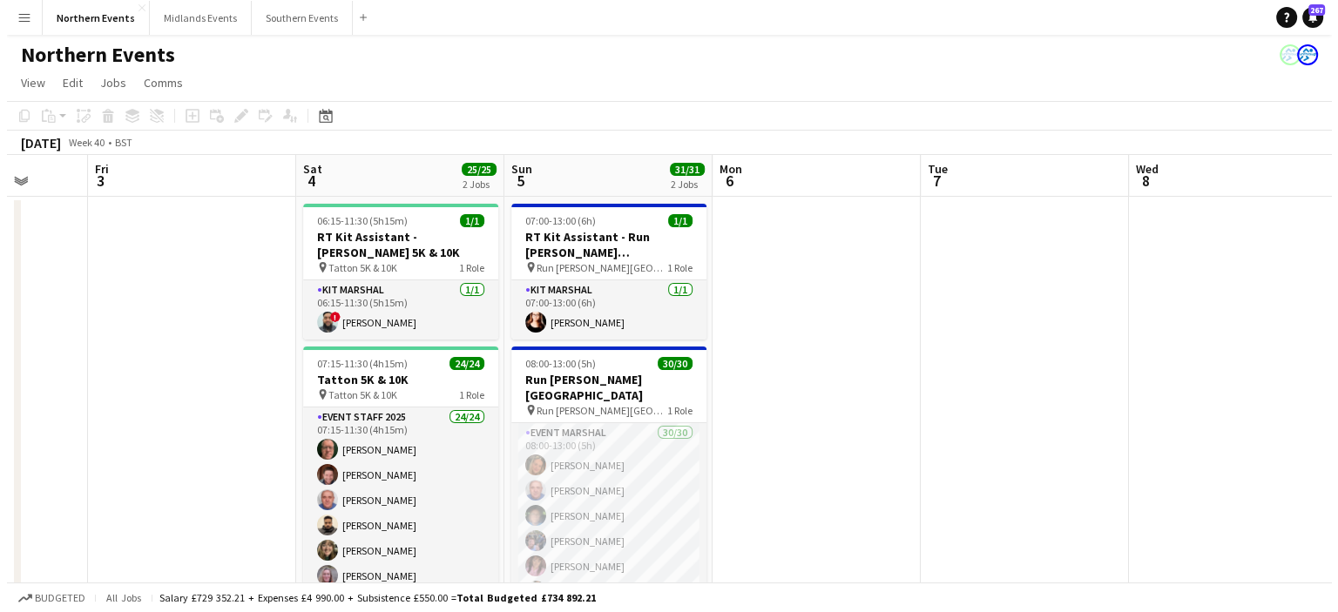
scroll to position [0, 544]
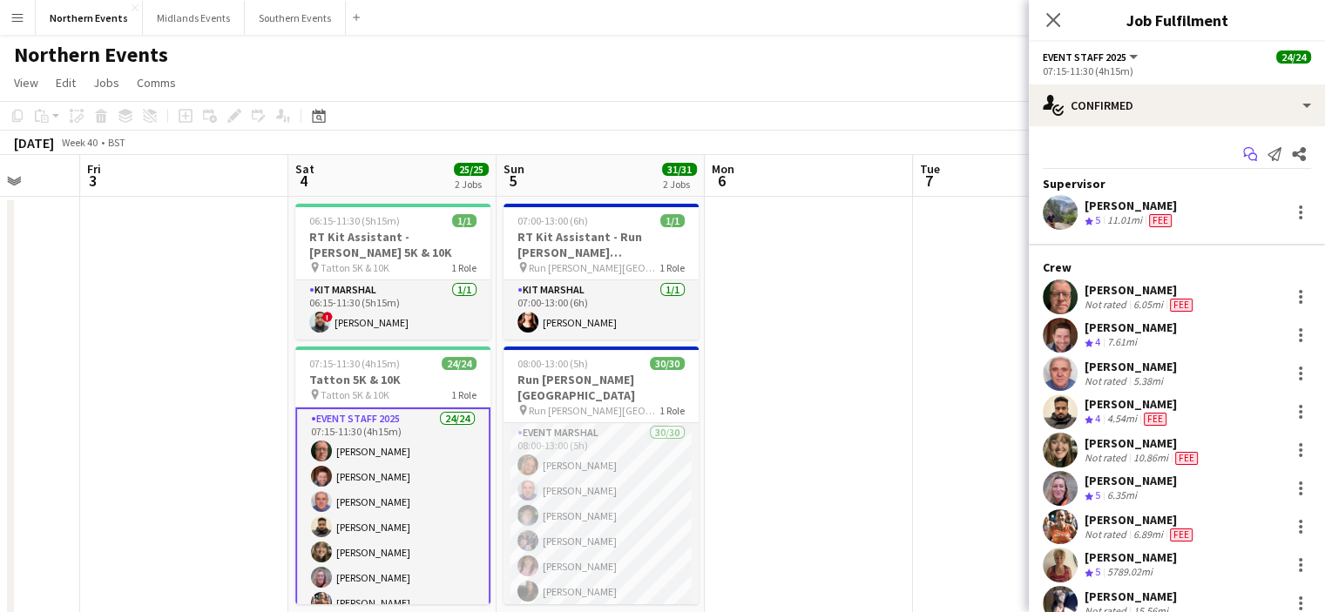
click at [1243, 151] on icon "Start chat" at bounding box center [1250, 154] width 14 height 14
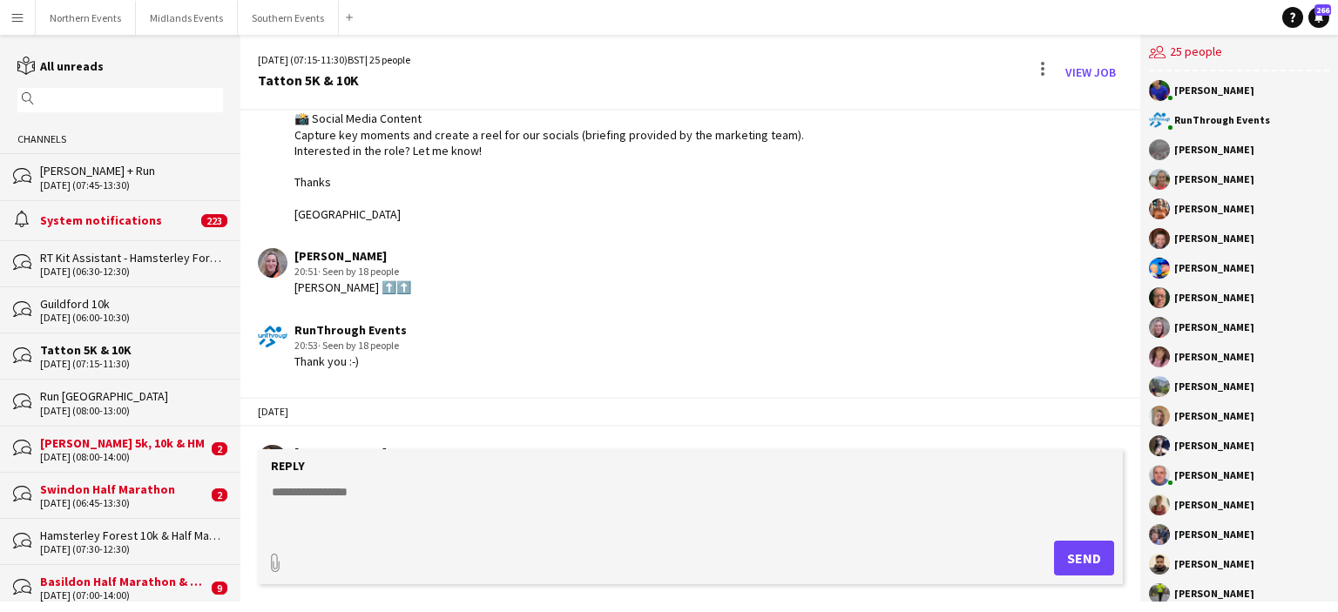
scroll to position [1198, 0]
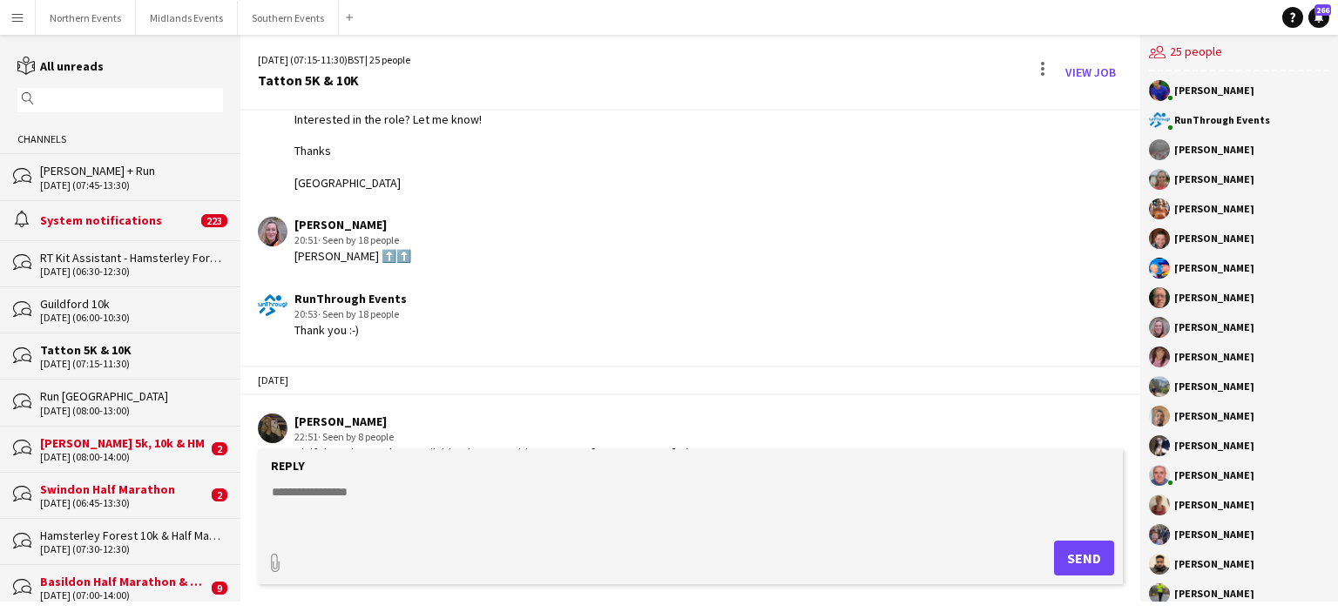
drag, startPoint x: 373, startPoint y: 407, endPoint x: 298, endPoint y: 410, distance: 75.0
click at [298, 414] on div "[PERSON_NAME]" at bounding box center [491, 422] width 395 height 16
drag, startPoint x: 365, startPoint y: 240, endPoint x: 294, endPoint y: 245, distance: 71.6
click at [294, 245] on div "Melanie Barber 20:51 · Seen by 18 people Evelyn Barber ⬆️⬆️" at bounding box center [617, 241] width 719 height 48
copy div "Evelyn Barber"
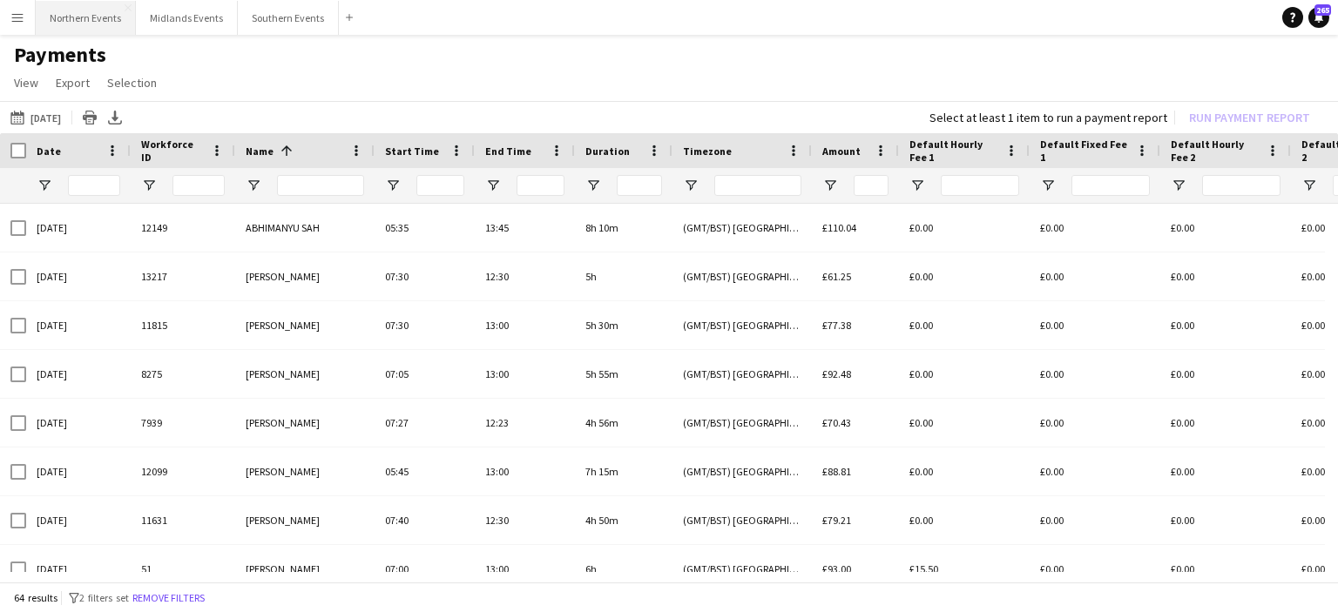
click at [95, 8] on button "Northern Events Close" at bounding box center [86, 18] width 100 height 34
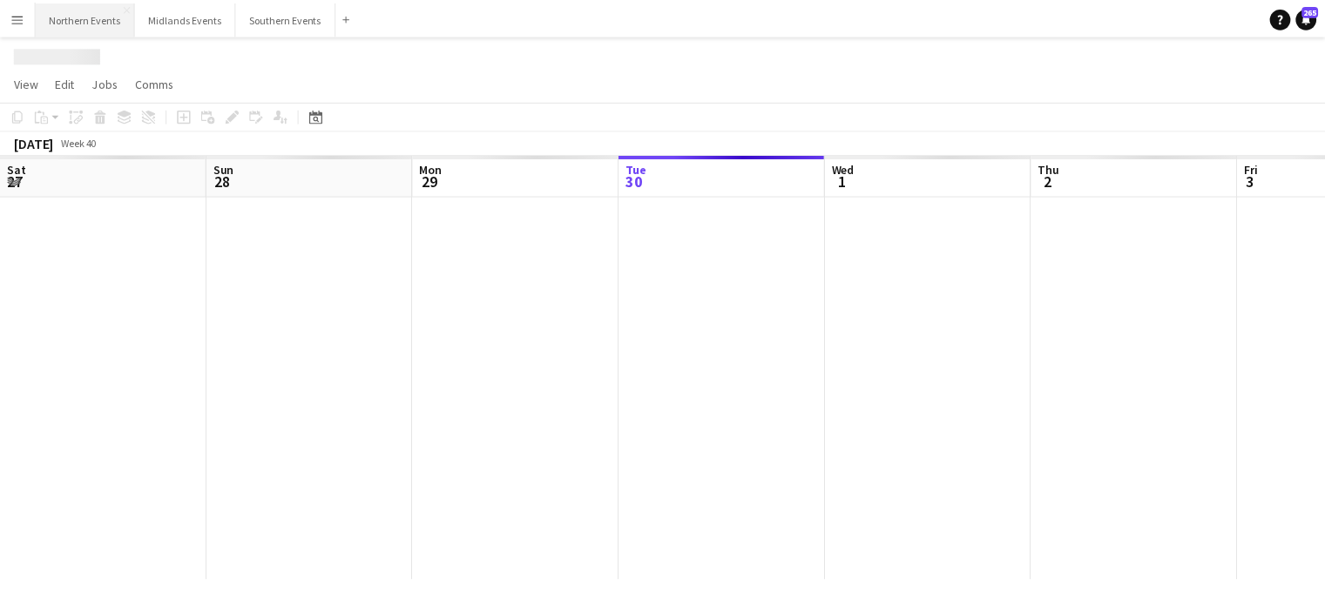
scroll to position [0, 416]
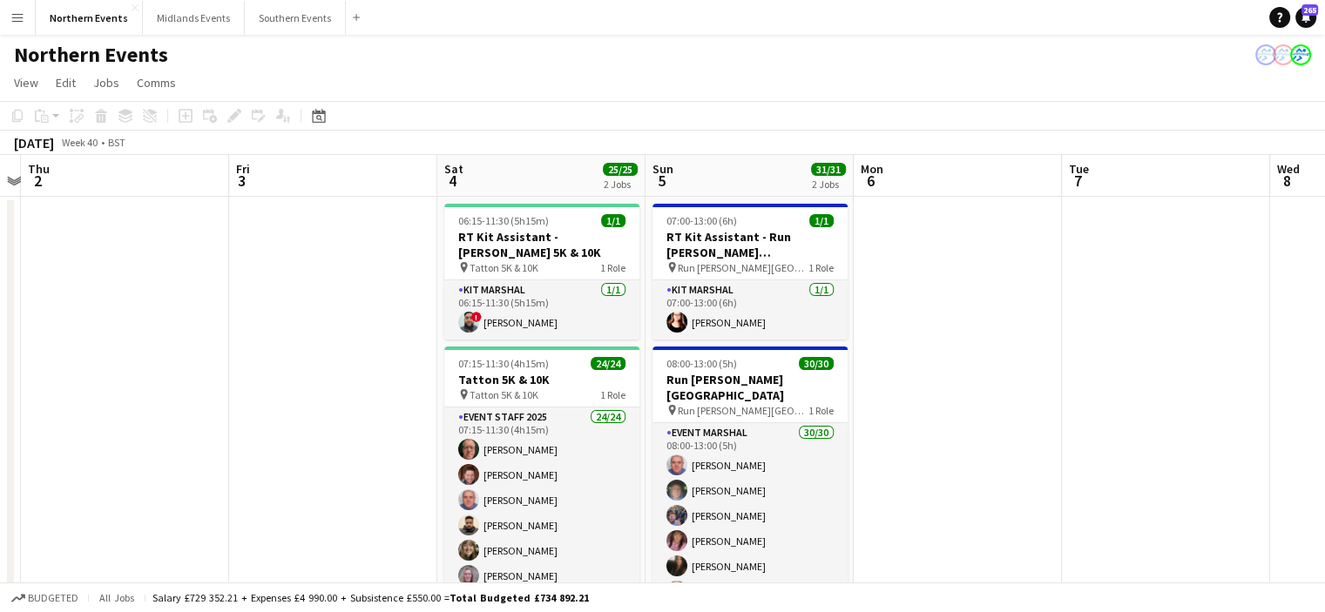
drag, startPoint x: 1293, startPoint y: 240, endPoint x: 669, endPoint y: 311, distance: 628.5
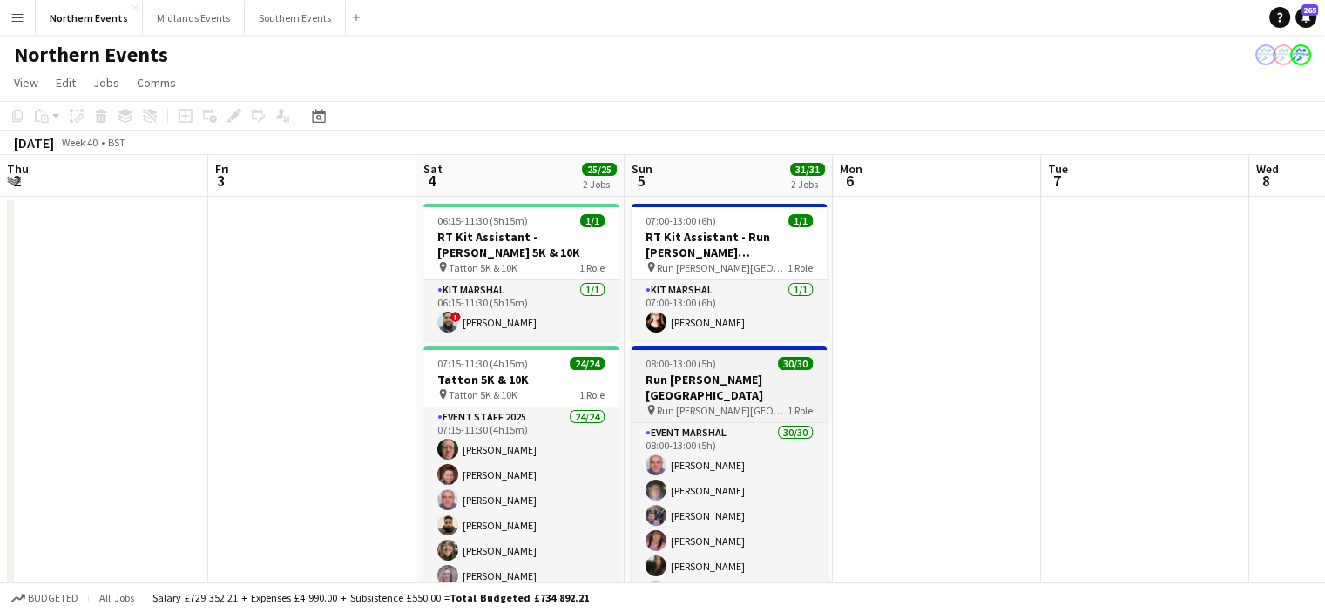
scroll to position [0, 0]
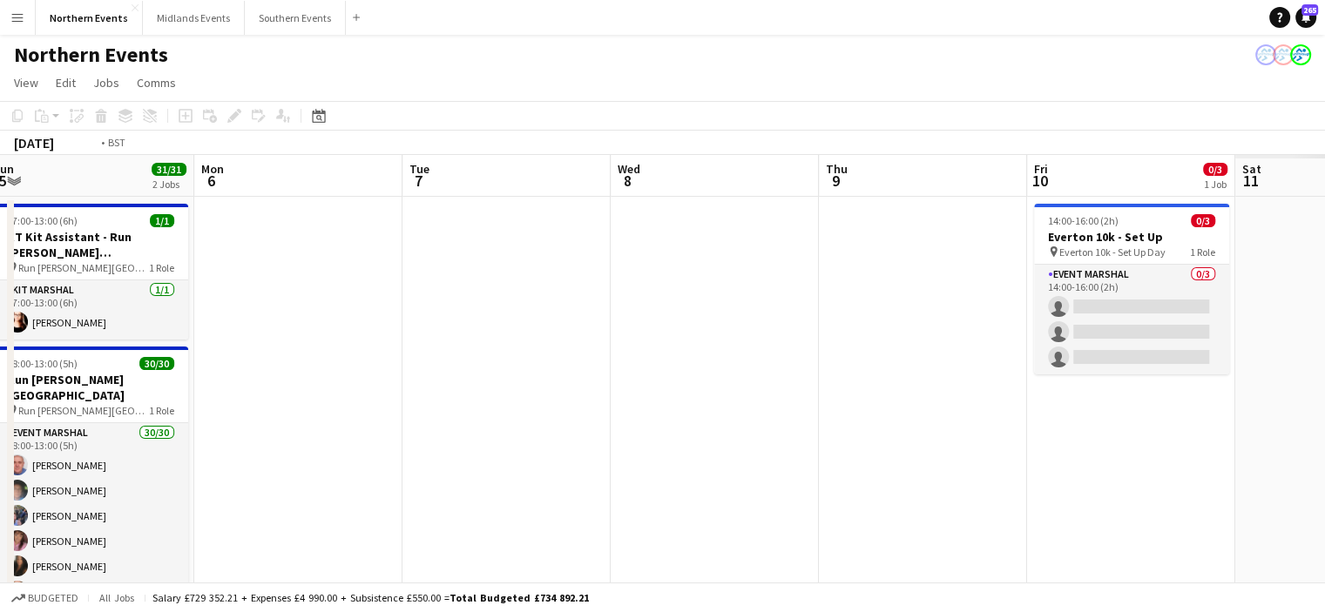
drag, startPoint x: 739, startPoint y: 344, endPoint x: 334, endPoint y: 389, distance: 406.7
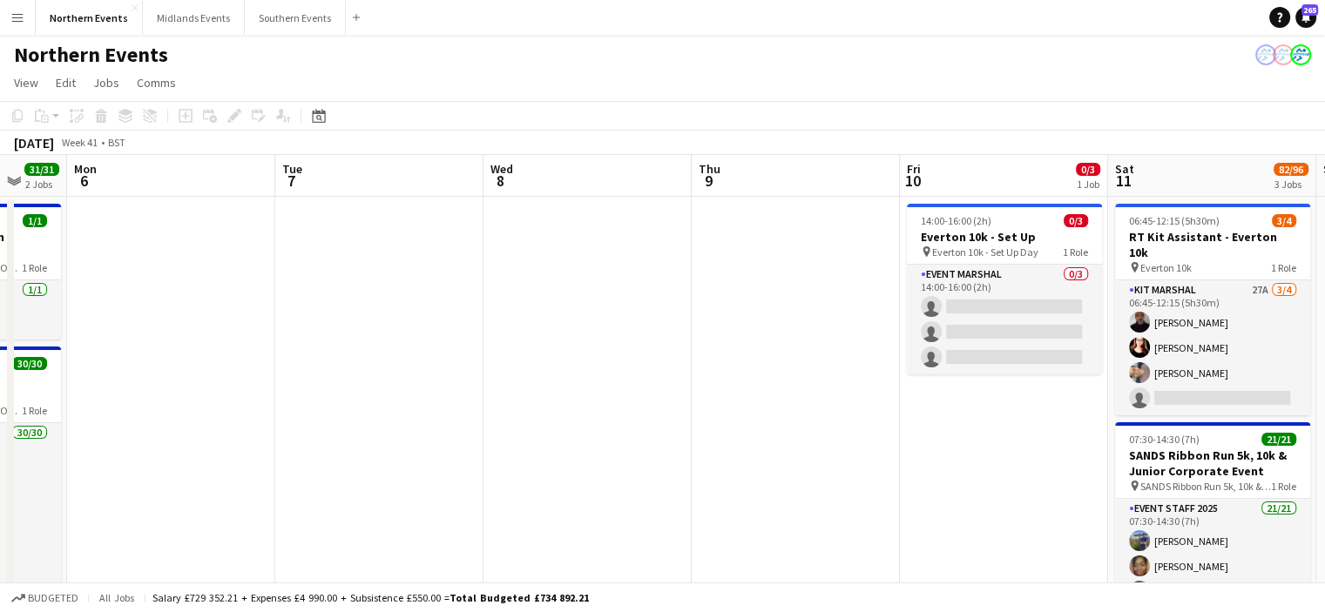
drag, startPoint x: 993, startPoint y: 399, endPoint x: 319, endPoint y: 400, distance: 674.2
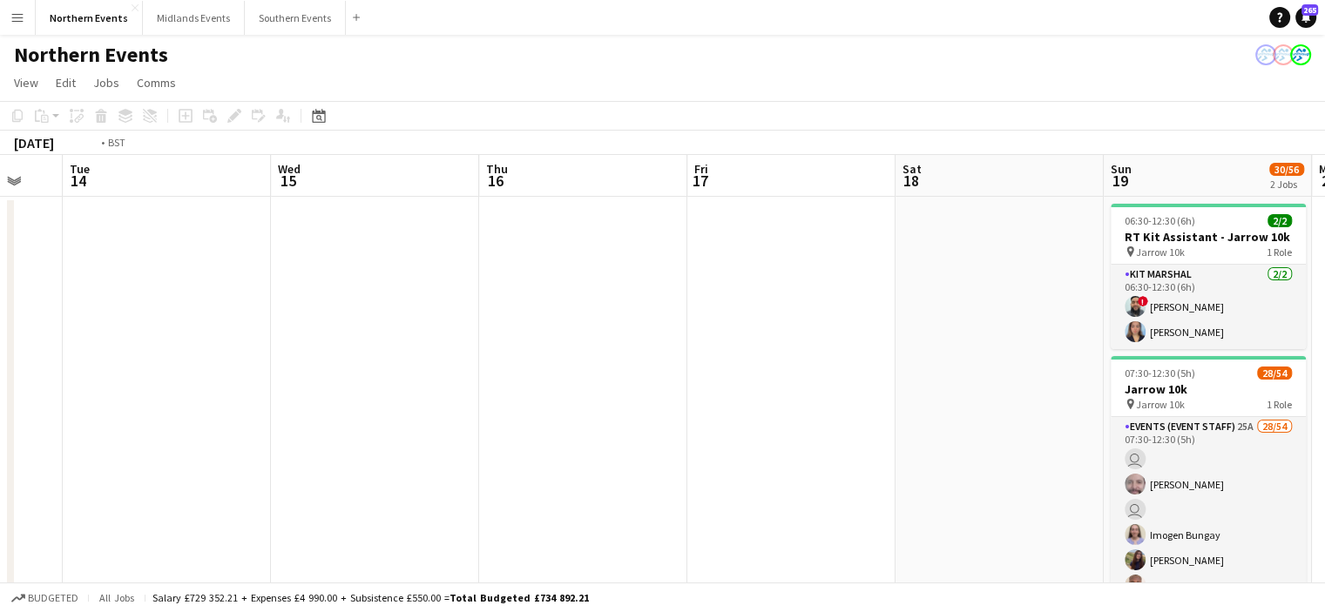
drag, startPoint x: 1166, startPoint y: 371, endPoint x: 408, endPoint y: 439, distance: 761.7
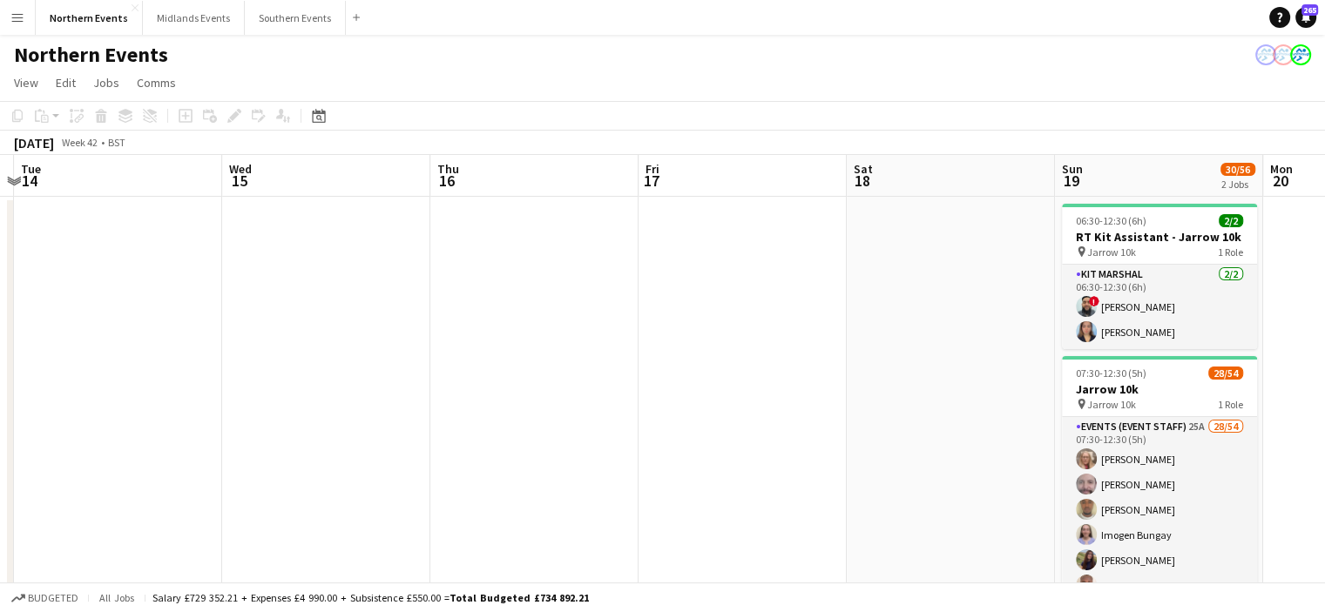
drag, startPoint x: 342, startPoint y: 447, endPoint x: 0, endPoint y: 449, distance: 342.3
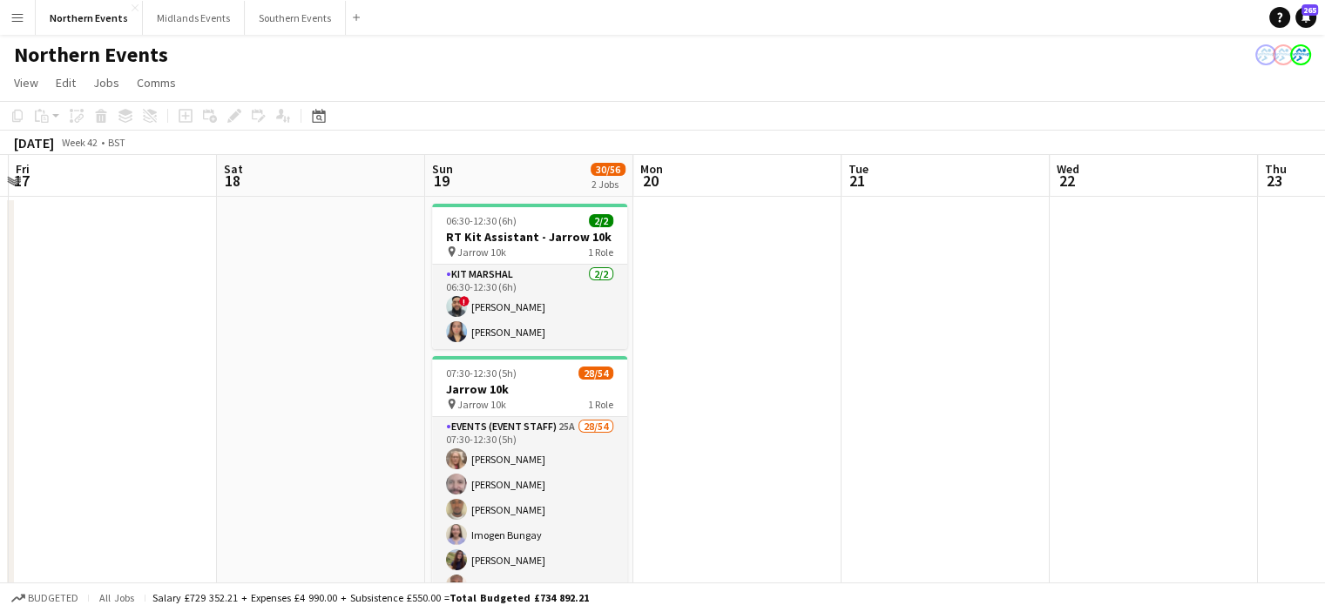
drag, startPoint x: 753, startPoint y: 455, endPoint x: 109, endPoint y: 422, distance: 644.5
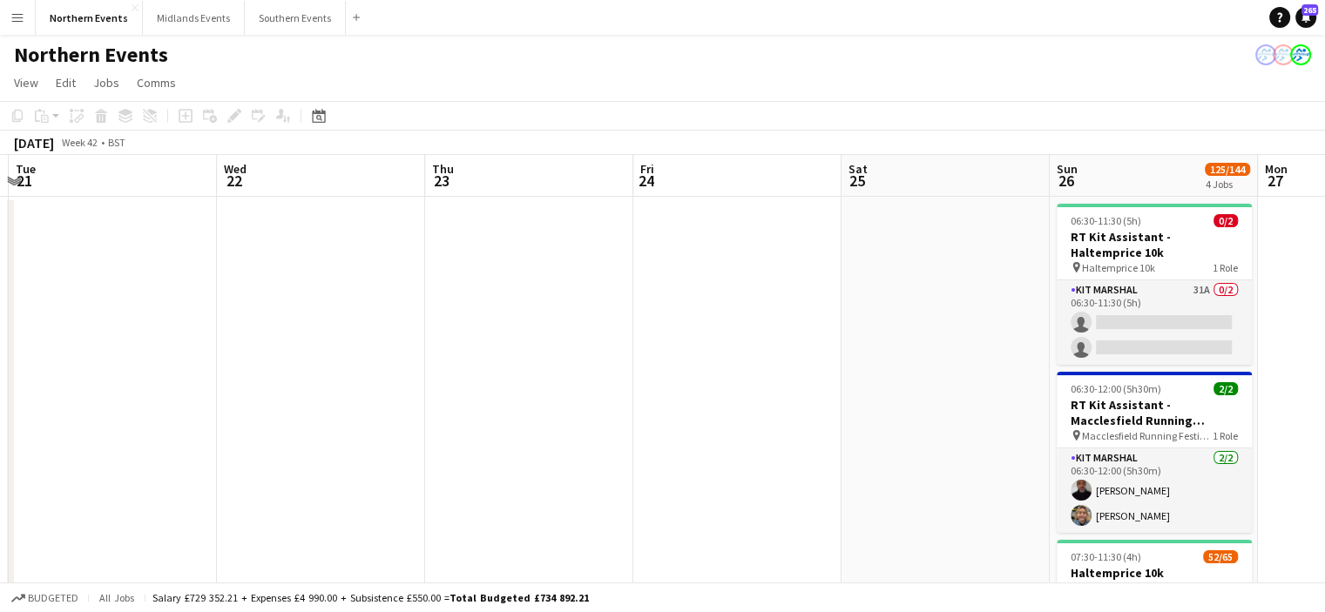
scroll to position [0, 512]
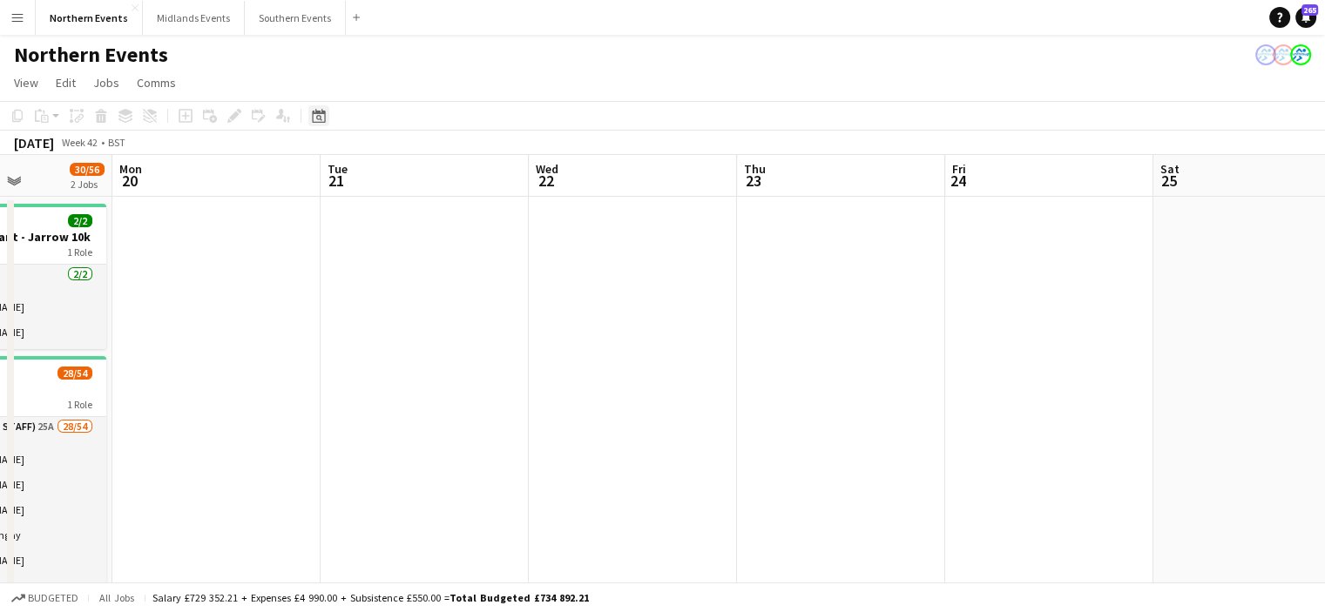
click at [325, 120] on icon at bounding box center [318, 116] width 13 height 14
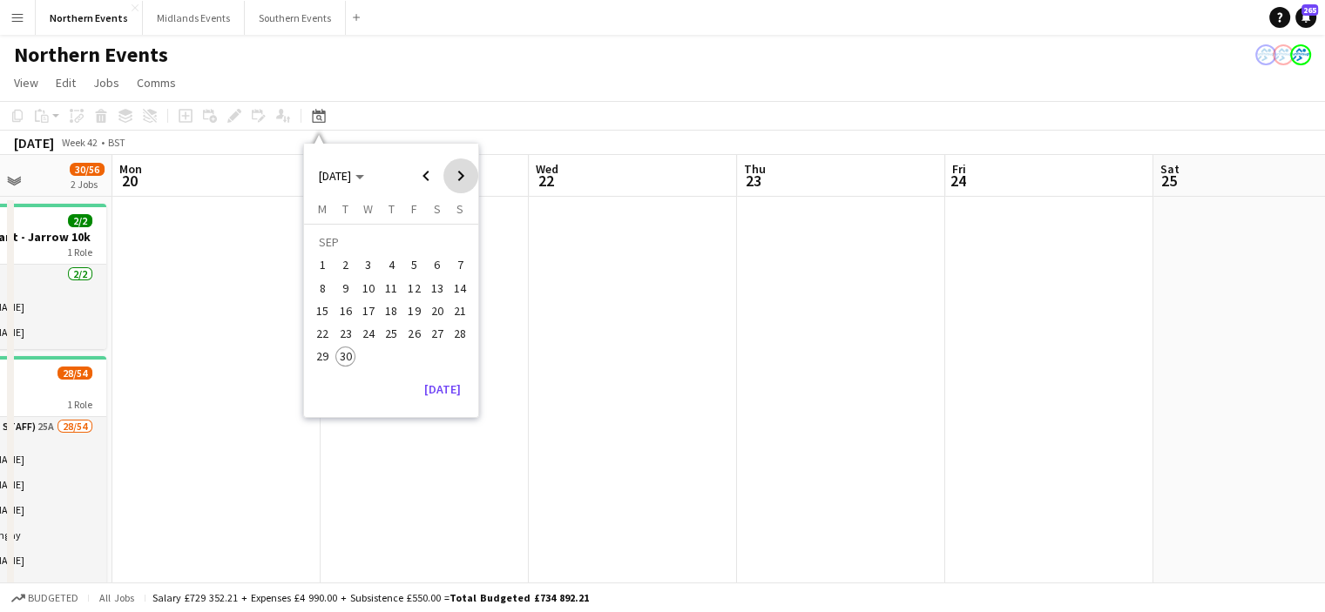
click at [468, 179] on span "Next month" at bounding box center [460, 176] width 35 height 35
click at [465, 313] on span "21" at bounding box center [459, 311] width 21 height 21
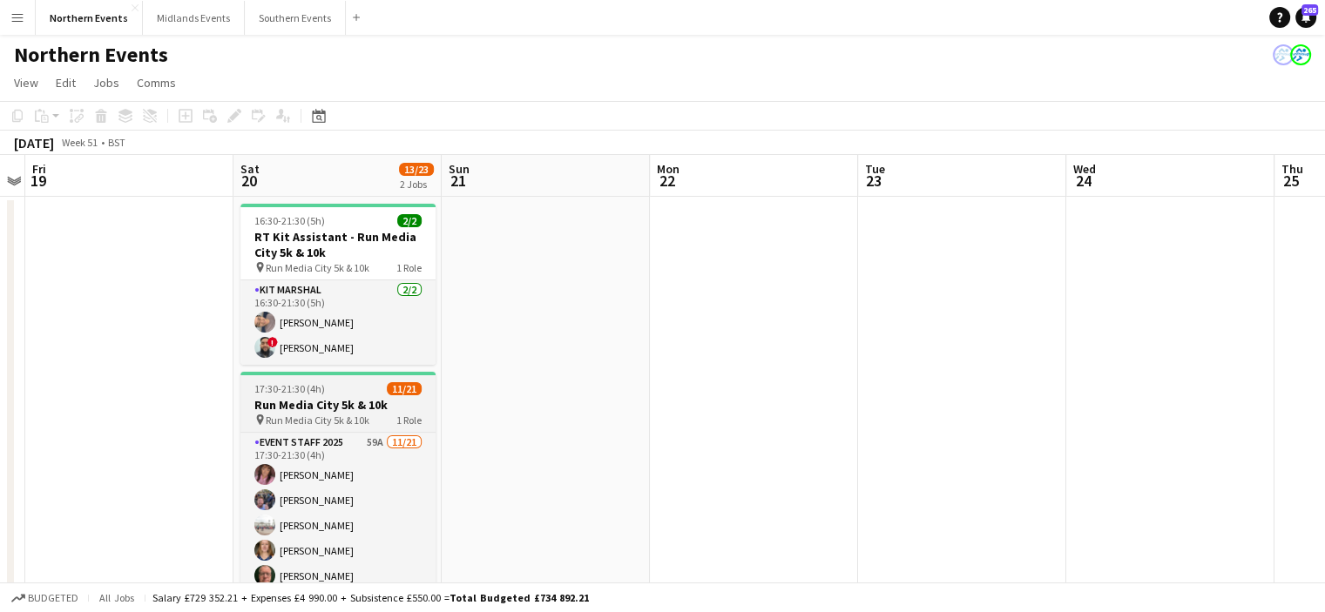
click at [325, 393] on div "17:30-21:30 (4h) 11/21" at bounding box center [337, 388] width 195 height 13
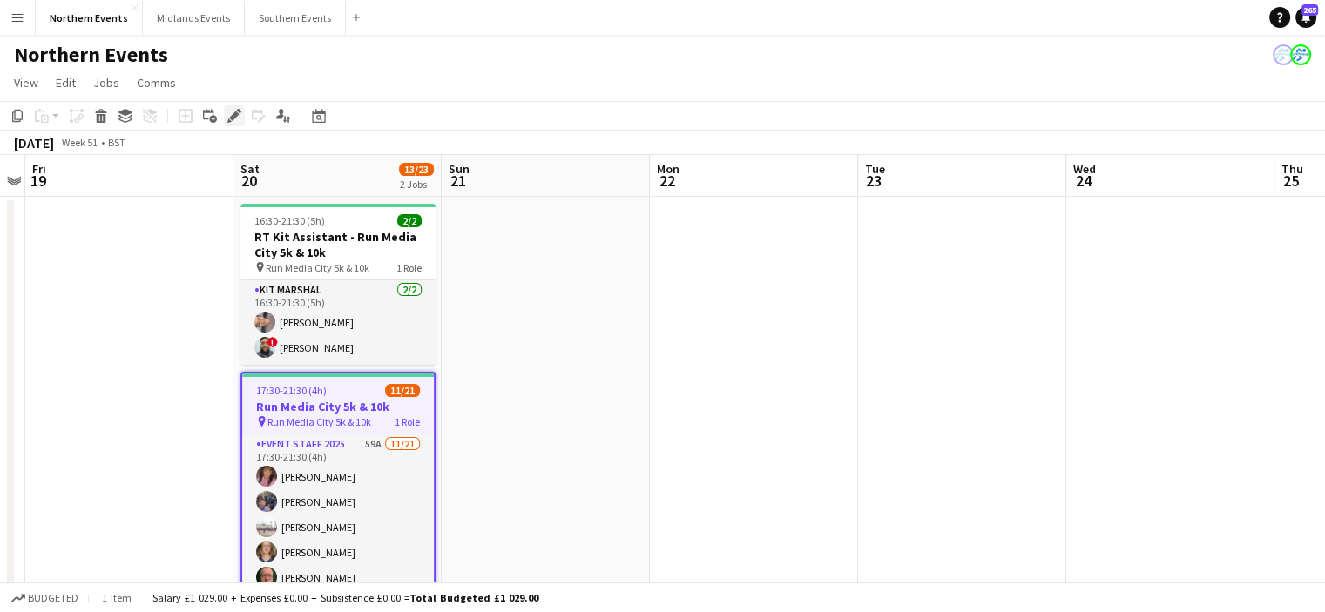
click at [231, 114] on icon "Edit" at bounding box center [234, 116] width 14 height 14
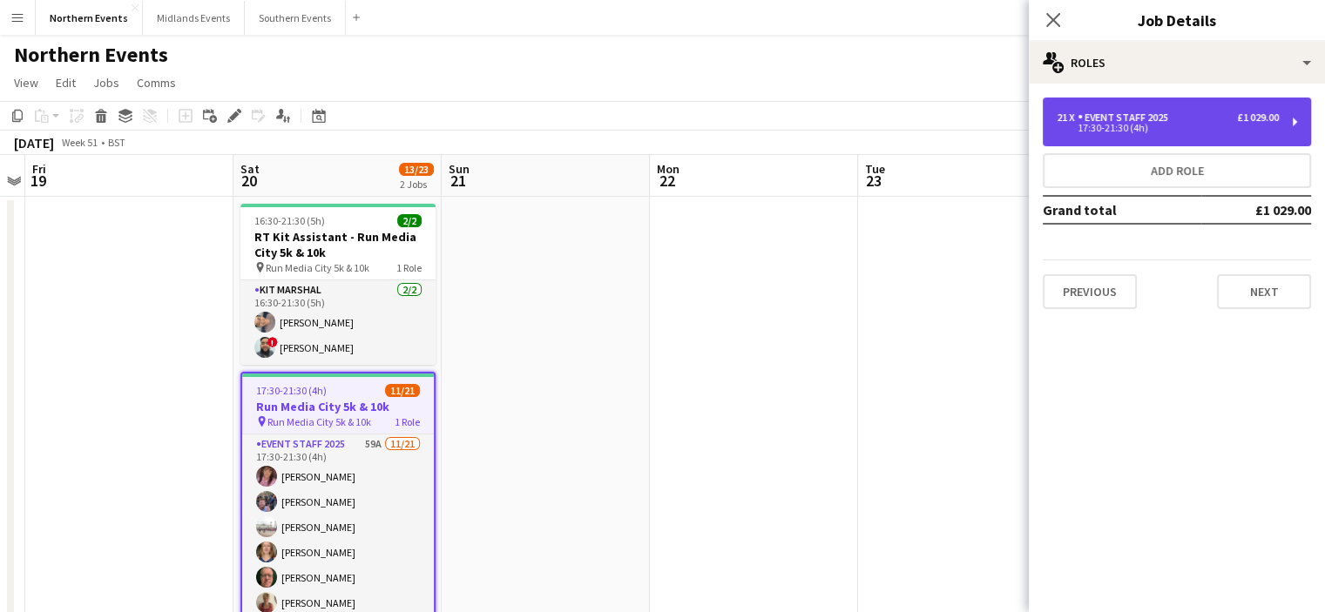
click at [1195, 121] on div "21 x Event Staff 2025 £1 029.00" at bounding box center [1168, 117] width 222 height 12
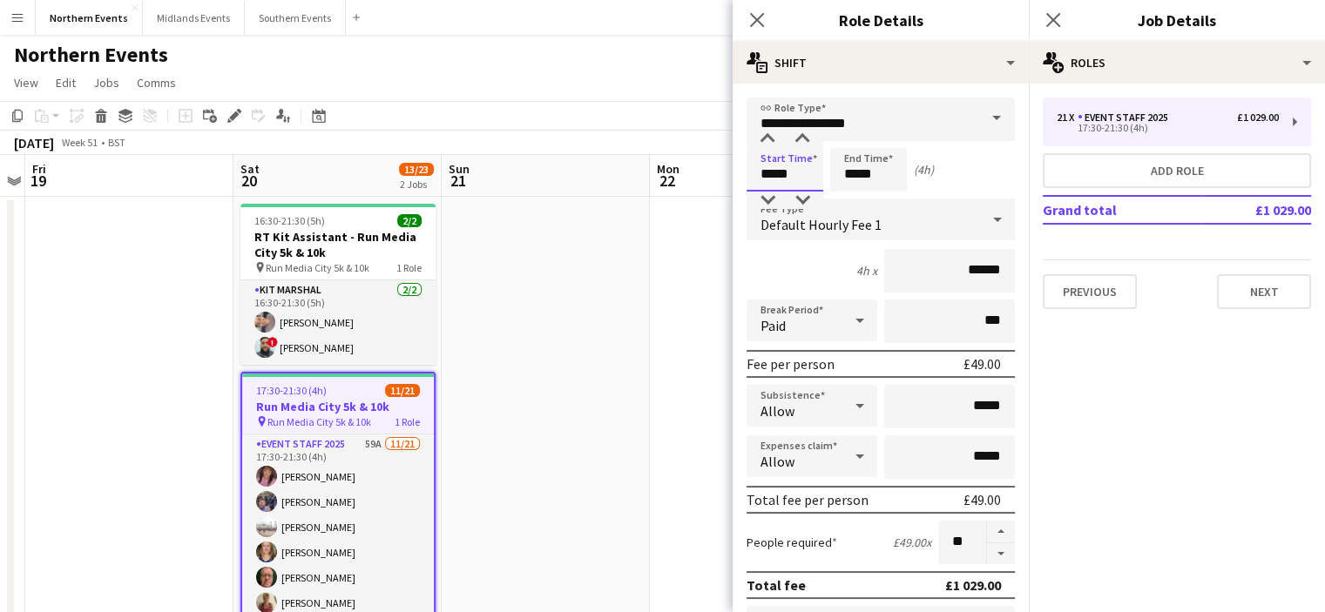
click at [784, 169] on input "*****" at bounding box center [784, 170] width 77 height 44
click at [771, 175] on input "*****" at bounding box center [784, 170] width 77 height 44
click at [766, 165] on input "*****" at bounding box center [784, 170] width 77 height 44
type input "*****"
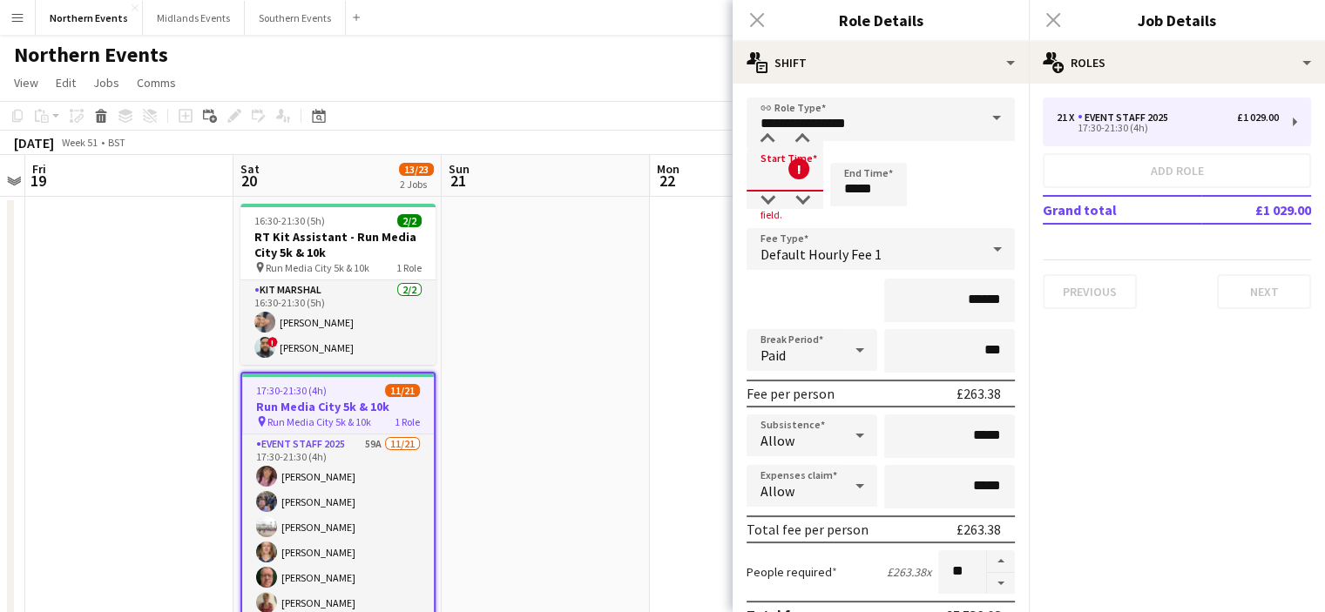
click at [781, 161] on input at bounding box center [784, 170] width 77 height 44
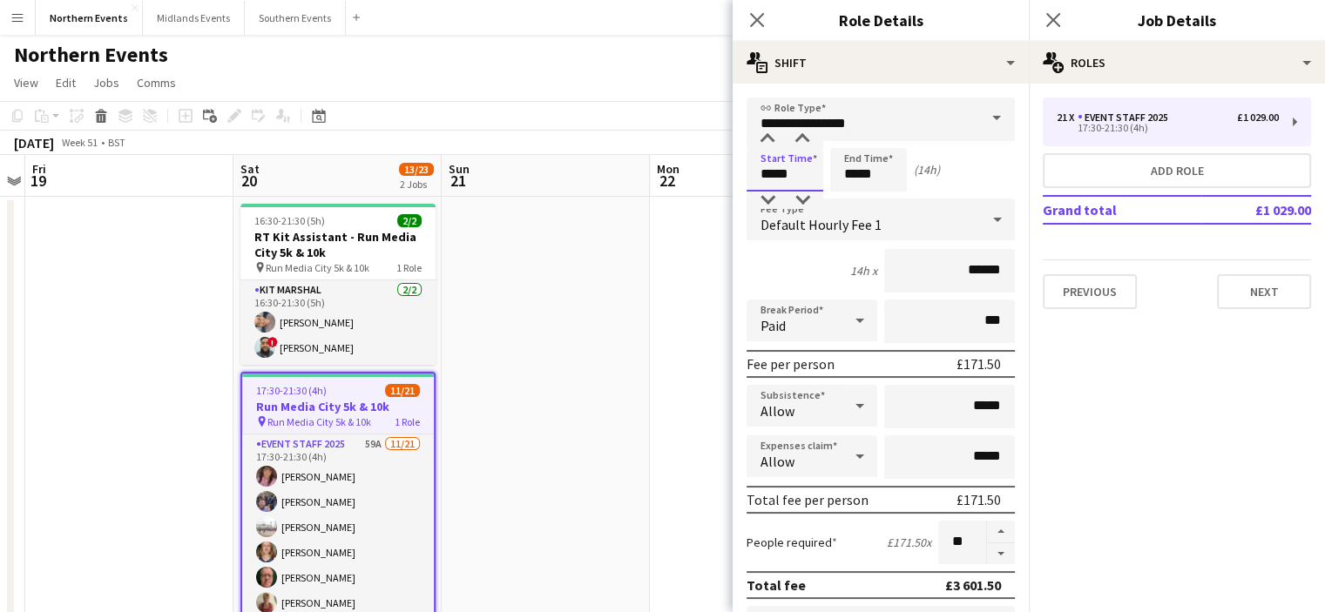
type input "*****"
click at [871, 170] on input "*****" at bounding box center [868, 170] width 77 height 44
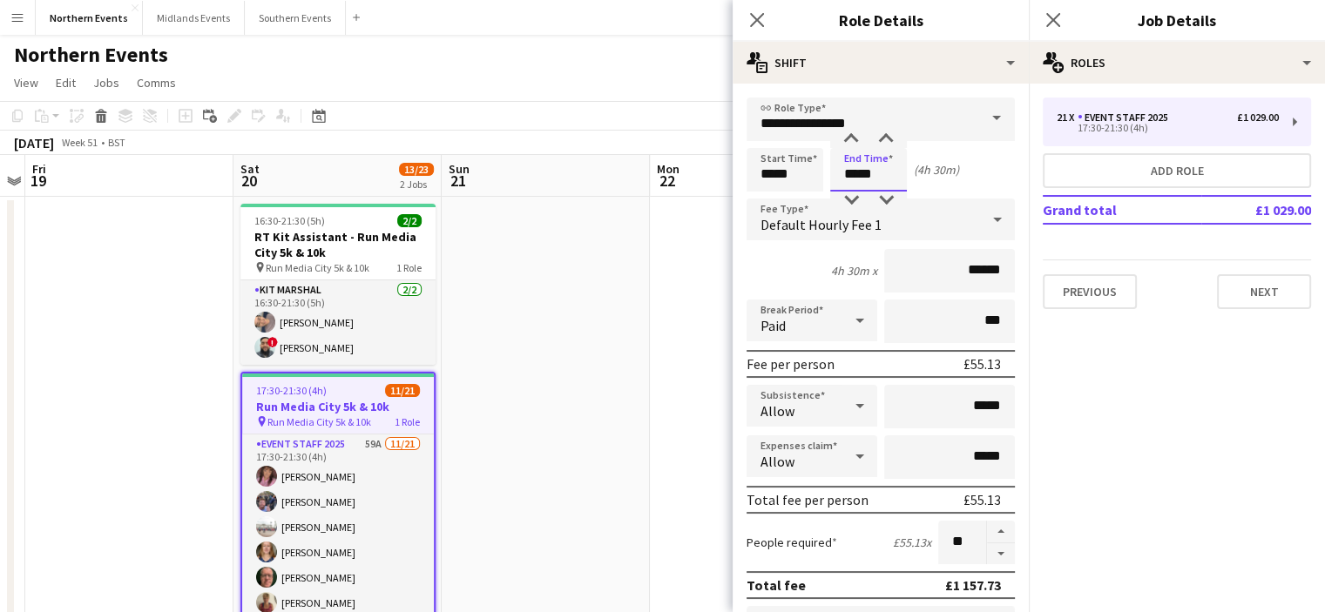
type input "*****"
click at [969, 177] on div "Start Time ***** End Time ***** (4h 30m)" at bounding box center [880, 170] width 268 height 44
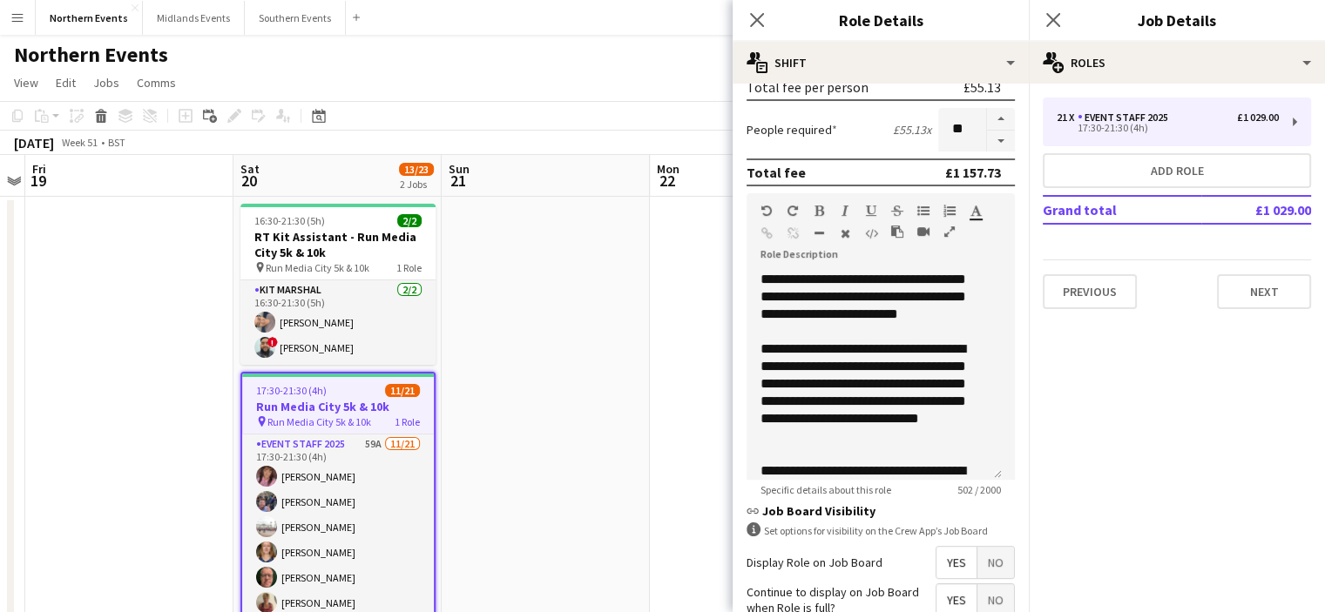
scroll to position [258, 0]
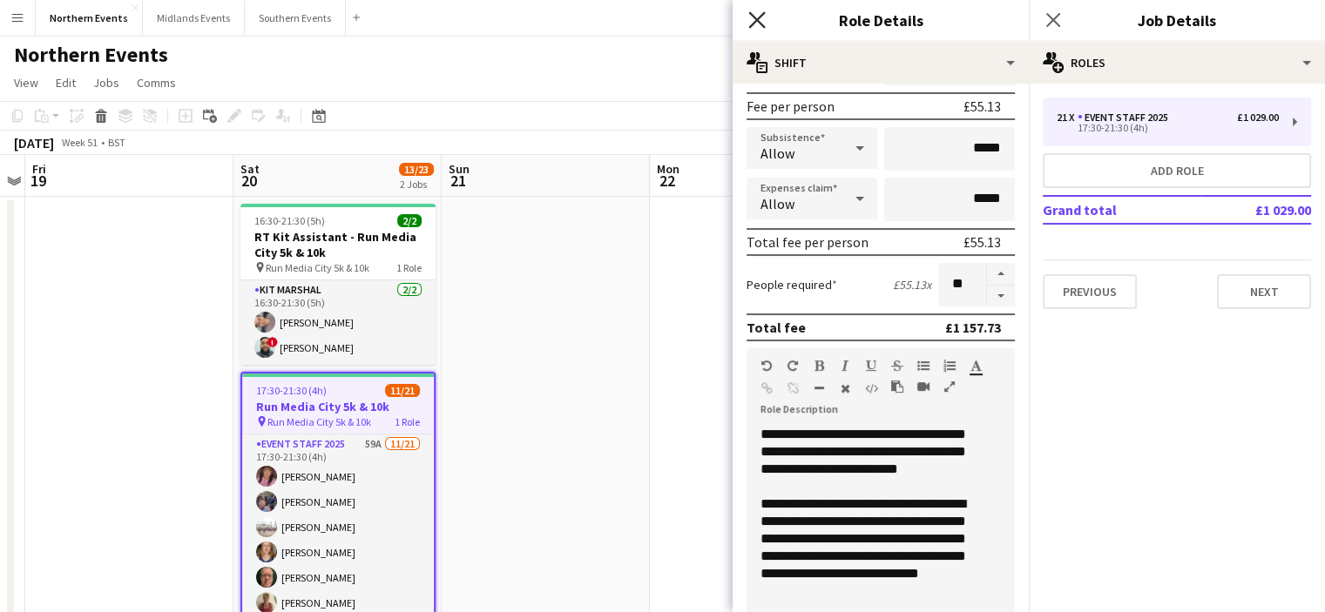
click at [757, 18] on icon at bounding box center [756, 19] width 17 height 17
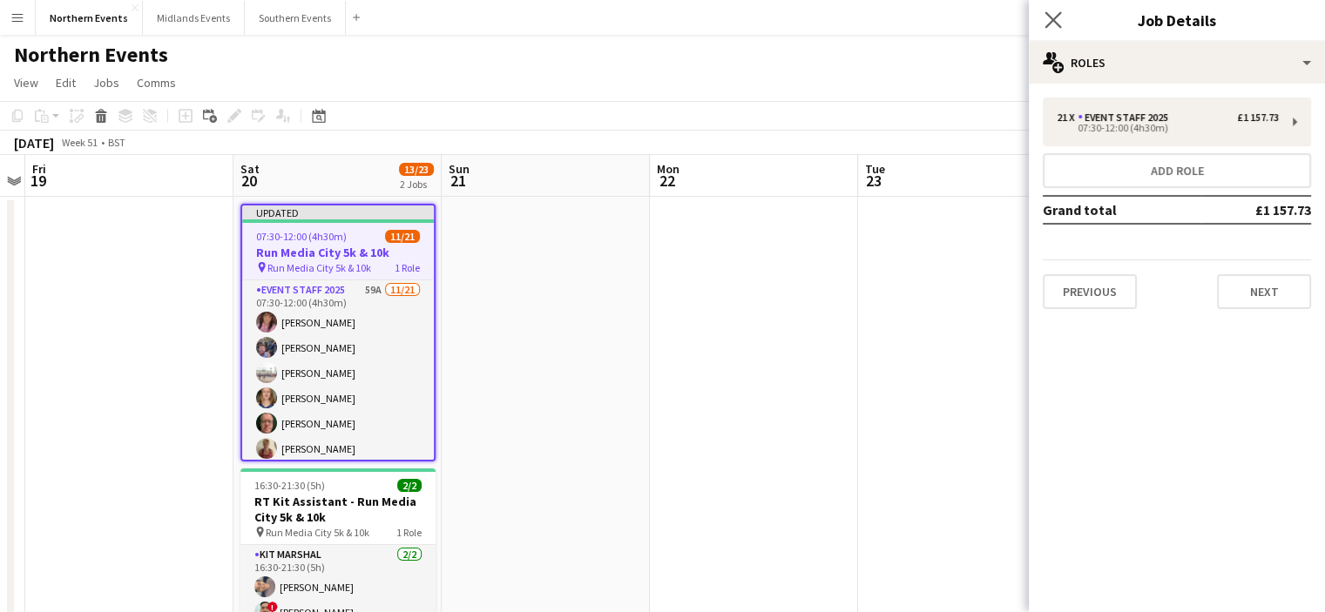
click at [1056, 9] on app-icon "Close pop-in" at bounding box center [1053, 20] width 25 height 25
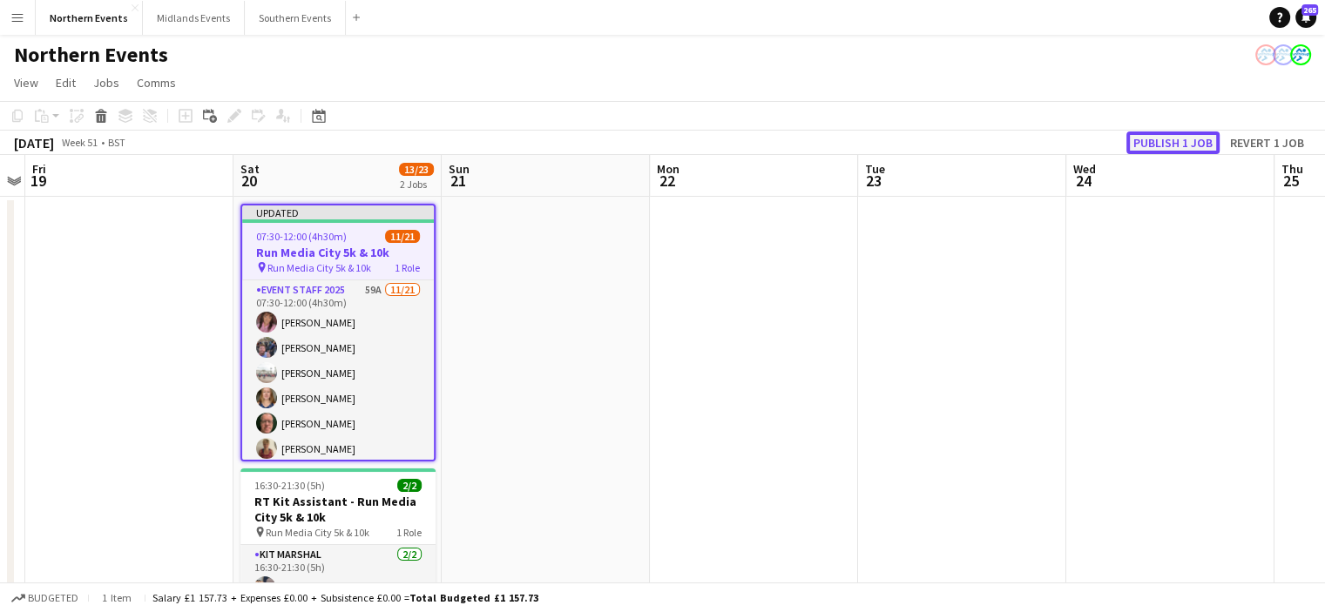
click at [1160, 142] on button "Publish 1 job" at bounding box center [1172, 143] width 93 height 23
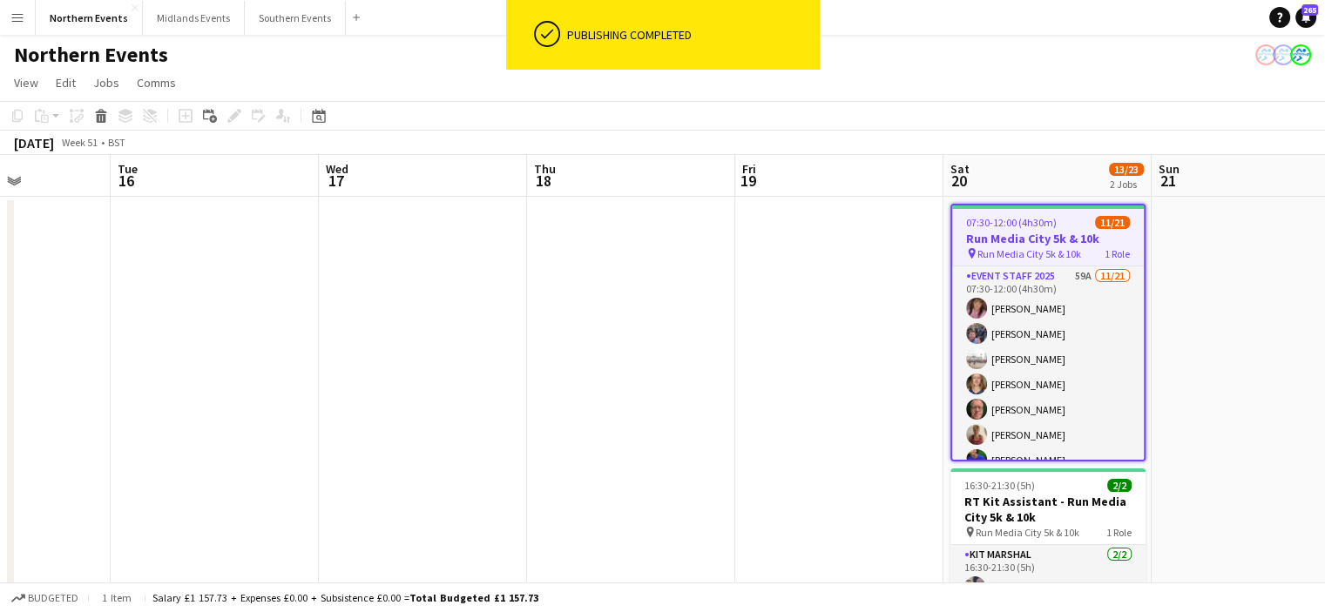
drag, startPoint x: 227, startPoint y: 297, endPoint x: 937, endPoint y: 417, distance: 720.0
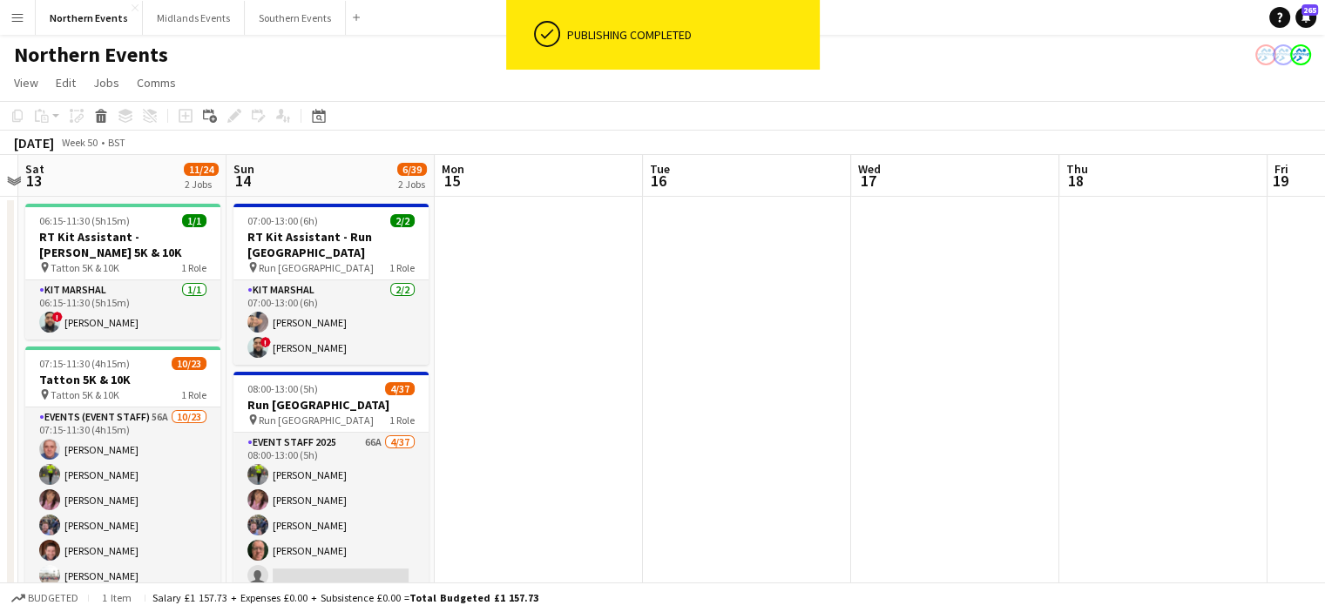
drag, startPoint x: 418, startPoint y: 260, endPoint x: 614, endPoint y: 288, distance: 198.0
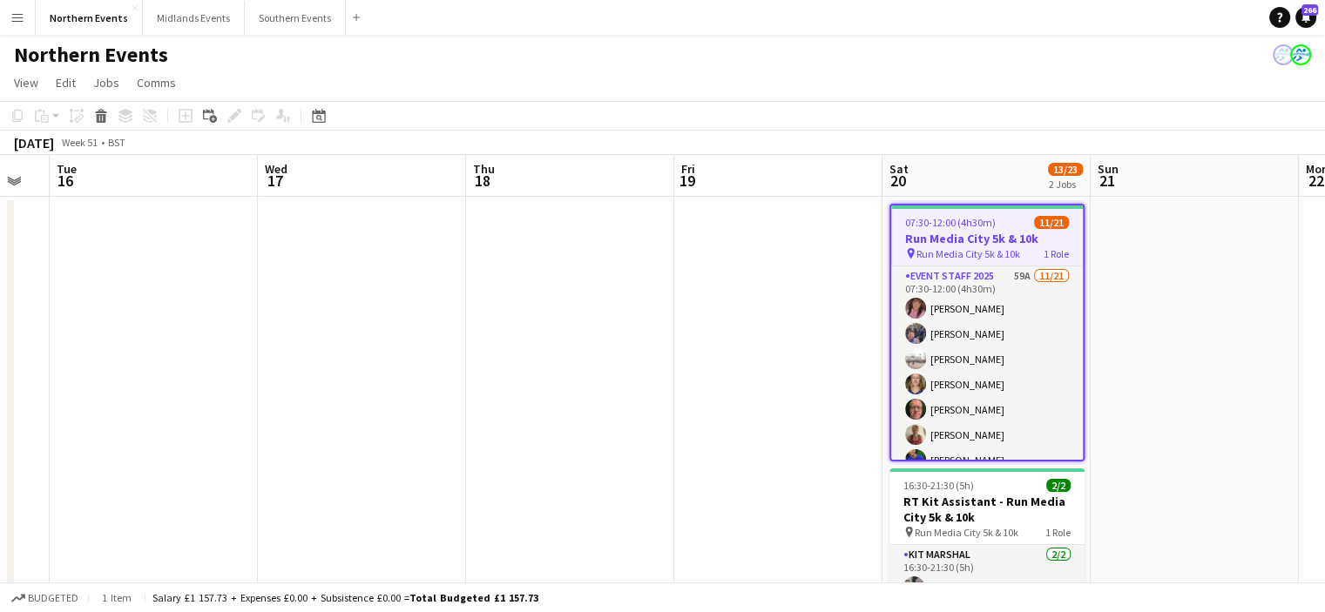
drag, startPoint x: 923, startPoint y: 426, endPoint x: 369, endPoint y: 435, distance: 554.0
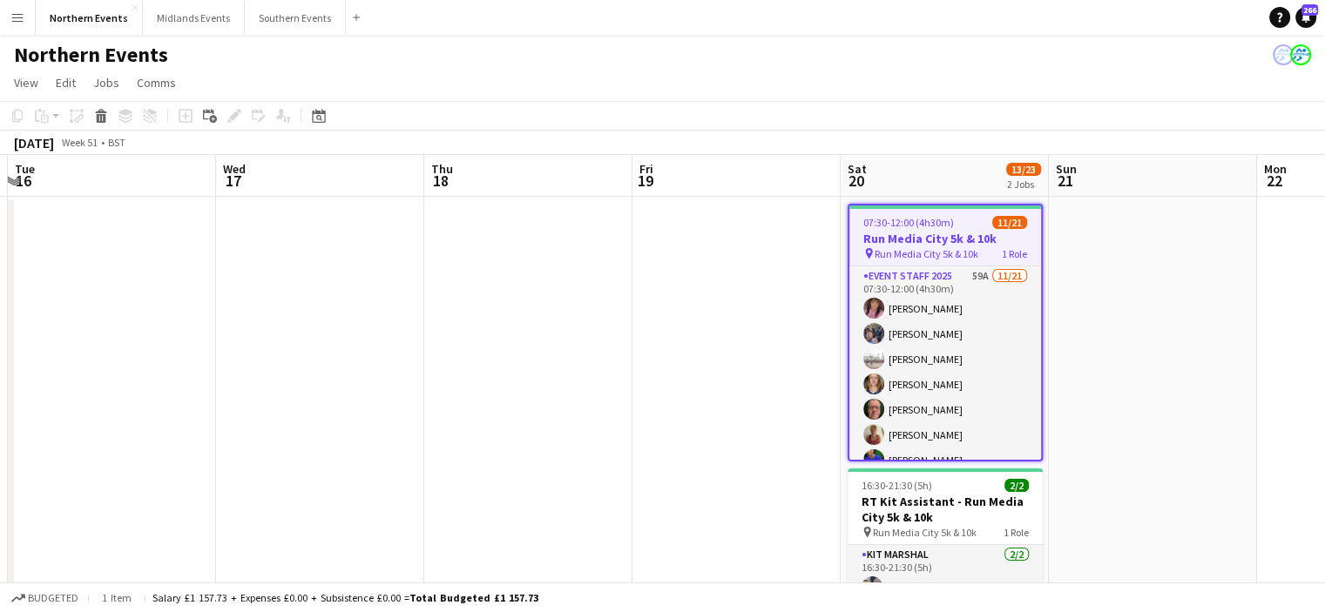
drag, startPoint x: 463, startPoint y: 493, endPoint x: 327, endPoint y: 469, distance: 138.9
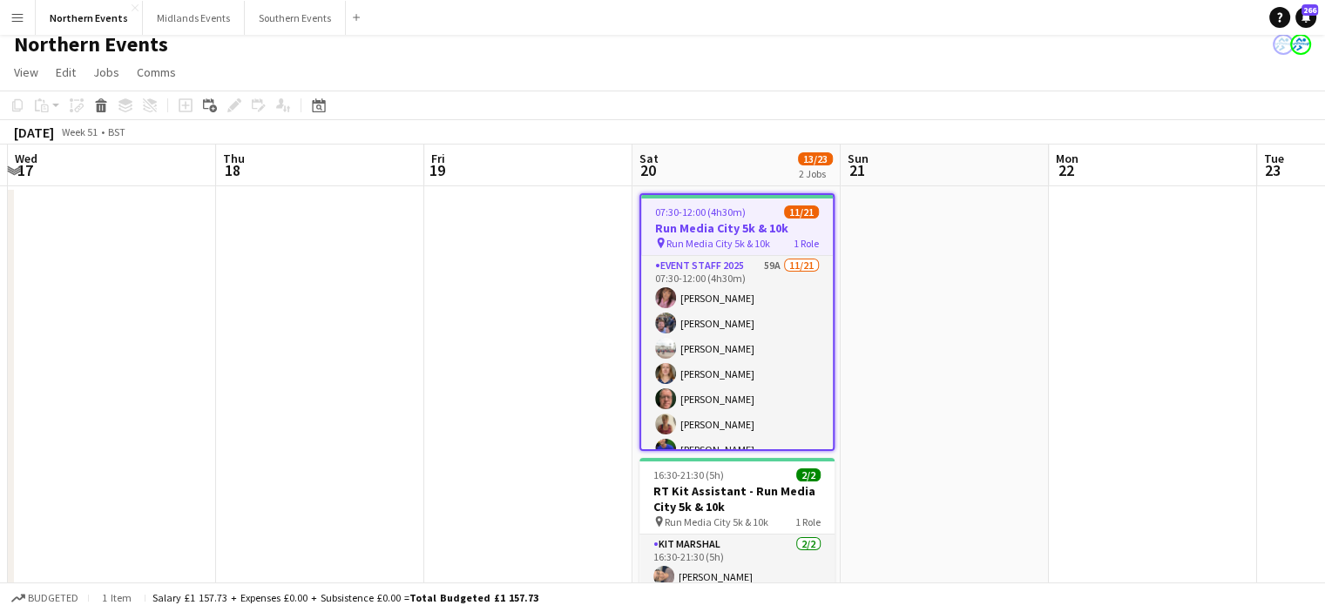
scroll to position [0, 0]
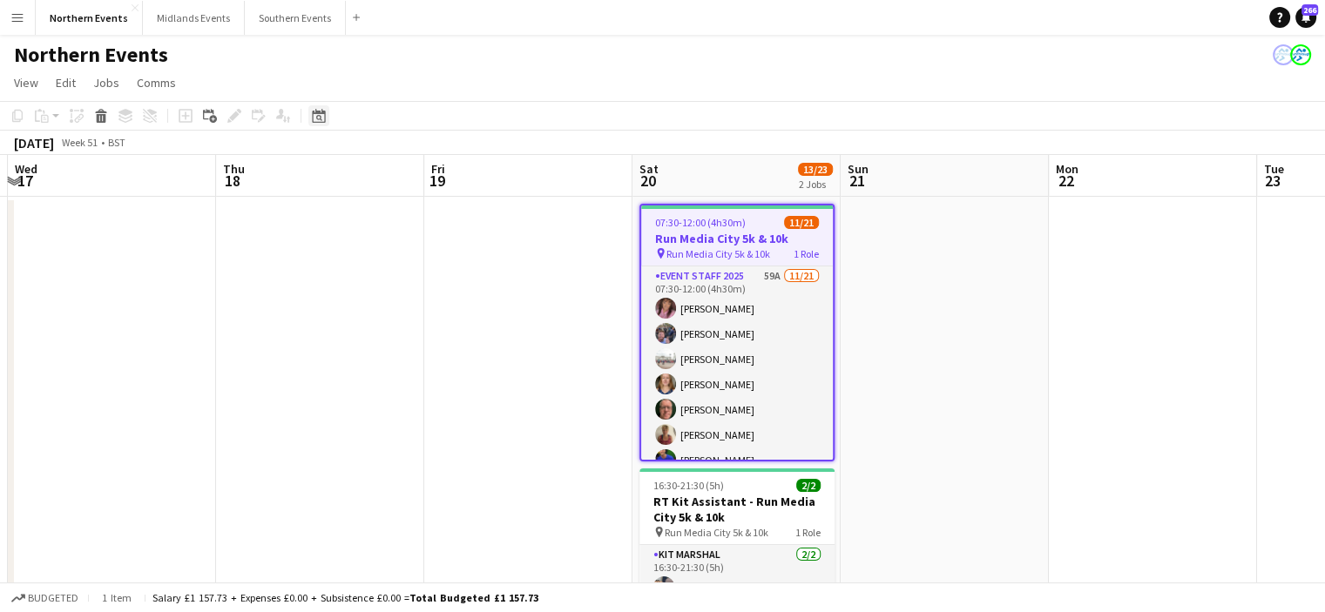
click at [326, 118] on div "Date picker" at bounding box center [318, 115] width 21 height 21
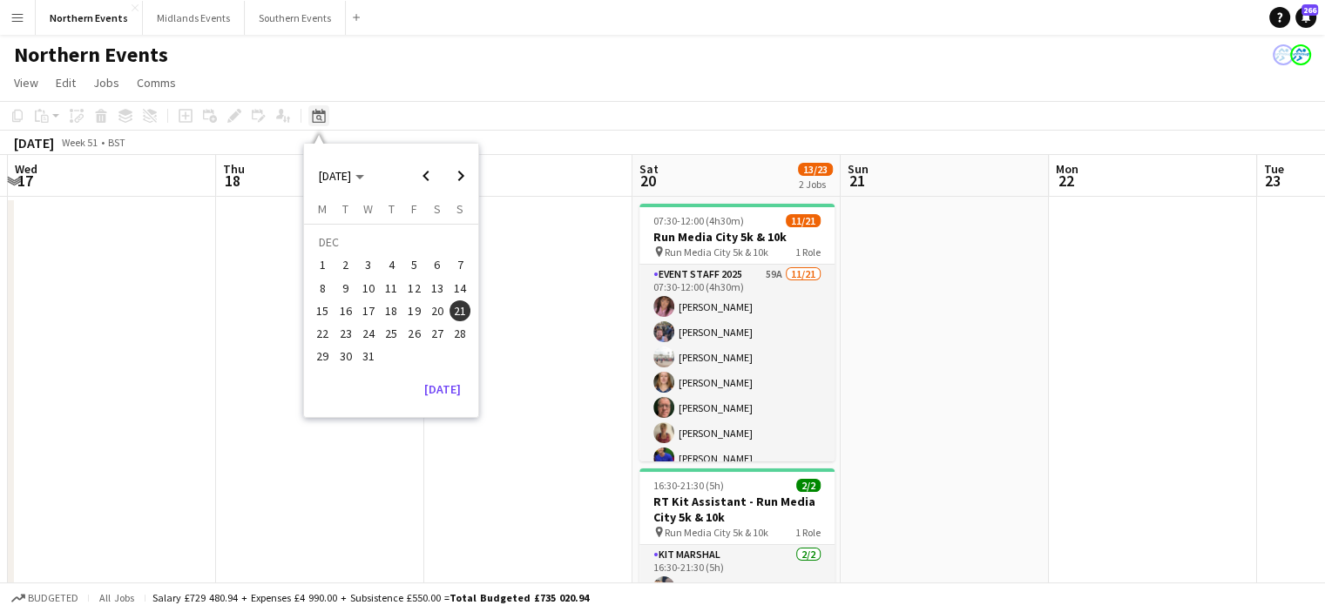
click at [312, 113] on icon "Date picker" at bounding box center [319, 116] width 14 height 14
click at [442, 377] on button "[DATE]" at bounding box center [442, 389] width 51 height 28
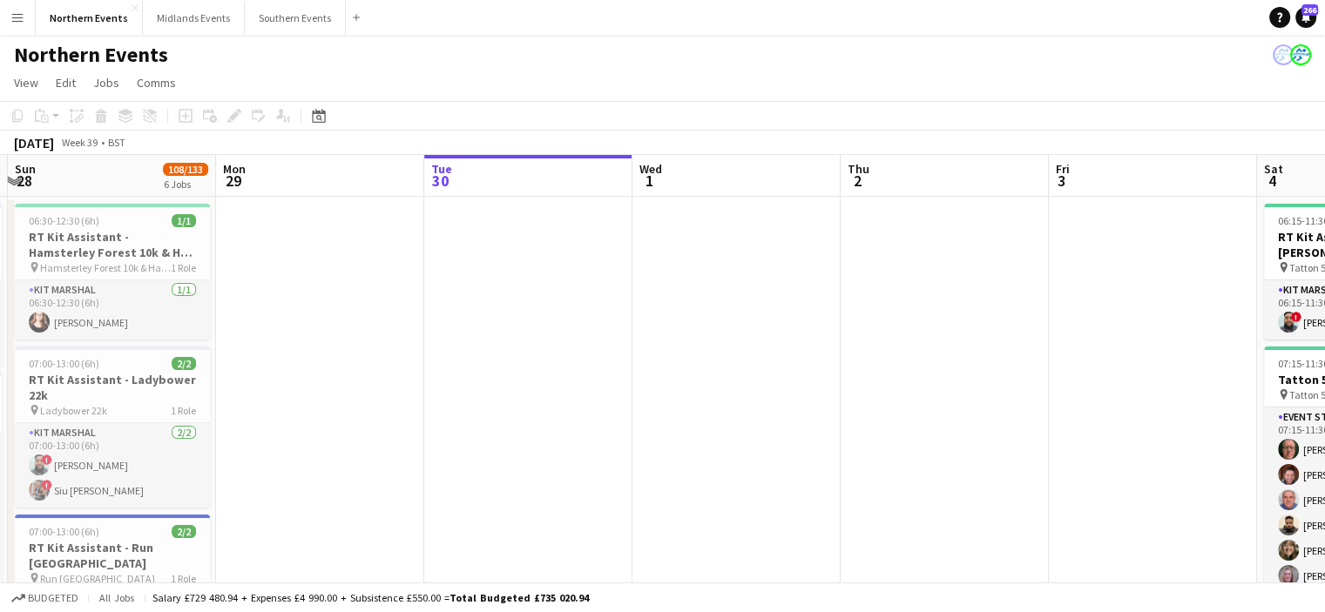
scroll to position [0, 599]
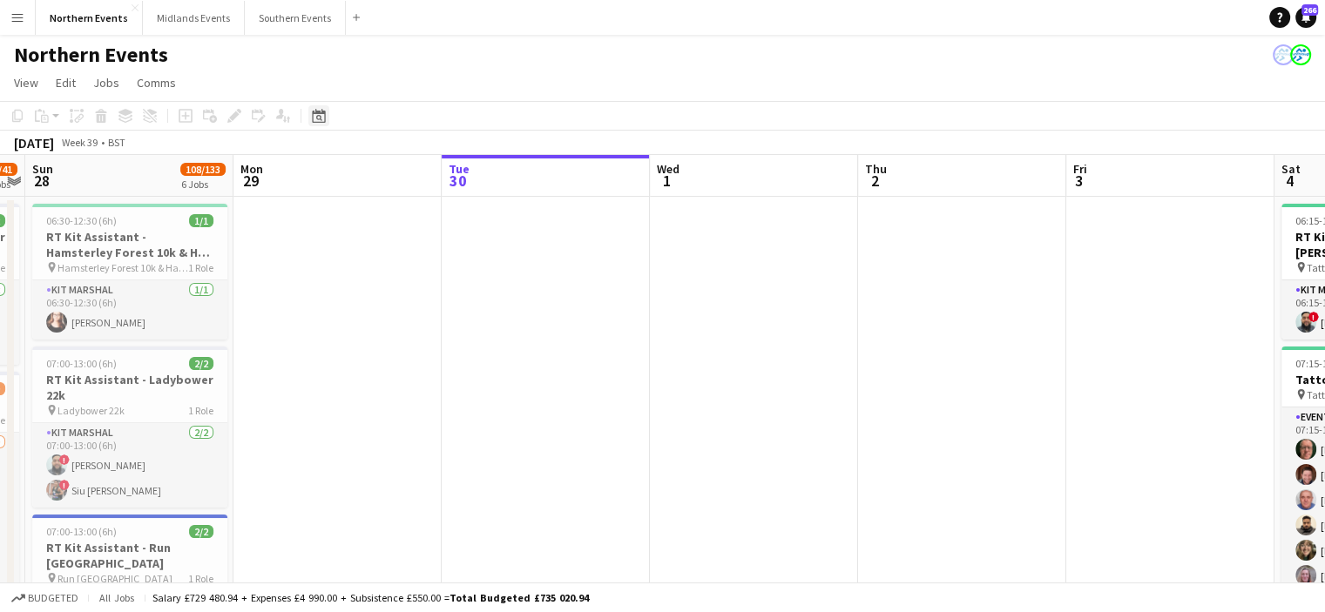
click at [321, 120] on icon at bounding box center [319, 118] width 6 height 6
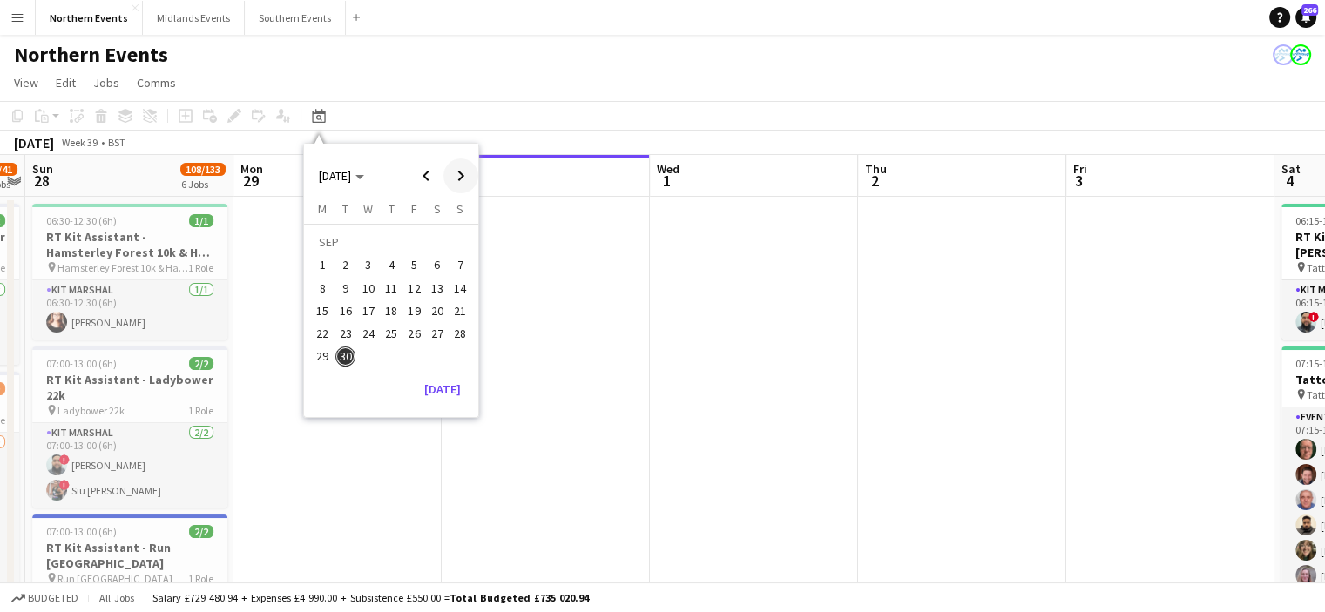
click at [456, 172] on span "Next month" at bounding box center [460, 176] width 35 height 35
click at [460, 260] on span "5" at bounding box center [459, 265] width 21 height 21
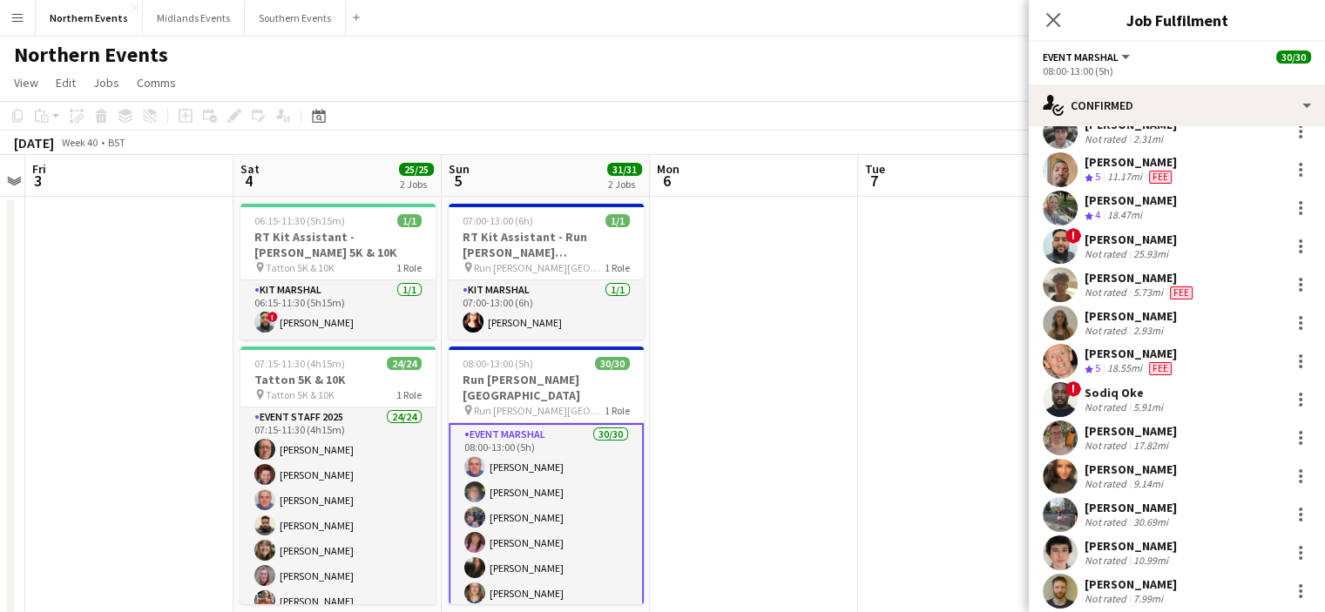
scroll to position [745, 0]
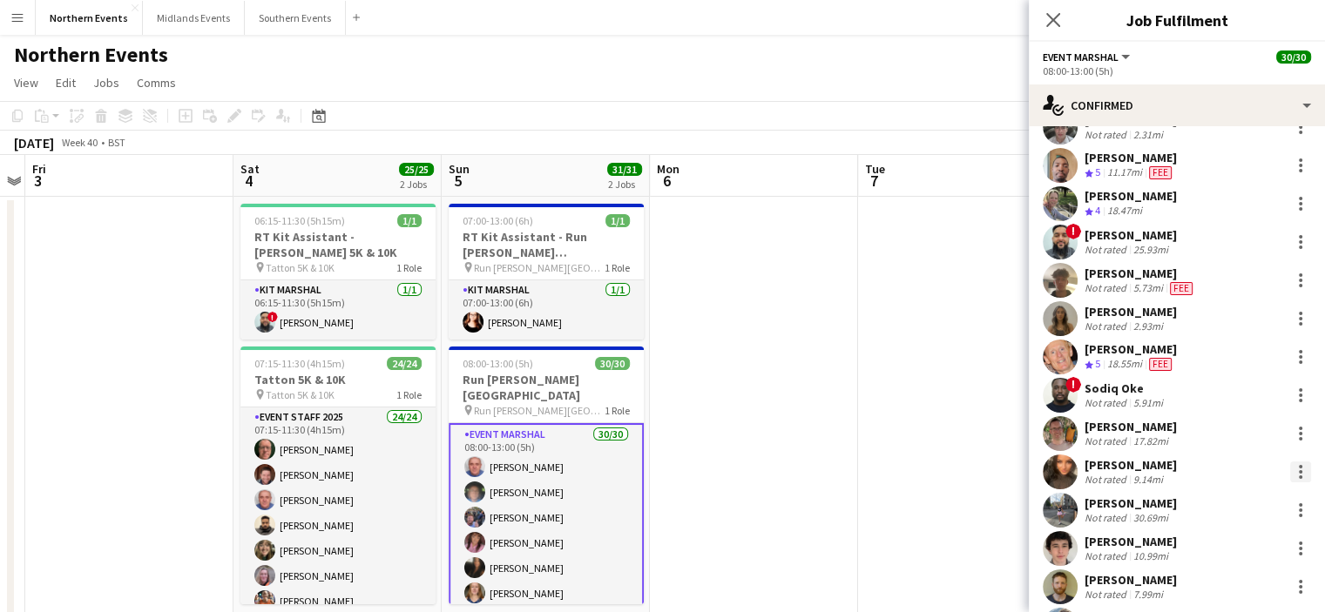
click at [1290, 475] on div at bounding box center [1300, 472] width 21 height 21
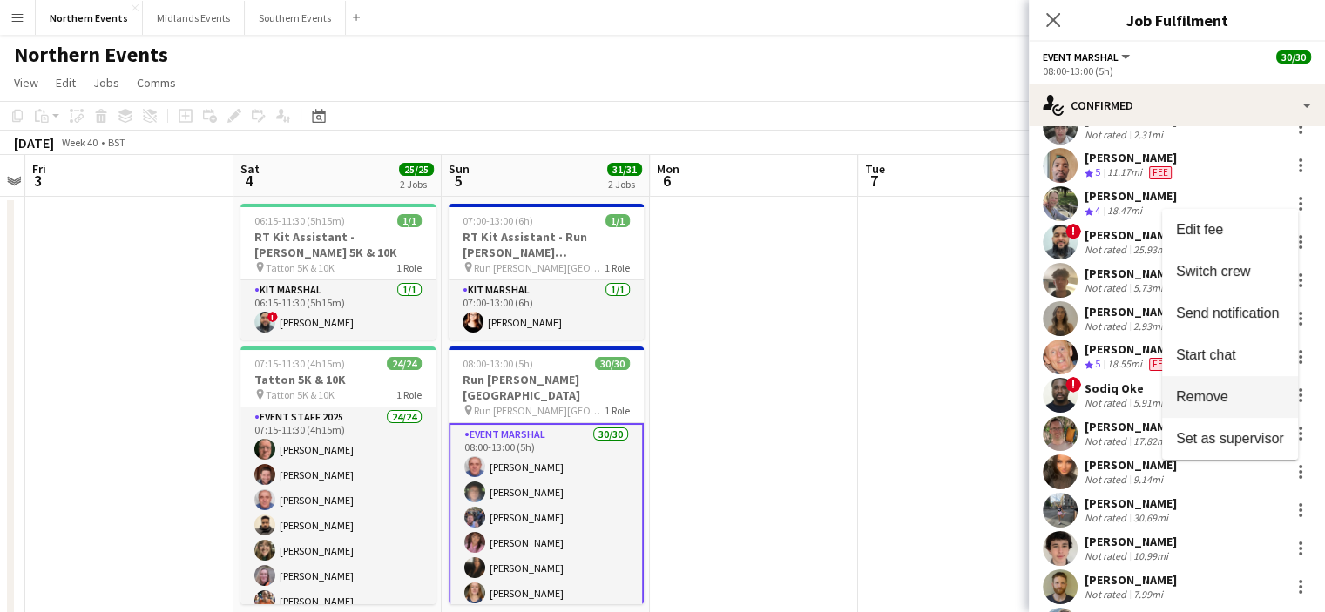
click at [1209, 403] on span "Remove" at bounding box center [1202, 396] width 52 height 15
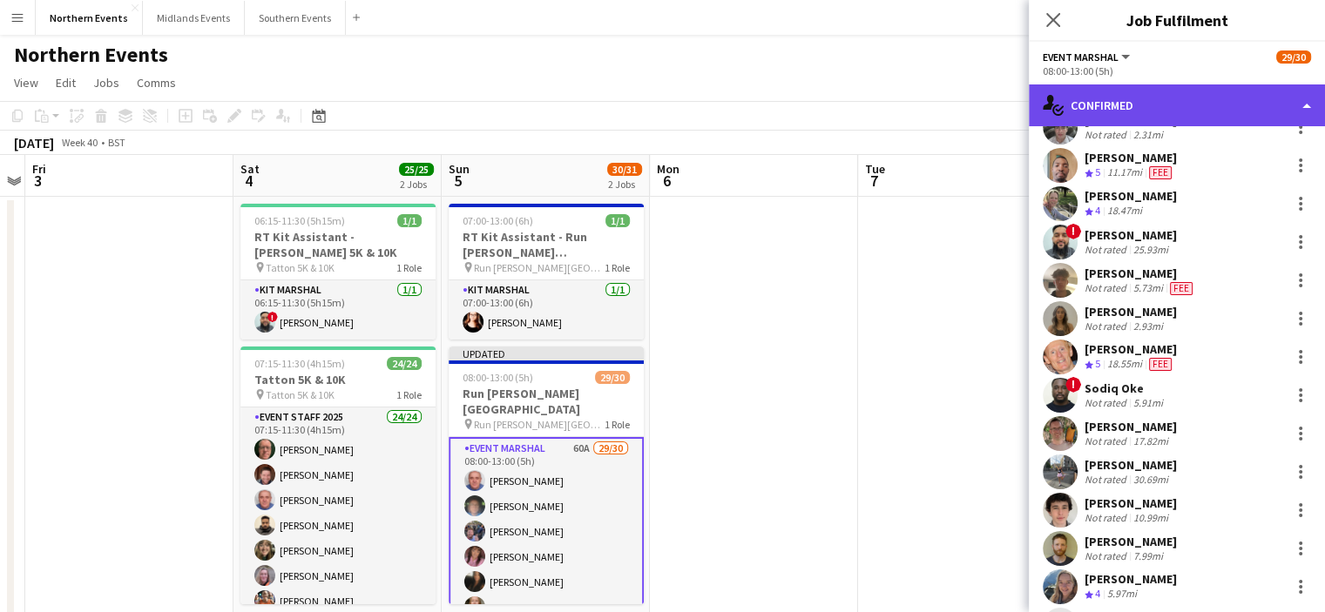
click at [1150, 105] on div "single-neutral-actions-check-2 Confirmed" at bounding box center [1177, 105] width 296 height 42
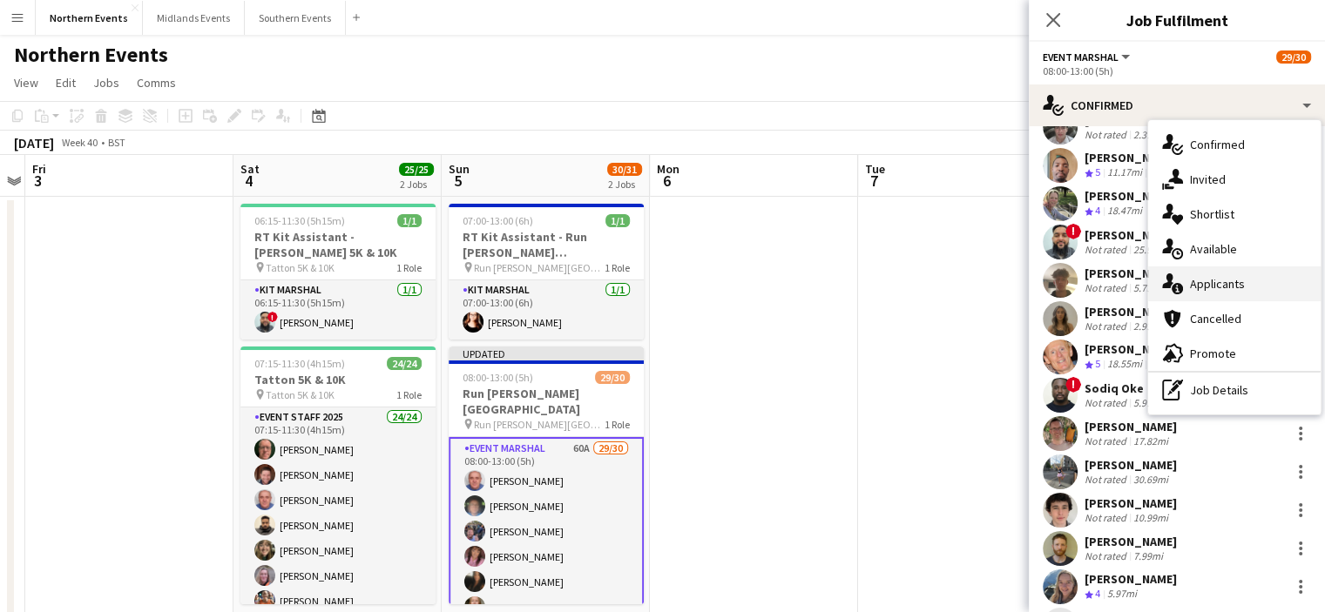
click at [1240, 287] on span "Applicants" at bounding box center [1217, 284] width 55 height 16
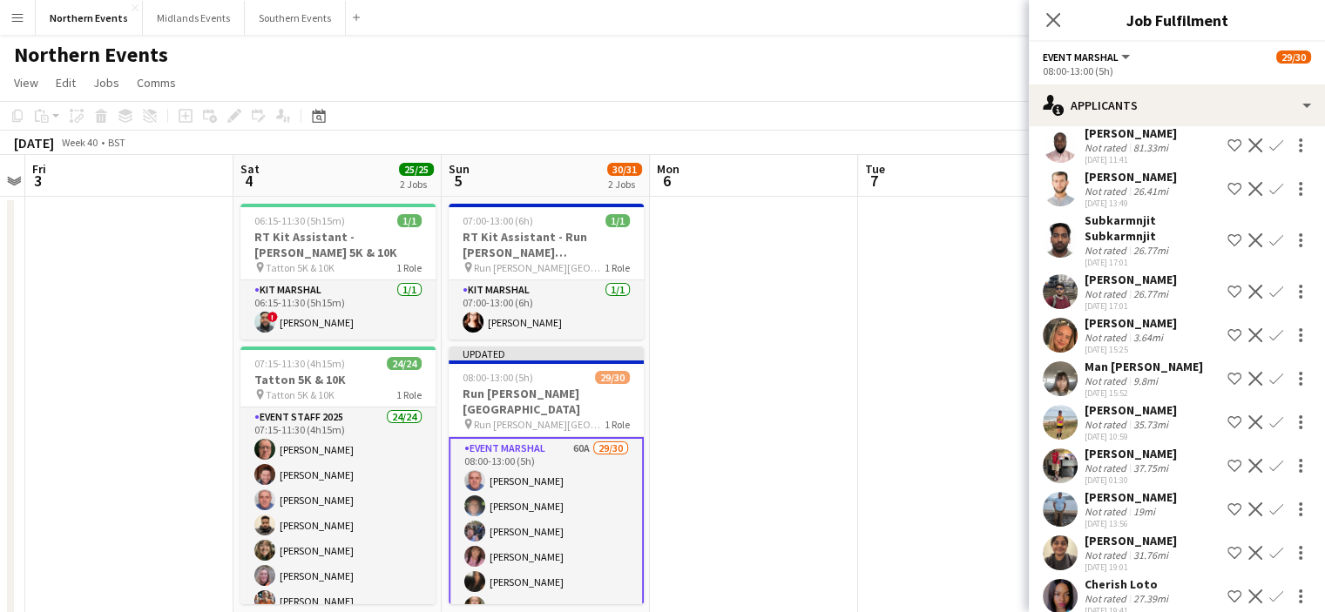
scroll to position [2049, 0]
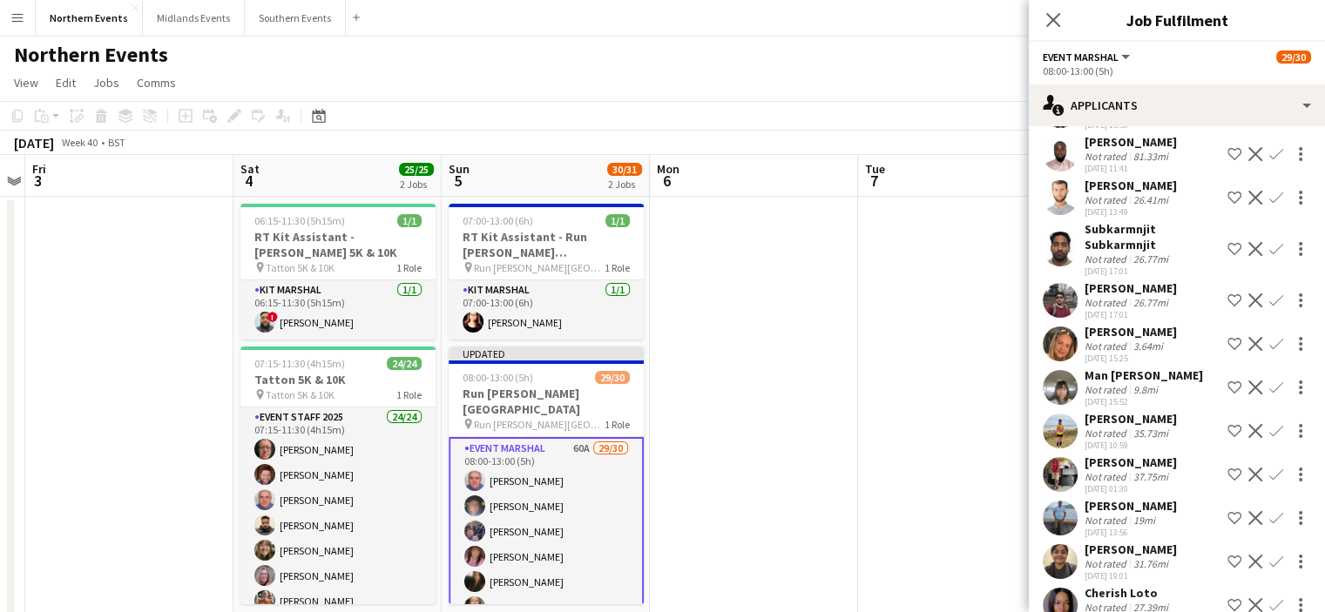
drag, startPoint x: 1081, startPoint y: 348, endPoint x: 1181, endPoint y: 350, distance: 100.2
click at [1181, 350] on div "Zoe Constantinou Not rated 3.64mi 20-09-2025 15:25 Shortlist crew Decline Confi…" at bounding box center [1177, 344] width 296 height 40
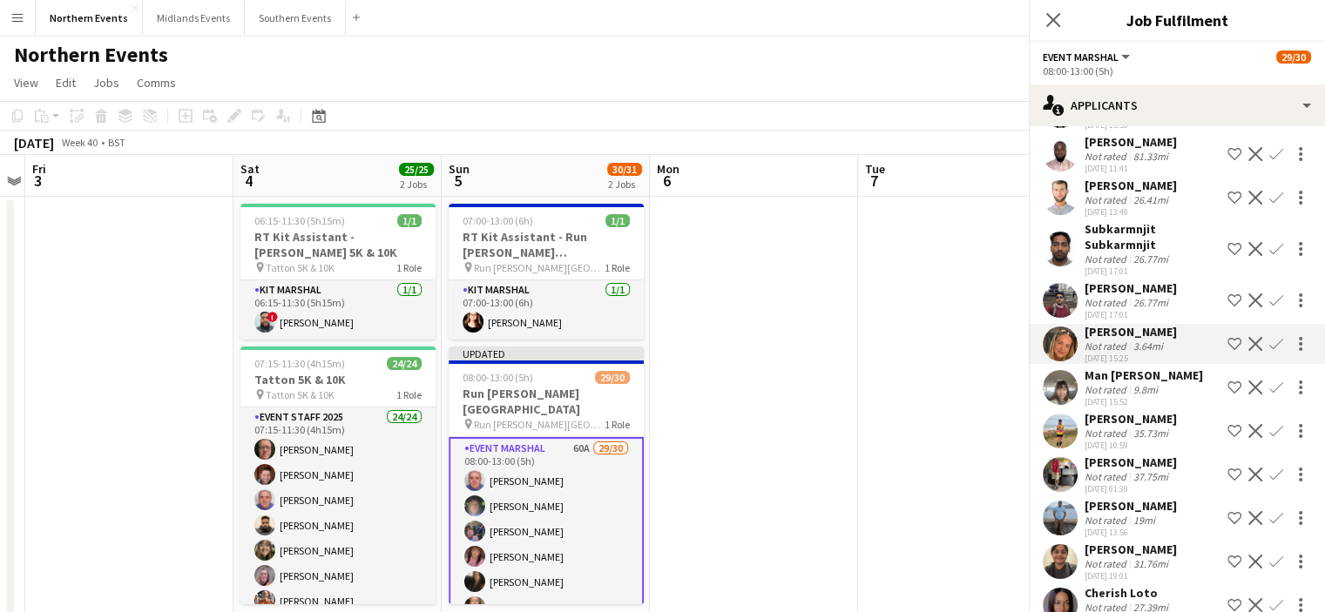
copy div "[PERSON_NAME]"
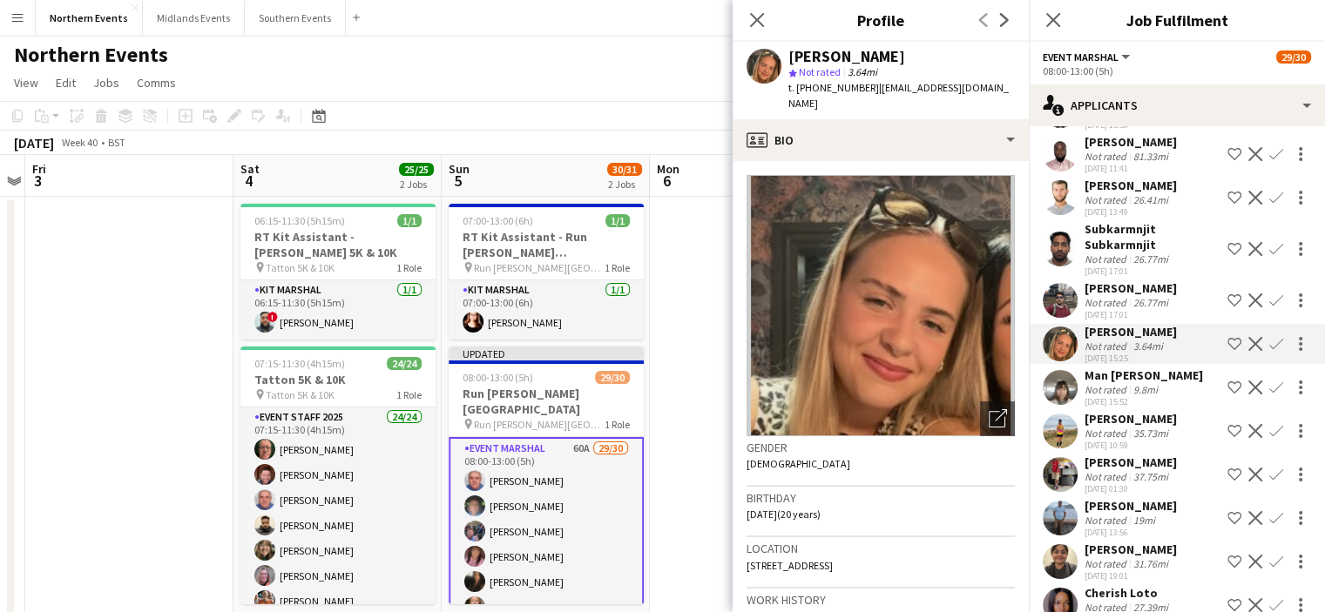
click at [1269, 351] on app-icon "Confirm" at bounding box center [1276, 344] width 14 height 14
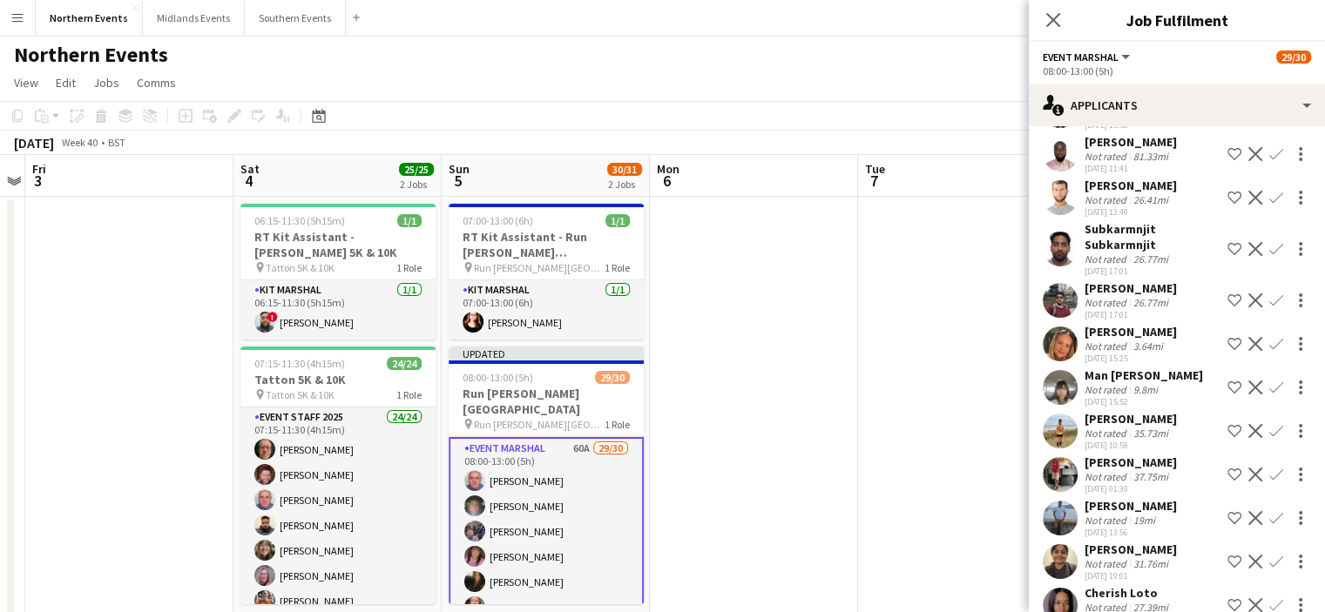
click at [1269, 351] on app-icon "Confirm" at bounding box center [1276, 344] width 14 height 14
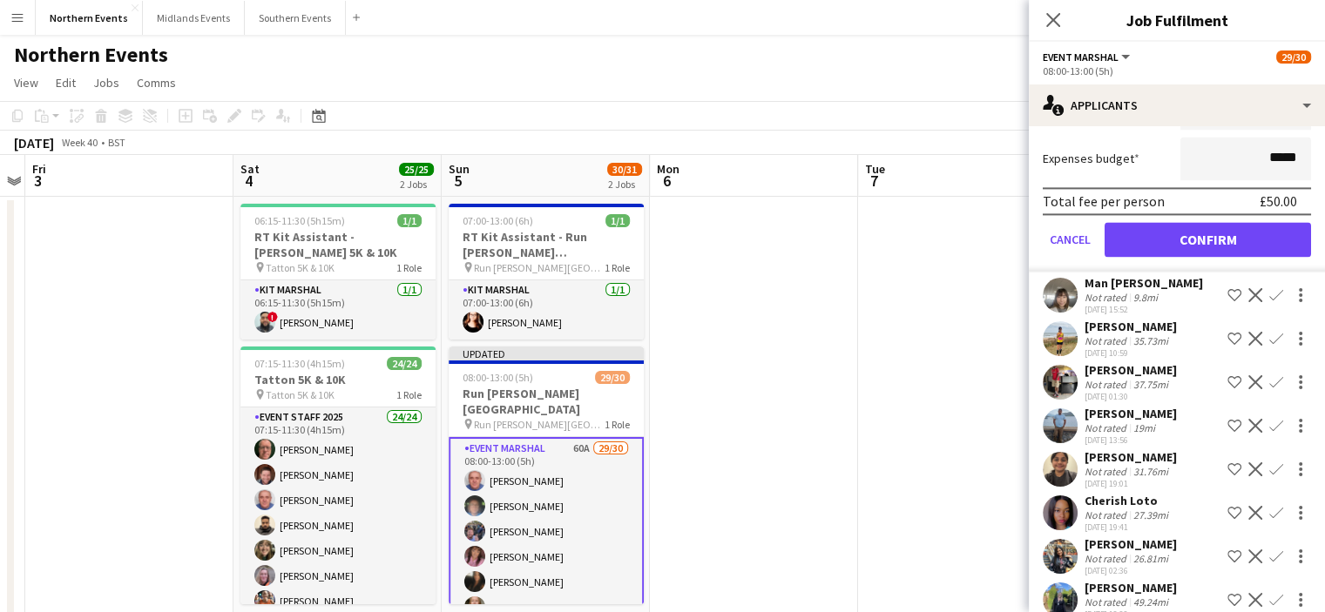
scroll to position [2557, 0]
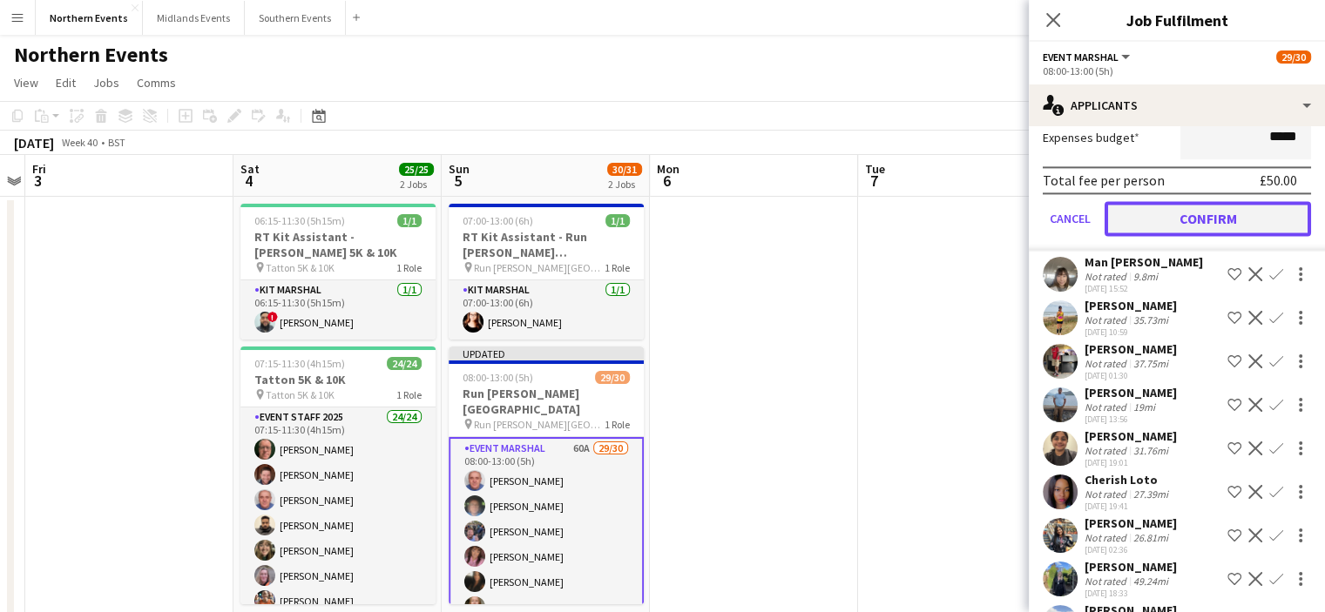
click at [1236, 236] on button "Confirm" at bounding box center [1207, 218] width 206 height 35
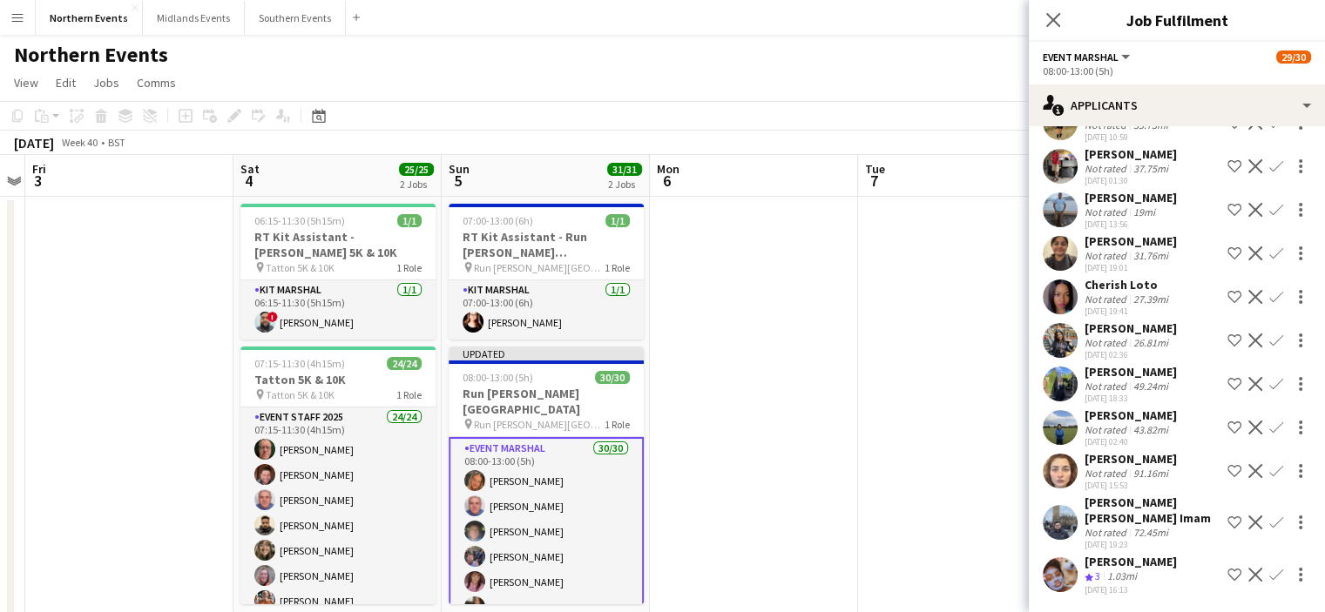
scroll to position [2120, 0]
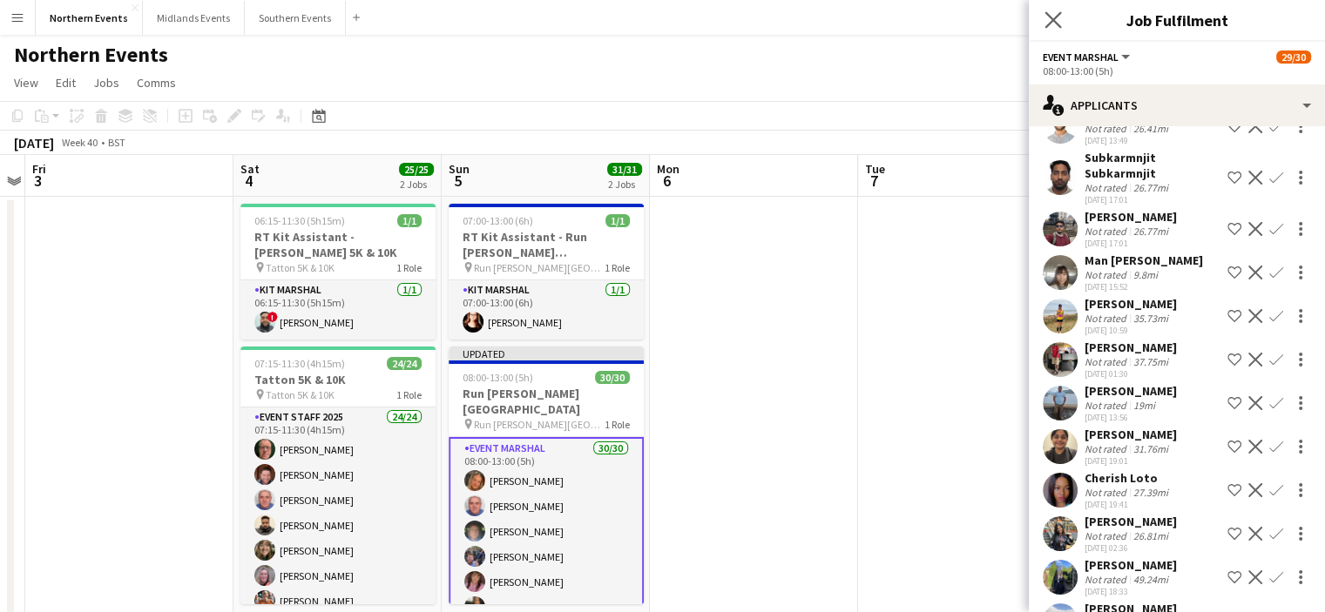
click at [1053, 10] on app-icon "Close pop-in" at bounding box center [1053, 20] width 25 height 25
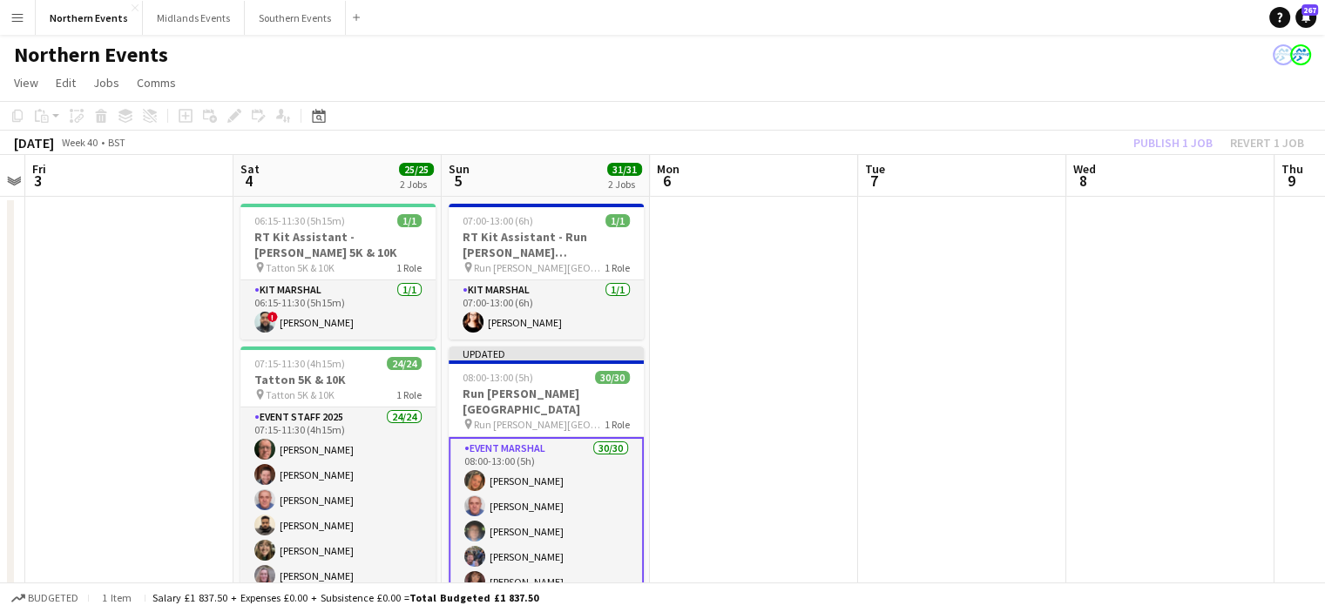
click at [1154, 142] on div "Publish 1 job Revert 1 job" at bounding box center [1218, 143] width 213 height 23
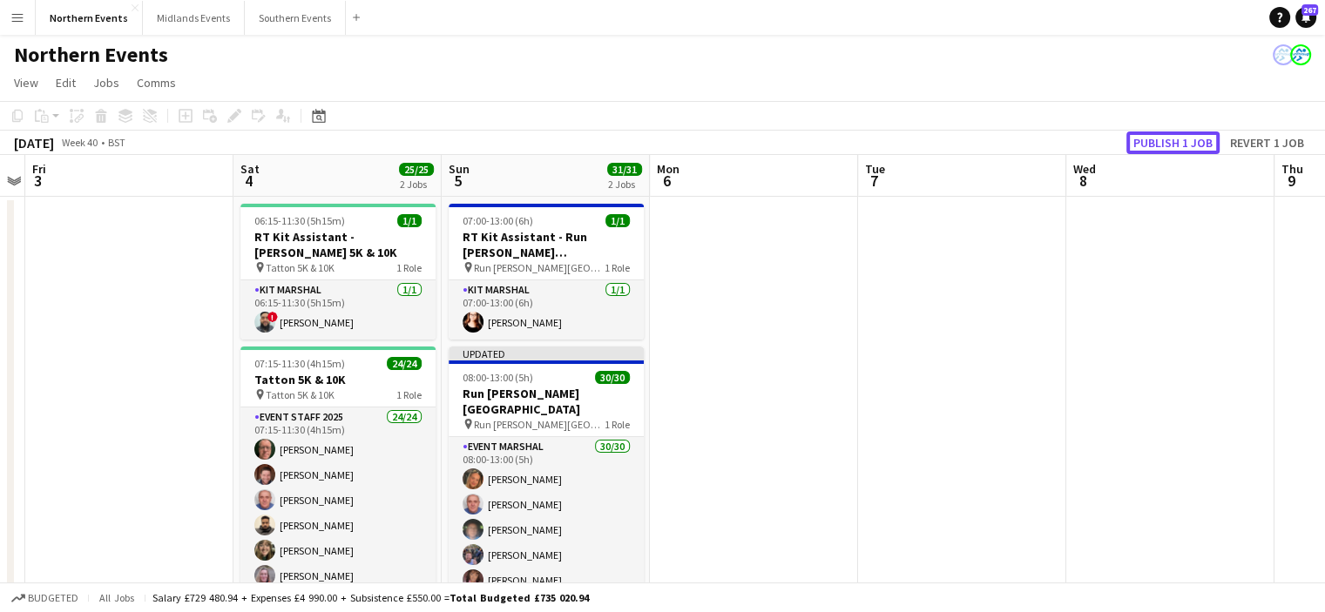
click at [1154, 142] on button "Publish 1 job" at bounding box center [1172, 143] width 93 height 23
